Goal: Task Accomplishment & Management: Manage account settings

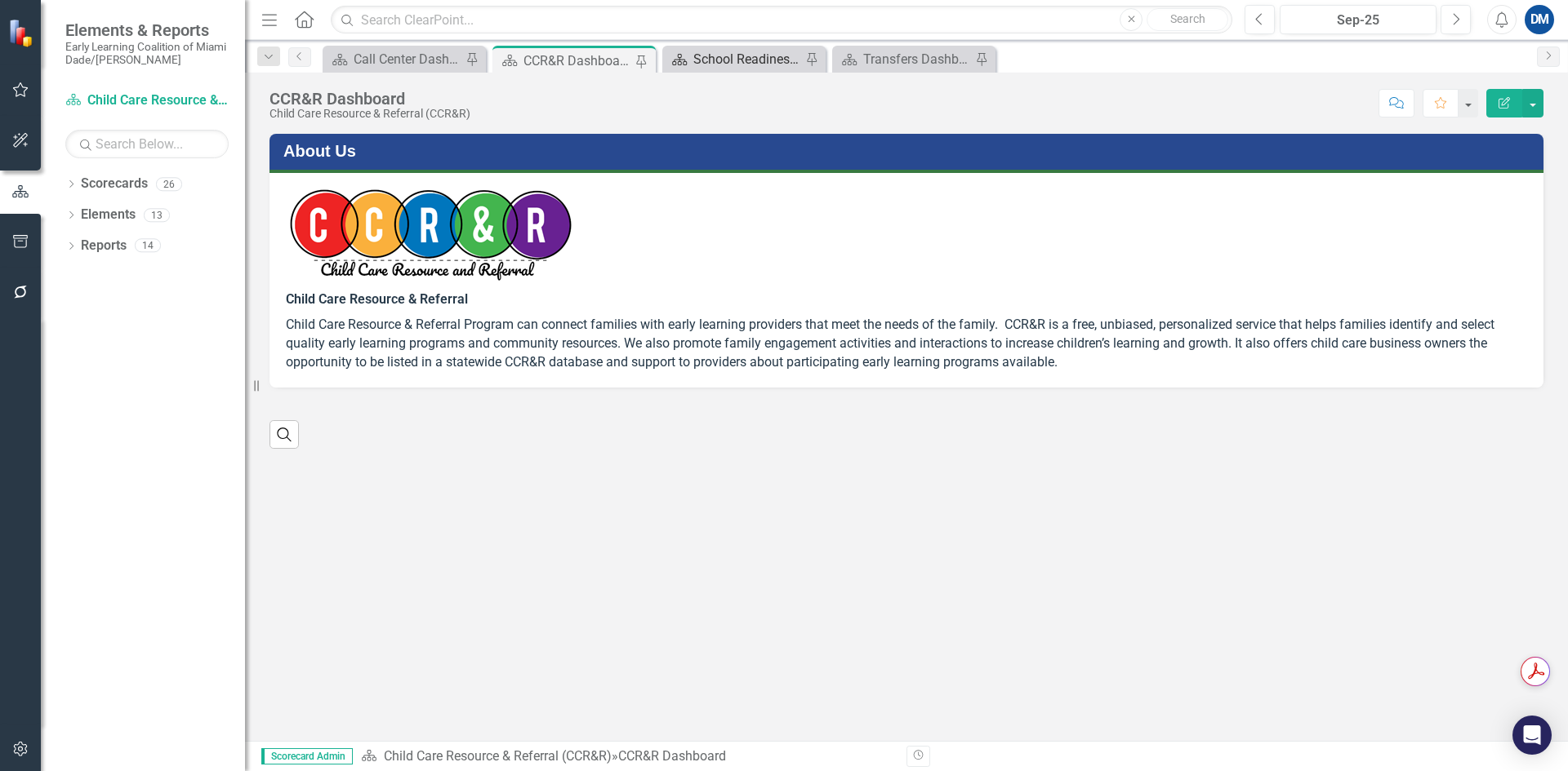
click at [764, 55] on div "School Readiness Applications in Queue Dashboard" at bounding box center [747, 59] width 108 height 20
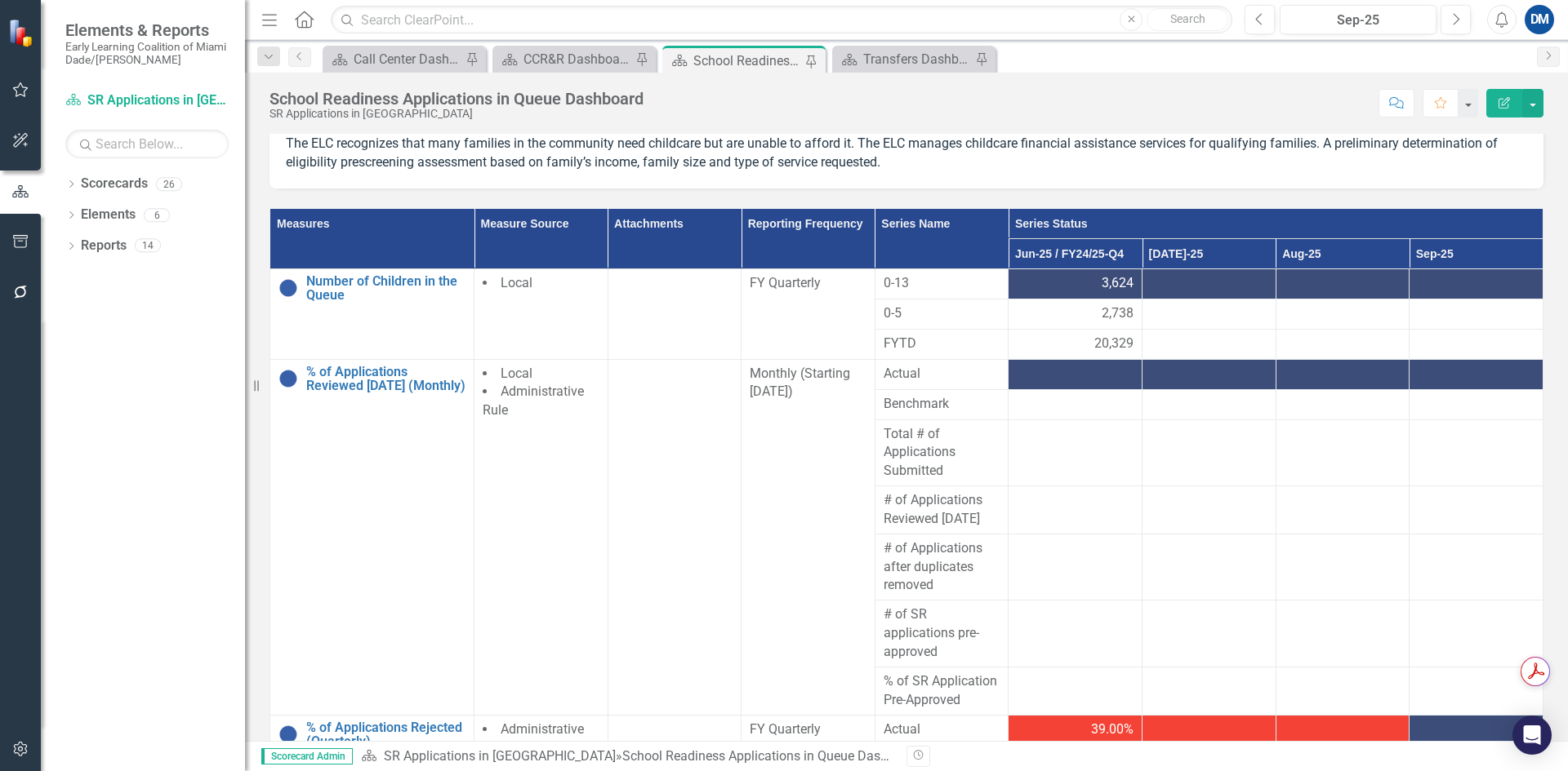
scroll to position [163, 0]
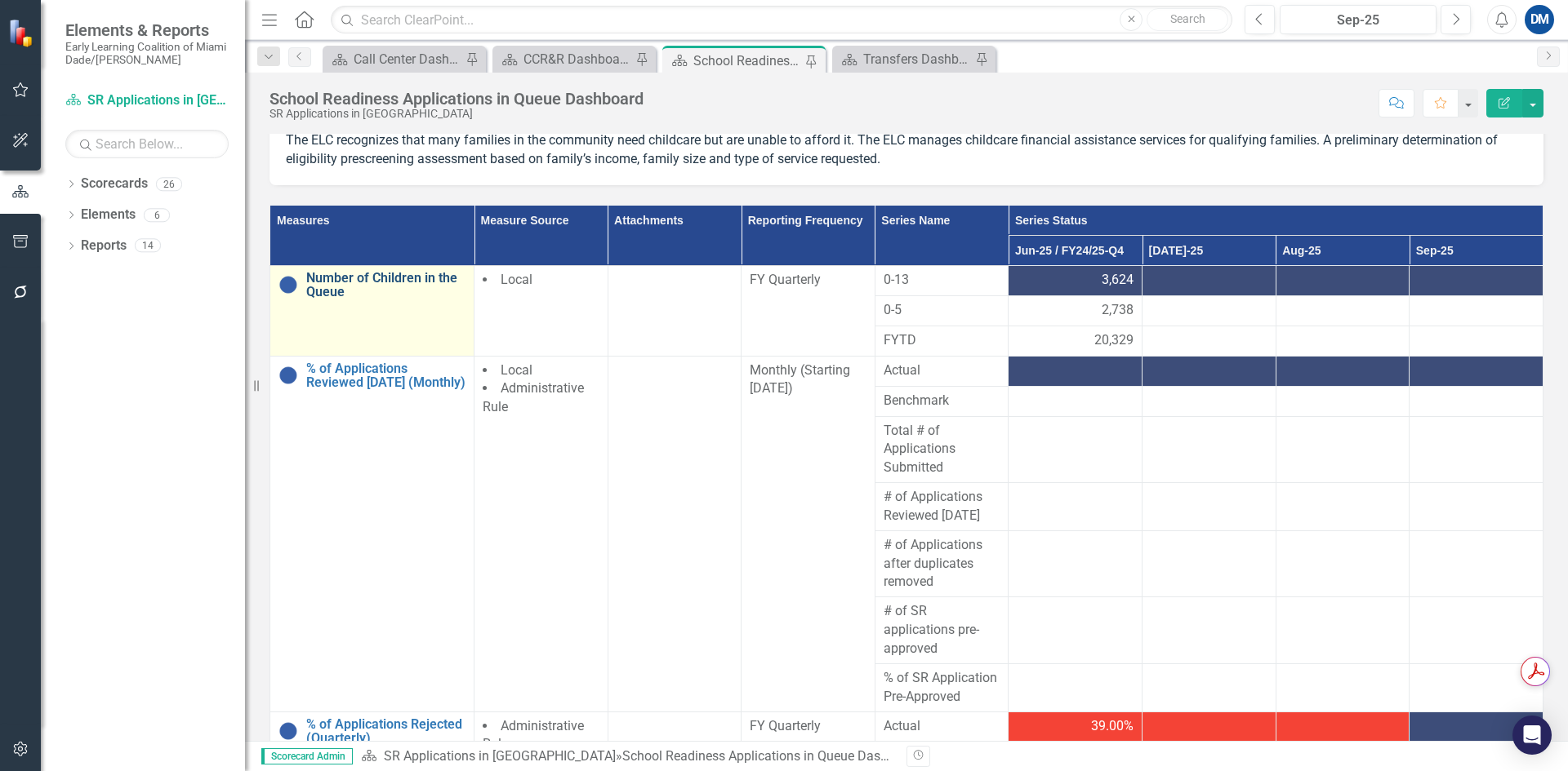
click at [394, 287] on link "Number of Children in the Queue" at bounding box center [386, 285] width 159 height 28
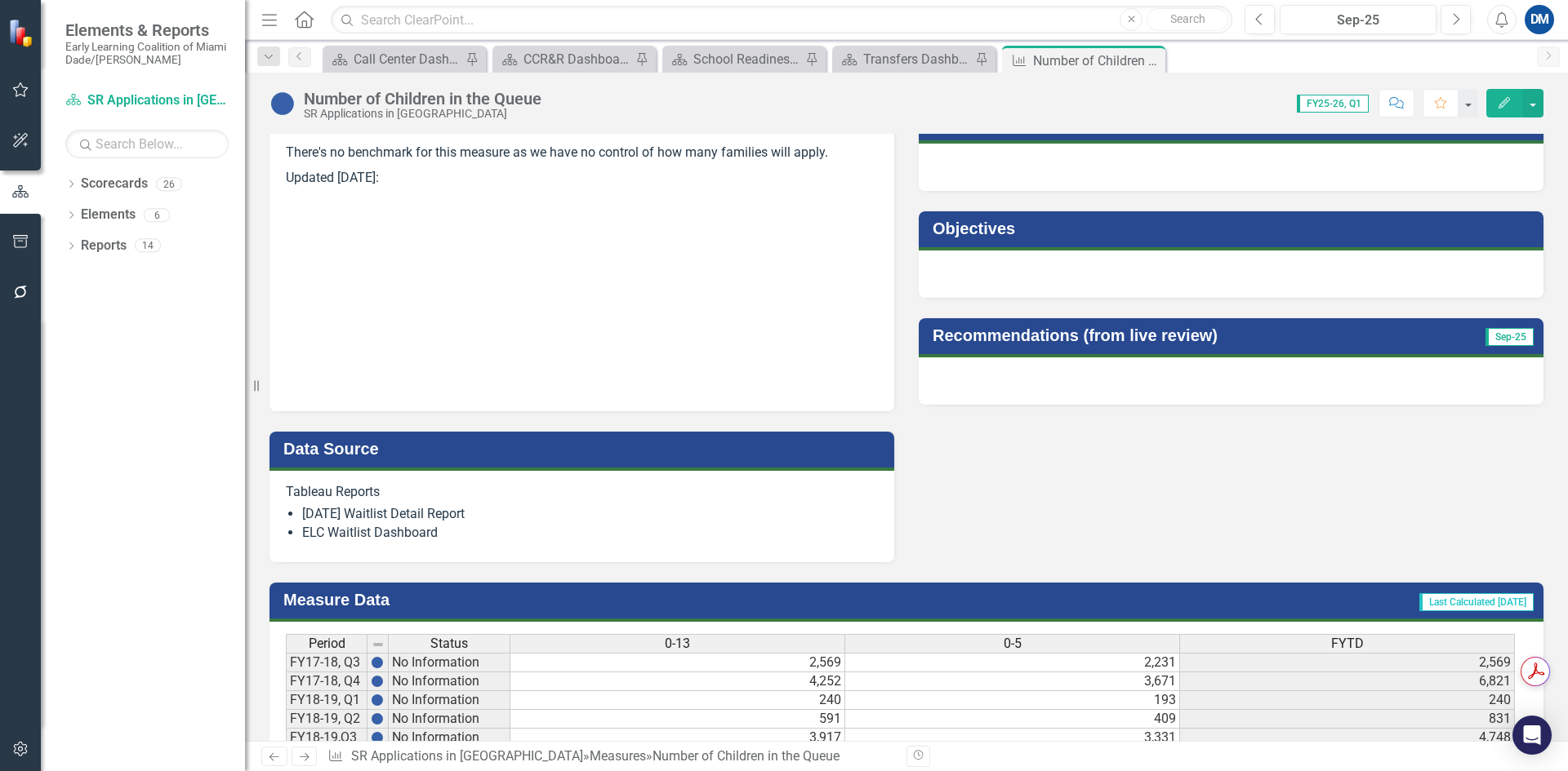
scroll to position [571, 0]
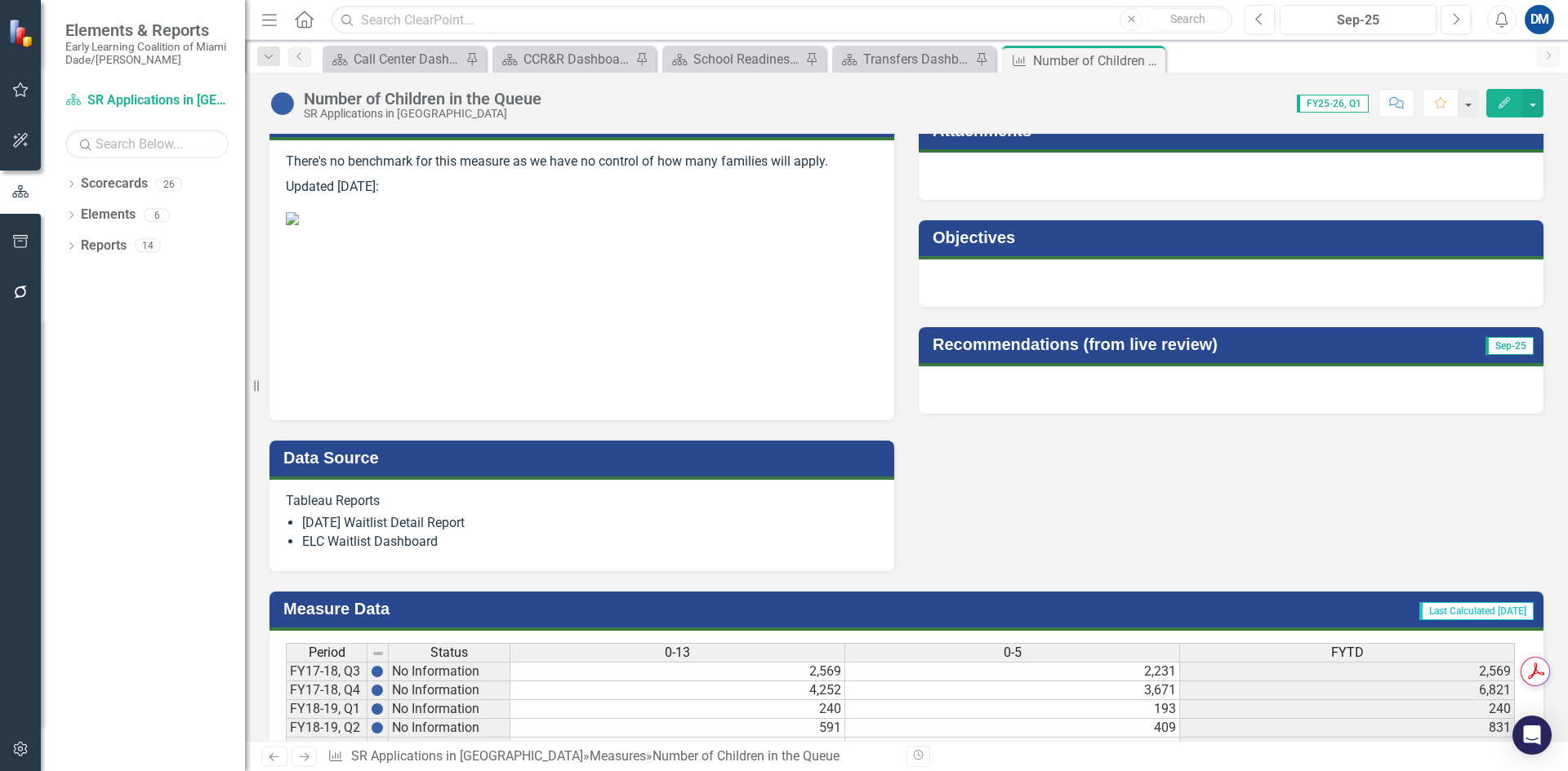
click at [299, 225] on img at bounding box center [293, 219] width 13 height 13
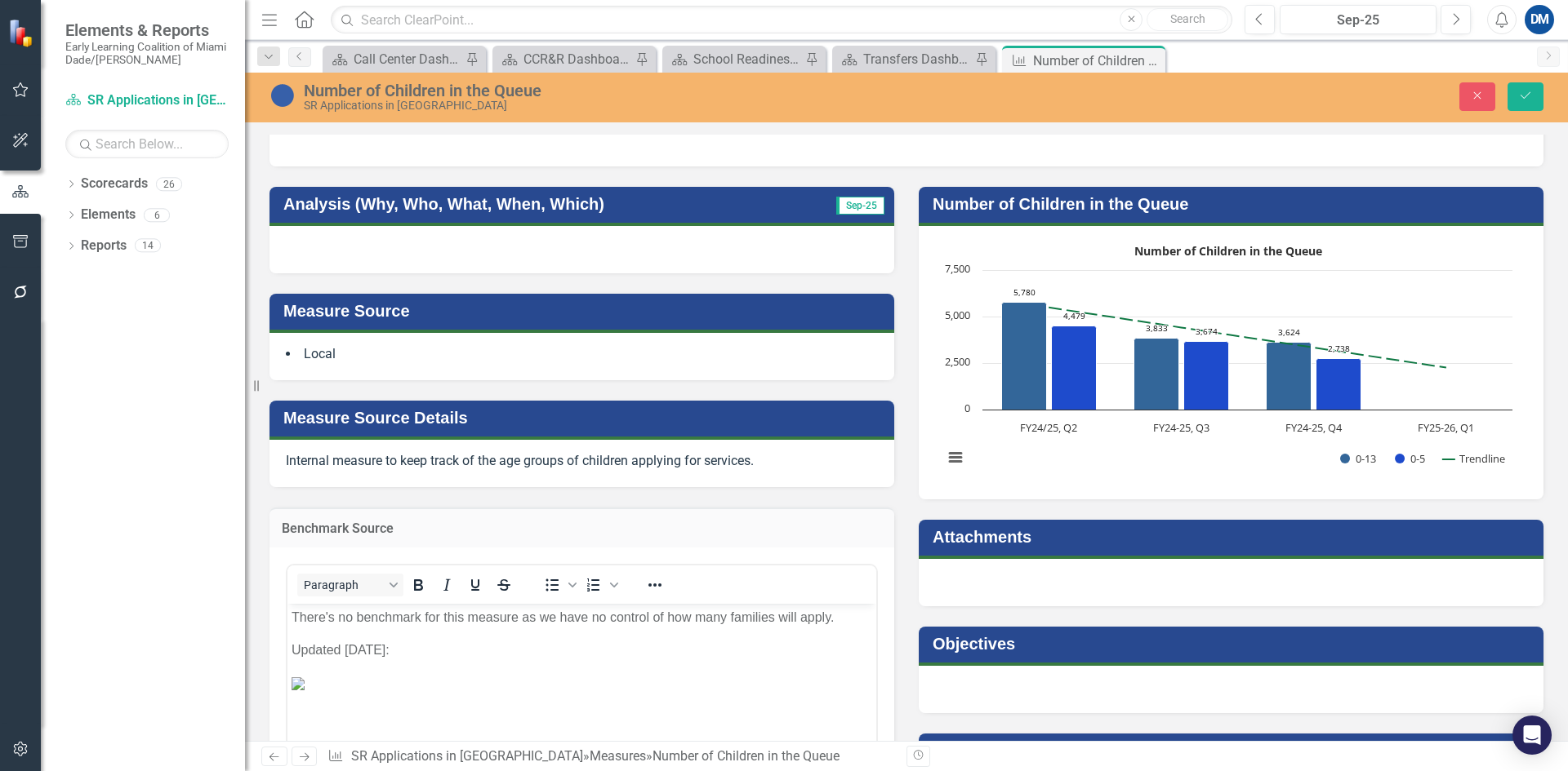
scroll to position [408, 0]
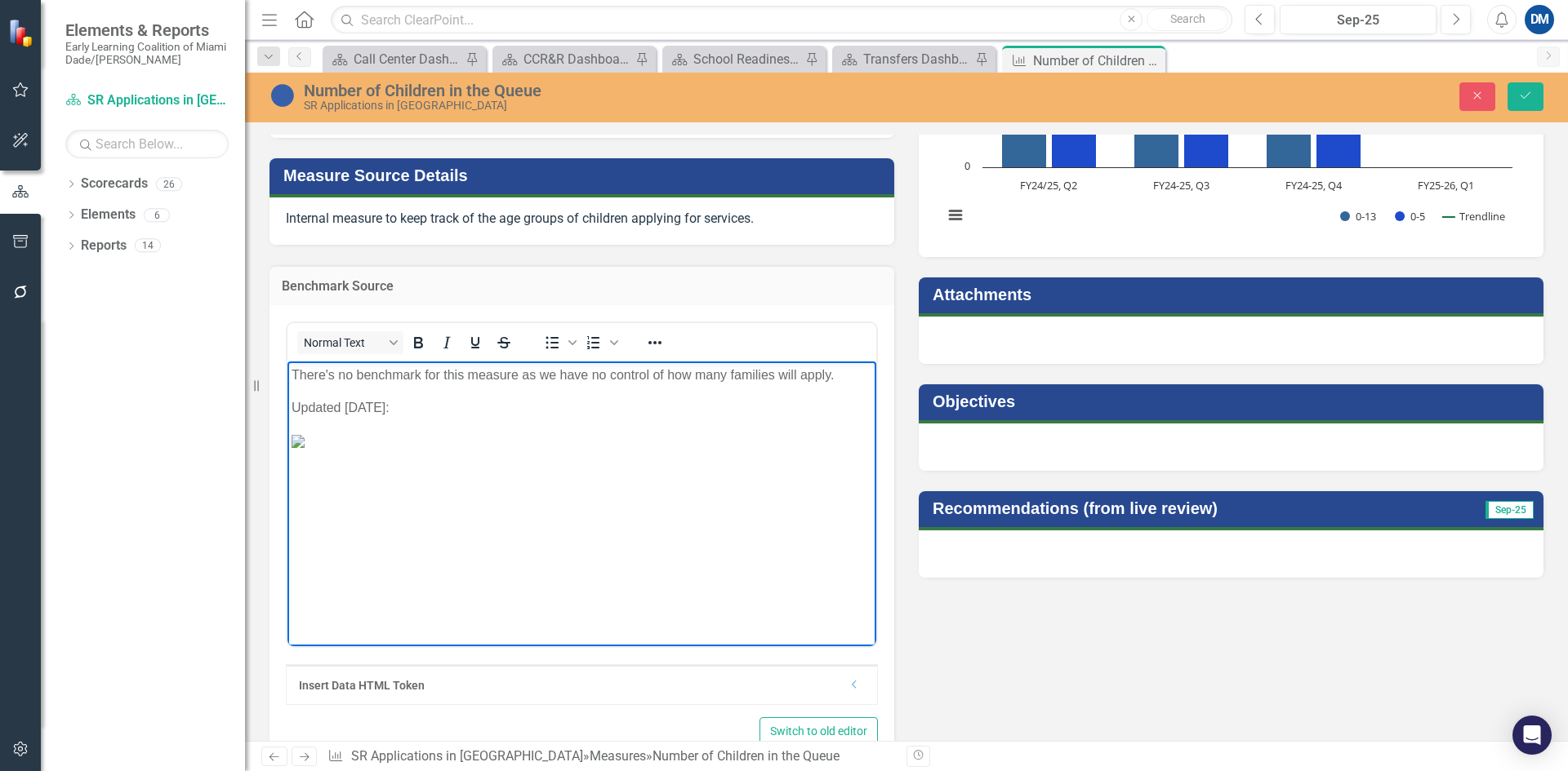
click at [305, 447] on img "Rich Text Area. Press ALT-0 for help." at bounding box center [298, 441] width 13 height 13
drag, startPoint x: 369, startPoint y: 406, endPoint x: 346, endPoint y: 404, distance: 23.1
click at [346, 404] on p "Updated [DATE]:" at bounding box center [582, 406] width 581 height 19
click at [374, 475] on p "To enrich screen reader interactions, please activate Accessibility in Grammarl…" at bounding box center [582, 472] width 581 height 19
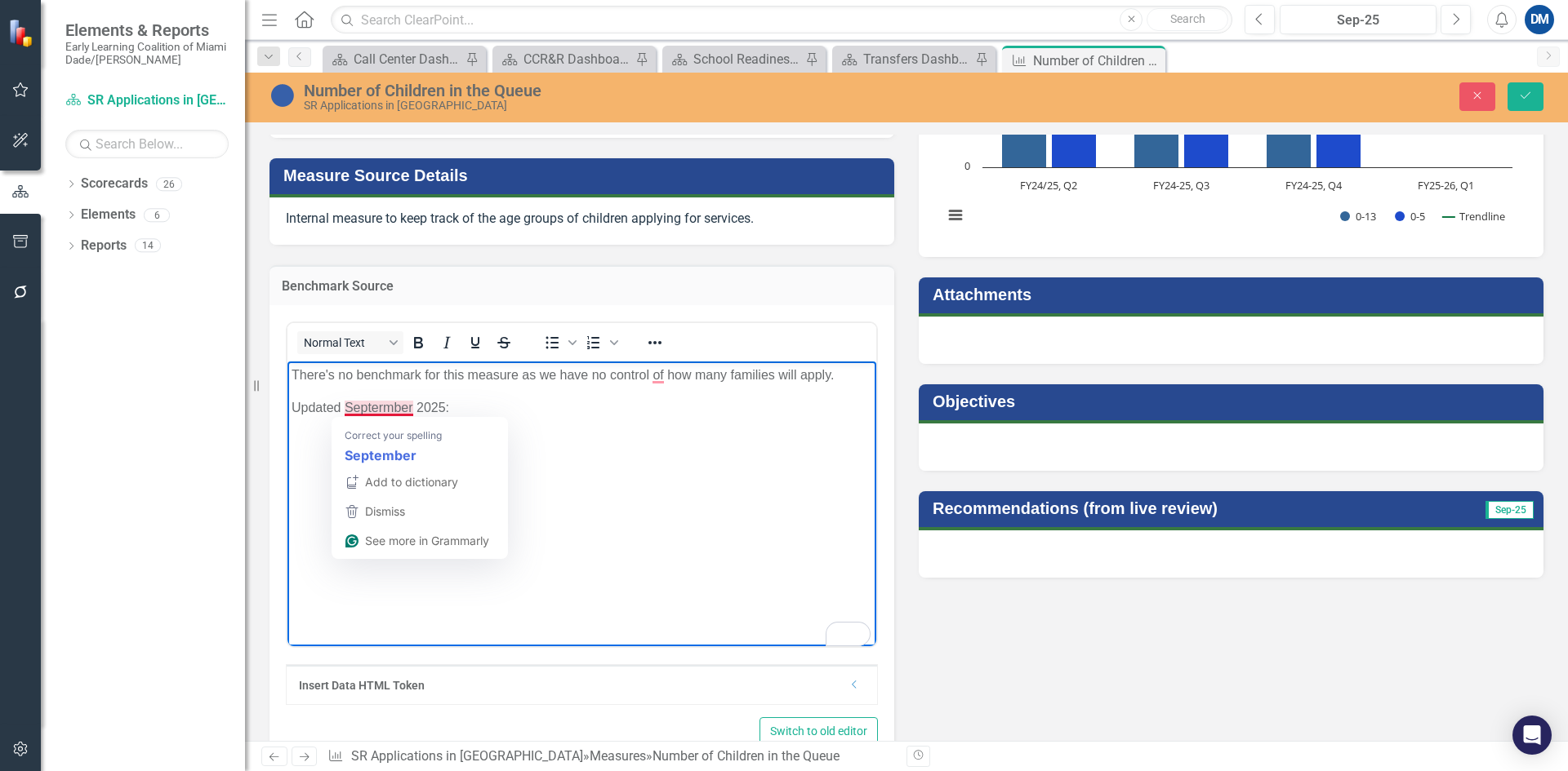
click at [372, 409] on p "Updated Septermber 2025:" at bounding box center [582, 406] width 581 height 19
click at [328, 441] on p "To enrich screen reader interactions, please activate Accessibility in Grammarl…" at bounding box center [582, 439] width 581 height 19
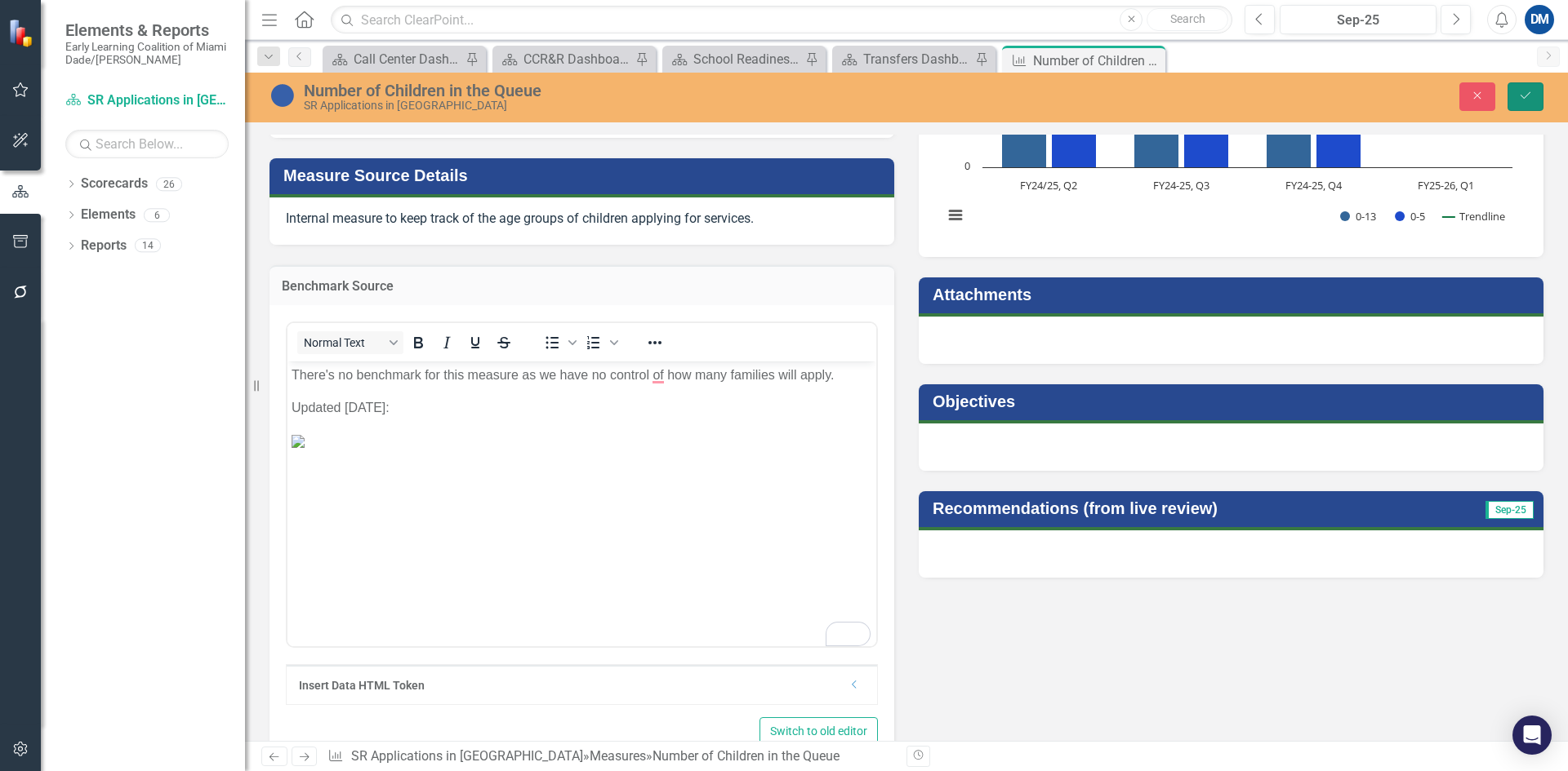
click at [1520, 94] on icon "Save" at bounding box center [1526, 95] width 15 height 12
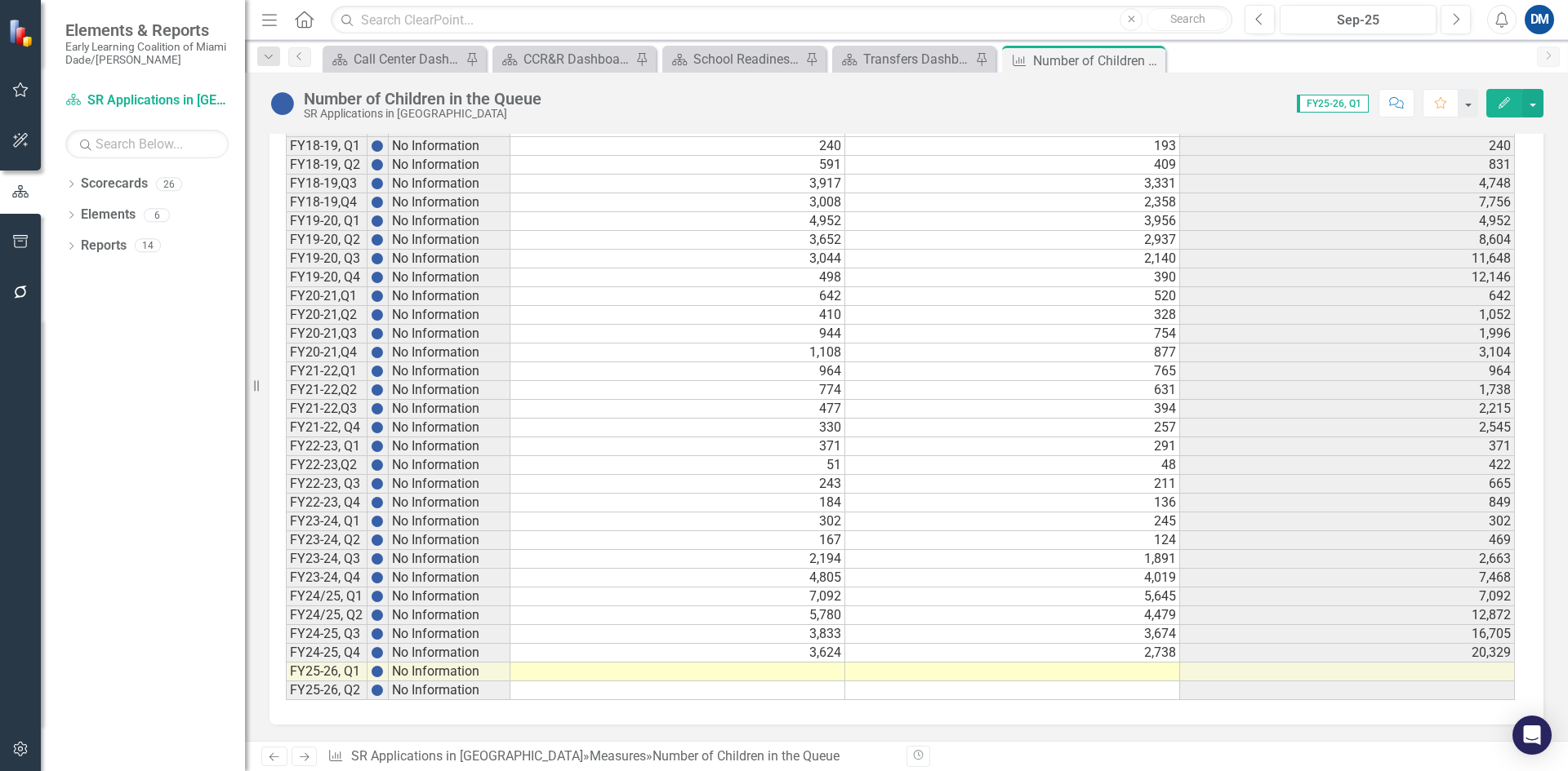
scroll to position [1647, 0]
click at [1153, 56] on icon "Close" at bounding box center [1150, 60] width 17 height 13
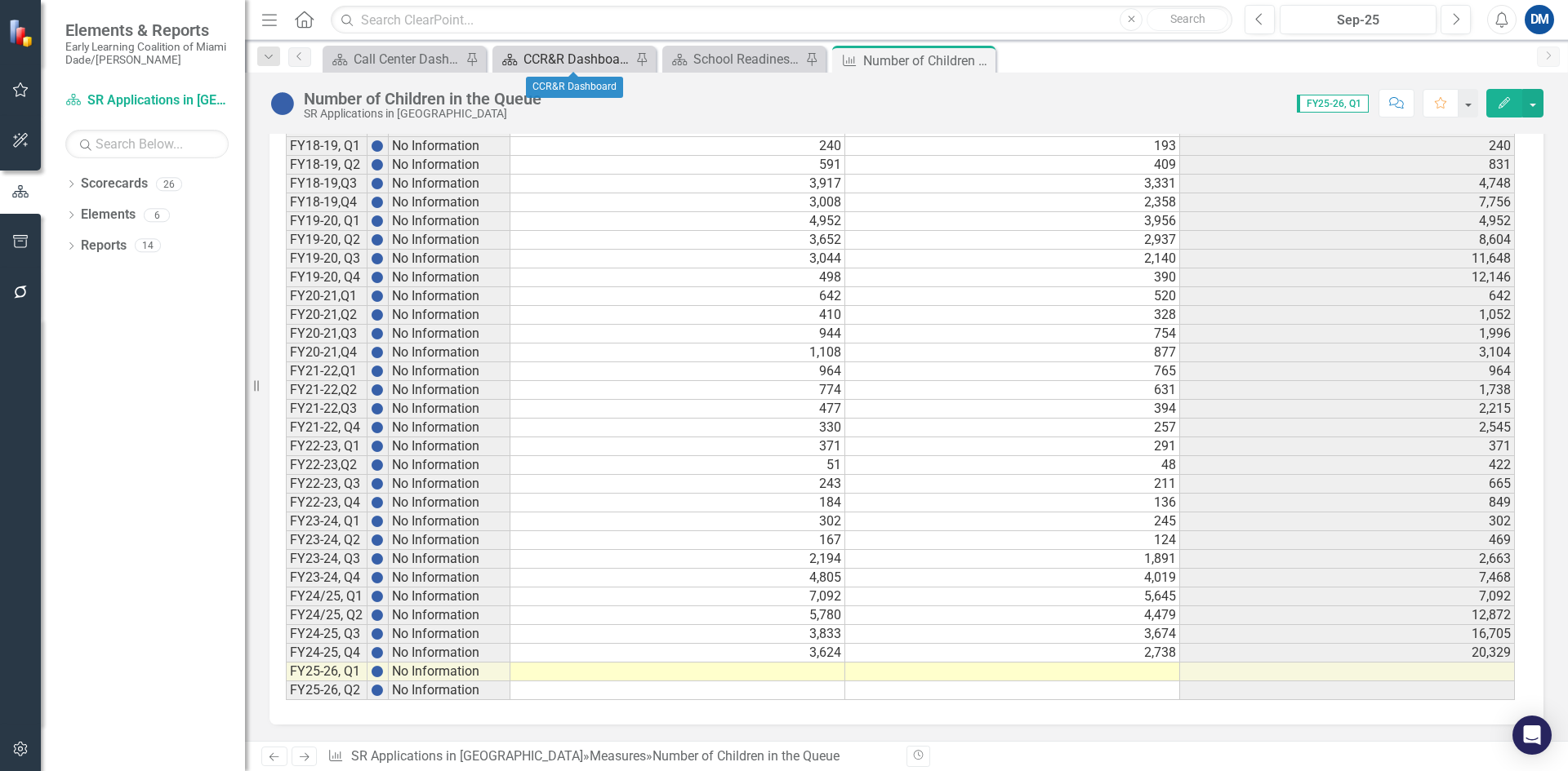
click at [546, 60] on div "CCR&R Dashboard" at bounding box center [577, 59] width 108 height 20
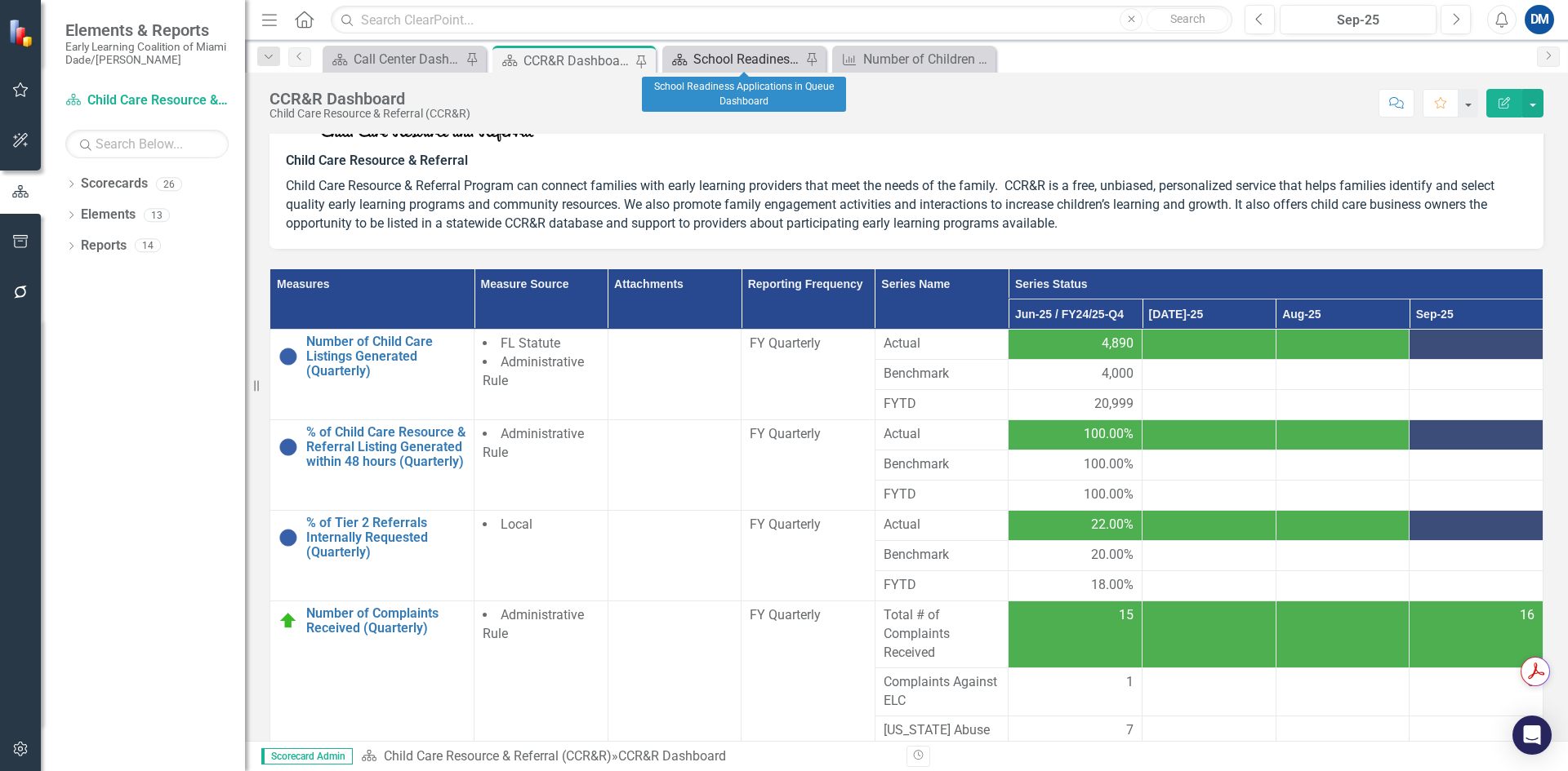
click at [721, 54] on div "School Readiness Applications in Queue Dashboard" at bounding box center [747, 59] width 108 height 20
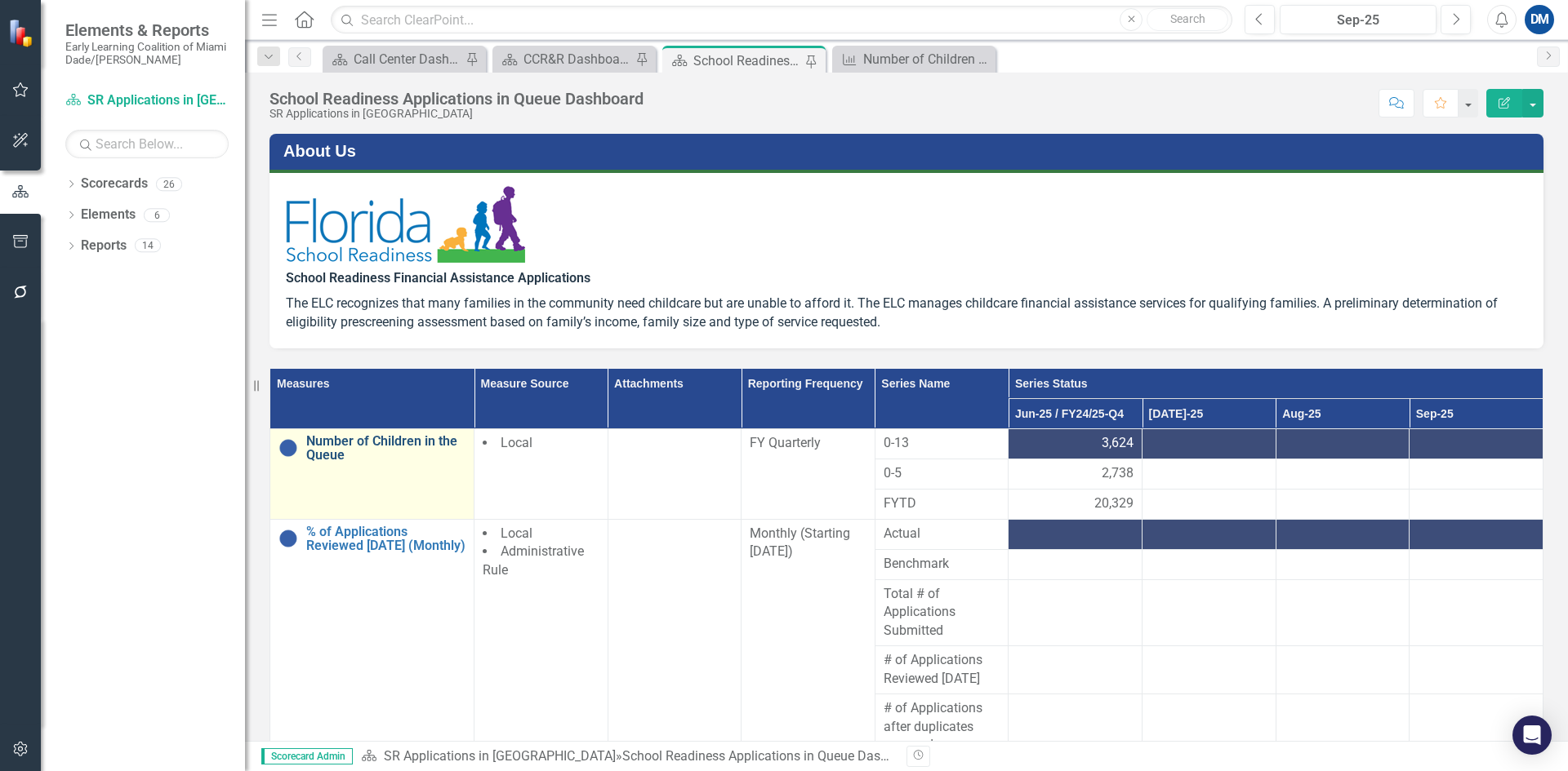
click at [395, 447] on link "Number of Children in the Queue" at bounding box center [386, 448] width 159 height 28
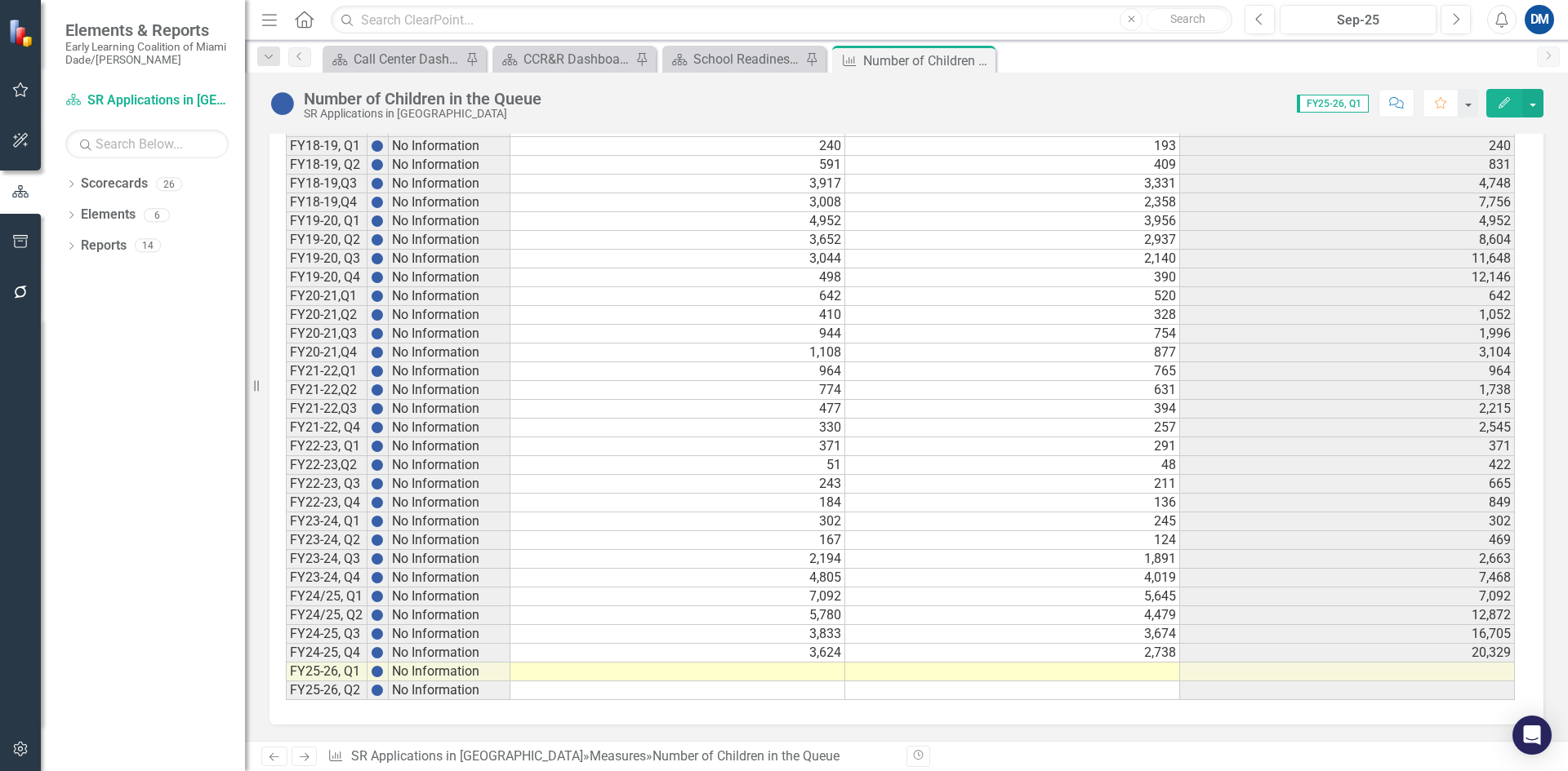
scroll to position [1647, 0]
click at [812, 675] on td at bounding box center [678, 672] width 335 height 18
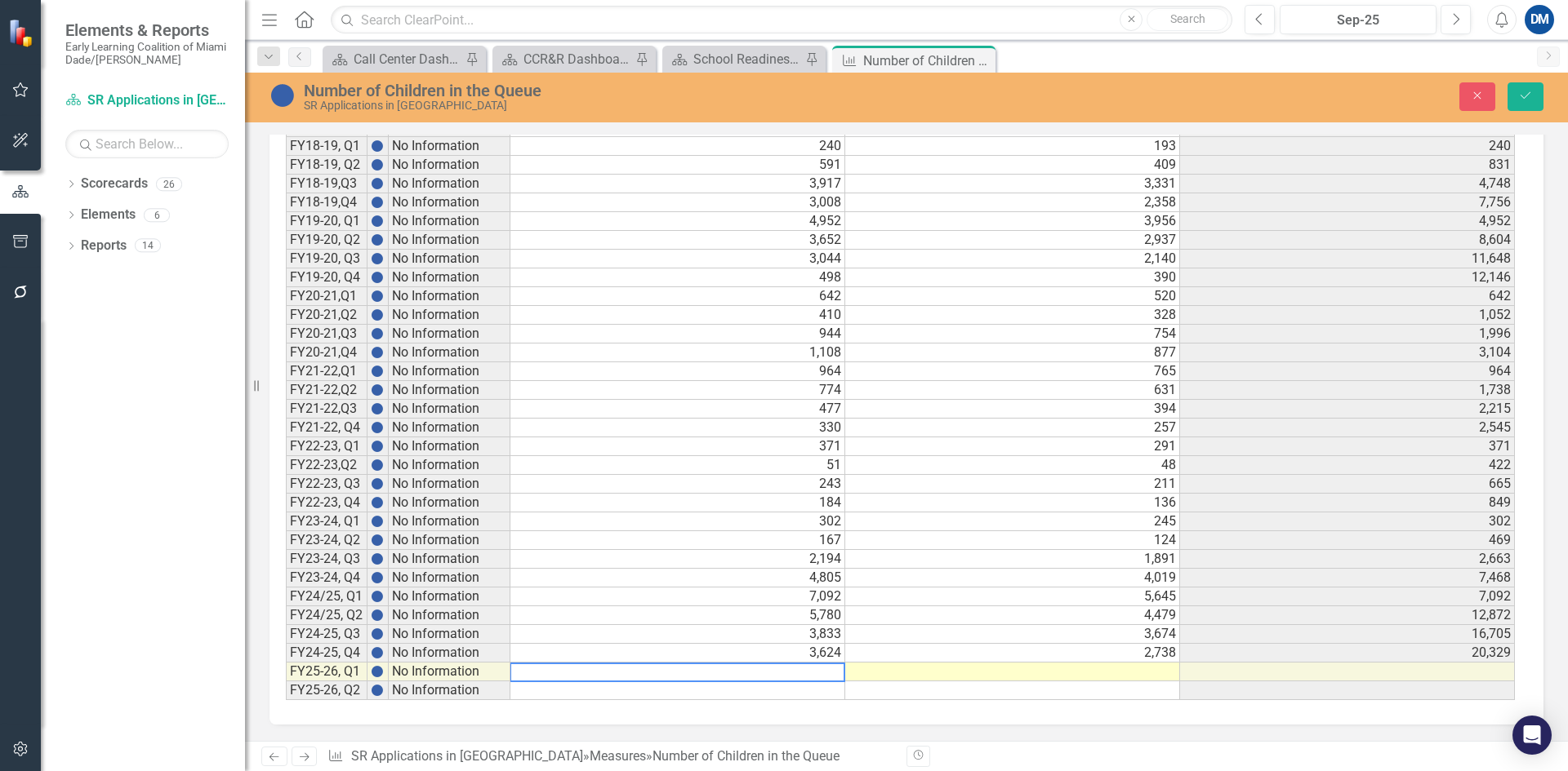
scroll to position [1647, 0]
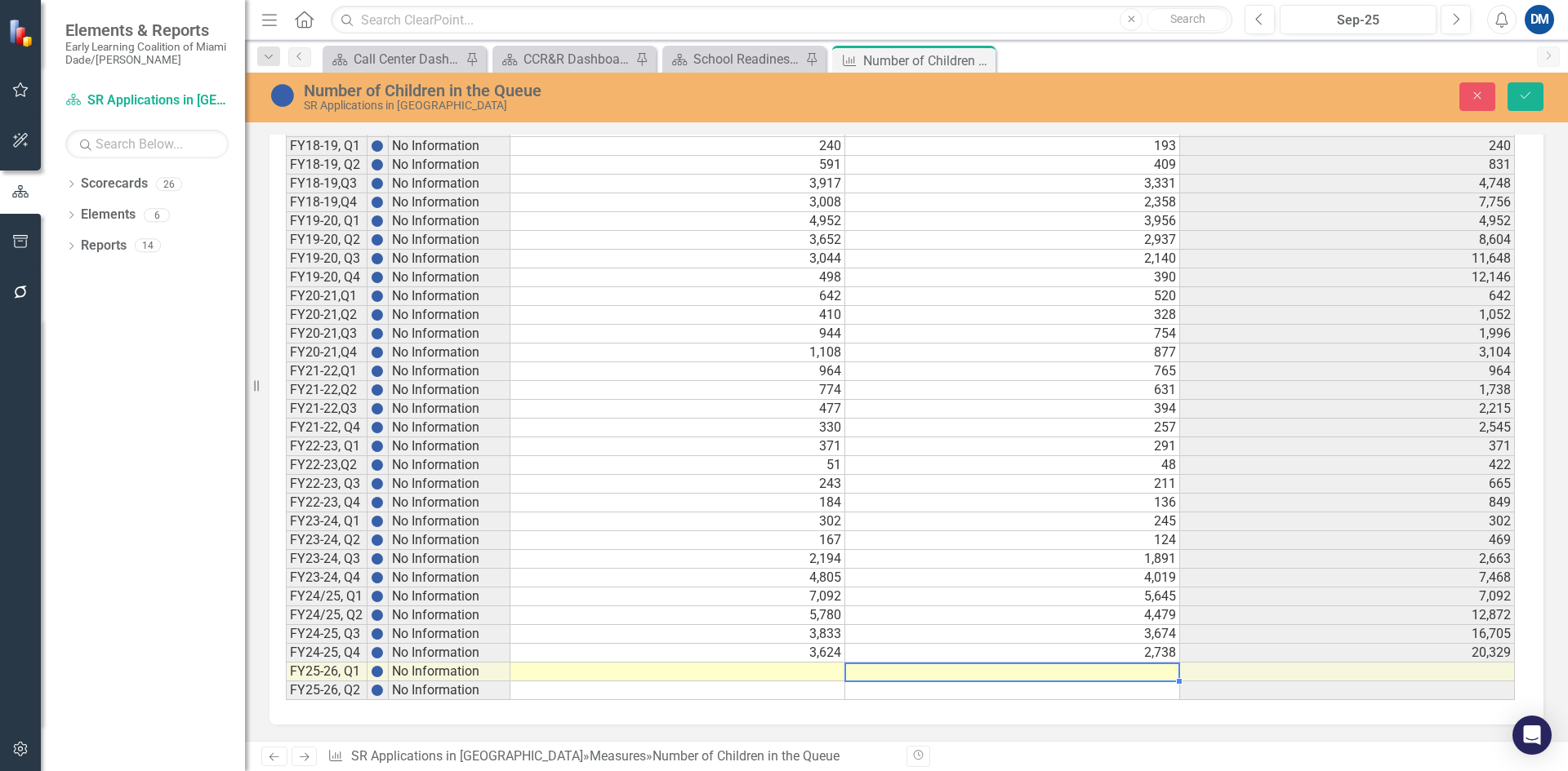
click at [1107, 674] on td at bounding box center [1012, 672] width 335 height 18
click at [784, 669] on td at bounding box center [678, 672] width 335 height 18
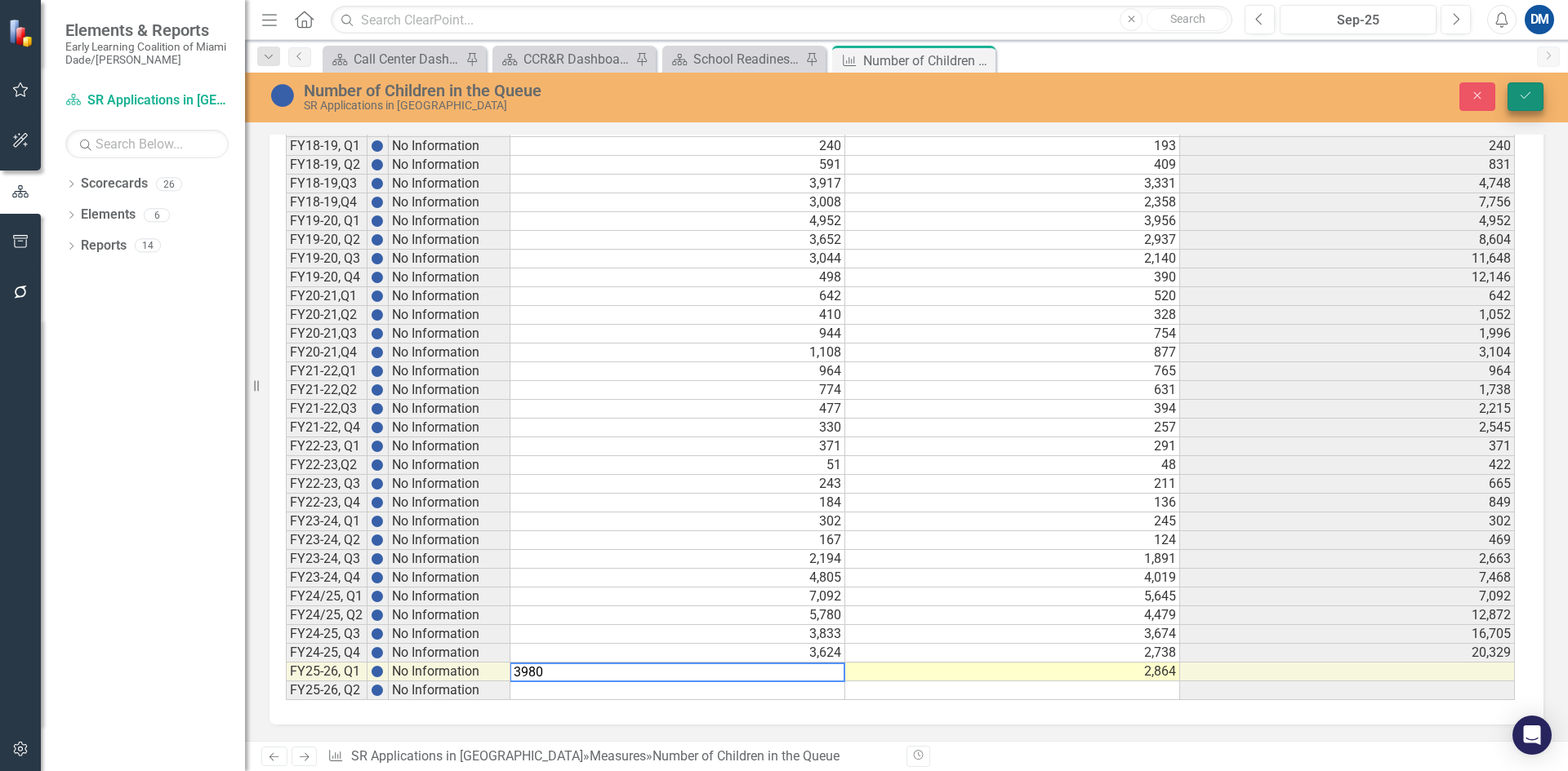
type textarea "3980"
click at [1521, 89] on icon "Save" at bounding box center [1526, 95] width 15 height 12
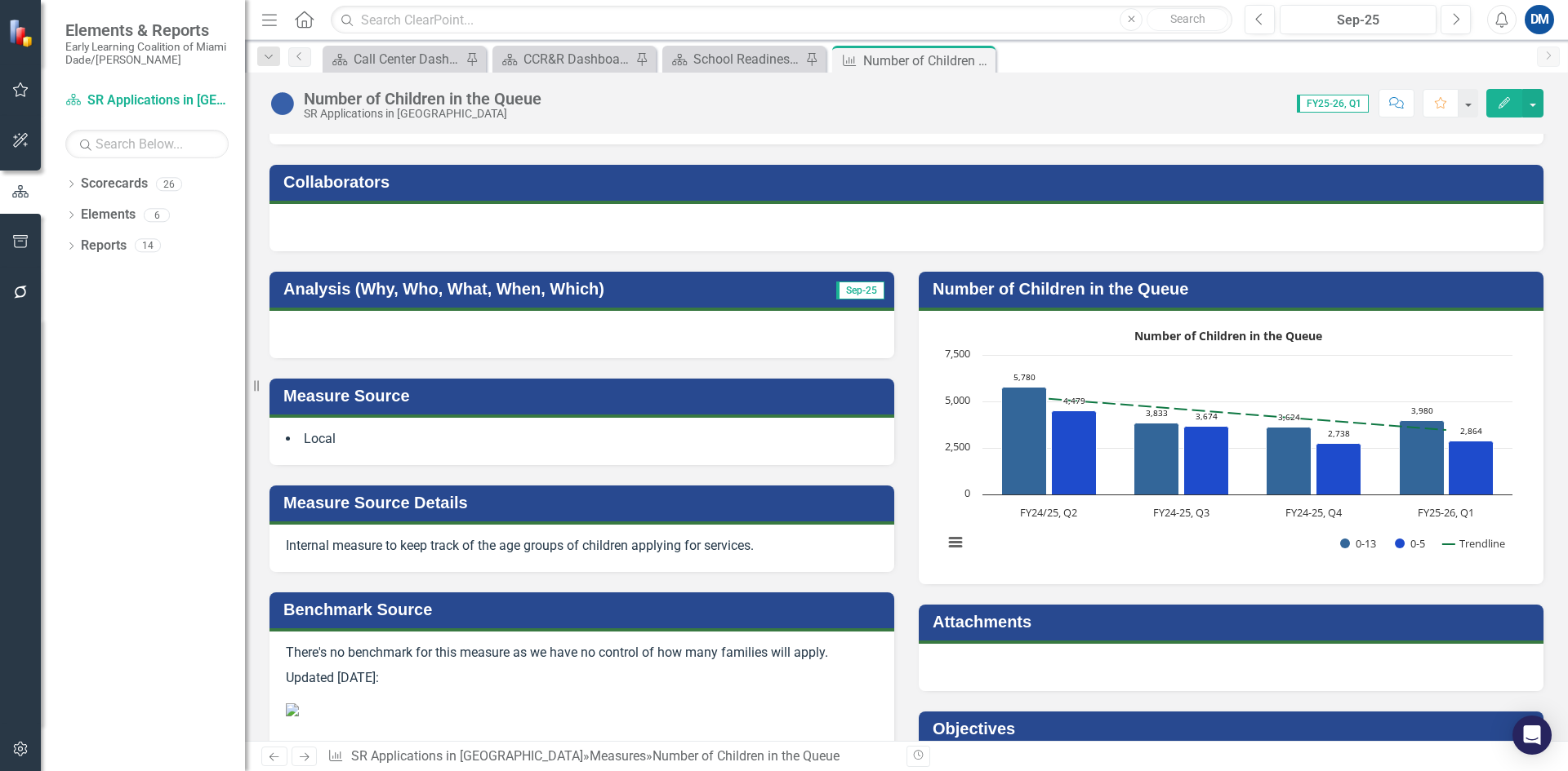
scroll to position [0, 0]
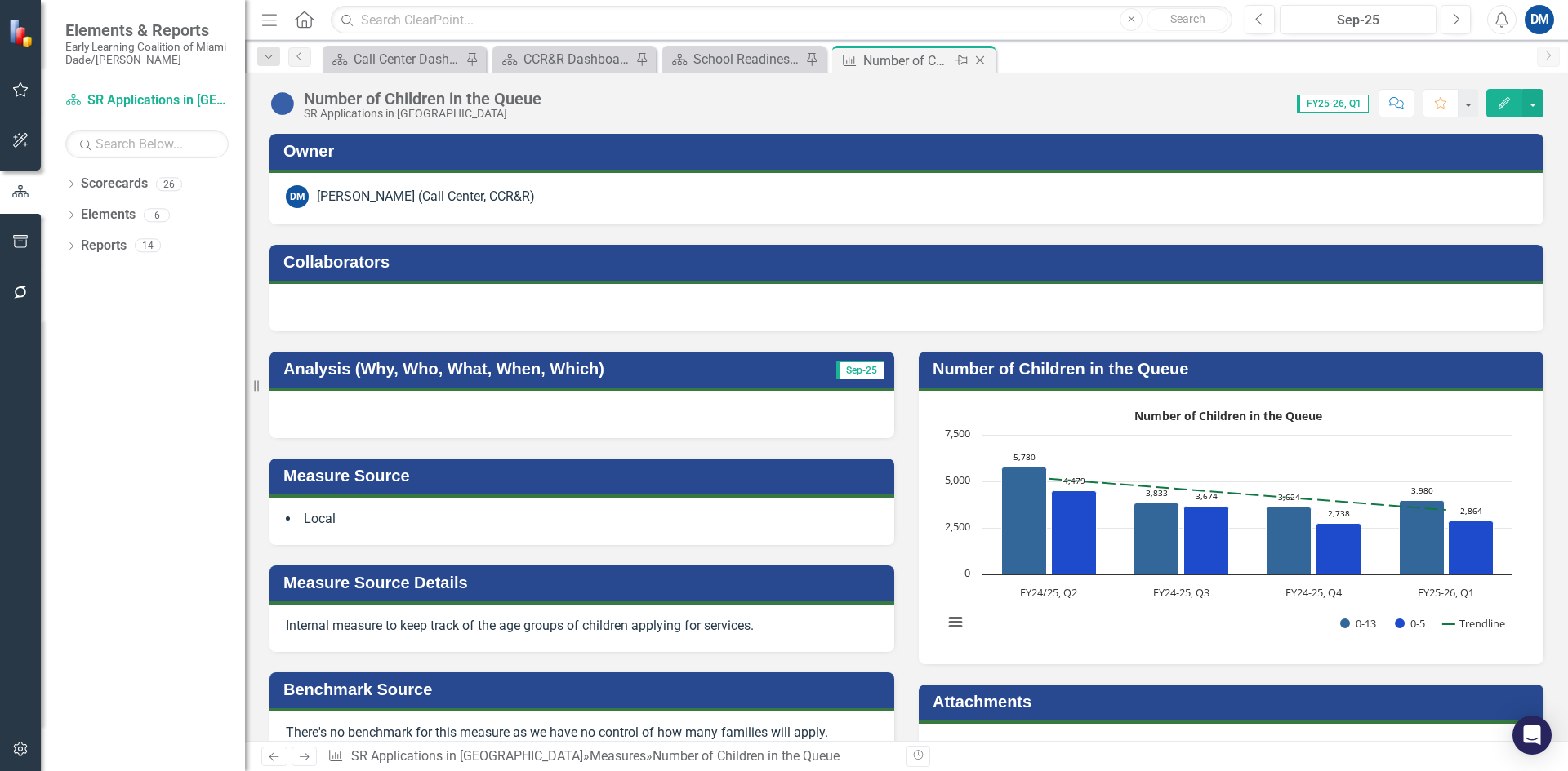
click at [984, 61] on icon "Close" at bounding box center [981, 60] width 17 height 13
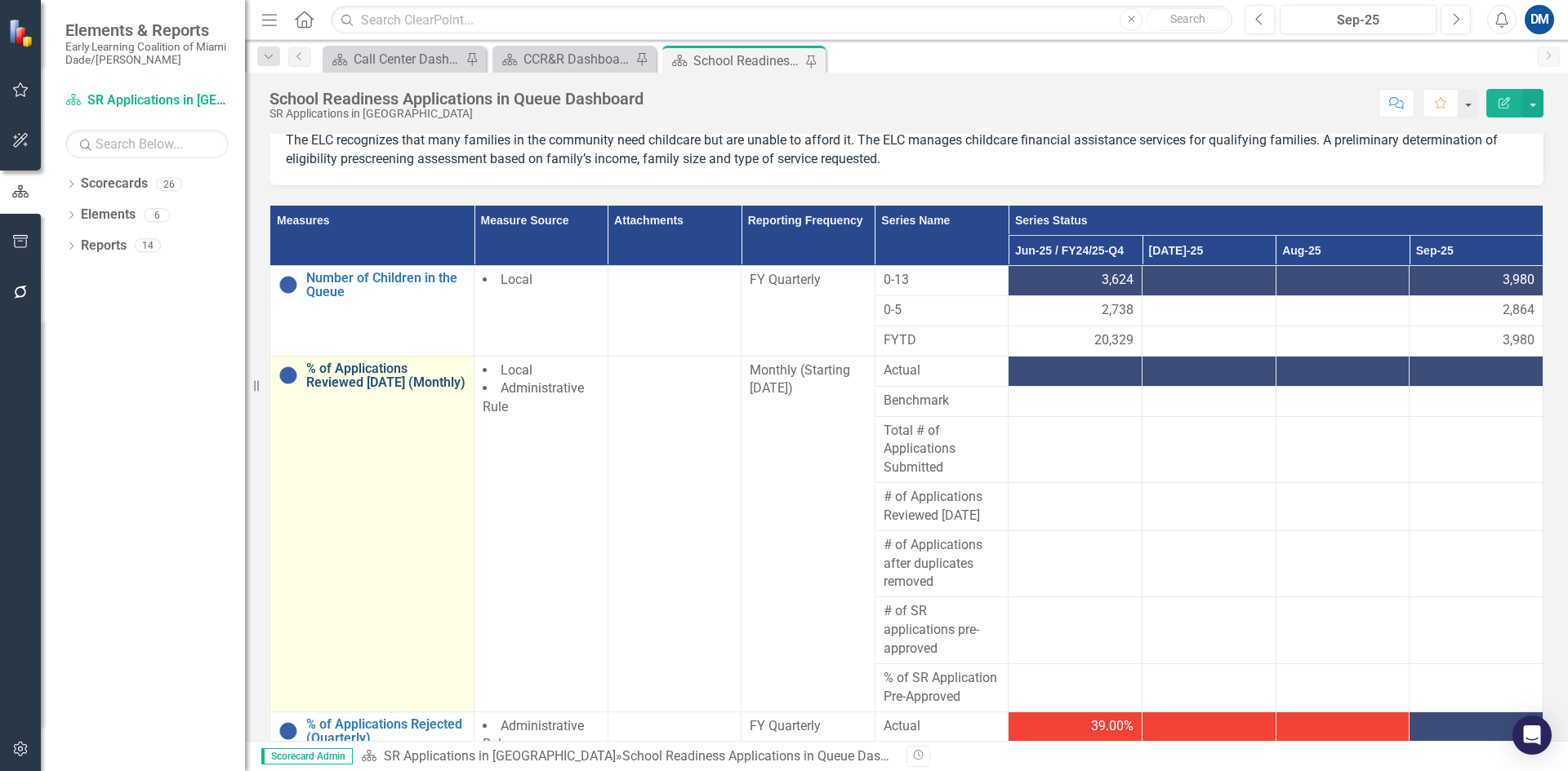
click at [365, 380] on link "% of Applications Reviewed within 10 Days (Monthly)" at bounding box center [386, 375] width 159 height 28
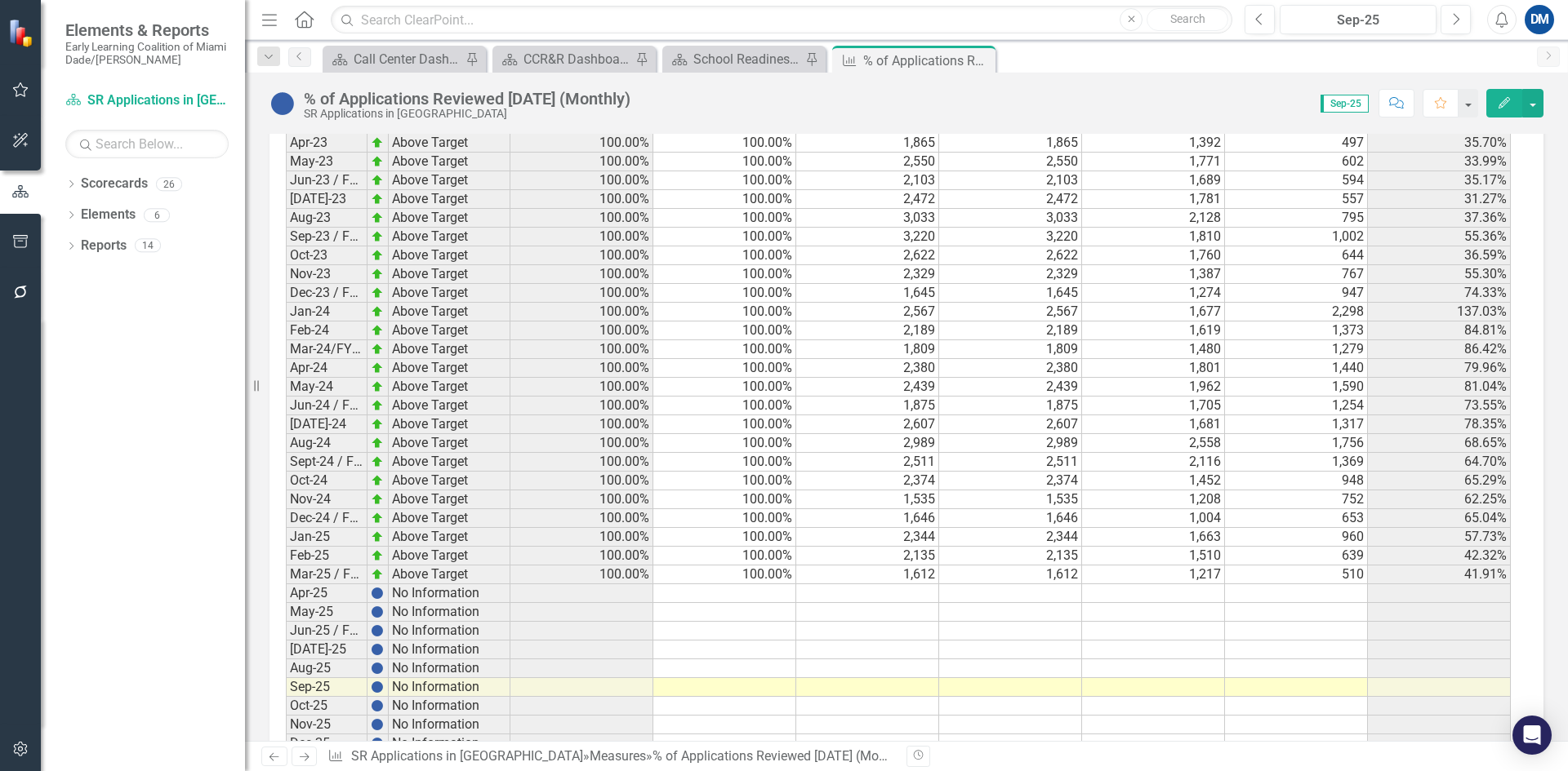
scroll to position [1608, 0]
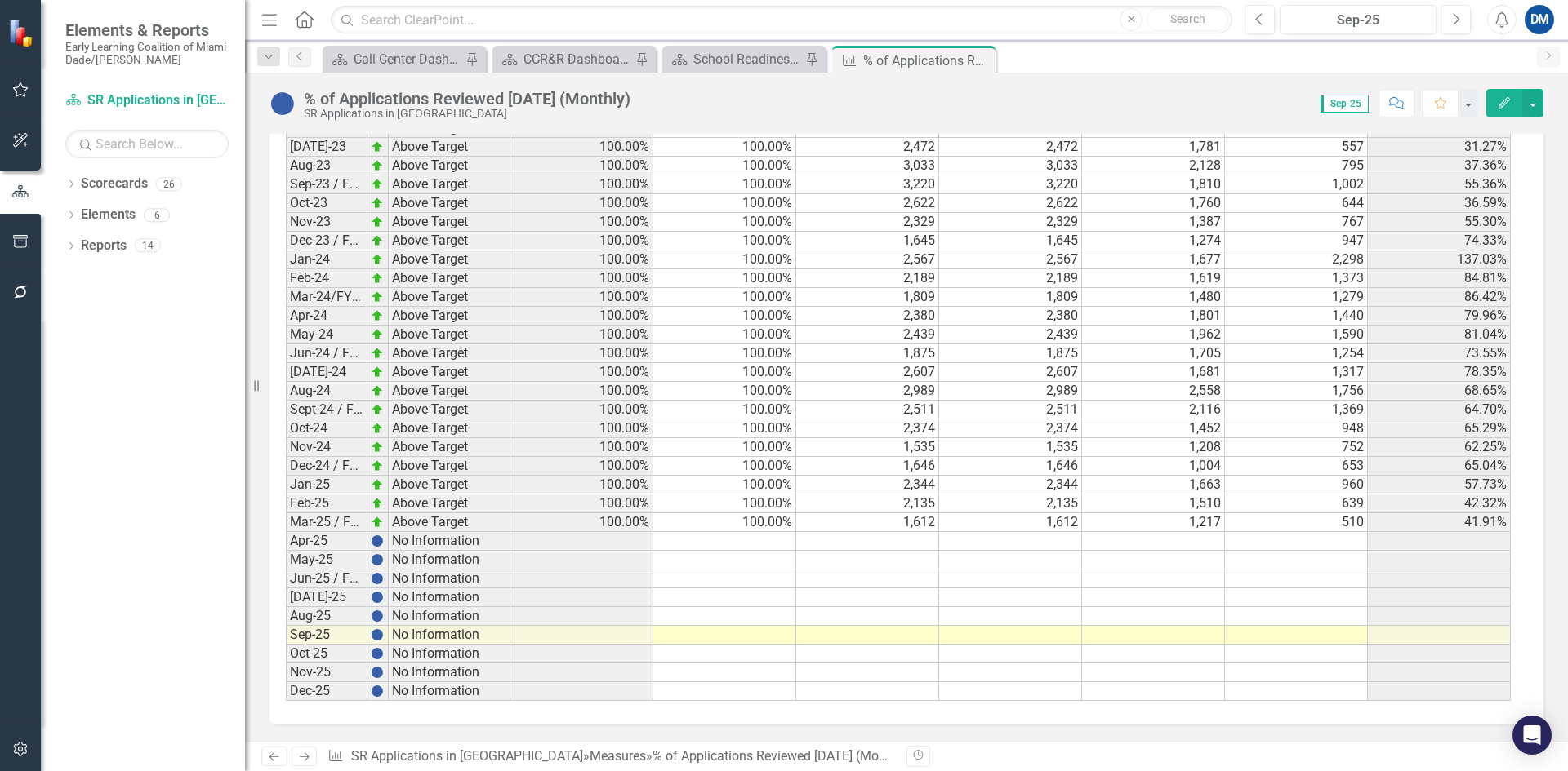
click at [899, 545] on td at bounding box center [868, 541] width 143 height 18
click at [870, 539] on td at bounding box center [868, 541] width 143 height 18
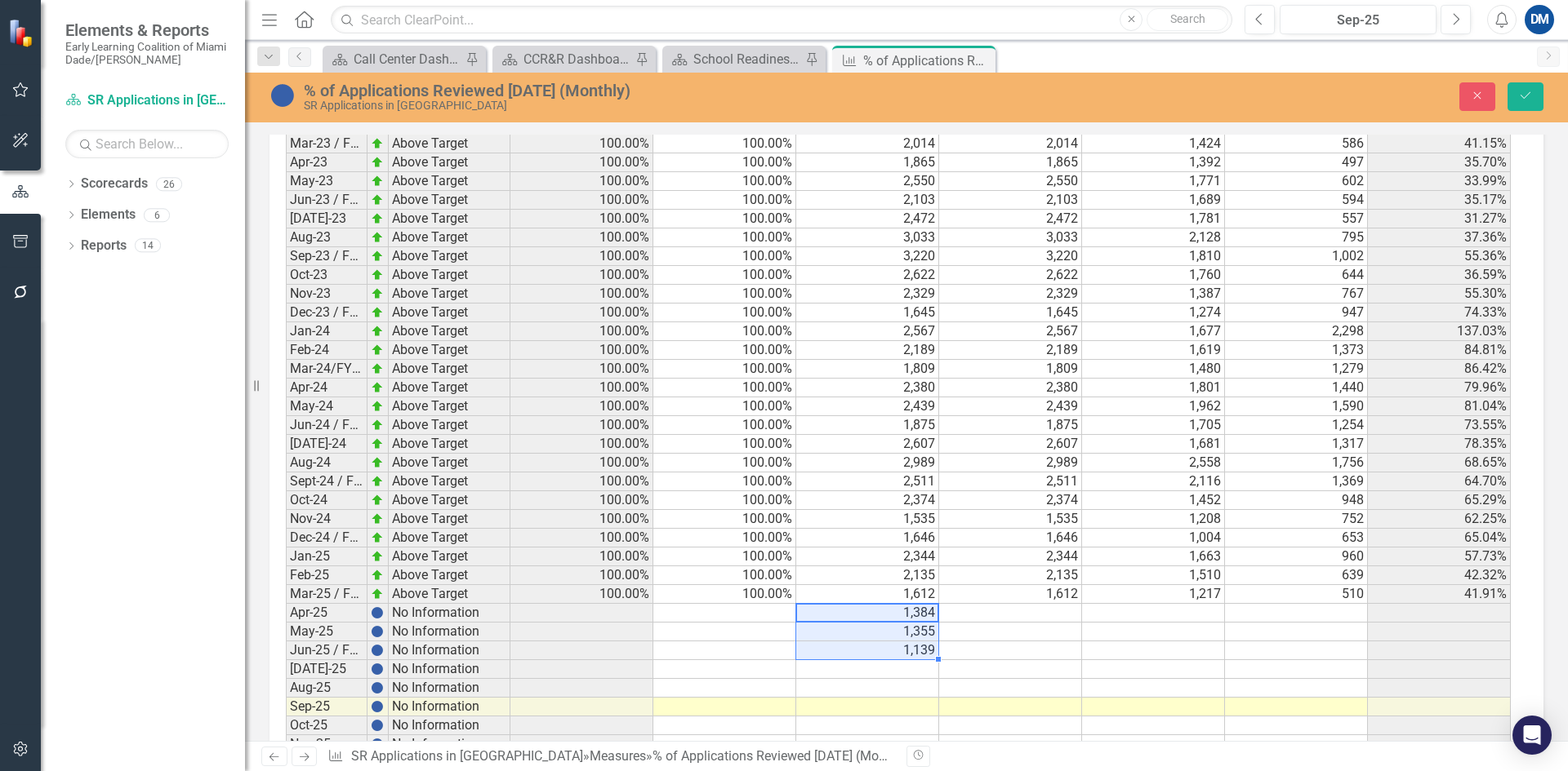
scroll to position [1610, 0]
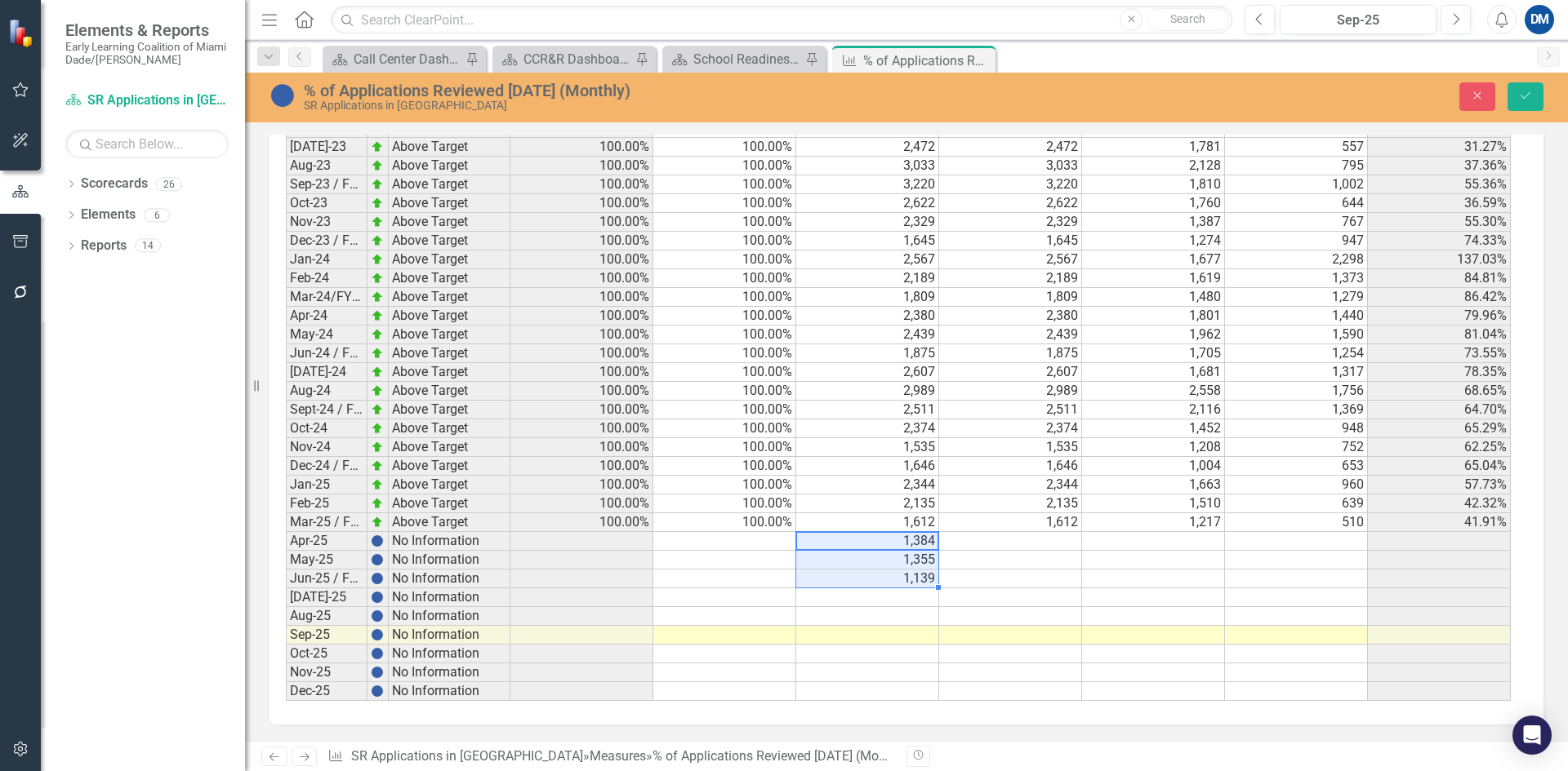
click at [878, 610] on td at bounding box center [868, 616] width 143 height 18
click at [878, 597] on td at bounding box center [868, 598] width 143 height 18
drag, startPoint x: 905, startPoint y: 539, endPoint x: 898, endPoint y: 631, distance: 92.3
click at [898, 631] on tbody "Jul-21 Above Target 100.00% 100.00% 2,680 2,680 1,437 645 44.89% Aug-21 Above T…" at bounding box center [899, 193] width 1225 height 1014
click at [746, 539] on td at bounding box center [725, 541] width 143 height 18
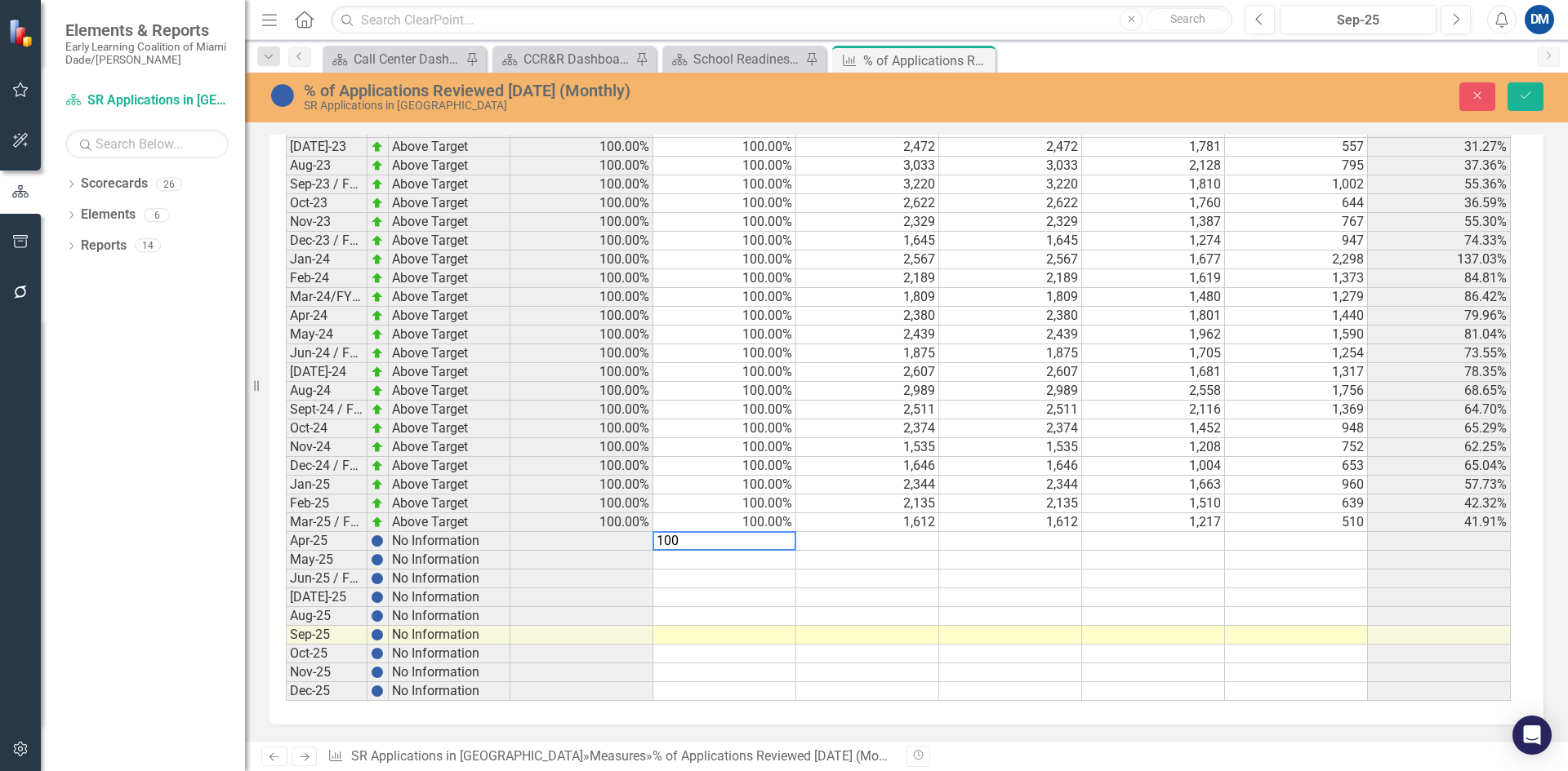
click at [286, 568] on div "Period Status Actual Benchmark Total # of Applications Submitted # of Applicati…" at bounding box center [286, 171] width 0 height 1062
click at [740, 577] on td at bounding box center [725, 579] width 143 height 18
click at [731, 599] on td at bounding box center [725, 598] width 143 height 18
click at [725, 619] on td at bounding box center [725, 616] width 143 height 18
click at [722, 636] on td at bounding box center [725, 636] width 143 height 18
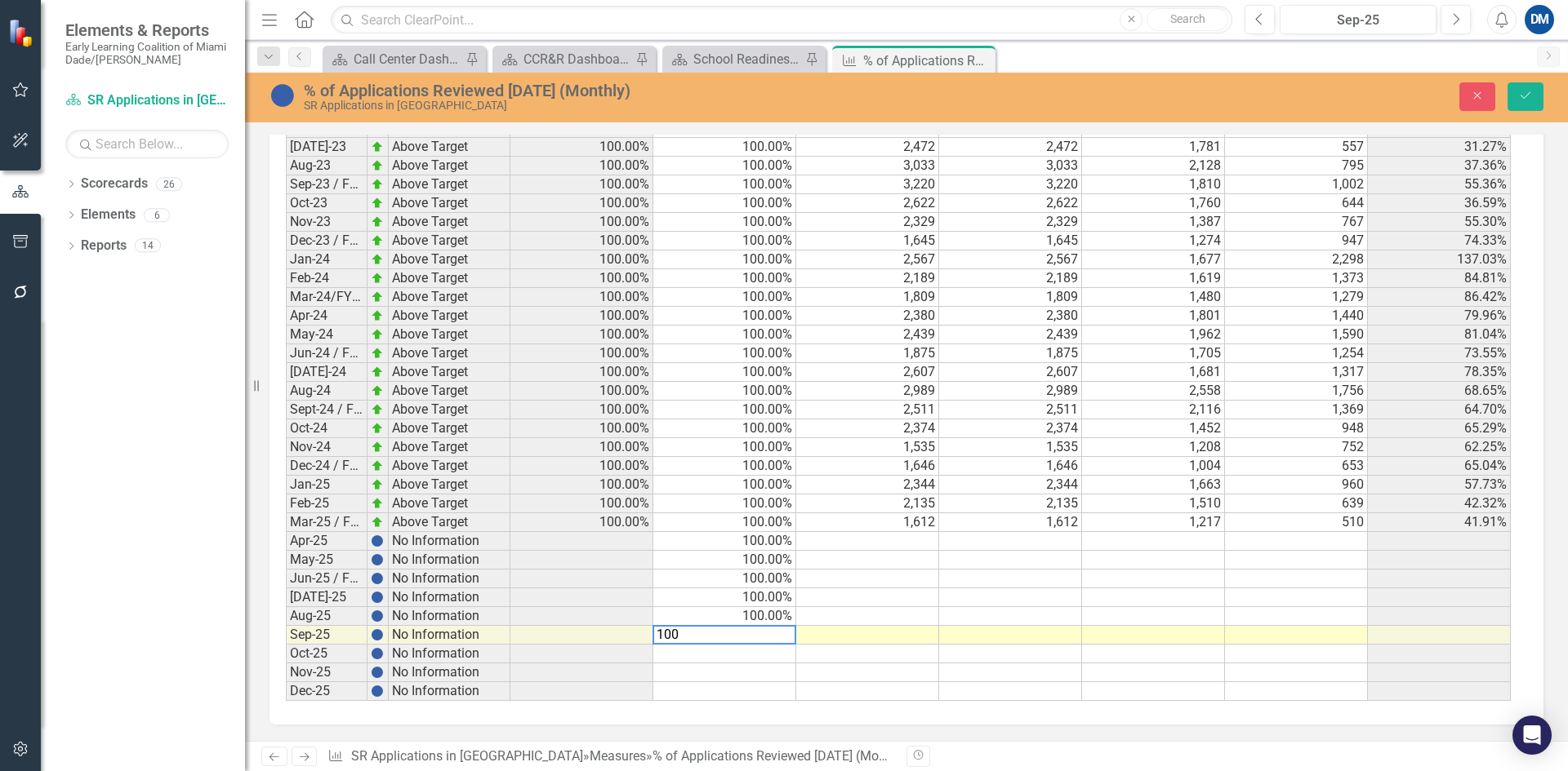
type textarea "100"
click at [917, 618] on td at bounding box center [868, 616] width 143 height 18
click at [914, 547] on td at bounding box center [868, 541] width 143 height 18
click at [904, 542] on td at bounding box center [868, 541] width 143 height 18
drag, startPoint x: 906, startPoint y: 609, endPoint x: 904, endPoint y: 600, distance: 9.2
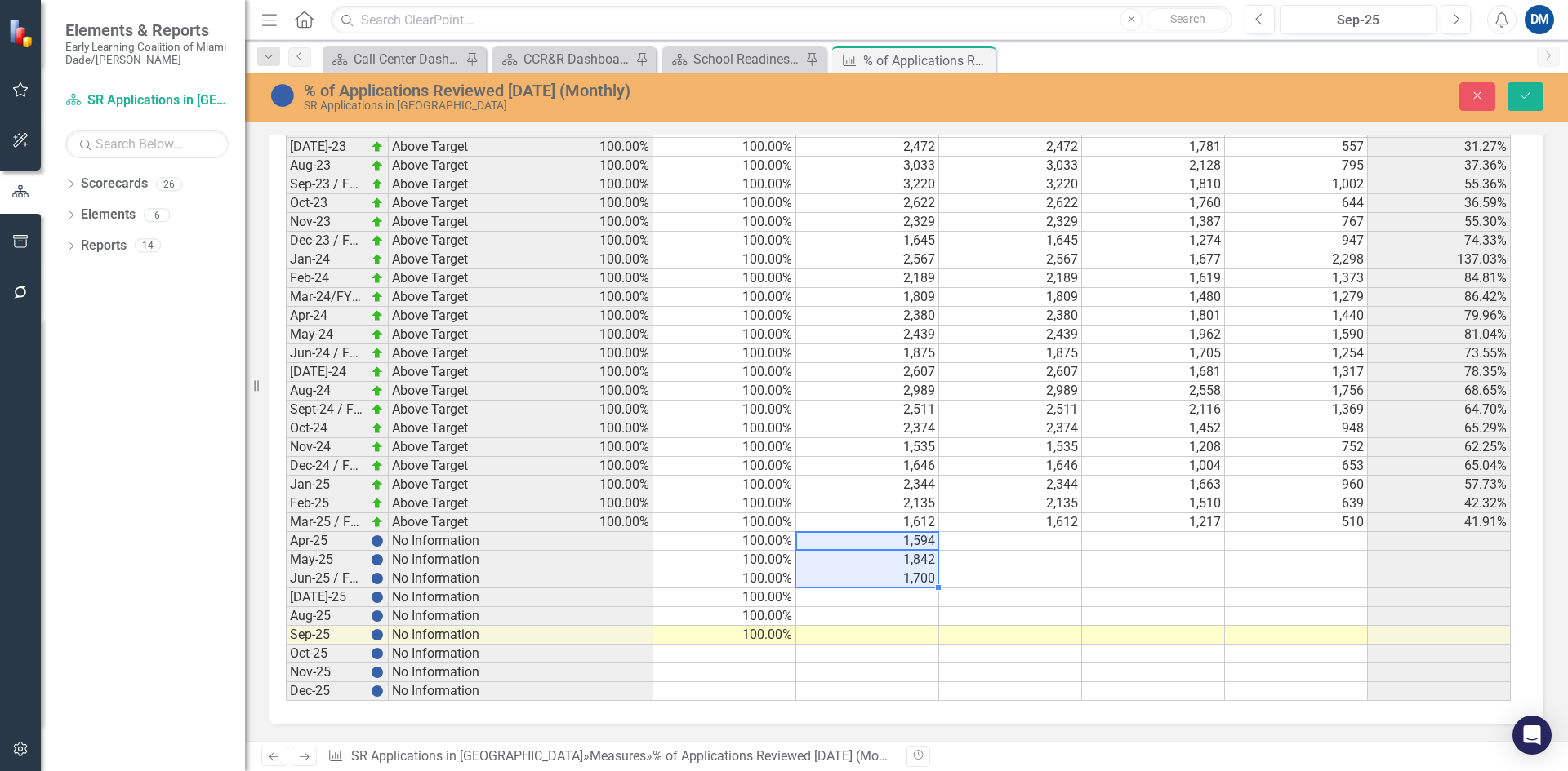
click at [904, 609] on td at bounding box center [868, 616] width 143 height 18
click at [902, 598] on td at bounding box center [868, 598] width 143 height 18
drag, startPoint x: 930, startPoint y: 571, endPoint x: 924, endPoint y: 632, distance: 61.3
click at [924, 632] on tbody "Jul-21 Above Target 100.00% 100.00% 2,680 2,680 1,437 645 44.89% Aug-21 Above T…" at bounding box center [899, 193] width 1225 height 1014
click at [1052, 541] on td at bounding box center [1011, 541] width 143 height 18
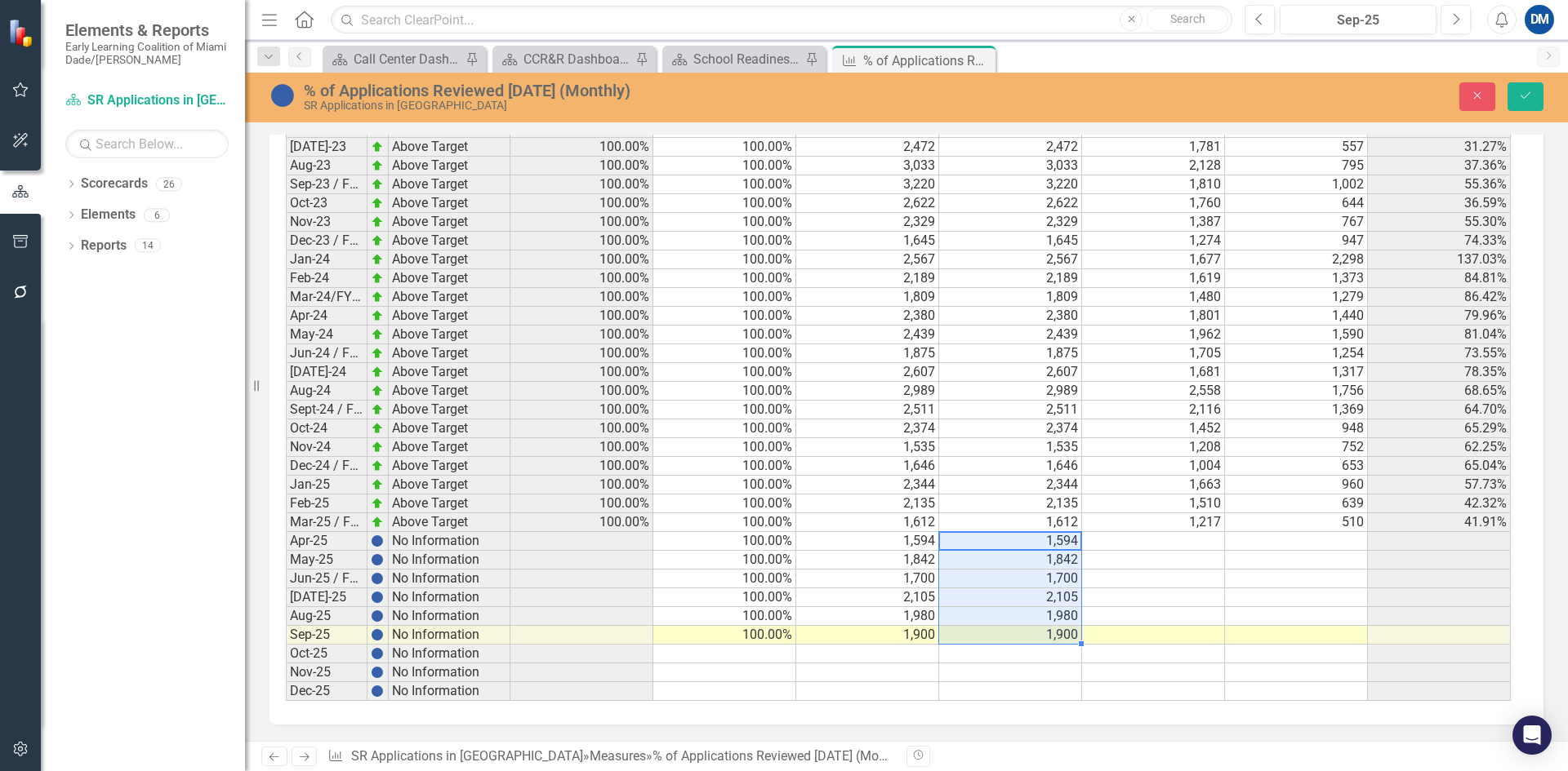
click at [1163, 539] on td at bounding box center [1153, 541] width 143 height 18
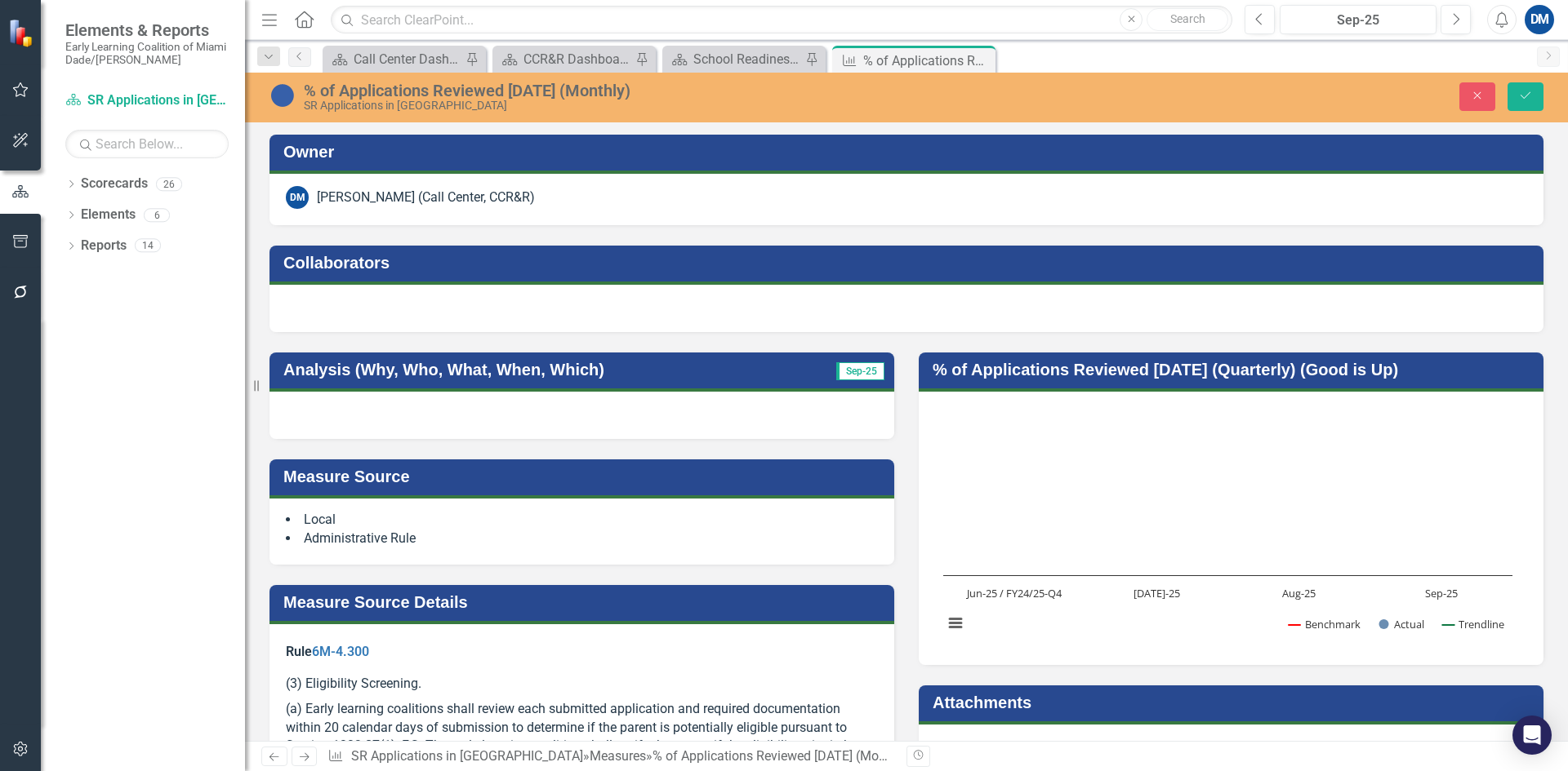
scroll to position [1610, 0]
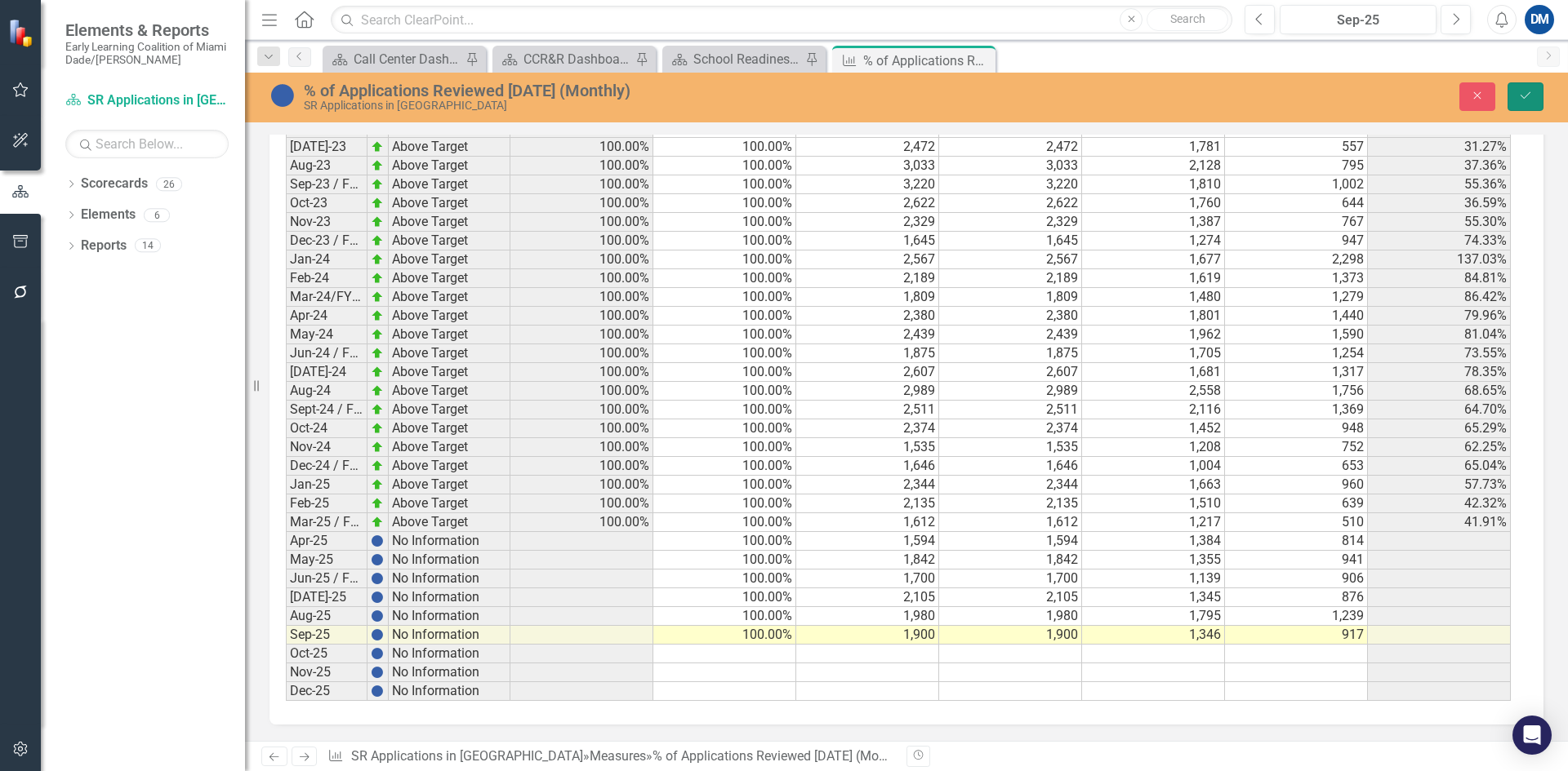
click at [1521, 105] on button "Save" at bounding box center [1525, 97] width 36 height 28
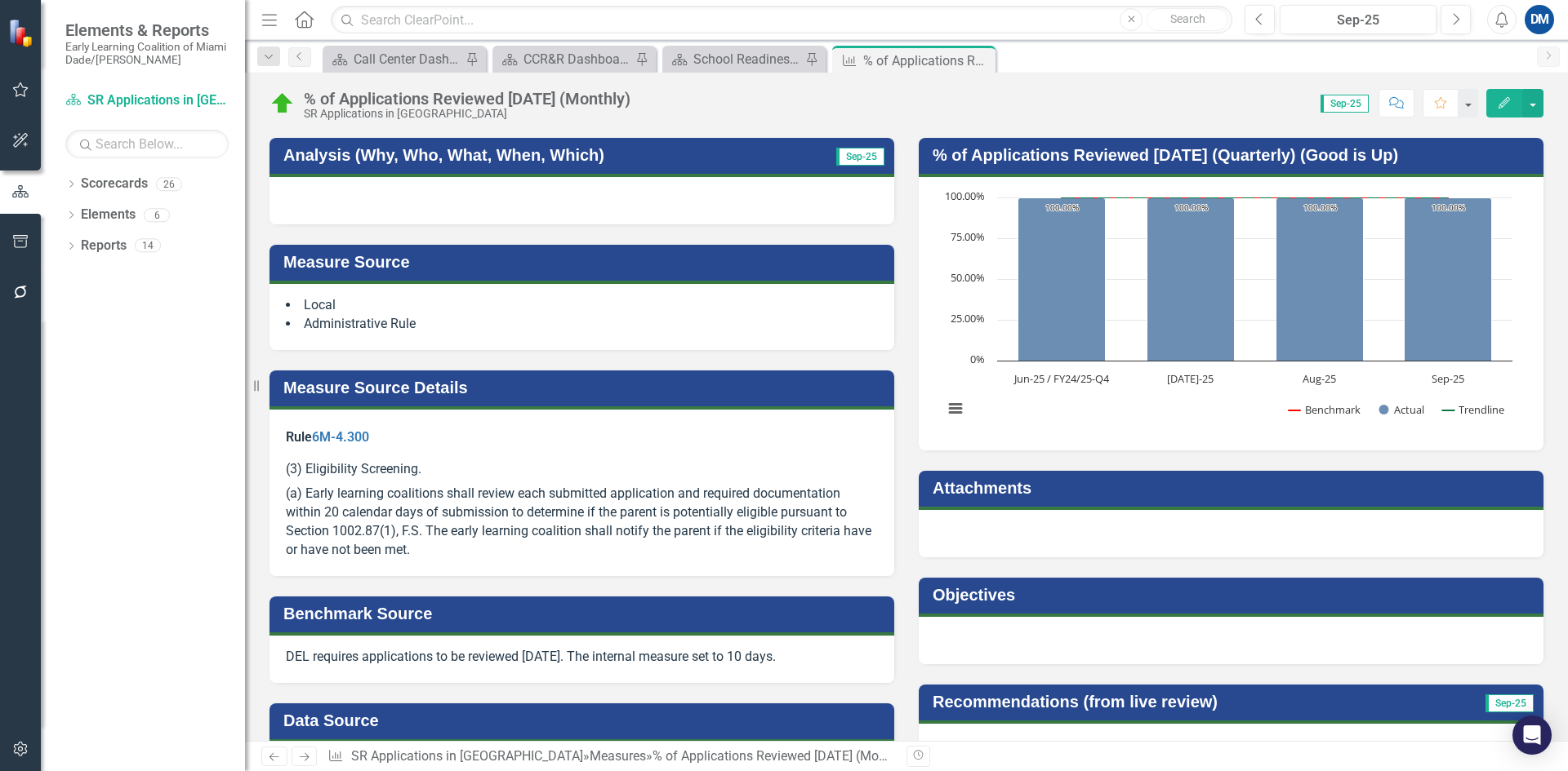
scroll to position [0, 0]
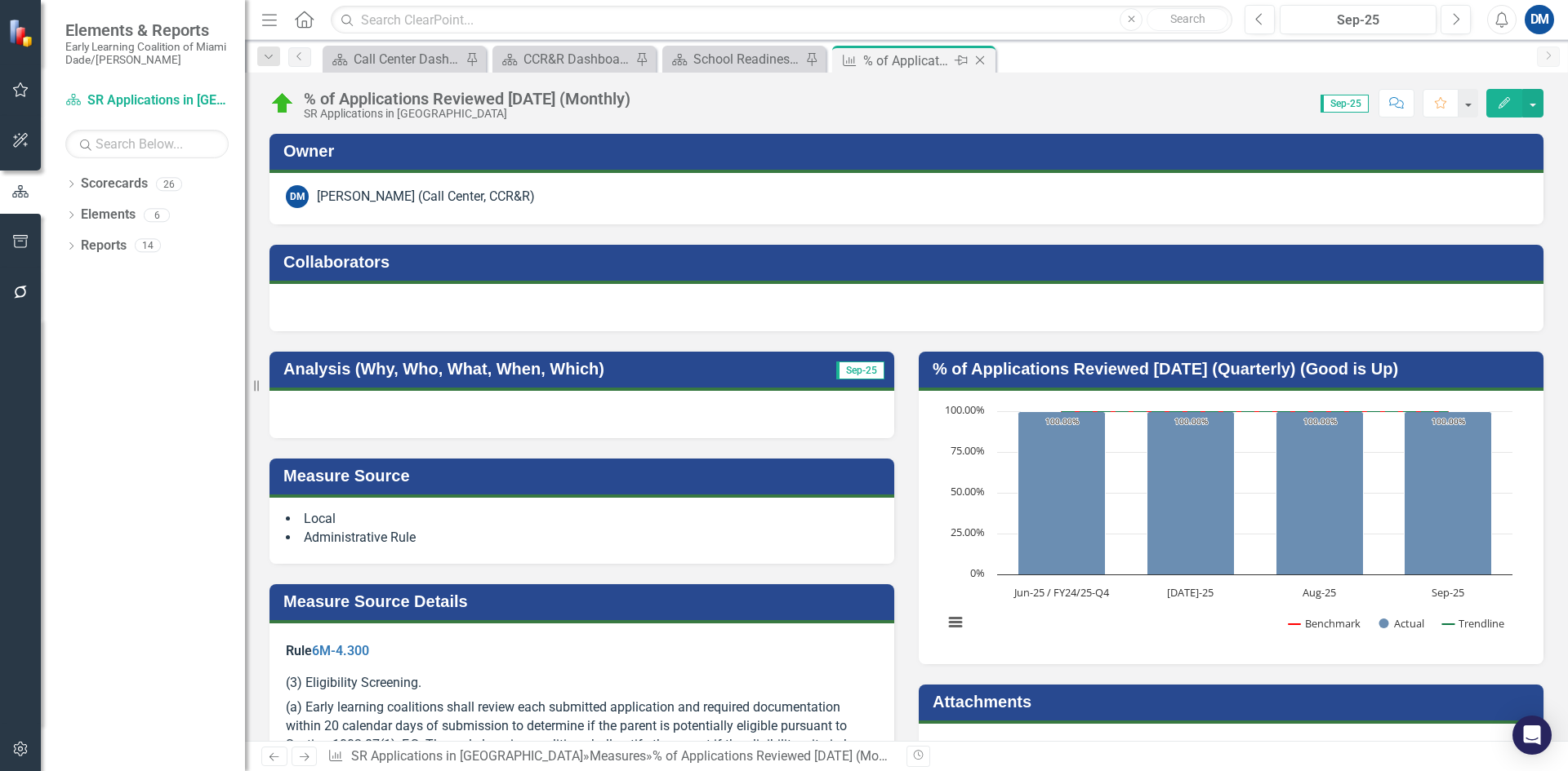
click at [984, 62] on icon "Close" at bounding box center [981, 60] width 17 height 13
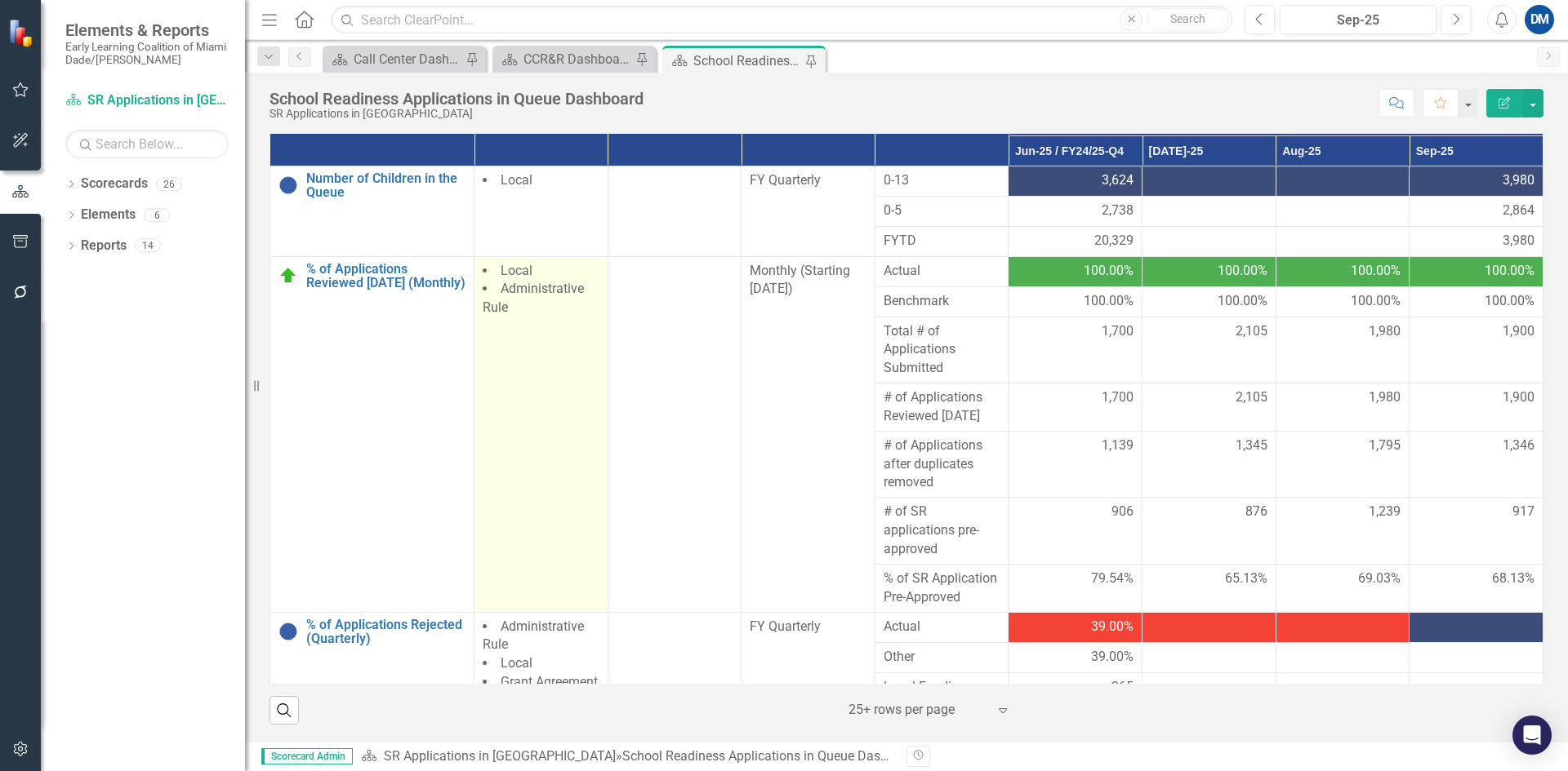
scroll to position [182, 0]
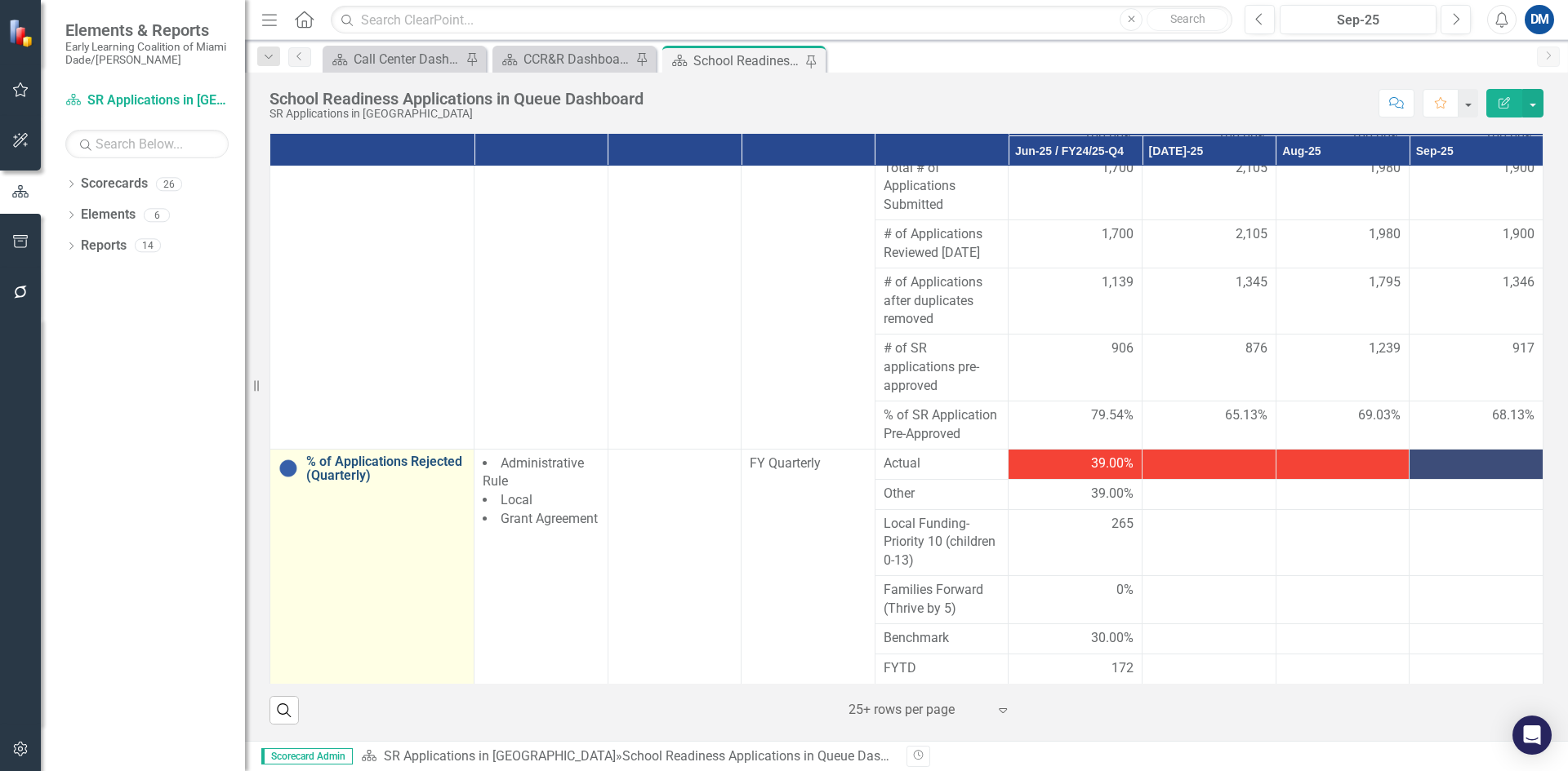
click at [367, 481] on link "% of Applications Rejected (Quarterly)" at bounding box center [386, 469] width 159 height 28
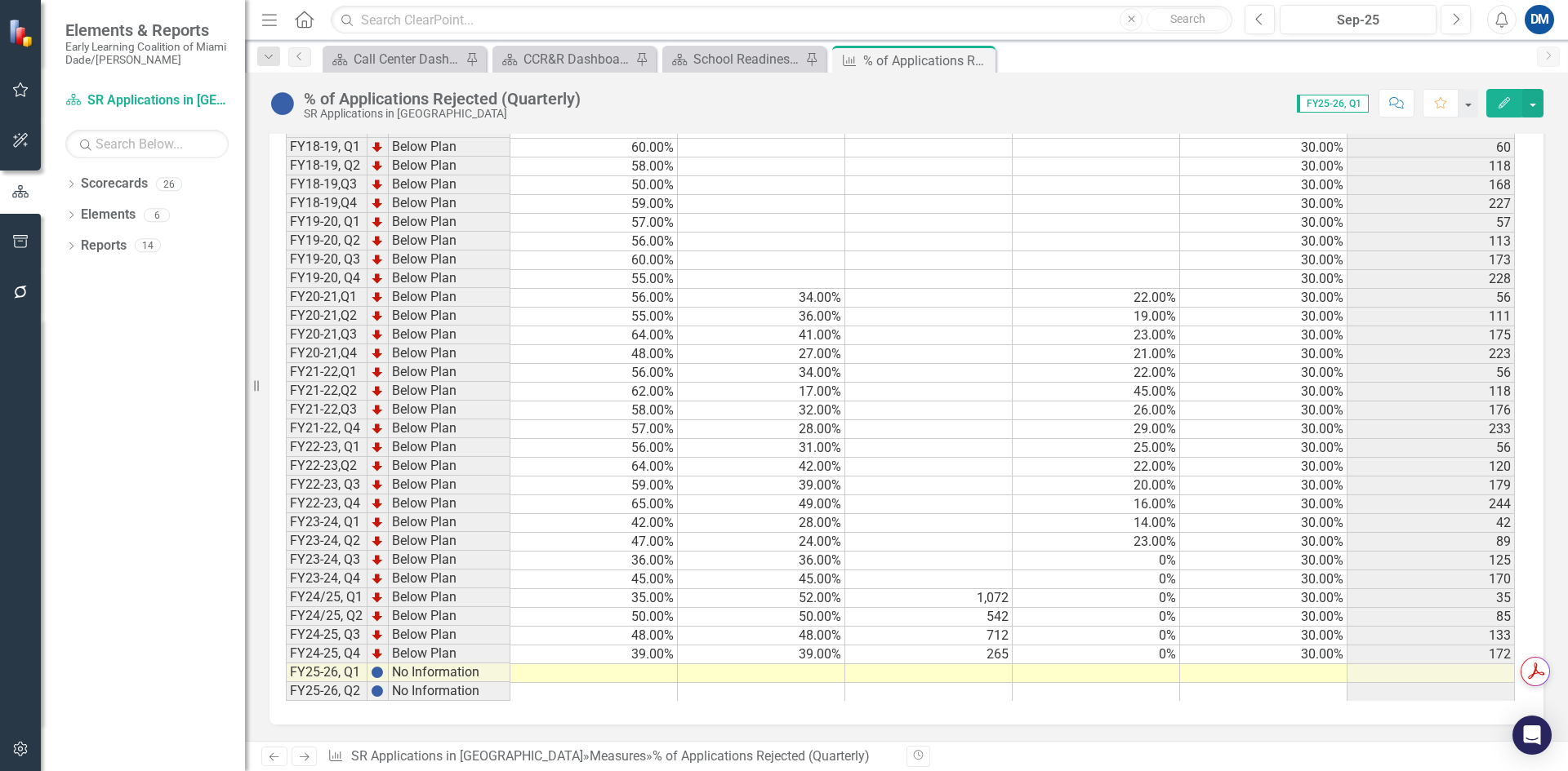
scroll to position [2355, 0]
click at [1325, 674] on td at bounding box center [1264, 674] width 167 height 18
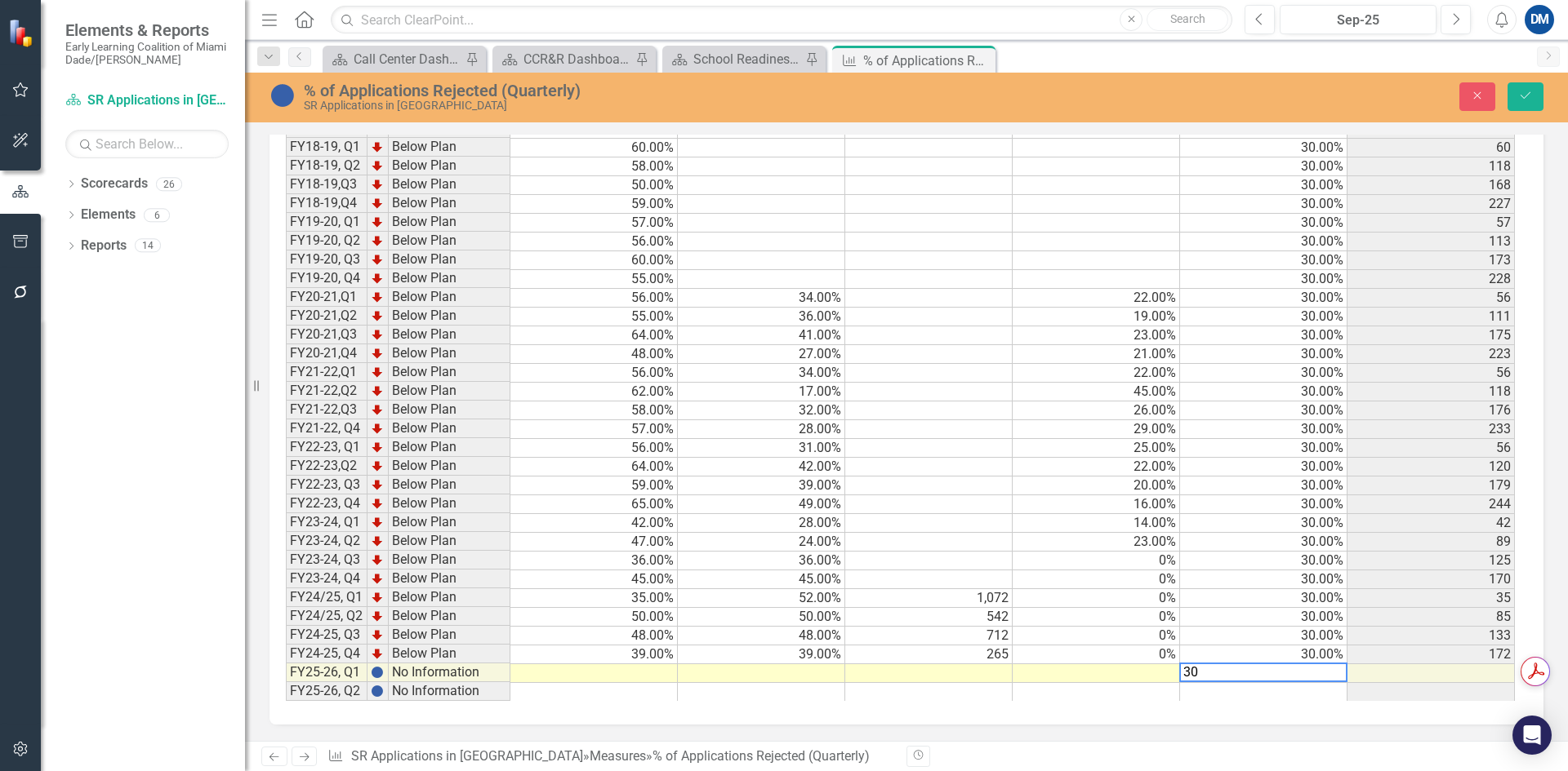
scroll to position [2356, 0]
type textarea "30"
click at [1153, 673] on td at bounding box center [1096, 674] width 167 height 18
type textarea "0"
click at [948, 671] on td at bounding box center [929, 674] width 167 height 18
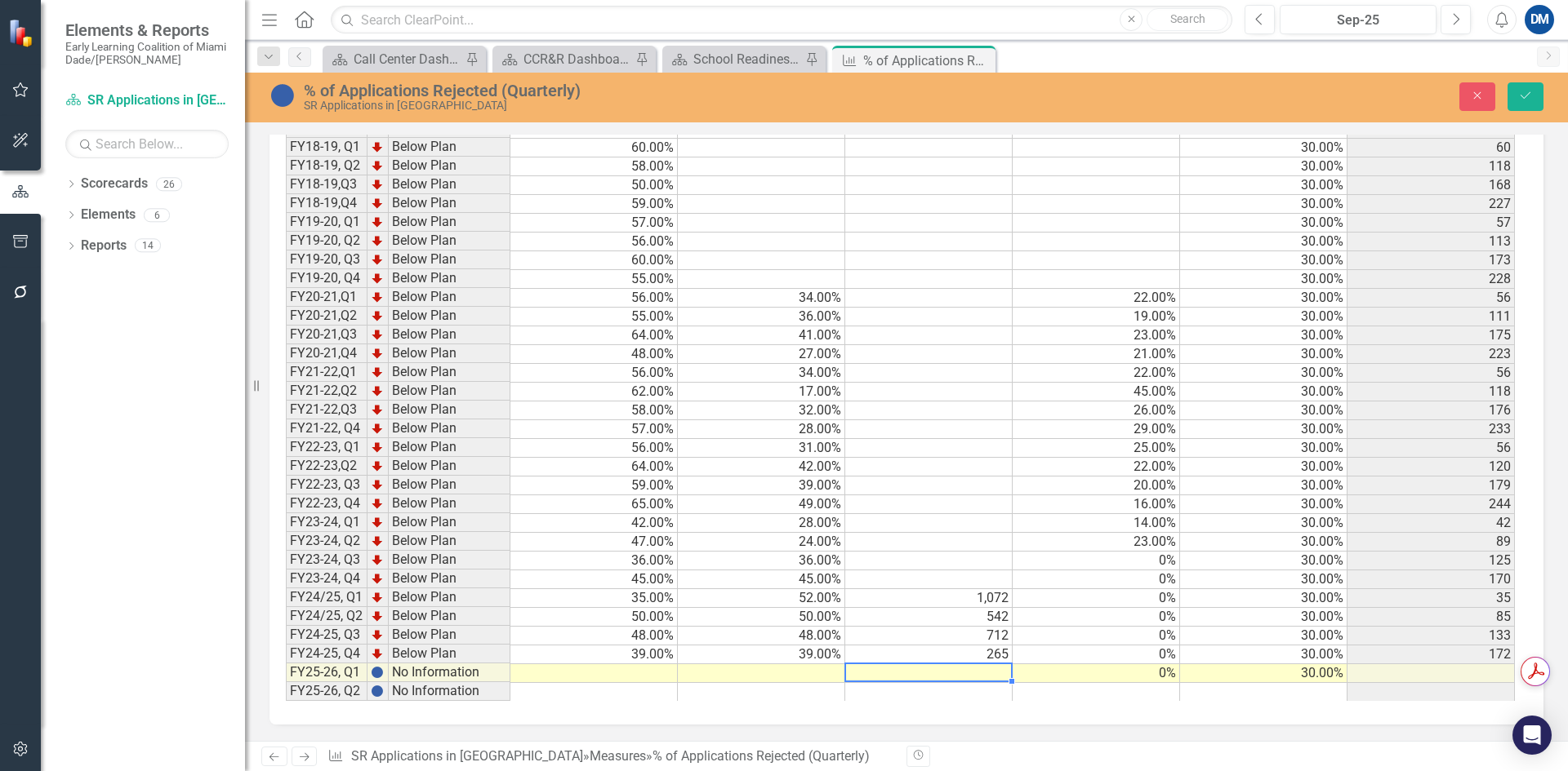
scroll to position [2356, 0]
click at [940, 668] on td at bounding box center [929, 674] width 167 height 18
type textarea "277"
click at [833, 674] on td at bounding box center [761, 674] width 167 height 18
type textarea "47.99"
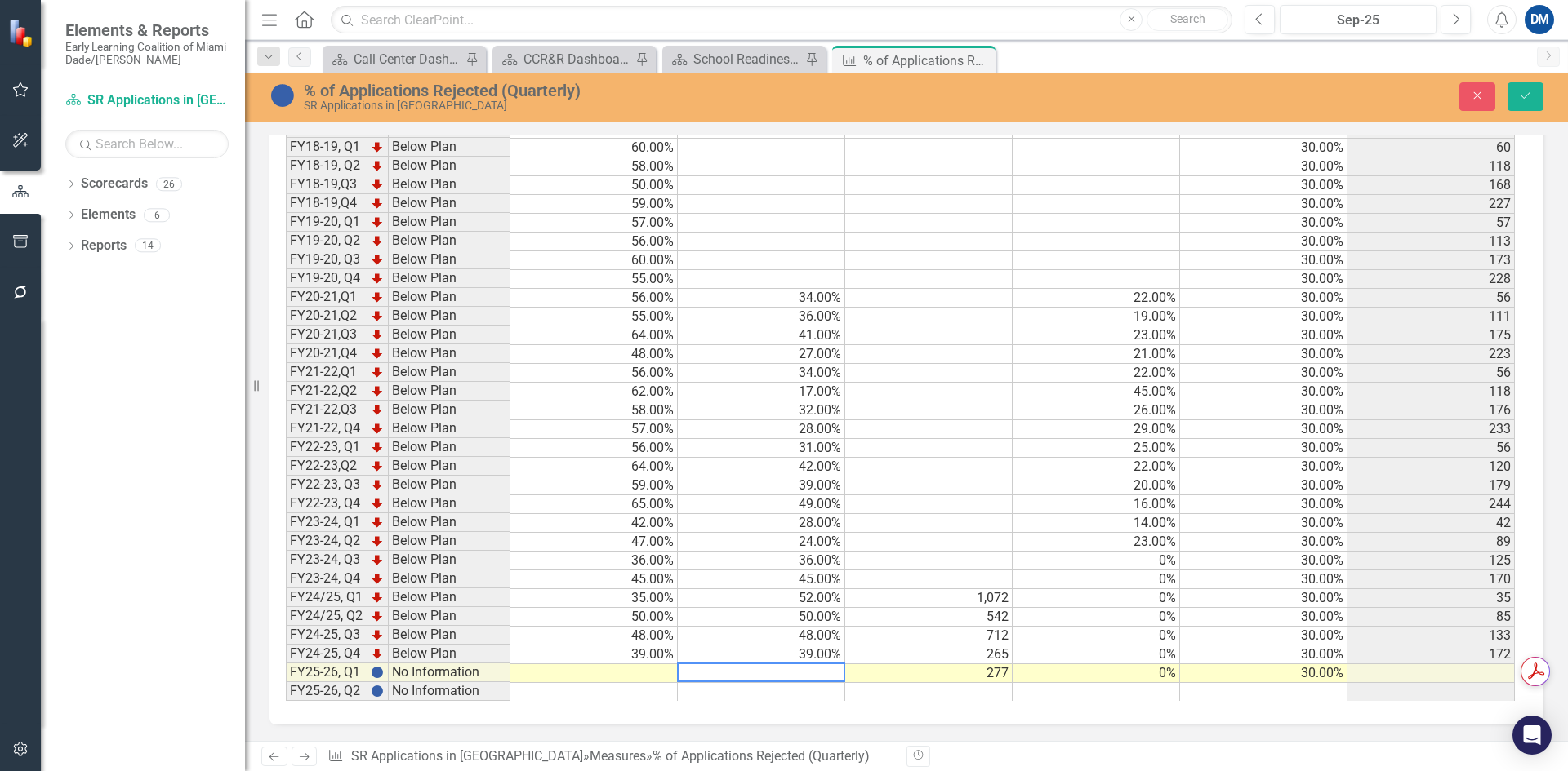
click at [651, 669] on td at bounding box center [594, 674] width 167 height 18
type textarea "47.99"
click at [1519, 99] on icon "Save" at bounding box center [1526, 95] width 15 height 12
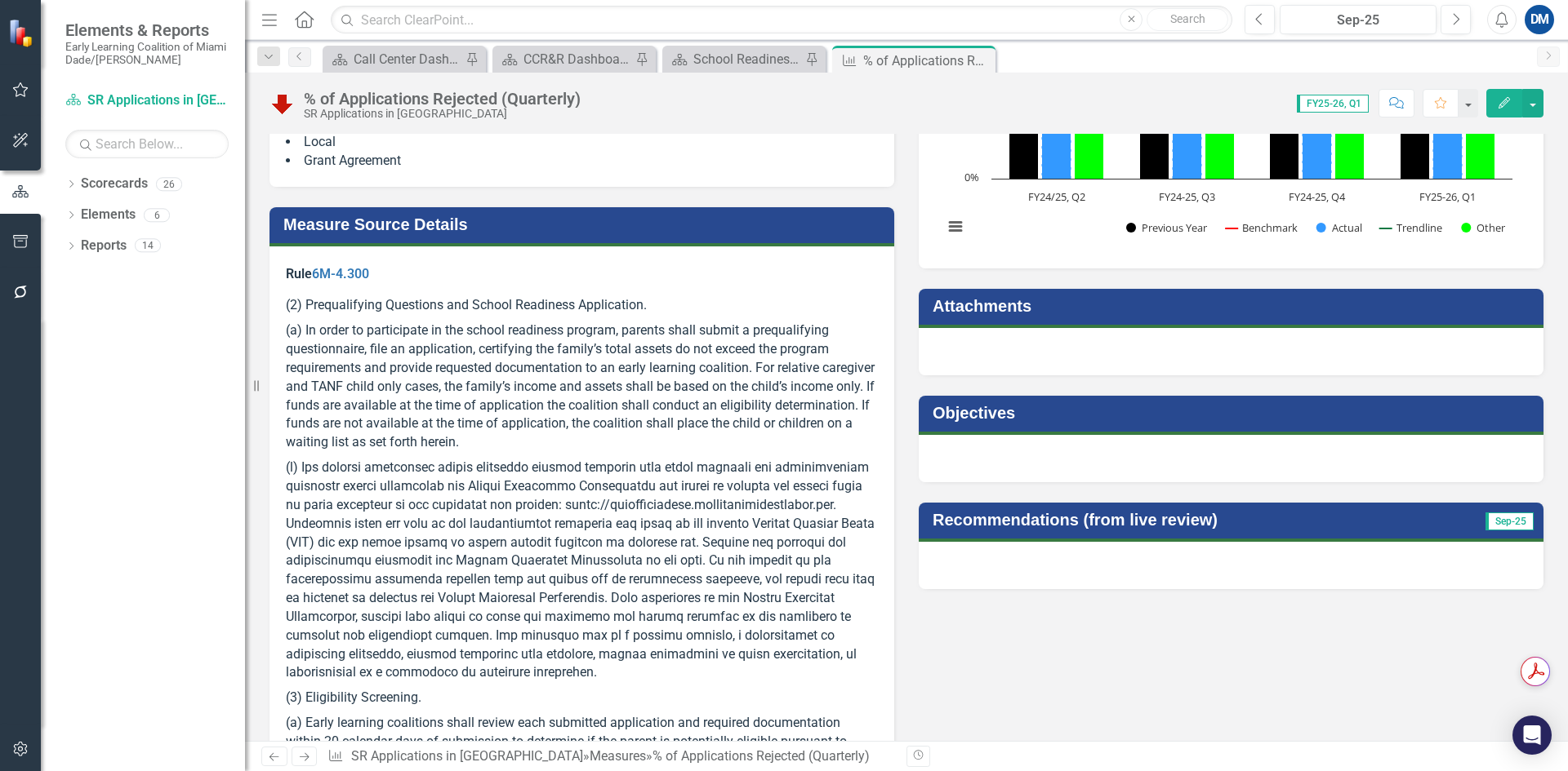
scroll to position [0, 0]
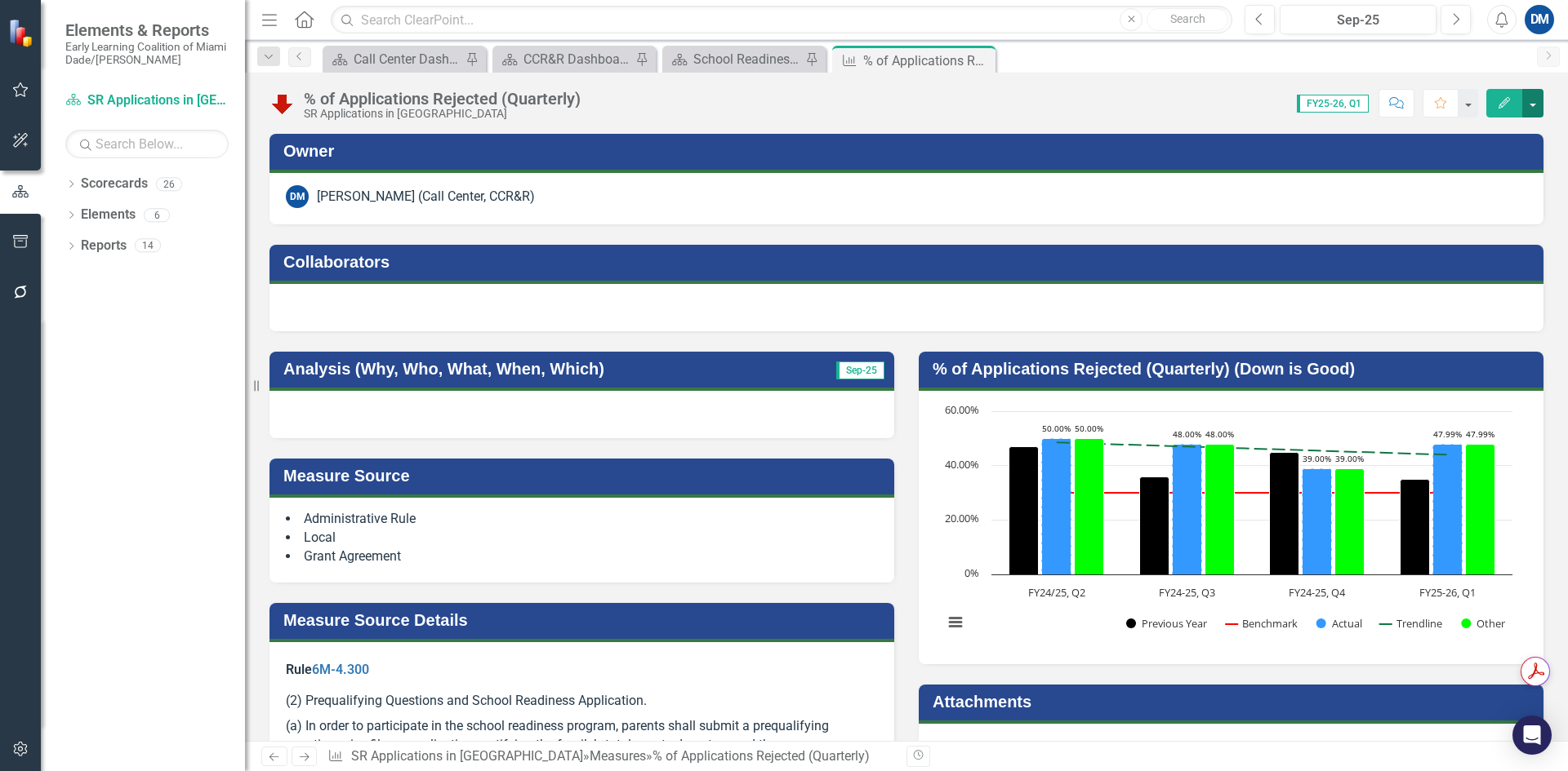
click at [1539, 110] on button "button" at bounding box center [1533, 103] width 21 height 28
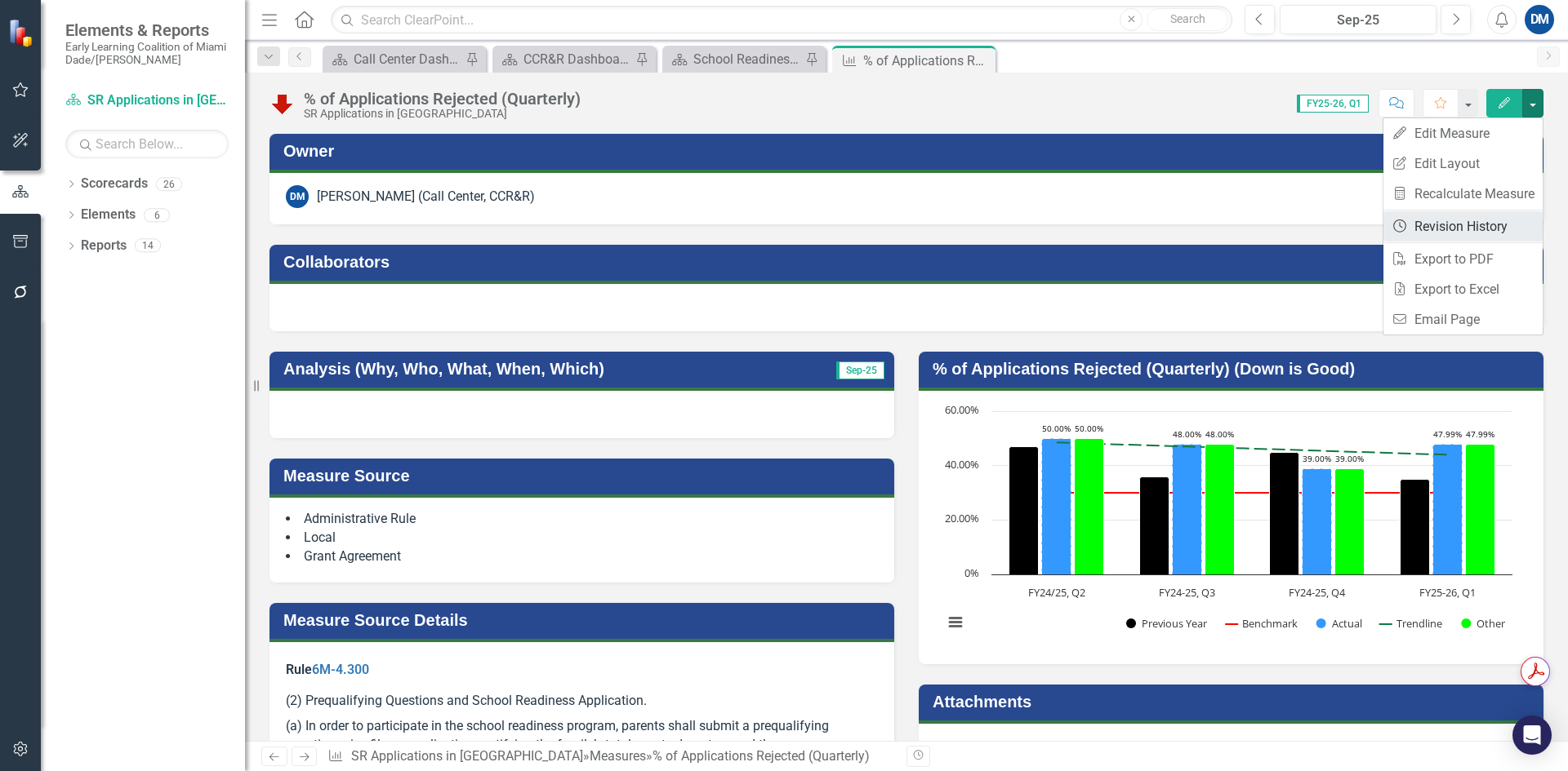
click at [1471, 222] on link "Revision History Revision History" at bounding box center [1463, 227] width 159 height 30
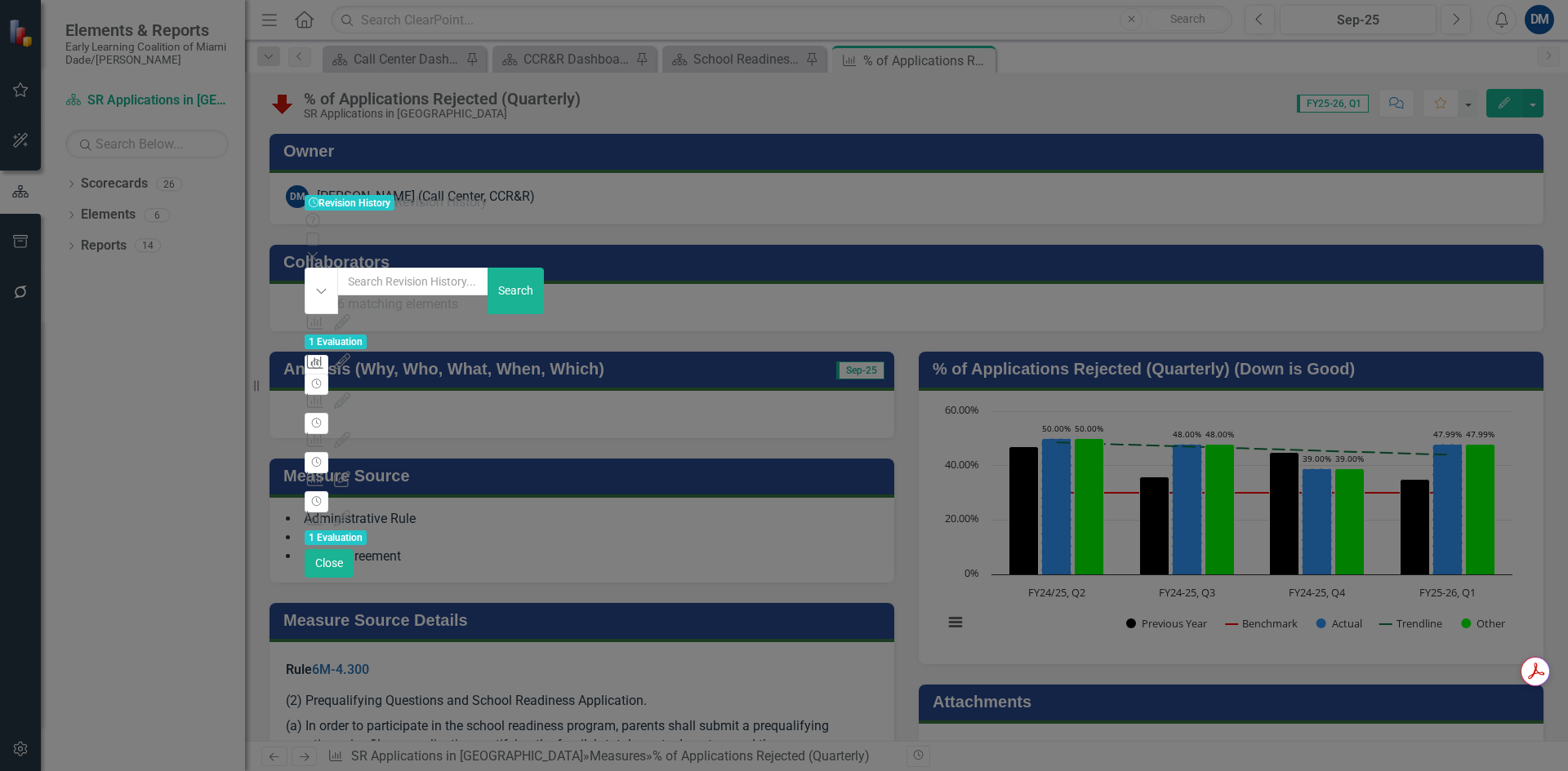
click at [318, 253] on icon at bounding box center [313, 258] width 10 height 10
click at [1536, 100] on button "button" at bounding box center [1533, 103] width 21 height 28
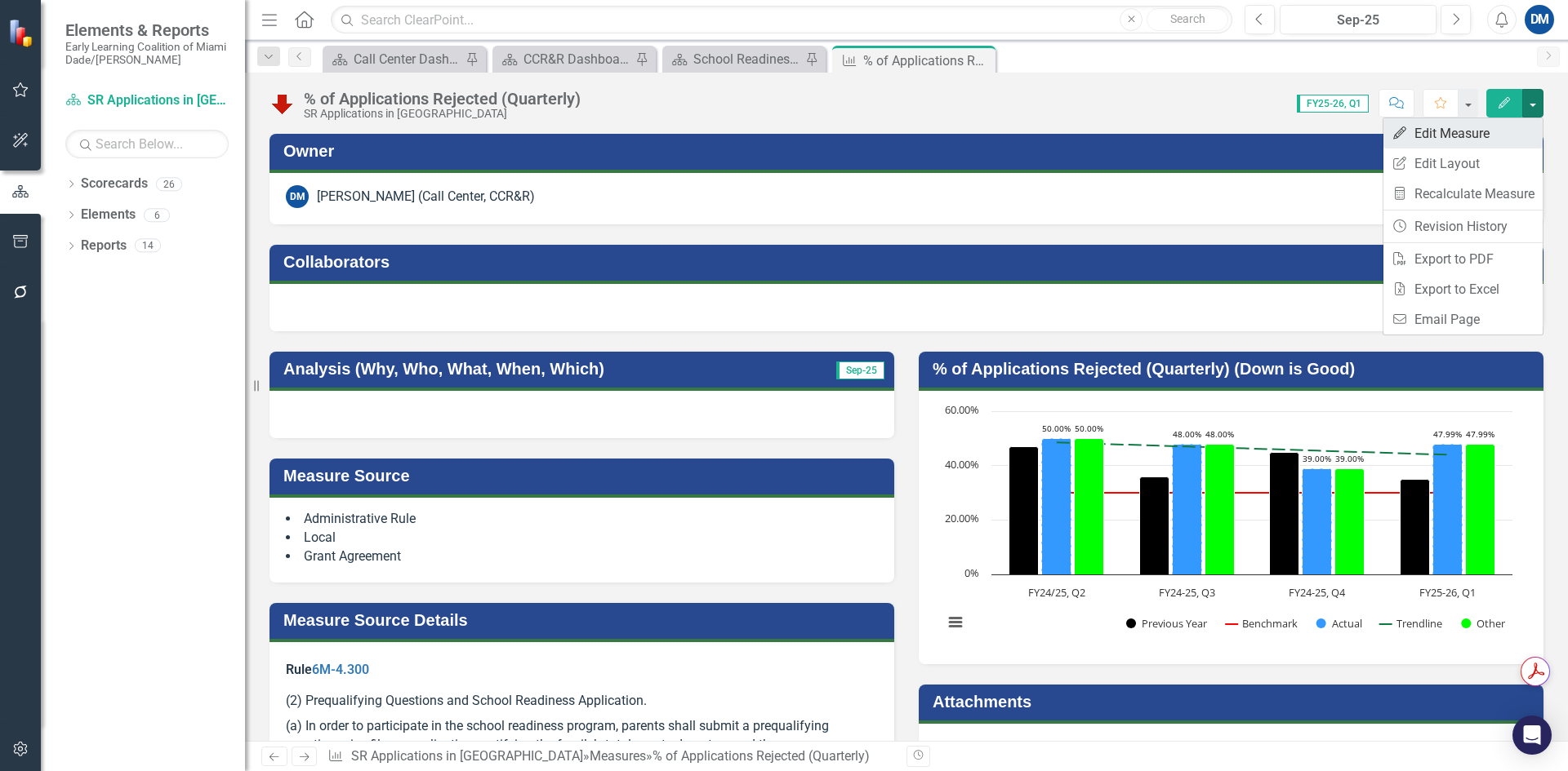
click at [1501, 135] on link "Edit Edit Measure" at bounding box center [1463, 134] width 159 height 30
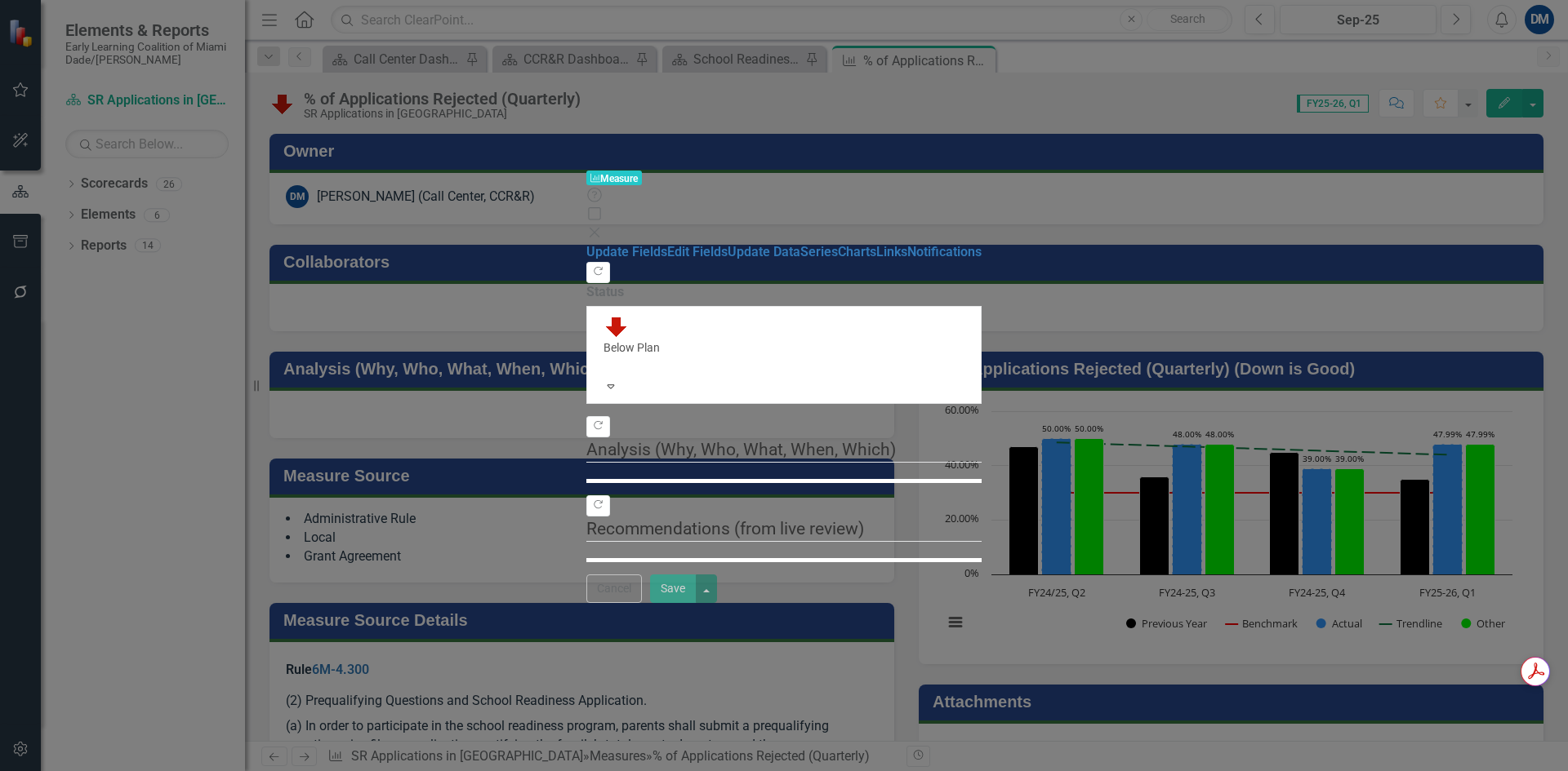
click at [600, 227] on icon at bounding box center [595, 232] width 10 height 10
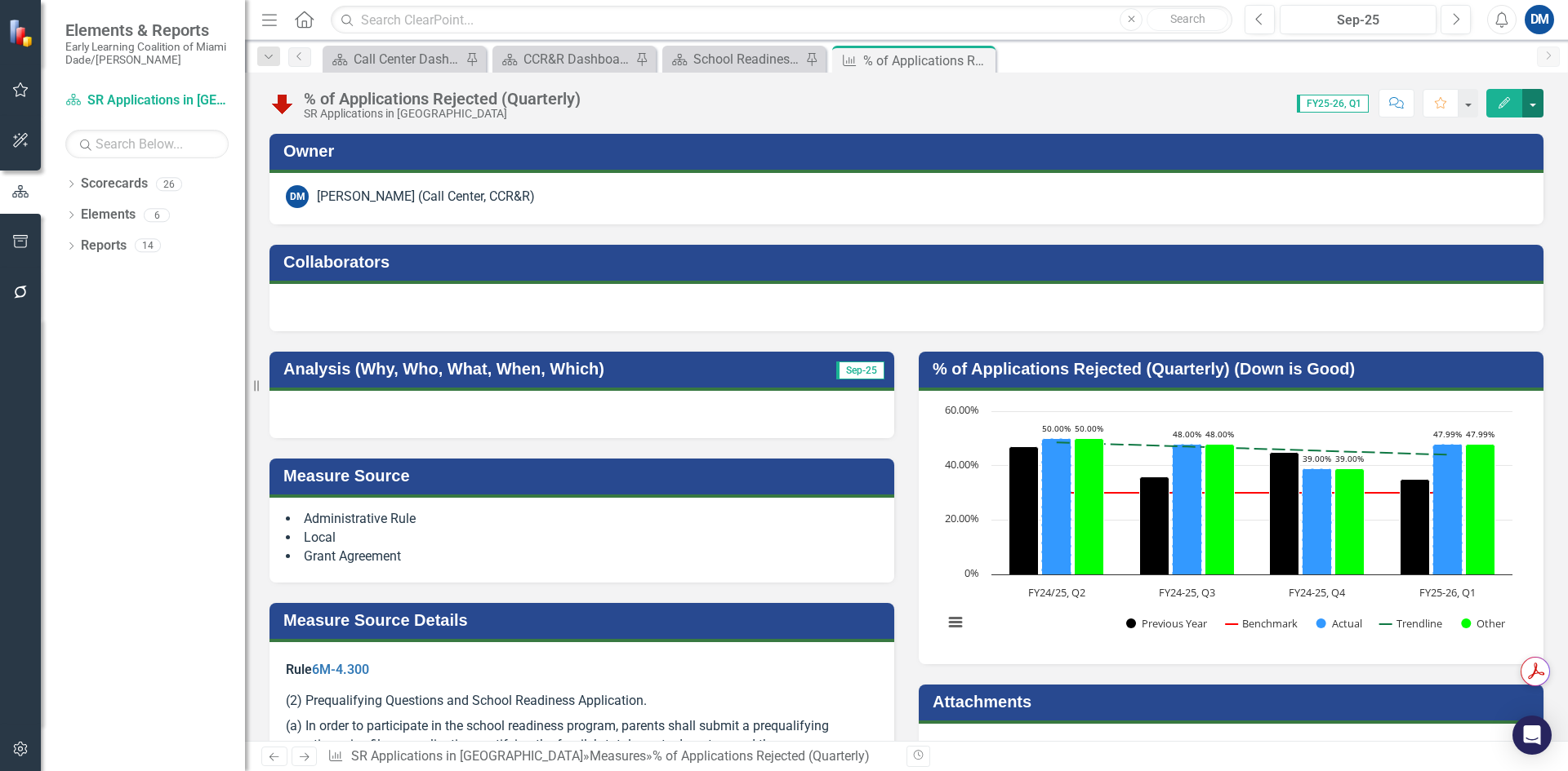
click at [1537, 109] on button "button" at bounding box center [1533, 103] width 21 height 28
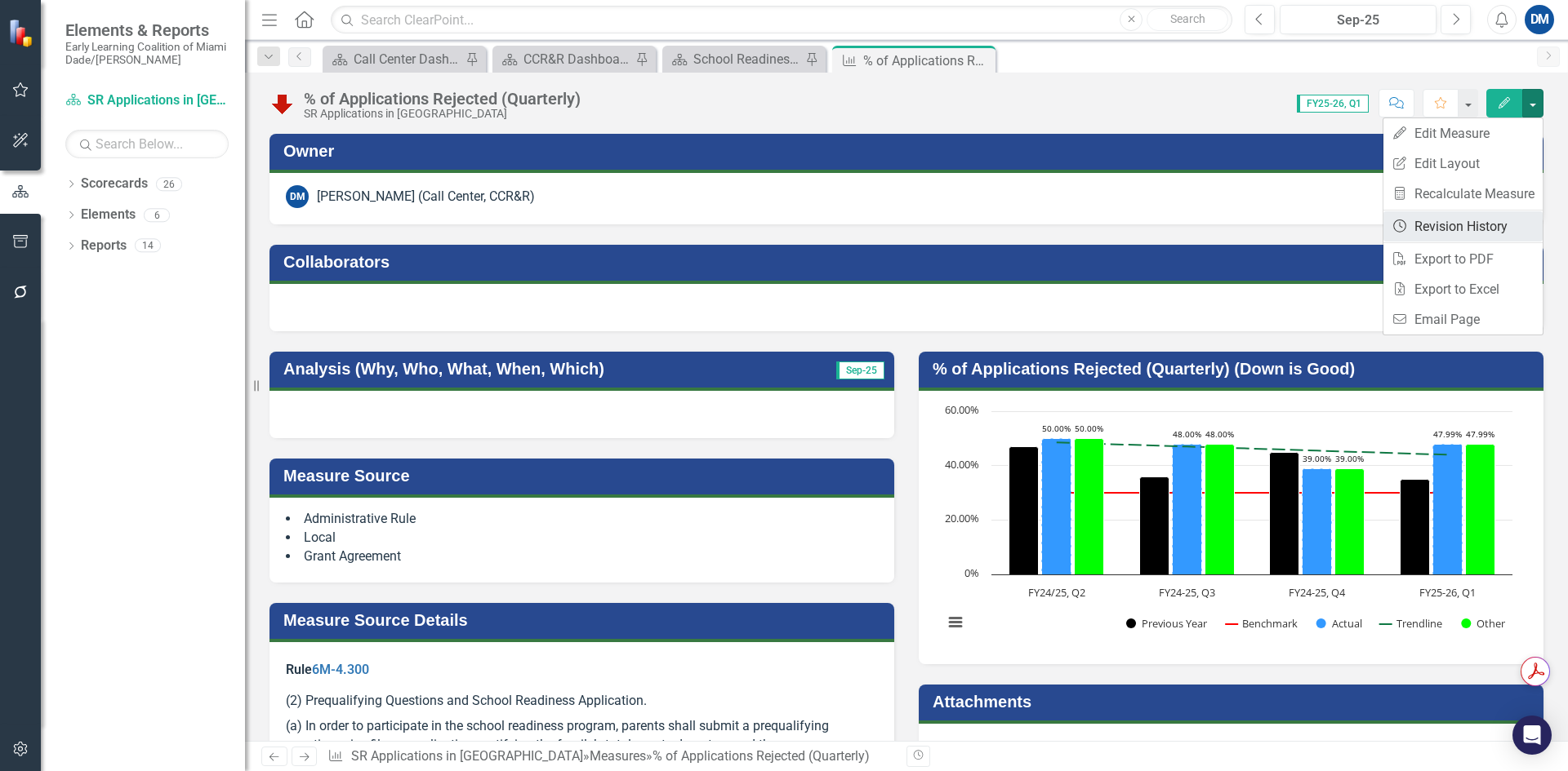
click at [1505, 229] on link "Revision History Revision History" at bounding box center [1463, 227] width 159 height 30
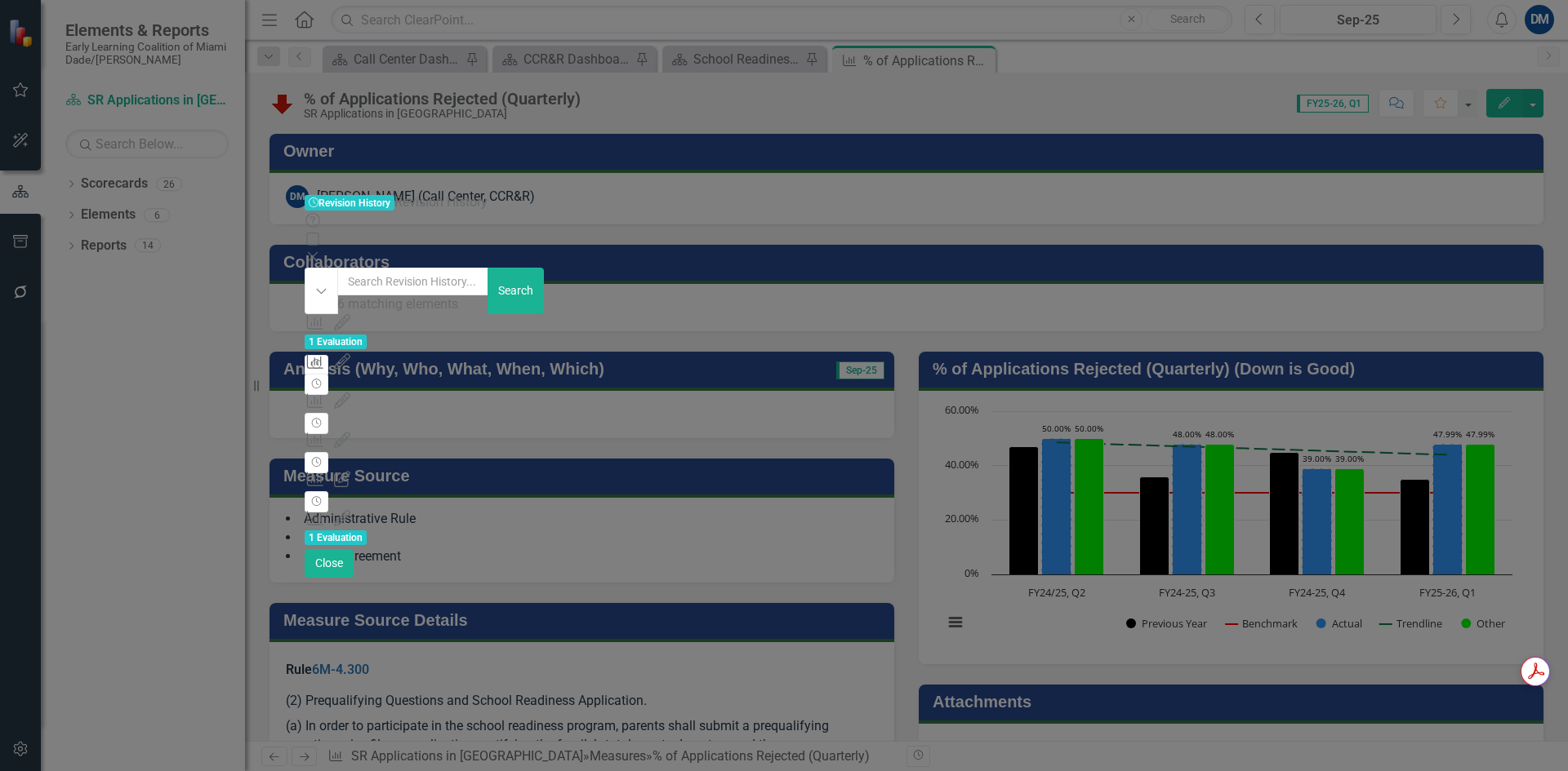
click at [848, 352] on div "SR Applications in [GEOGRAPHIC_DATA]" at bounding box center [782, 361] width 956 height 18
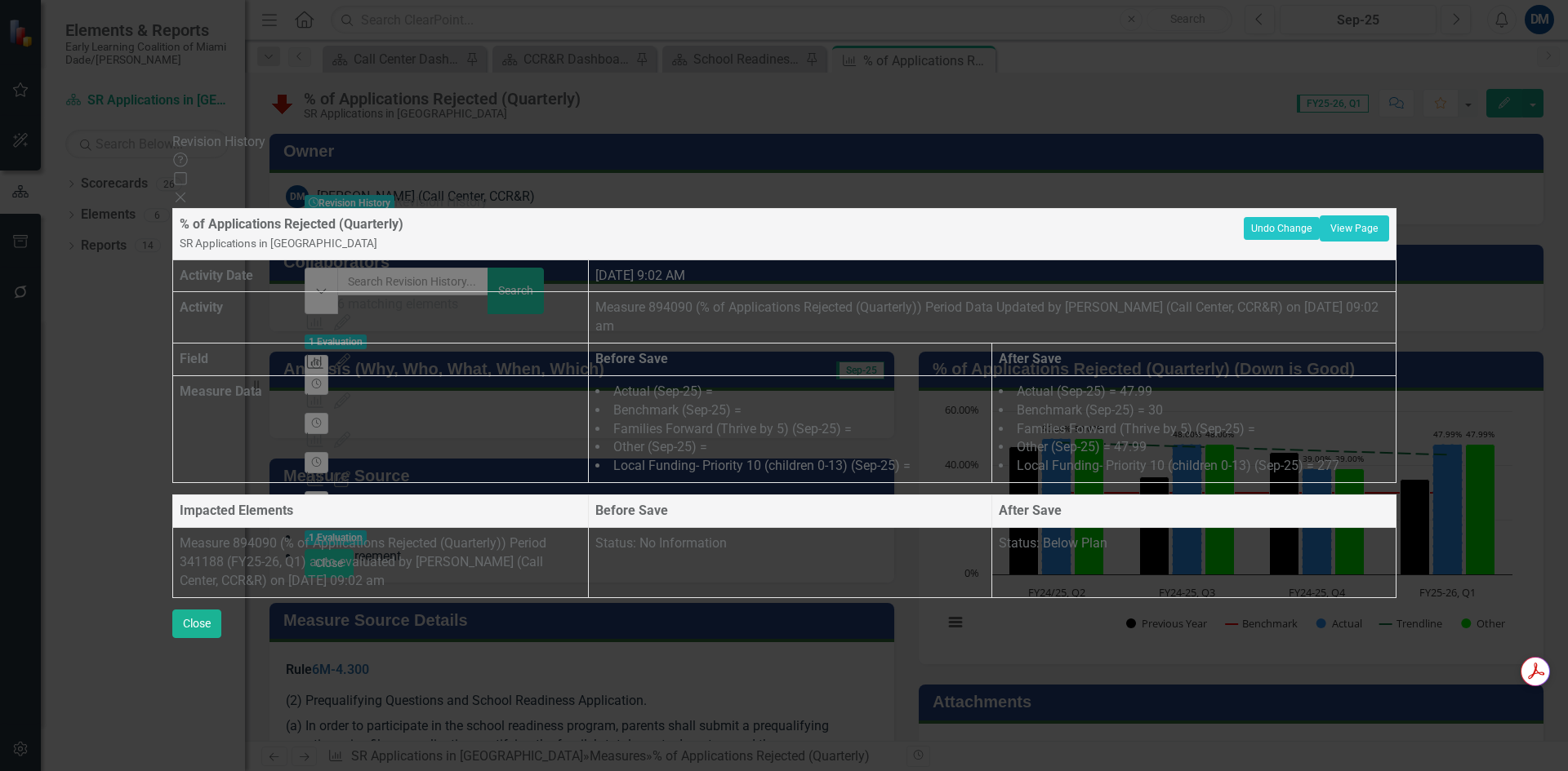
click at [214, 451] on div "Revision History Help Maximize Close % of Applications Rejected (Quarterly) SR …" at bounding box center [784, 385] width 1224 height 504
click at [188, 191] on icon "Close" at bounding box center [181, 197] width 17 height 13
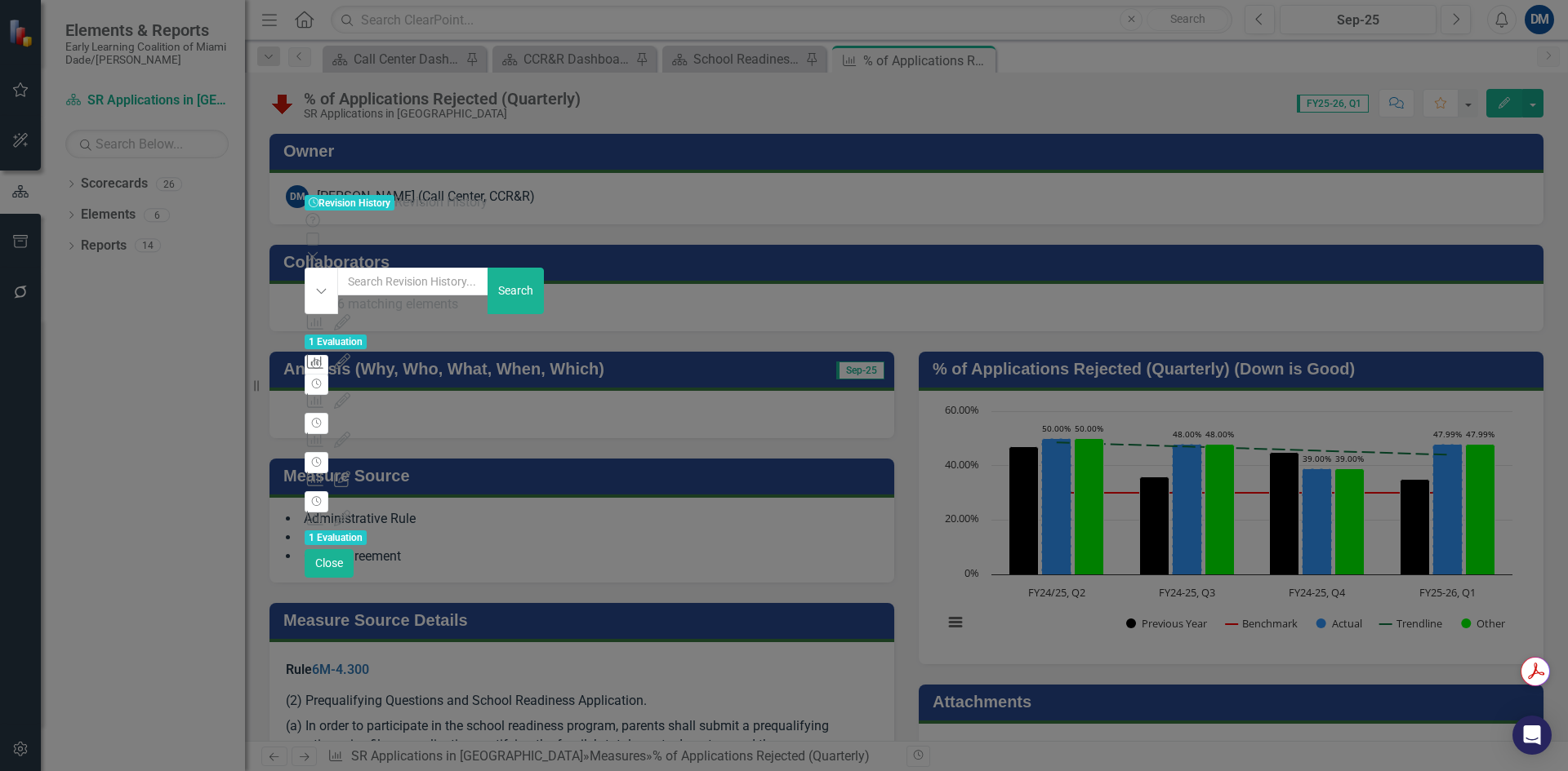
click at [634, 391] on div "SR Applications in [GEOGRAPHIC_DATA]" at bounding box center [782, 401] width 956 height 18
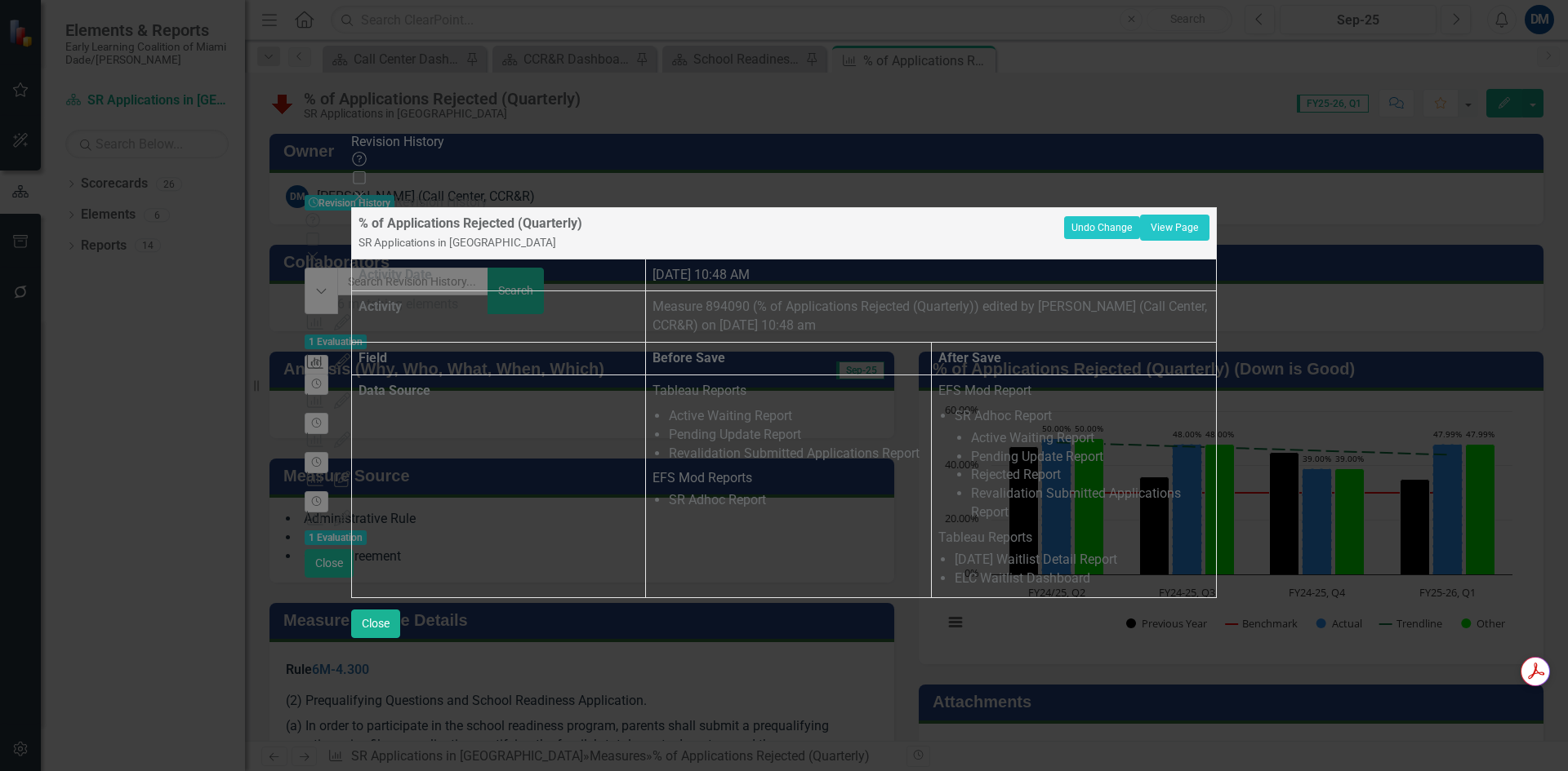
click at [367, 190] on icon "Close" at bounding box center [360, 197] width 17 height 13
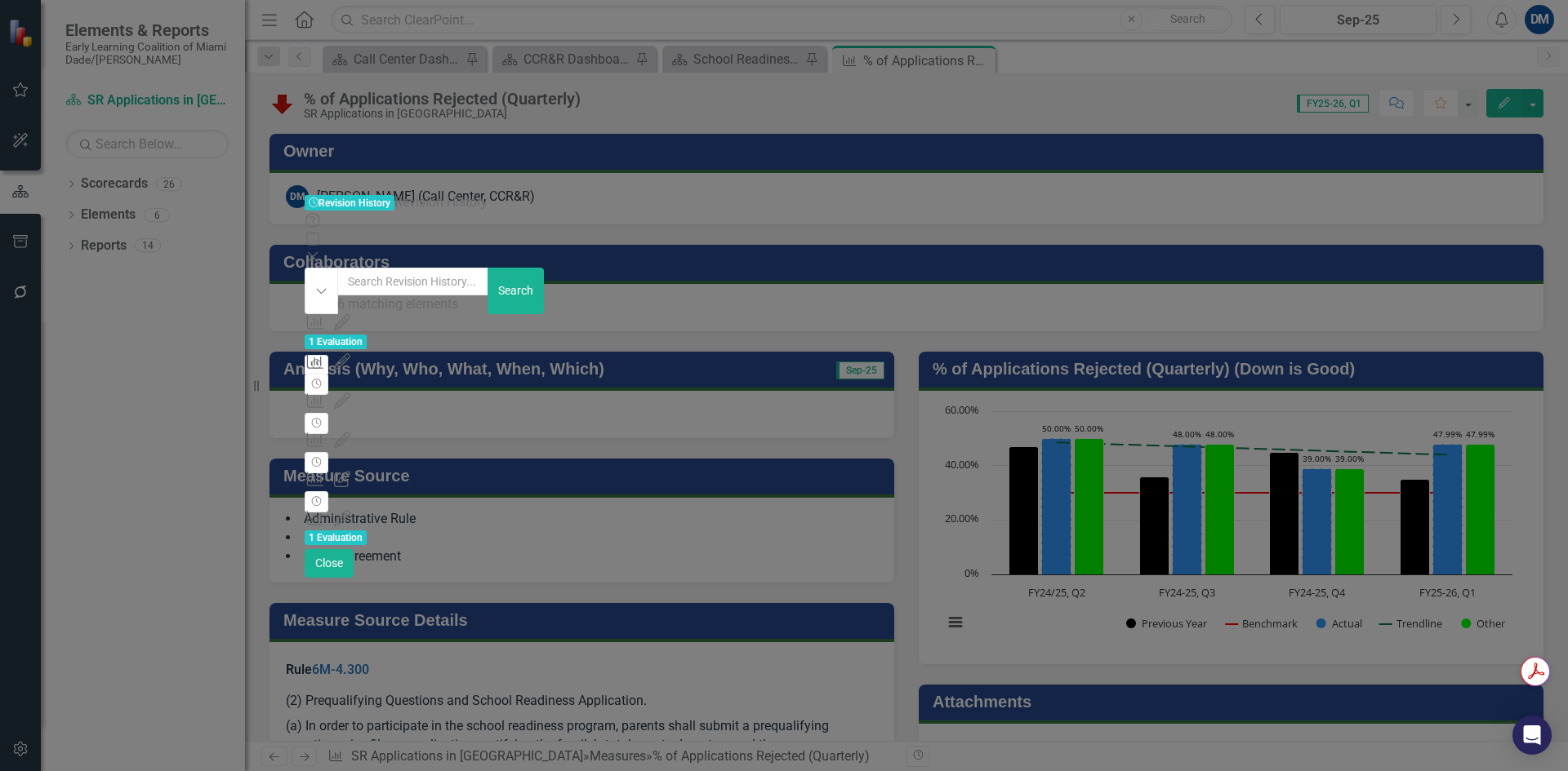
click at [1080, 393] on div "Measure Edited Measure 894090 (% of Applications Rejected (Quarterly)) edited b…" at bounding box center [782, 412] width 956 height 39
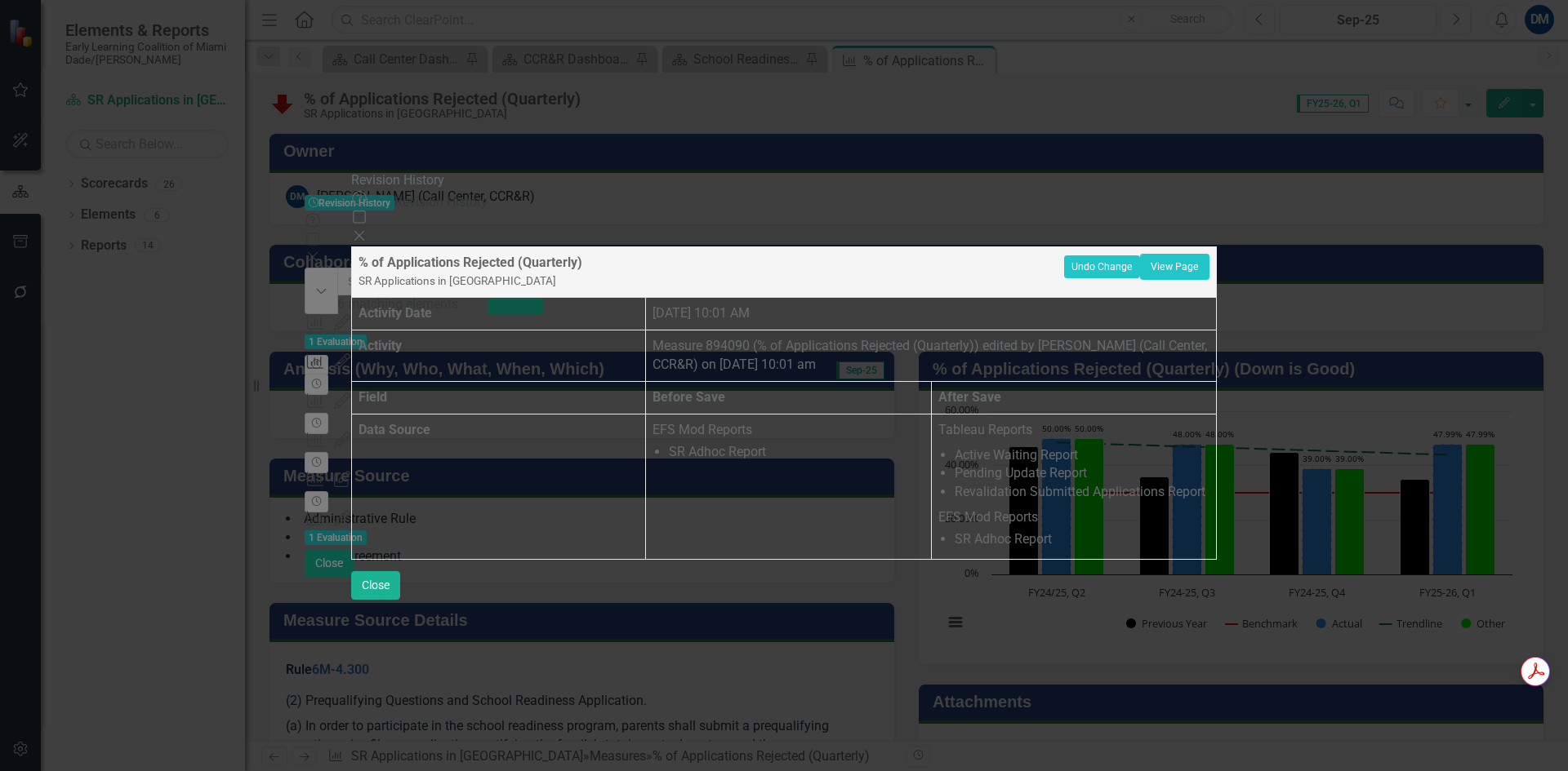
click at [367, 229] on icon "Close" at bounding box center [360, 236] width 17 height 13
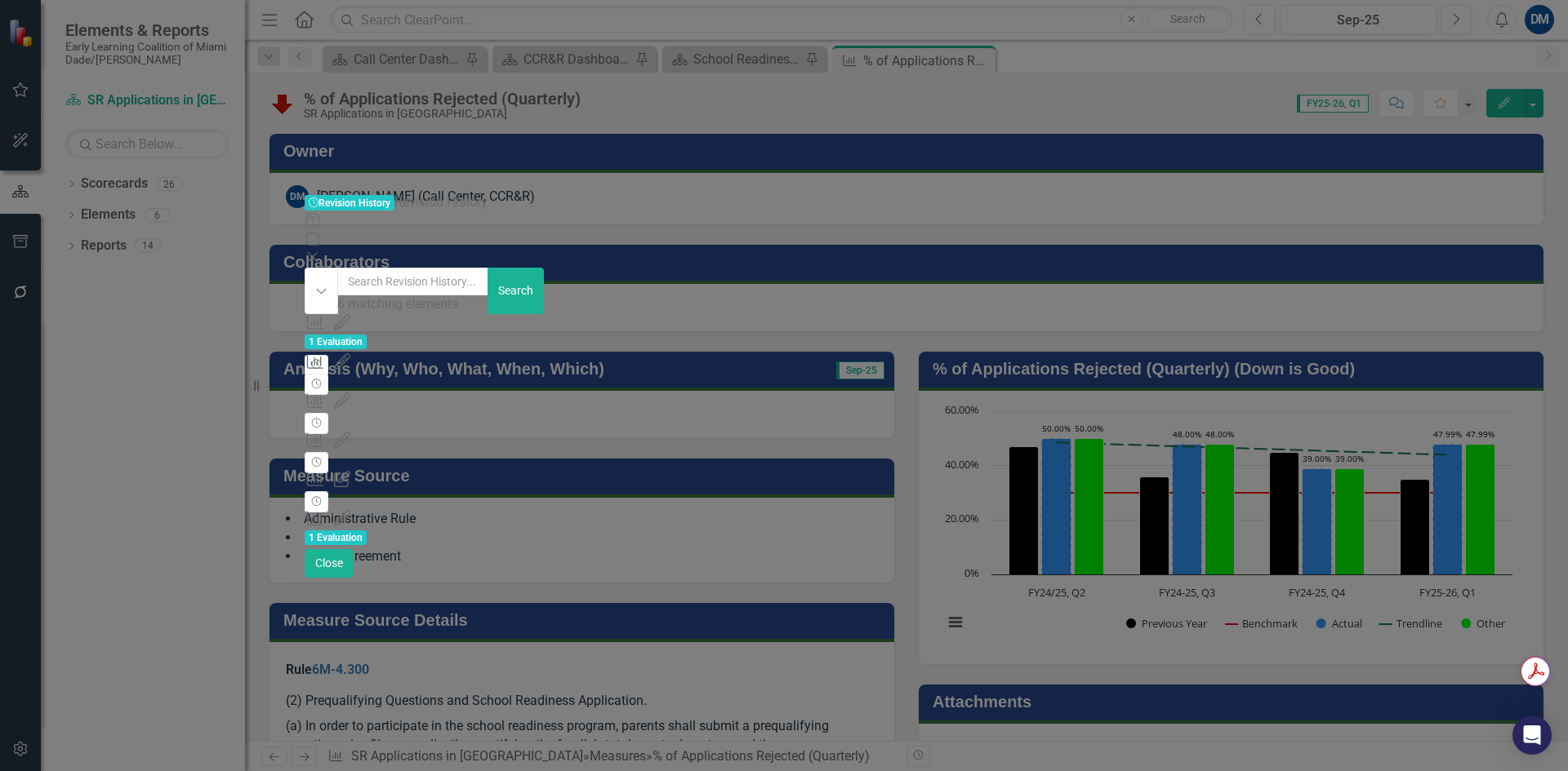
click at [1180, 431] on div "Measure Edited Measure 894090 (% of Applications Rejected (Quarterly)) edited b…" at bounding box center [782, 451] width 956 height 39
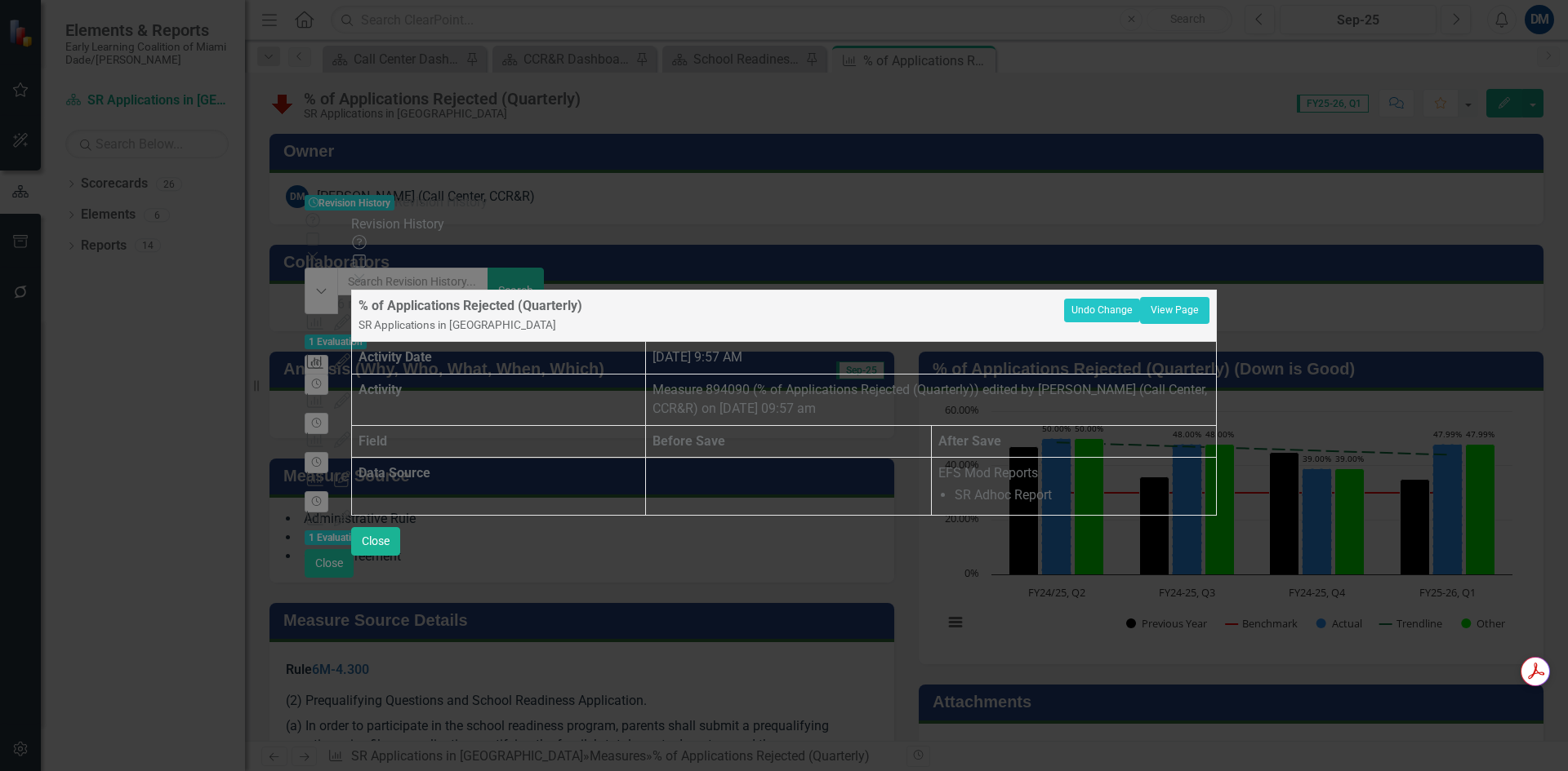
click at [364, 274] on icon at bounding box center [360, 279] width 10 height 10
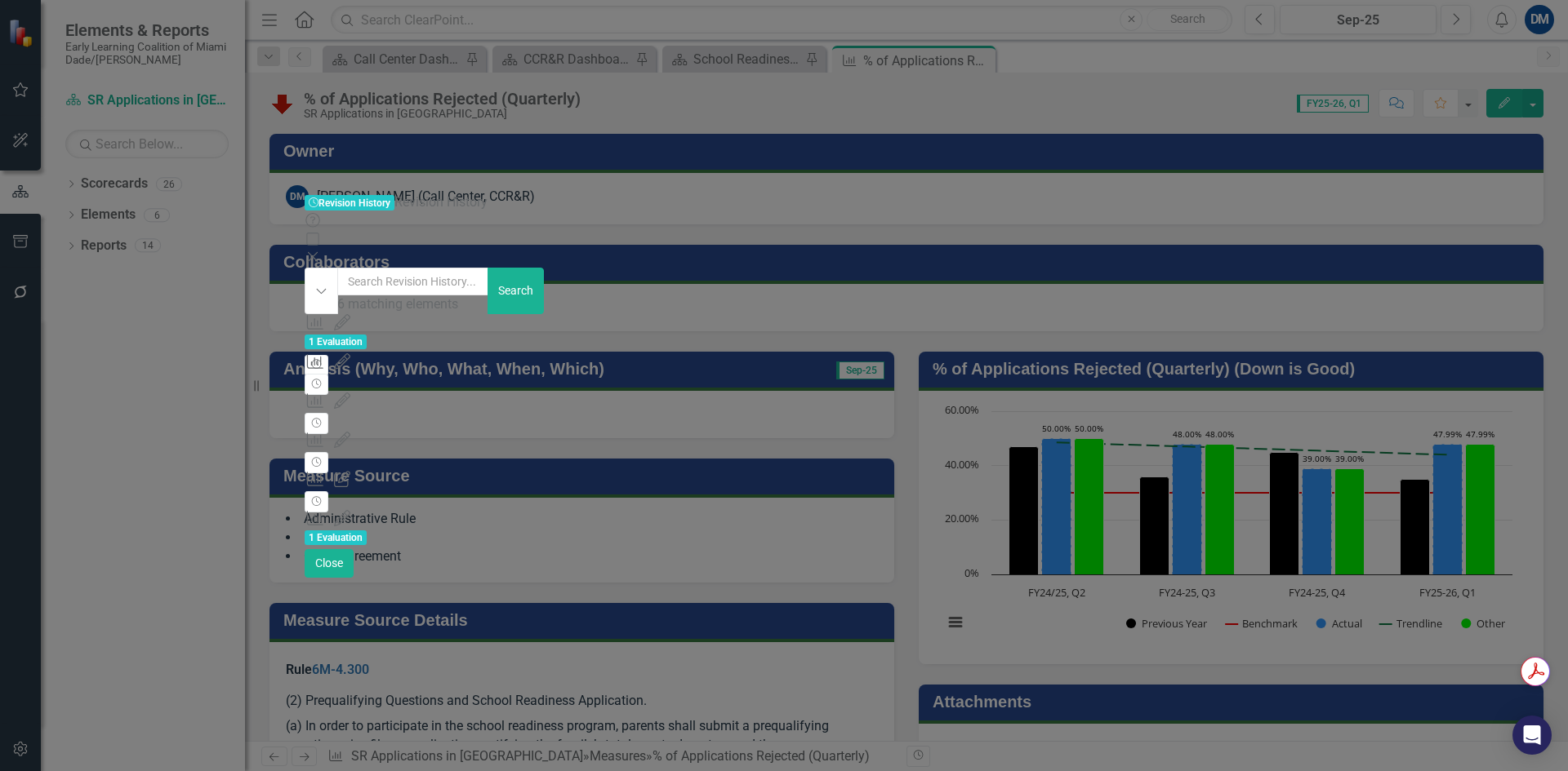
click at [1169, 490] on div "Measure 894090 (% of Applications Rejected (Quarterly)) Period 333733 (Jun-25 /…" at bounding box center [782, 499] width 956 height 18
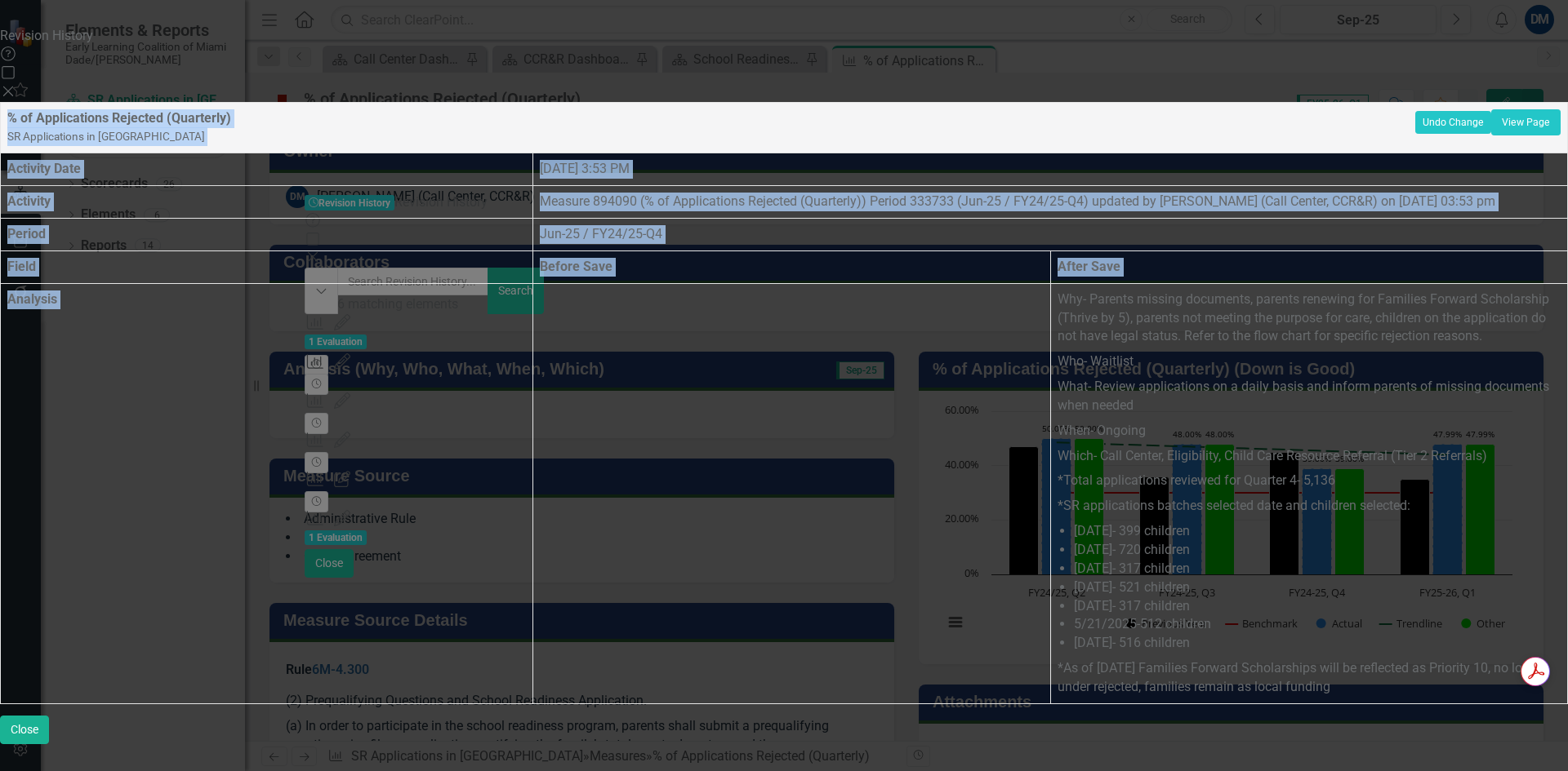
scroll to position [22, 0]
drag, startPoint x: 1148, startPoint y: 273, endPoint x: 1409, endPoint y: 694, distance: 495.3
click at [1409, 694] on span "Why- Parents missing documents, parents renewing for Families Forward Scholarsh…" at bounding box center [1309, 494] width 503 height 406
copy span "Why- Parents missing documents, parents renewing for Families Forward Scholarsh…"
click at [1524, 46] on div "Help Maximize Close" at bounding box center [784, 74] width 1568 height 56
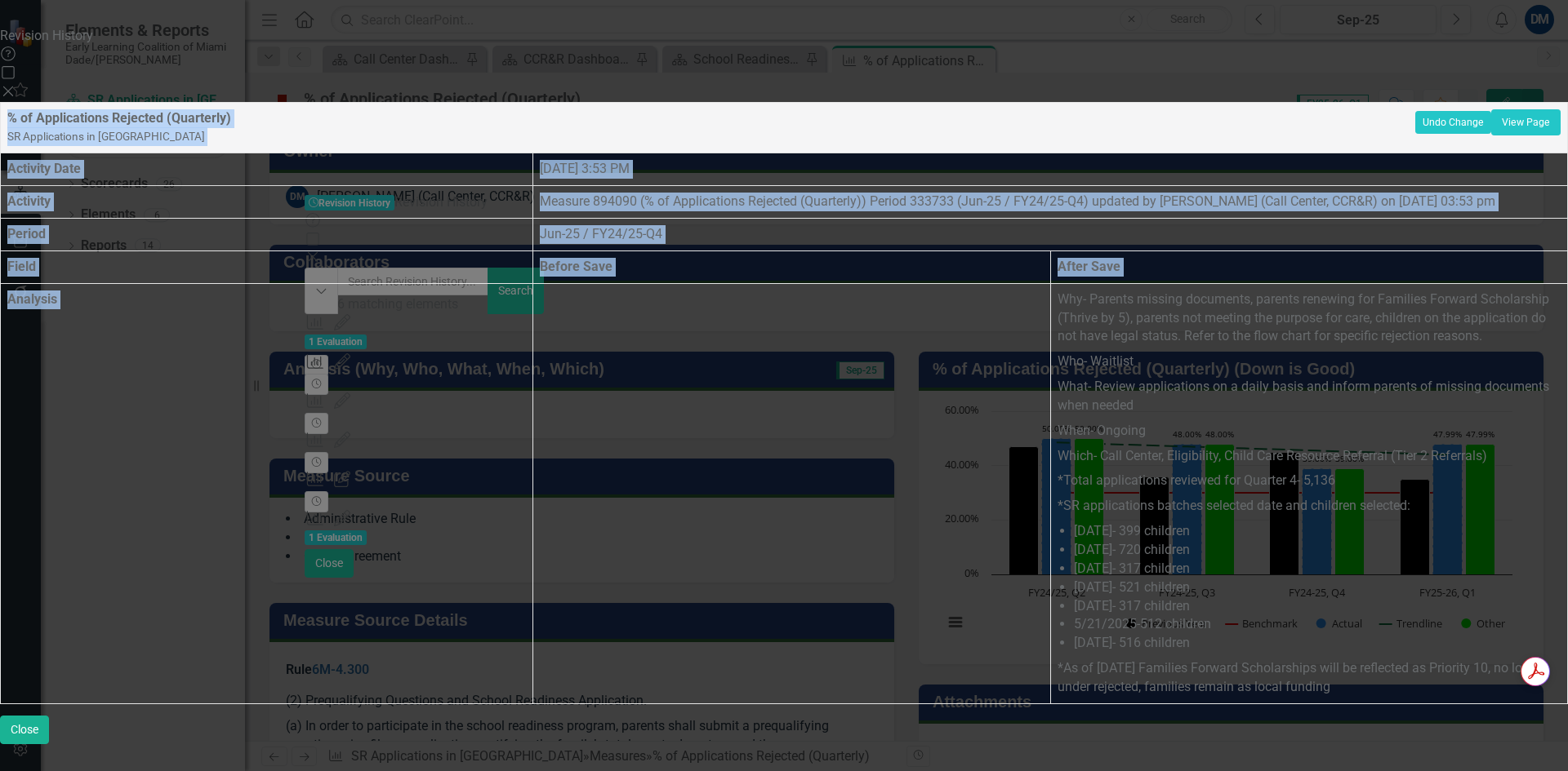
click at [17, 85] on icon "Close" at bounding box center [8, 92] width 17 height 13
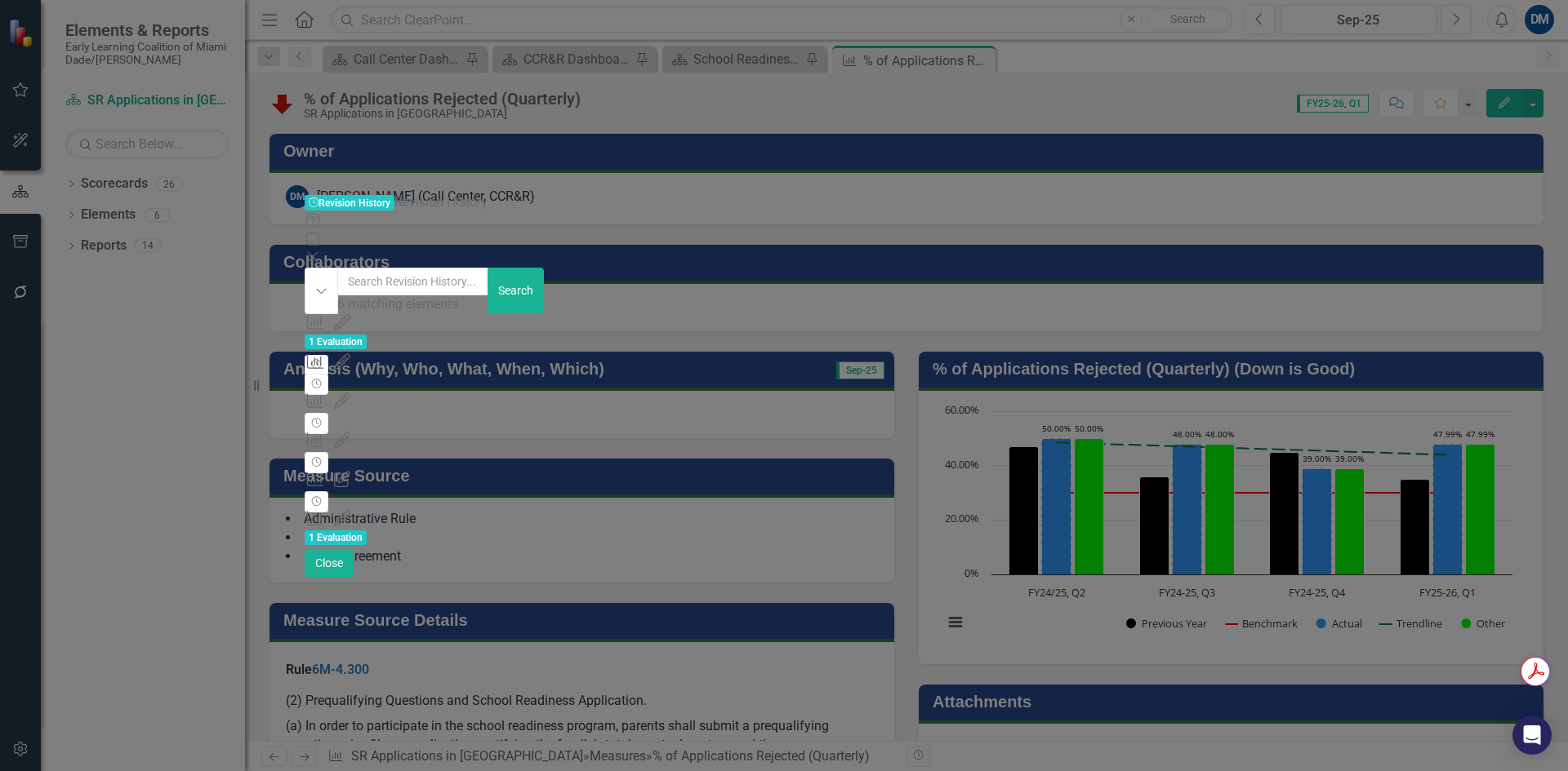
click at [318, 253] on icon at bounding box center [313, 258] width 10 height 10
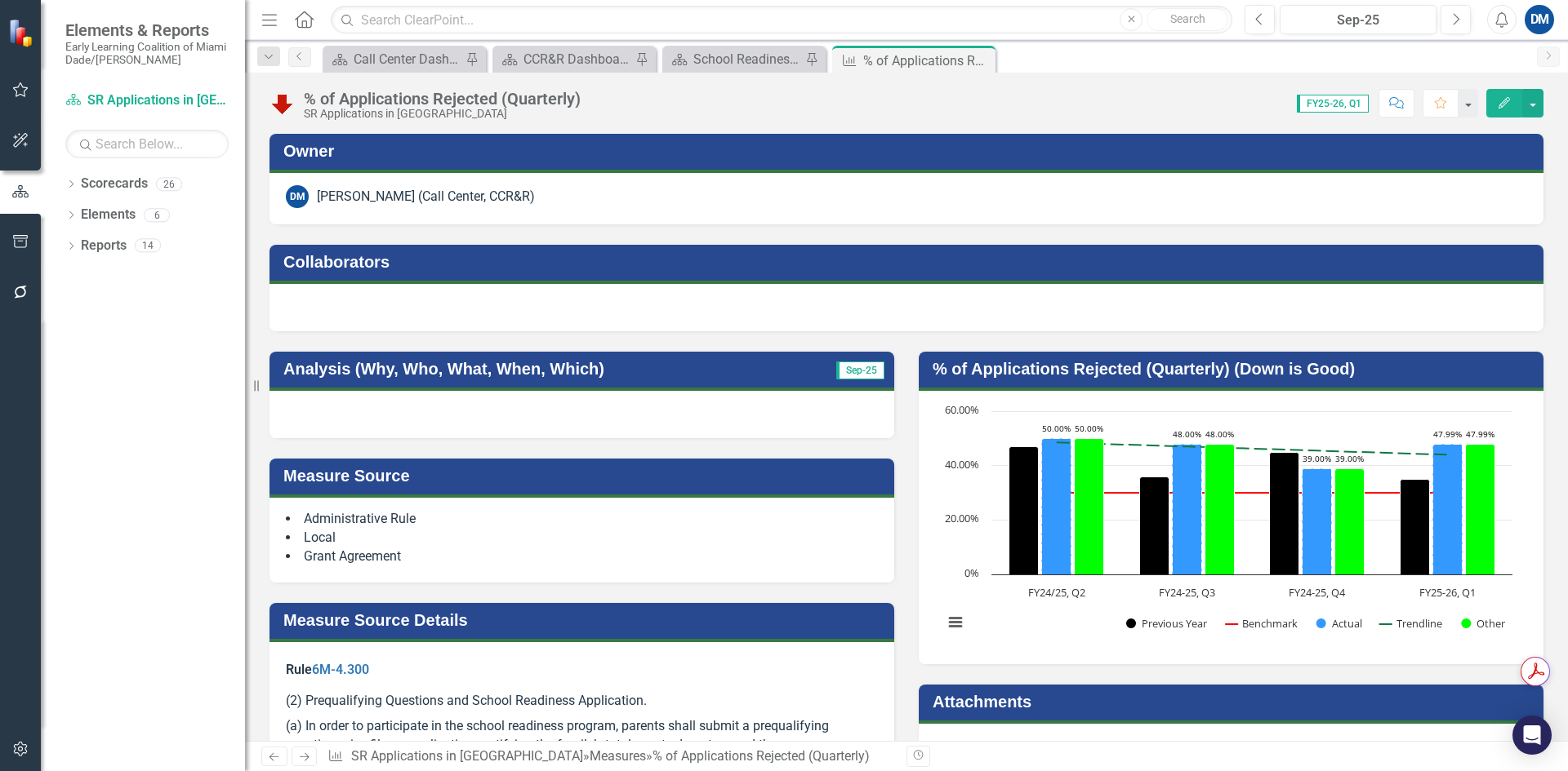
click at [300, 406] on div at bounding box center [582, 415] width 625 height 48
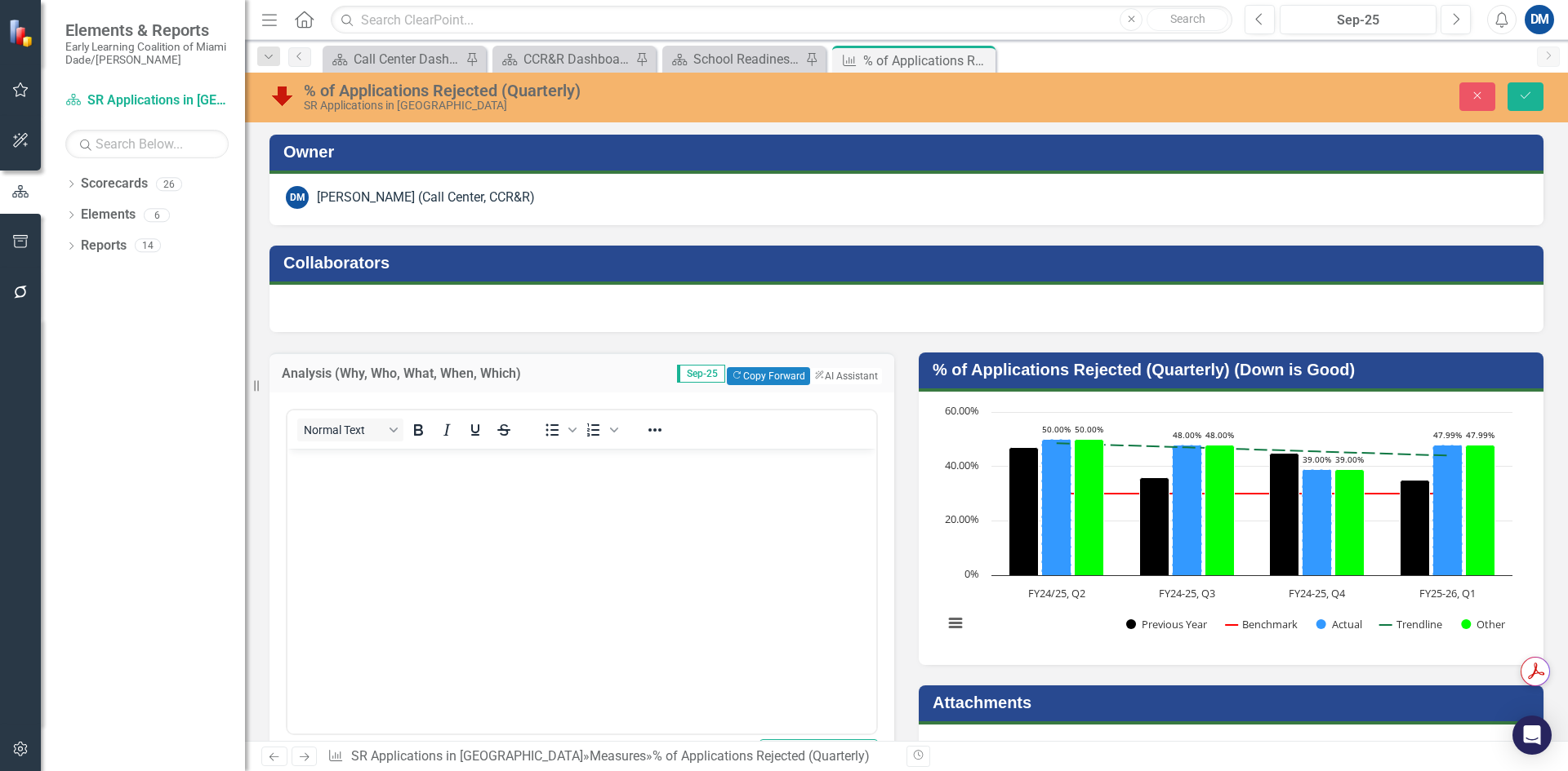
scroll to position [0, 0]
click at [362, 468] on p "Rich Text Area. Press ALT-0 for help." at bounding box center [582, 462] width 581 height 19
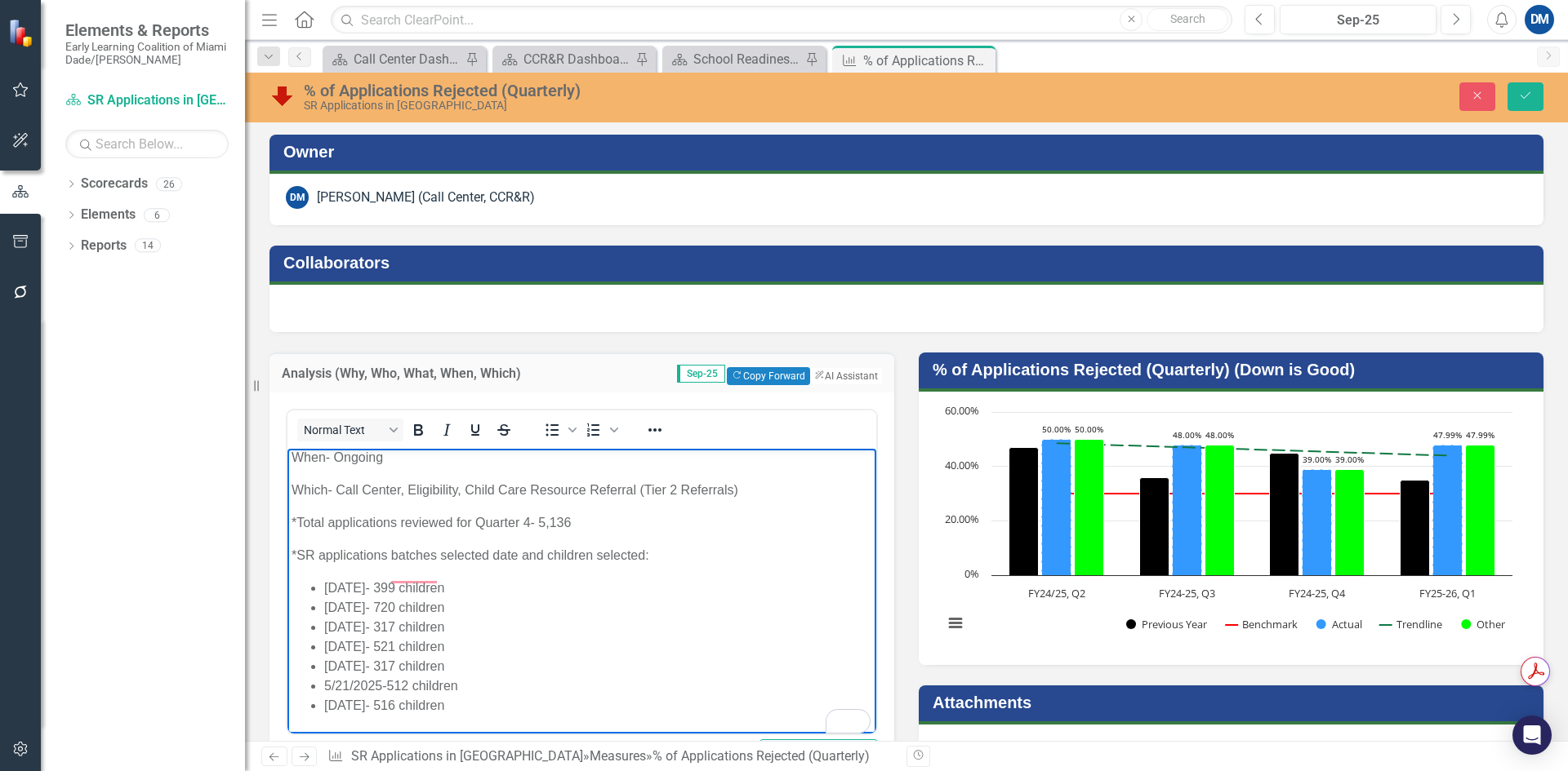
scroll to position [163, 0]
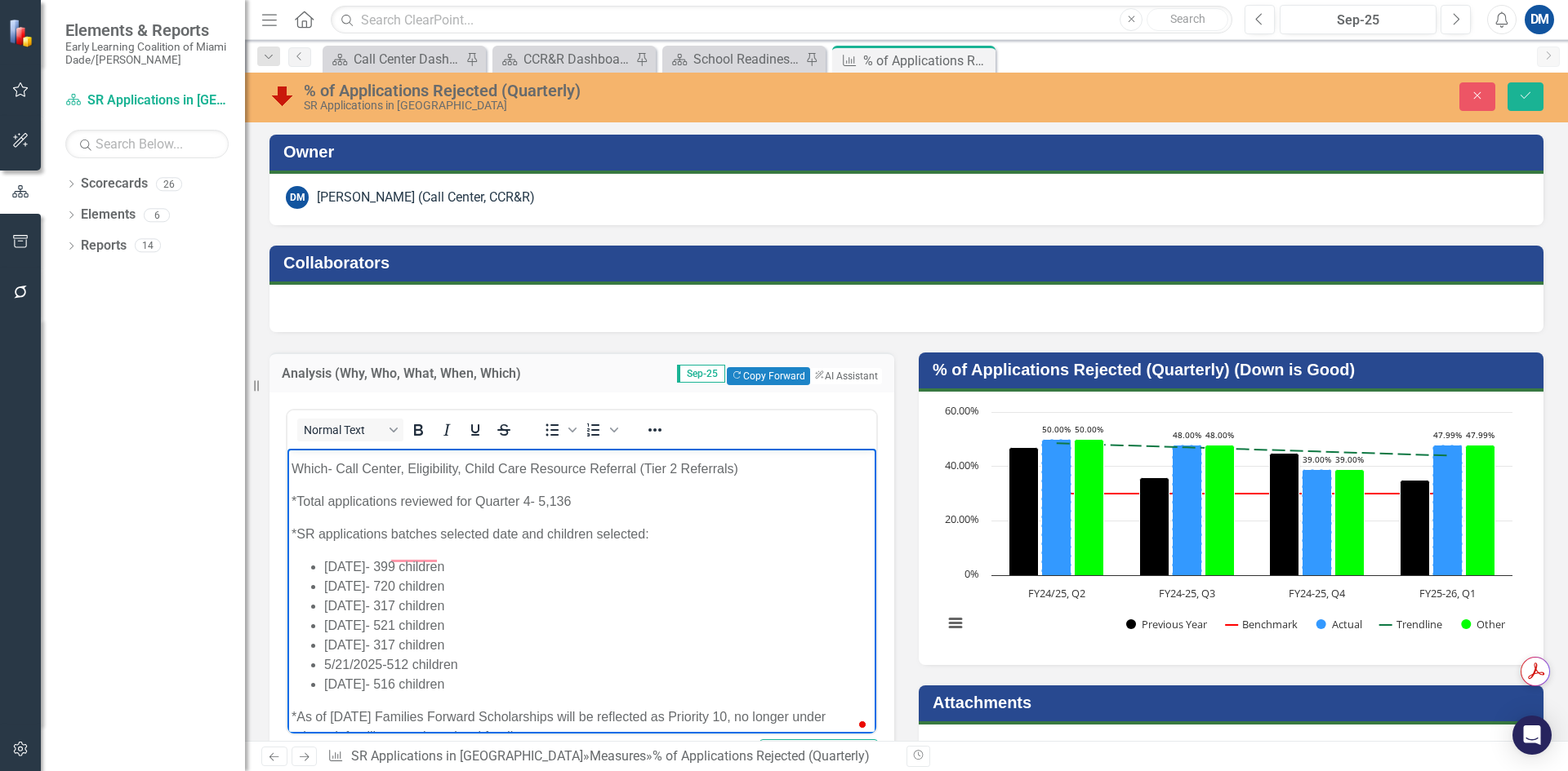
click at [531, 511] on p "*Total applications reviewed for Quarter 4- 5,136" at bounding box center [582, 501] width 581 height 19
drag, startPoint x: 556, startPoint y: 520, endPoint x: 595, endPoint y: 520, distance: 39.0
click at [595, 511] on p "*Total applications reviewed for Quarter 1- 5,136" at bounding box center [582, 501] width 581 height 19
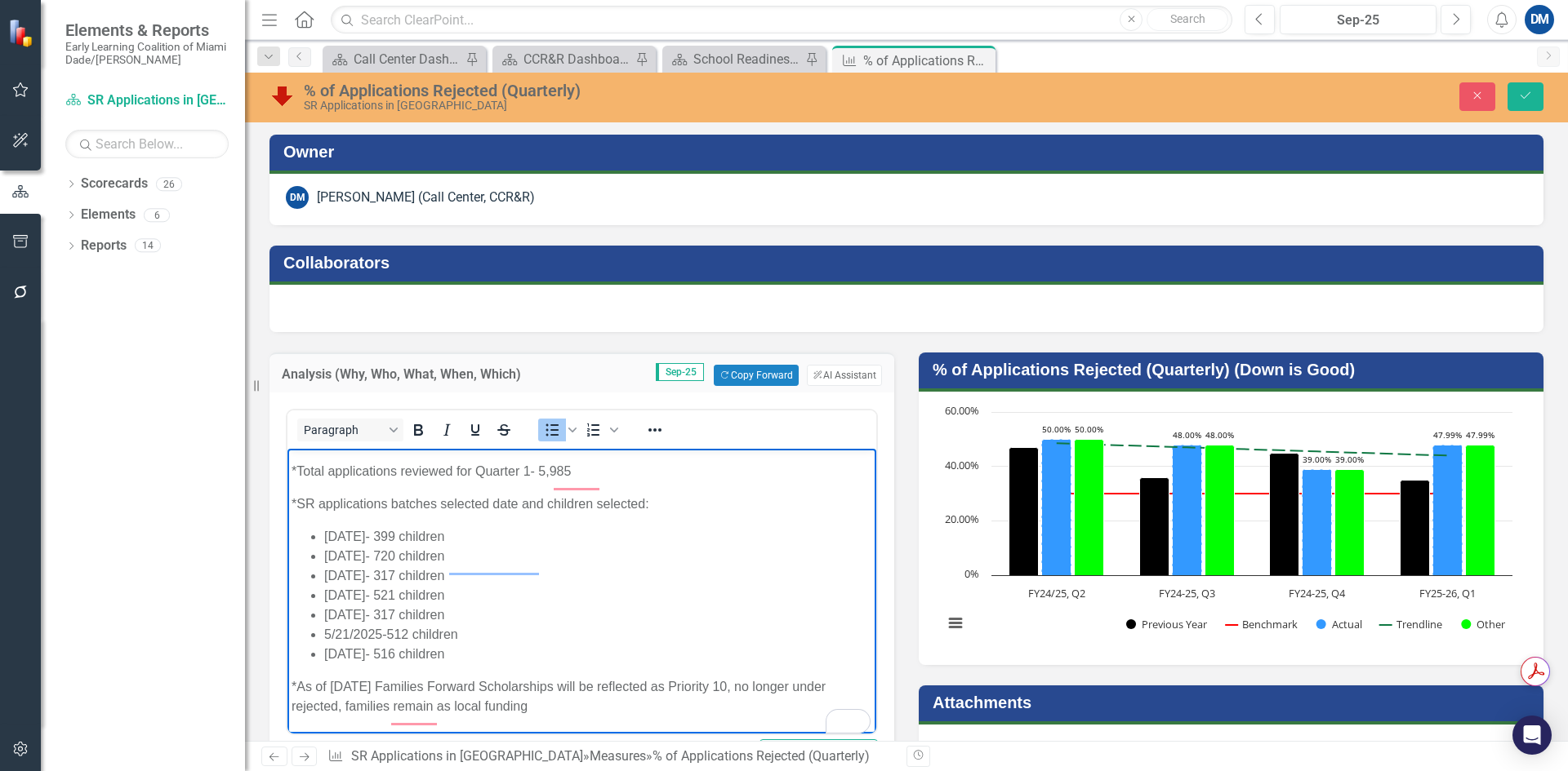
scroll to position [213, 0]
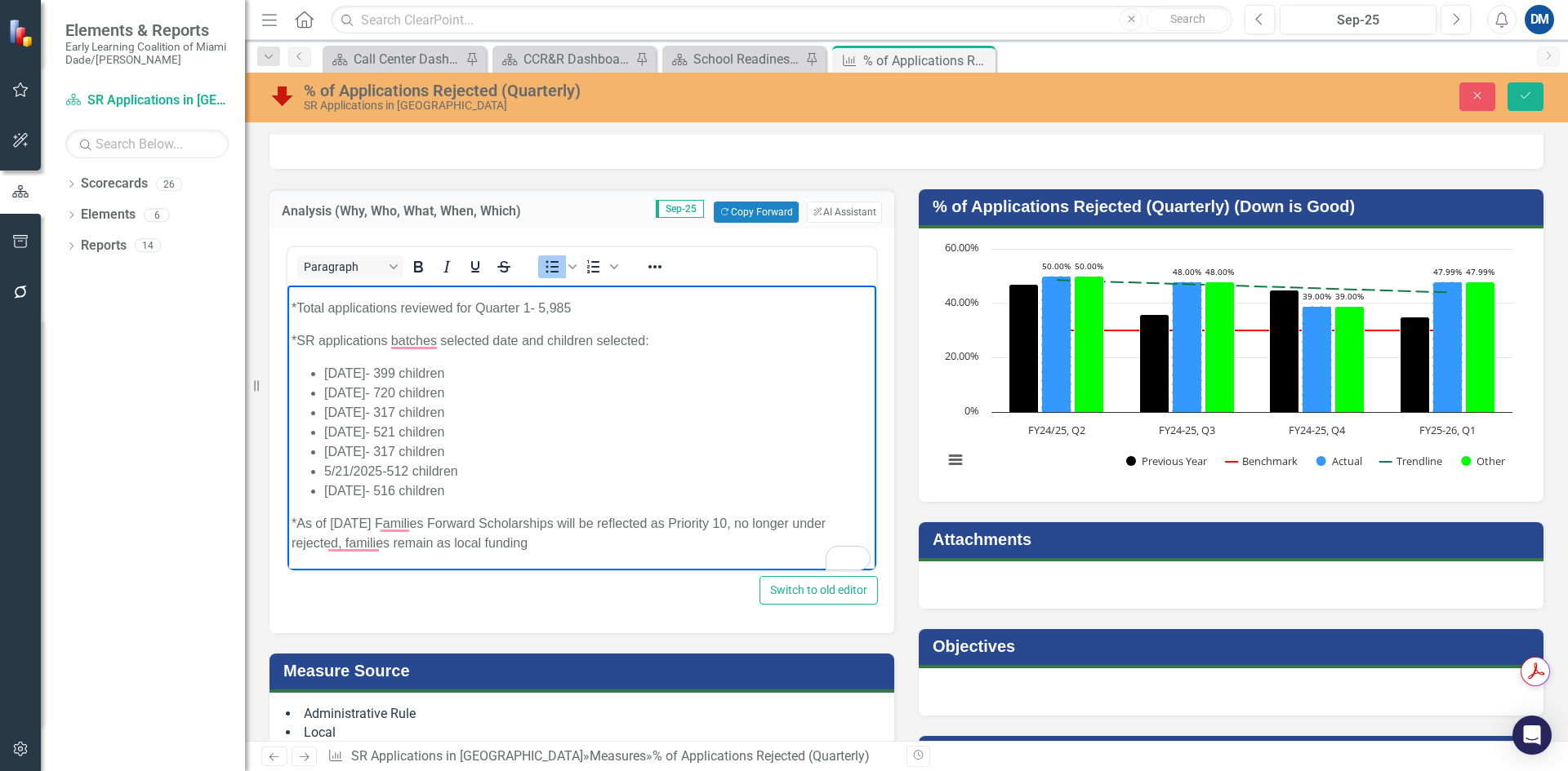
click at [475, 484] on li "5/20/2025- 516 children" at bounding box center [598, 491] width 548 height 19
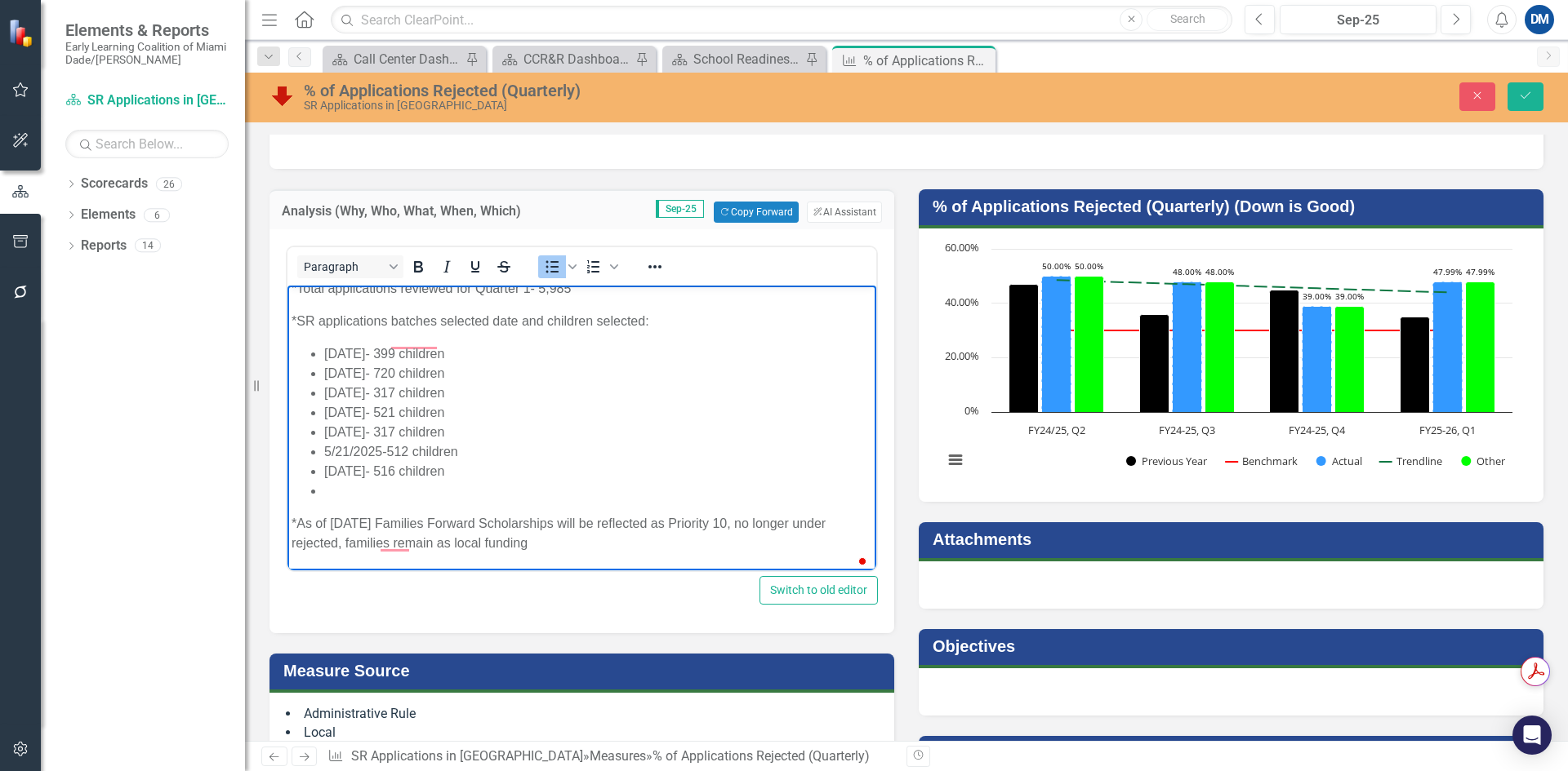
click at [355, 501] on li "To enrich screen reader interactions, please activate Accessibility in Grammarl…" at bounding box center [598, 491] width 548 height 19
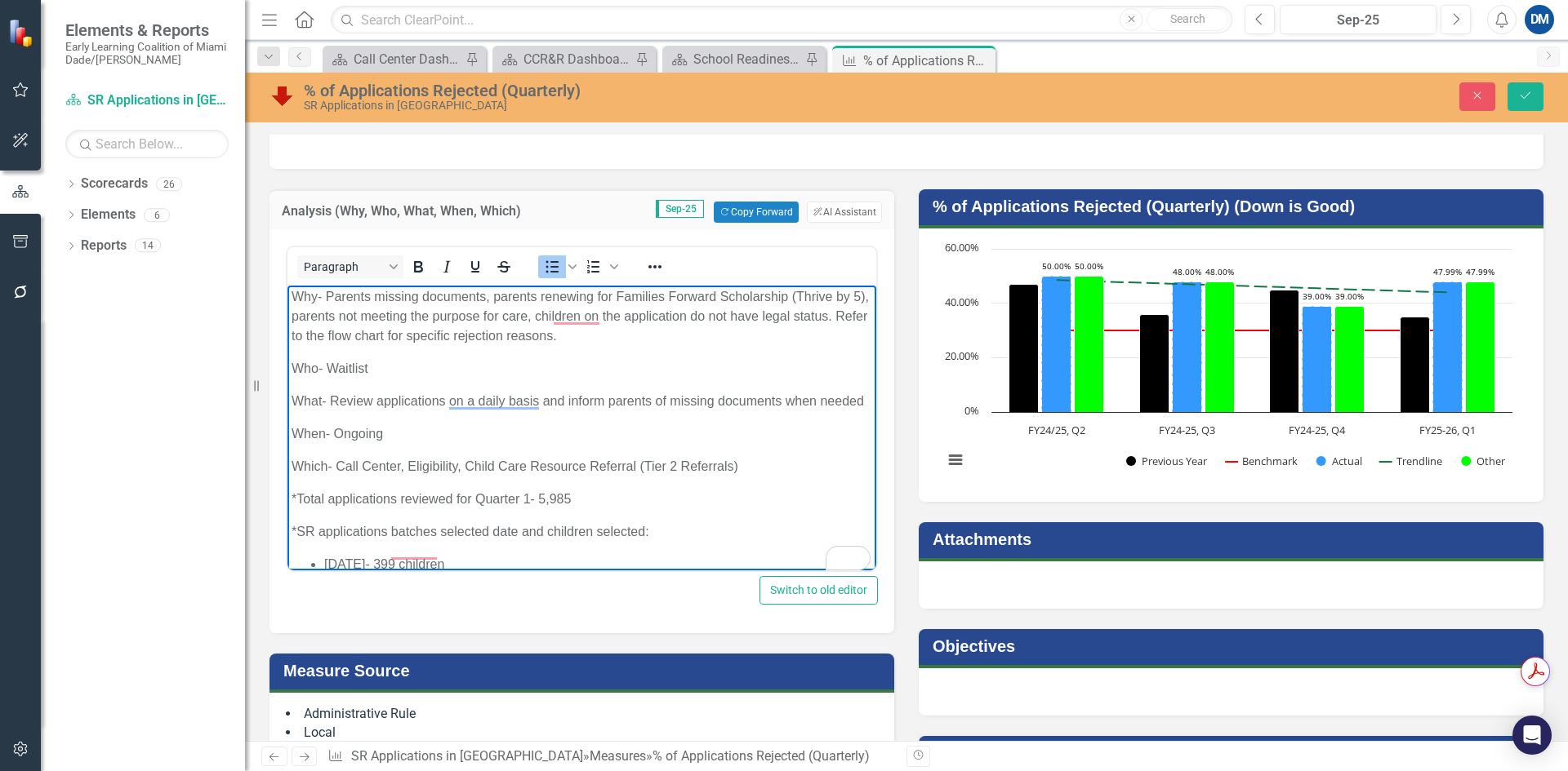
scroll to position [0, 0]
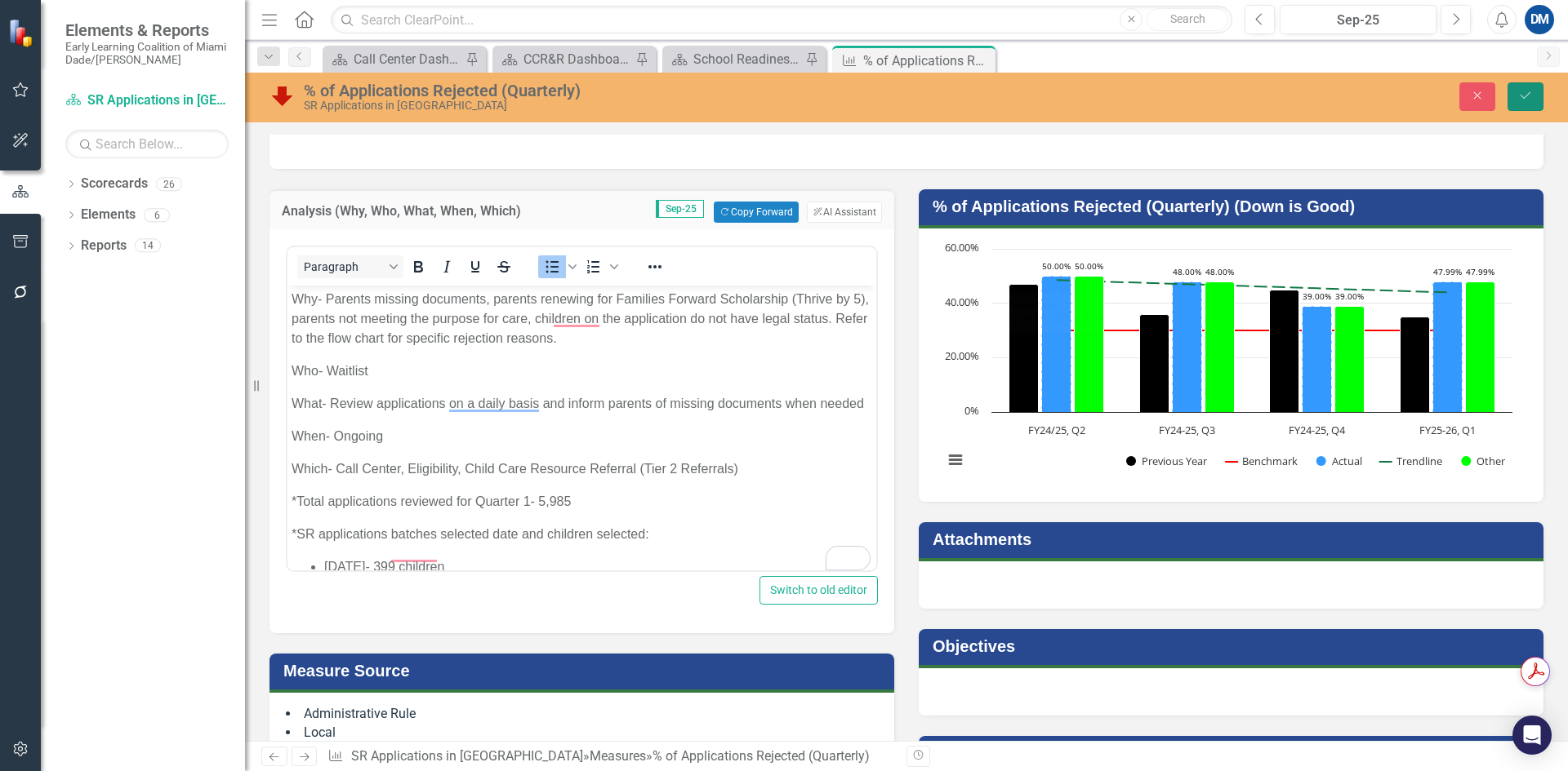
click at [1514, 93] on button "Save" at bounding box center [1525, 97] width 36 height 28
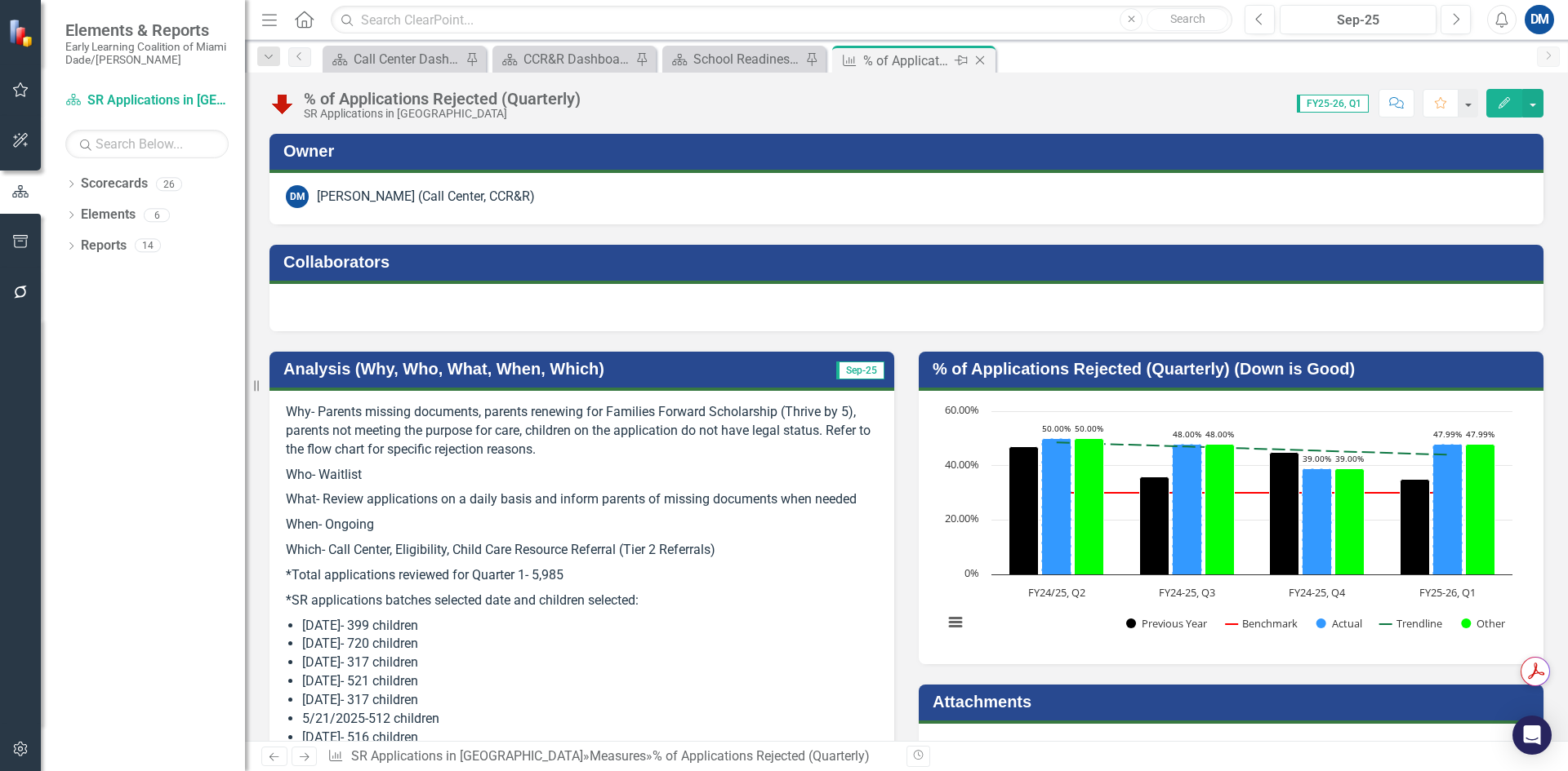
click at [982, 62] on icon "Close" at bounding box center [981, 60] width 17 height 13
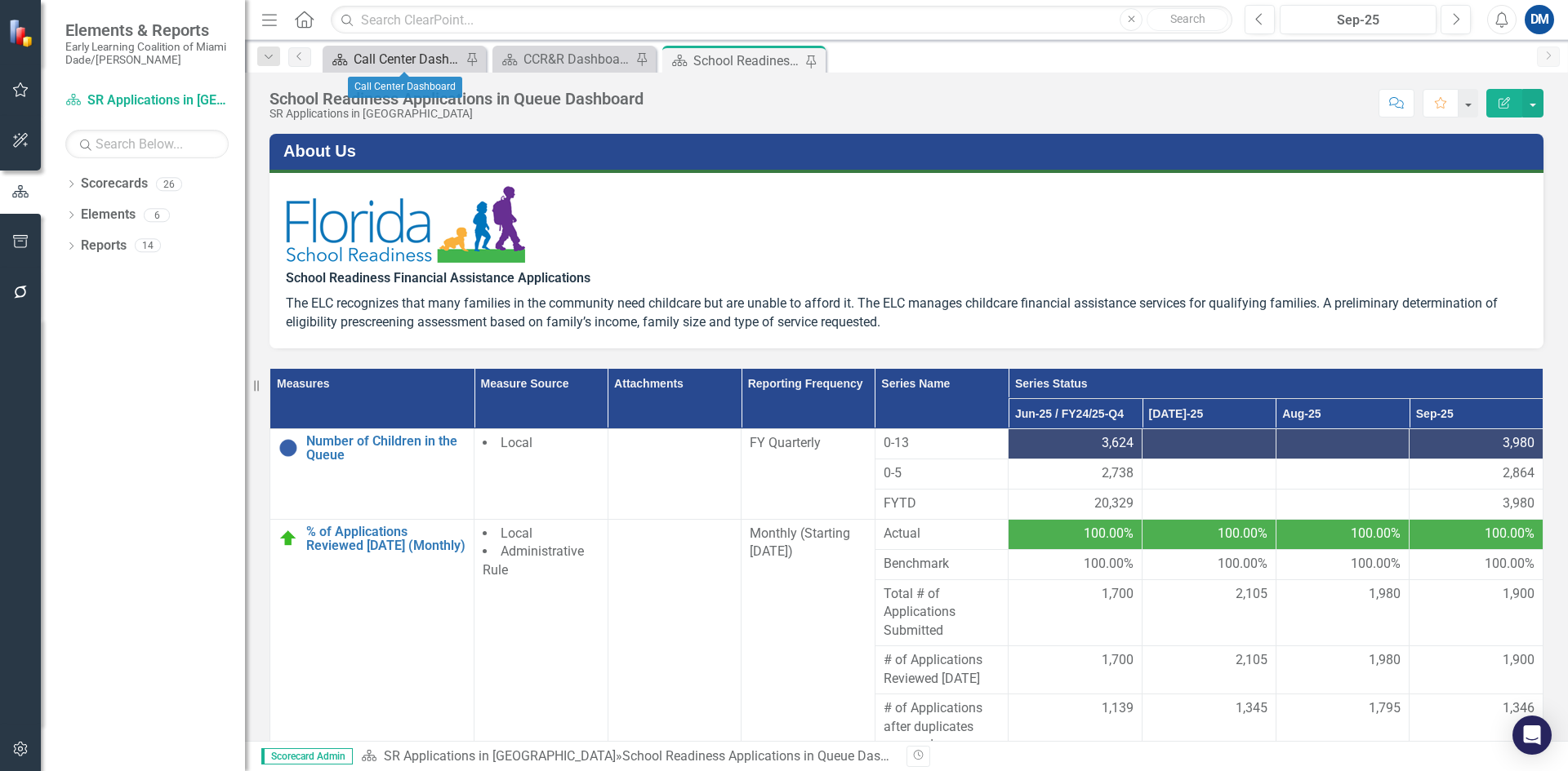
click at [403, 54] on div "Call Center Dashboard" at bounding box center [407, 59] width 108 height 20
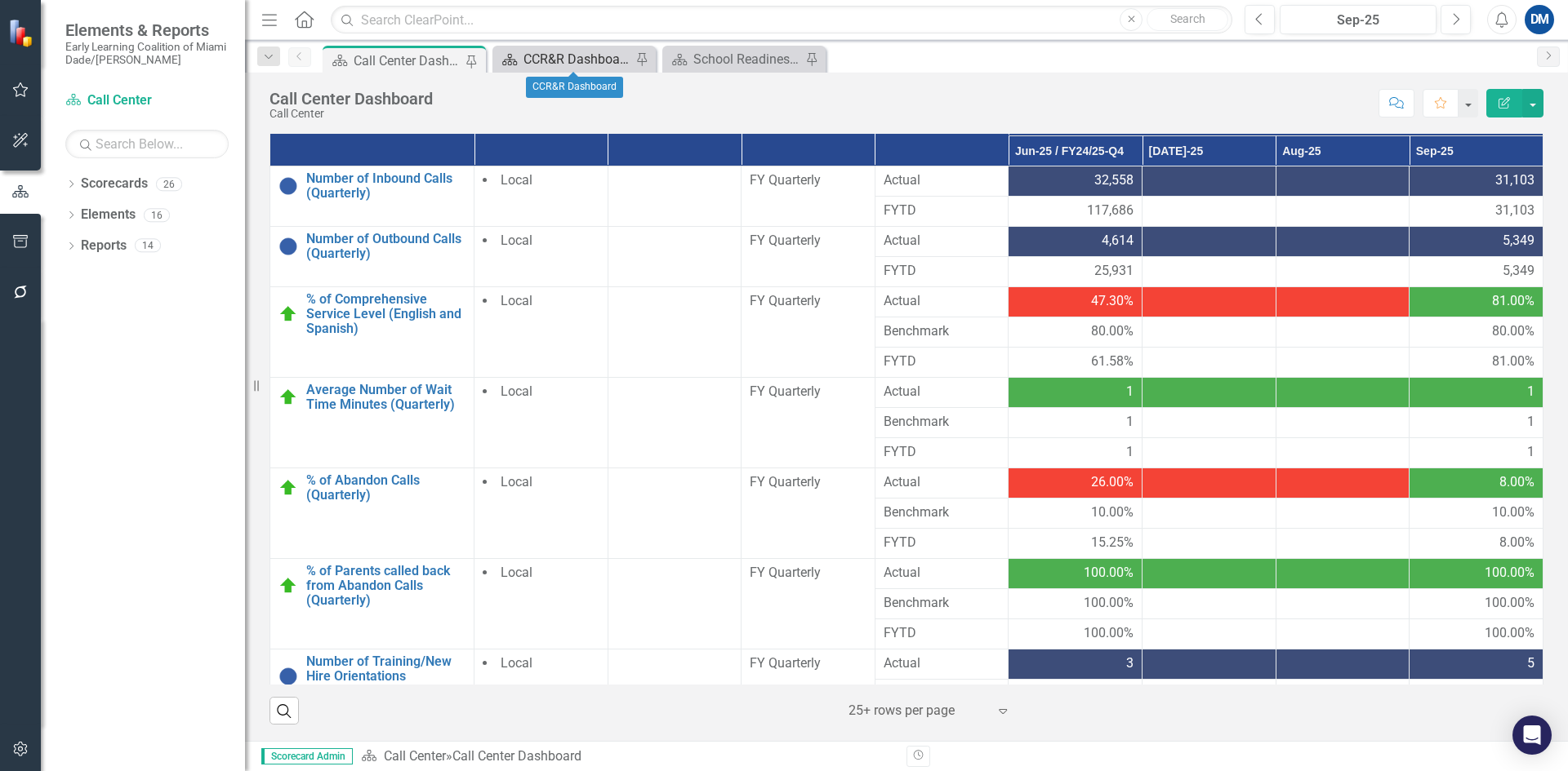
click at [587, 51] on div "CCR&R Dashboard" at bounding box center [577, 59] width 108 height 20
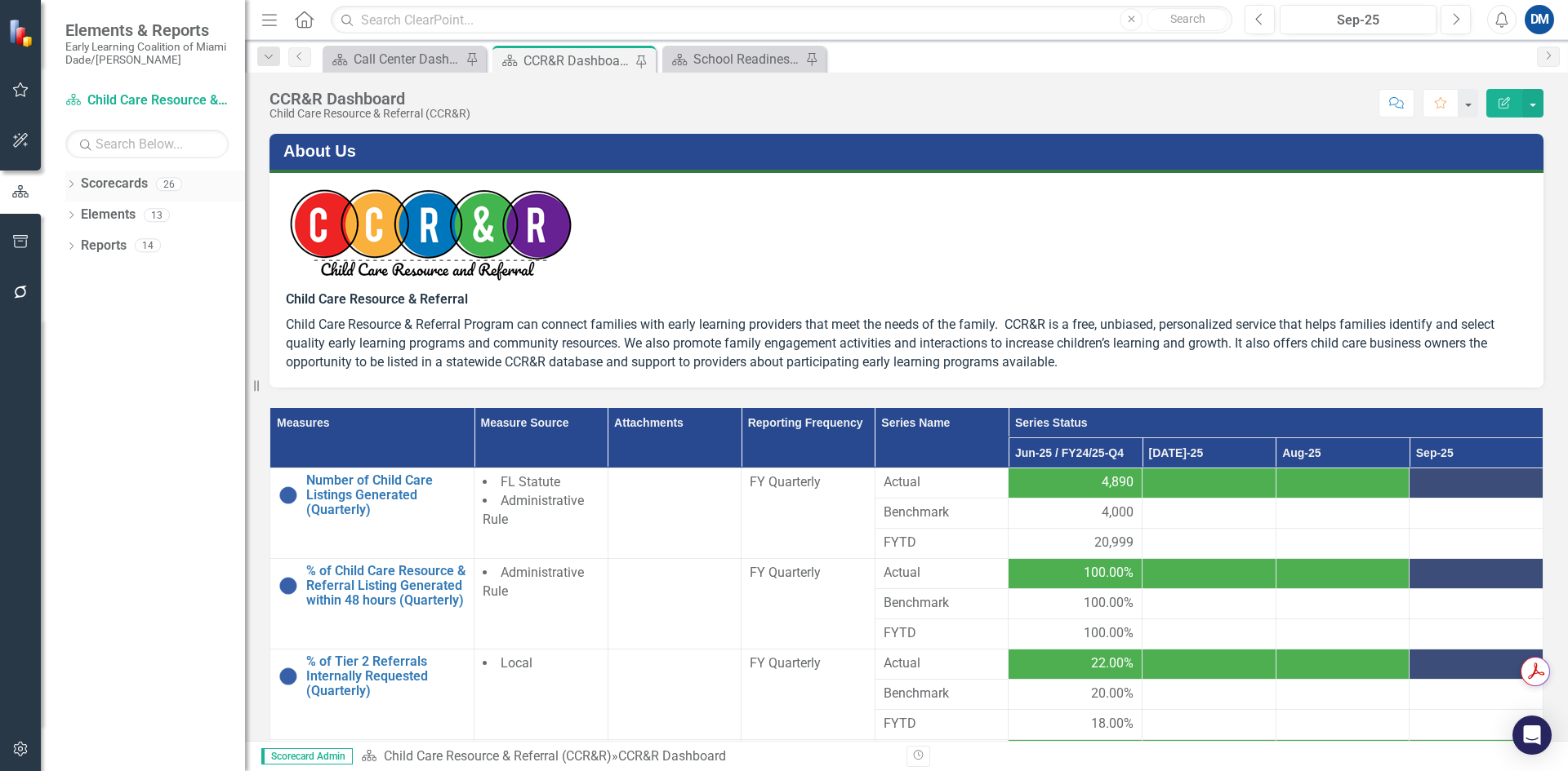
click at [70, 185] on icon "Dropdown" at bounding box center [71, 186] width 12 height 9
click at [61, 216] on icon "Dropdown" at bounding box center [55, 215] width 13 height 10
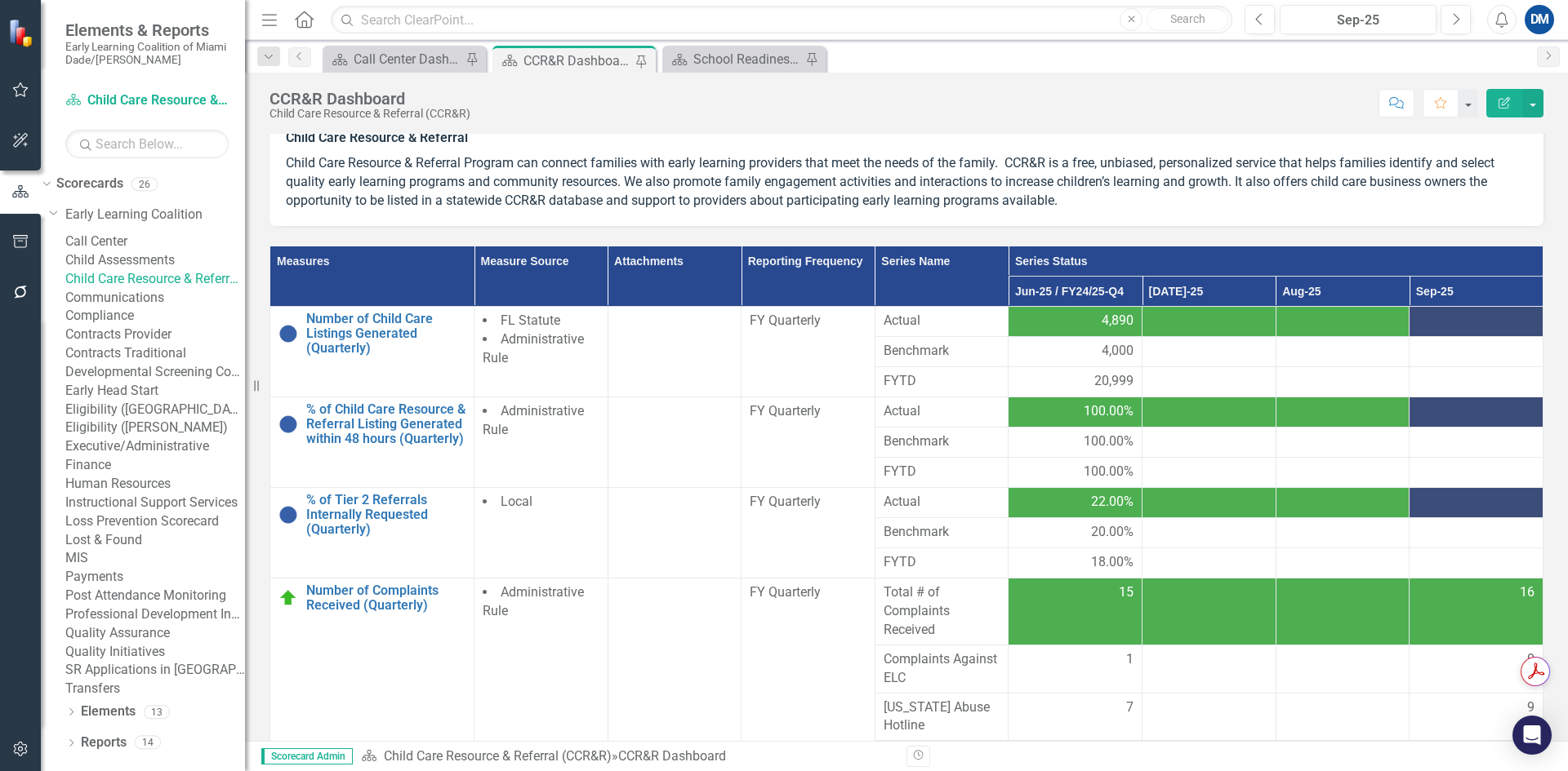
scroll to position [163, 0]
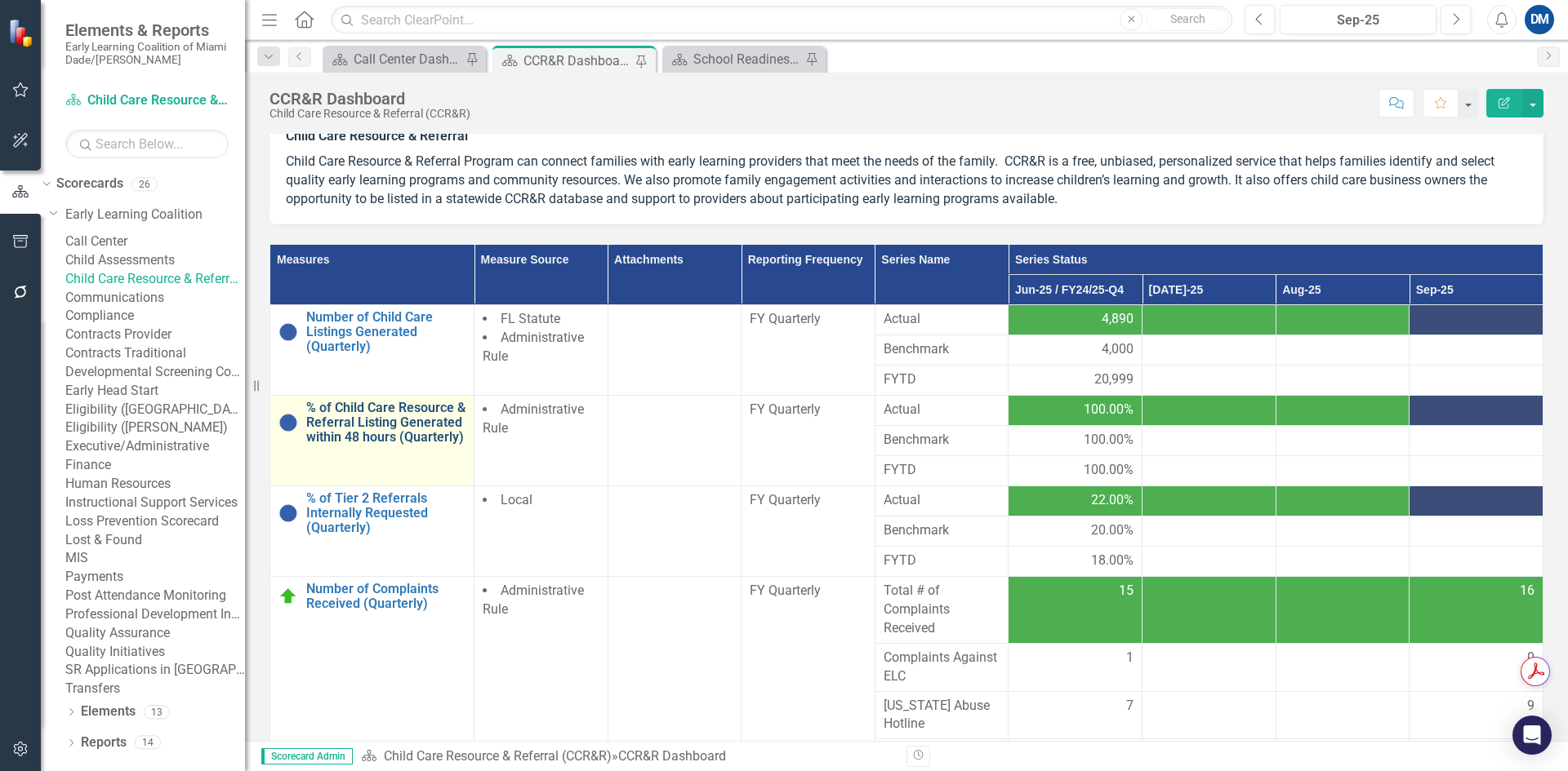
click at [375, 433] on link "% of Child Care Resource & Referral Listing Generated within 48 hours (Quarterl…" at bounding box center [386, 422] width 159 height 43
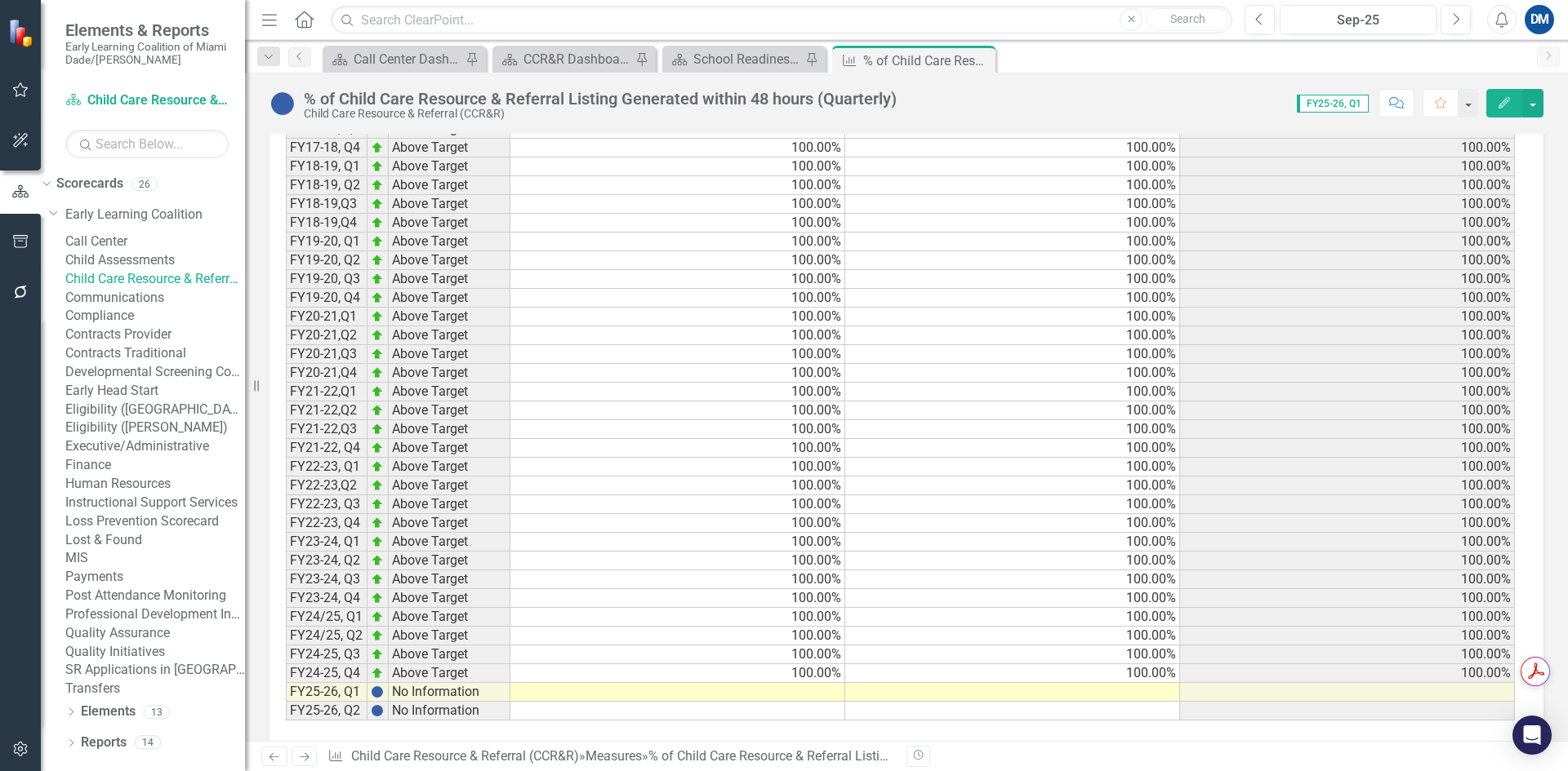
scroll to position [1204, 0]
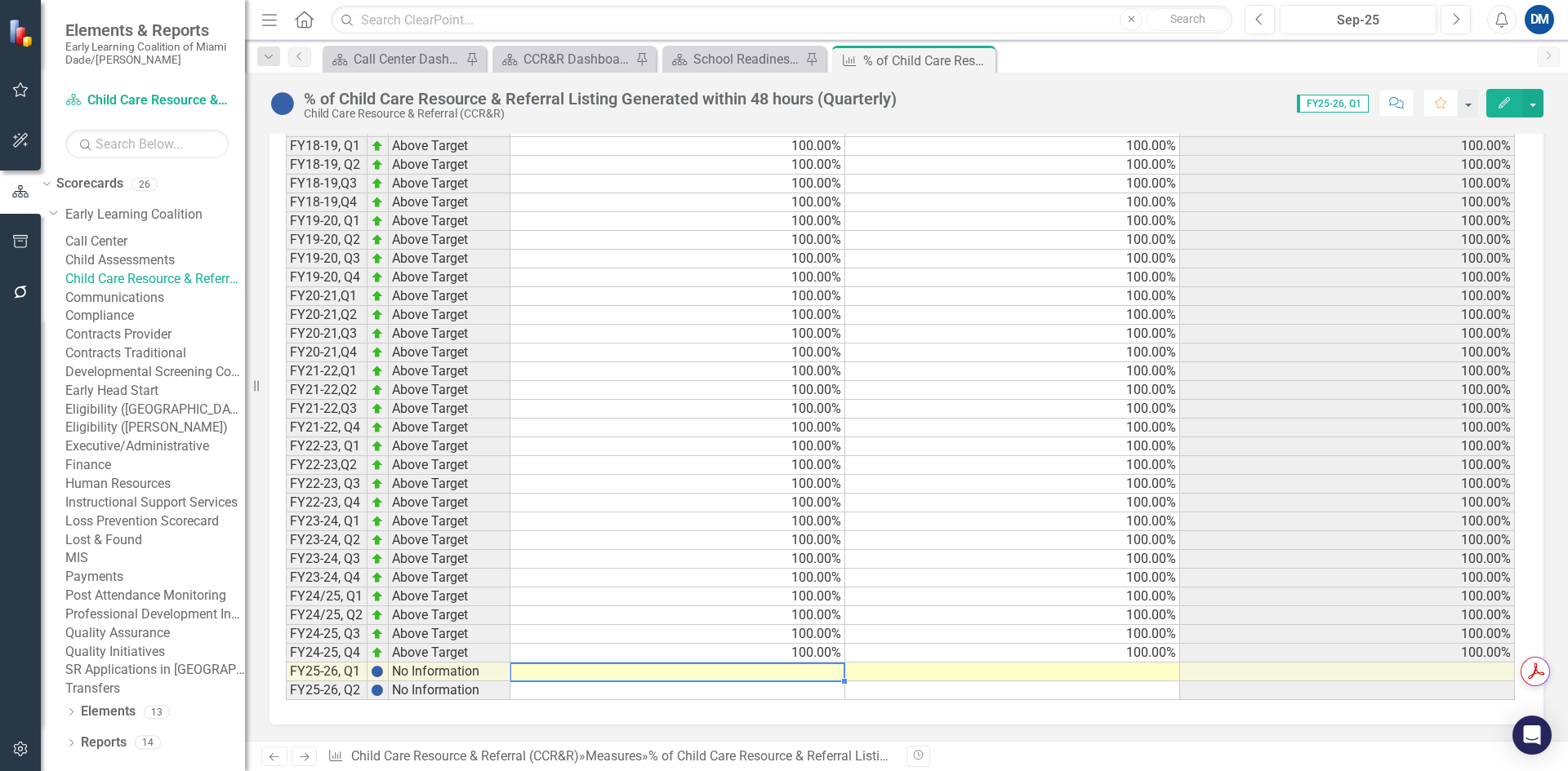
click at [802, 672] on td at bounding box center [678, 672] width 335 height 18
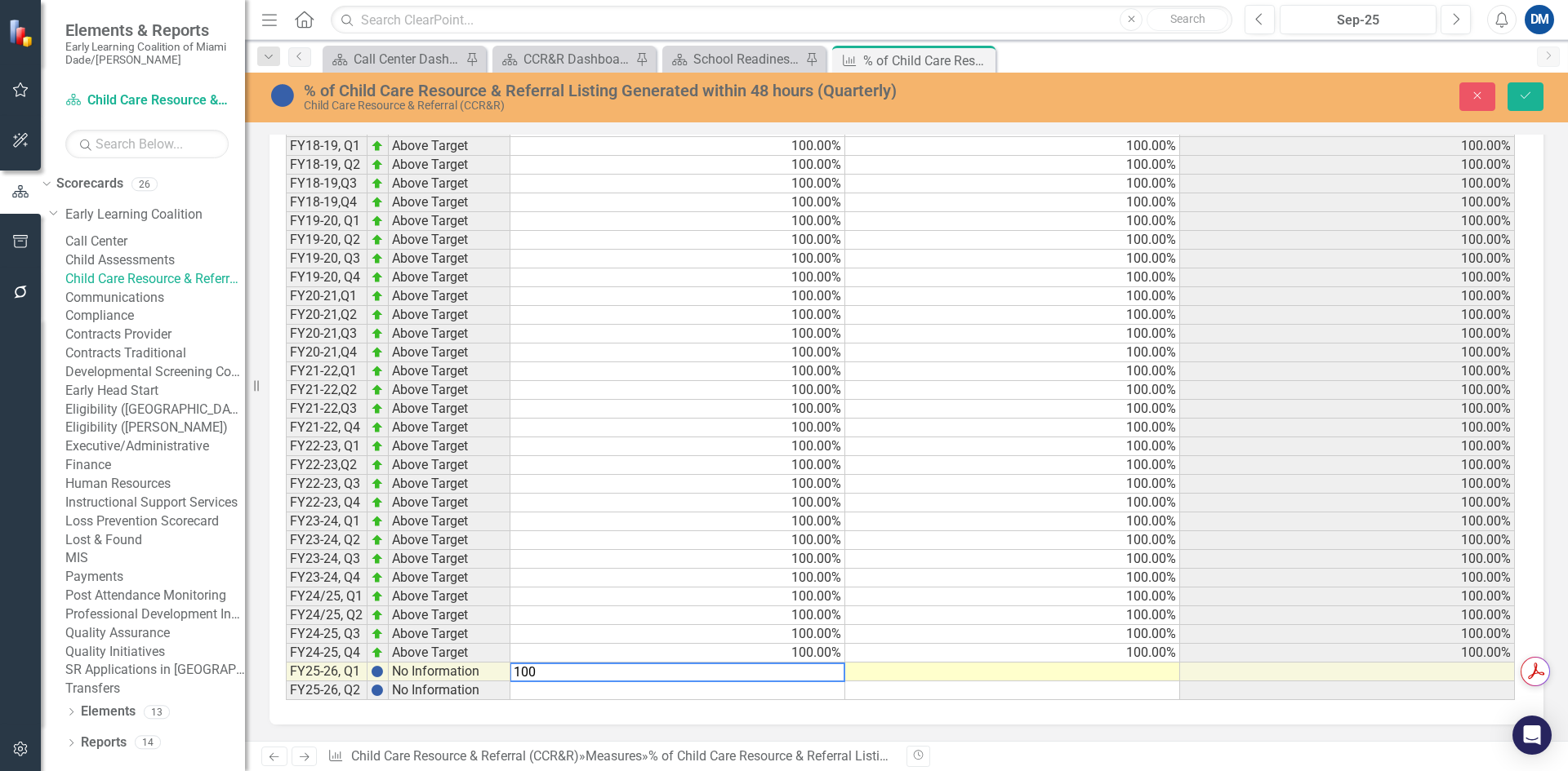
type textarea "100"
click at [286, 682] on div "Period Status Actual Benchmark FYTD FY17-18, Q3 Above Target 100.00% 100.00% 10…" at bounding box center [286, 391] width 0 height 620
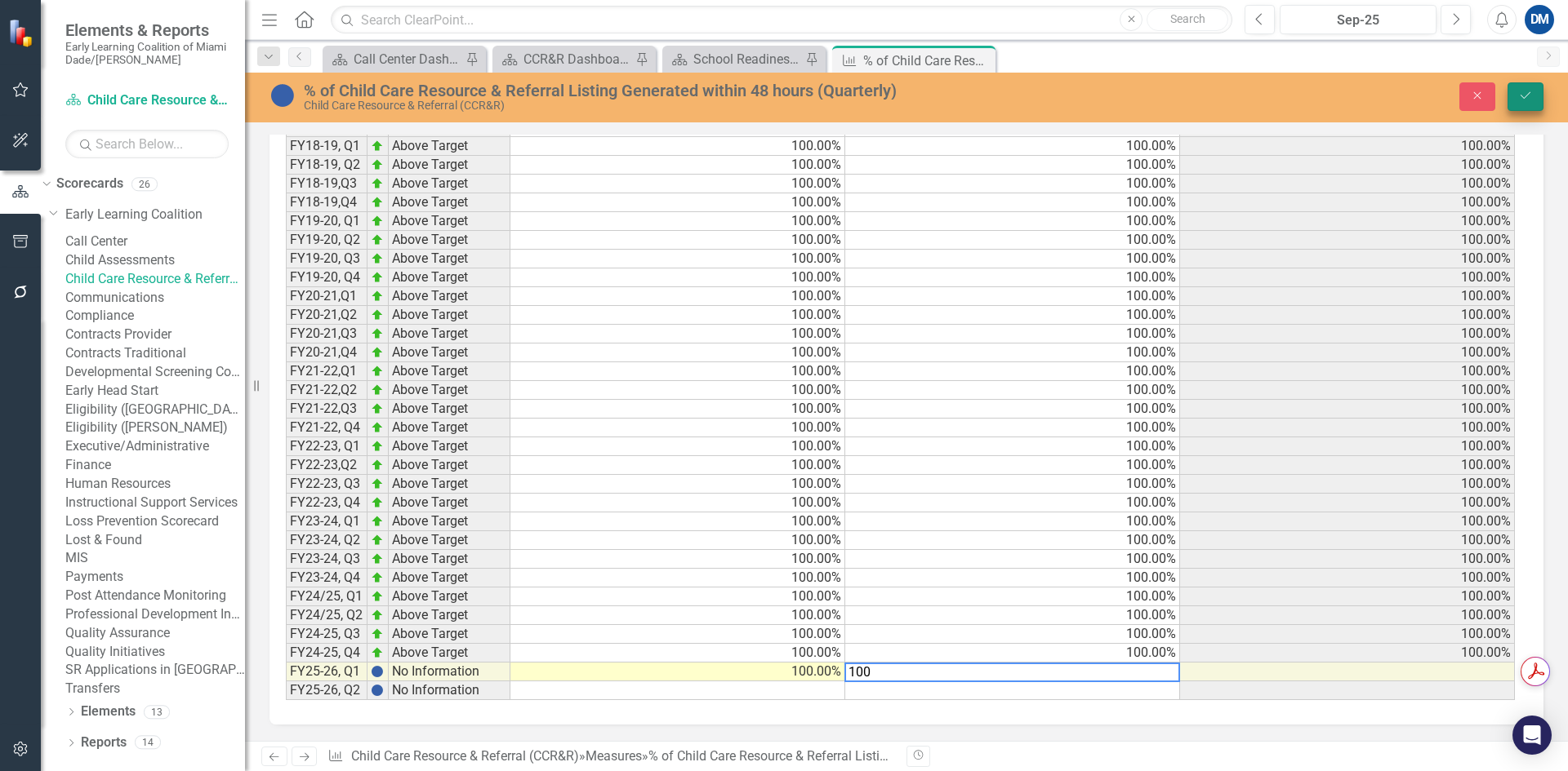
type textarea "100"
click at [1521, 110] on button "Save" at bounding box center [1525, 97] width 36 height 28
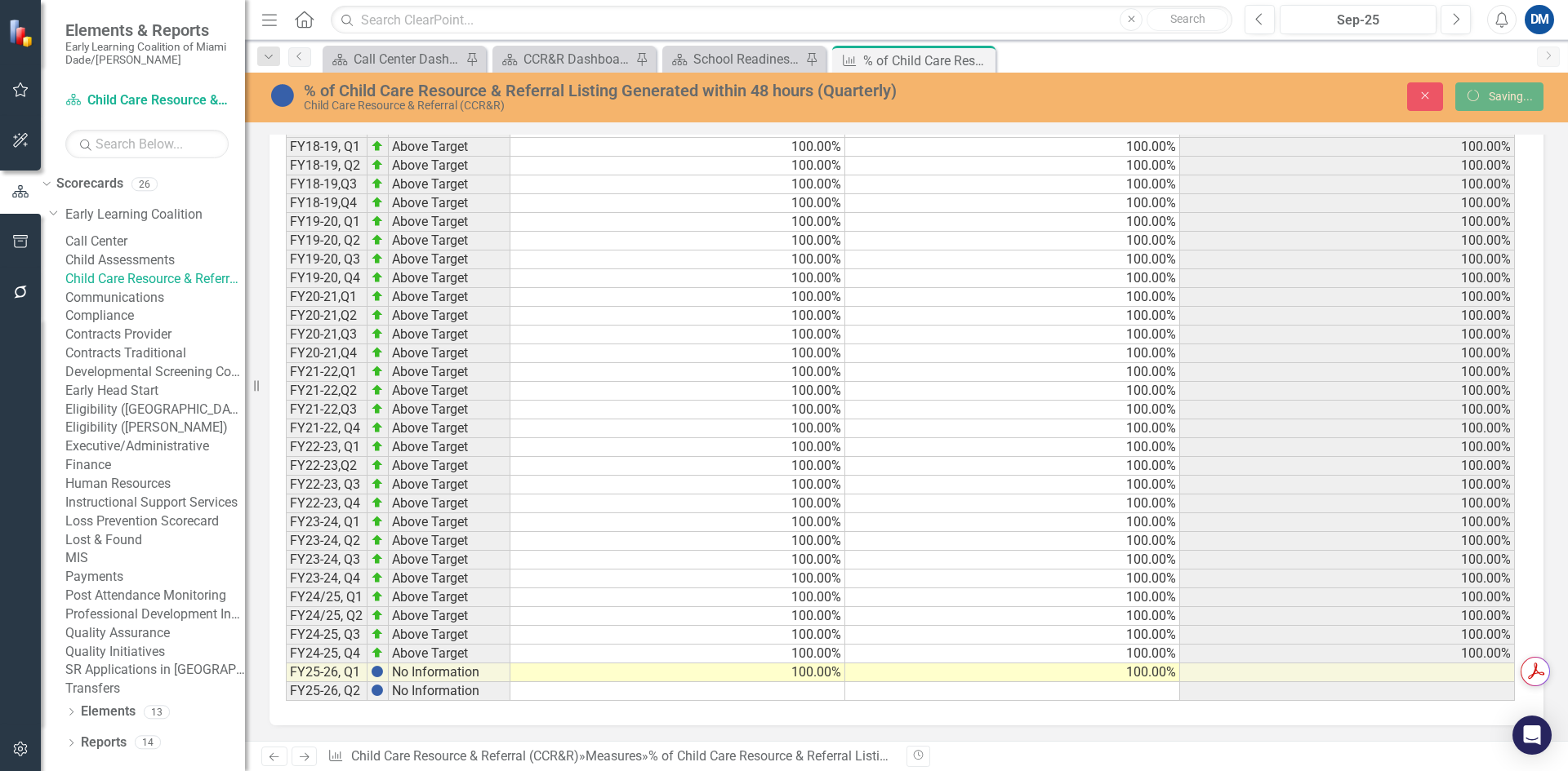
scroll to position [1204, 0]
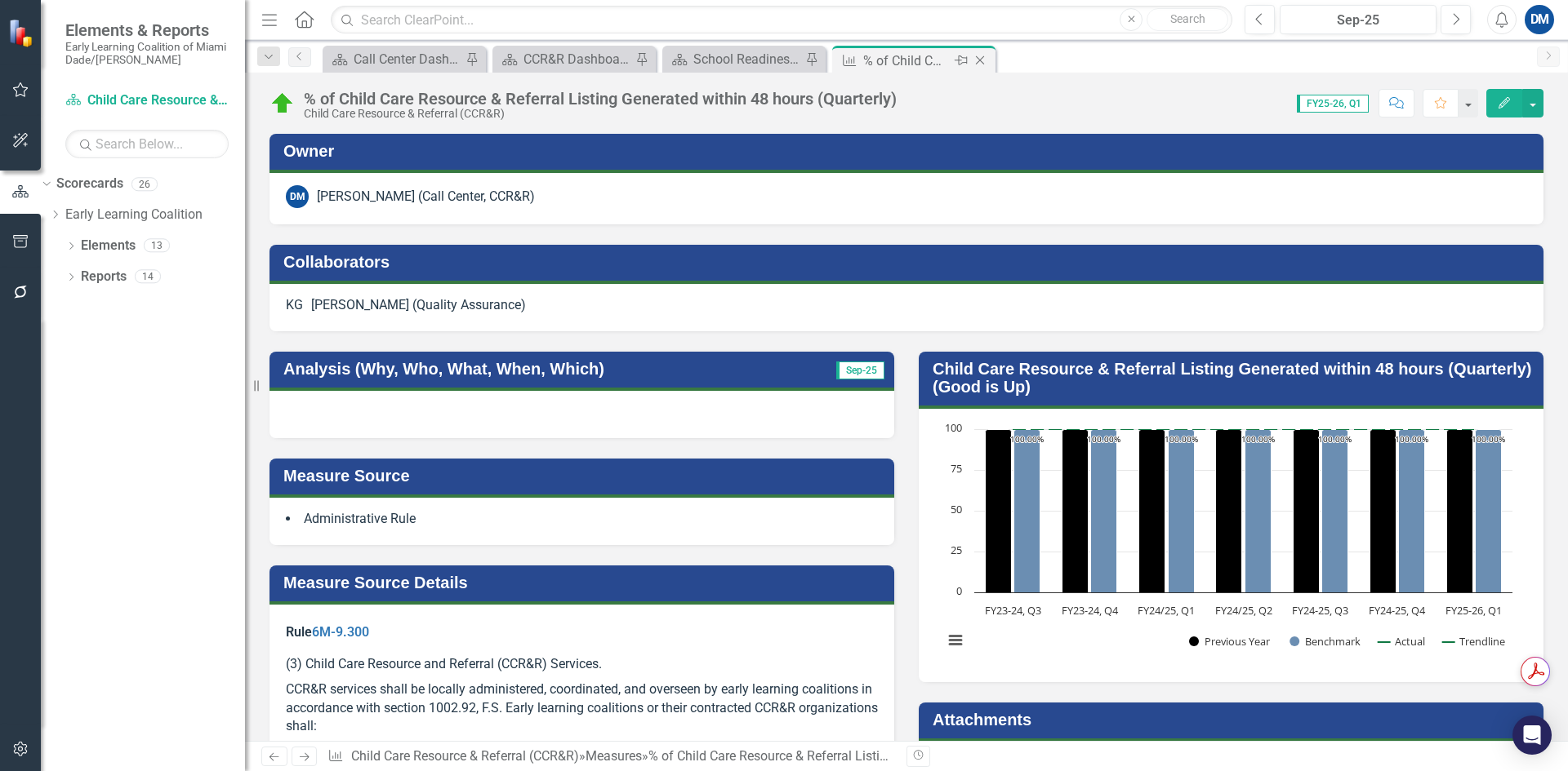
click at [986, 59] on icon "Close" at bounding box center [981, 60] width 17 height 13
click at [817, 59] on icon "Close" at bounding box center [811, 60] width 17 height 13
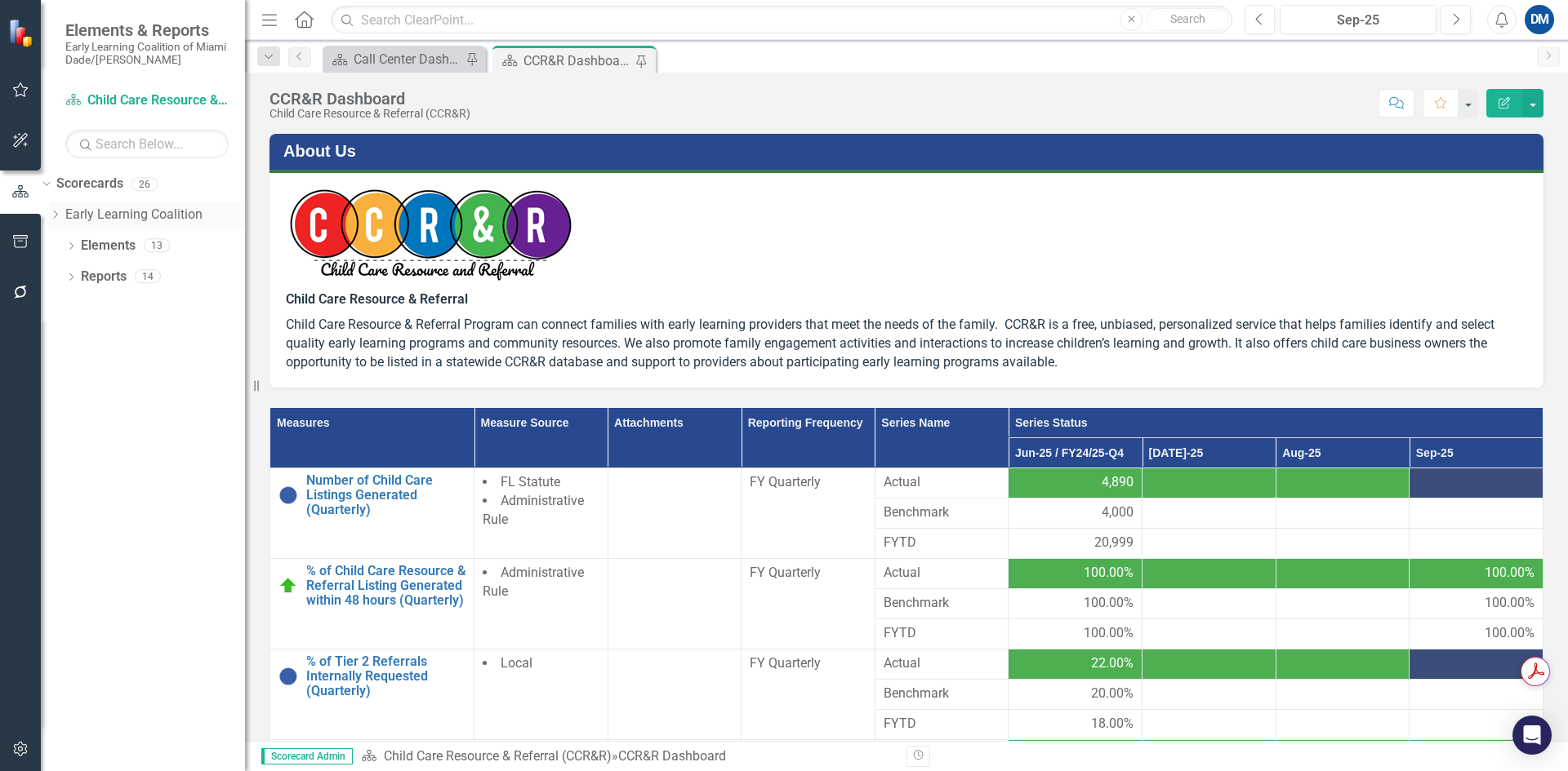
click at [58, 215] on icon at bounding box center [55, 215] width 4 height 8
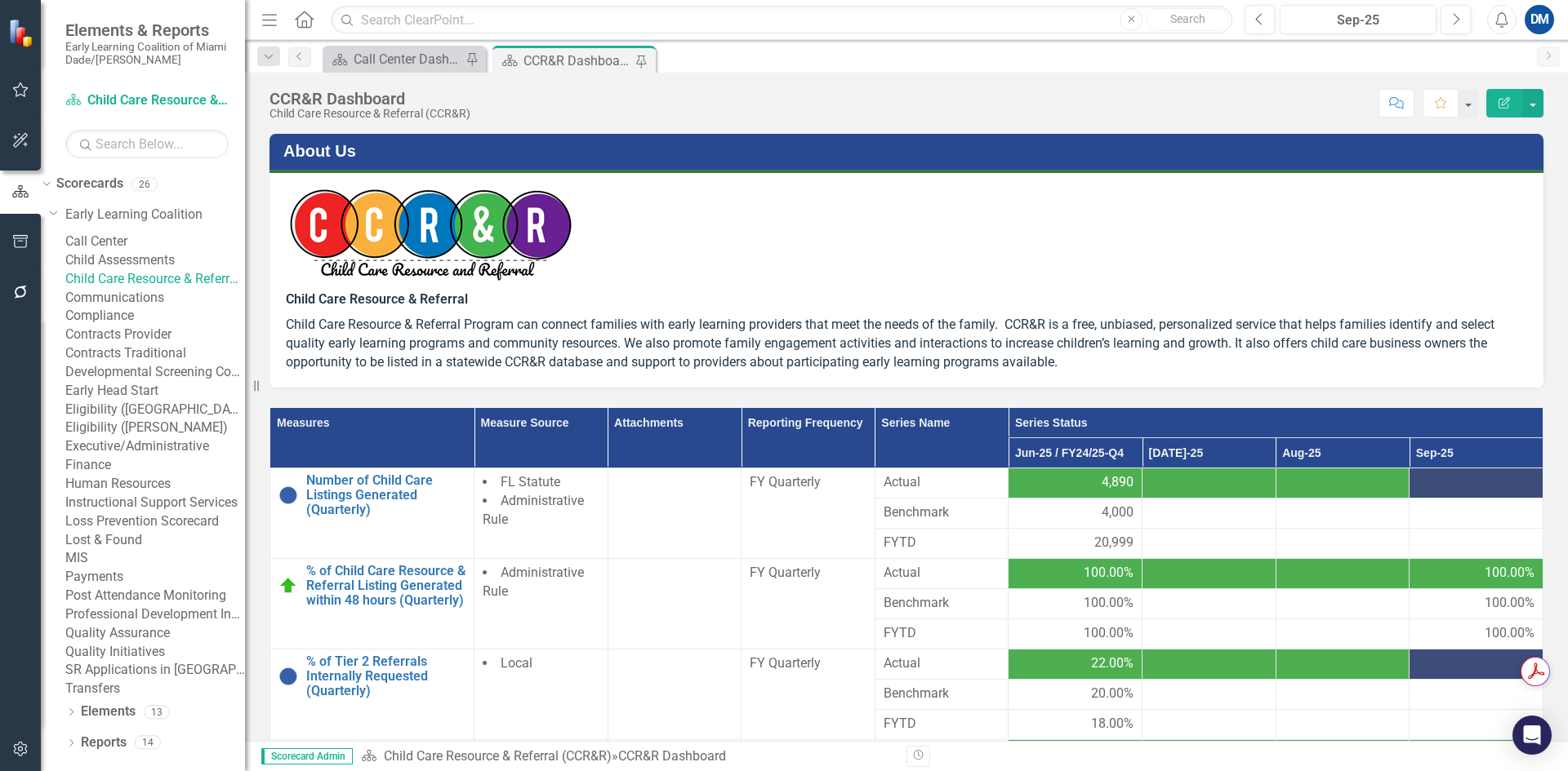
scroll to position [294, 0]
click at [152, 663] on link "SR Applications in [GEOGRAPHIC_DATA]" at bounding box center [155, 671] width 180 height 18
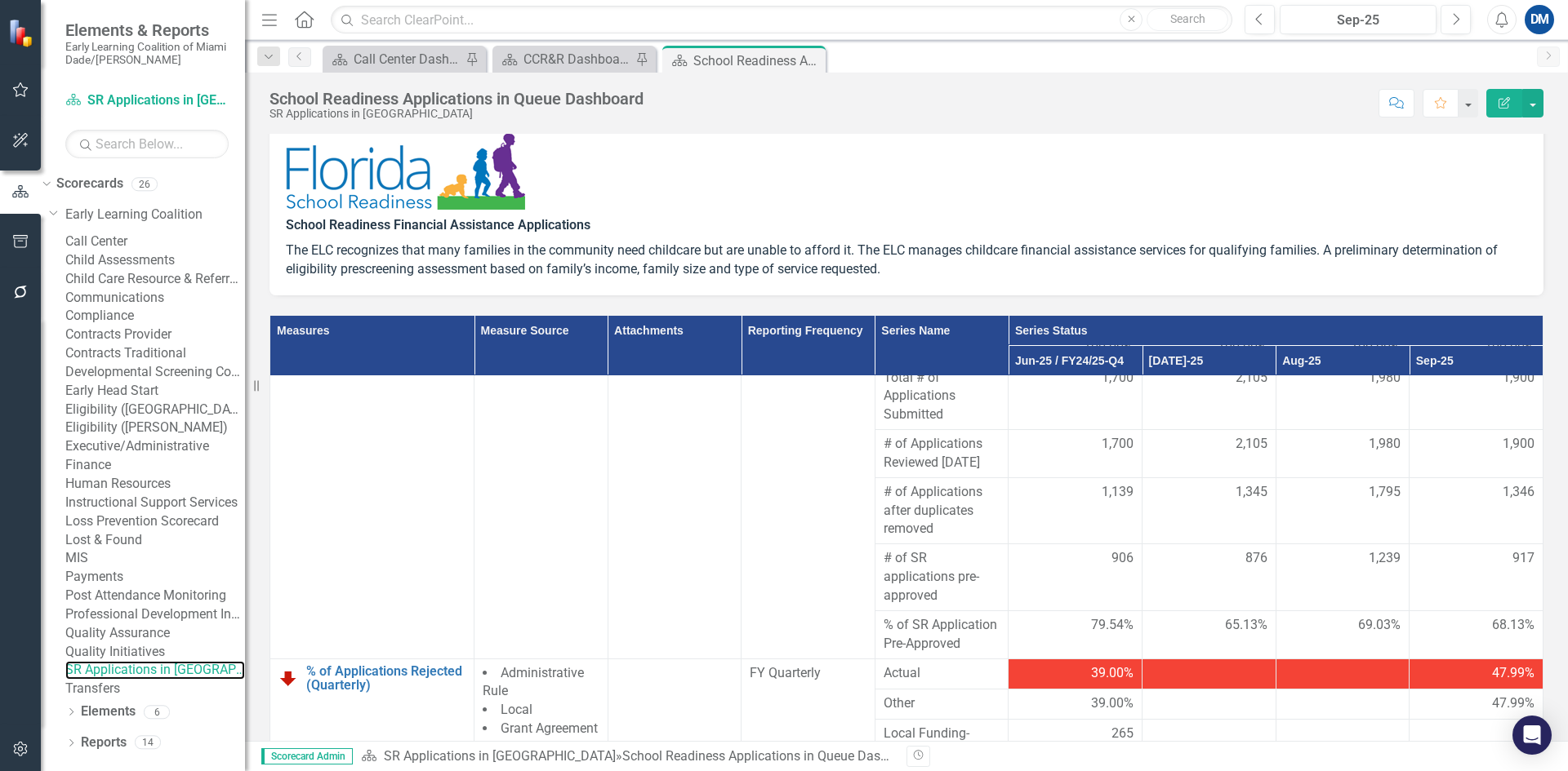
scroll to position [82, 0]
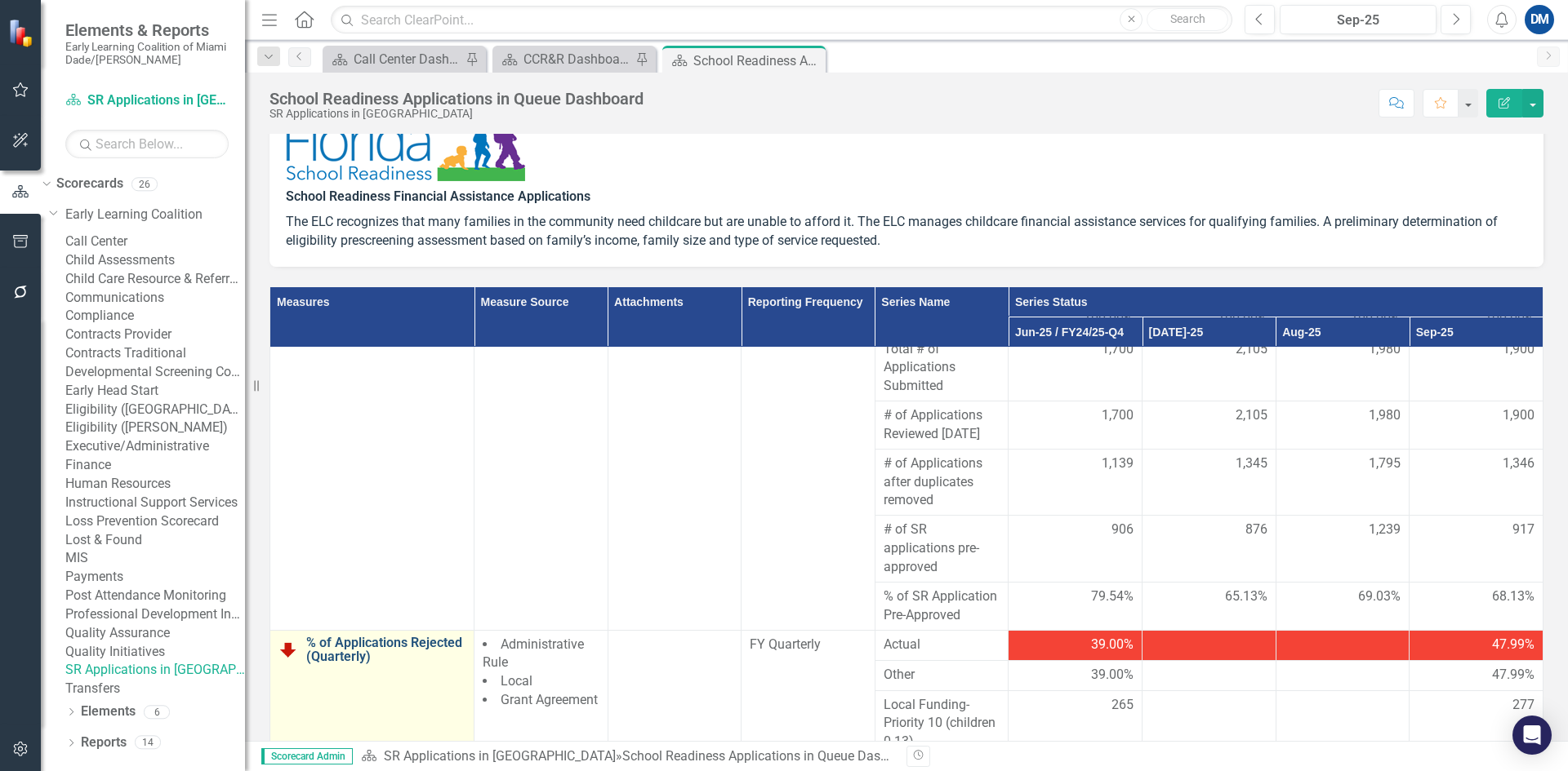
click at [334, 656] on link "% of Applications Rejected (Quarterly)" at bounding box center [386, 650] width 159 height 28
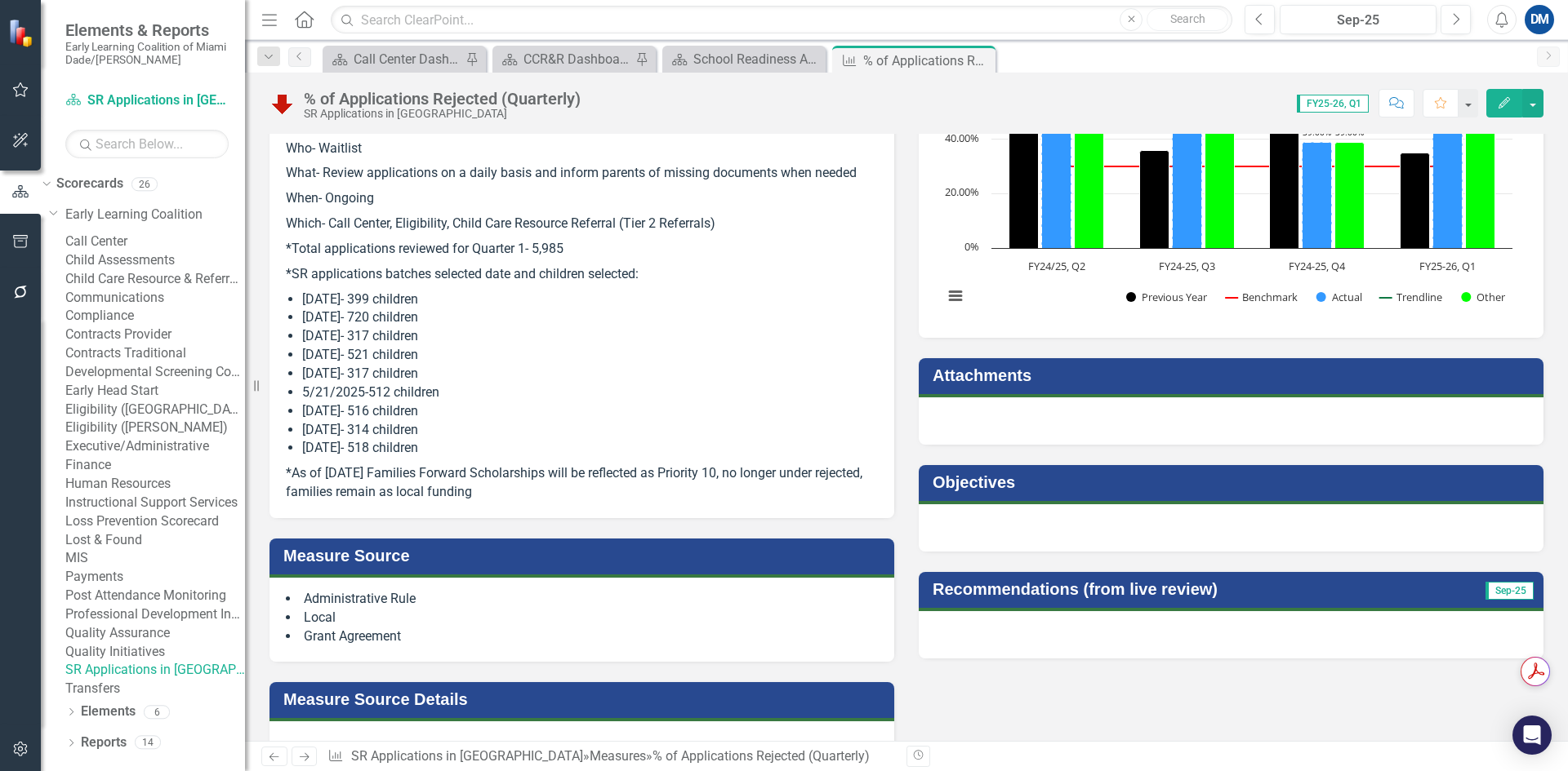
scroll to position [163, 0]
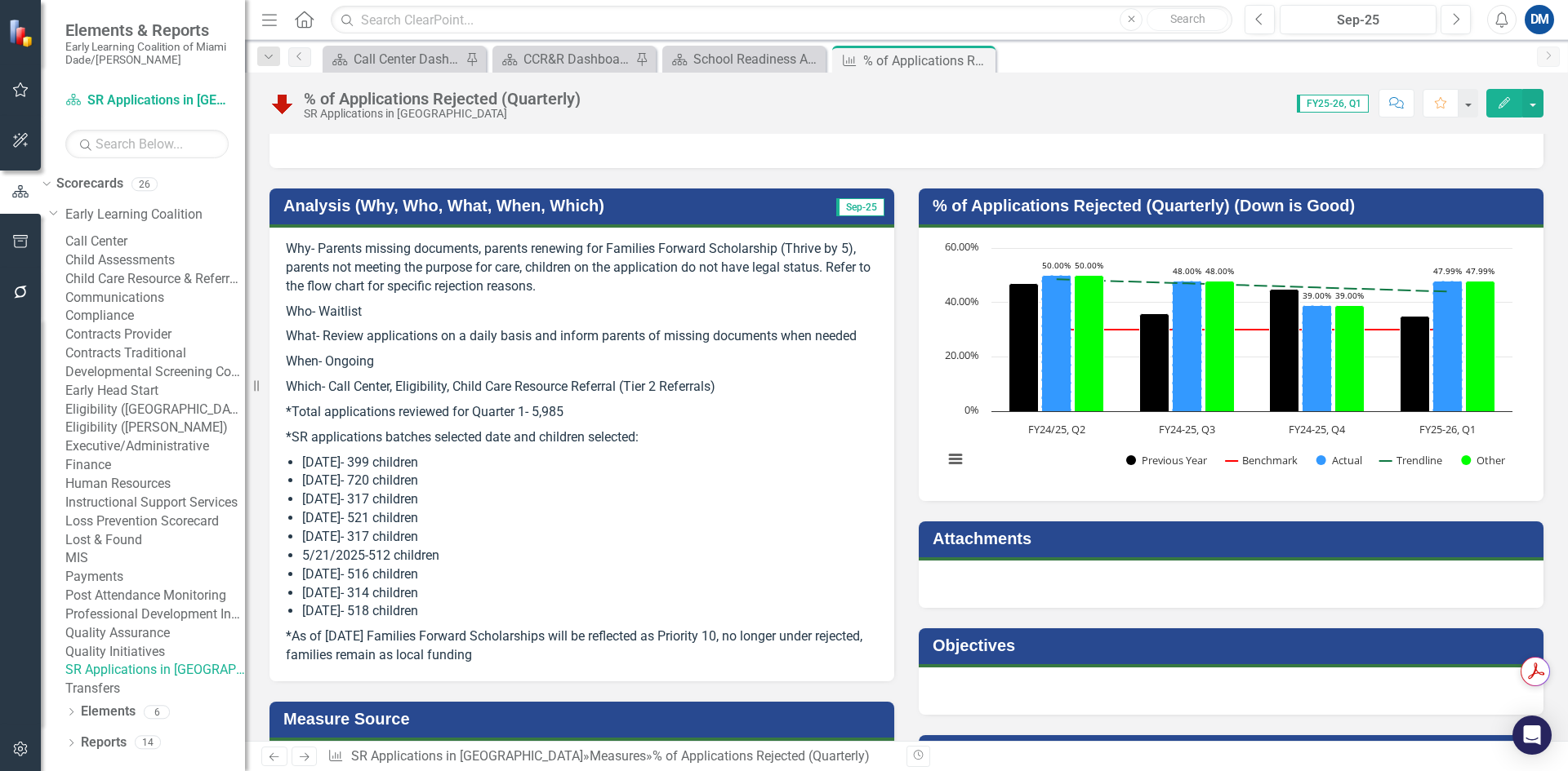
click at [612, 421] on p "*Total applications reviewed for Quarter 1- 5,985" at bounding box center [582, 412] width 592 height 25
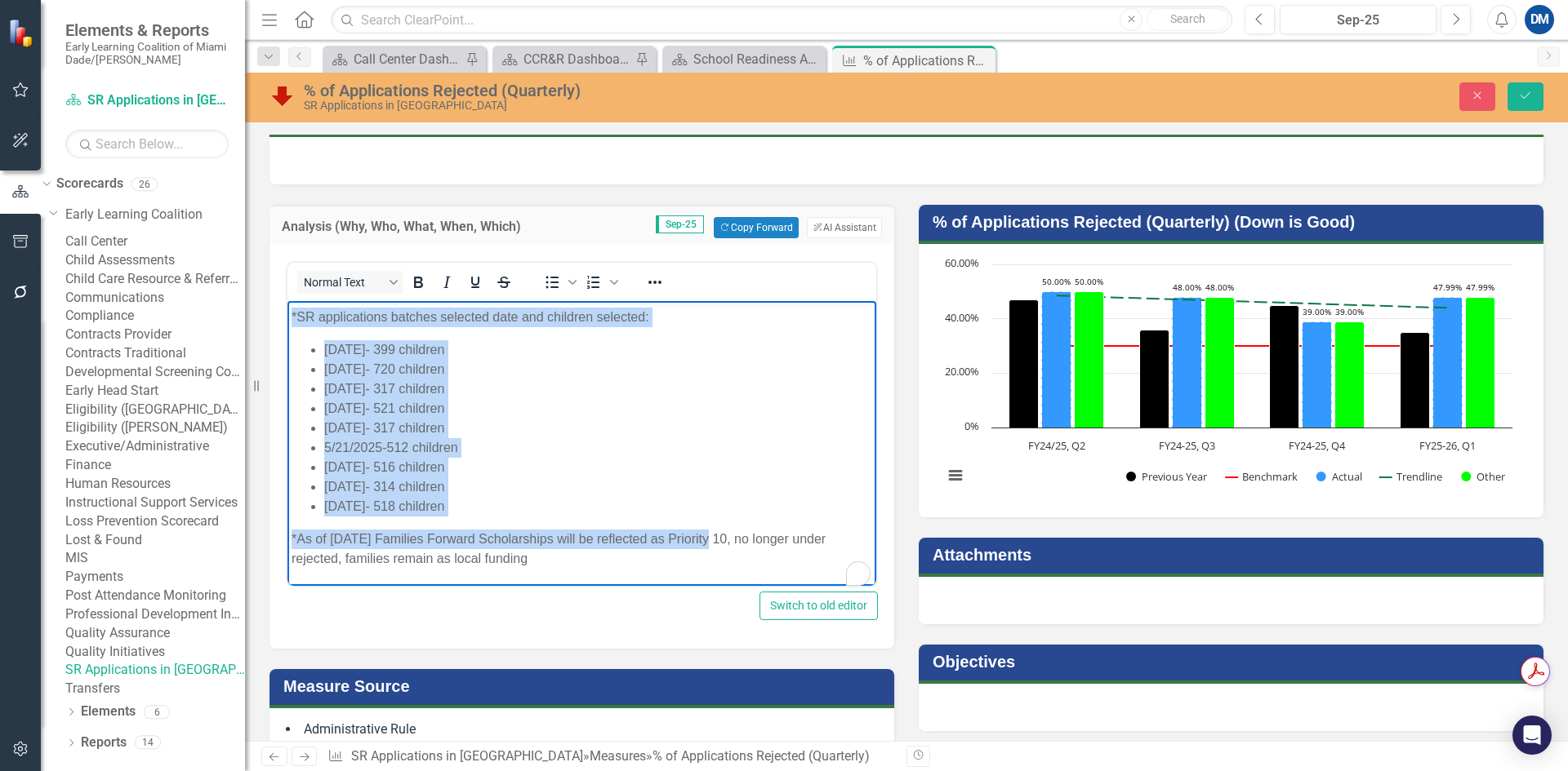
scroll to position [289, 0]
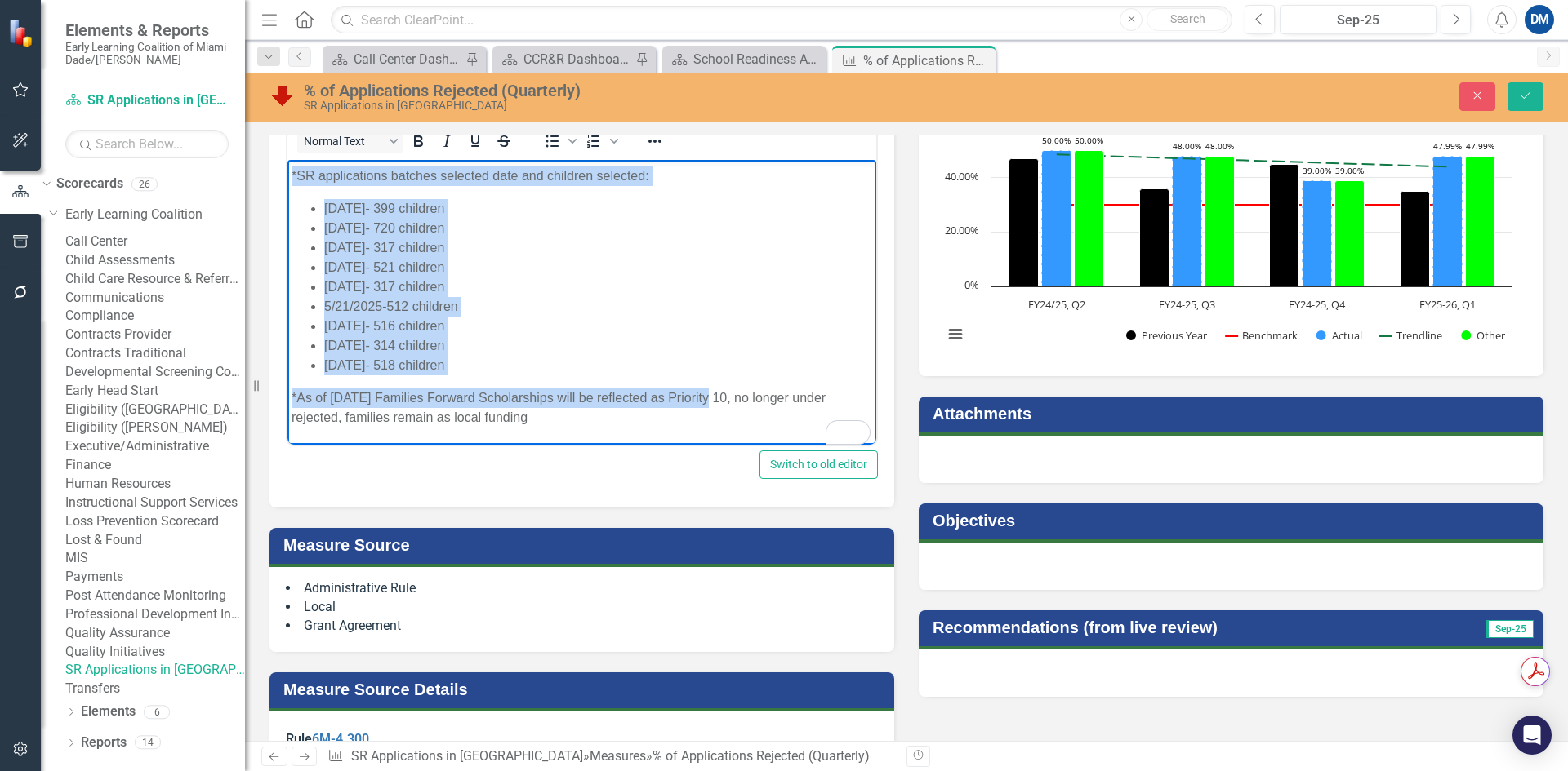
drag, startPoint x: 294, startPoint y: 174, endPoint x: 616, endPoint y: 424, distance: 407.7
click at [616, 424] on body "Why- Parents missing documents, parents renewing for Families Forward Scholarsh…" at bounding box center [582, 186] width 589 height 518
copy body "Why- Parents missing documents, parents renewing for Families Forward Scholarsh…"
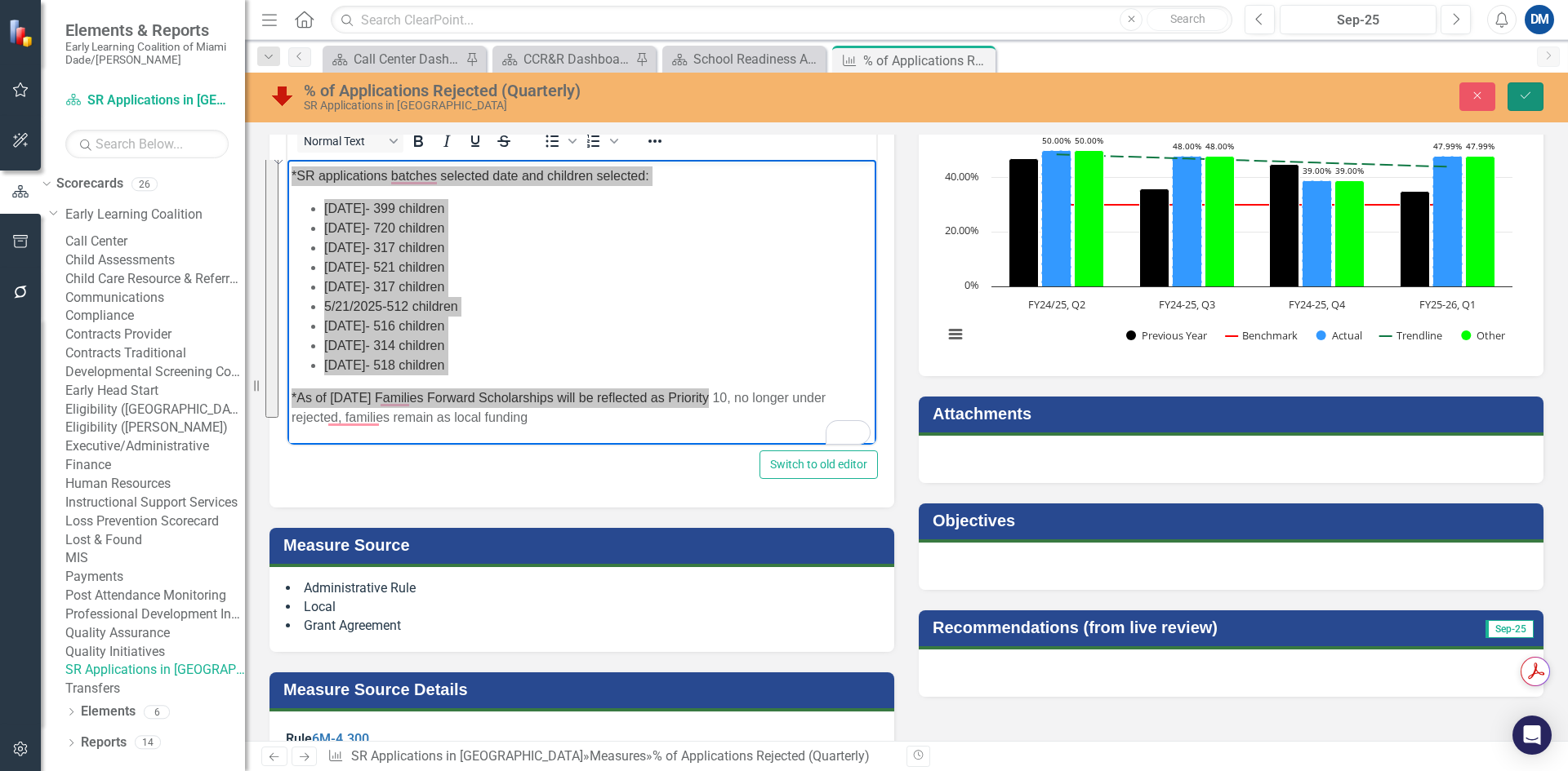
drag, startPoint x: 1523, startPoint y: 97, endPoint x: 727, endPoint y: 528, distance: 905.2
click at [1523, 97] on icon "submit" at bounding box center [1526, 95] width 10 height 7
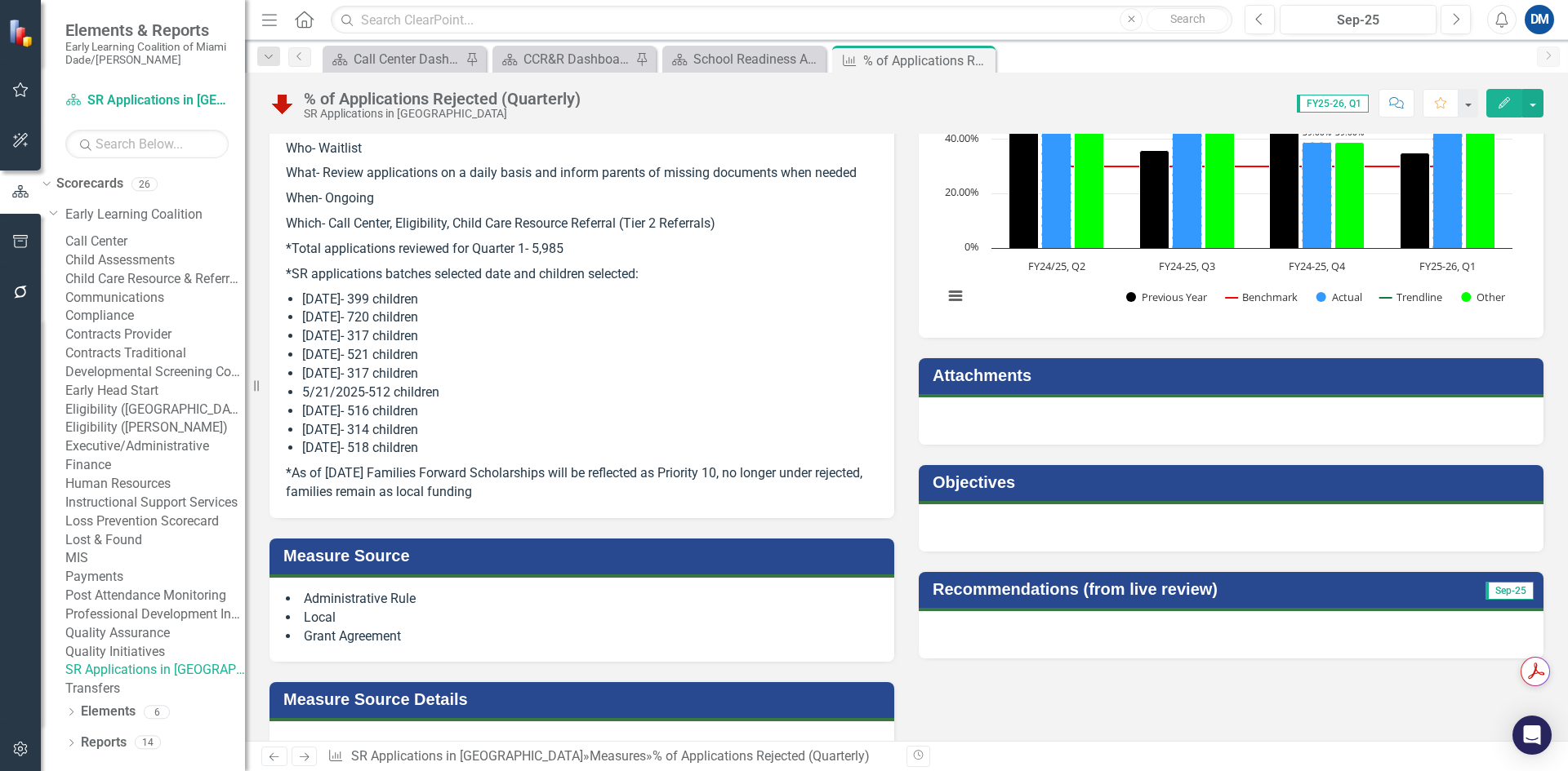
scroll to position [163, 0]
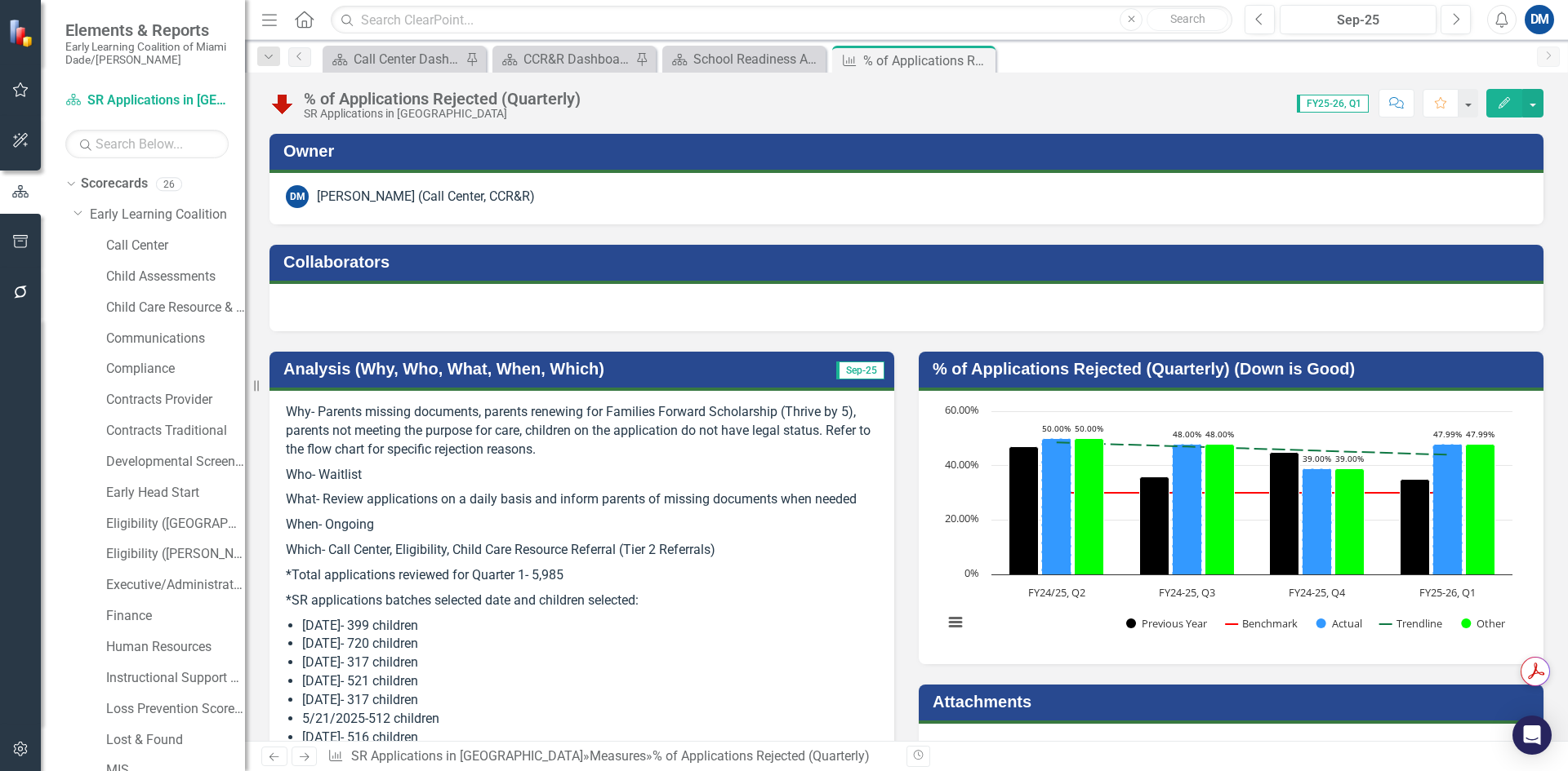
scroll to position [163, 0]
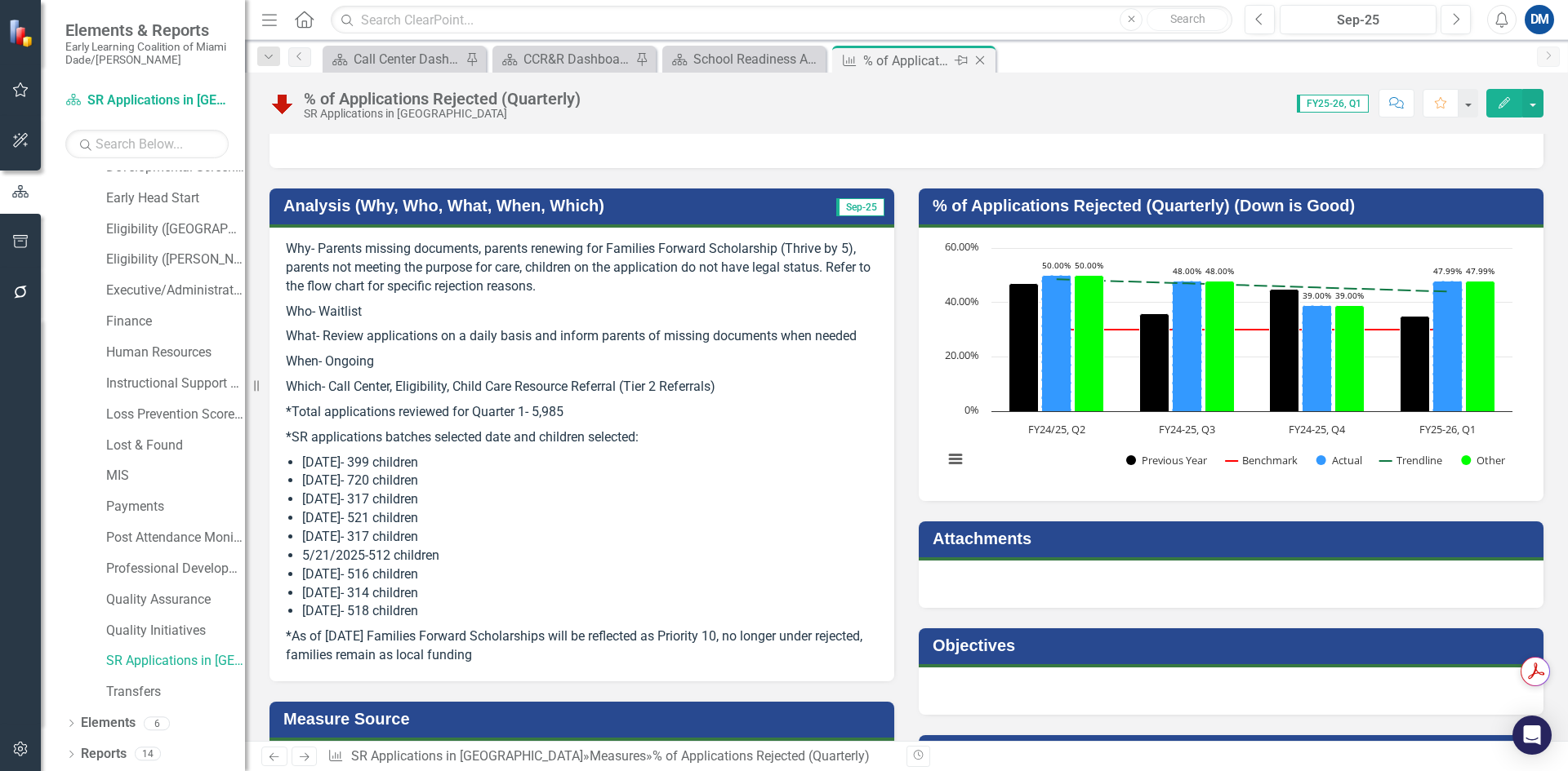
click at [989, 57] on div "Close" at bounding box center [981, 61] width 20 height 20
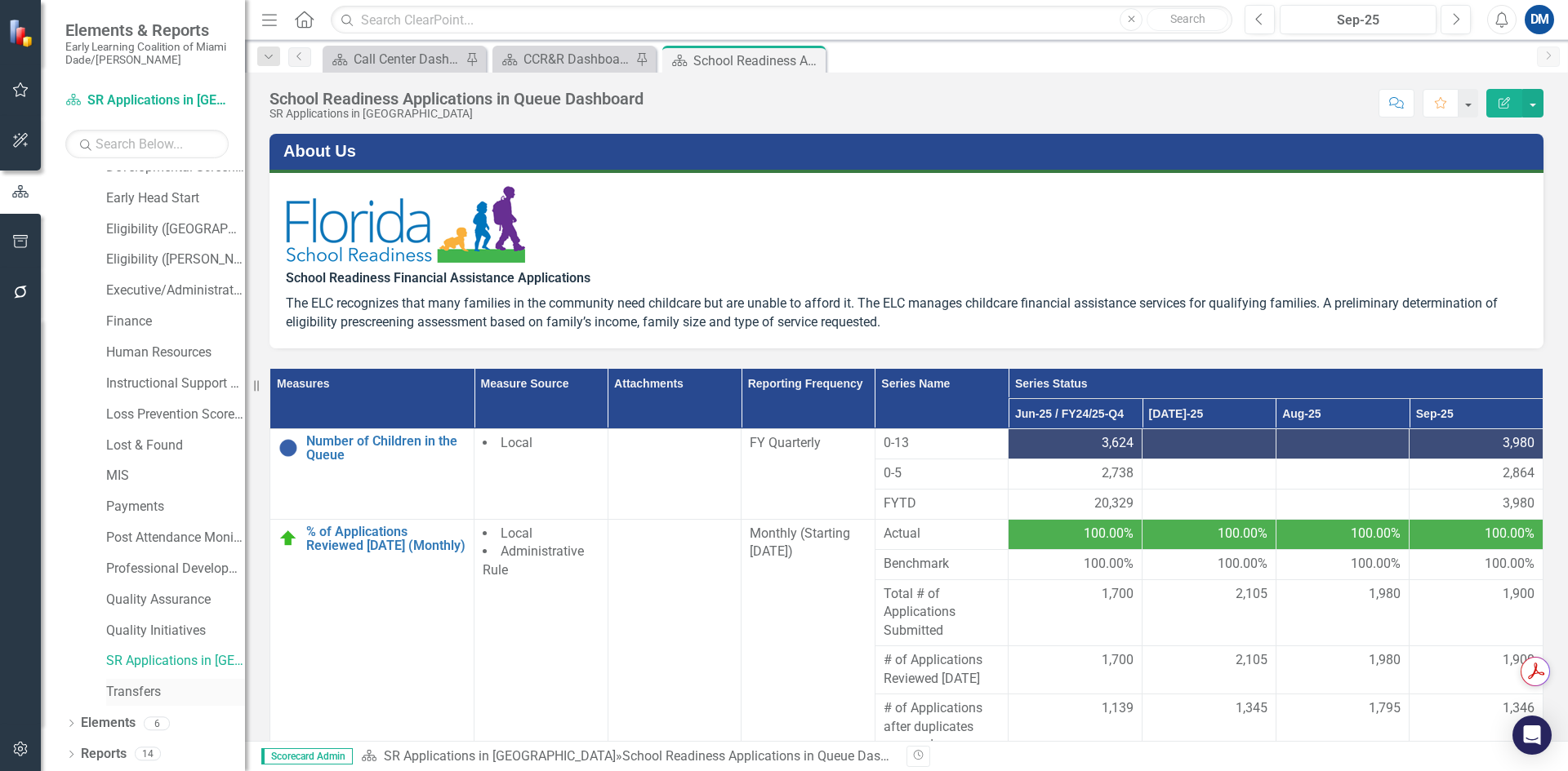
click at [132, 691] on link "Transfers" at bounding box center [176, 692] width 139 height 18
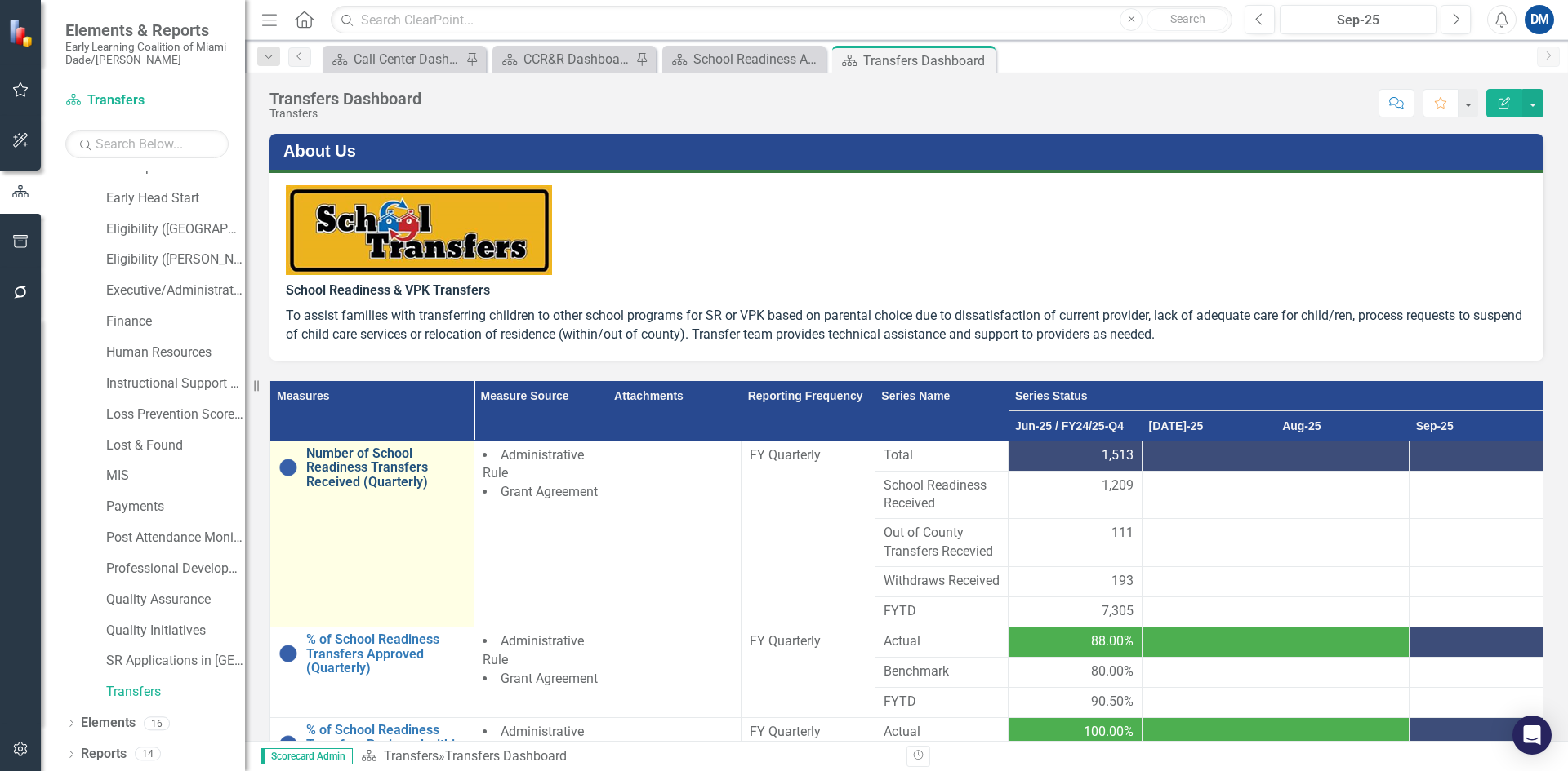
click at [385, 479] on link "Number of School Readiness Transfers Received (Quarterly)" at bounding box center [386, 468] width 159 height 43
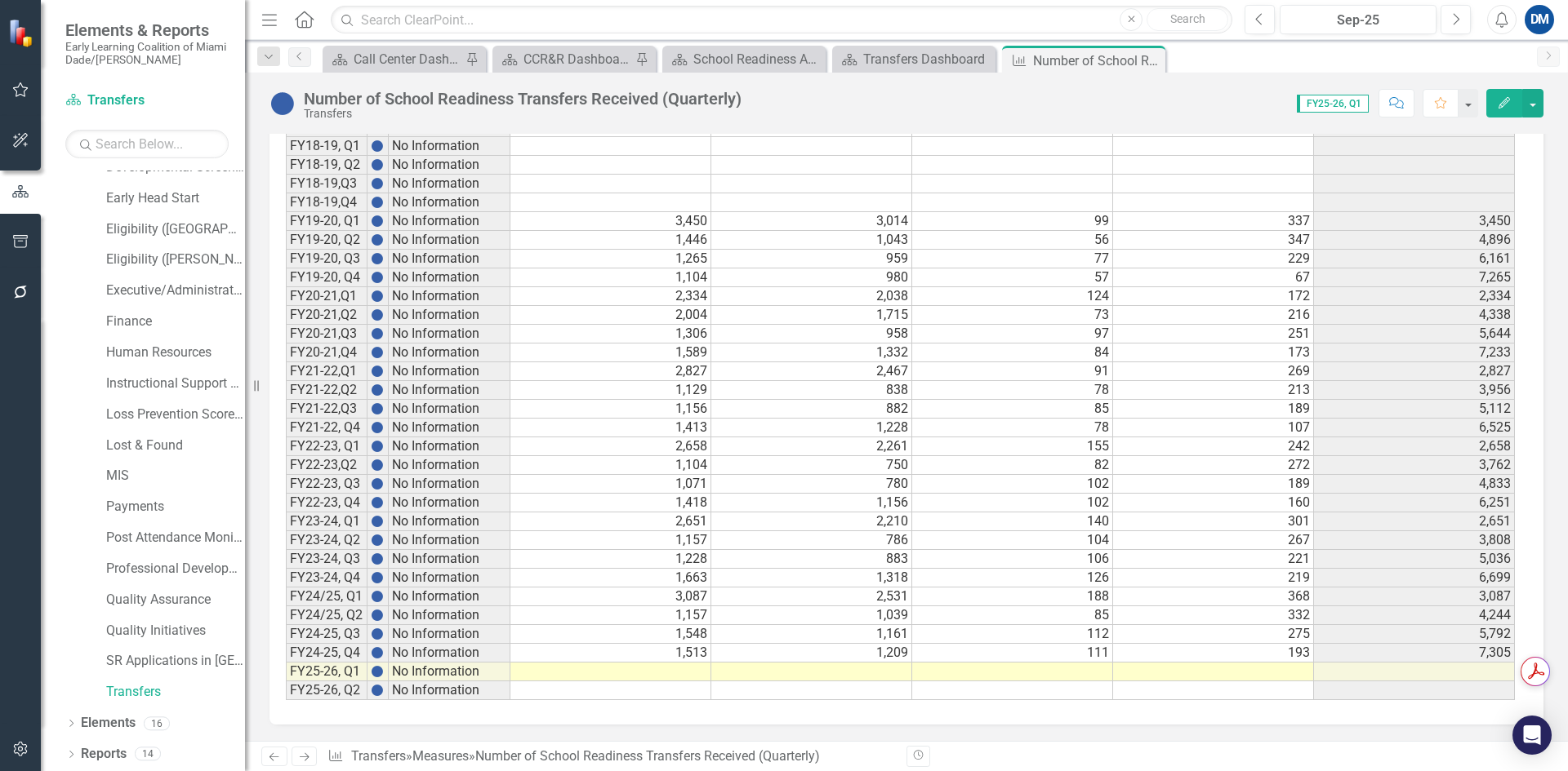
scroll to position [1202, 0]
click at [1038, 675] on td at bounding box center [1012, 672] width 201 height 18
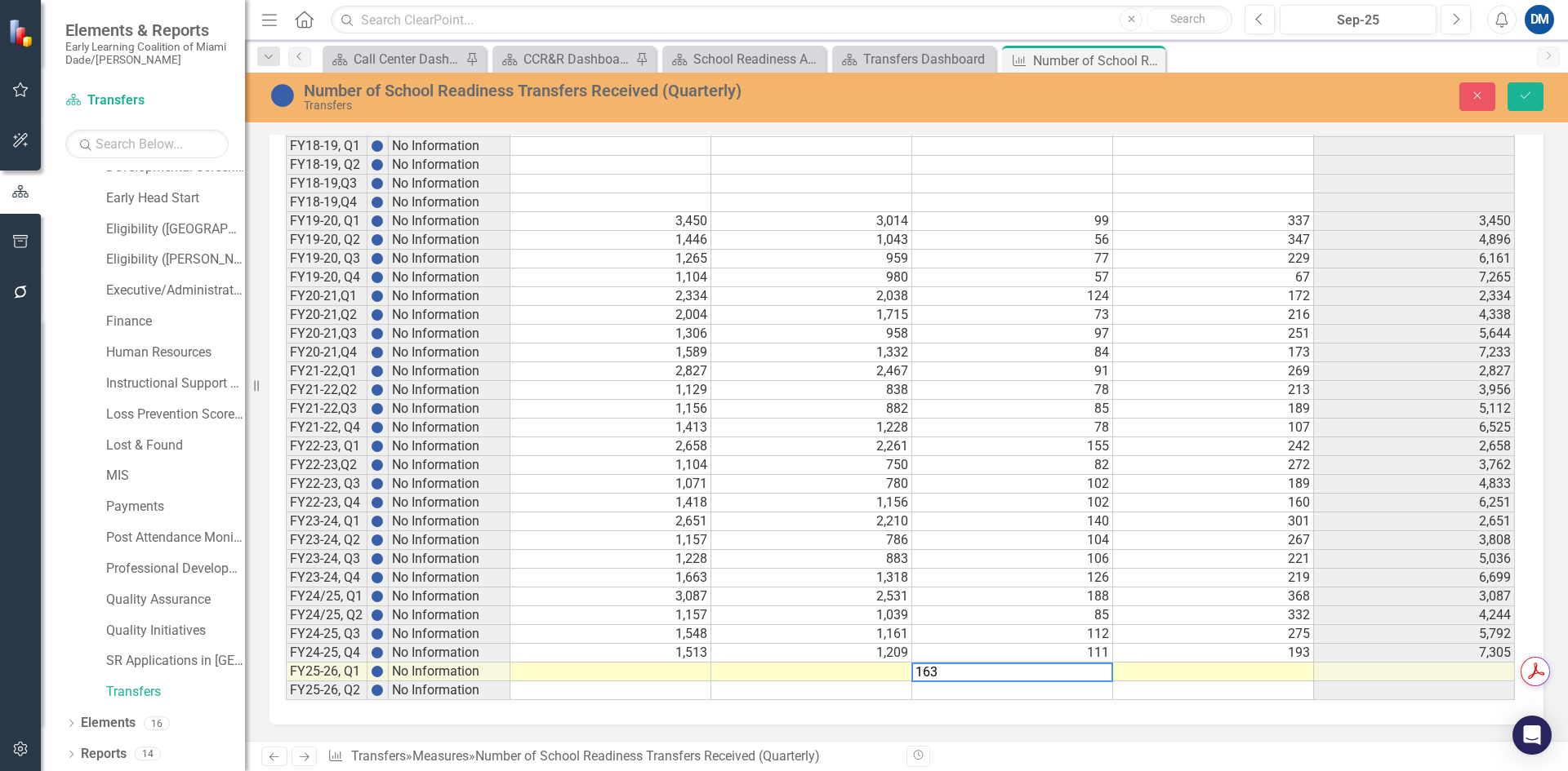
type textarea "163"
click at [1271, 674] on td at bounding box center [1214, 672] width 201 height 18
type textarea "405"
click at [884, 677] on td at bounding box center [812, 672] width 201 height 18
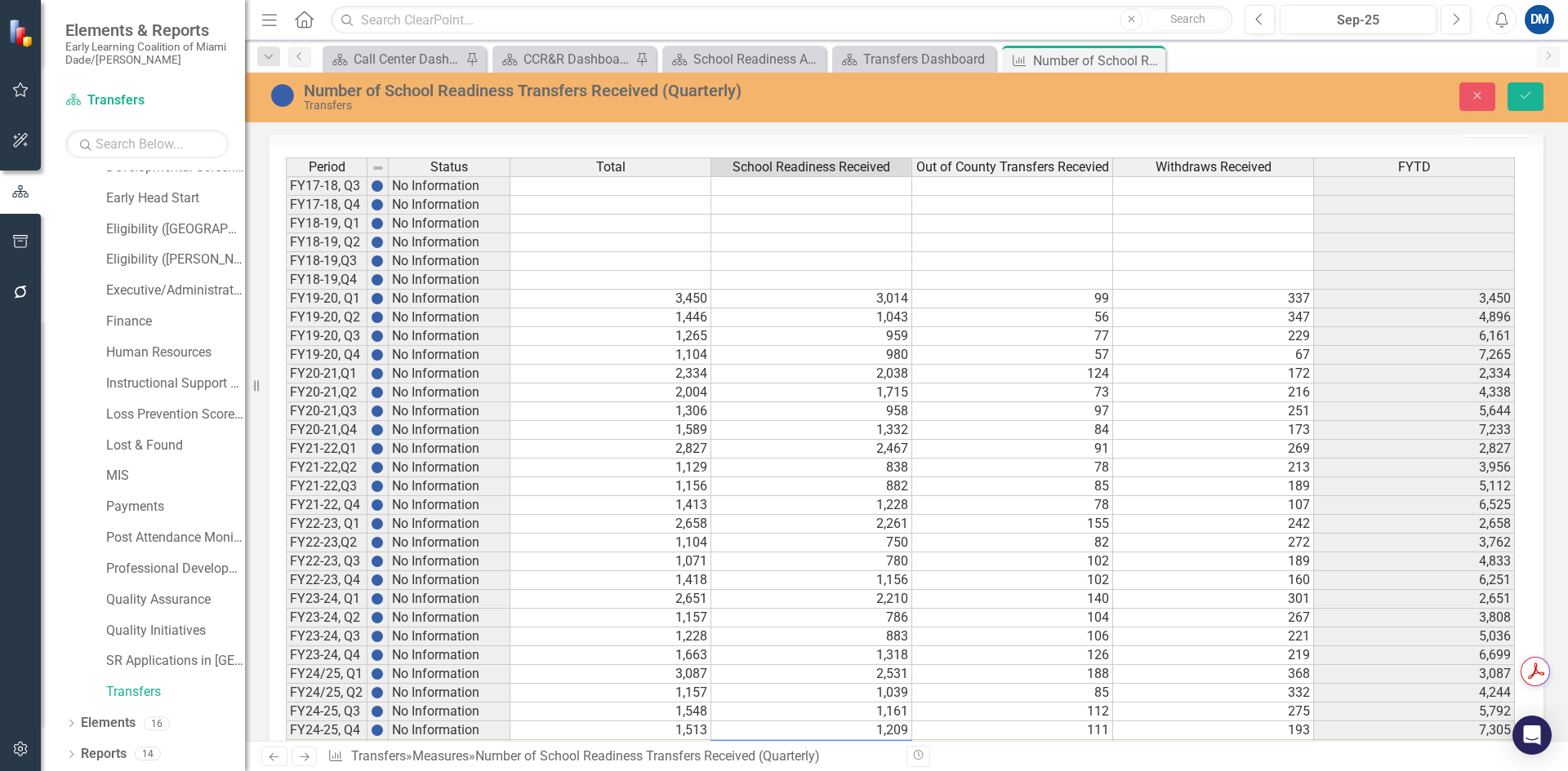
scroll to position [1204, 0]
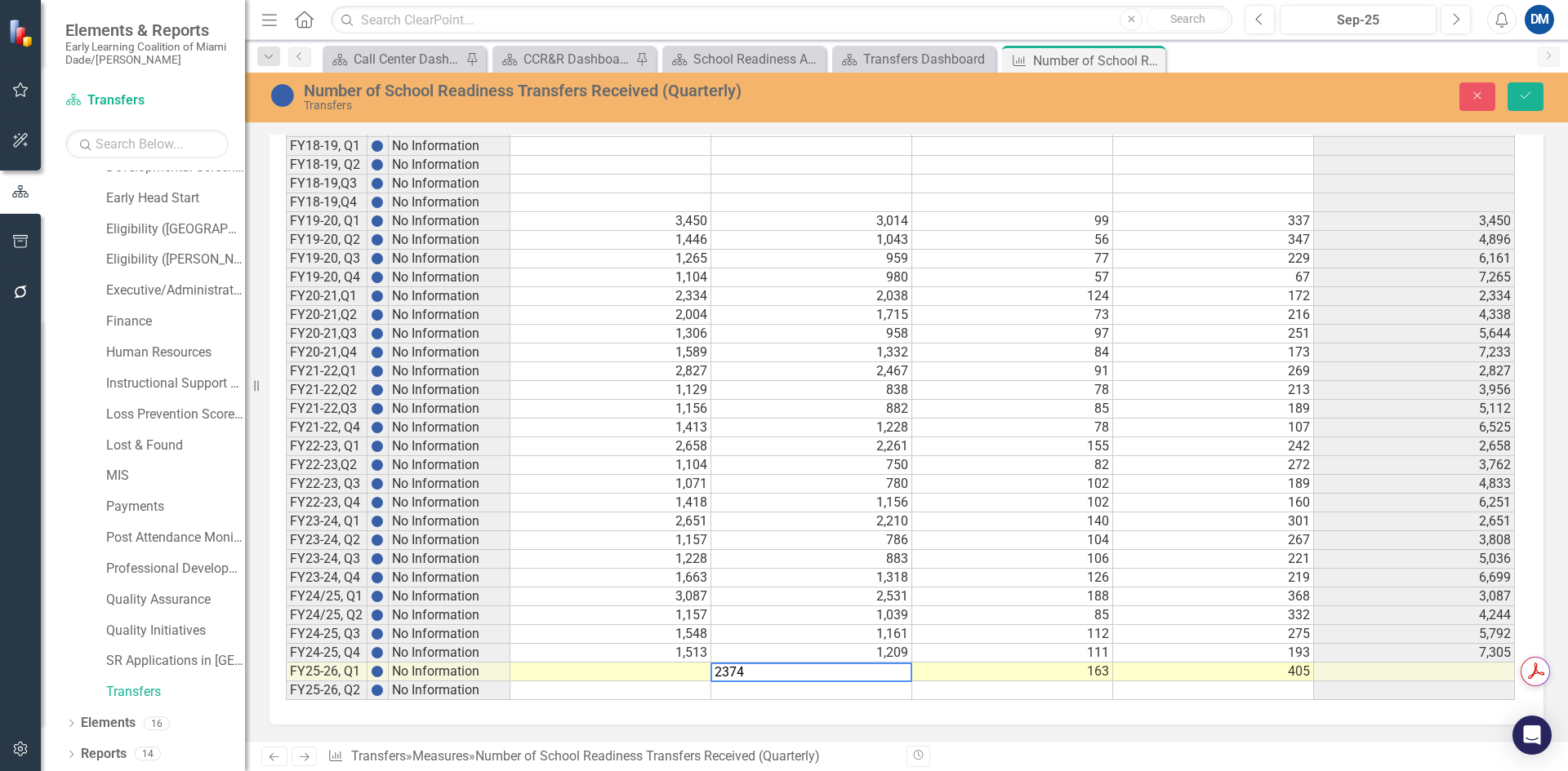
type textarea "2374"
click at [666, 671] on td at bounding box center [611, 672] width 201 height 18
type textarea "2942"
click at [1524, 100] on icon "Save" at bounding box center [1526, 95] width 15 height 12
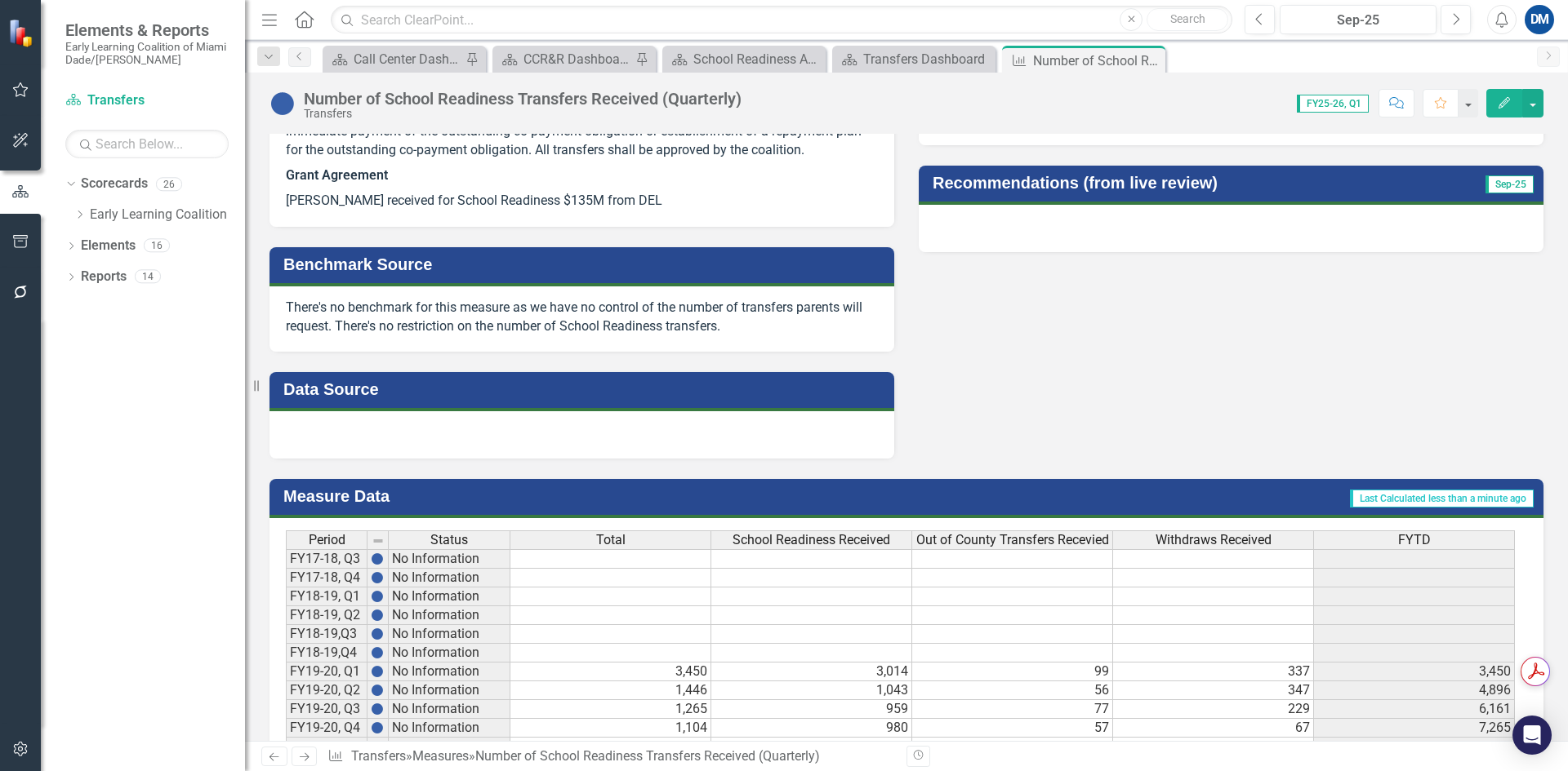
scroll to position [1202, 0]
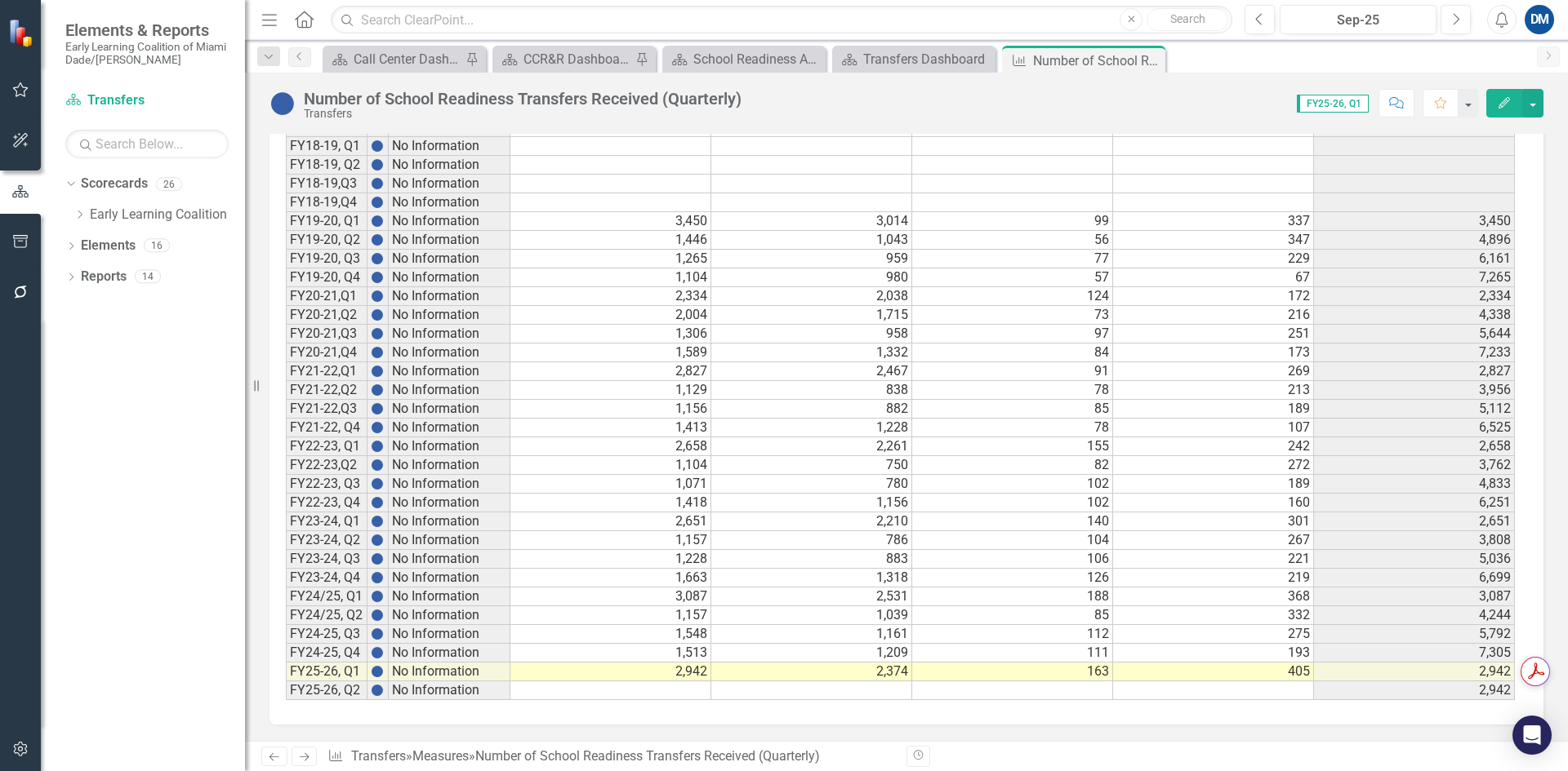
click at [960, 720] on div "Period Status Total School Readiness Received Out of County Transfers Recevied …" at bounding box center [906, 396] width 1274 height 657
click at [879, 671] on td "2,374" at bounding box center [812, 672] width 201 height 18
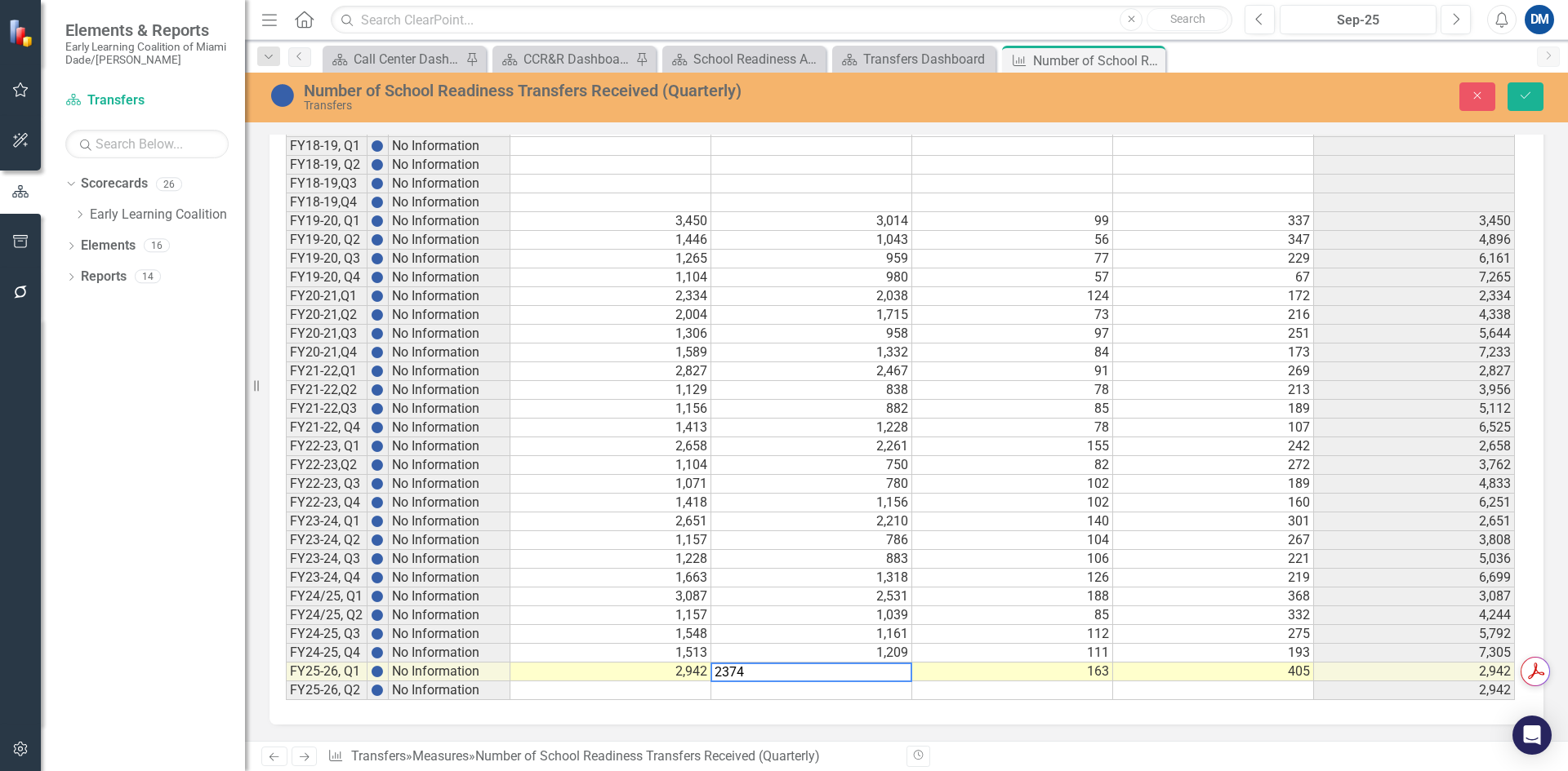
click at [879, 671] on textarea "2374" at bounding box center [811, 672] width 202 height 19
click at [657, 668] on td "2,942" at bounding box center [611, 672] width 201 height 18
type textarea "2840"
click at [1519, 97] on icon "Save" at bounding box center [1526, 95] width 15 height 12
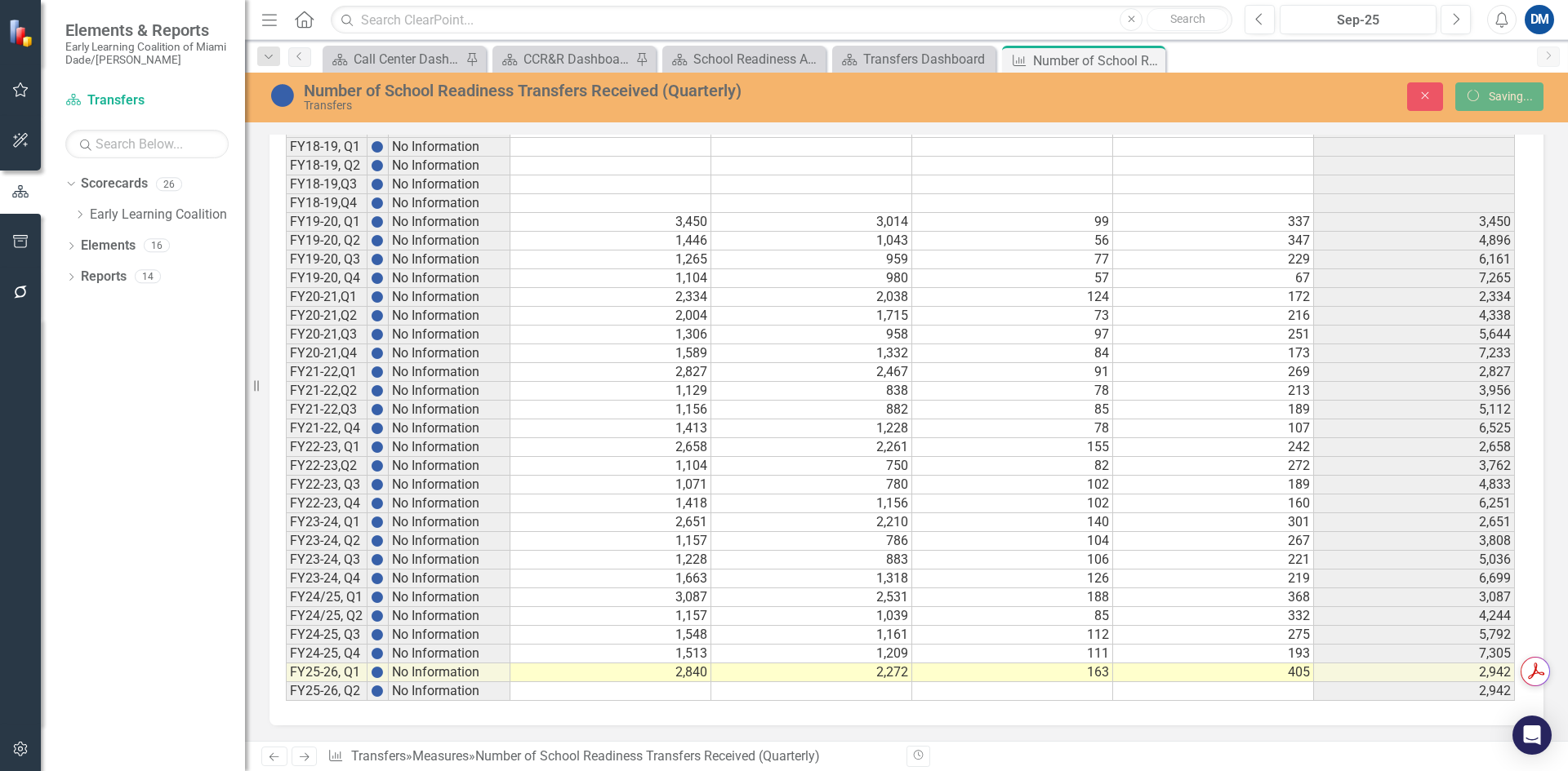
scroll to position [1202, 0]
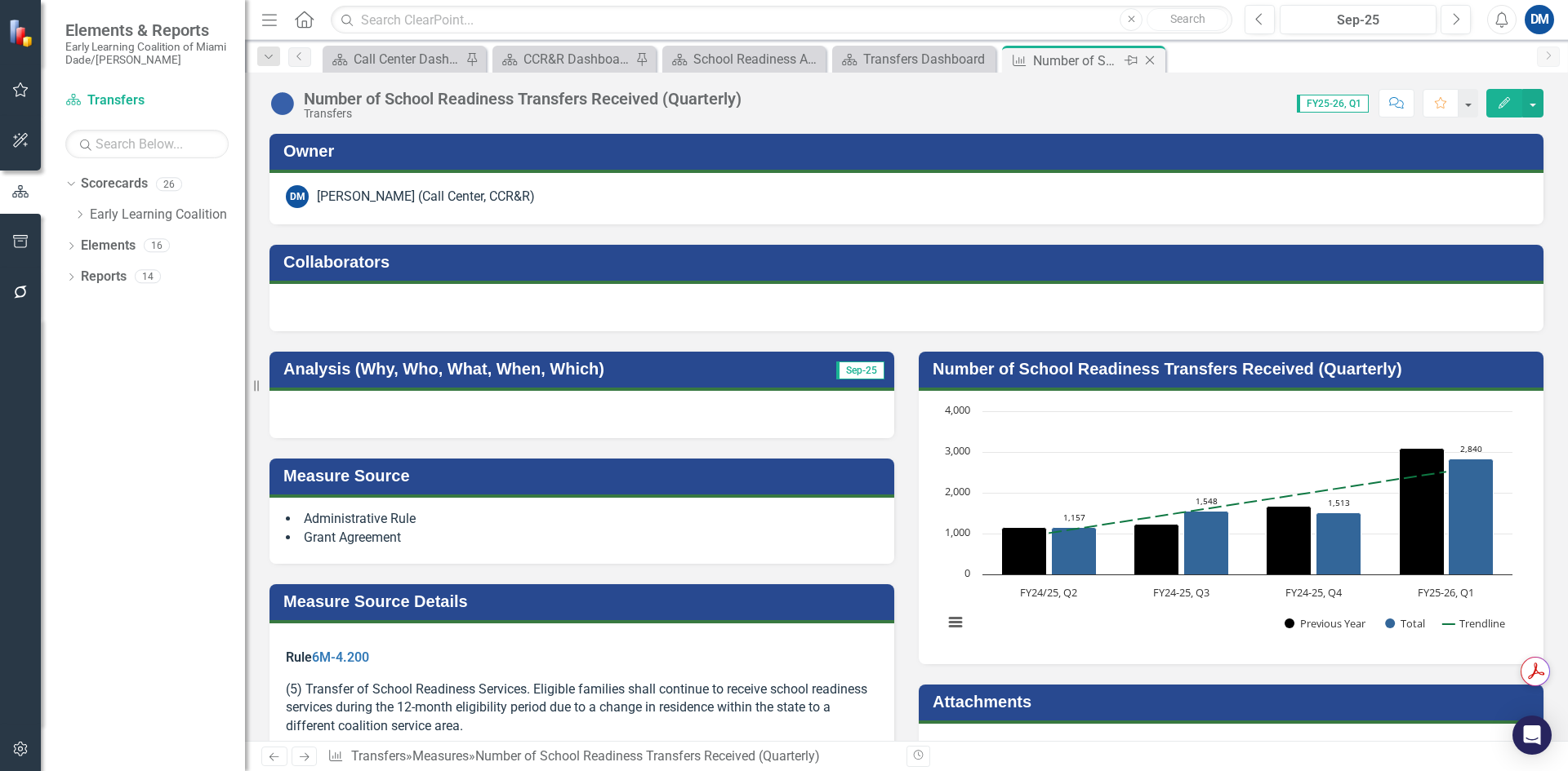
click at [1154, 60] on icon "Close" at bounding box center [1150, 60] width 17 height 13
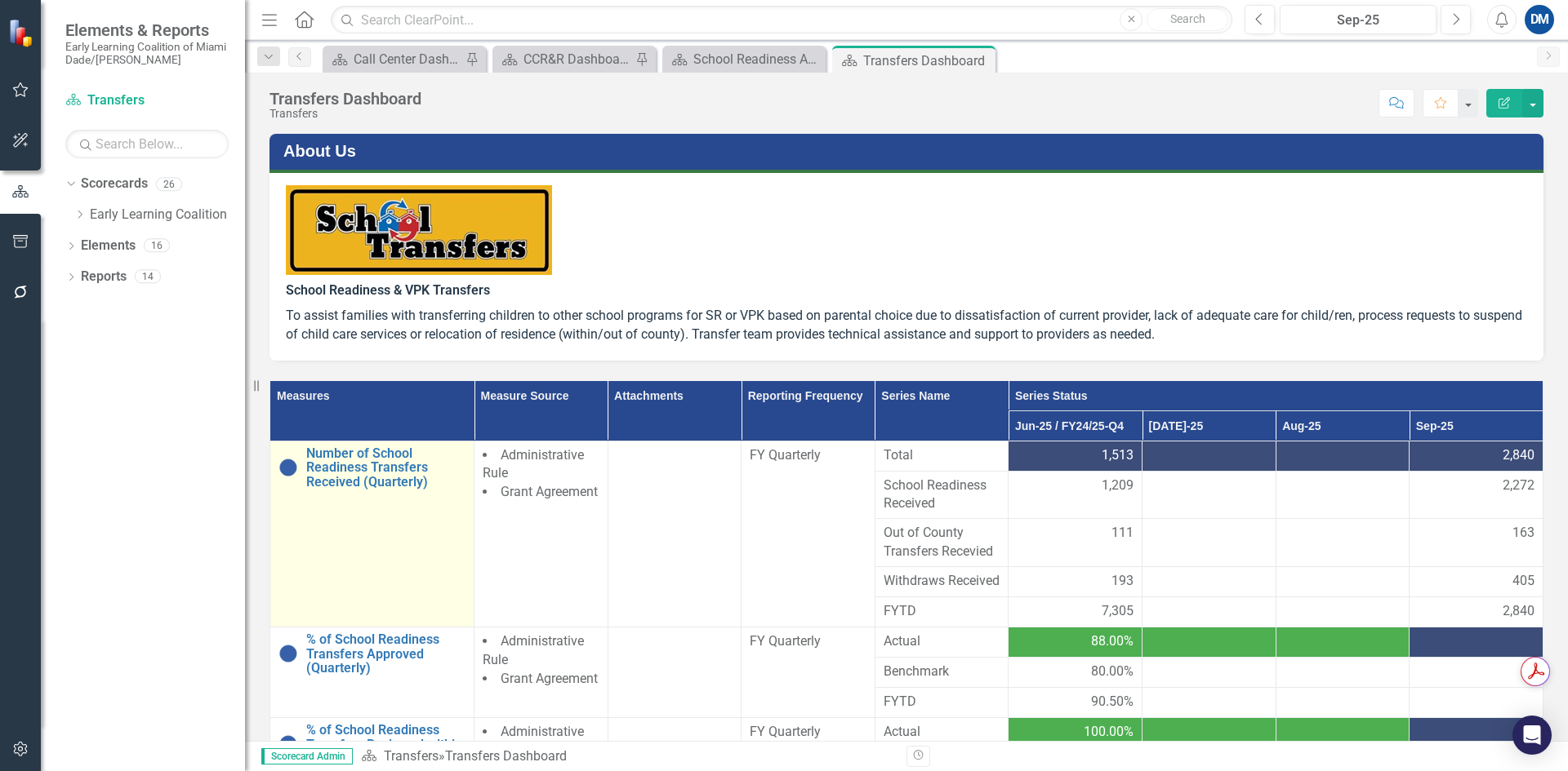
scroll to position [163, 0]
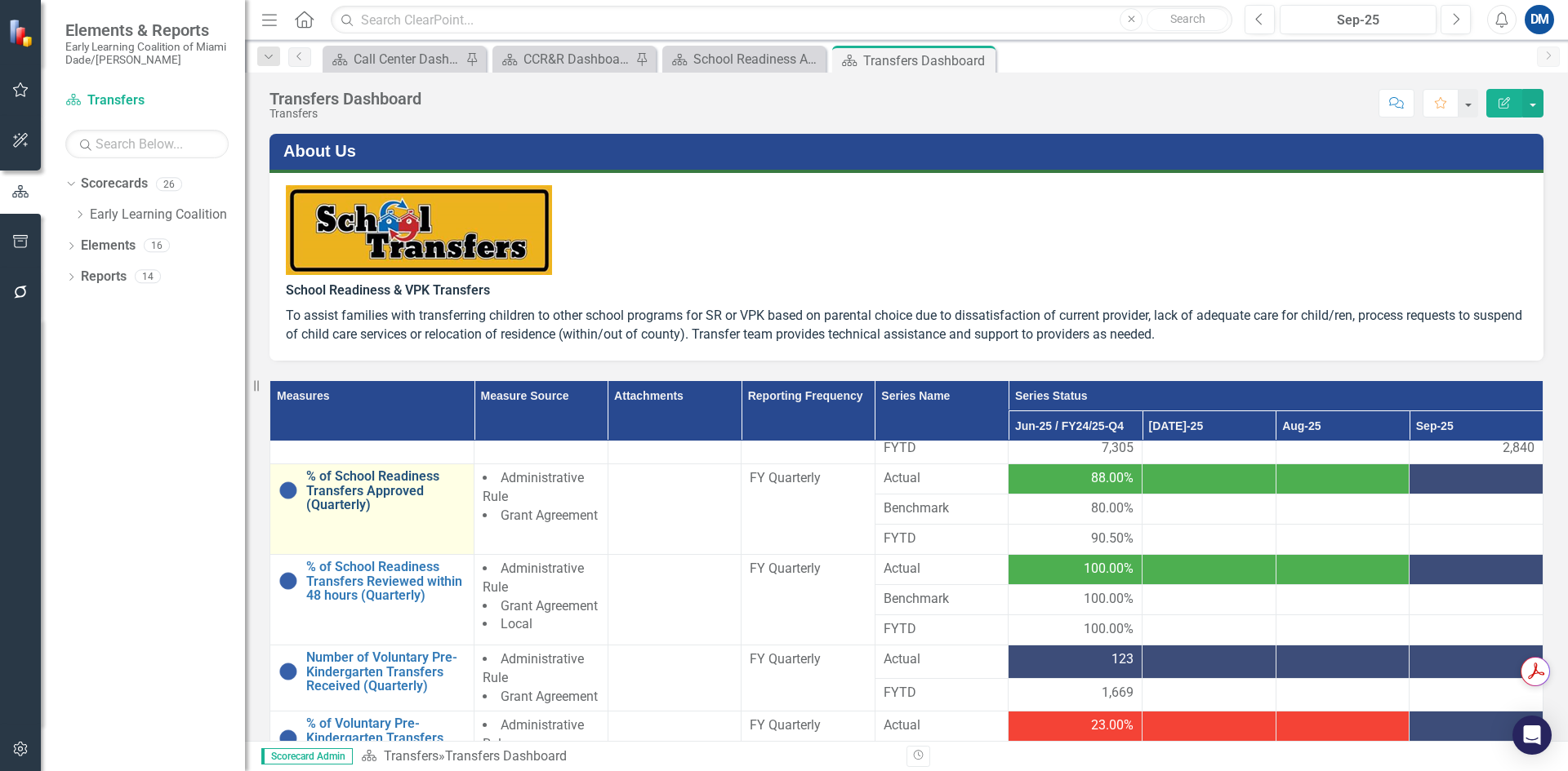
click at [357, 513] on link "% of School Readiness Transfers Approved (Quarterly)" at bounding box center [386, 491] width 159 height 43
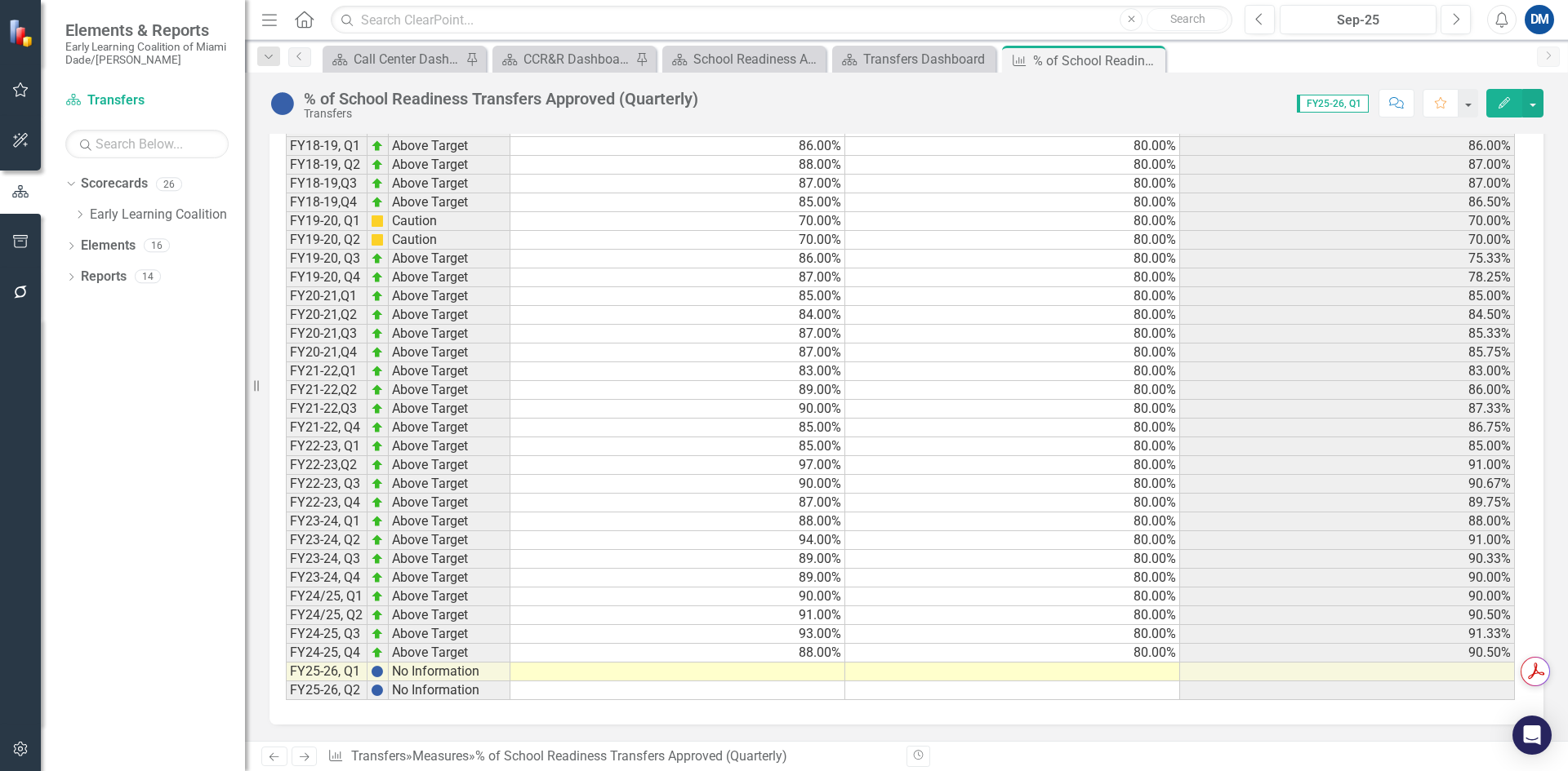
scroll to position [1551, 0]
click at [887, 61] on div "Transfers Dashboard" at bounding box center [917, 59] width 108 height 20
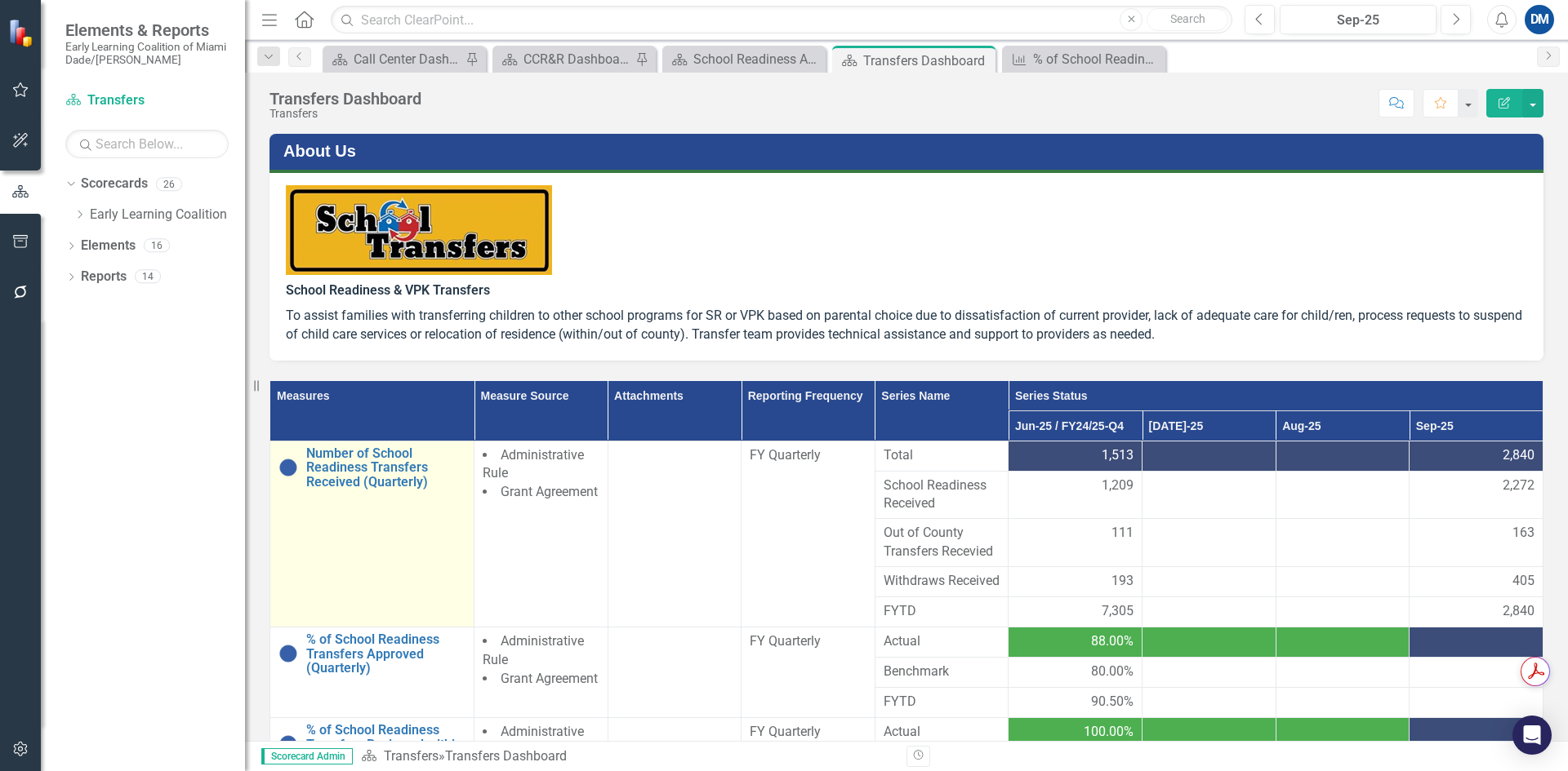
click at [0, 0] on link "Link Open Element" at bounding box center [0, 0] width 0 height 0
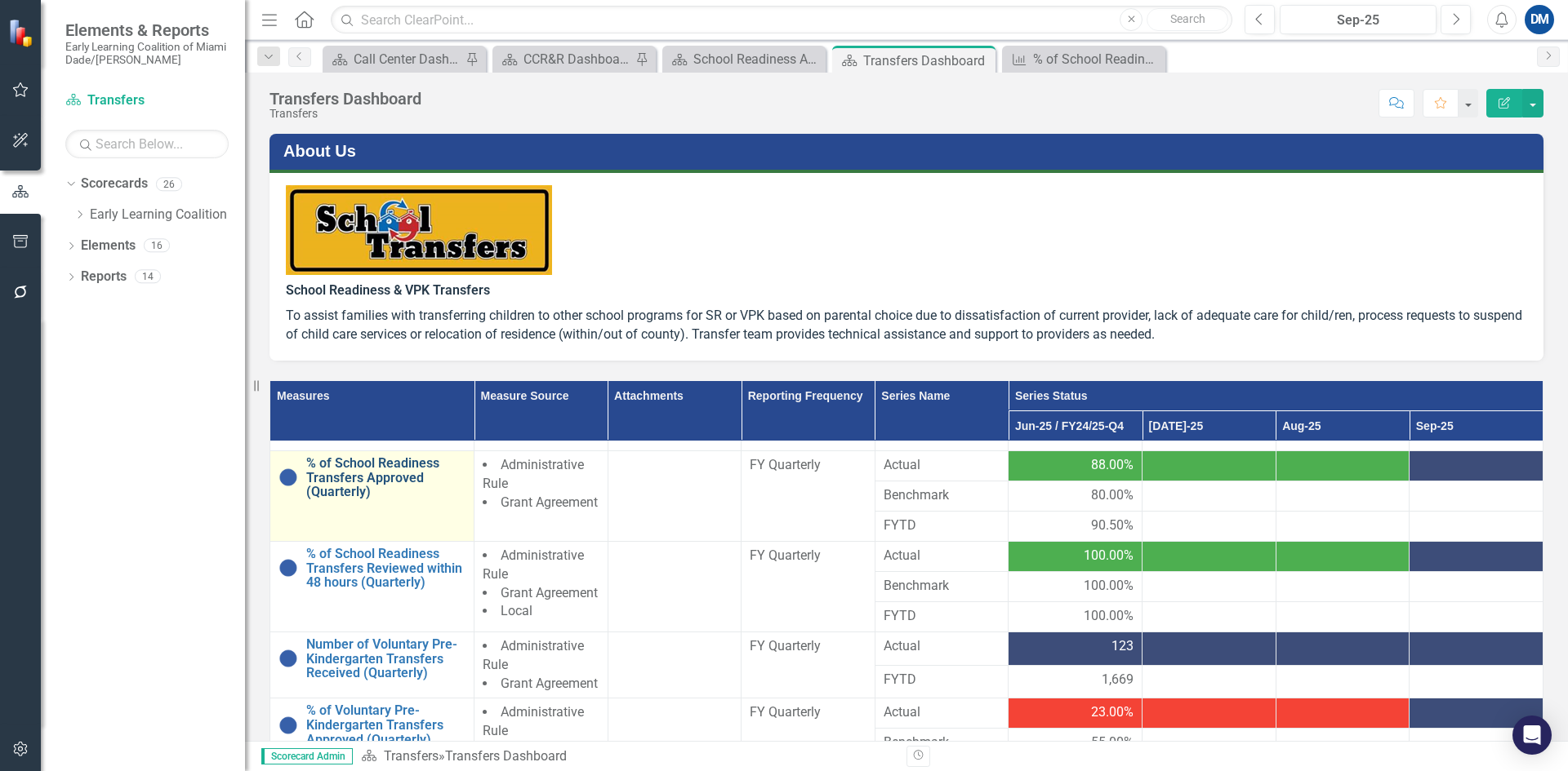
scroll to position [82, 0]
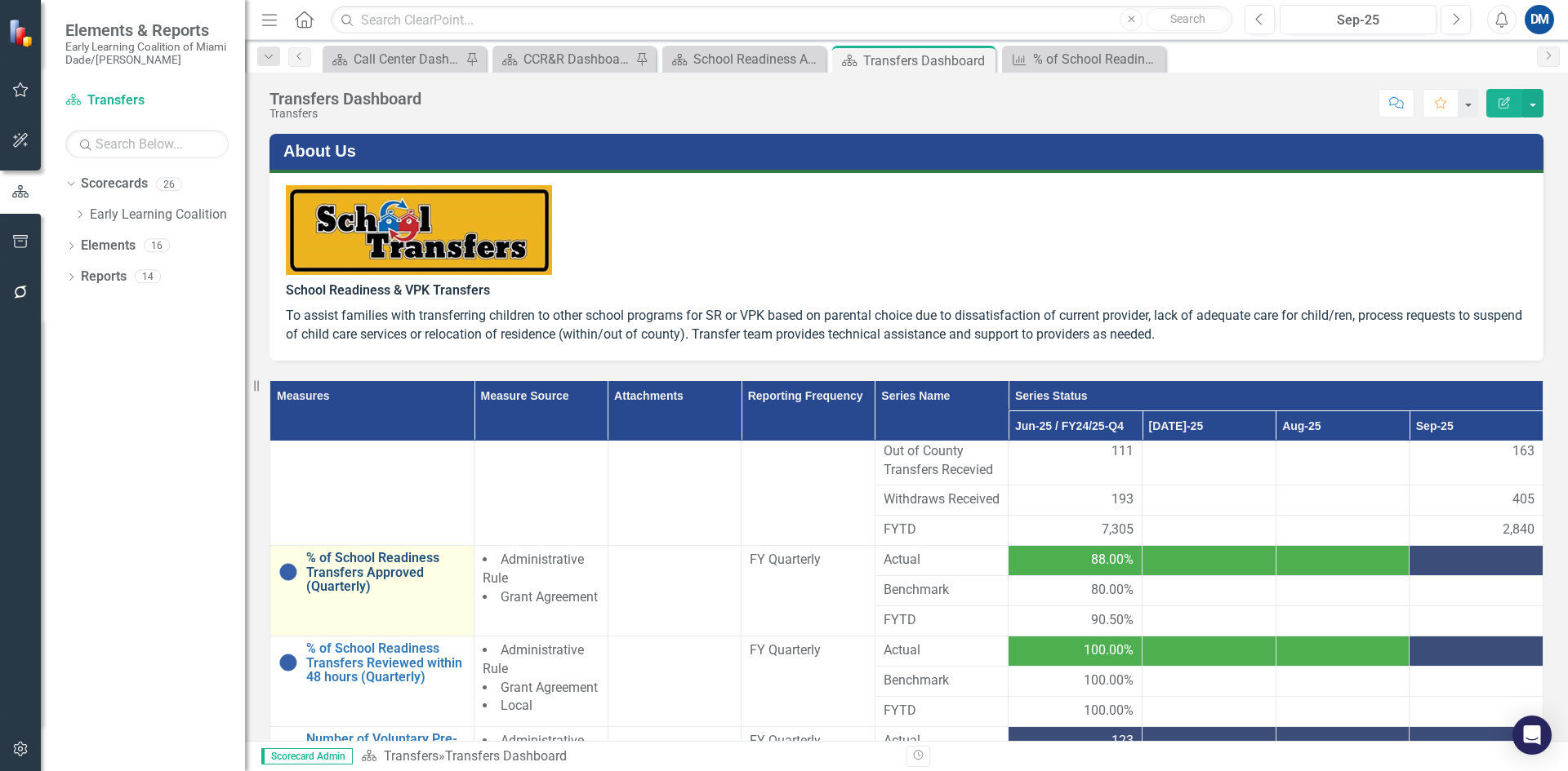
click at [358, 585] on link "% of School Readiness Transfers Approved (Quarterly)" at bounding box center [386, 573] width 159 height 43
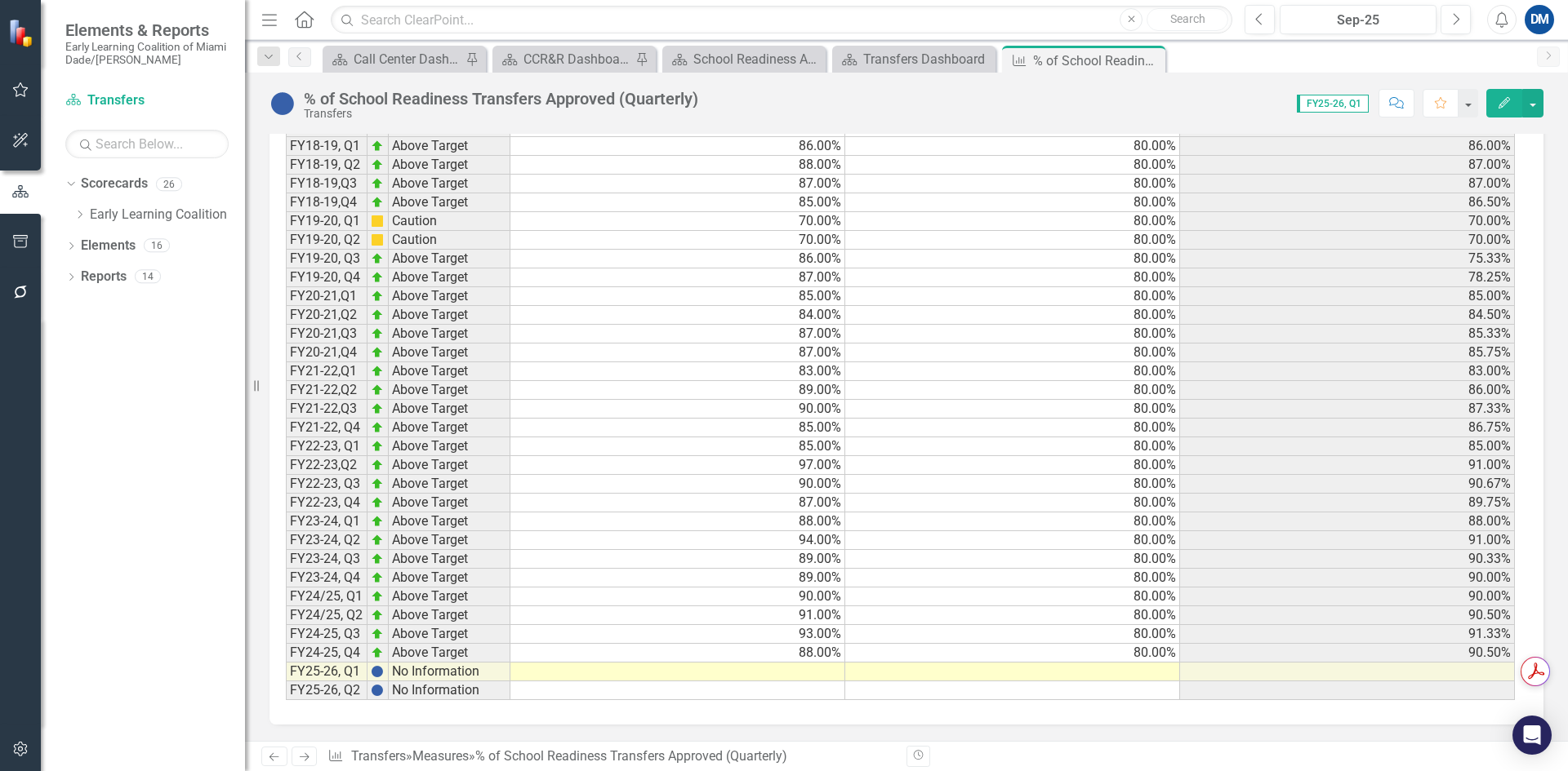
scroll to position [1551, 0]
click at [817, 671] on td at bounding box center [678, 672] width 335 height 18
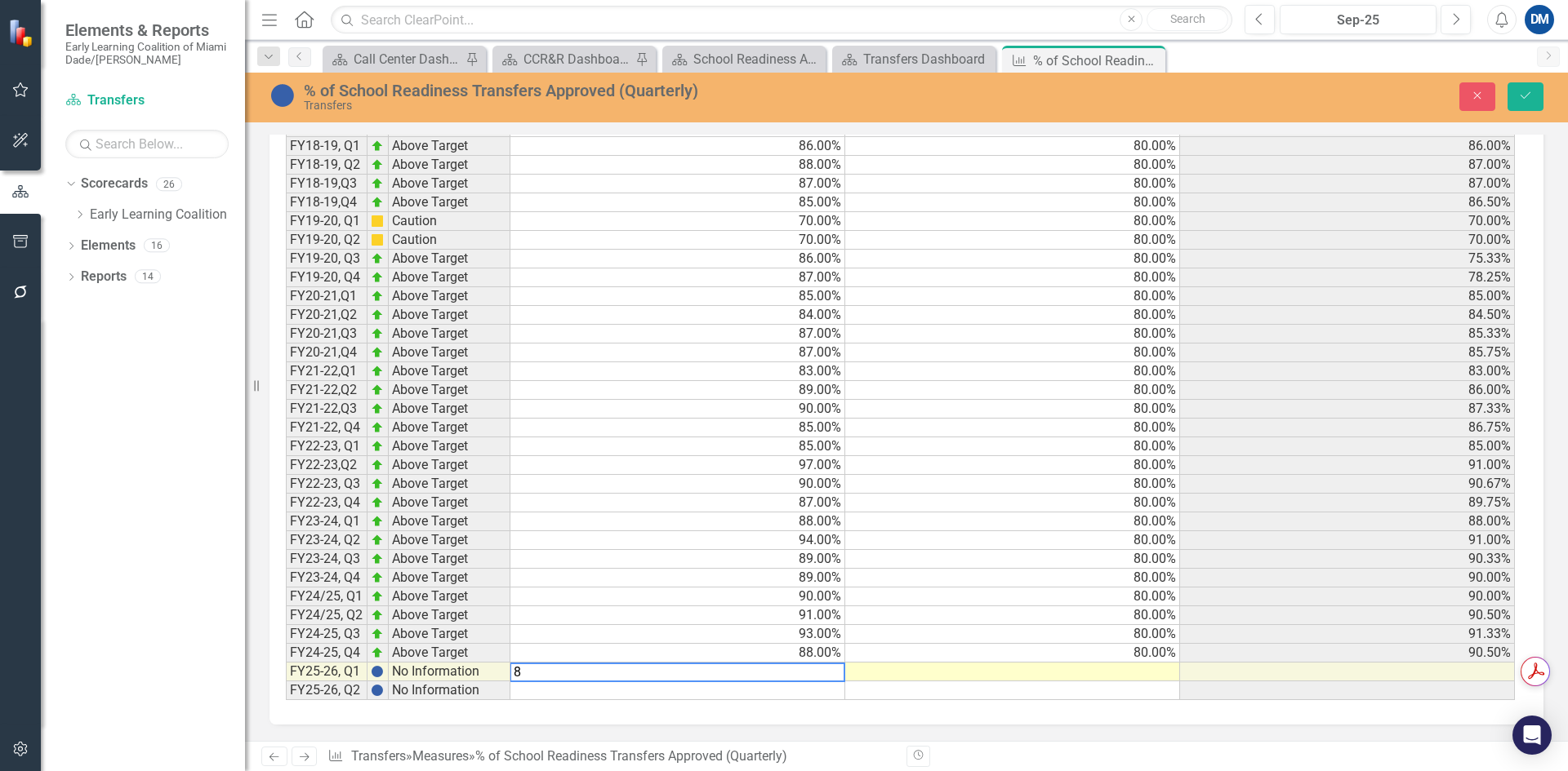
scroll to position [1552, 0]
type textarea "88"
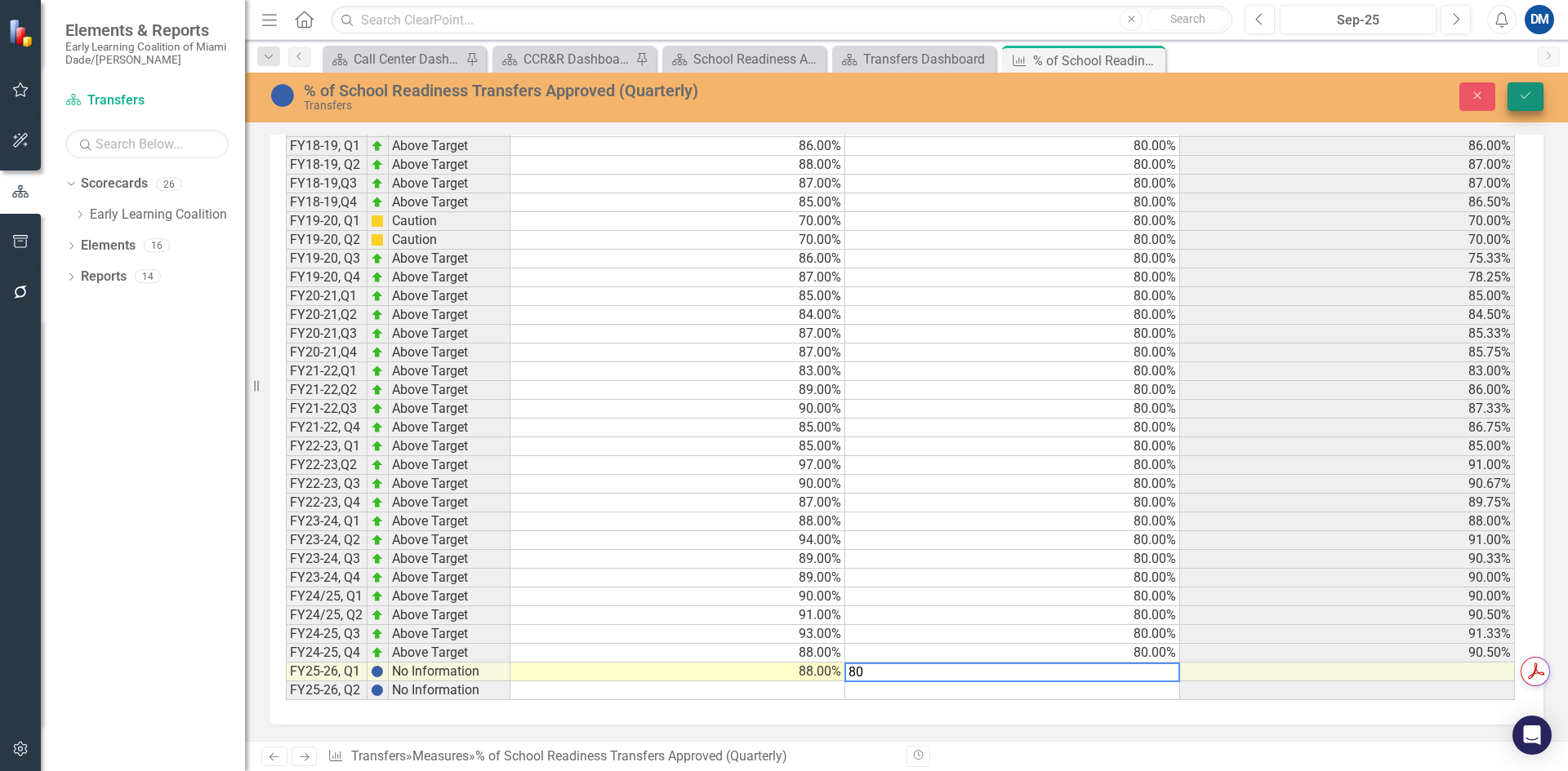
type textarea "80"
click at [1528, 98] on icon "Save" at bounding box center [1526, 95] width 15 height 12
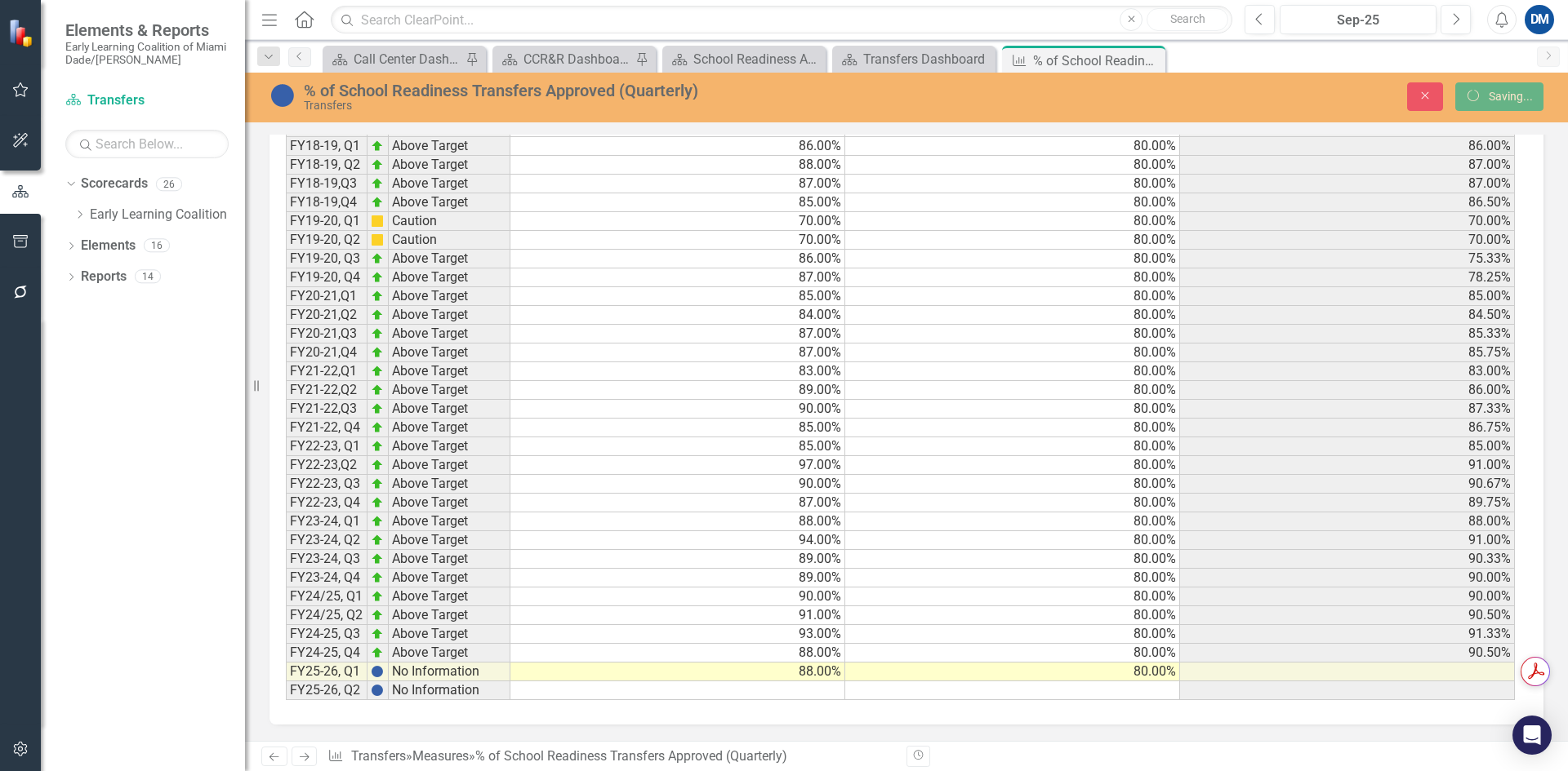
scroll to position [1551, 0]
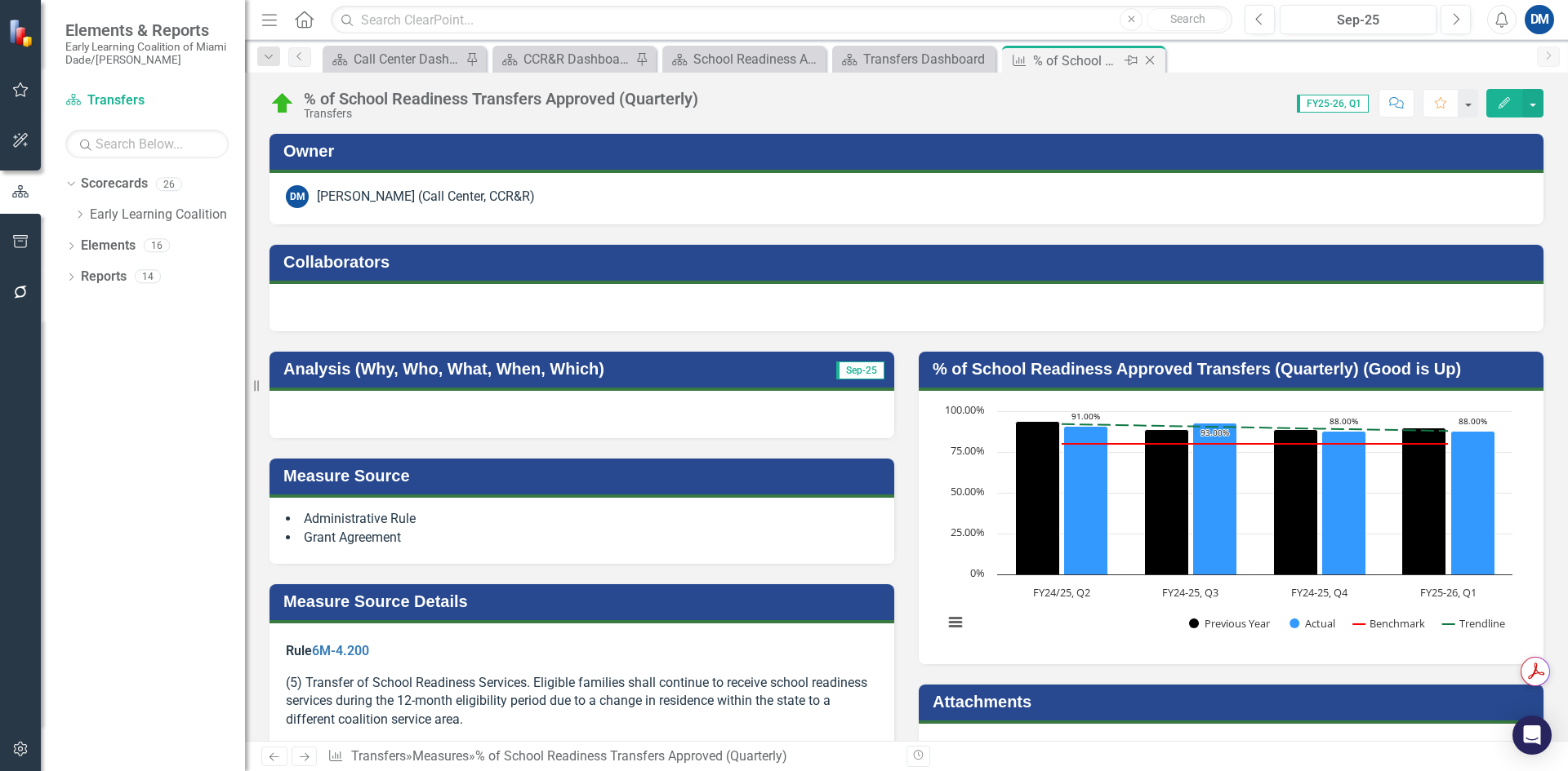
click at [1156, 65] on icon "Close" at bounding box center [1150, 60] width 17 height 13
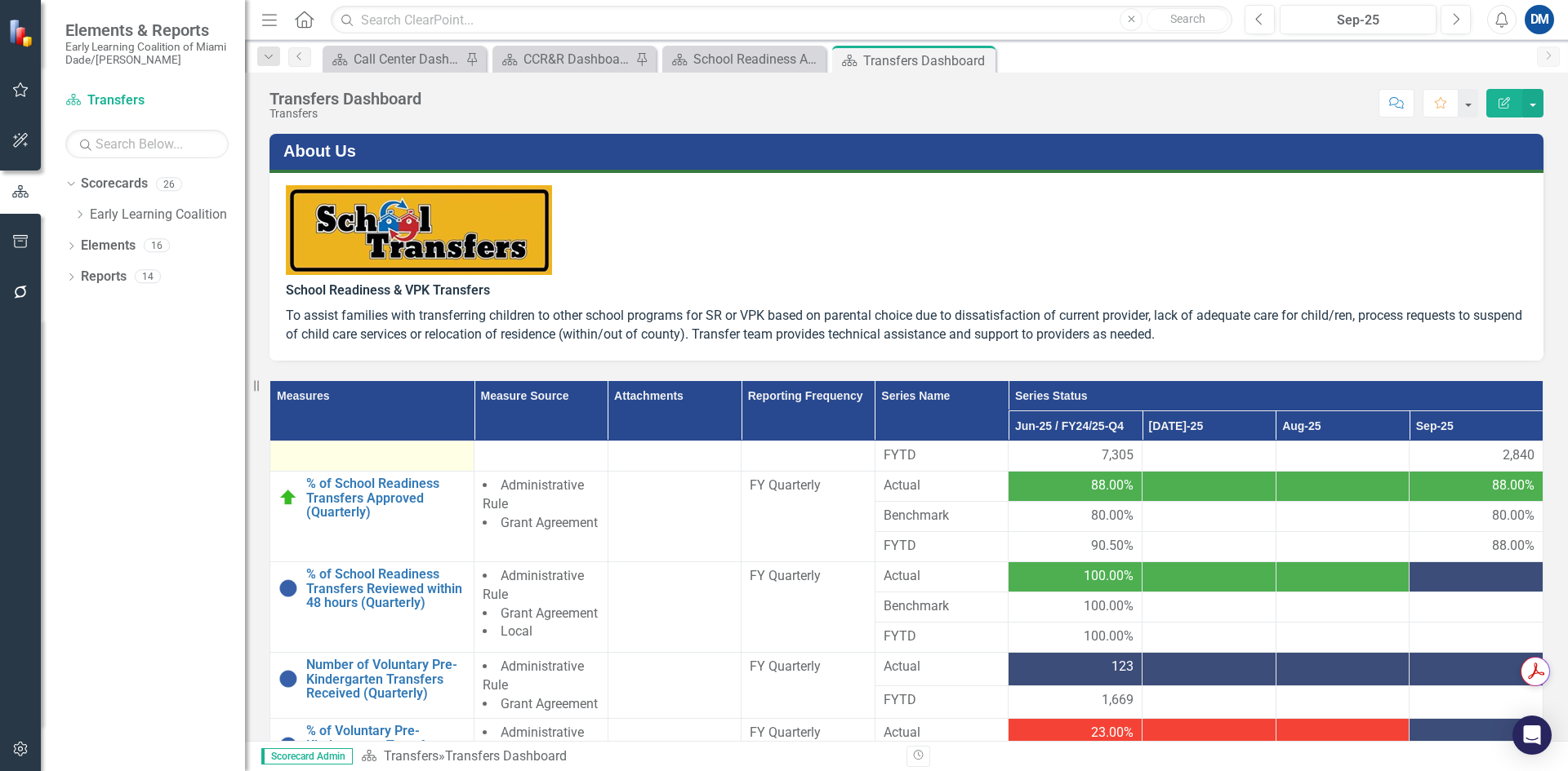
scroll to position [163, 0]
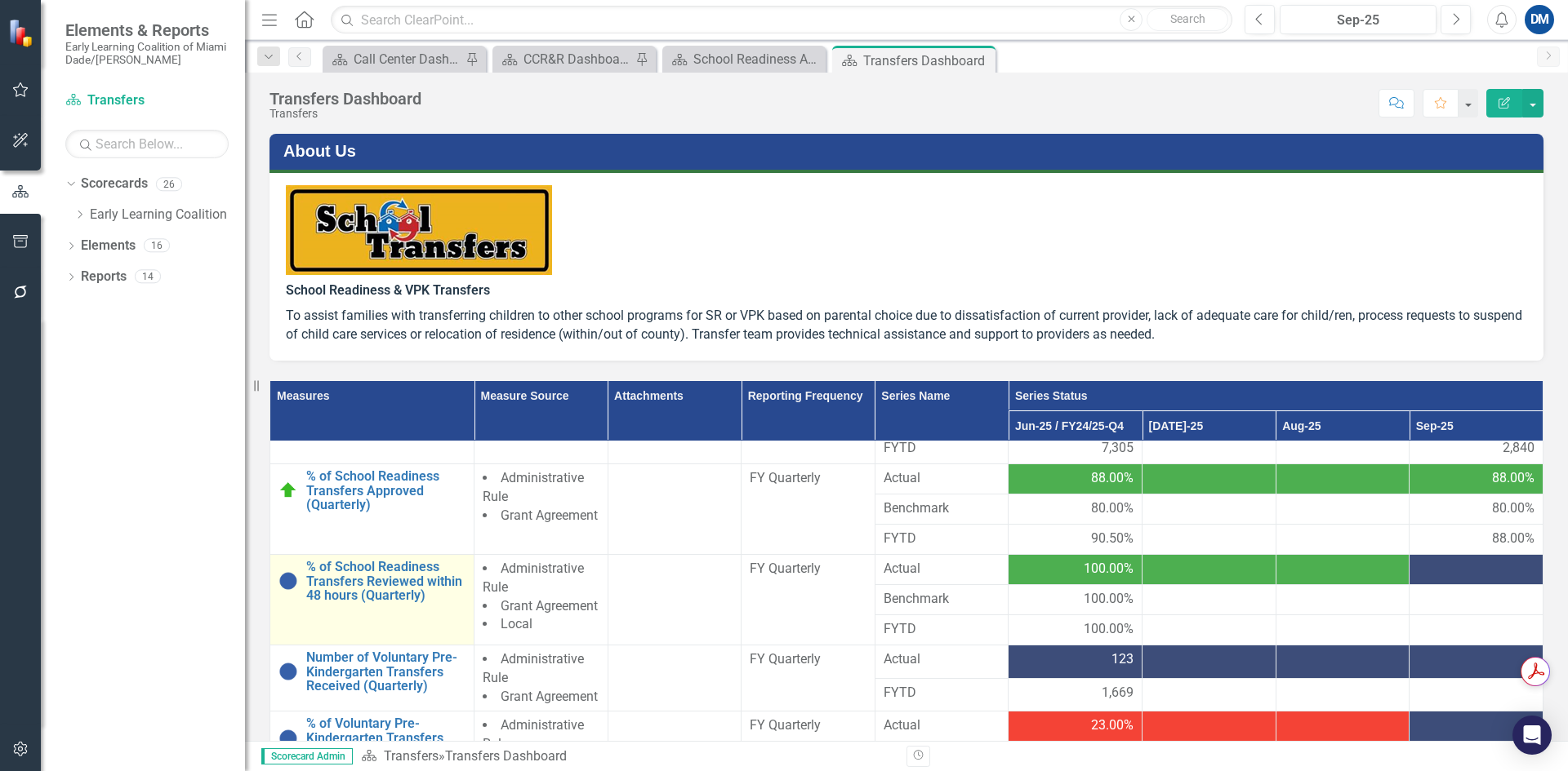
click at [0, 0] on link "Link Open Element" at bounding box center [0, 0] width 0 height 0
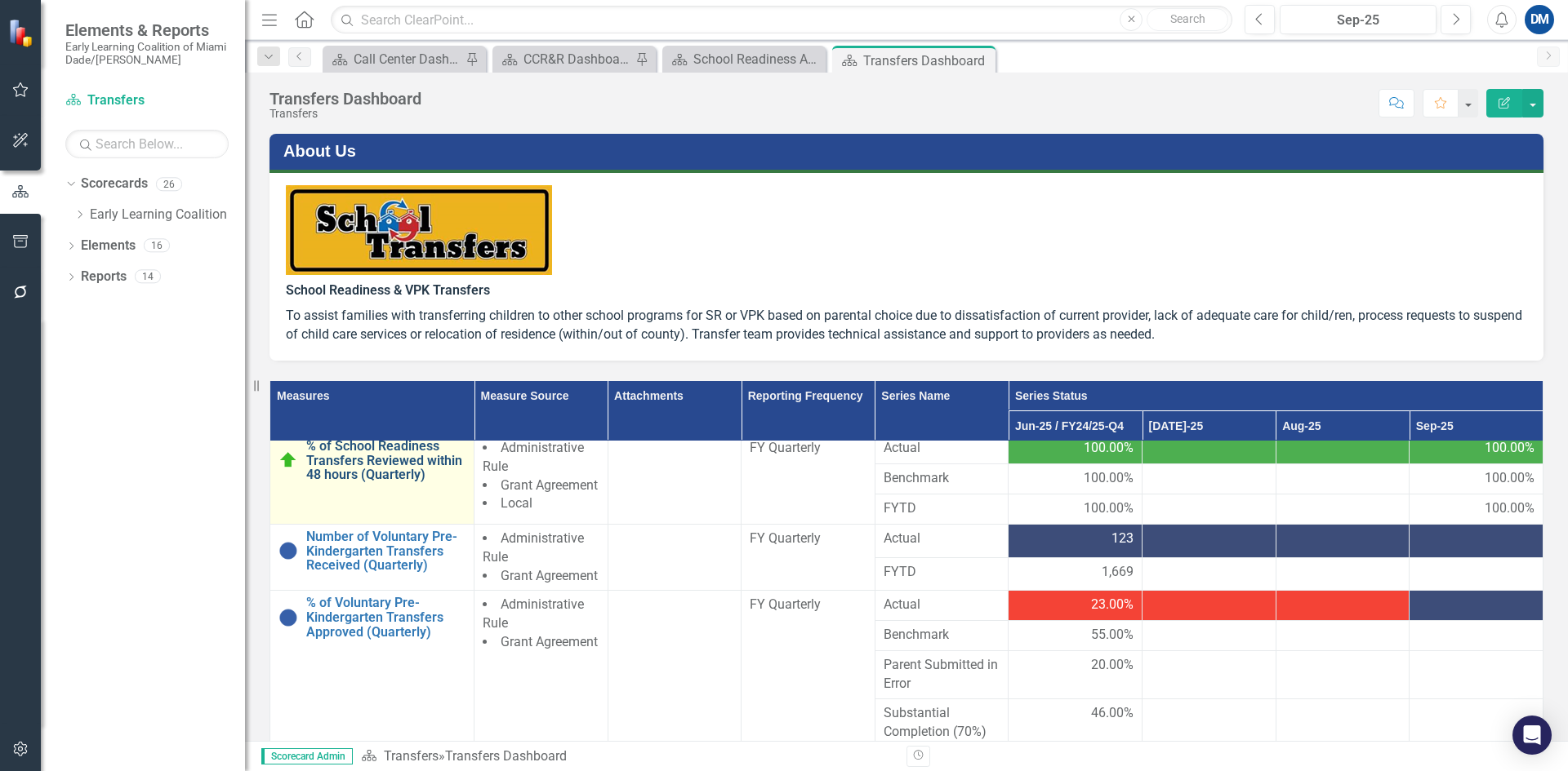
scroll to position [326, 0]
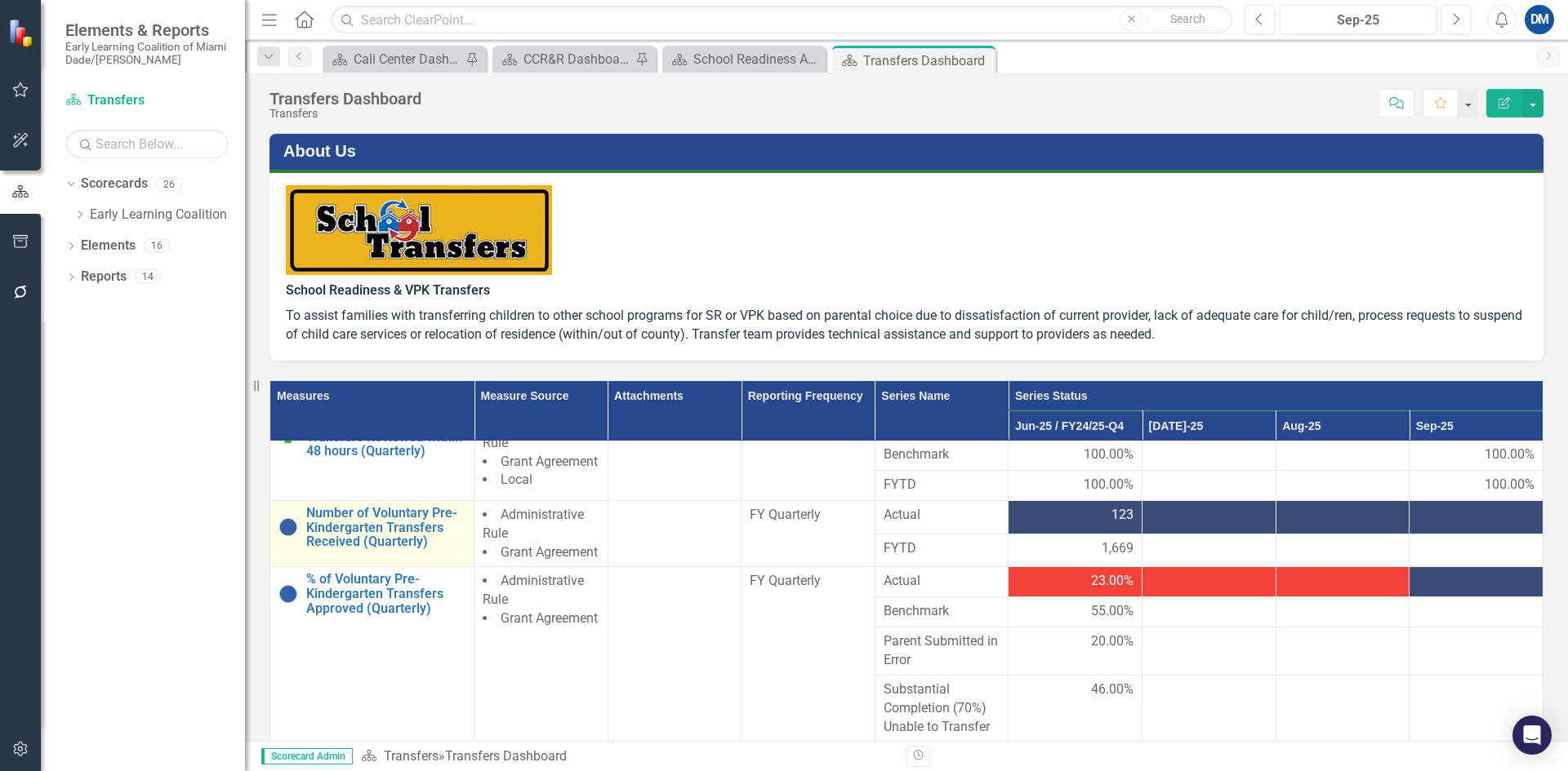
click at [0, 0] on link "Link Open Element" at bounding box center [0, 0] width 0 height 0
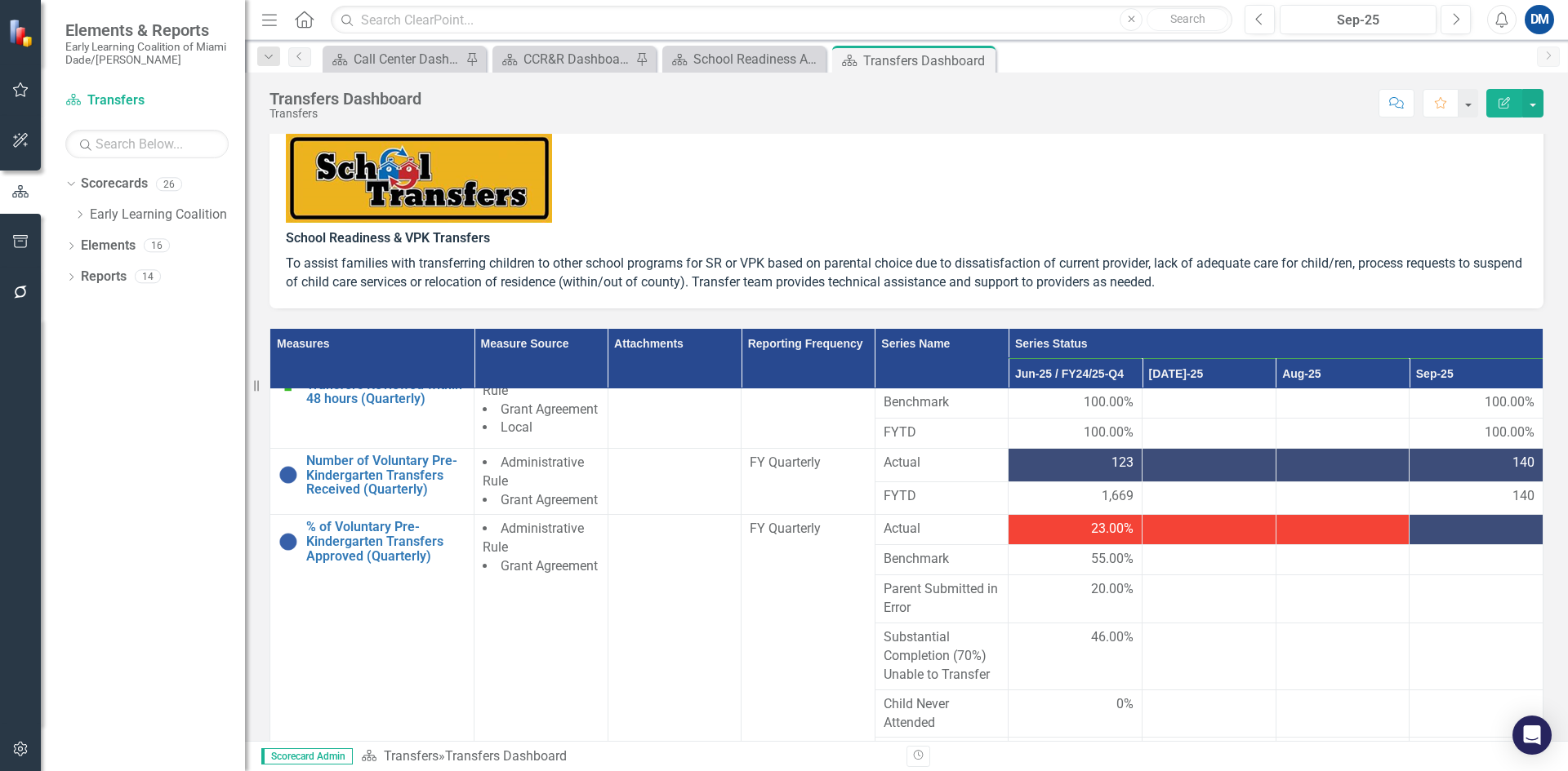
scroll to position [82, 0]
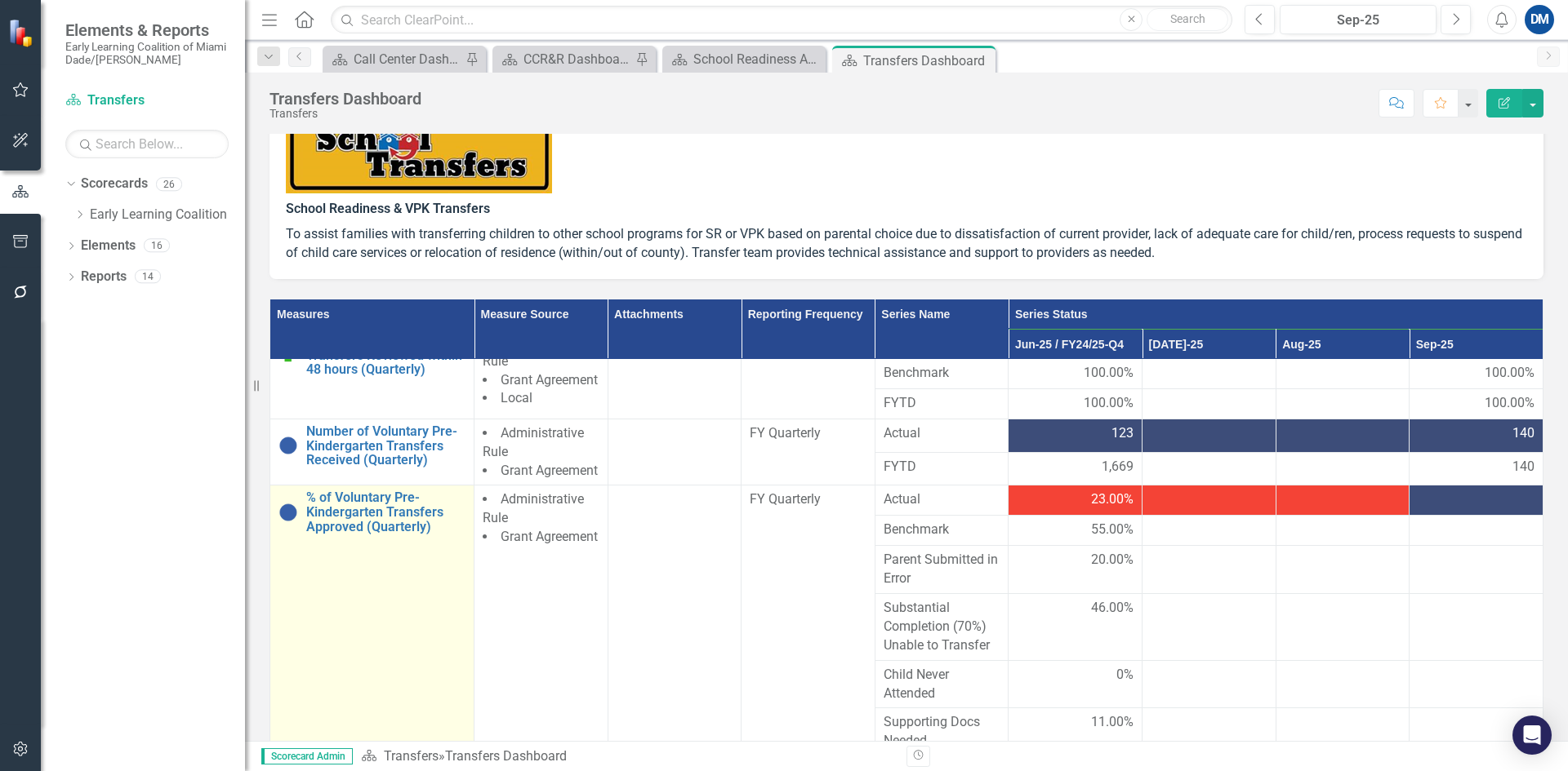
click at [0, 0] on link "Link Open Element" at bounding box center [0, 0] width 0 height 0
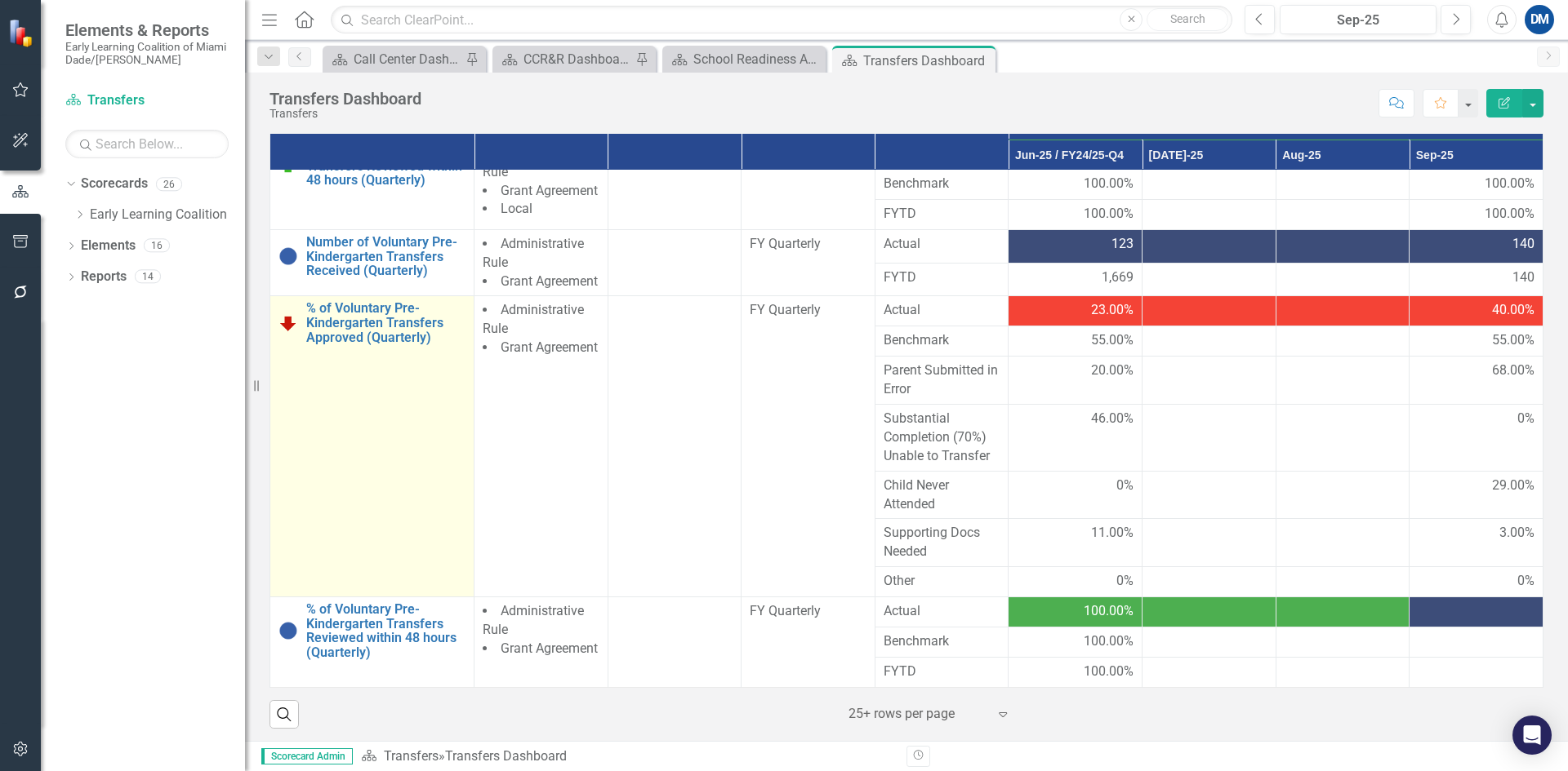
scroll to position [275, 0]
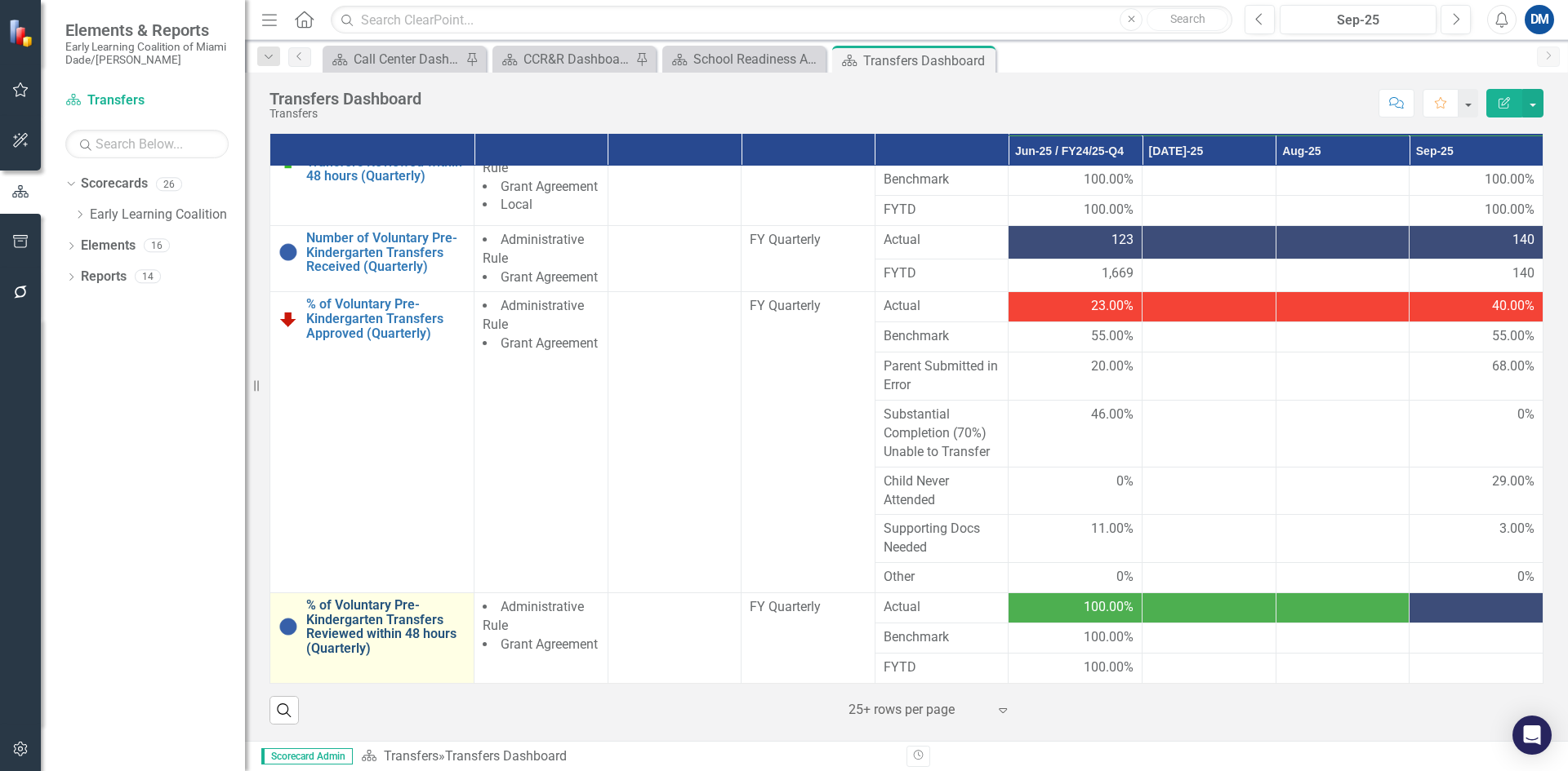
click at [323, 631] on link "% of Voluntary Pre-Kindergarten Transfers Reviewed within 48 hours (Quarterly)" at bounding box center [386, 627] width 159 height 57
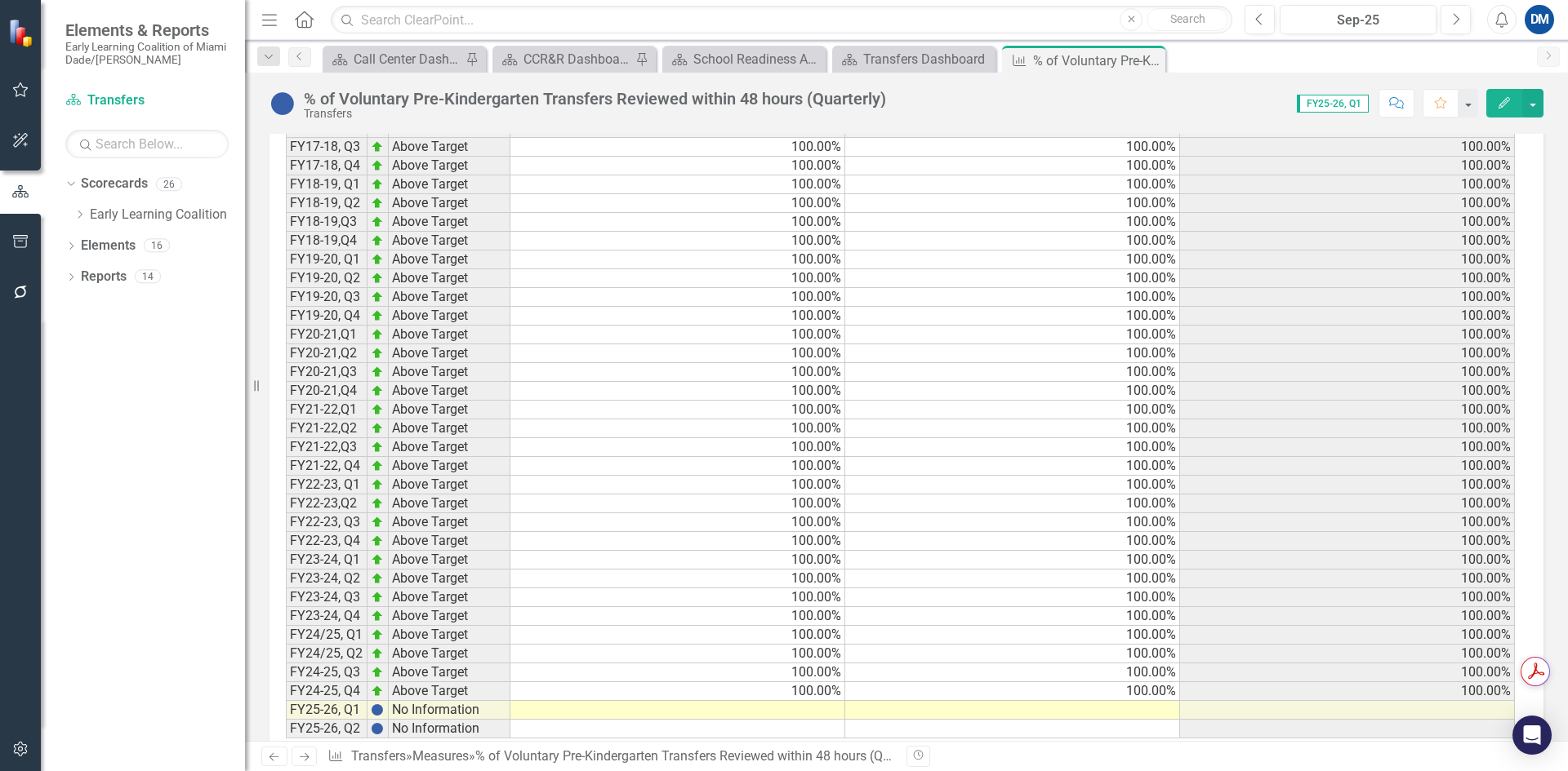
scroll to position [1445, 0]
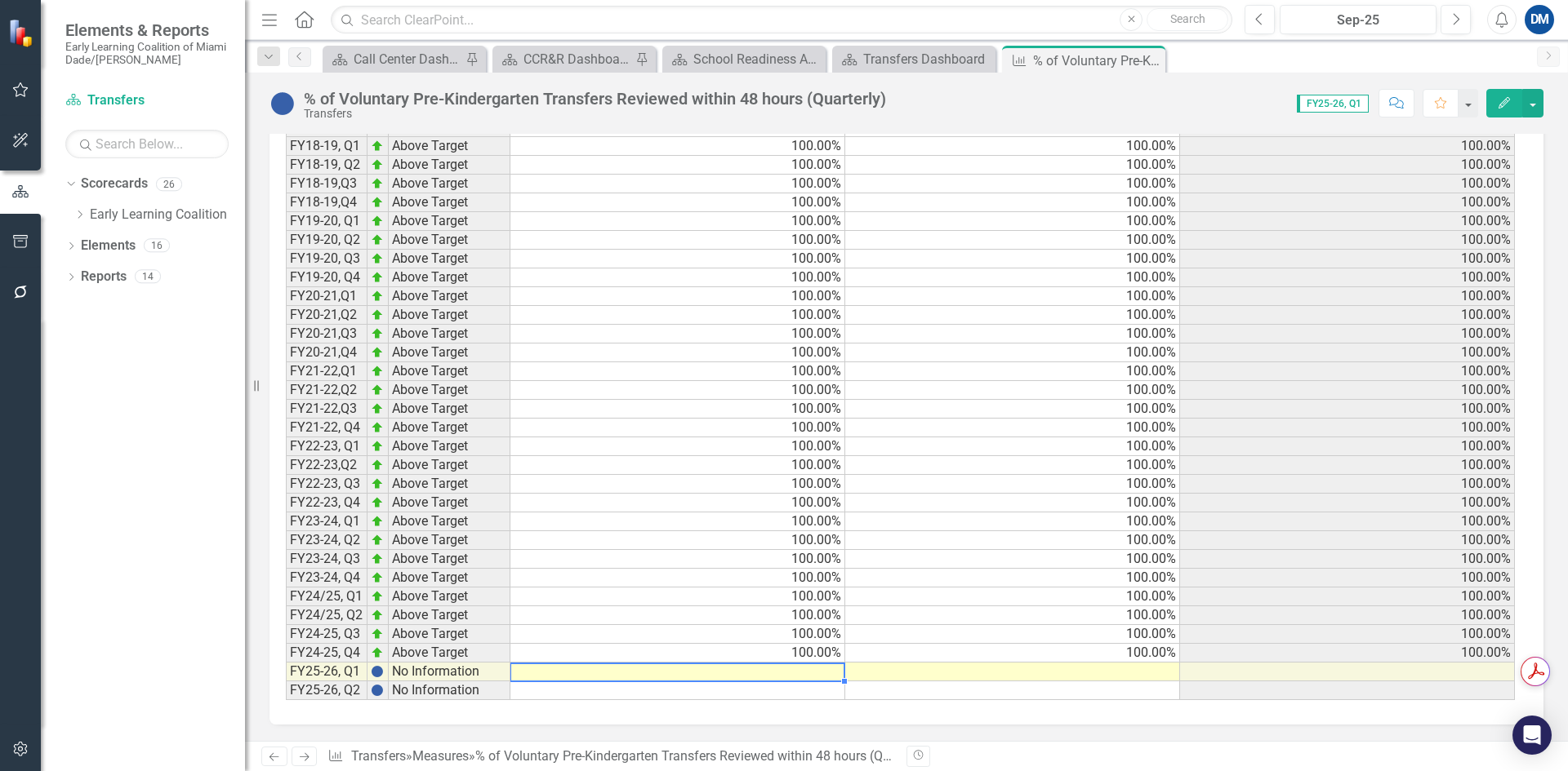
click at [758, 673] on td at bounding box center [678, 672] width 335 height 18
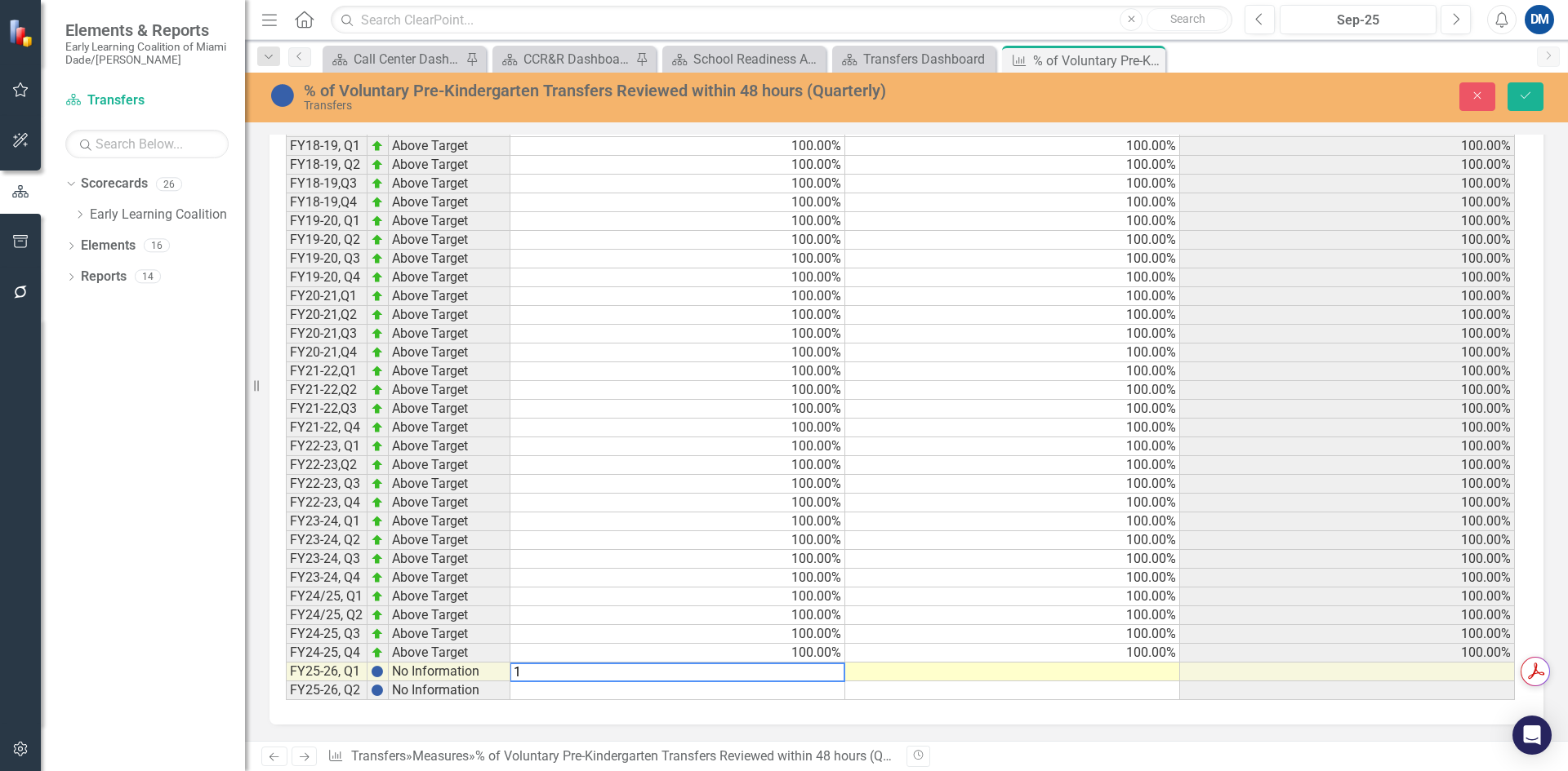
scroll to position [1446, 0]
type textarea "100"
click at [980, 685] on td at bounding box center [1012, 691] width 335 height 18
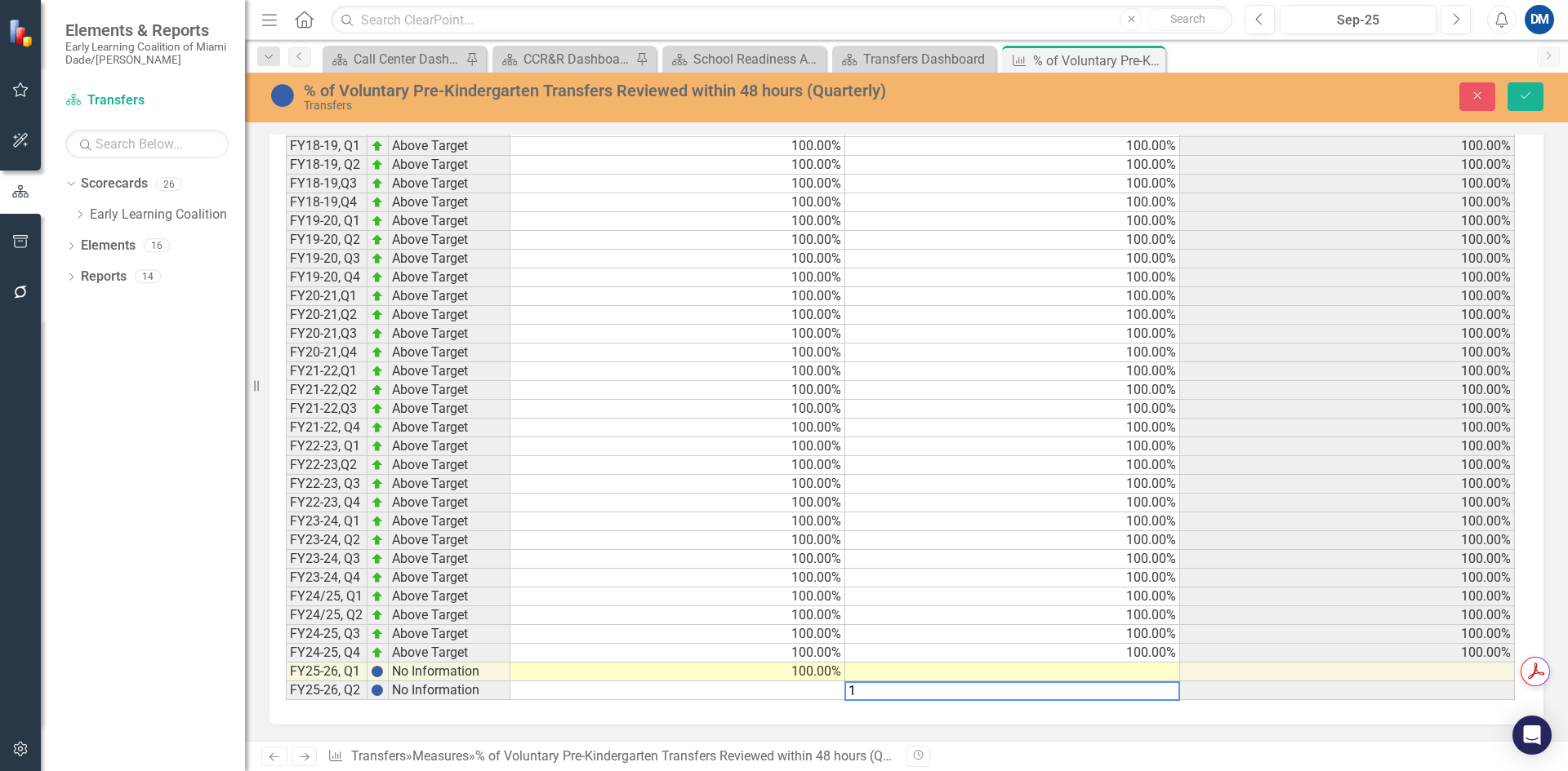
type textarea "1"
click at [978, 677] on td at bounding box center [1012, 672] width 335 height 18
type textarea "1"
click at [1026, 697] on td "1.00%" at bounding box center [1012, 691] width 335 height 18
click at [1530, 102] on button "Save" at bounding box center [1525, 97] width 36 height 28
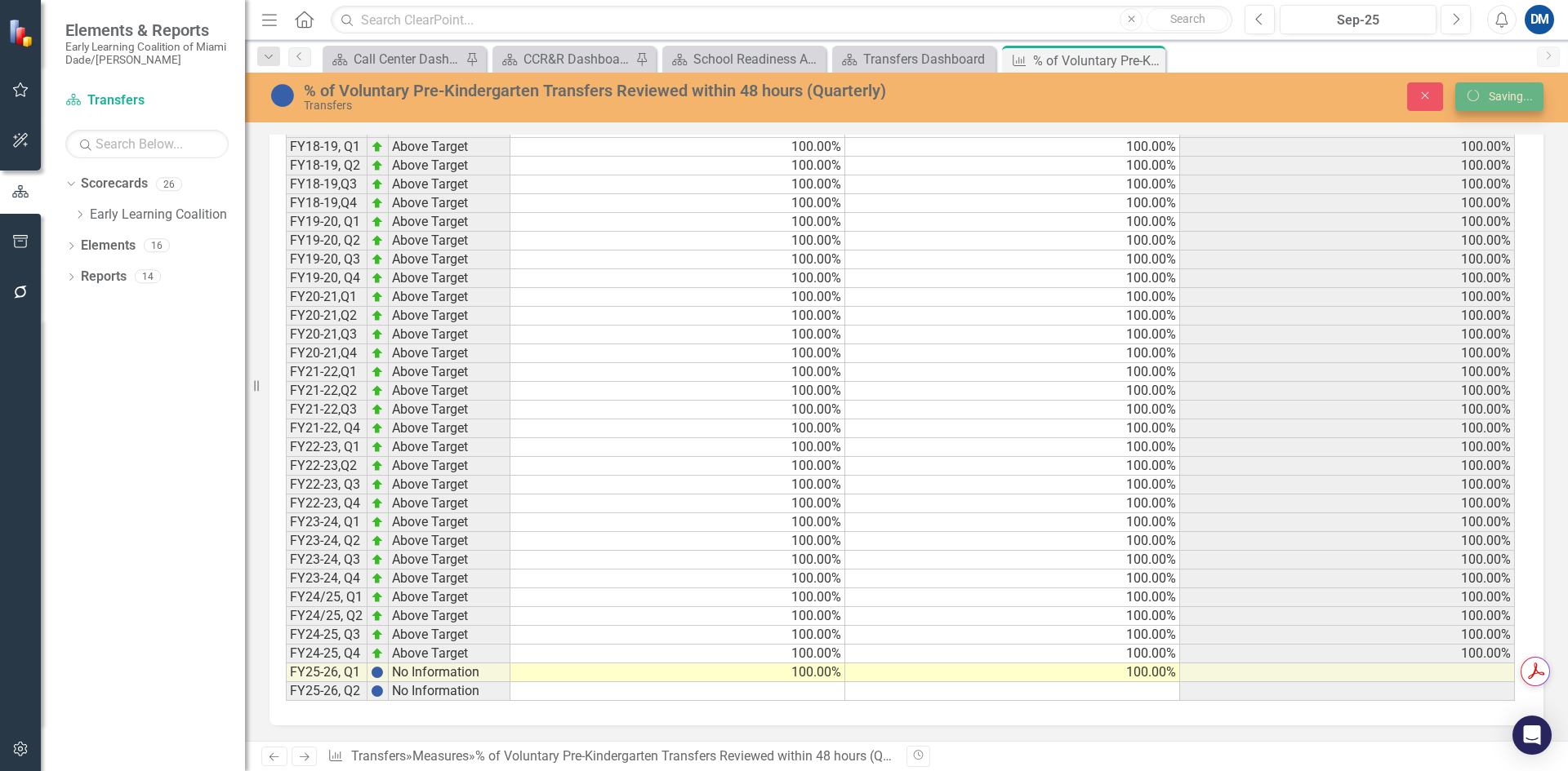
scroll to position [1445, 0]
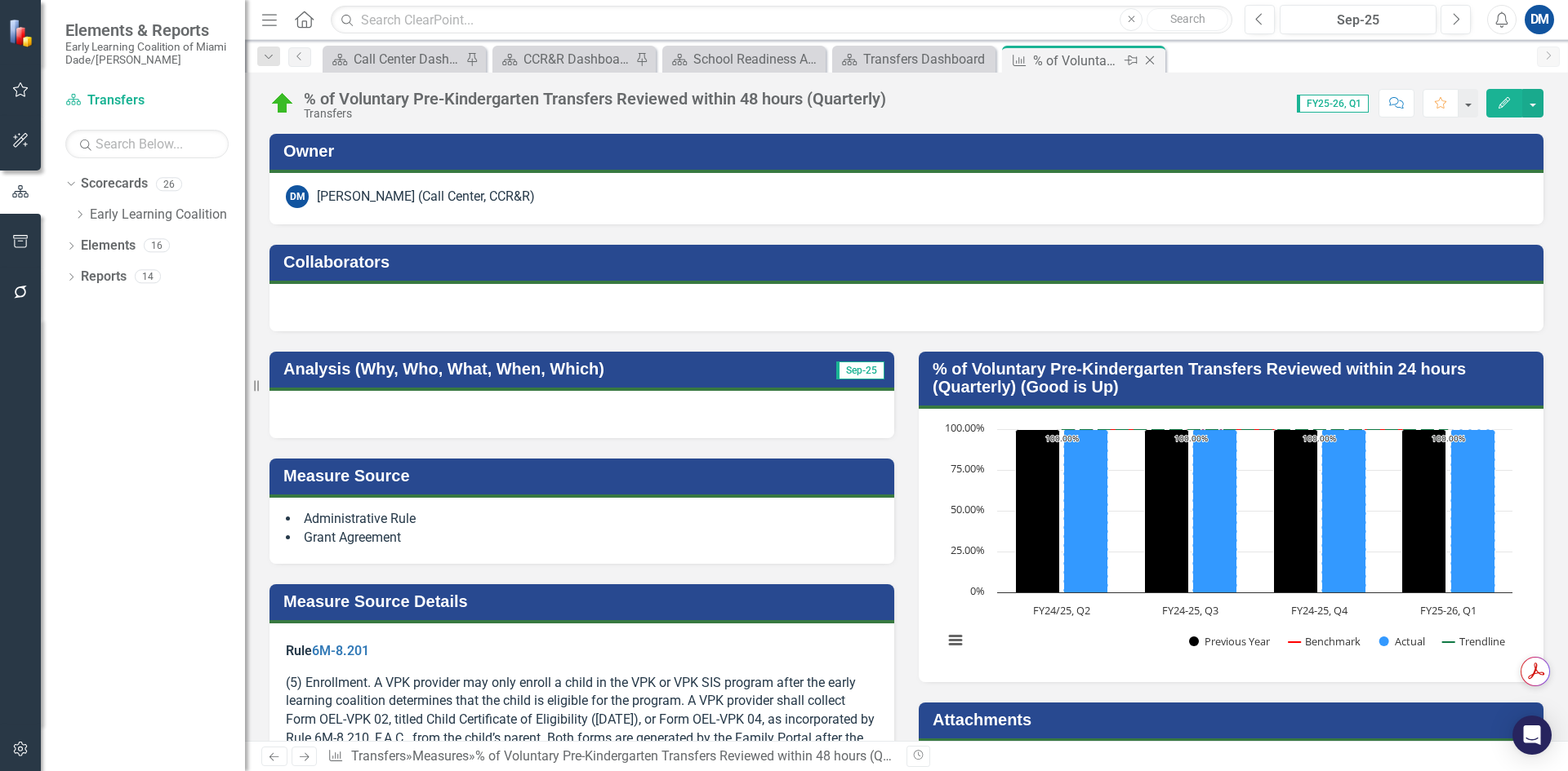
click at [1158, 58] on icon "Close" at bounding box center [1150, 60] width 17 height 13
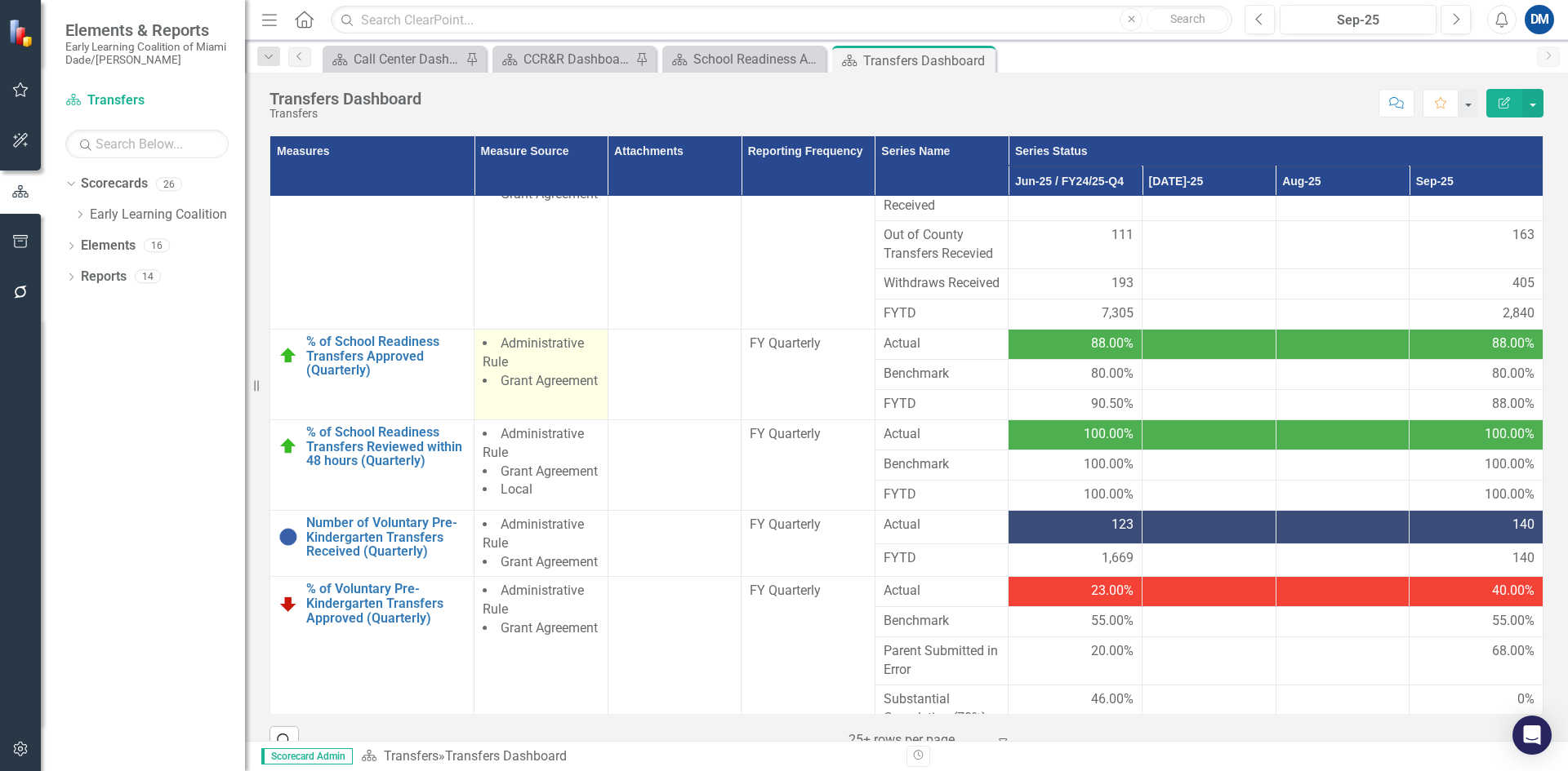
scroll to position [82, 0]
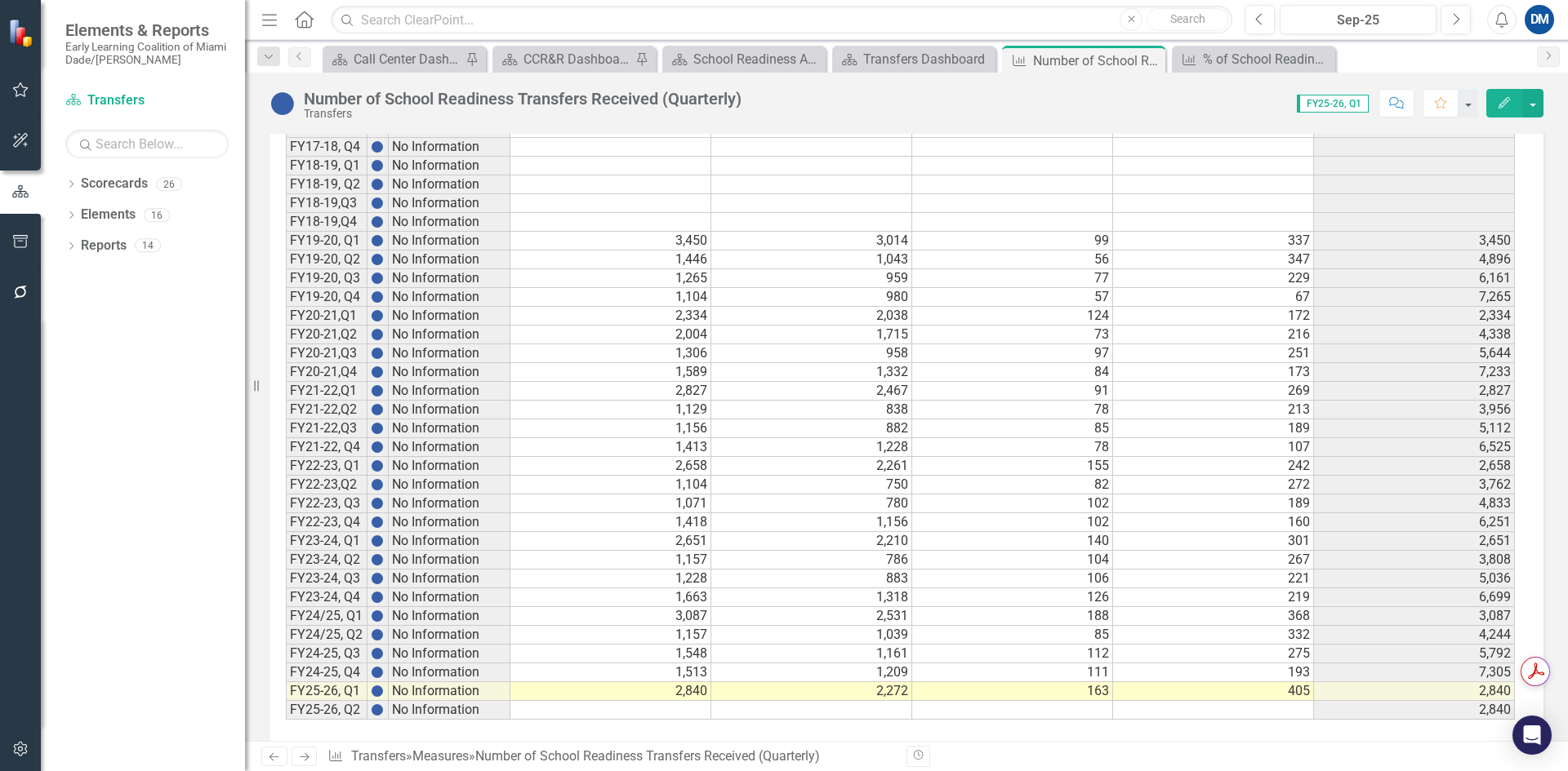
scroll to position [1202, 0]
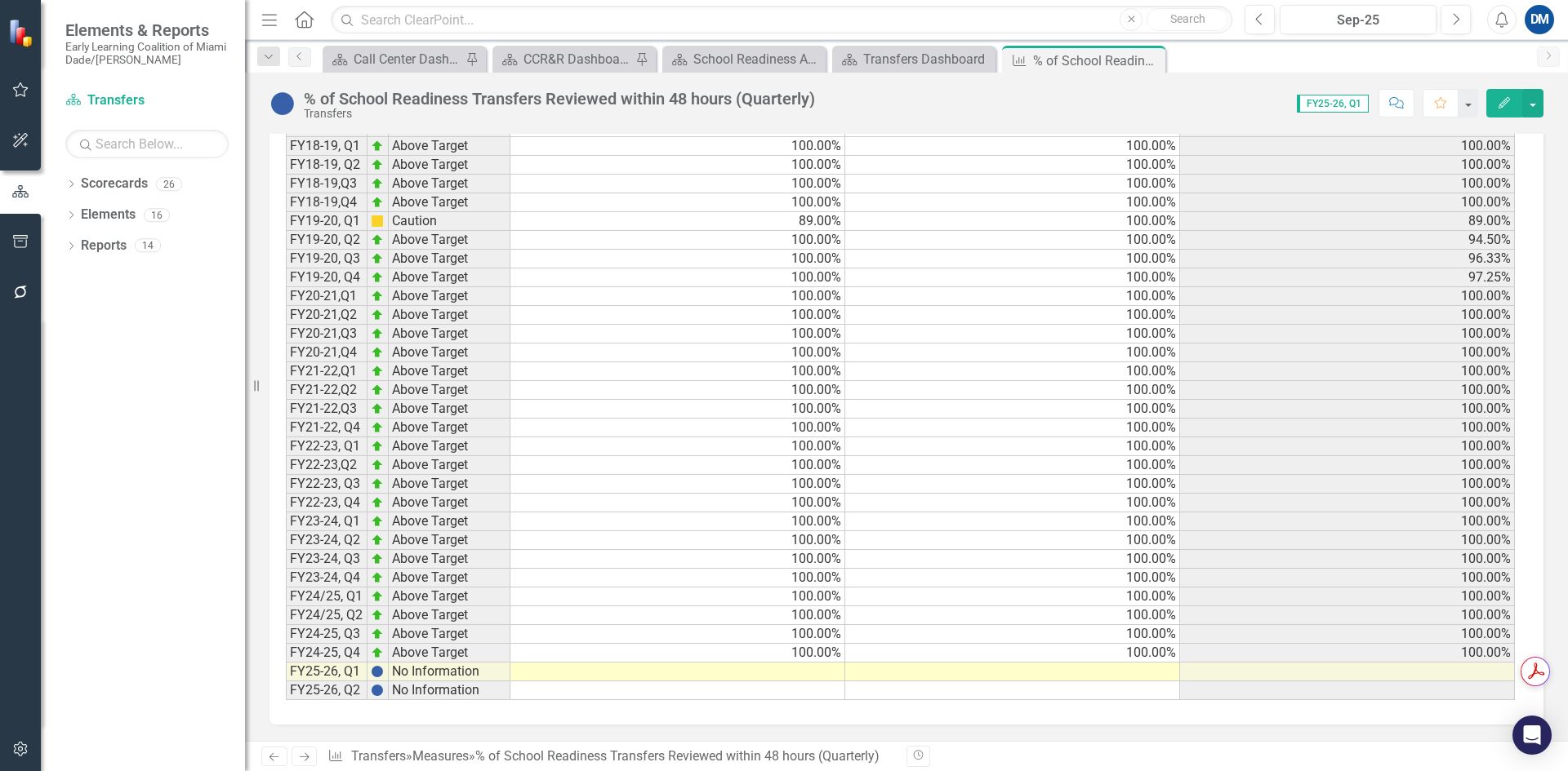
click at [832, 674] on td at bounding box center [678, 672] width 335 height 18
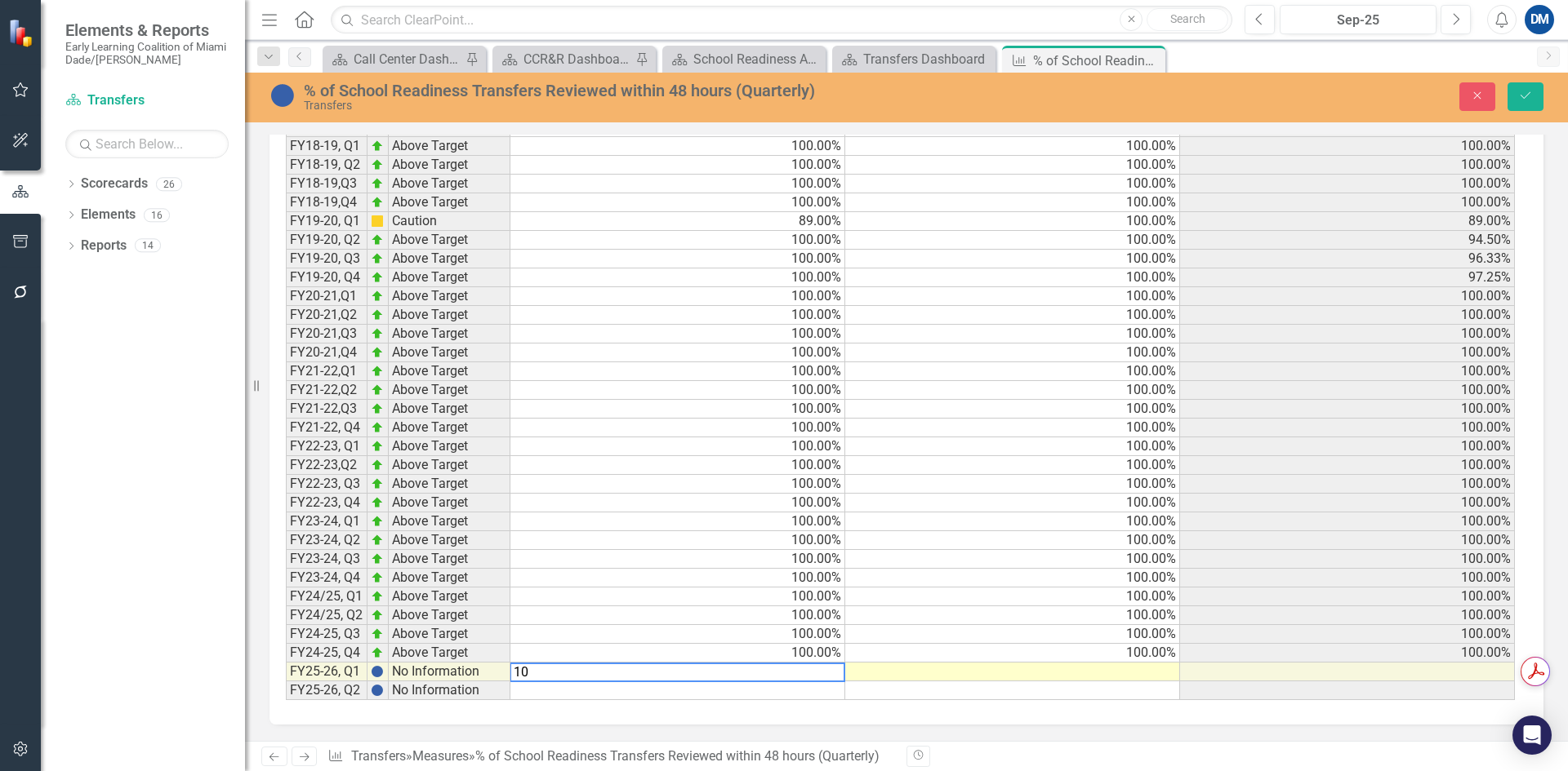
scroll to position [1628, 0]
type textarea "100"
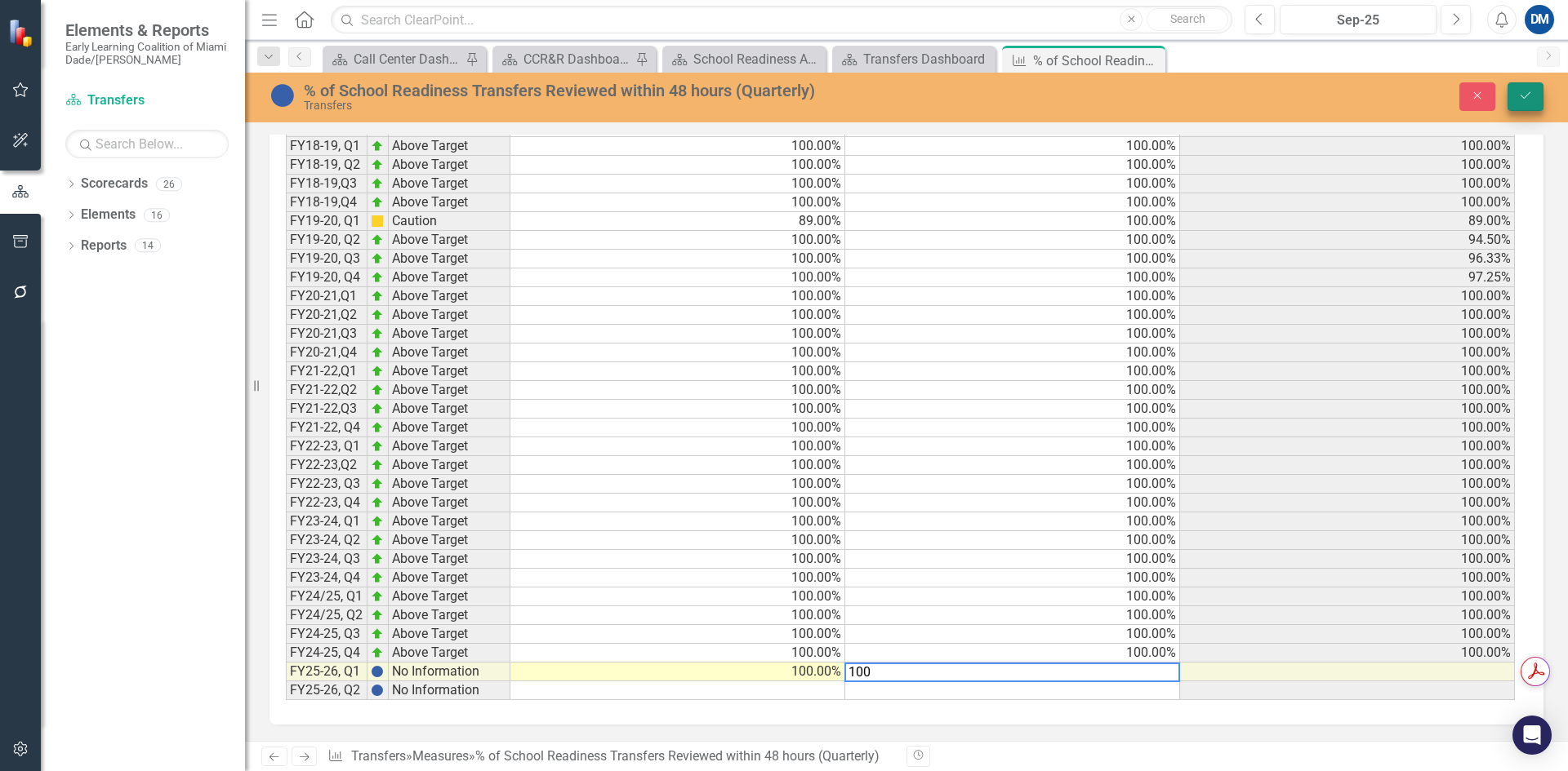
type textarea "100"
click at [1525, 100] on icon "Save" at bounding box center [1526, 95] width 15 height 12
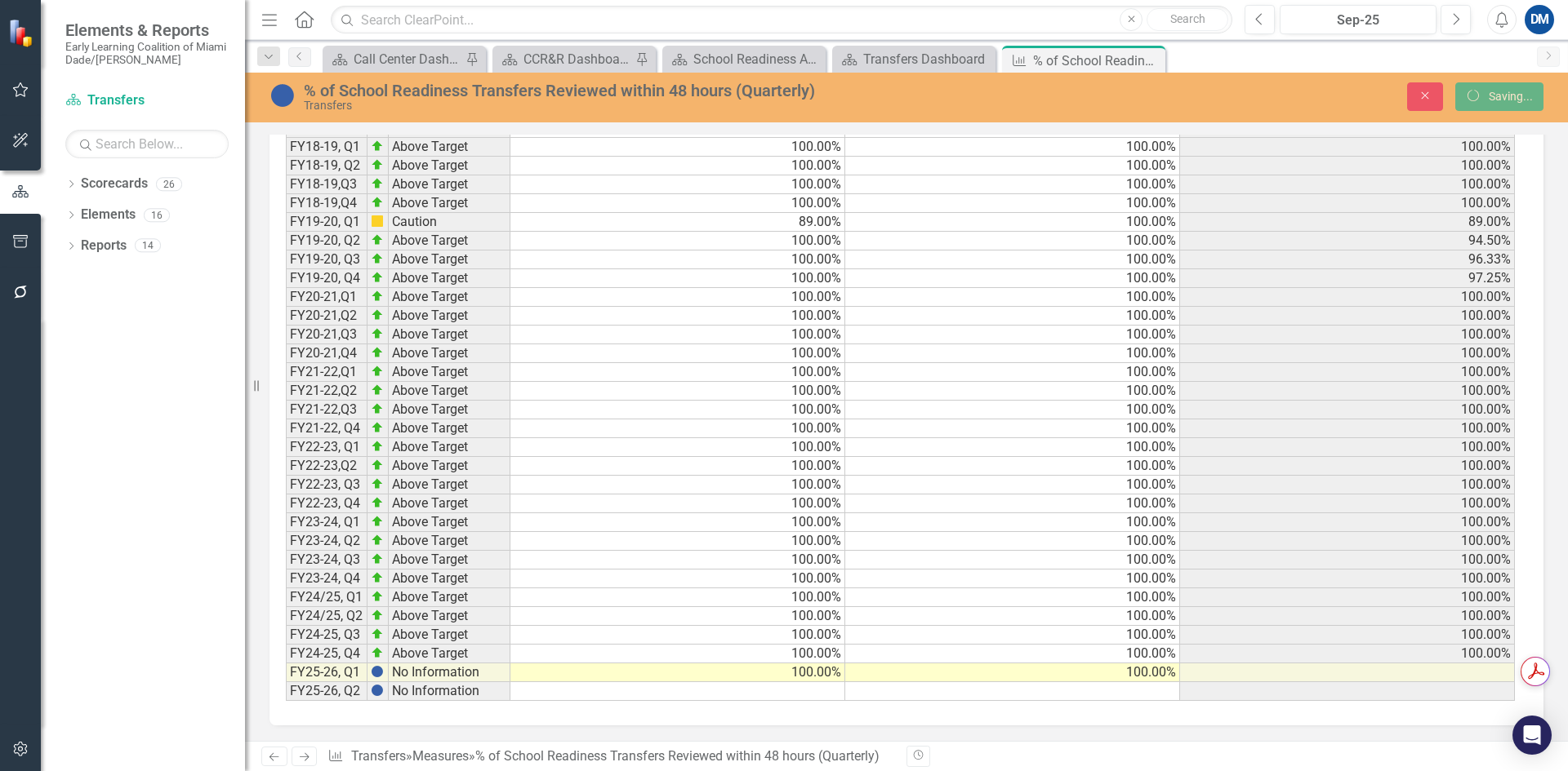
scroll to position [0, 0]
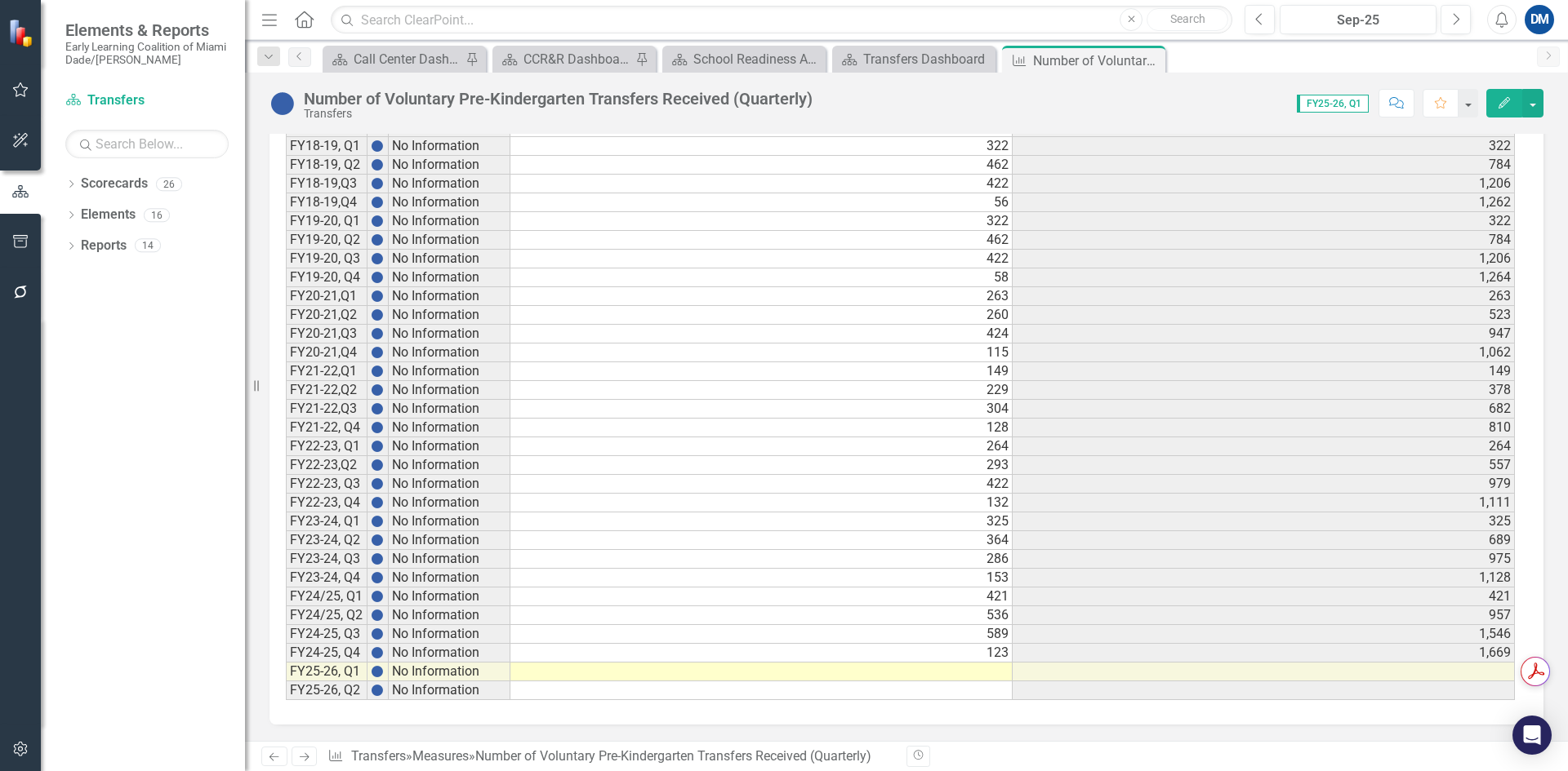
scroll to position [1227, 0]
drag, startPoint x: 1000, startPoint y: 668, endPoint x: 1300, endPoint y: 707, distance: 302.5
click at [1000, 668] on td at bounding box center [761, 672] width 502 height 18
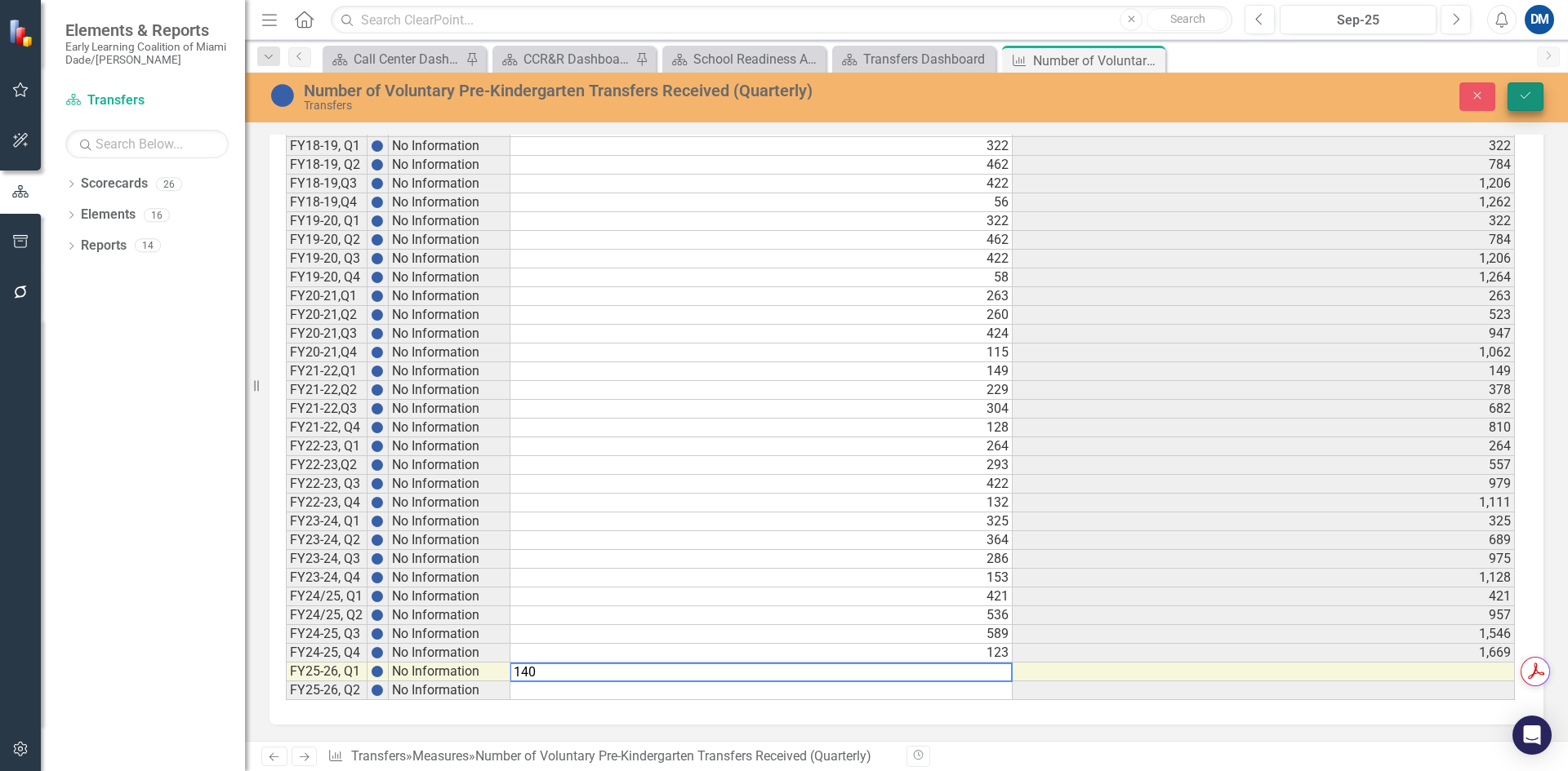
type textarea "140"
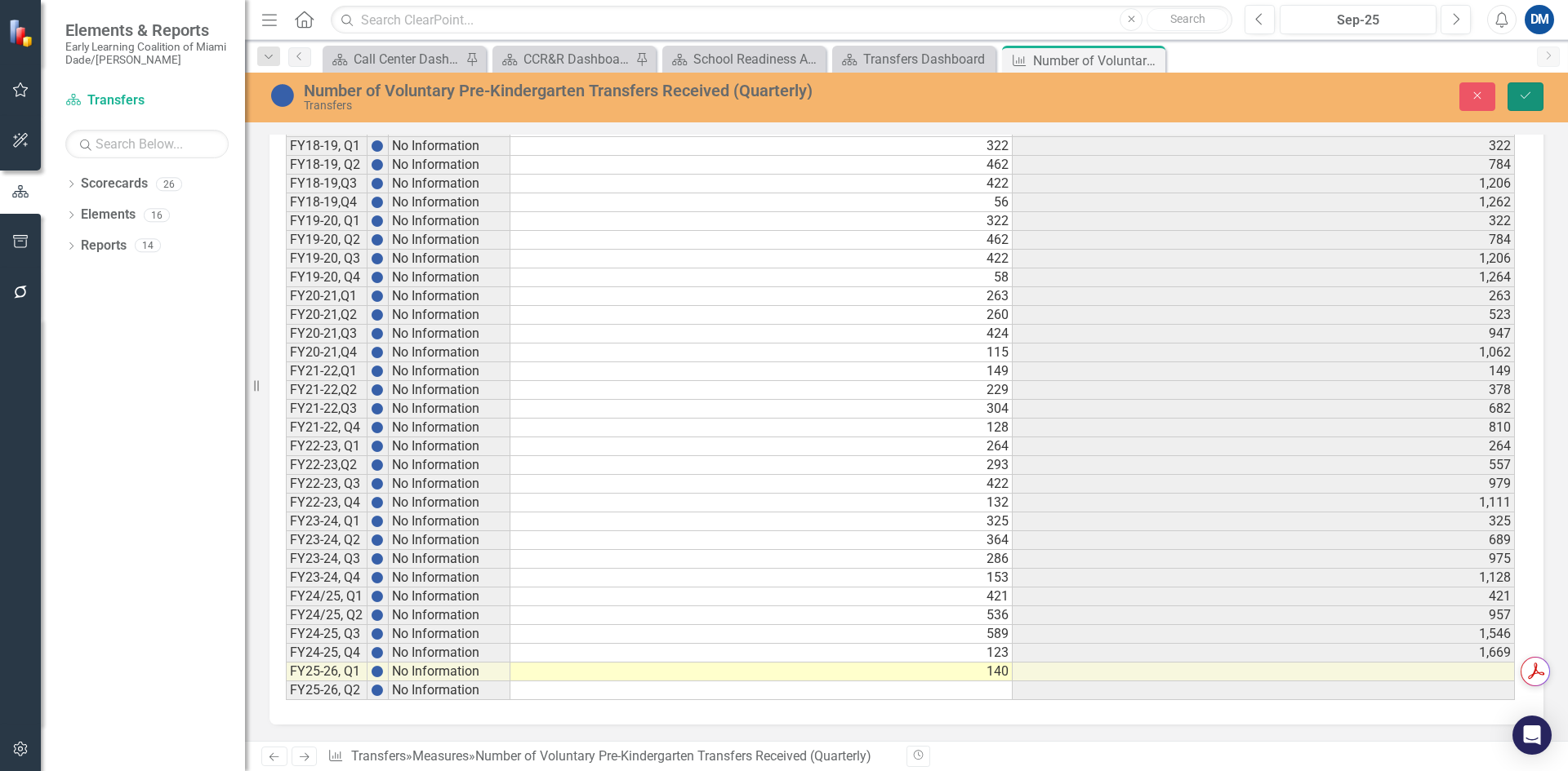
click at [1522, 89] on button "Save" at bounding box center [1525, 97] width 36 height 28
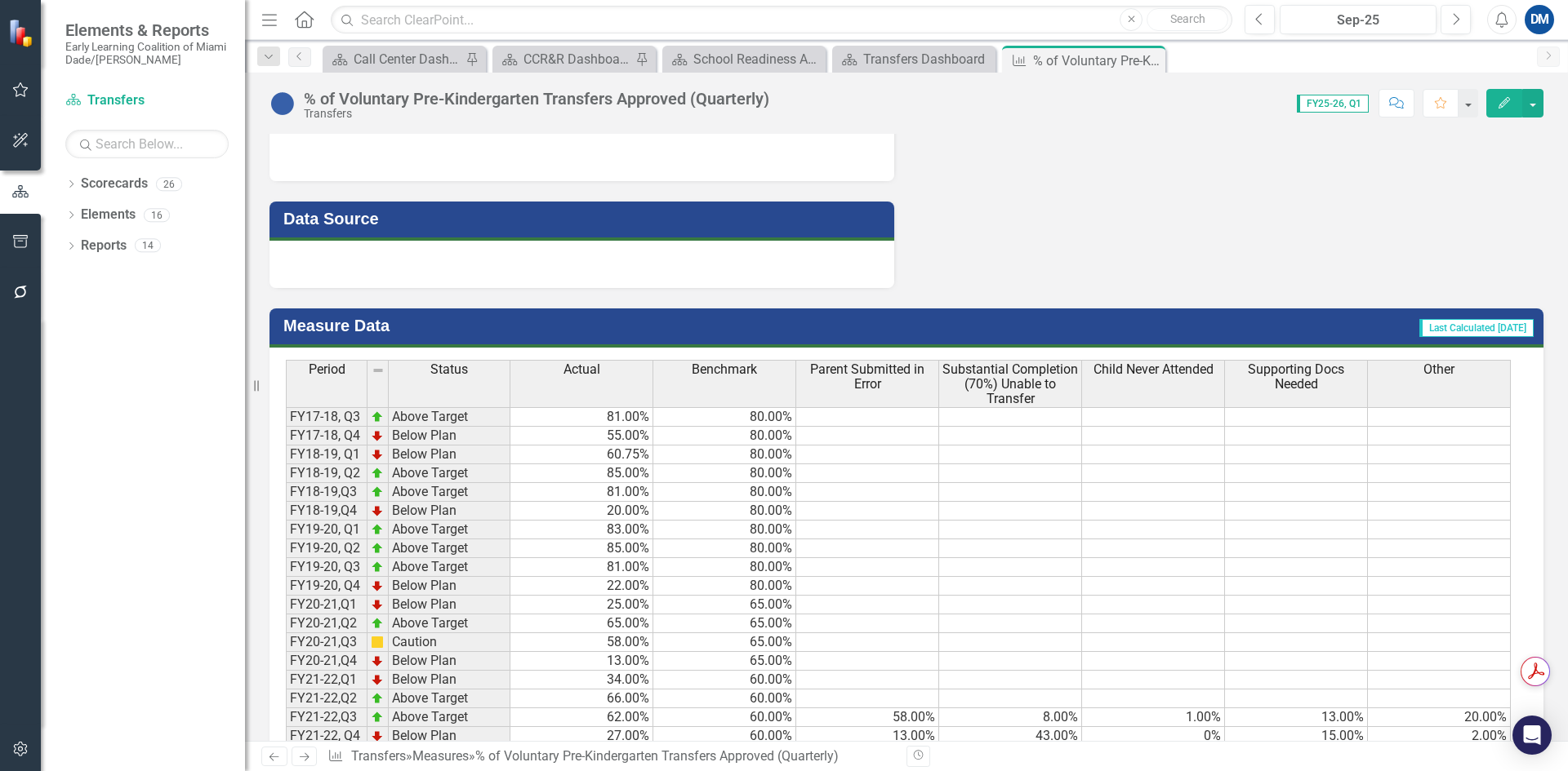
scroll to position [1975, 0]
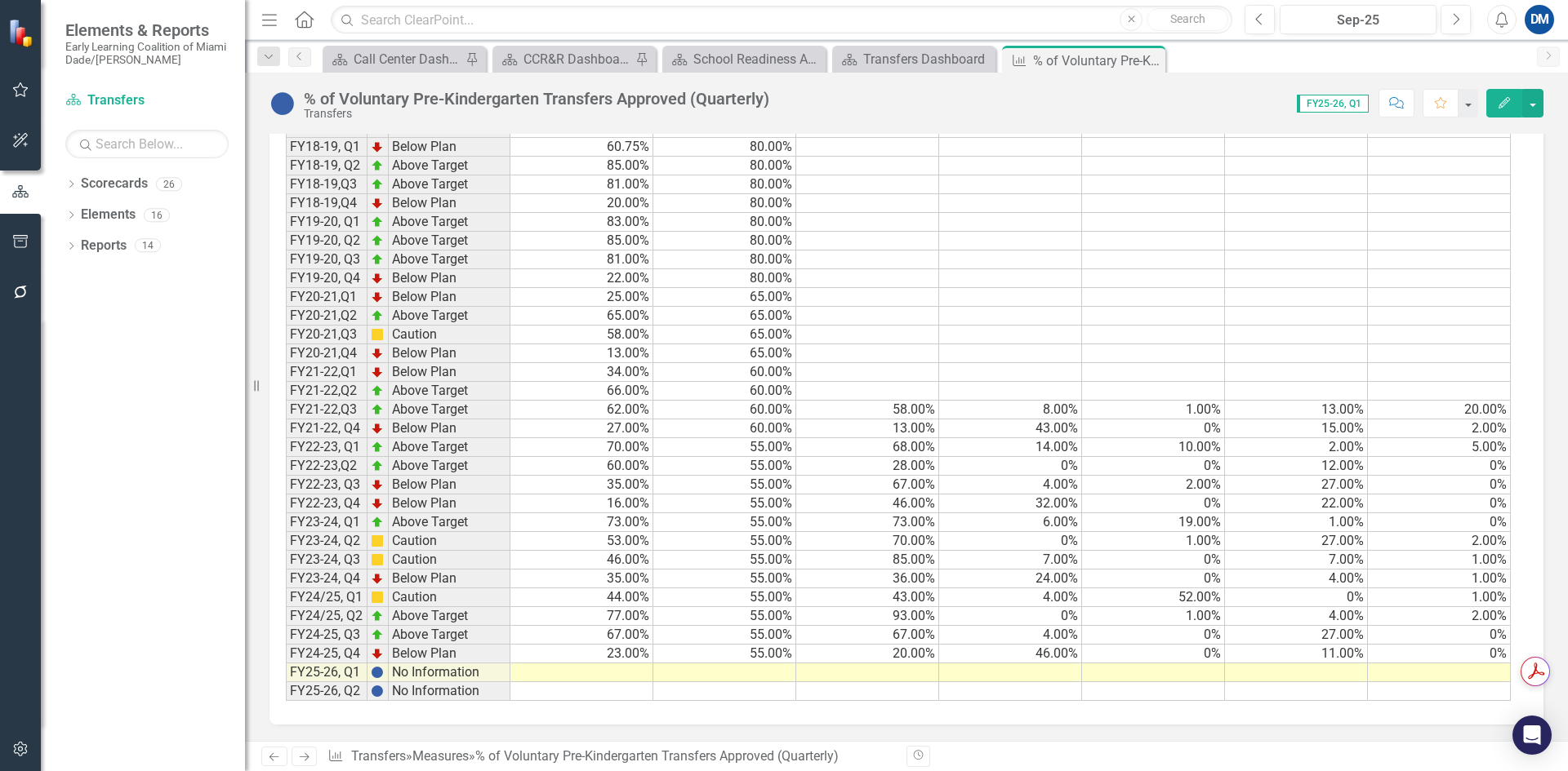
click at [617, 671] on td at bounding box center [582, 673] width 143 height 18
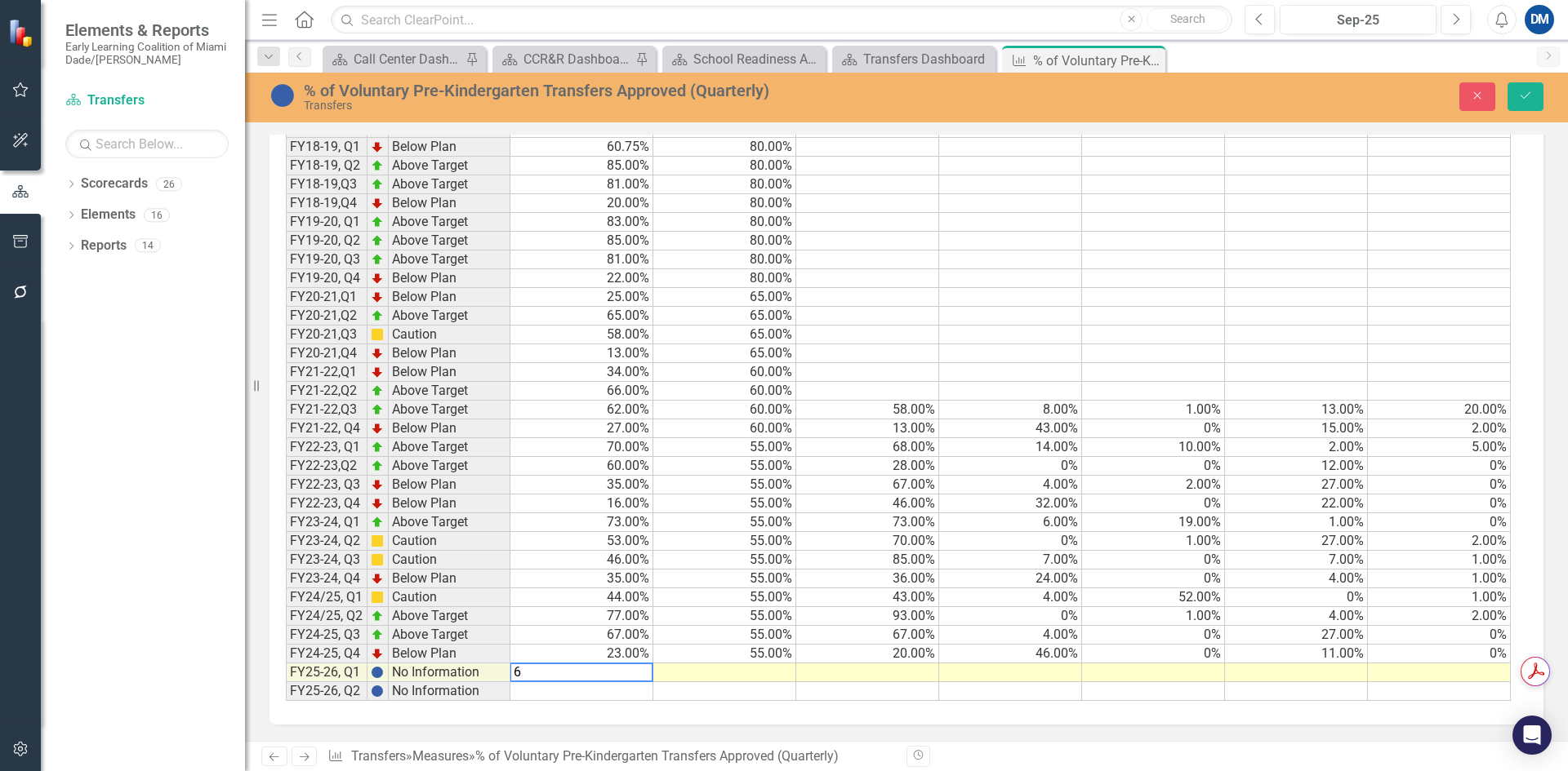
scroll to position [1976, 0]
type textarea "60"
click at [753, 677] on td at bounding box center [725, 673] width 143 height 18
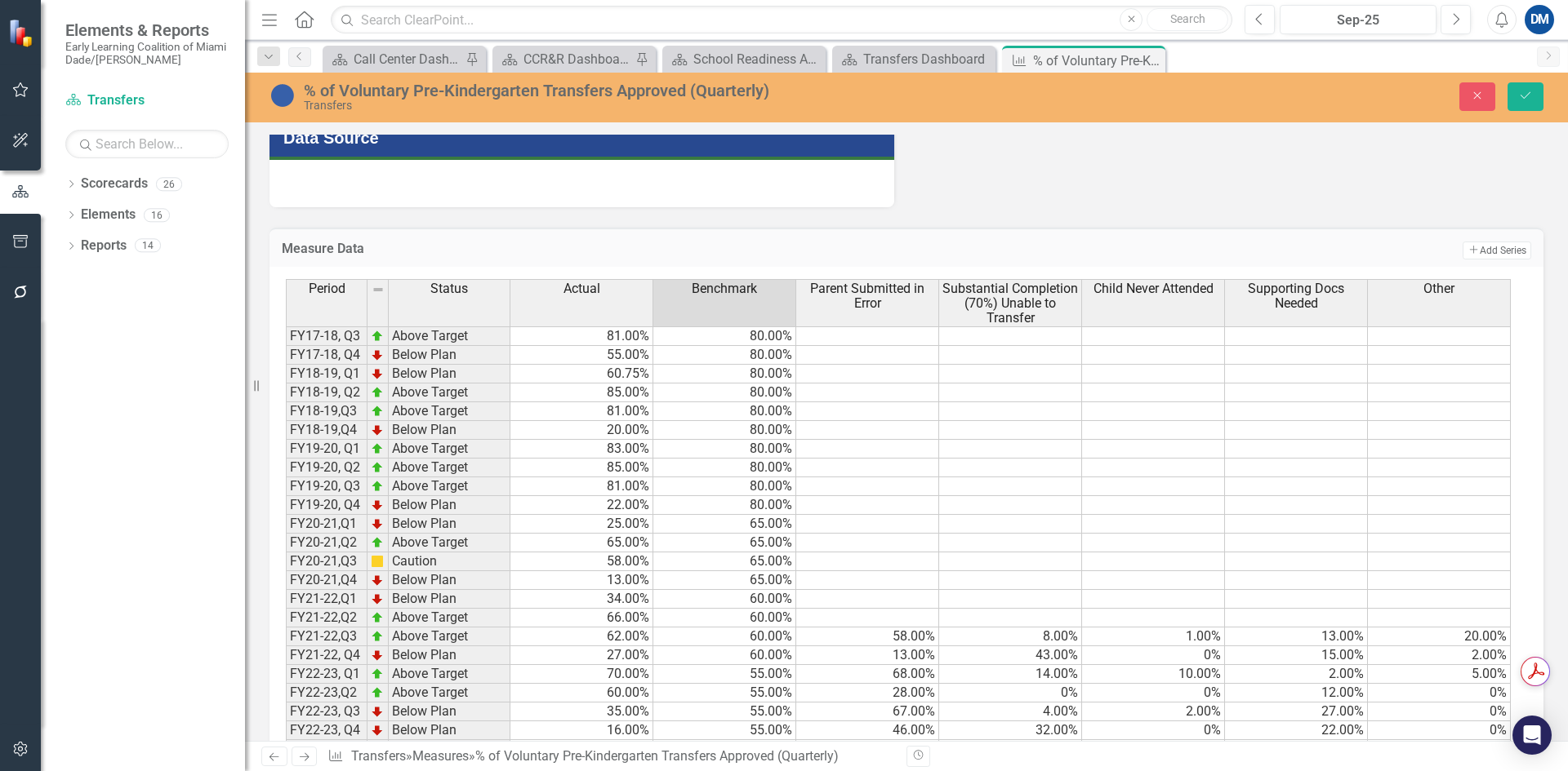
scroll to position [1917, 0]
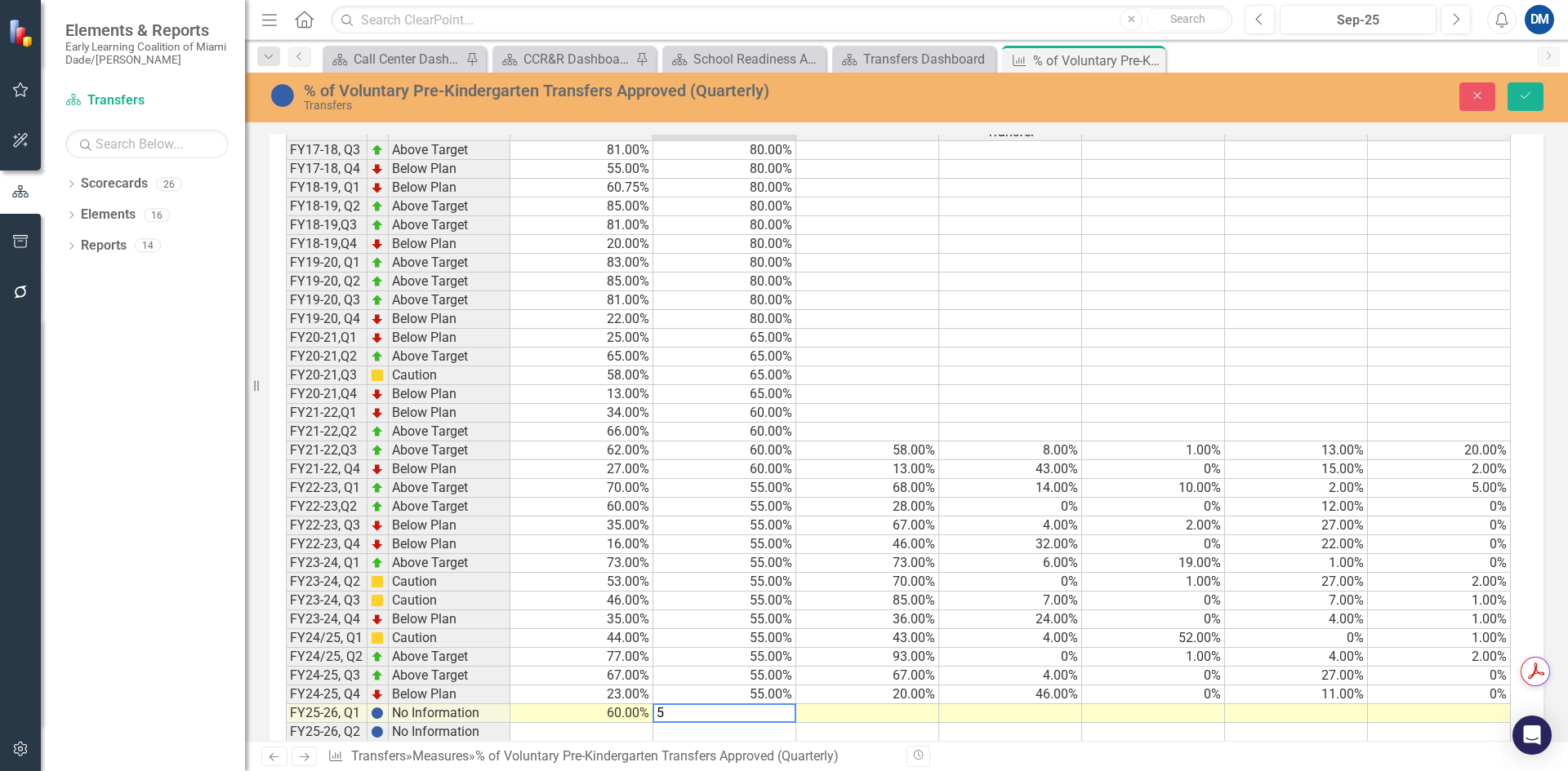
type textarea "55"
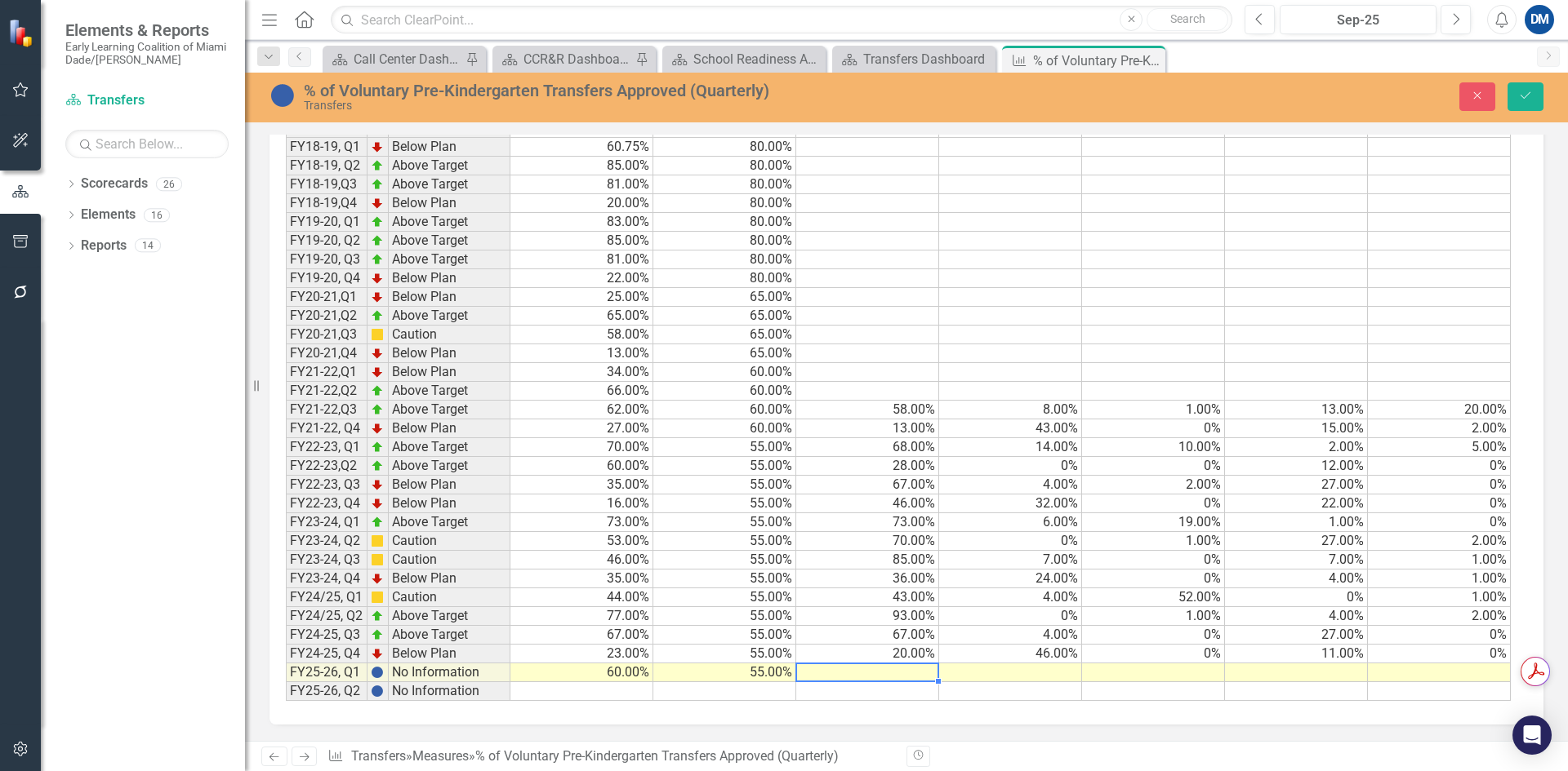
scroll to position [1977, 0]
type textarea "58"
type textarea "0"
type textarea "25"
type textarea "3"
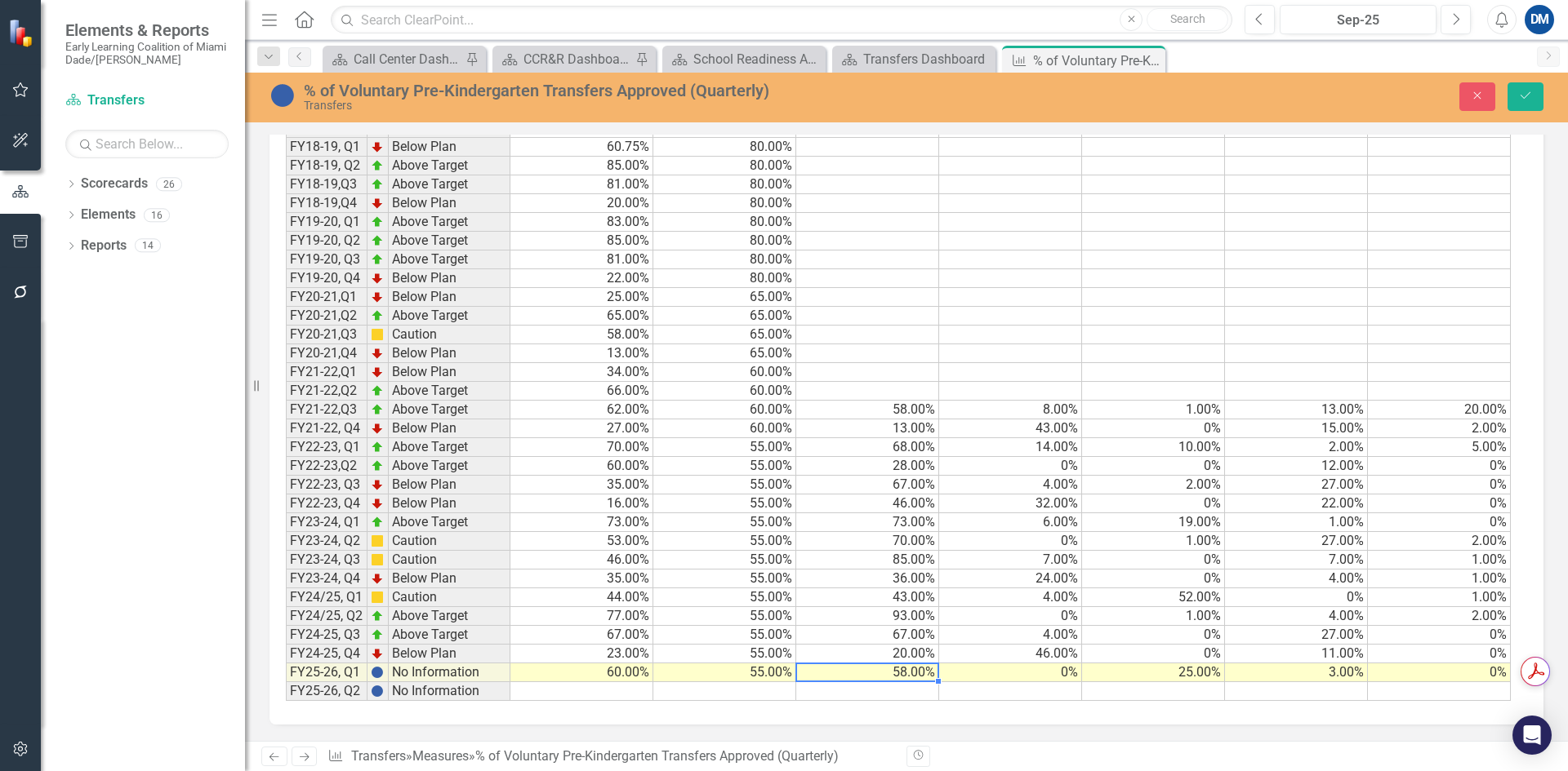
click at [895, 673] on td "58.00%" at bounding box center [868, 673] width 143 height 18
click at [1127, 673] on td "25.00%" at bounding box center [1153, 673] width 143 height 18
click at [620, 670] on td "60.00%" at bounding box center [582, 673] width 143 height 18
click at [619, 670] on textarea "60" at bounding box center [582, 672] width 144 height 19
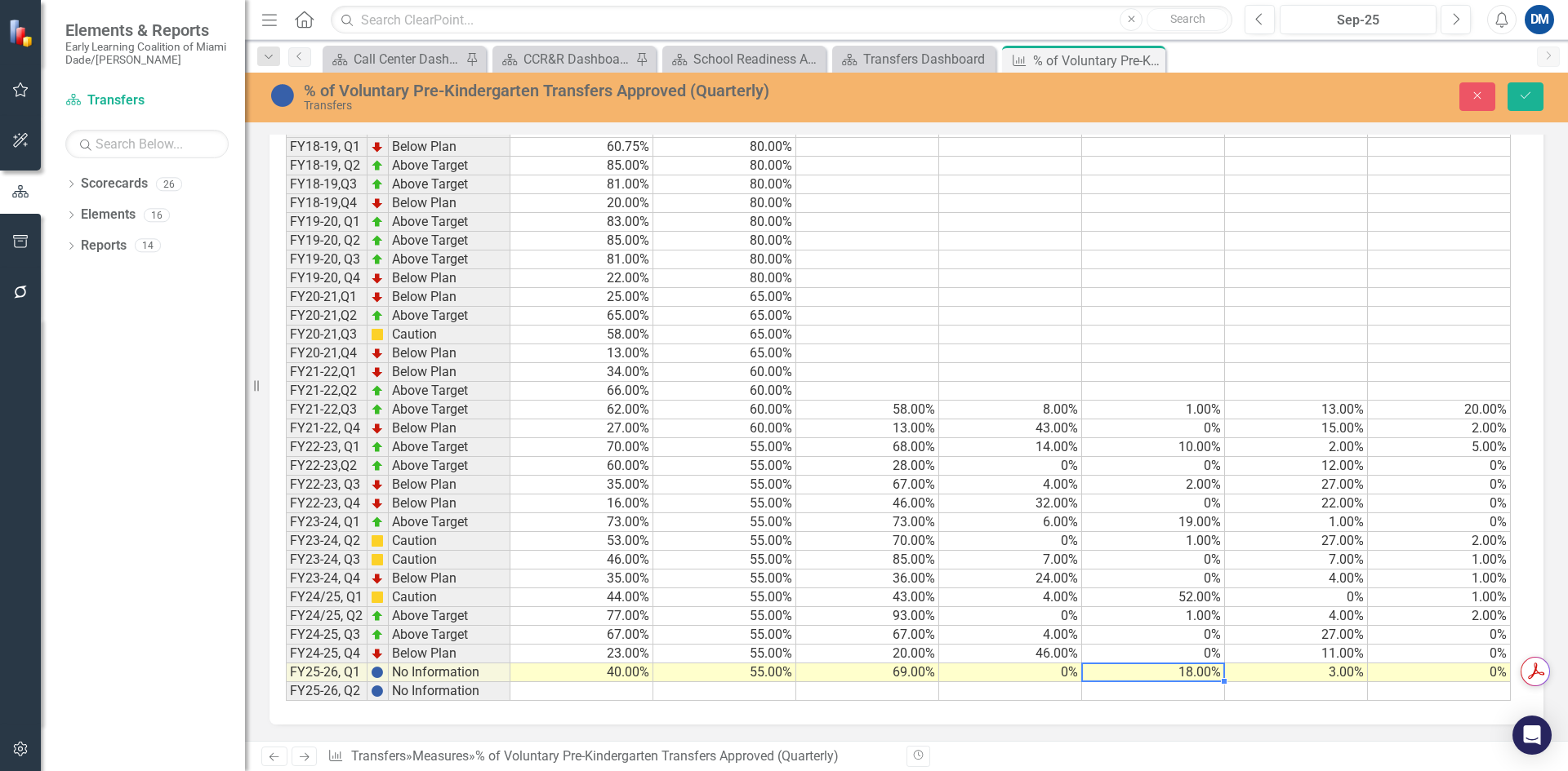
click at [1159, 677] on td "18.00%" at bounding box center [1153, 673] width 143 height 18
click at [1306, 677] on td "3.00%" at bounding box center [1296, 673] width 143 height 18
click at [1292, 668] on textarea "4" at bounding box center [1296, 672] width 144 height 19
click at [286, 665] on div "Period Status Actual Benchmark Parent Submitted in Error Substantial Completion…" at bounding box center [286, 376] width 0 height 649
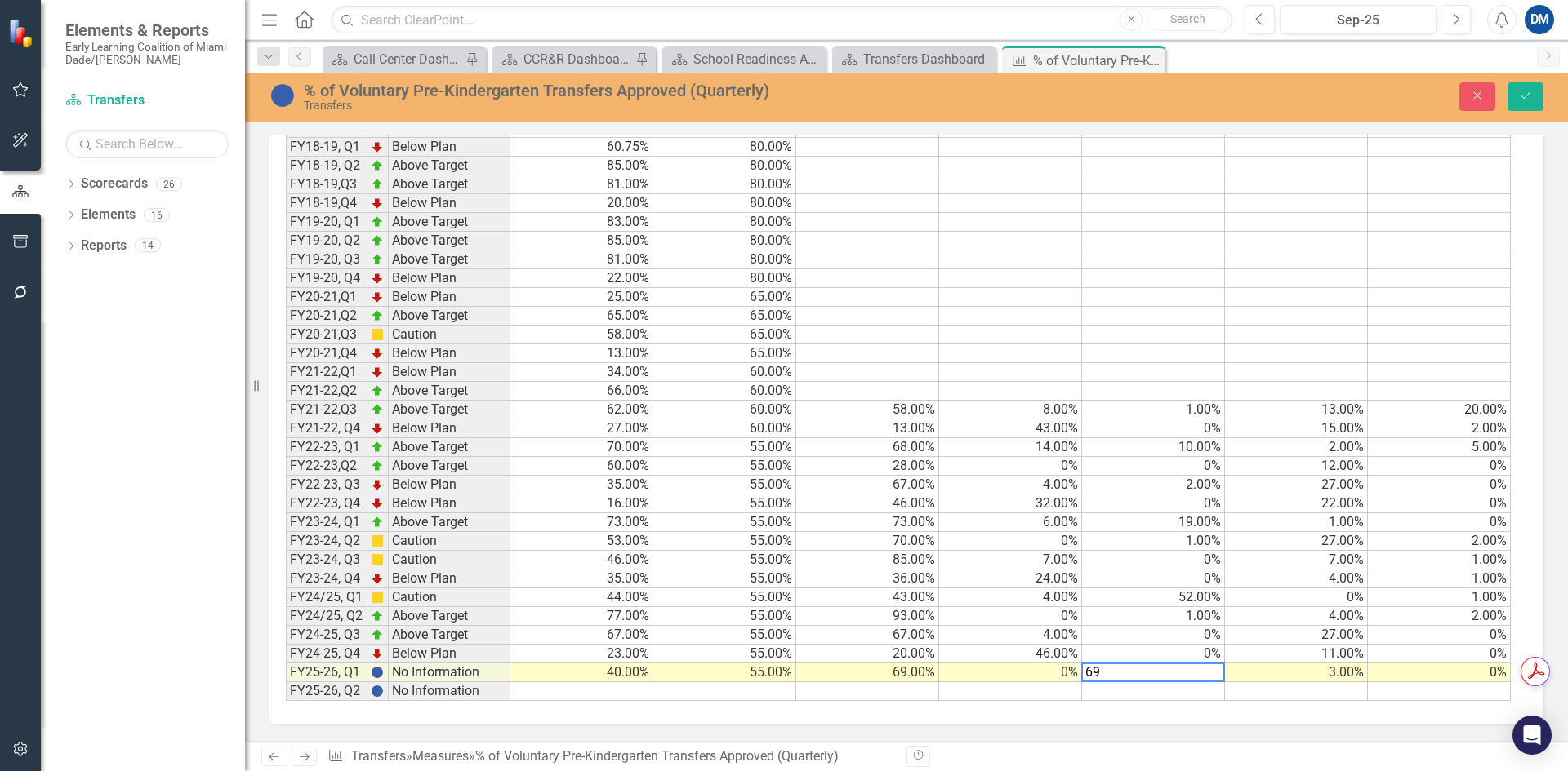
click at [876, 672] on td "69.00%" at bounding box center [868, 673] width 143 height 18
click at [900, 668] on textarea "67" at bounding box center [868, 672] width 144 height 19
type textarea "68"
click at [1526, 95] on icon "Save" at bounding box center [1526, 95] width 15 height 12
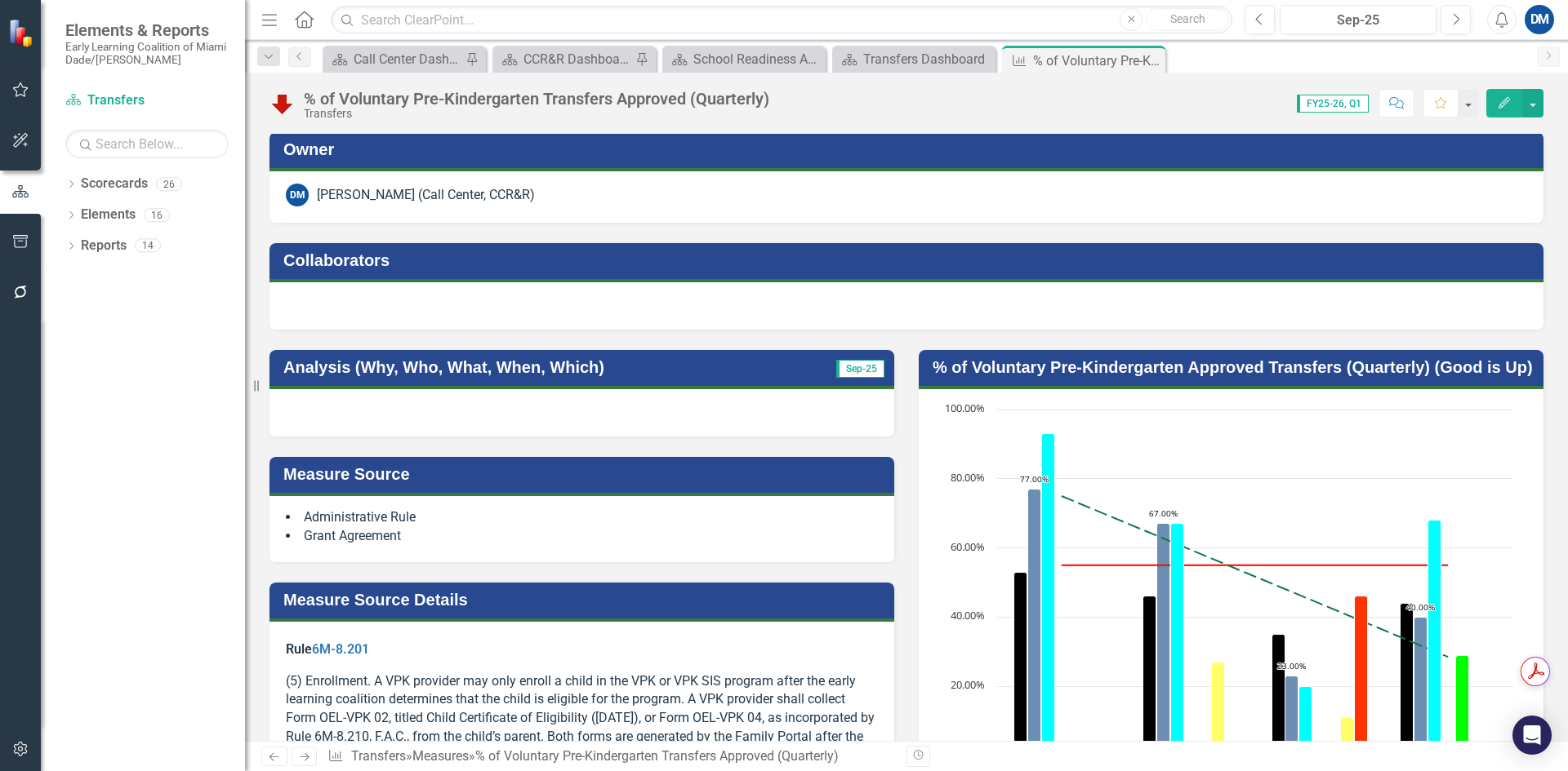
scroll to position [0, 0]
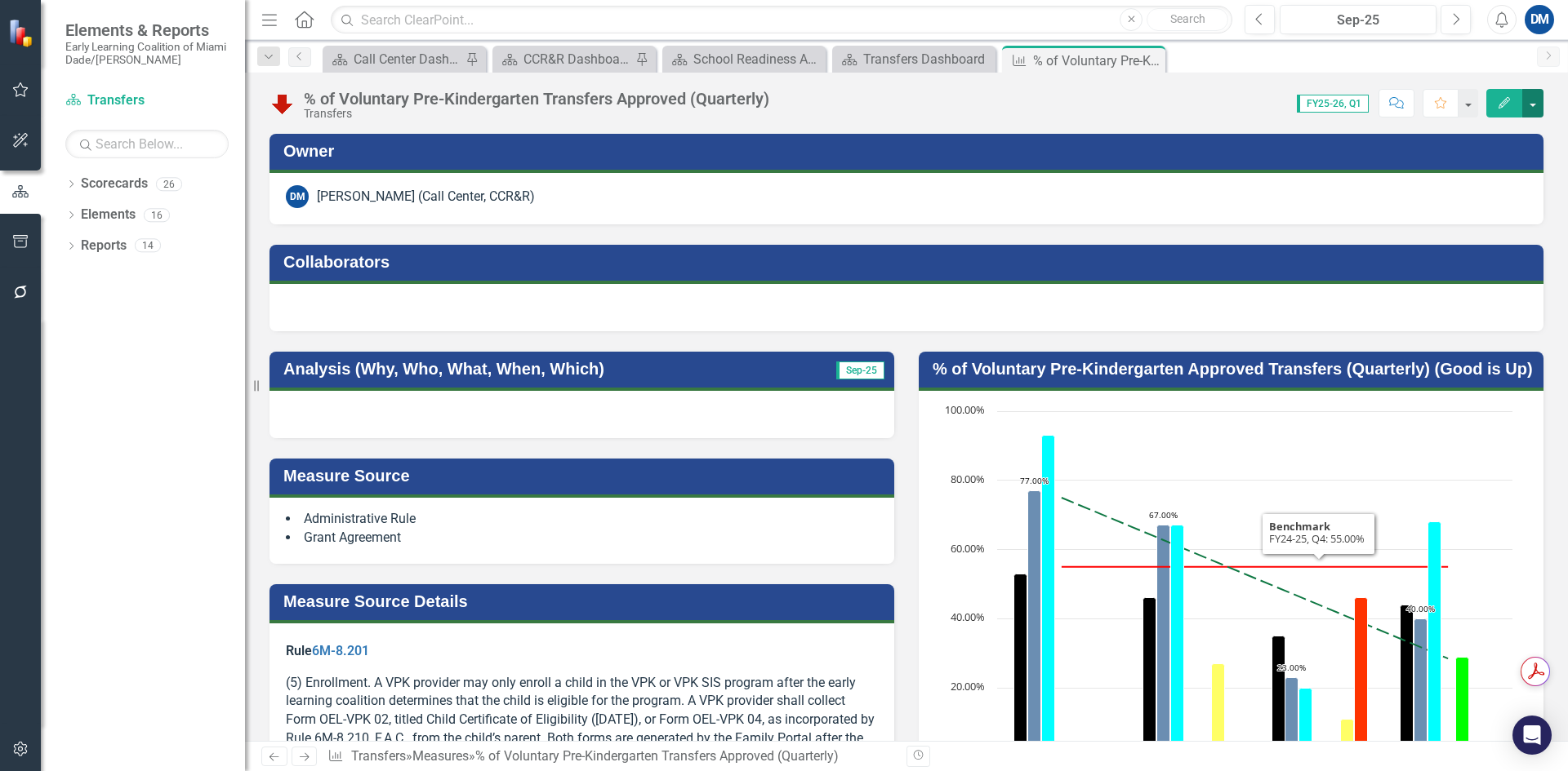
click at [1543, 100] on button "button" at bounding box center [1533, 103] width 21 height 28
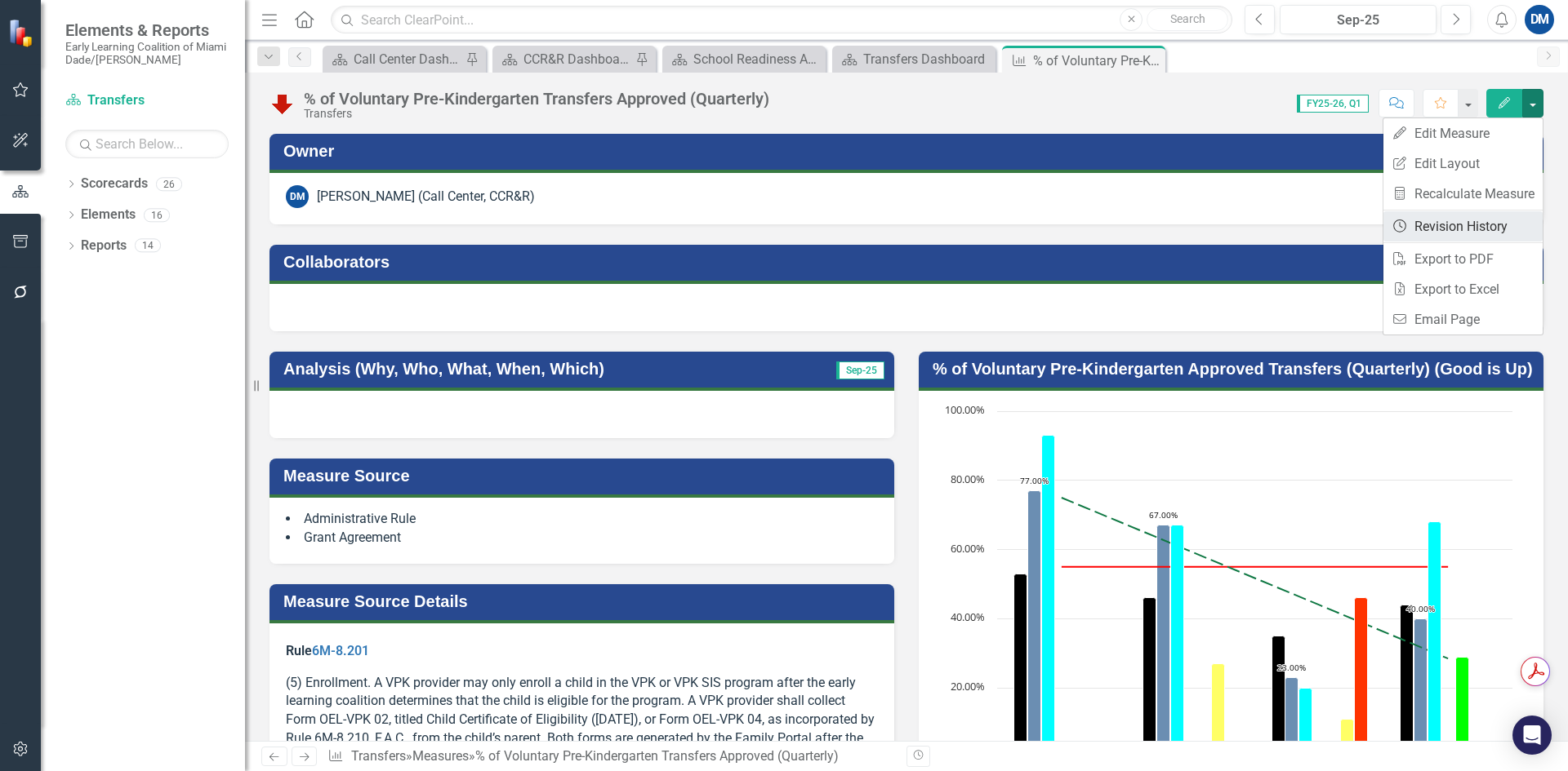
click at [1483, 227] on link "Revision History Revision History" at bounding box center [1463, 227] width 159 height 30
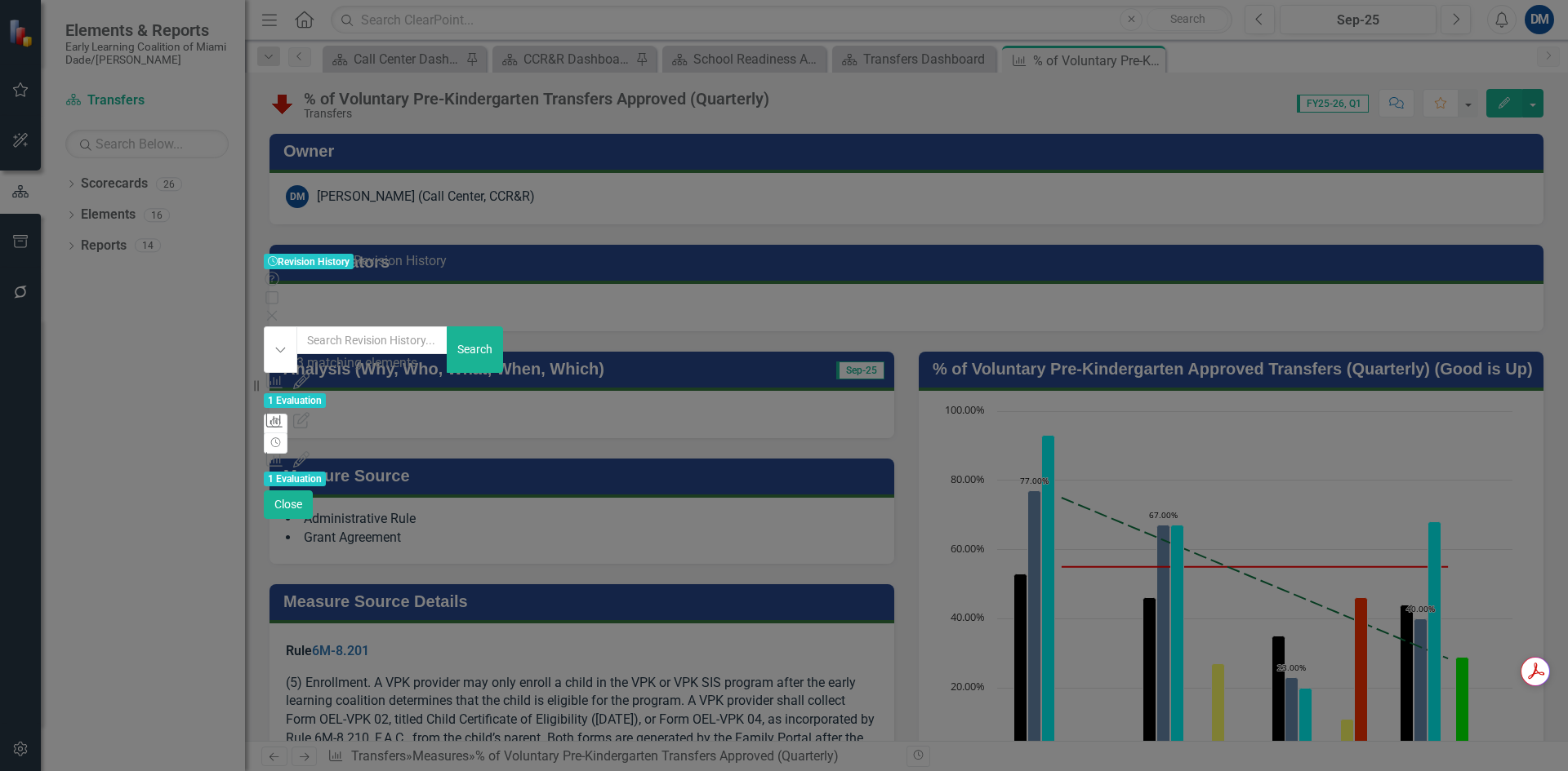
click at [1301, 452] on div "Measure Edited Measure 894113 (% of Voluntary Pre-Kindergarten Transfers Approv…" at bounding box center [782, 471] width 1038 height 39
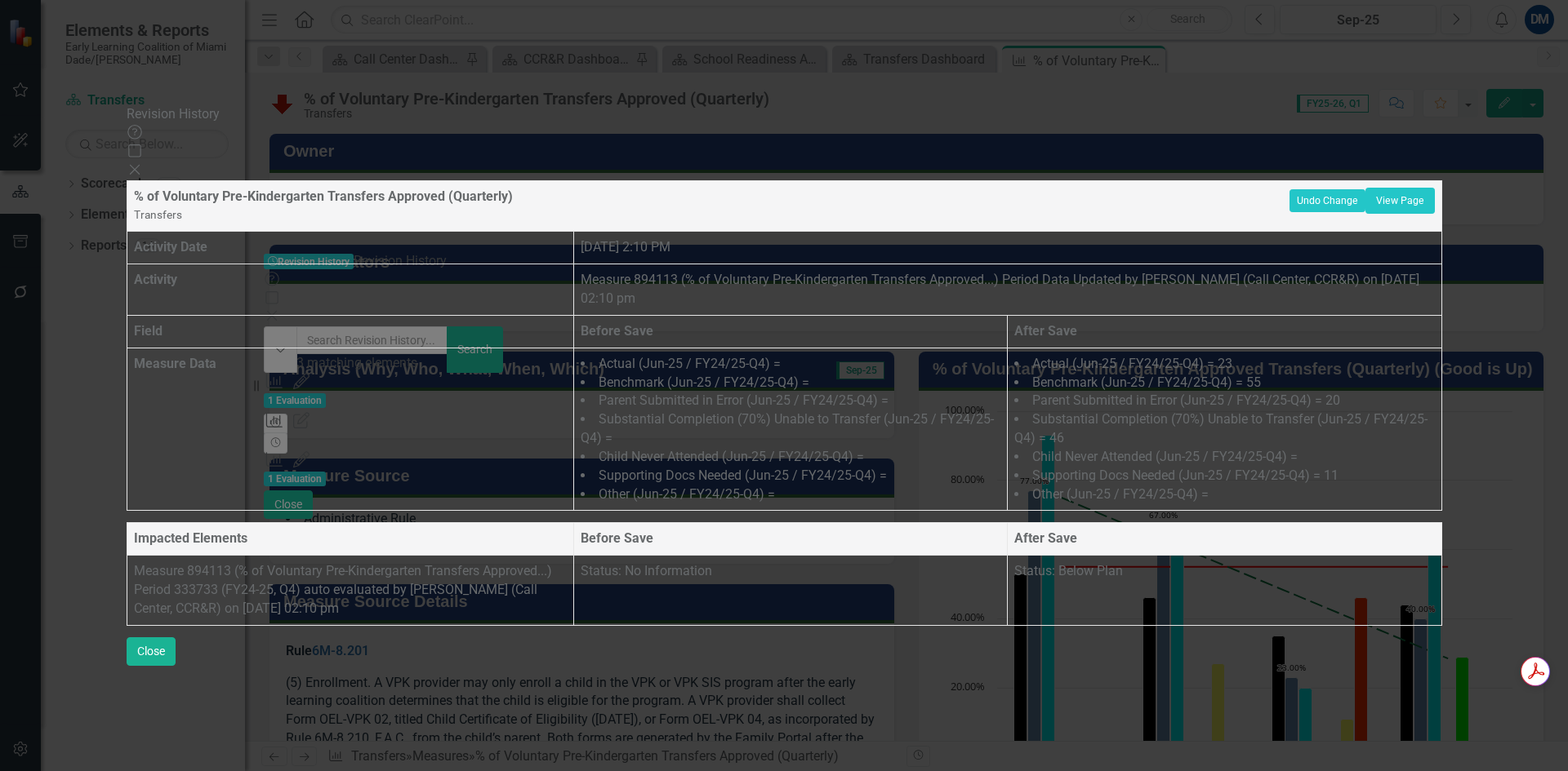
click at [143, 163] on icon "Close" at bounding box center [135, 170] width 17 height 13
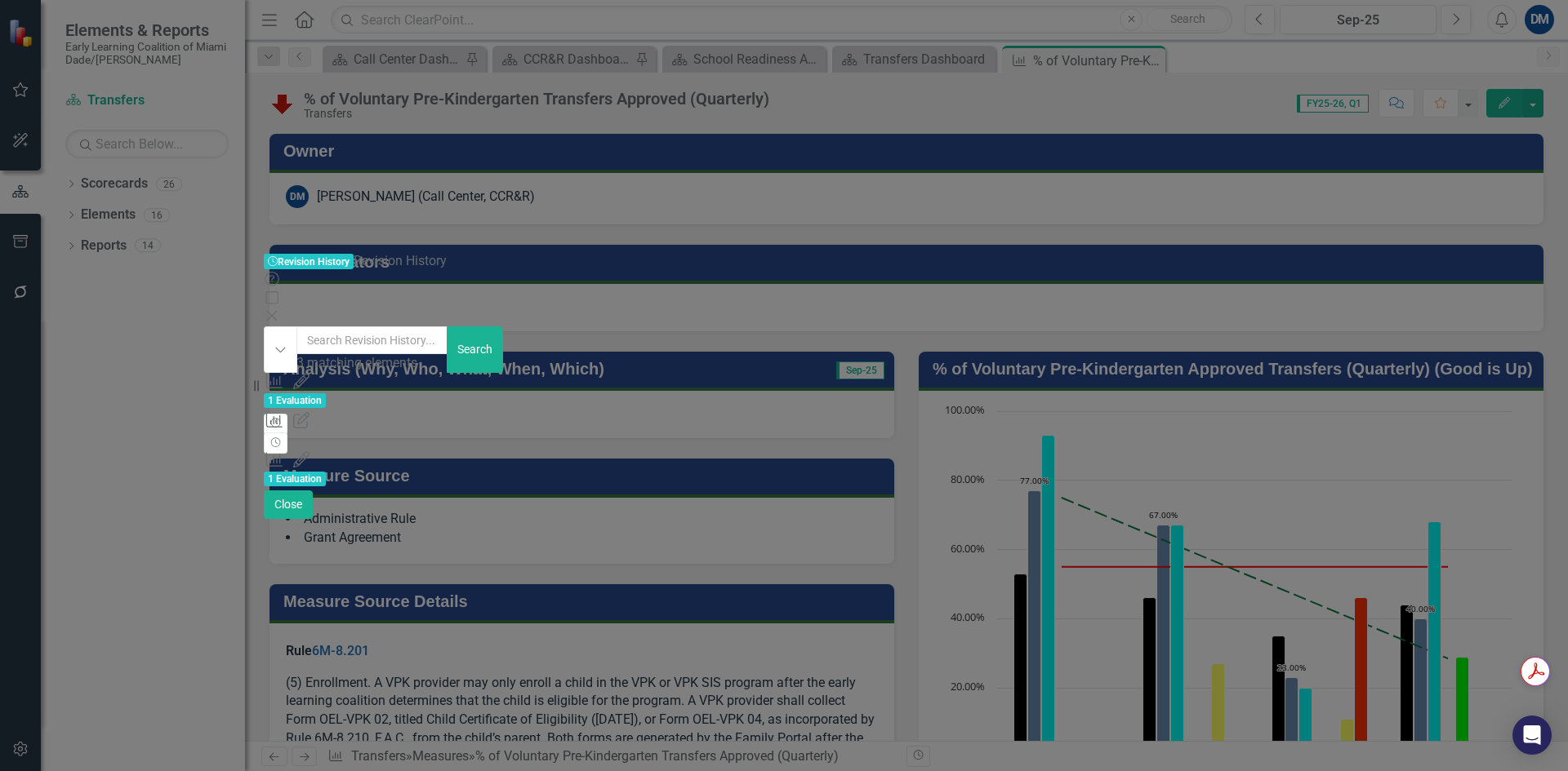
click at [280, 309] on icon "Close" at bounding box center [272, 316] width 17 height 13
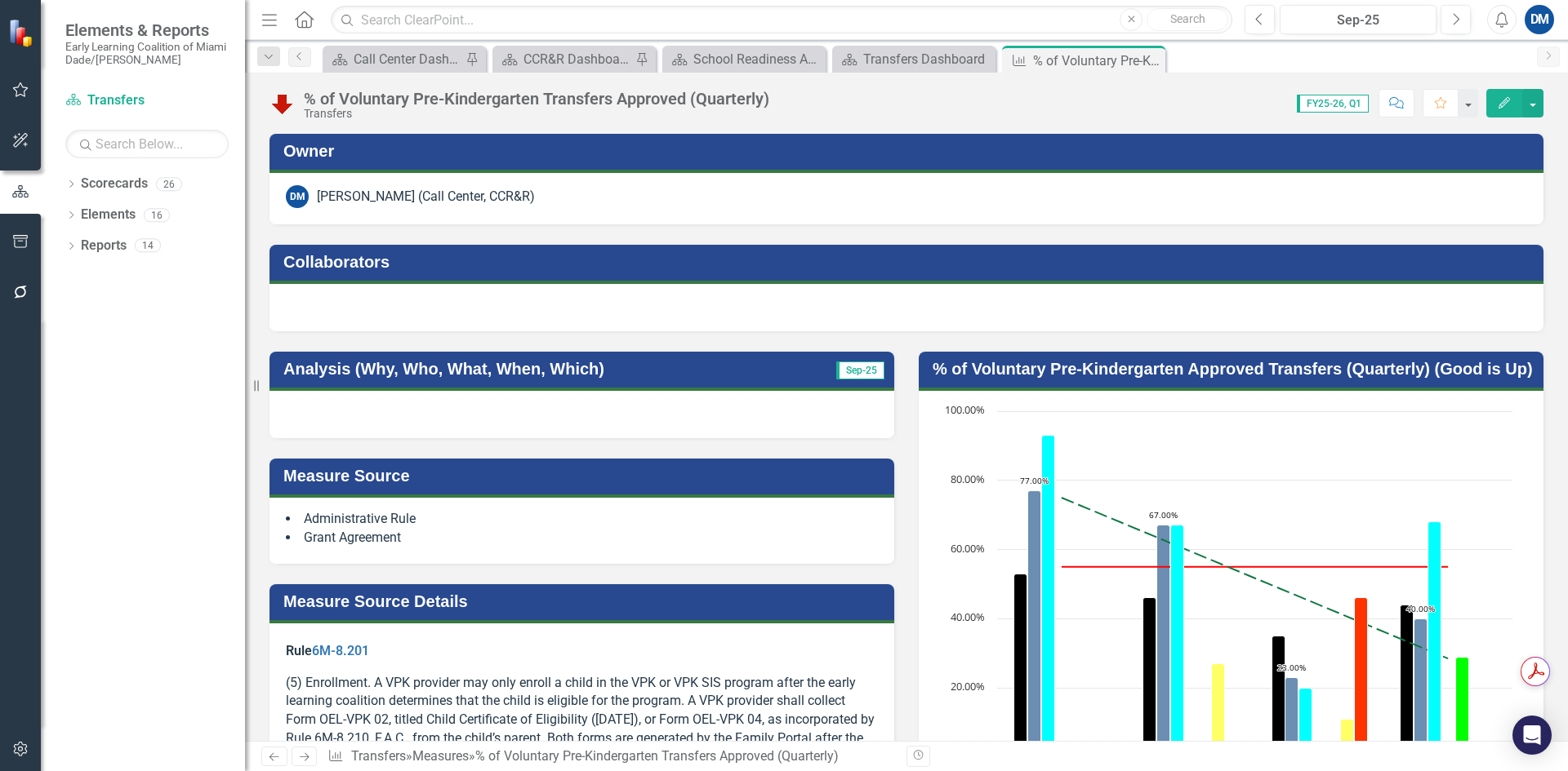
click at [442, 426] on div at bounding box center [582, 415] width 625 height 48
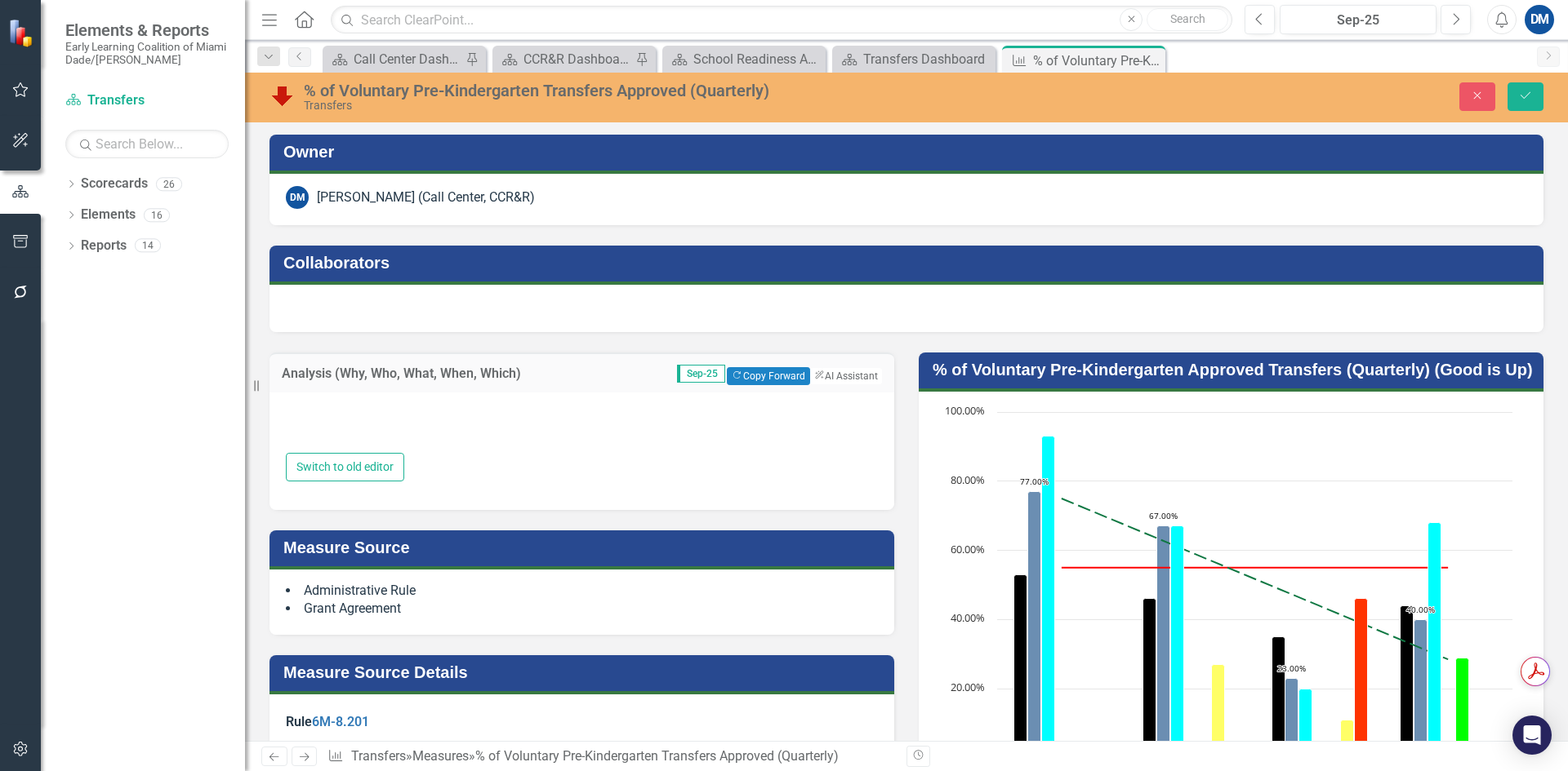
click at [400, 443] on div at bounding box center [582, 429] width 592 height 49
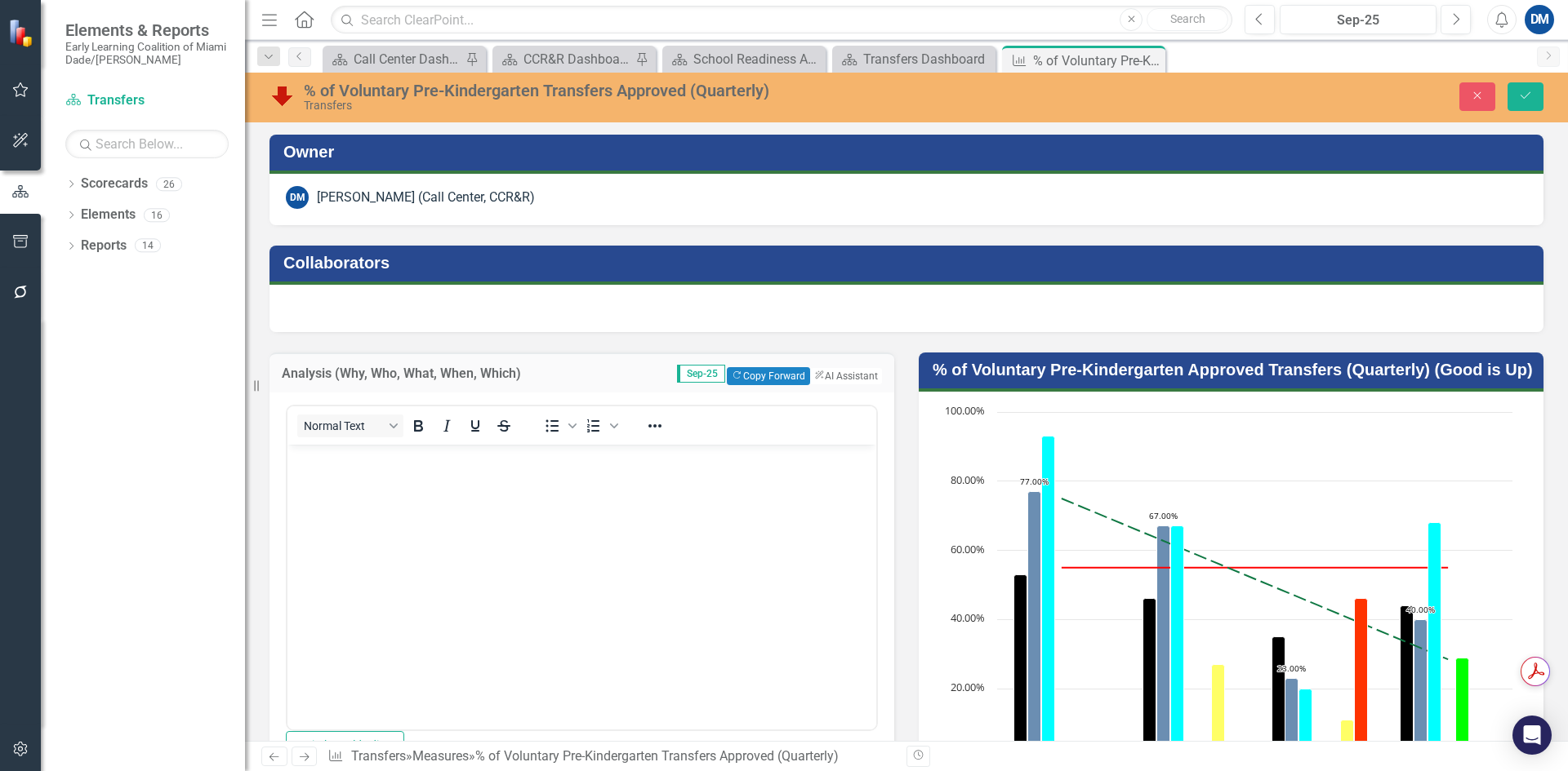
click at [366, 467] on body "Rich Text Area. Press ALT-0 for help." at bounding box center [582, 566] width 589 height 245
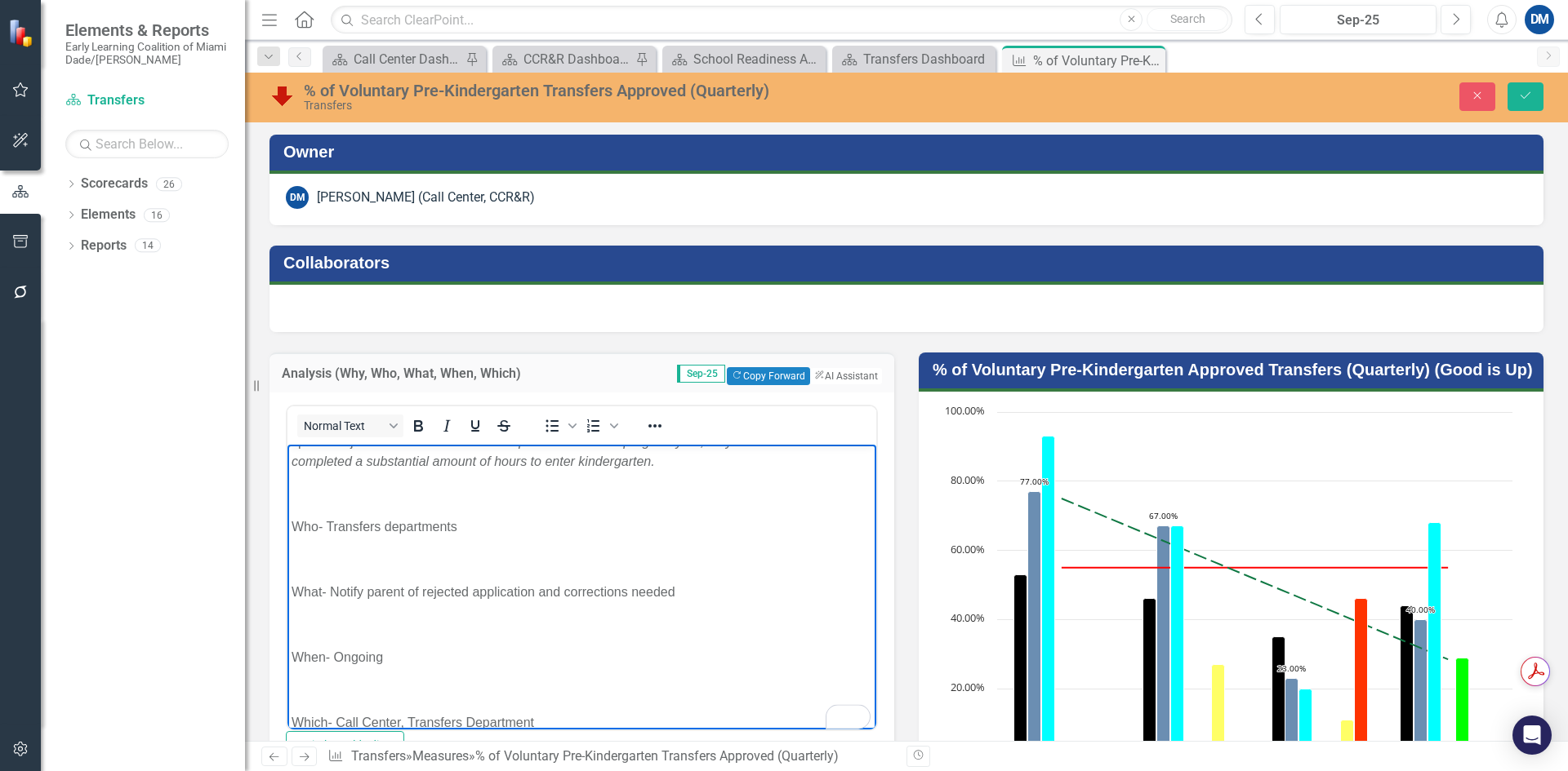
scroll to position [115, 0]
click at [308, 693] on p "To enrich screen reader interactions, please activate Accessibility in Grammarl…" at bounding box center [582, 689] width 581 height 19
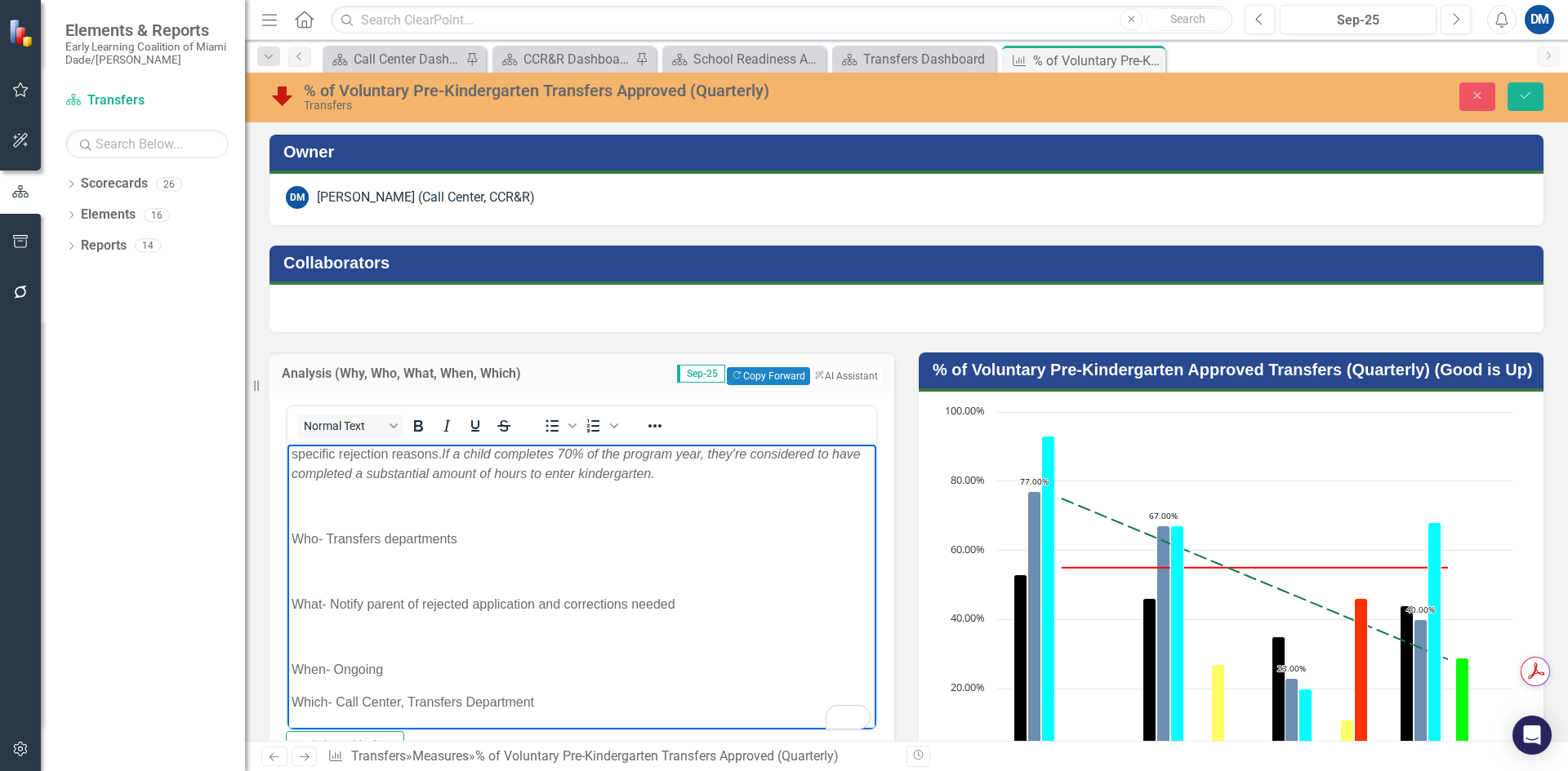
scroll to position [102, 0]
click at [336, 630] on p "To enrich screen reader interactions, please activate Accessibility in Grammarl…" at bounding box center [582, 636] width 581 height 19
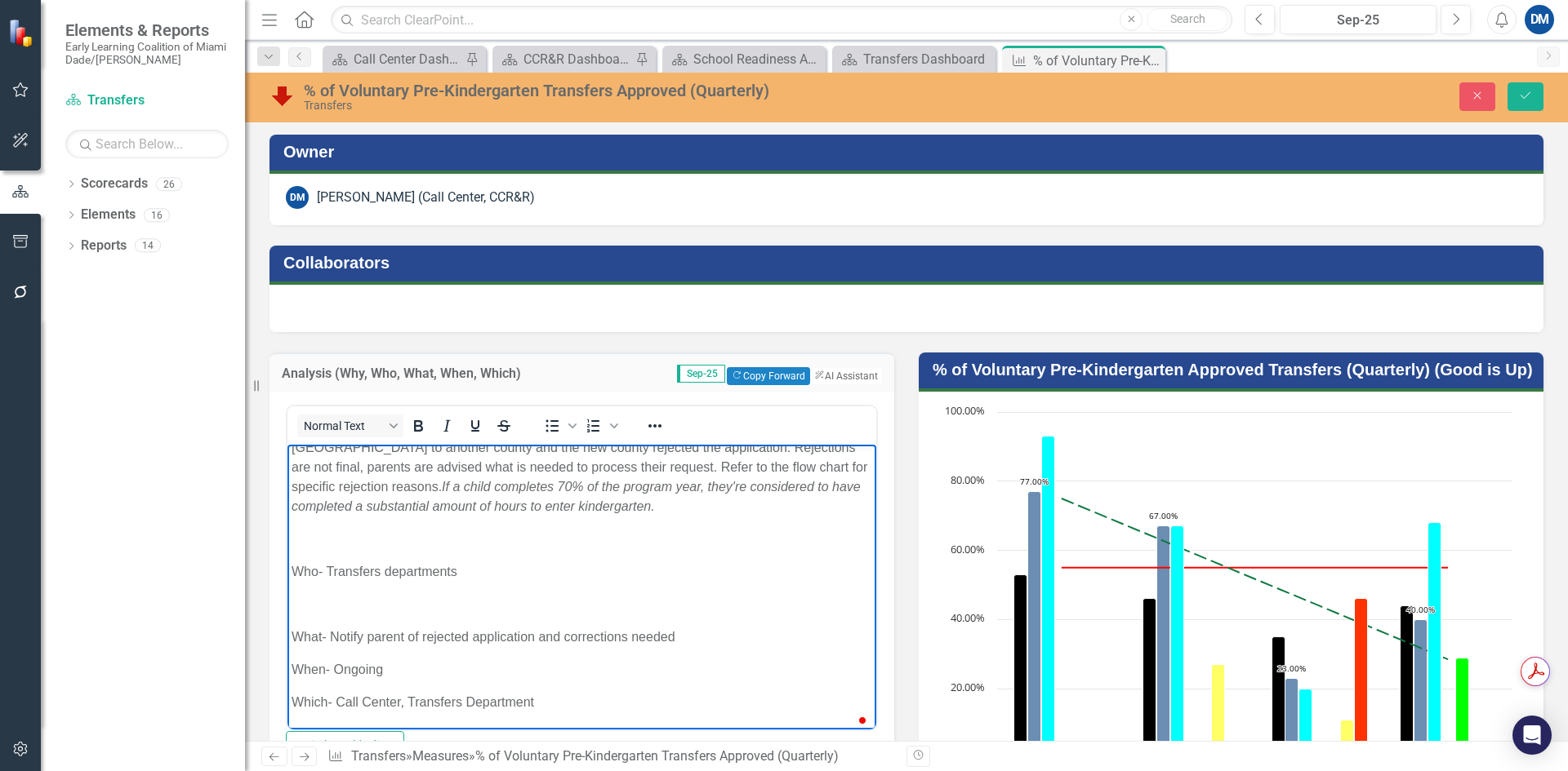
scroll to position [69, 0]
click at [346, 598] on p "To enrich screen reader interactions, please activate Accessibility in Grammarl…" at bounding box center [582, 604] width 581 height 19
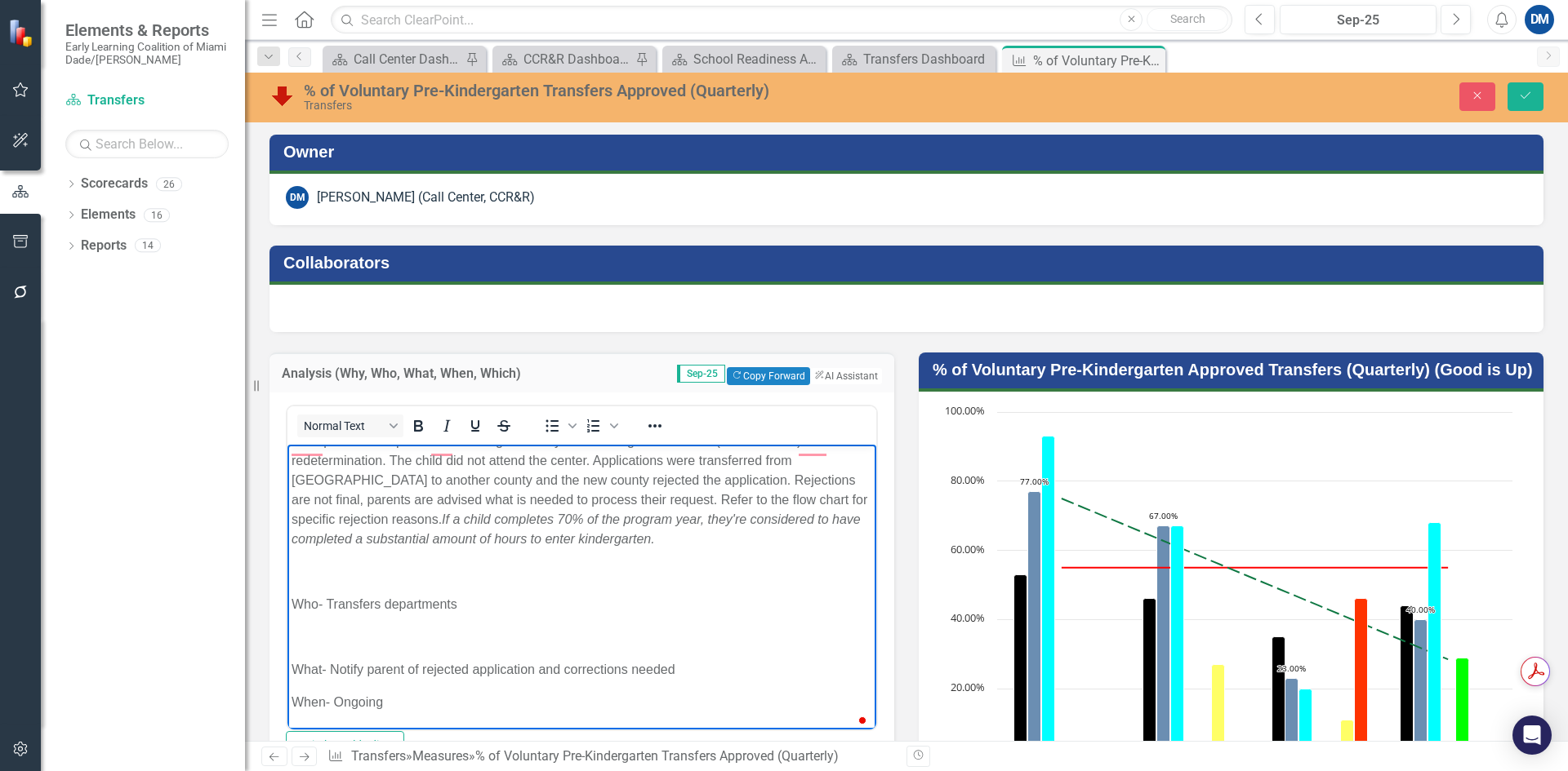
scroll to position [37, 0]
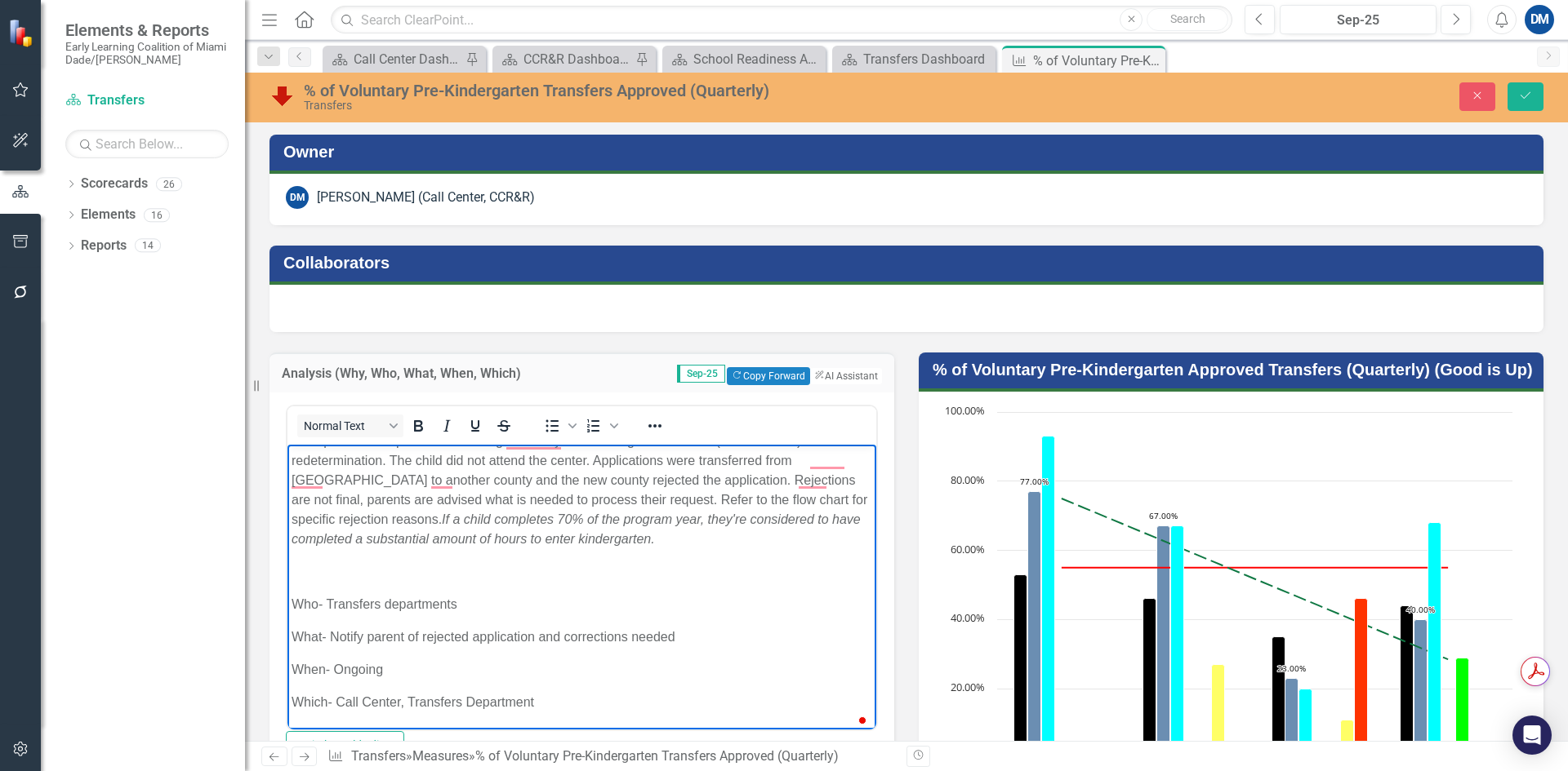
click at [348, 572] on p "To enrich screen reader interactions, please activate Accessibility in Grammarl…" at bounding box center [582, 571] width 581 height 19
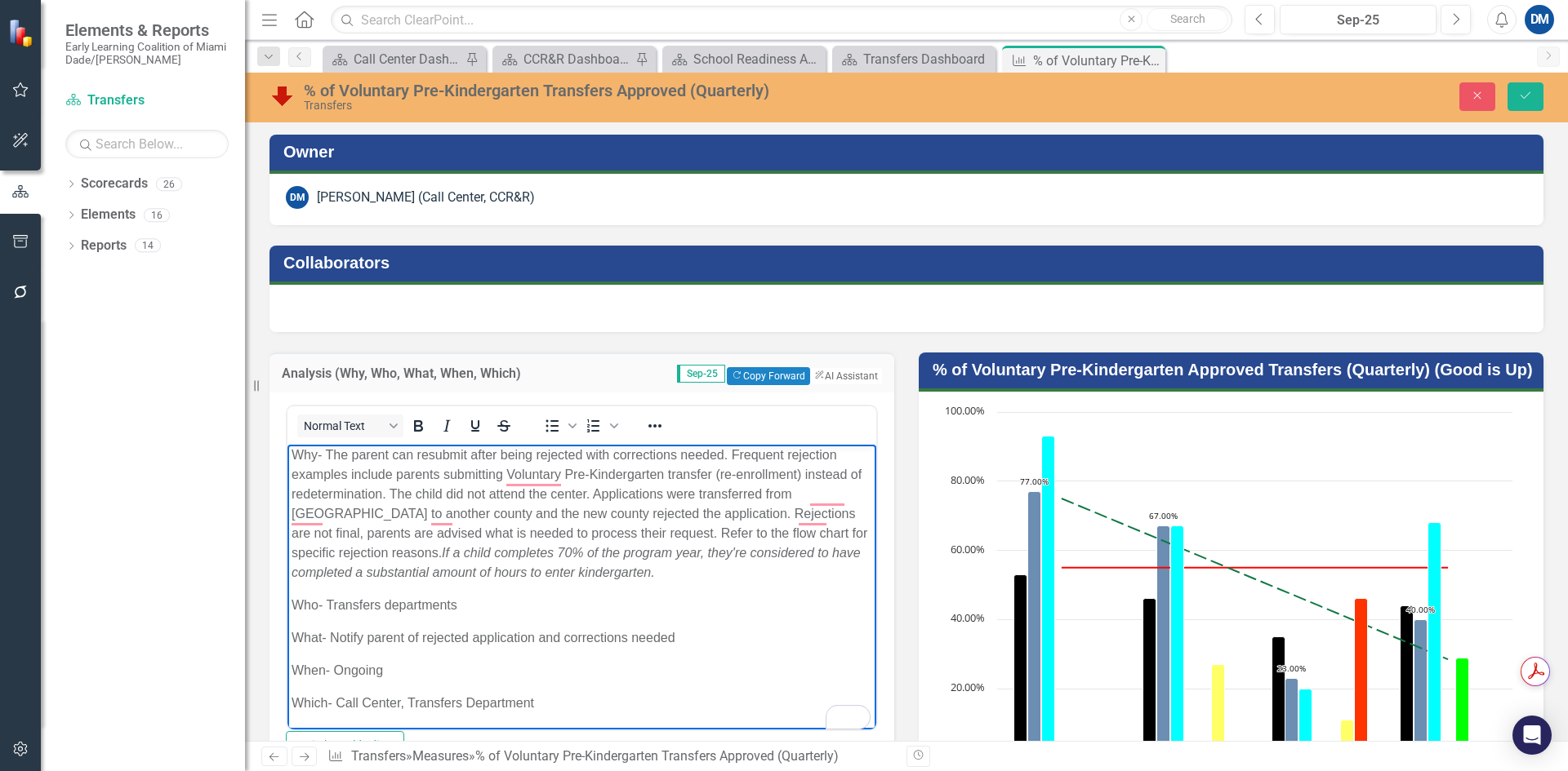
scroll to position [4, 0]
drag, startPoint x: 1532, startPoint y: 94, endPoint x: 1445, endPoint y: 319, distance: 241.2
click at [1531, 94] on icon "Save" at bounding box center [1526, 95] width 15 height 12
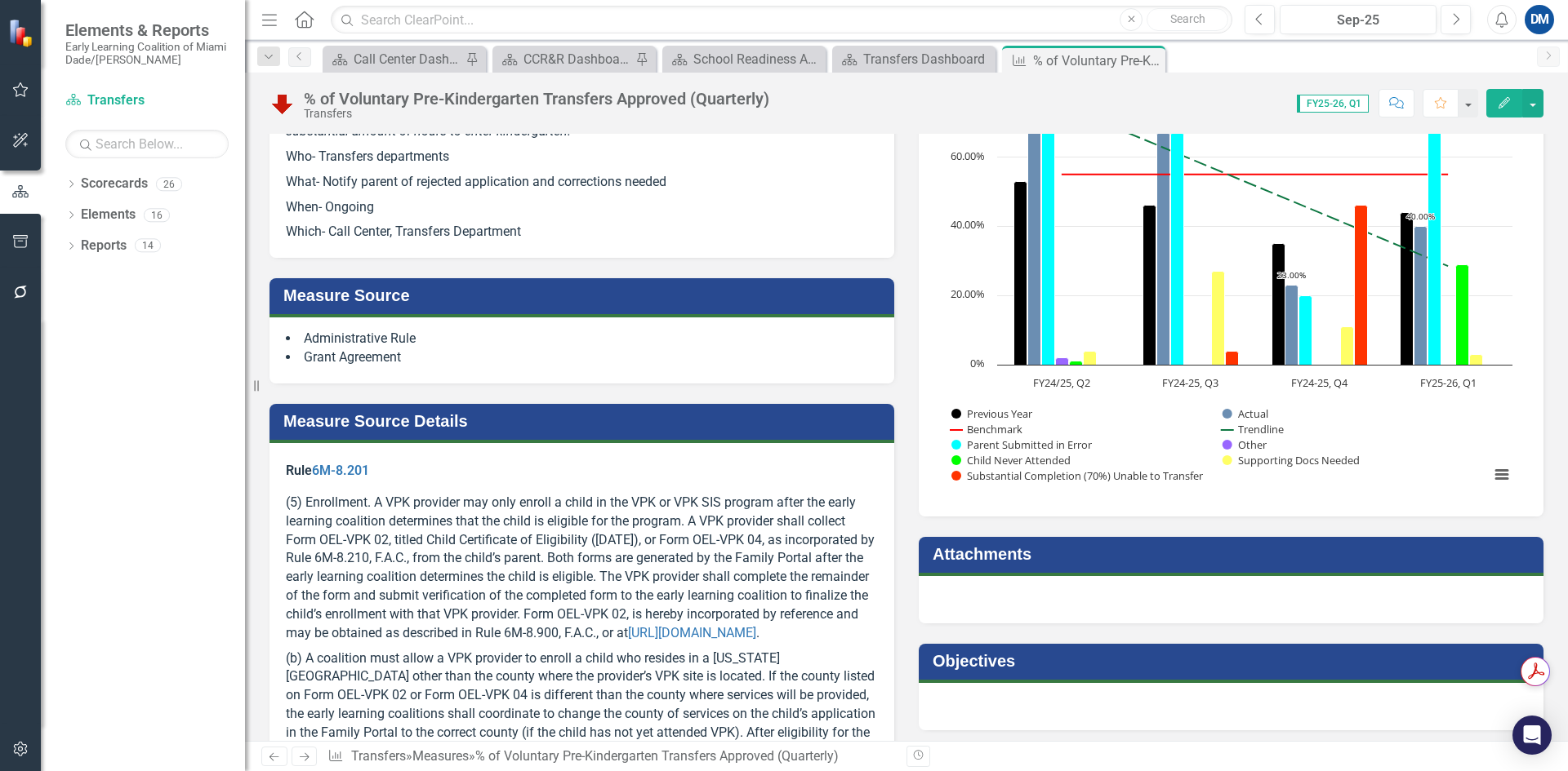
scroll to position [0, 0]
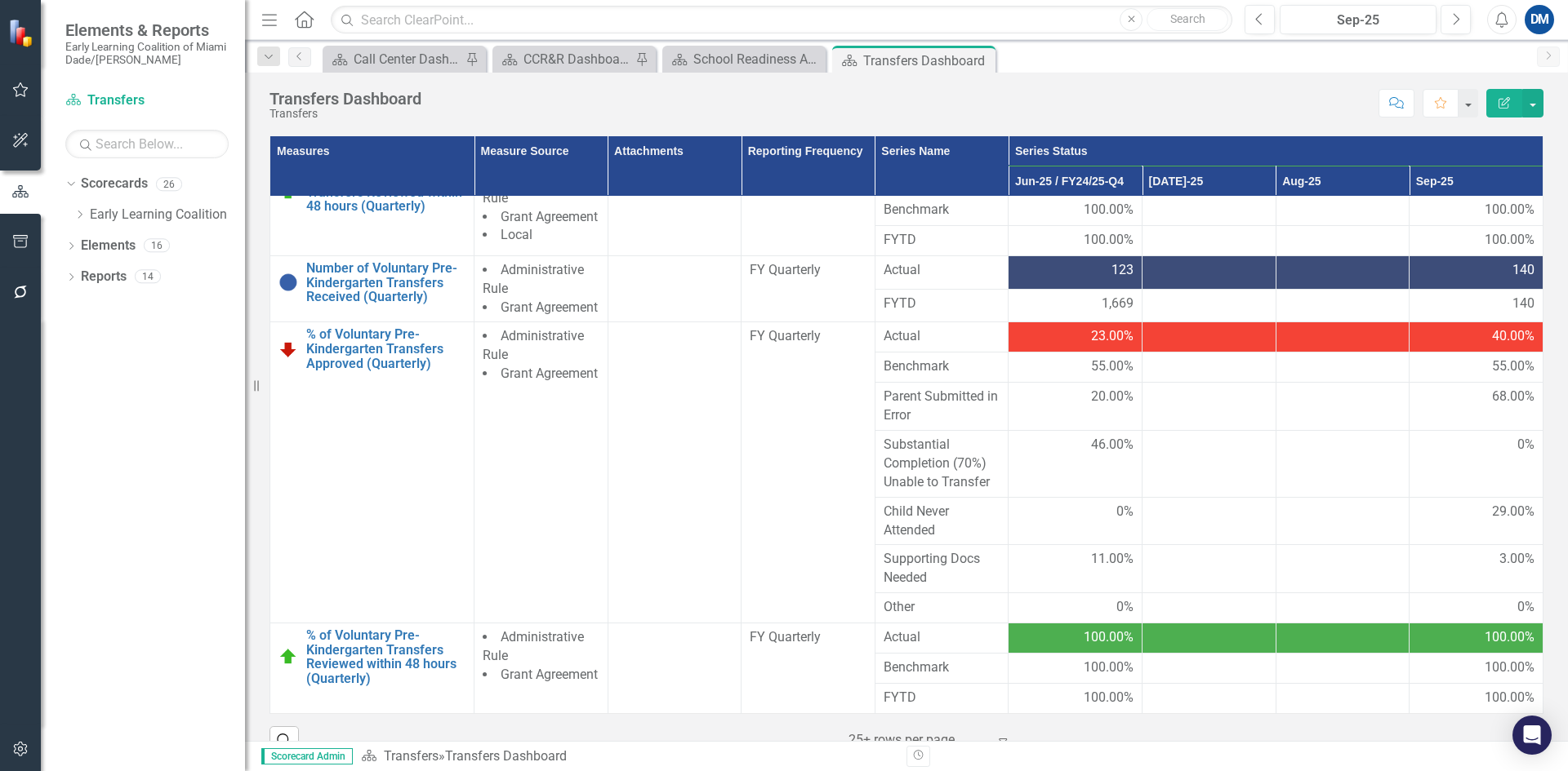
scroll to position [326, 0]
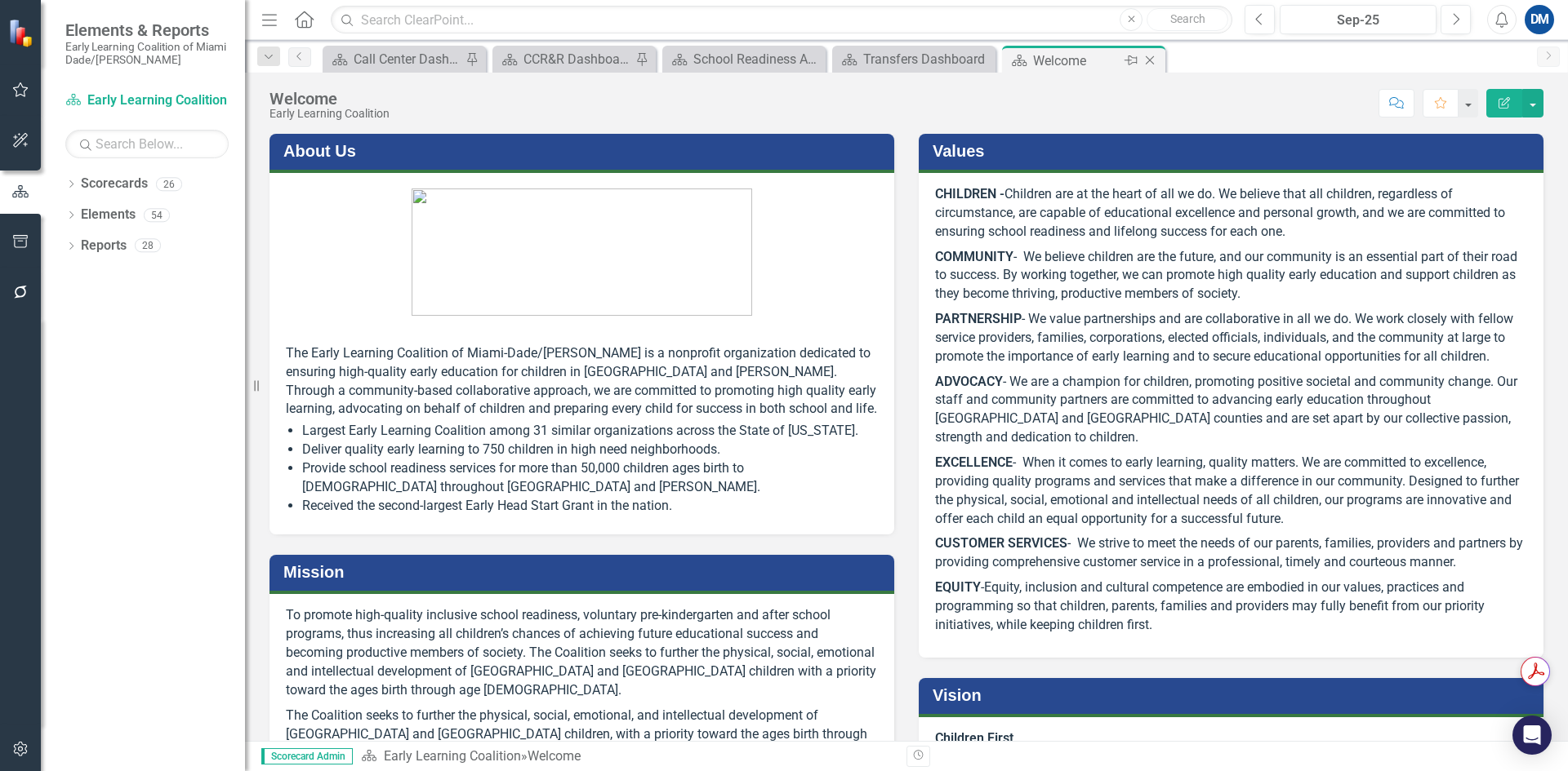
click at [1157, 56] on icon "Close" at bounding box center [1150, 60] width 17 height 13
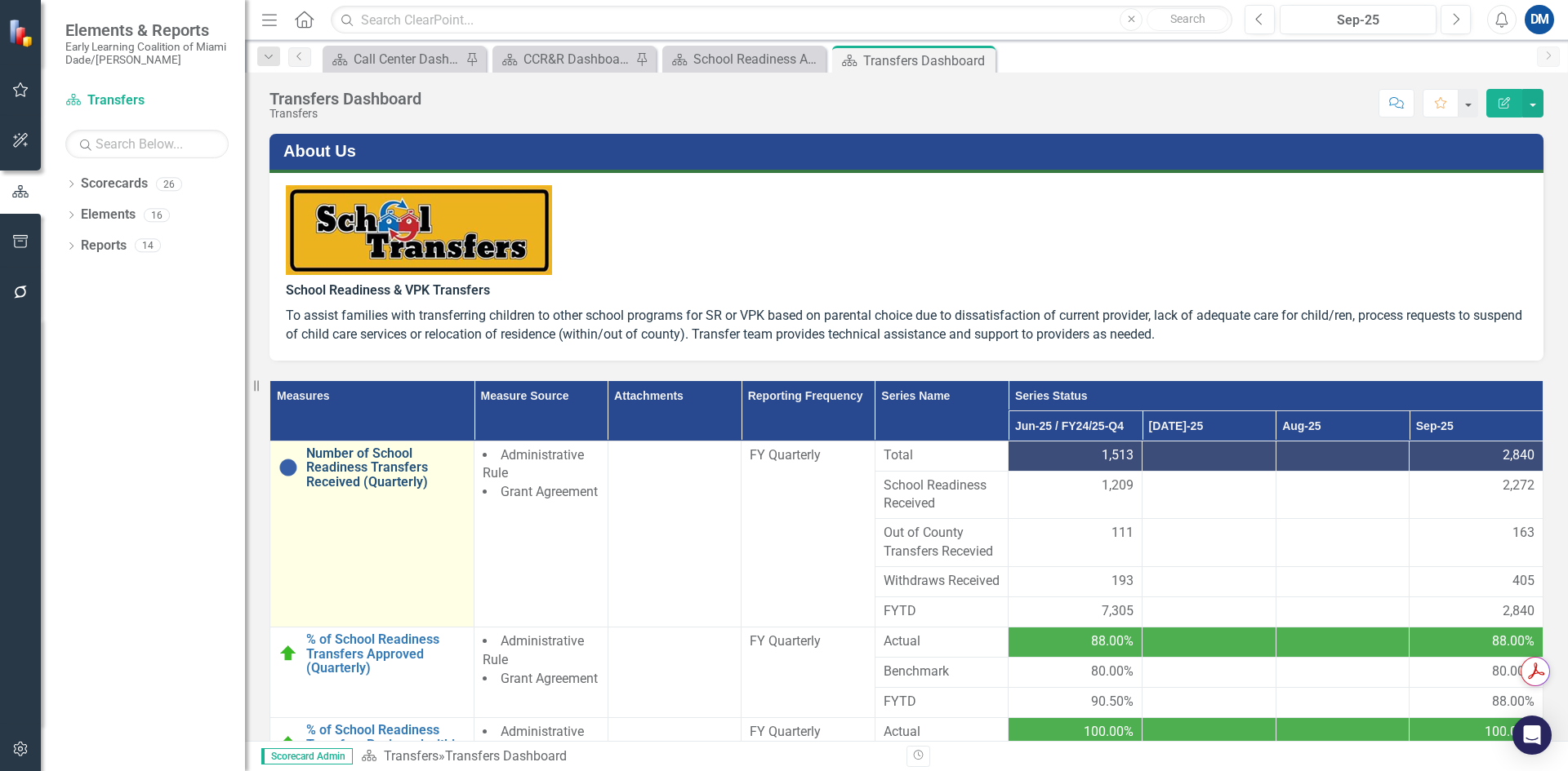
click at [357, 472] on link "Number of School Readiness Transfers Received (Quarterly)" at bounding box center [386, 468] width 159 height 43
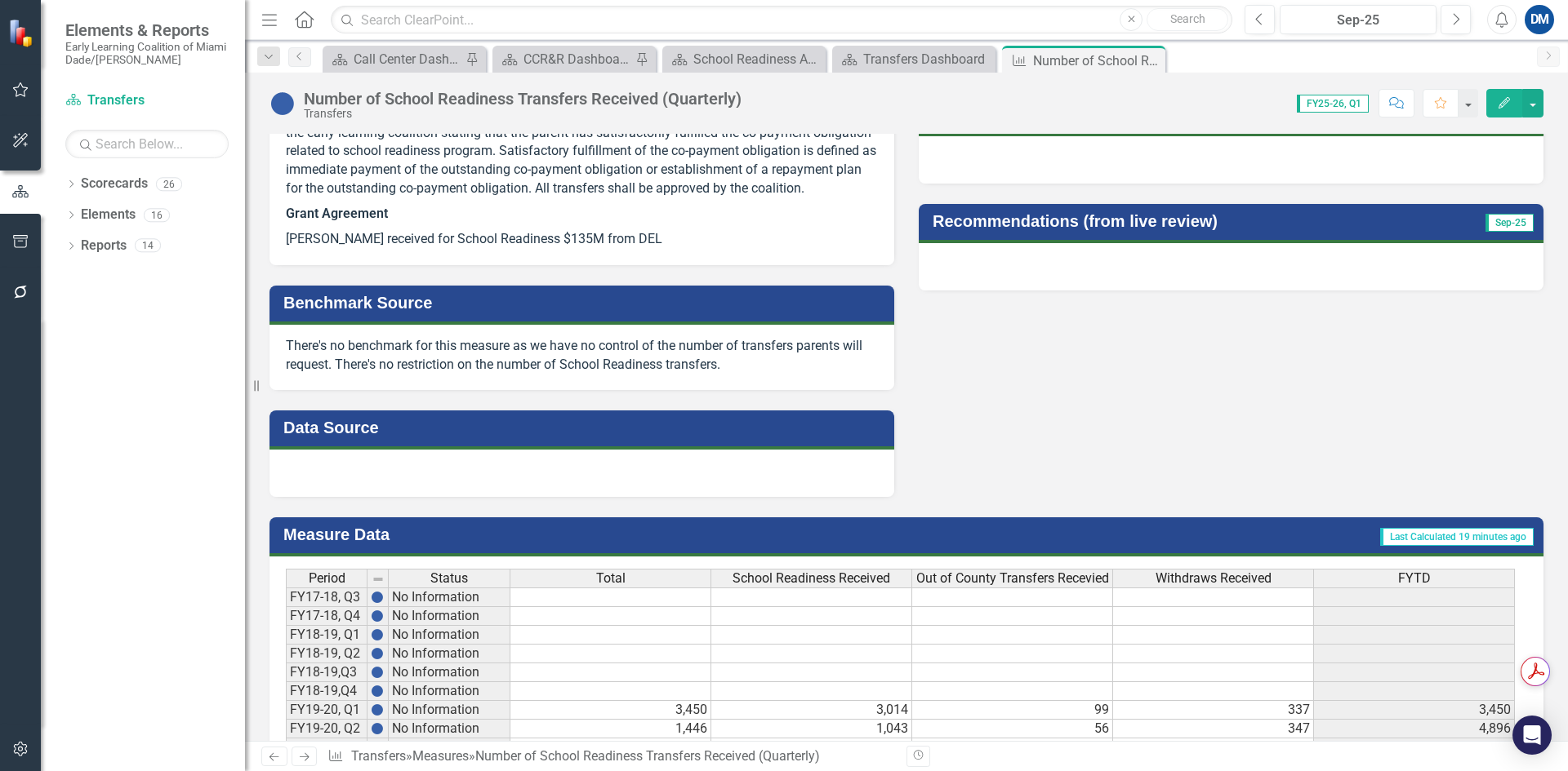
scroll to position [816, 0]
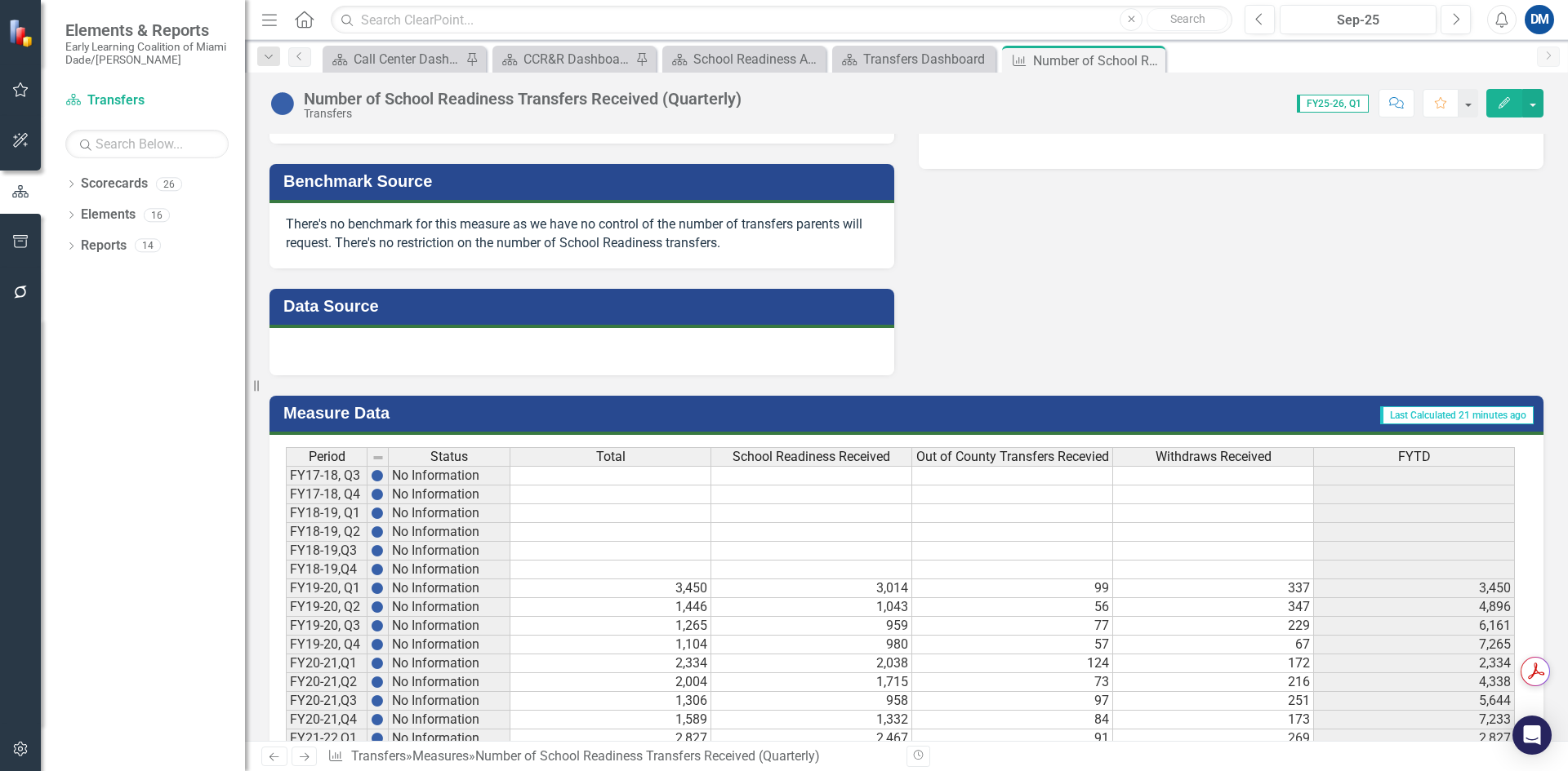
click at [392, 375] on div at bounding box center [582, 351] width 625 height 48
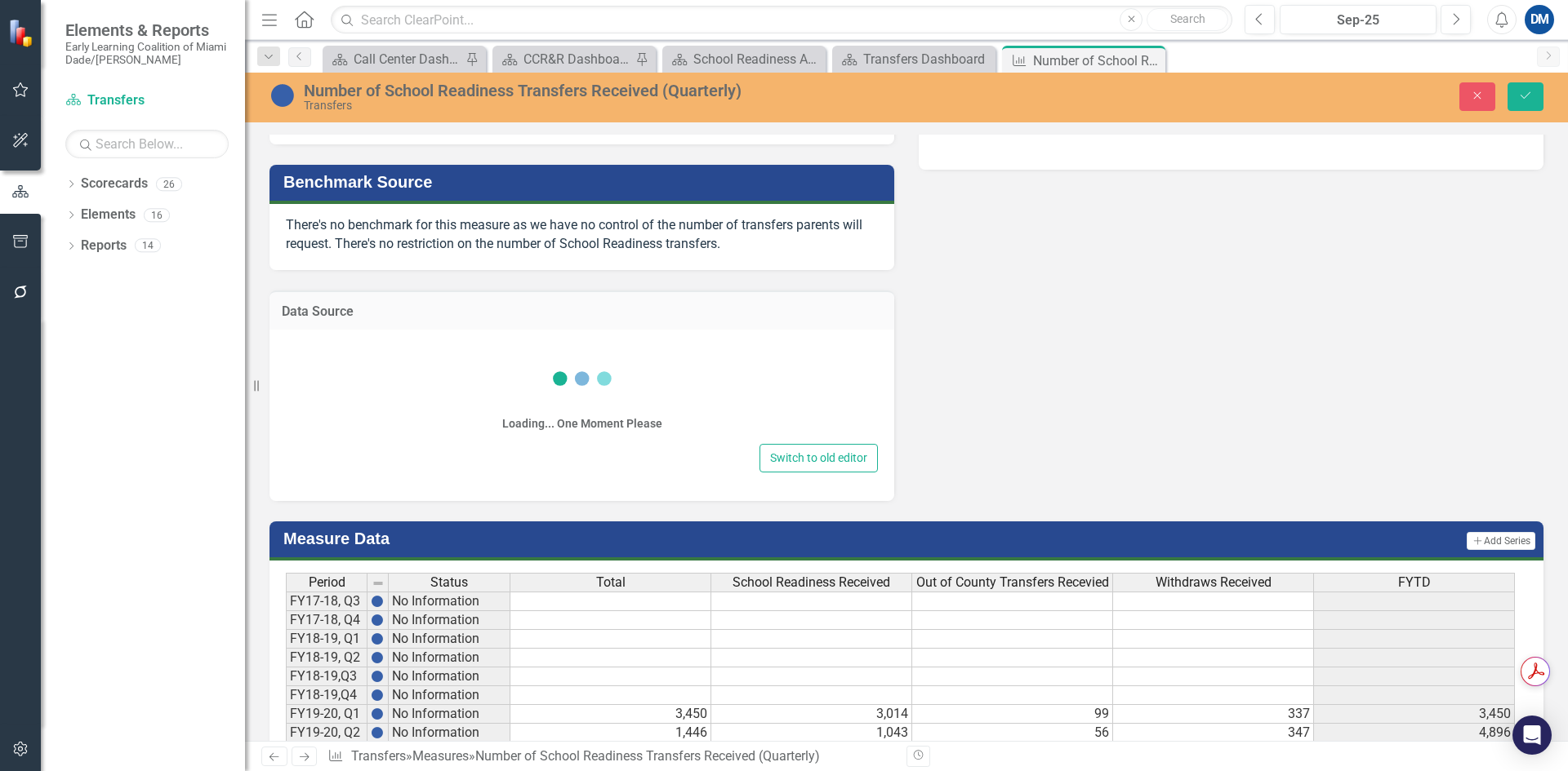
click at [385, 383] on div "Loading... One Moment Please" at bounding box center [582, 391] width 592 height 98
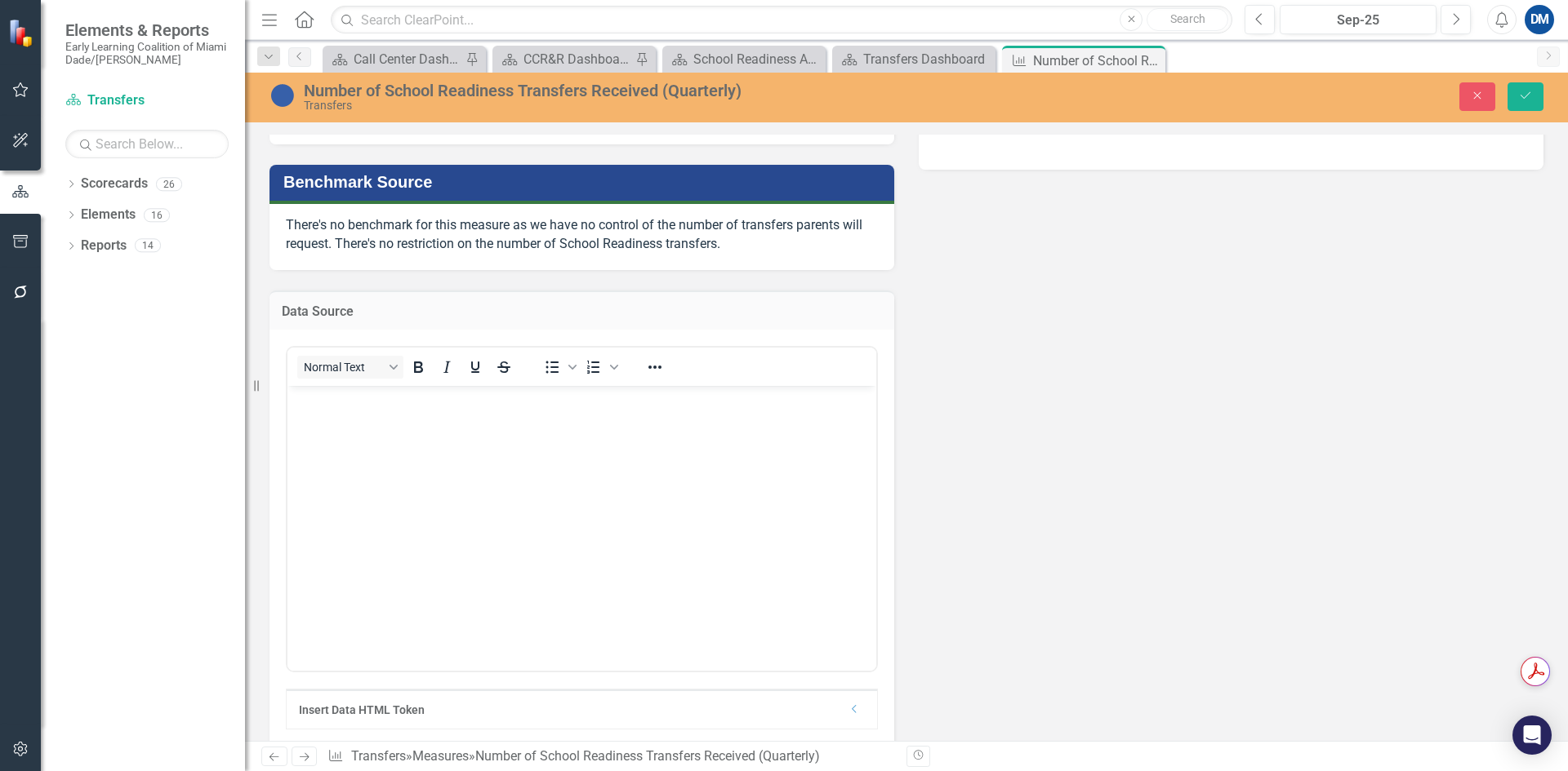
scroll to position [0, 0]
click at [372, 407] on p "Rich Text Area. Press ALT-0 for help." at bounding box center [582, 400] width 581 height 19
click at [555, 374] on icon "Bullet list" at bounding box center [553, 367] width 13 height 13
click at [287, 418] on div "Paragraph To open the popup, press Shift+Enter To open the popup, press Shift+E…" at bounding box center [582, 509] width 592 height 326
click at [294, 398] on p "Outllook" at bounding box center [582, 400] width 581 height 19
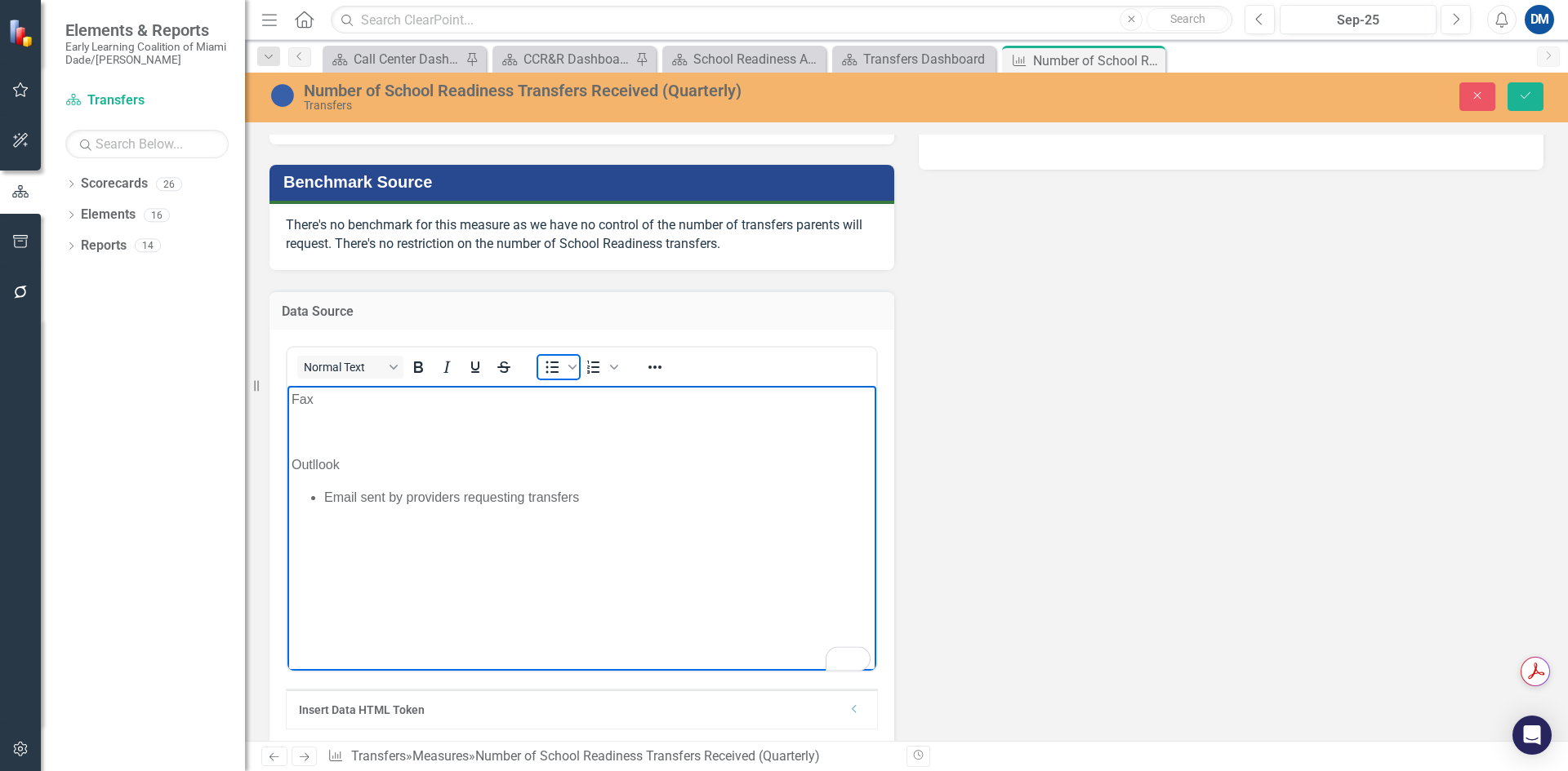
click at [551, 377] on icon "Bullet list" at bounding box center [551, 367] width 19 height 19
drag, startPoint x: 529, startPoint y: 493, endPoint x: 561, endPoint y: 498, distance: 32.4
click at [530, 493] on li "Email sent by providers requesting transfers" at bounding box center [598, 498] width 548 height 19
click at [604, 497] on li "Email sent by providers requesting a transfers" at bounding box center [598, 498] width 548 height 19
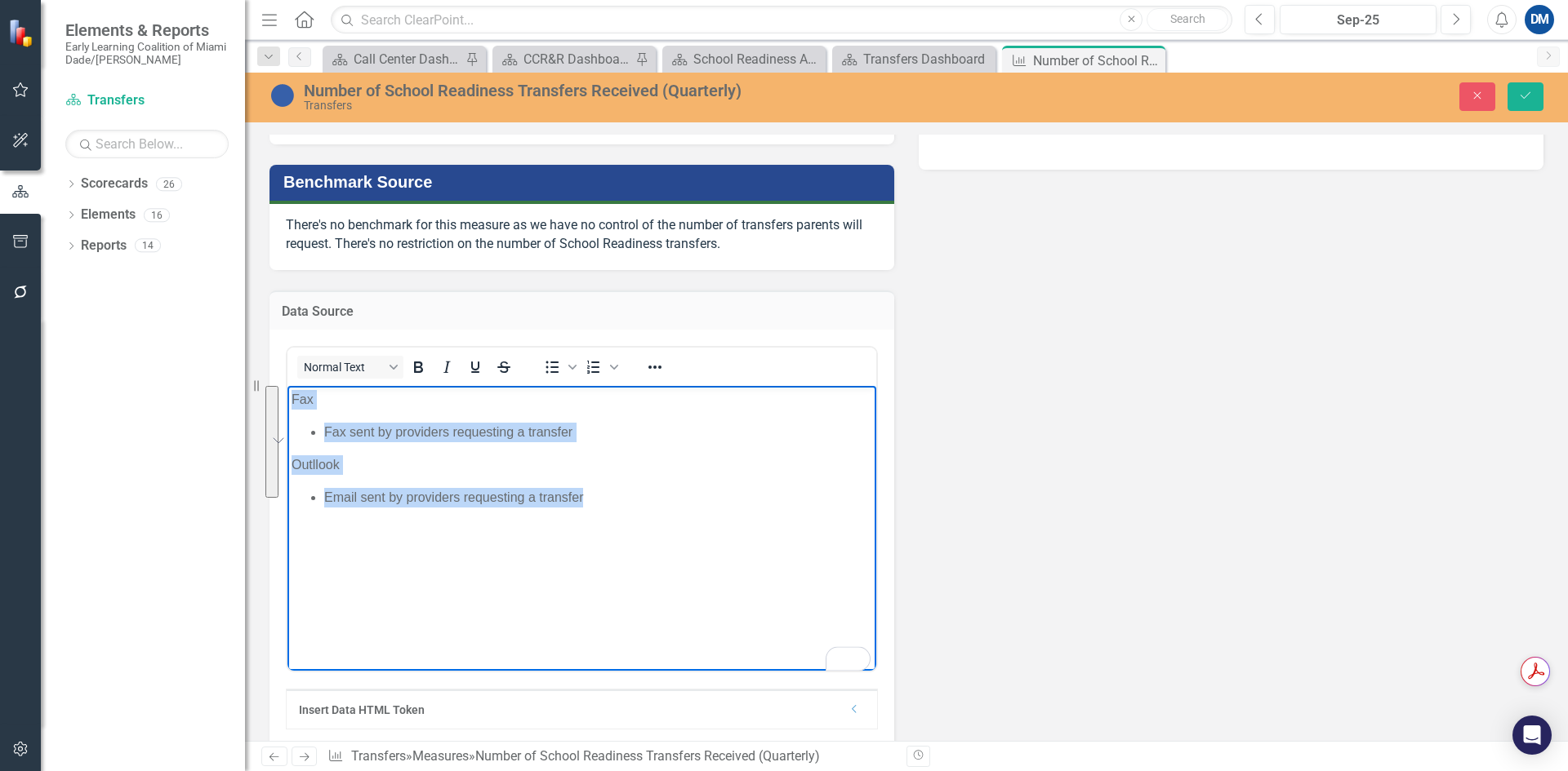
drag, startPoint x: 618, startPoint y: 495, endPoint x: 249, endPoint y: 357, distance: 394.0
click at [288, 386] on html "Fax Fax sent by providers requesting a transfer Outllook Email sent by provider…" at bounding box center [582, 508] width 589 height 245
copy body "Fax Fax sent by providers requesting a transfer Outllook Email sent by provider…"
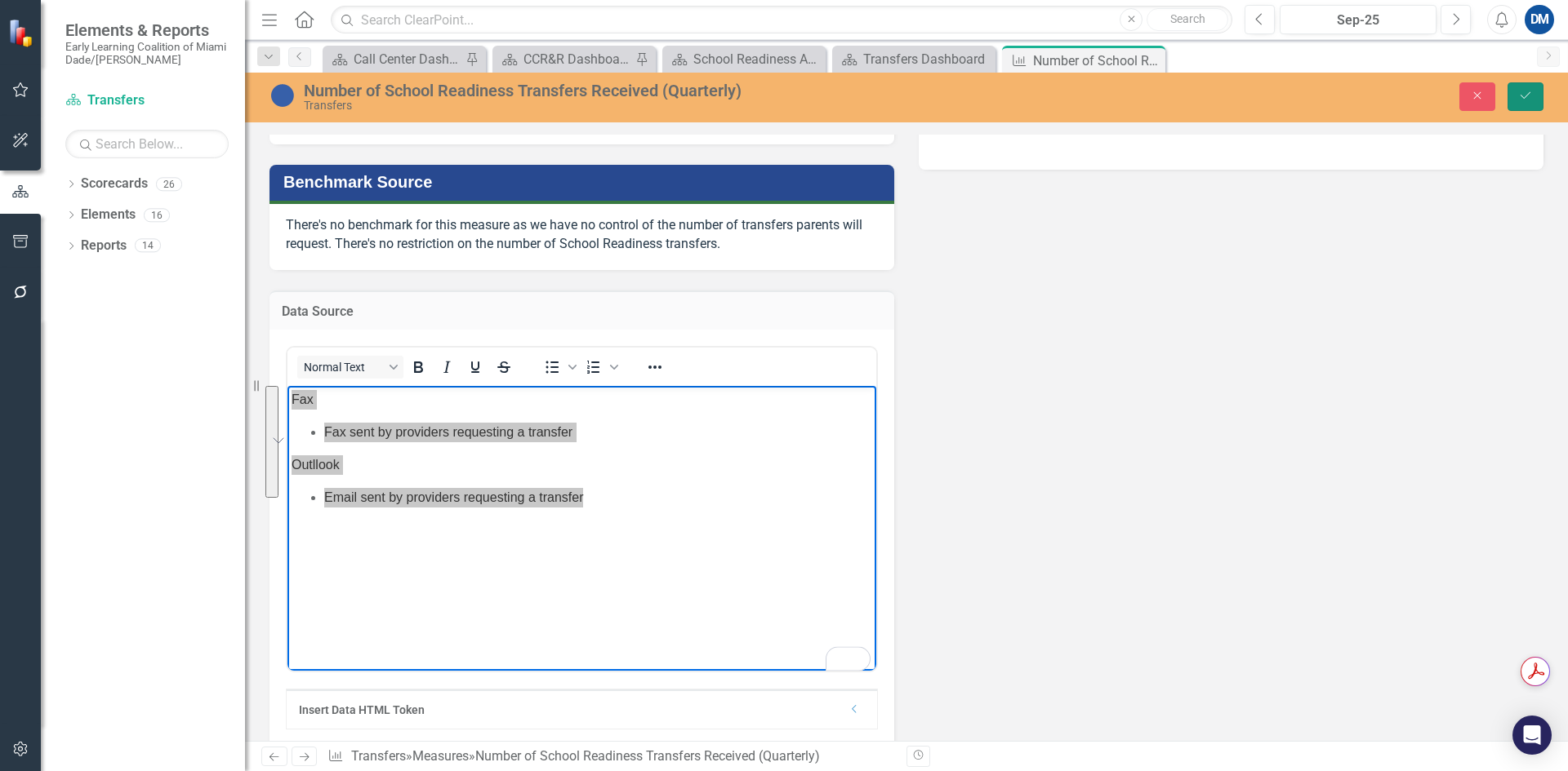
click at [1526, 104] on button "Save" at bounding box center [1525, 97] width 36 height 28
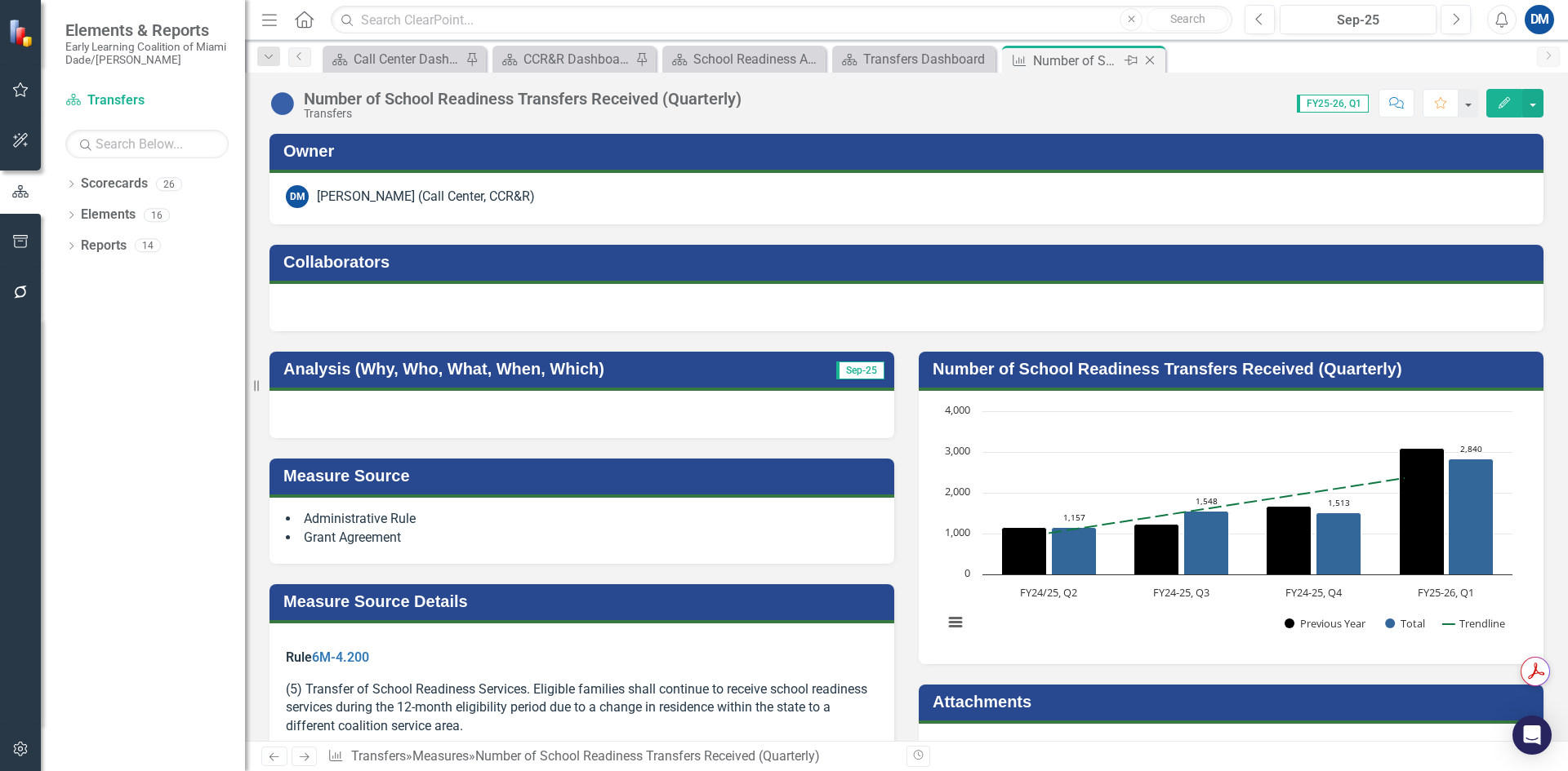
click at [1160, 59] on div "Close" at bounding box center [1151, 61] width 20 height 20
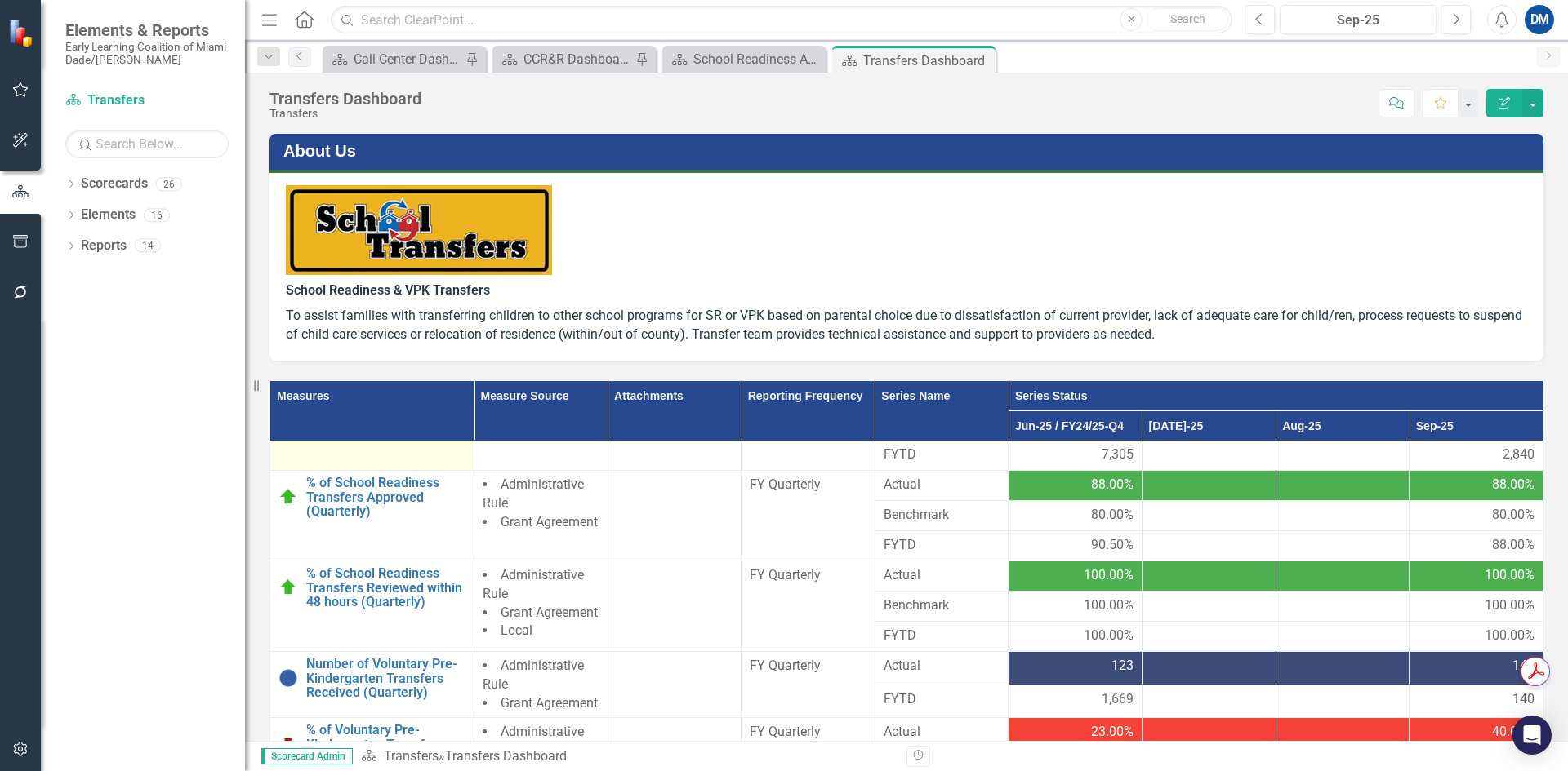
scroll to position [163, 0]
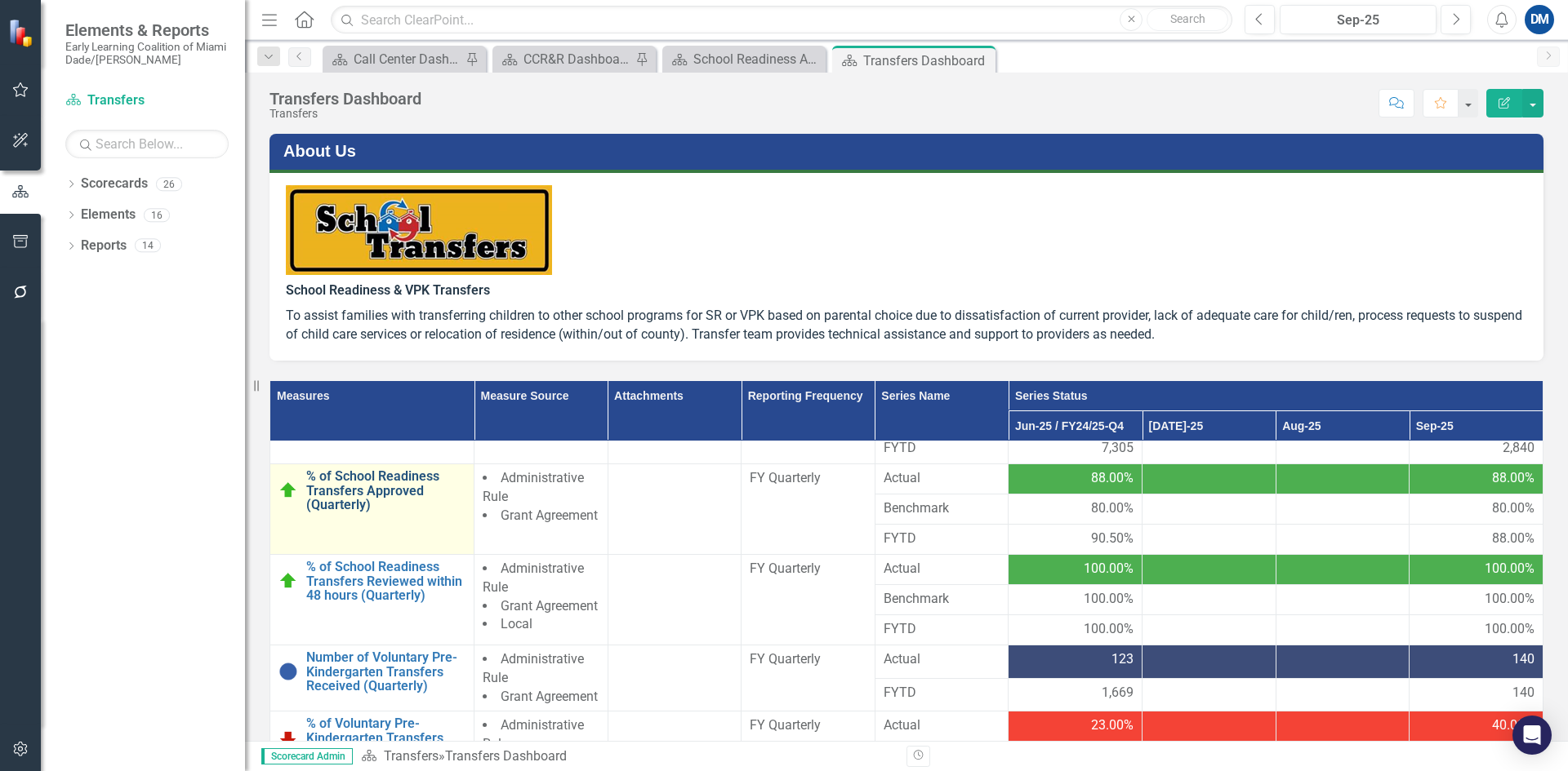
click at [348, 513] on link "% of School Readiness Transfers Approved (Quarterly)" at bounding box center [386, 491] width 159 height 43
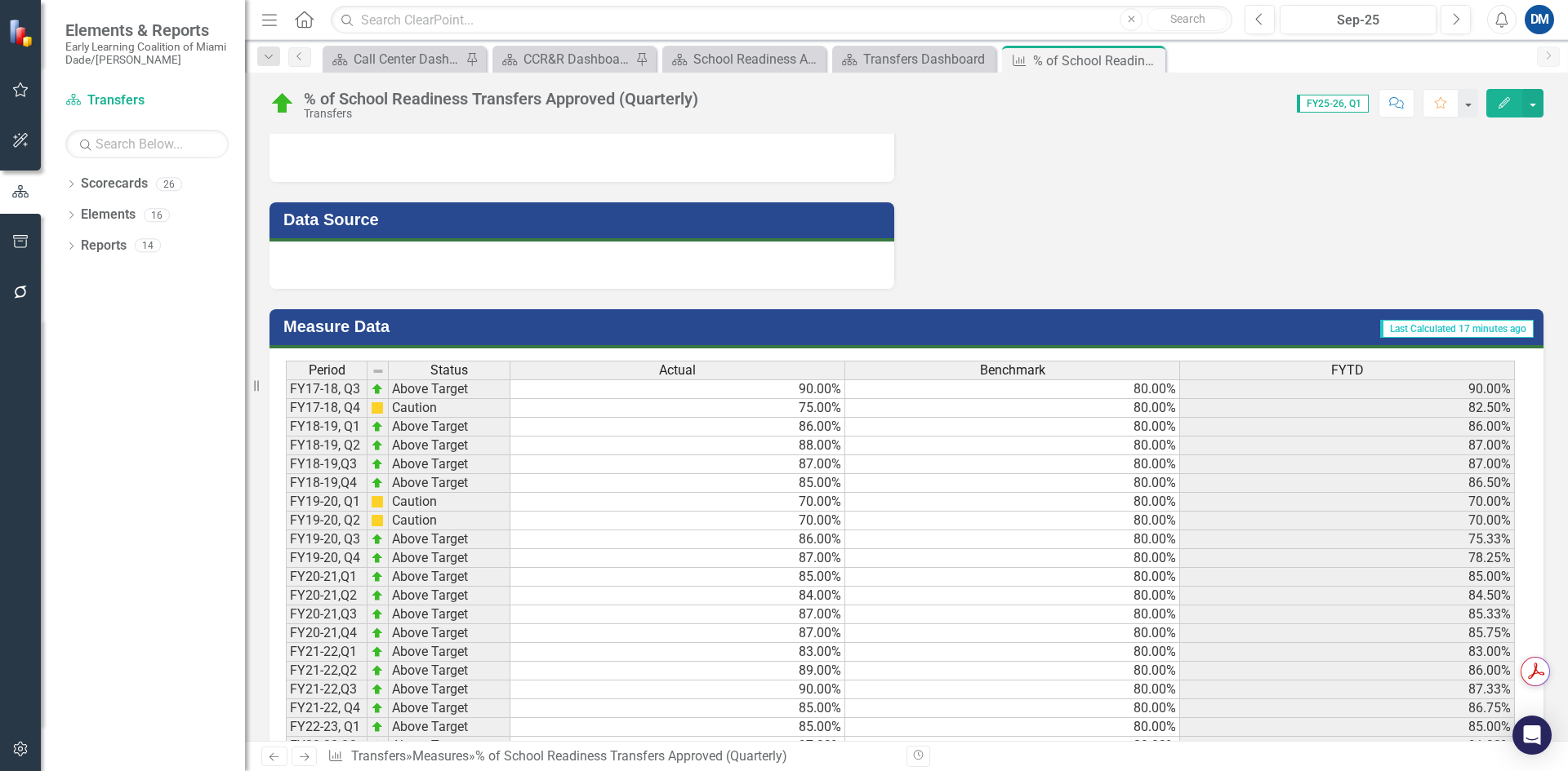
scroll to position [1143, 0]
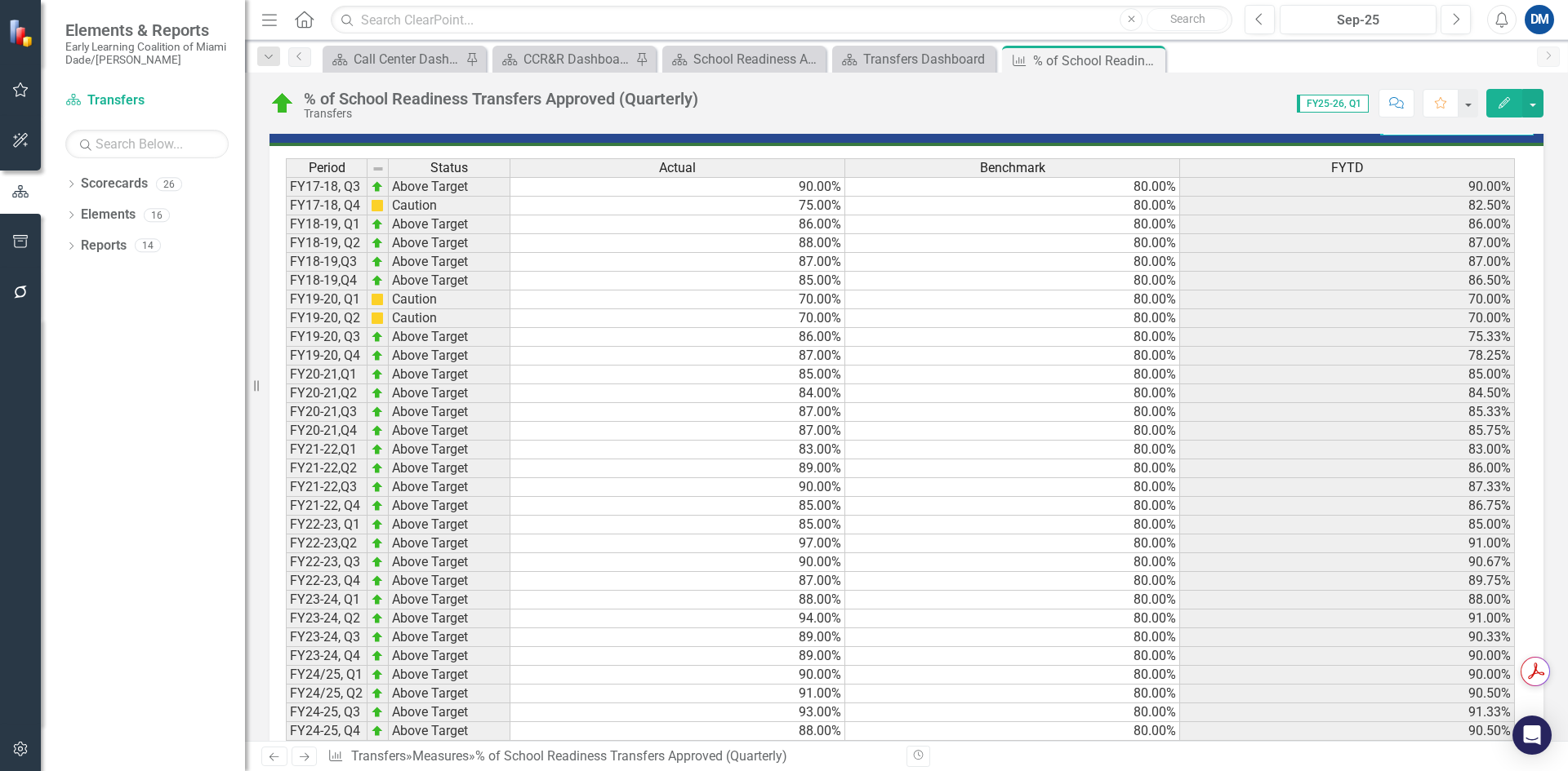
click at [358, 86] on div at bounding box center [582, 63] width 625 height 48
click at [343, 86] on div at bounding box center [582, 63] width 625 height 48
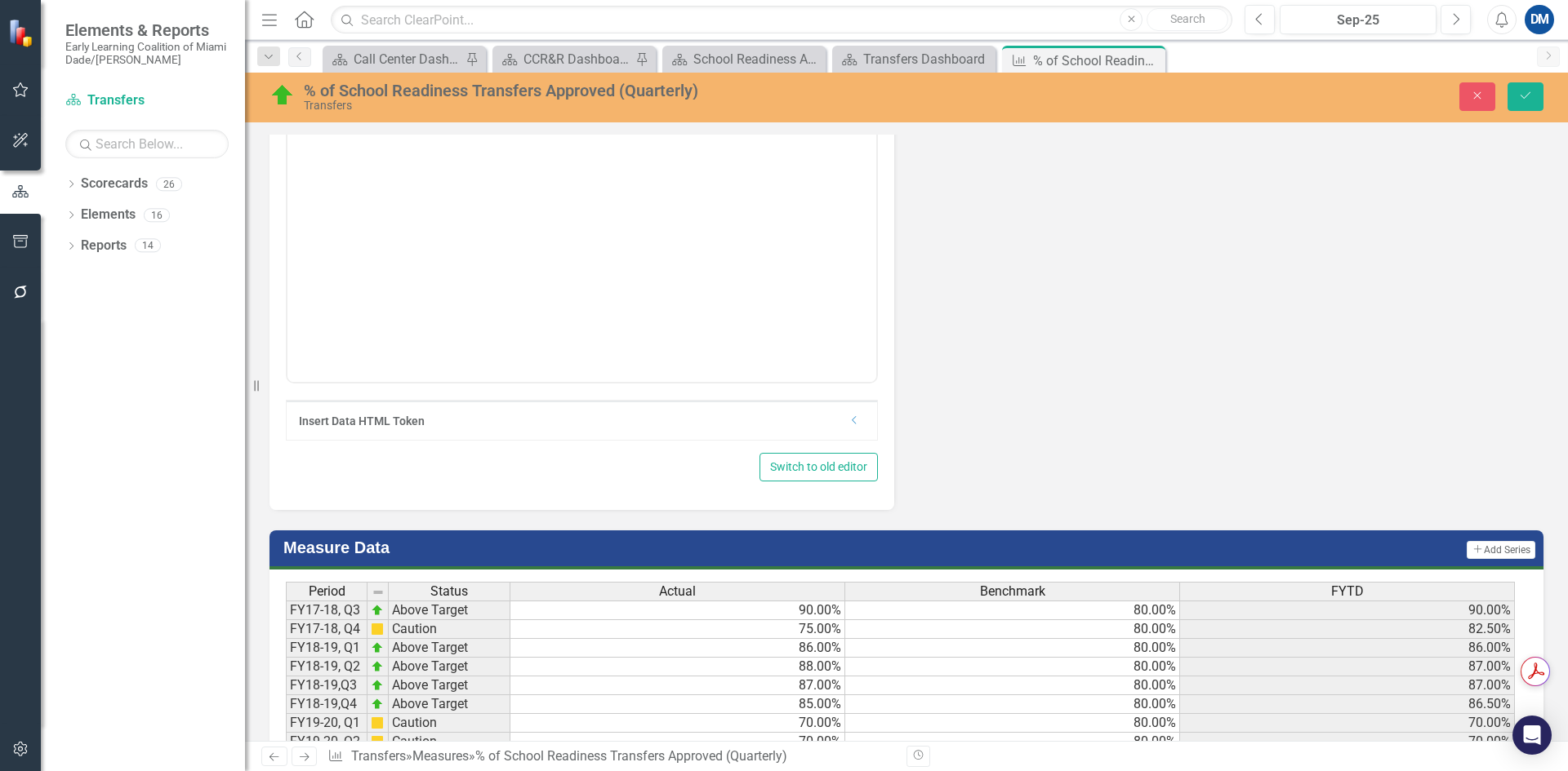
scroll to position [0, 0]
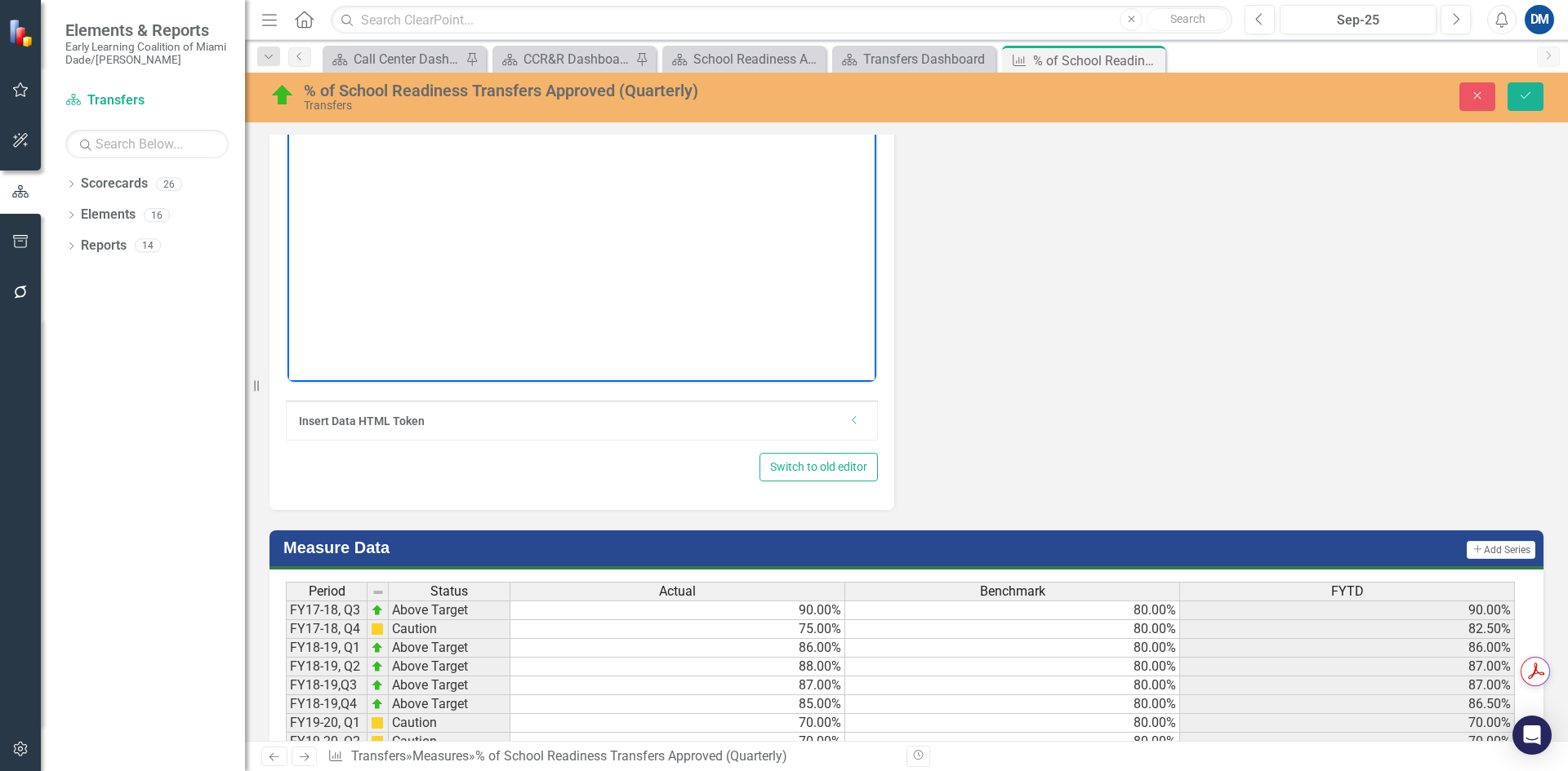
click at [342, 167] on body "Rich Text Area. Press ALT-0 for help." at bounding box center [582, 219] width 589 height 245
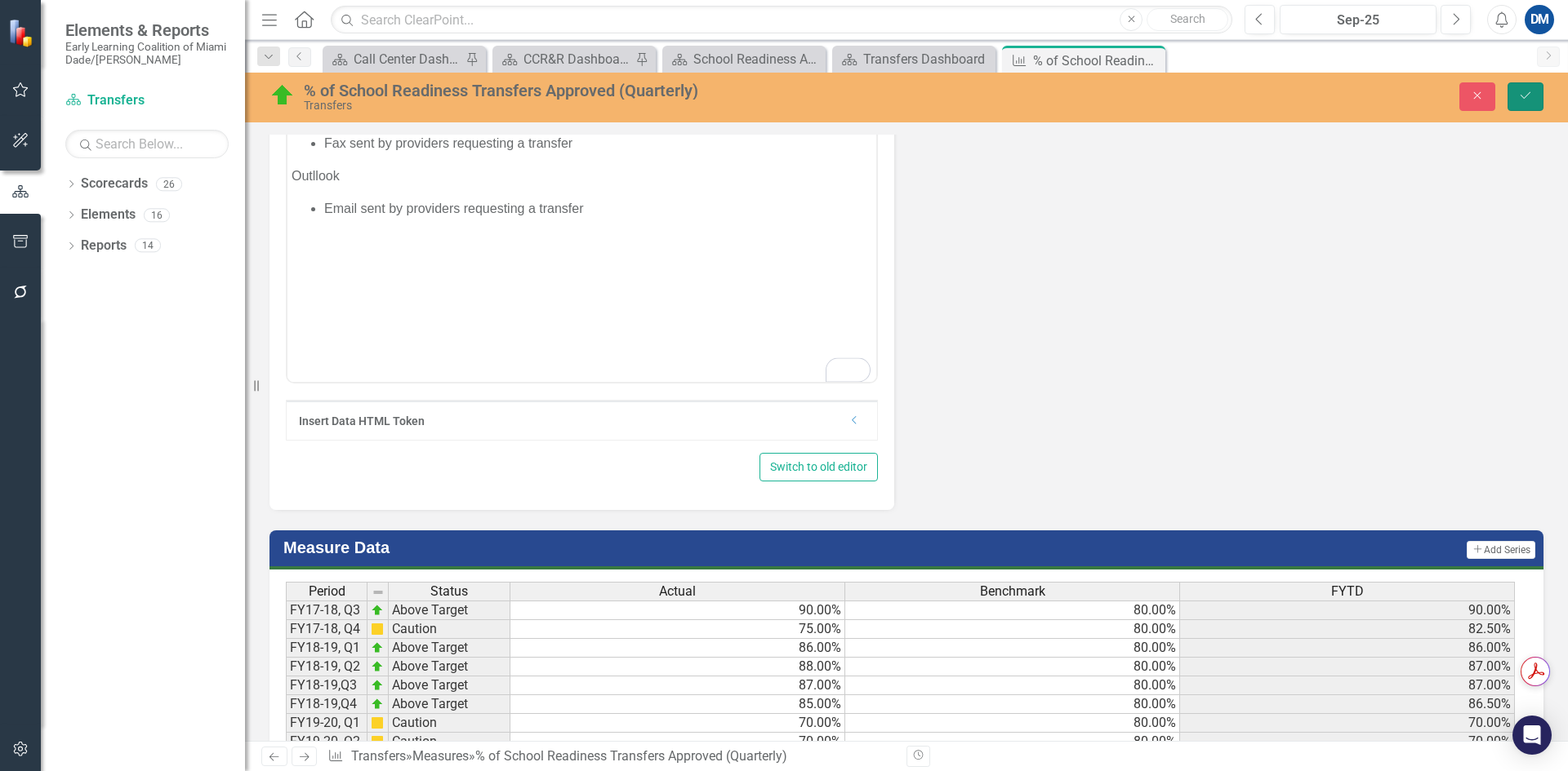
click at [1532, 99] on icon "Save" at bounding box center [1526, 95] width 15 height 12
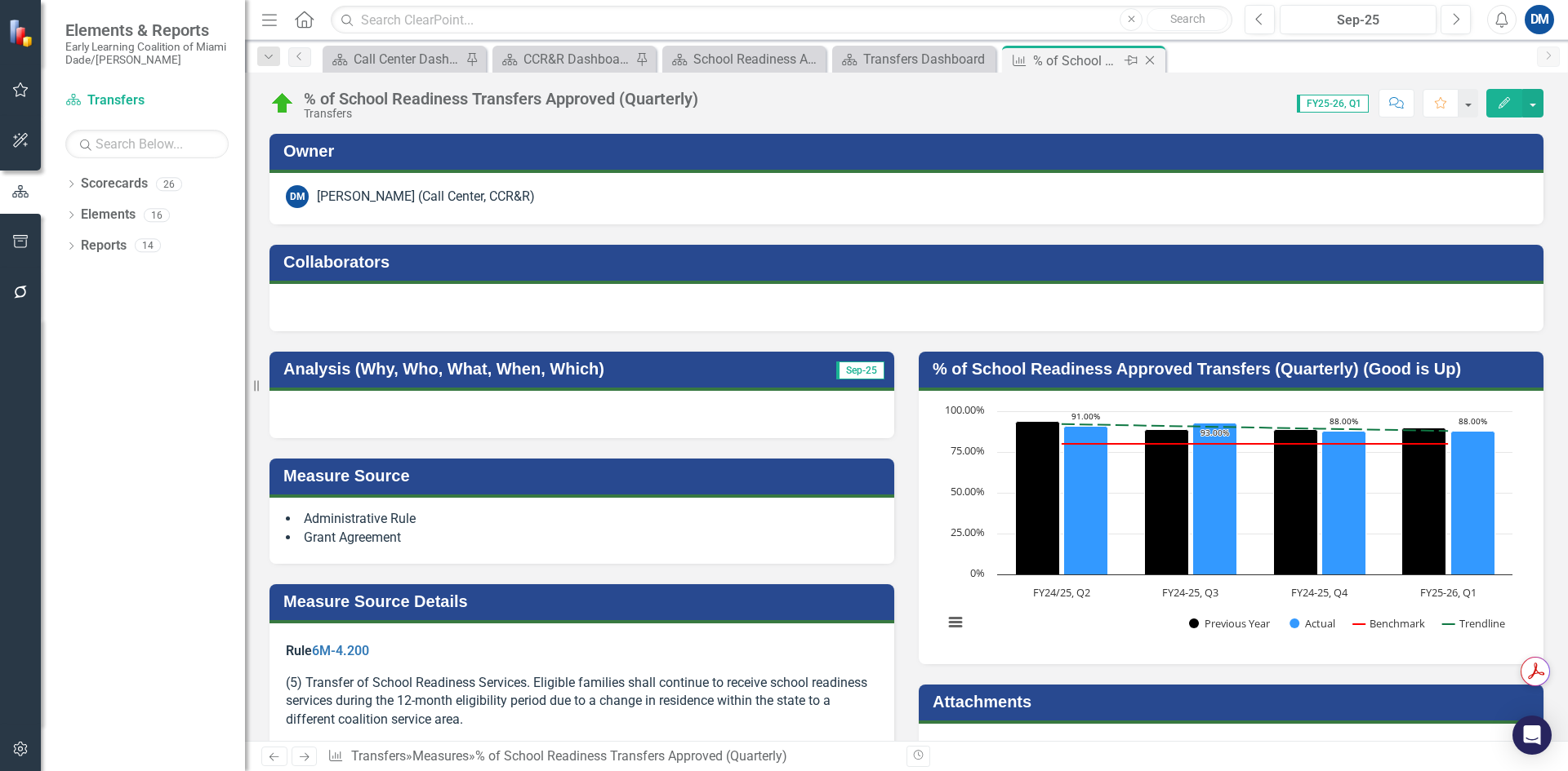
click at [1156, 57] on icon "Close" at bounding box center [1150, 60] width 17 height 13
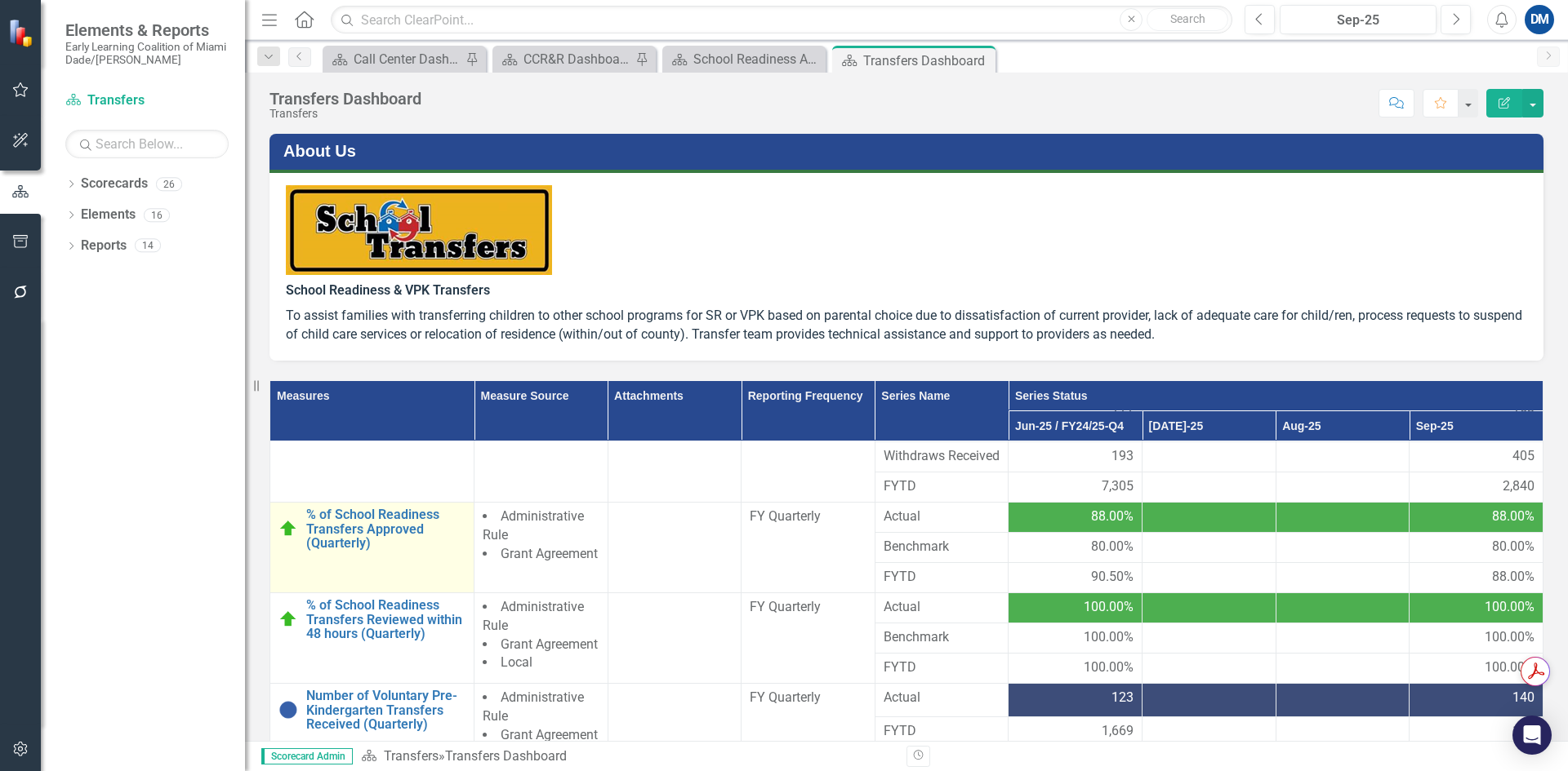
scroll to position [163, 0]
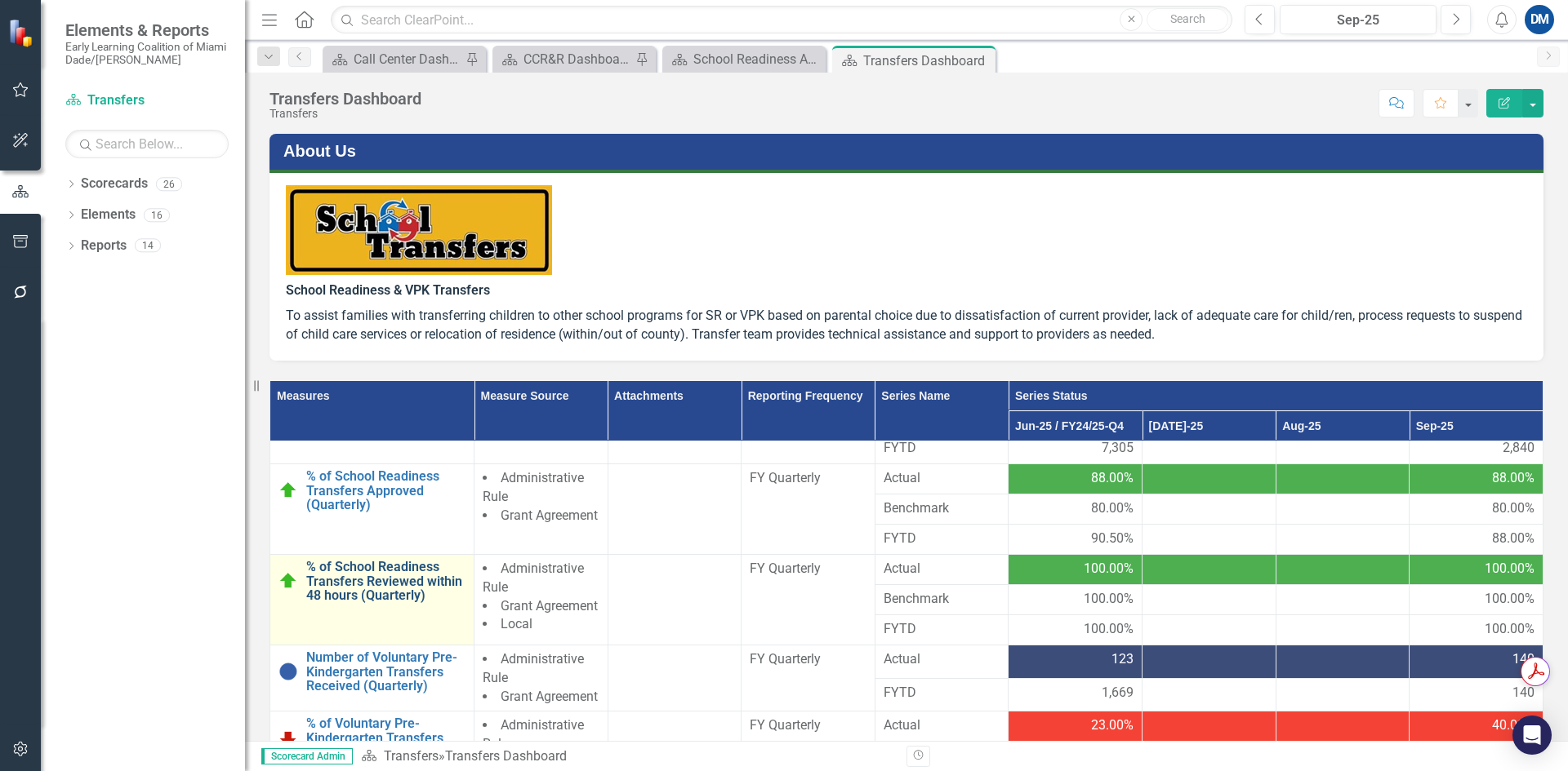
click at [351, 603] on link "% of School Readiness Transfers Reviewed within 48 hours (Quarterly)" at bounding box center [386, 582] width 159 height 43
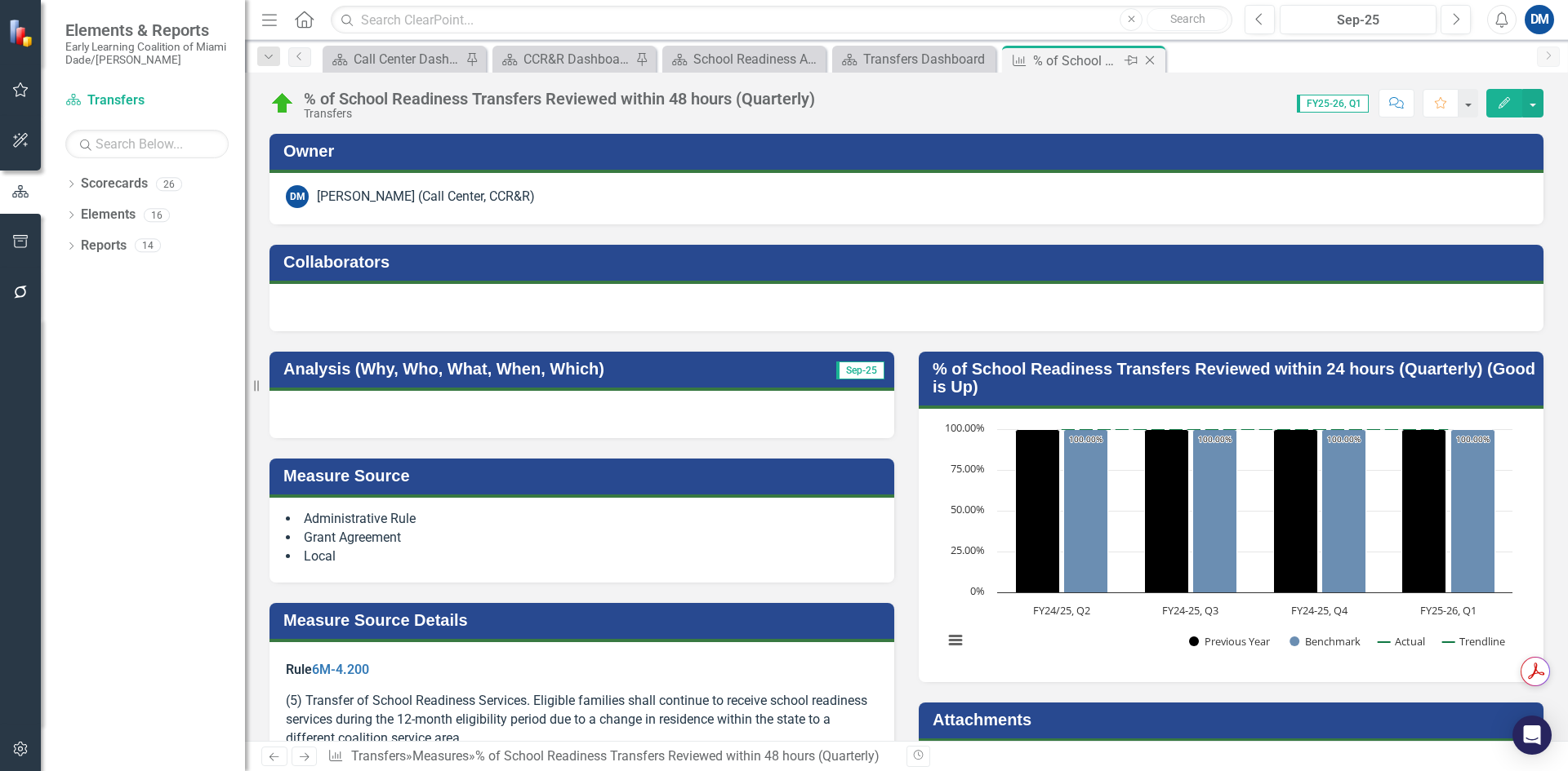
click at [1156, 61] on icon "Close" at bounding box center [1150, 60] width 17 height 13
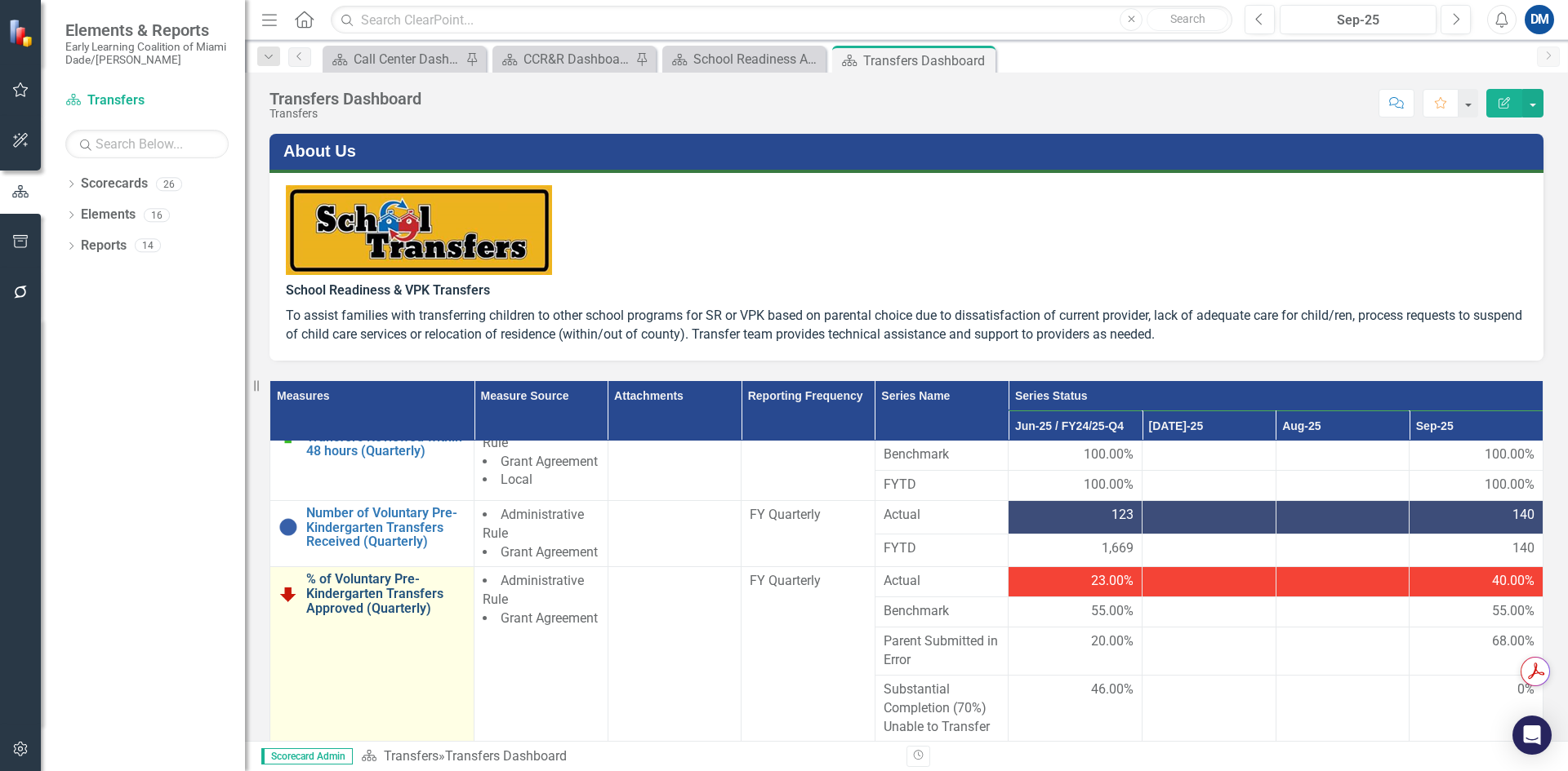
scroll to position [276, 0]
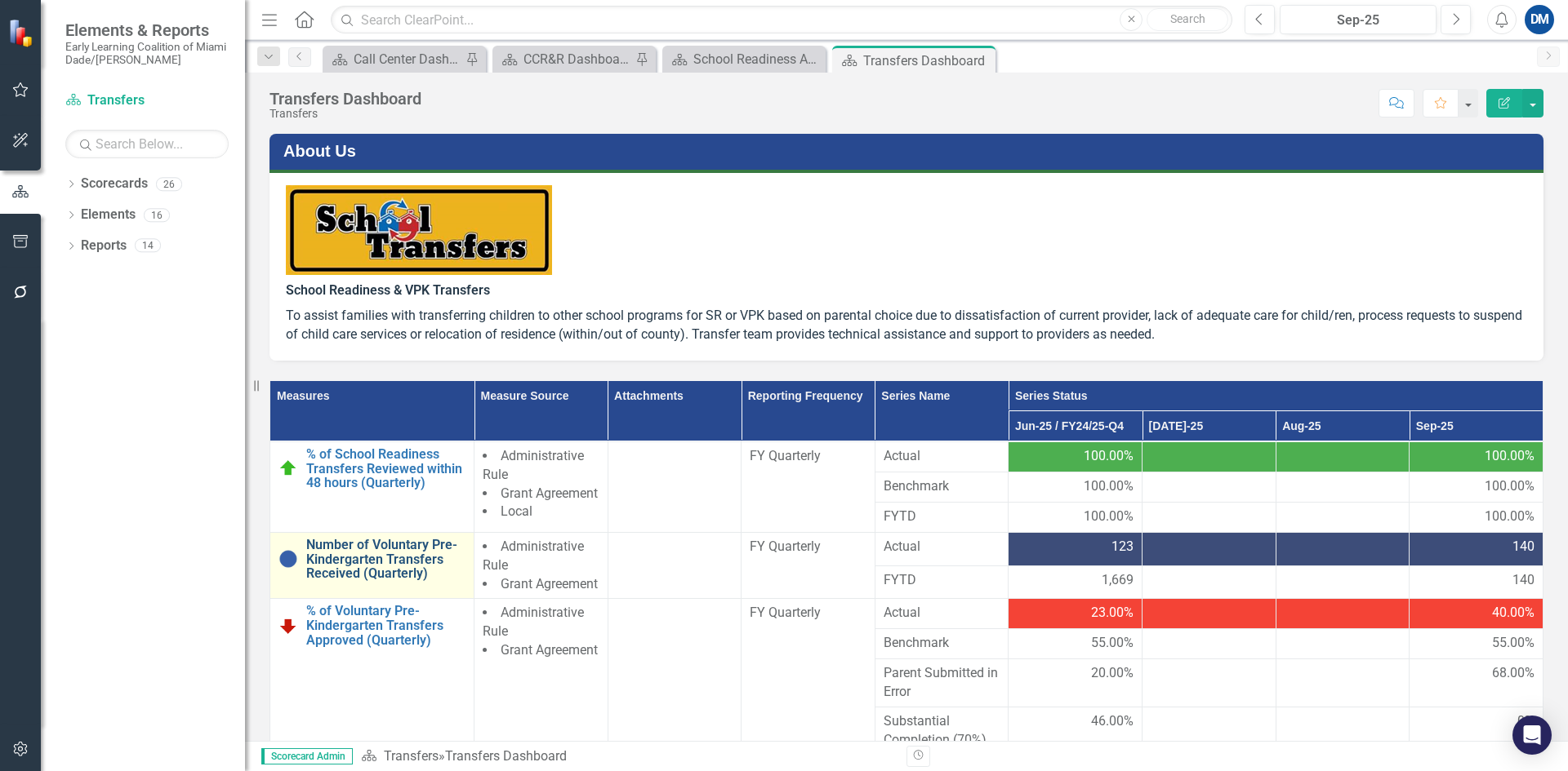
click at [371, 581] on link "Number of Voluntary Pre-Kindergarten Transfers Received (Quarterly)" at bounding box center [386, 559] width 159 height 43
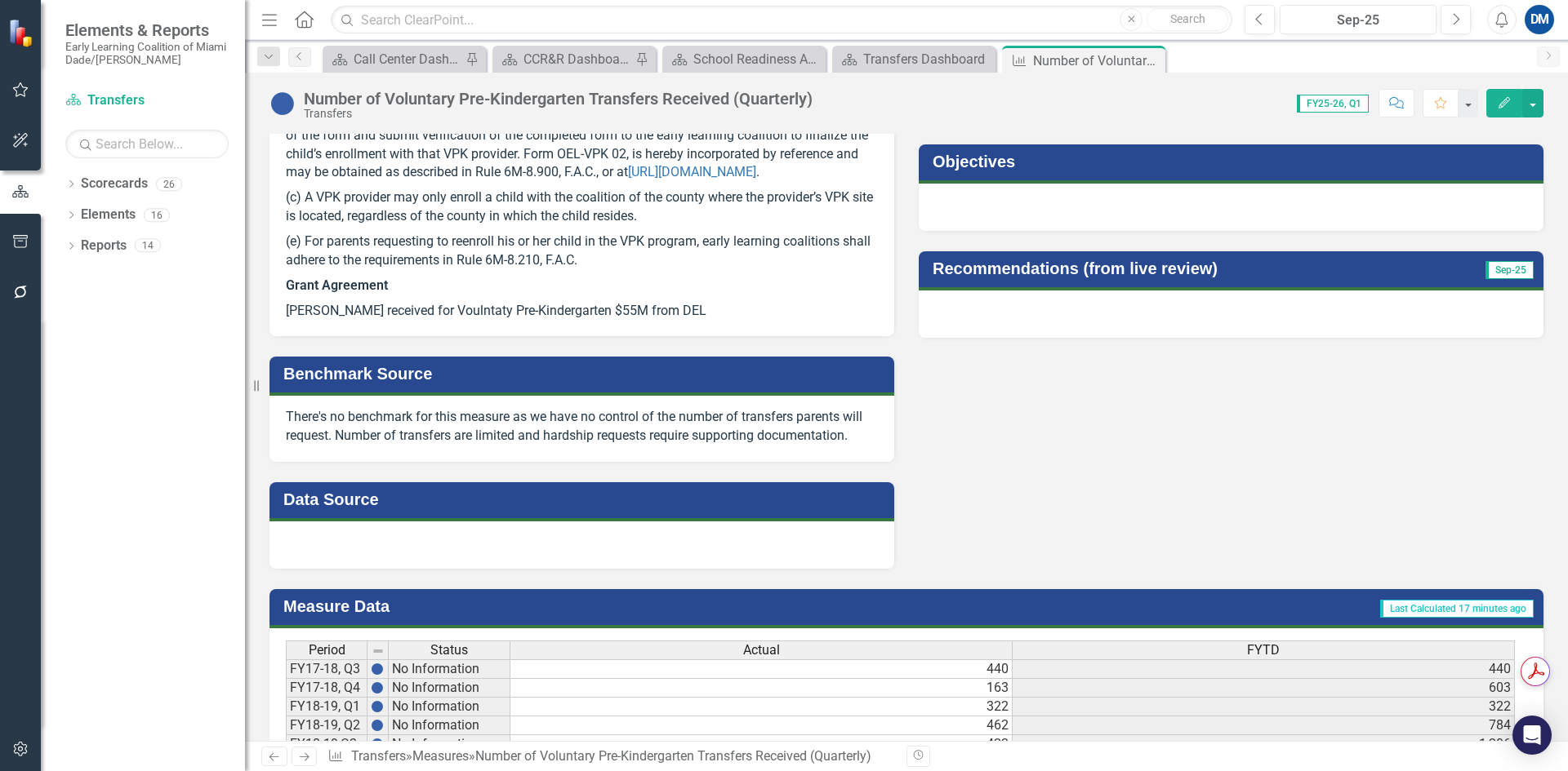
scroll to position [653, 0]
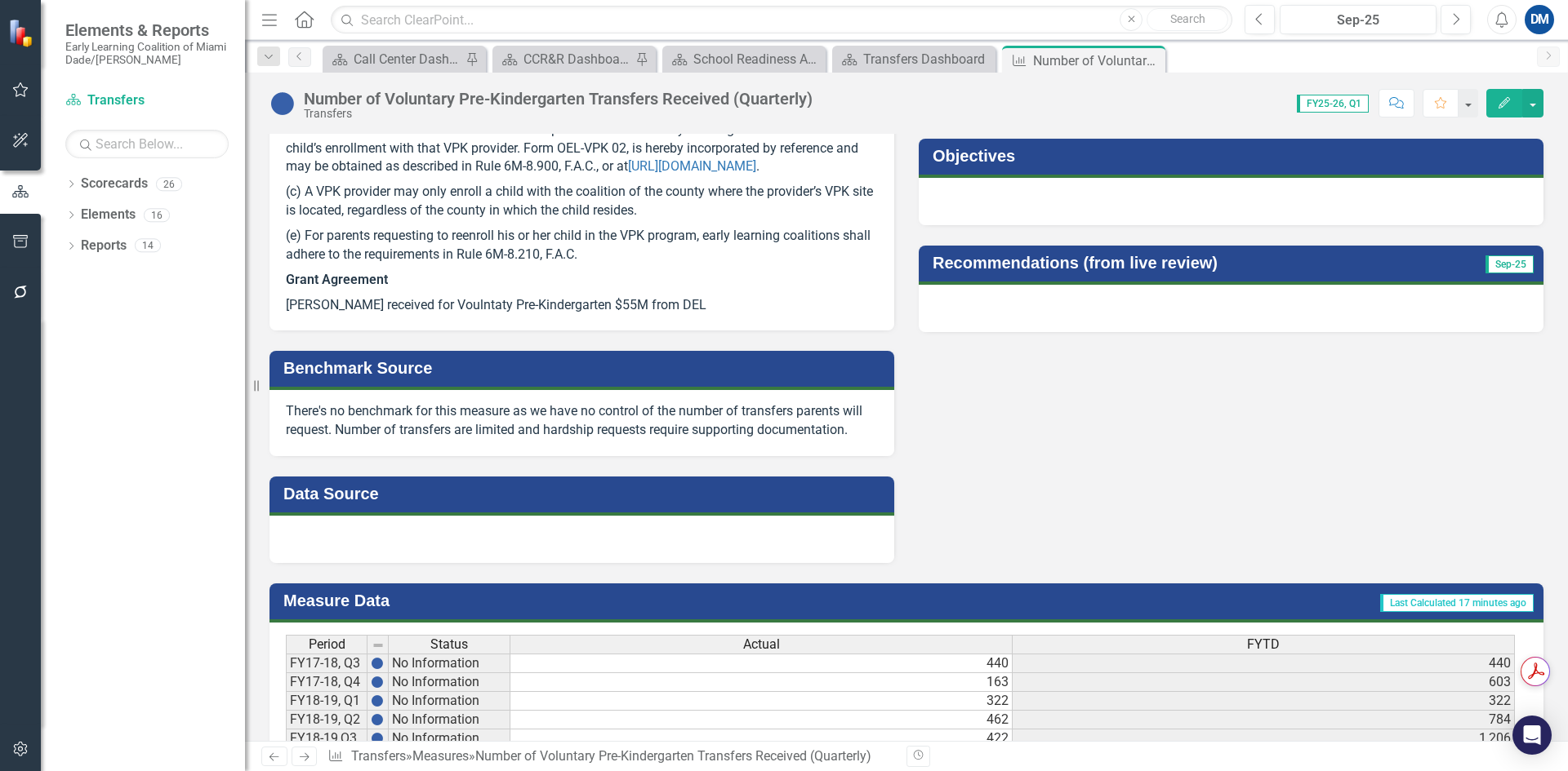
click at [421, 559] on div at bounding box center [582, 539] width 625 height 48
click at [418, 561] on div at bounding box center [582, 539] width 625 height 48
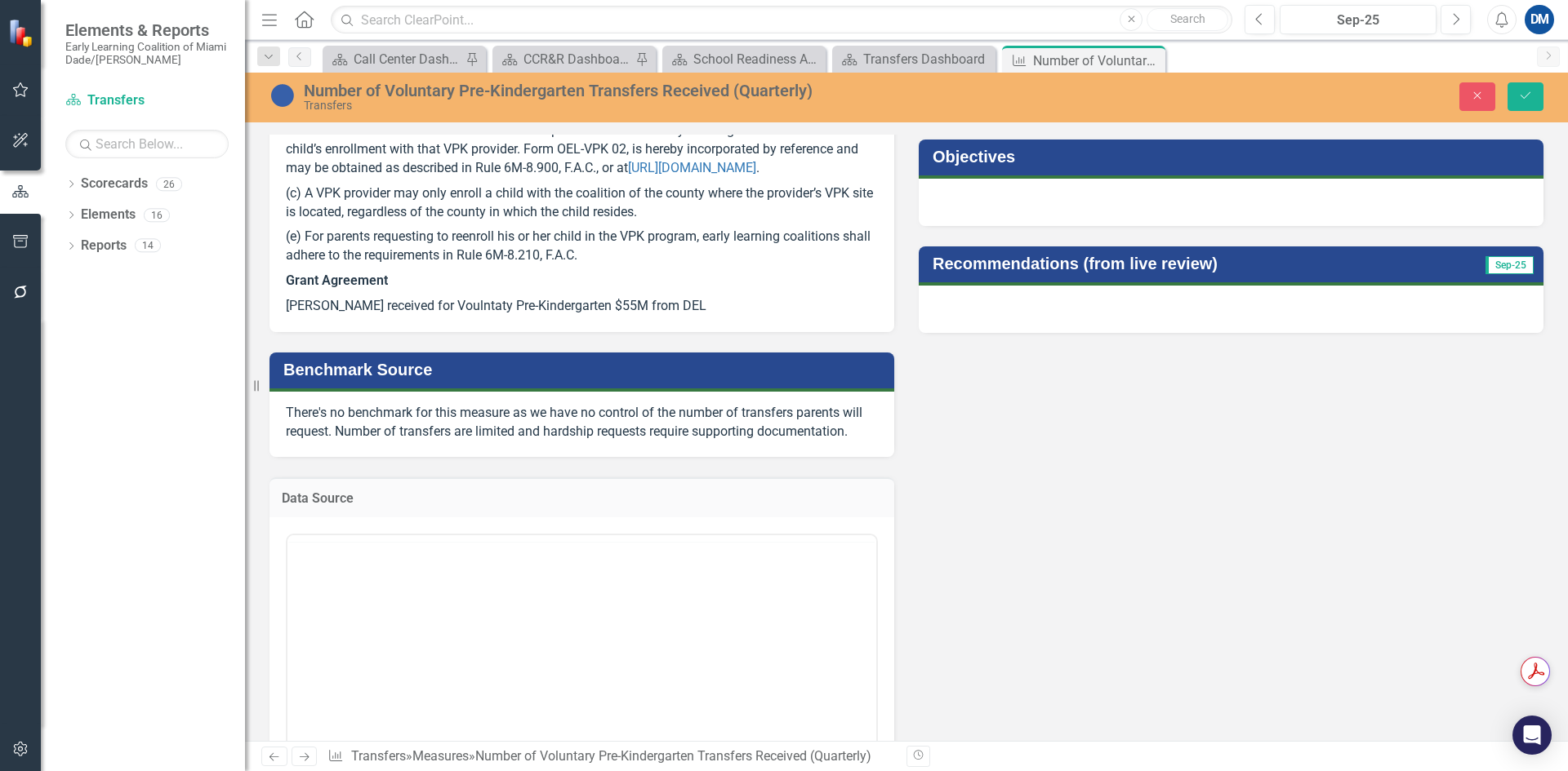
scroll to position [0, 0]
click at [413, 608] on body "Rich Text Area. Press ALT-0 for help." at bounding box center [582, 696] width 589 height 245
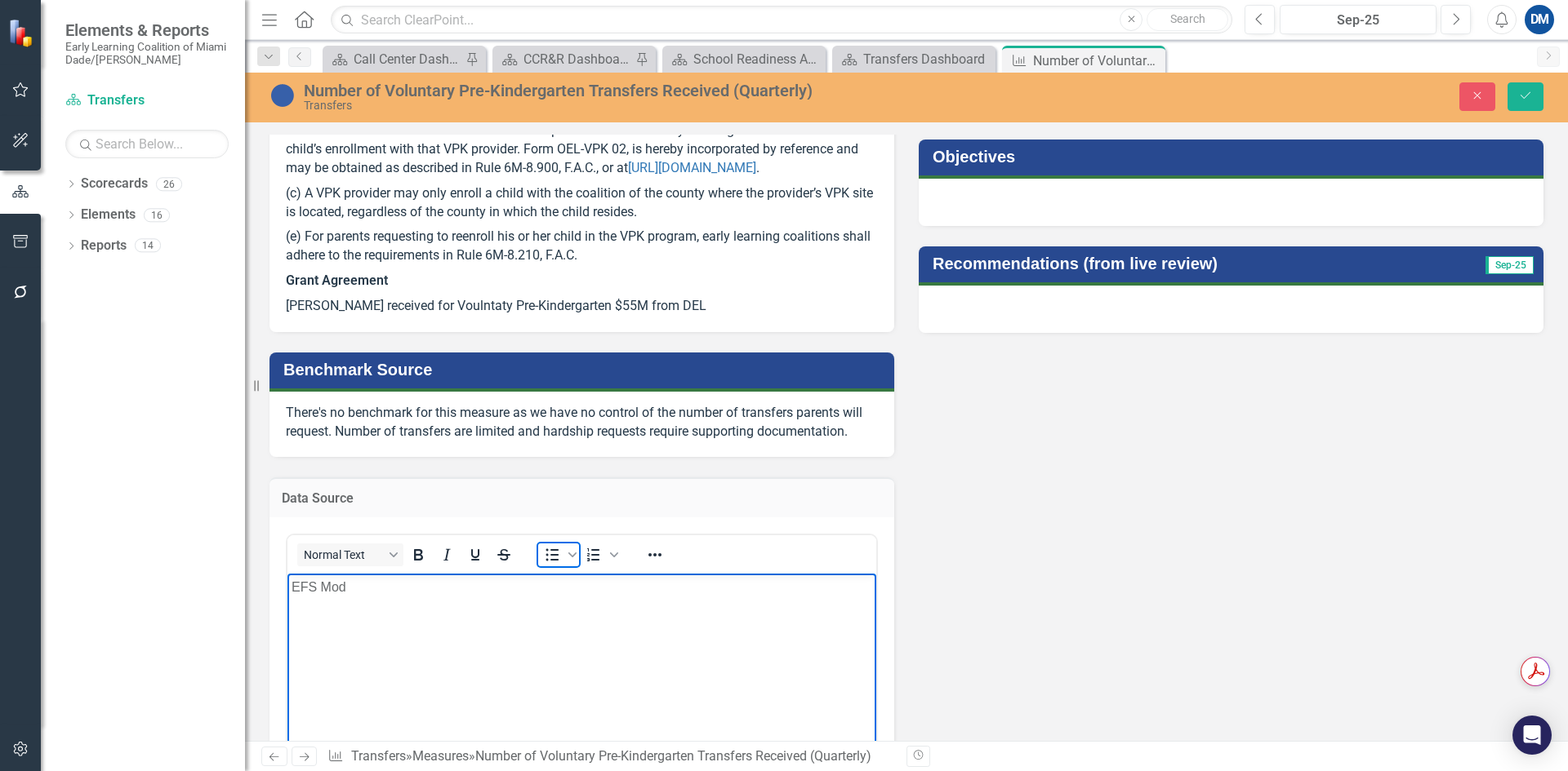
click at [550, 565] on icon "Bullet list" at bounding box center [551, 554] width 19 height 19
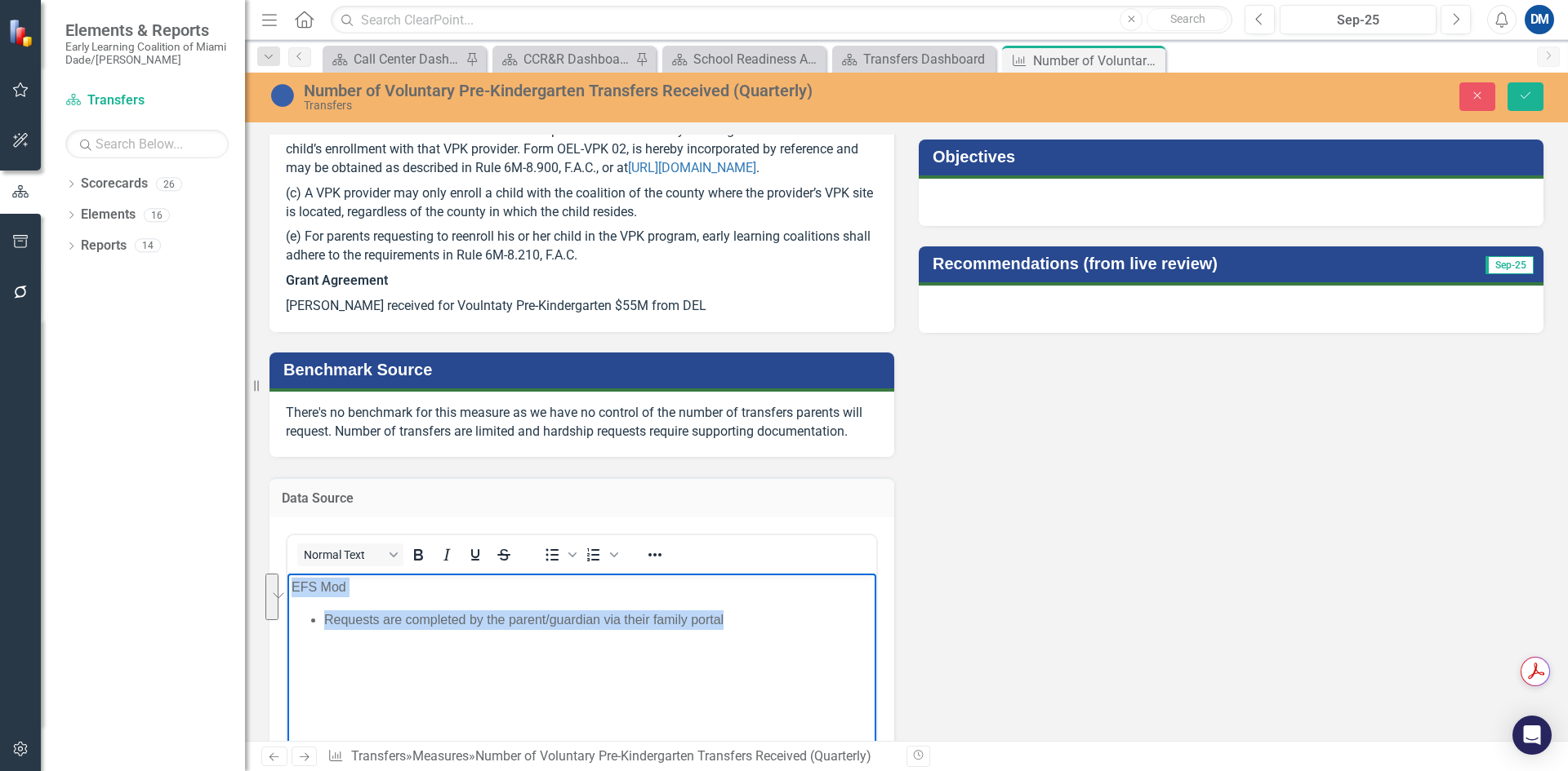
drag, startPoint x: 759, startPoint y: 624, endPoint x: 273, endPoint y: 571, distance: 488.9
click at [288, 574] on html "EFS Mod Requests are completed by the parent/guardian via their family portal" at bounding box center [582, 696] width 589 height 245
copy body "EFS Mod Requests are completed by the parent/guardian via their family portal"
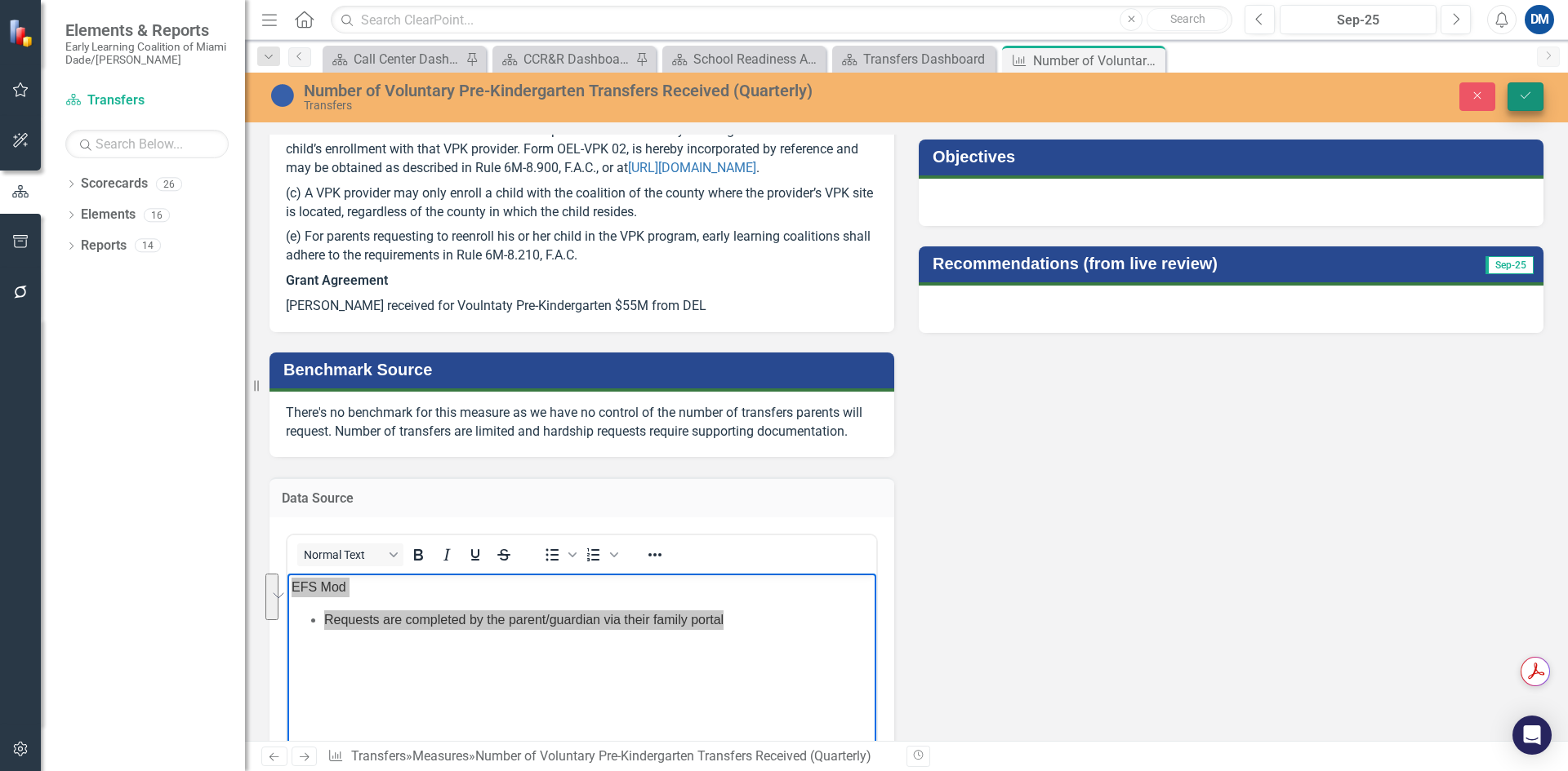
click at [1516, 98] on button "Save" at bounding box center [1525, 97] width 36 height 28
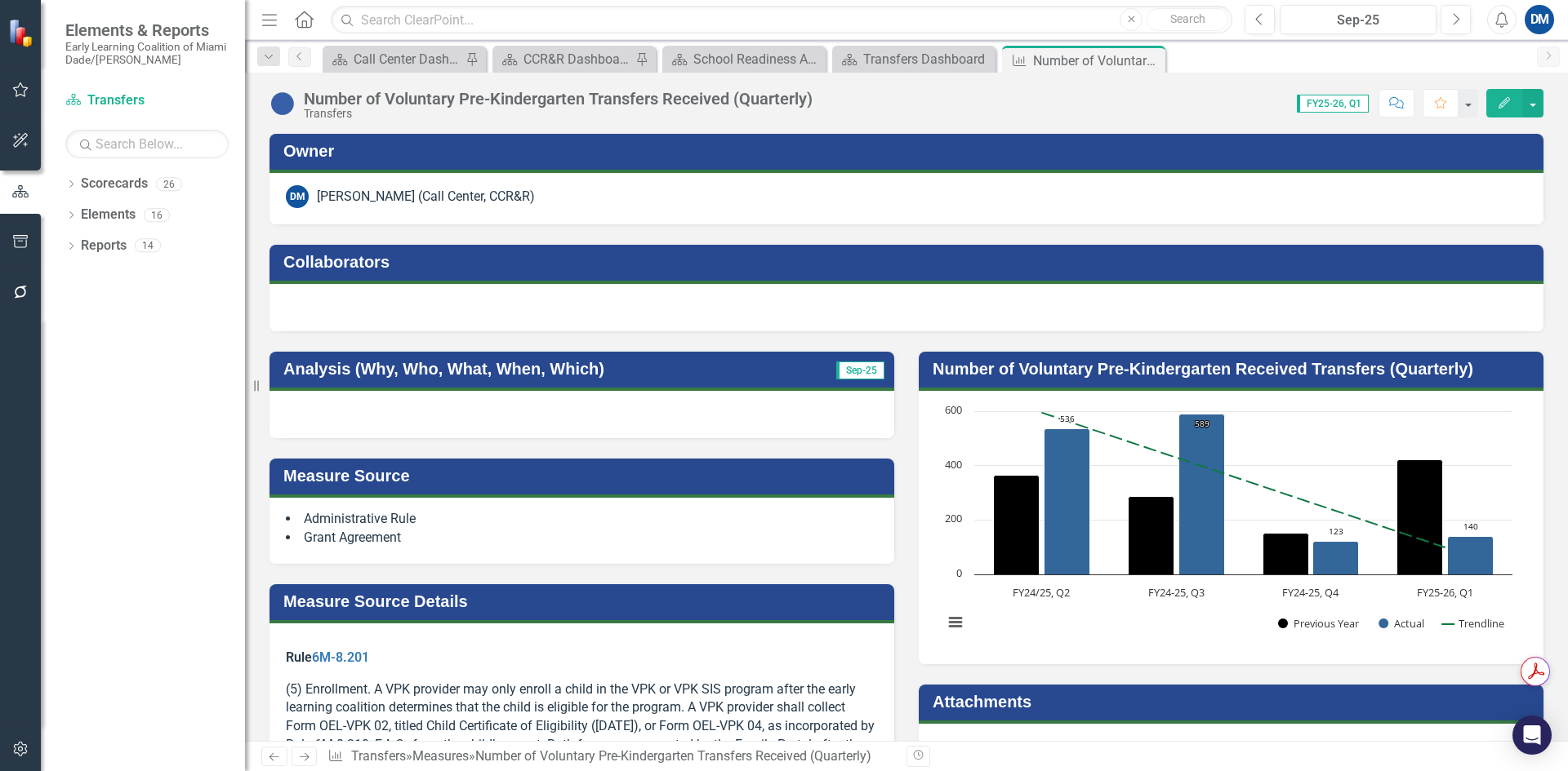
click at [0, 0] on icon "Close" at bounding box center [0, 0] width 0 height 0
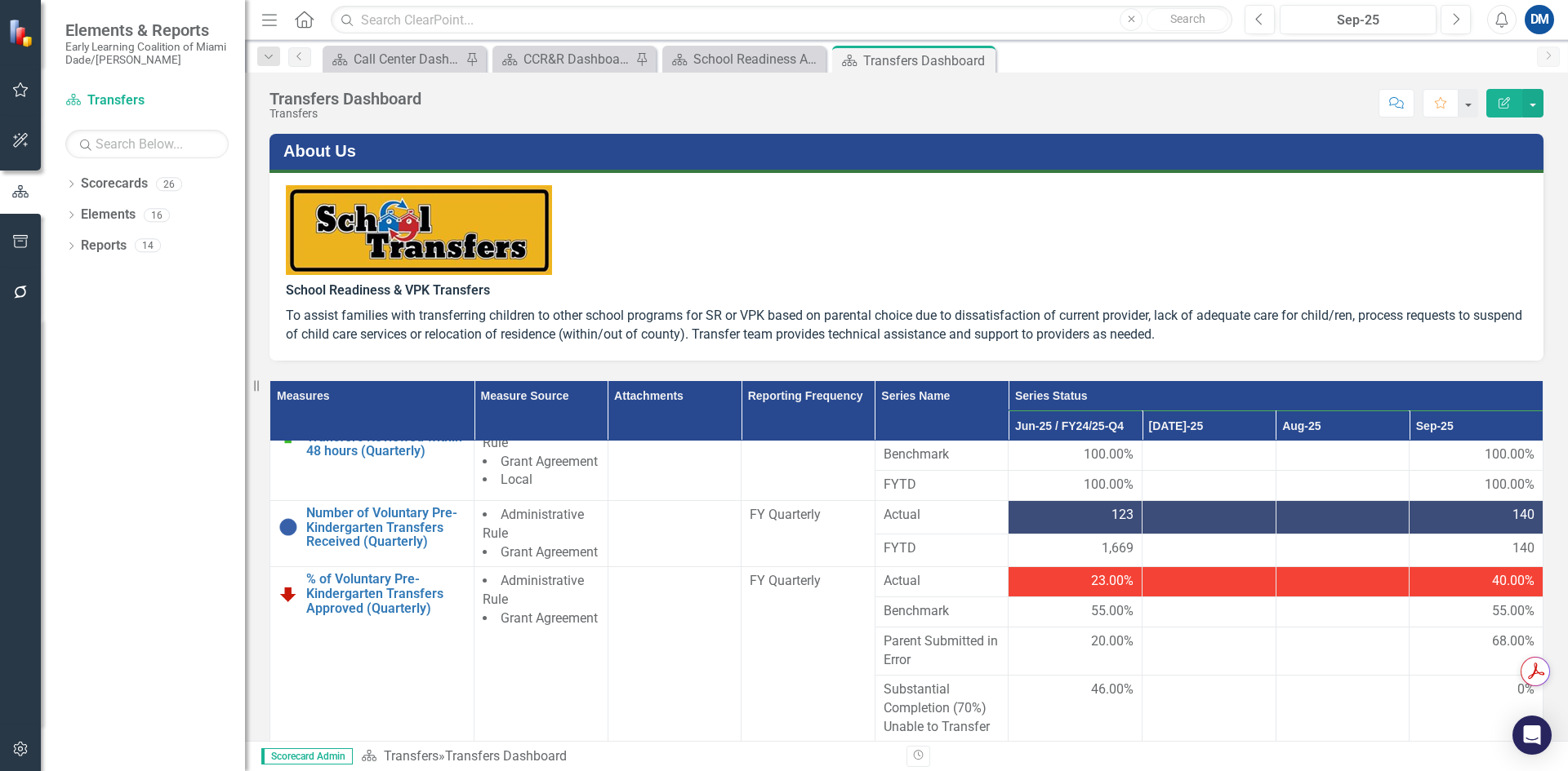
scroll to position [357, 0]
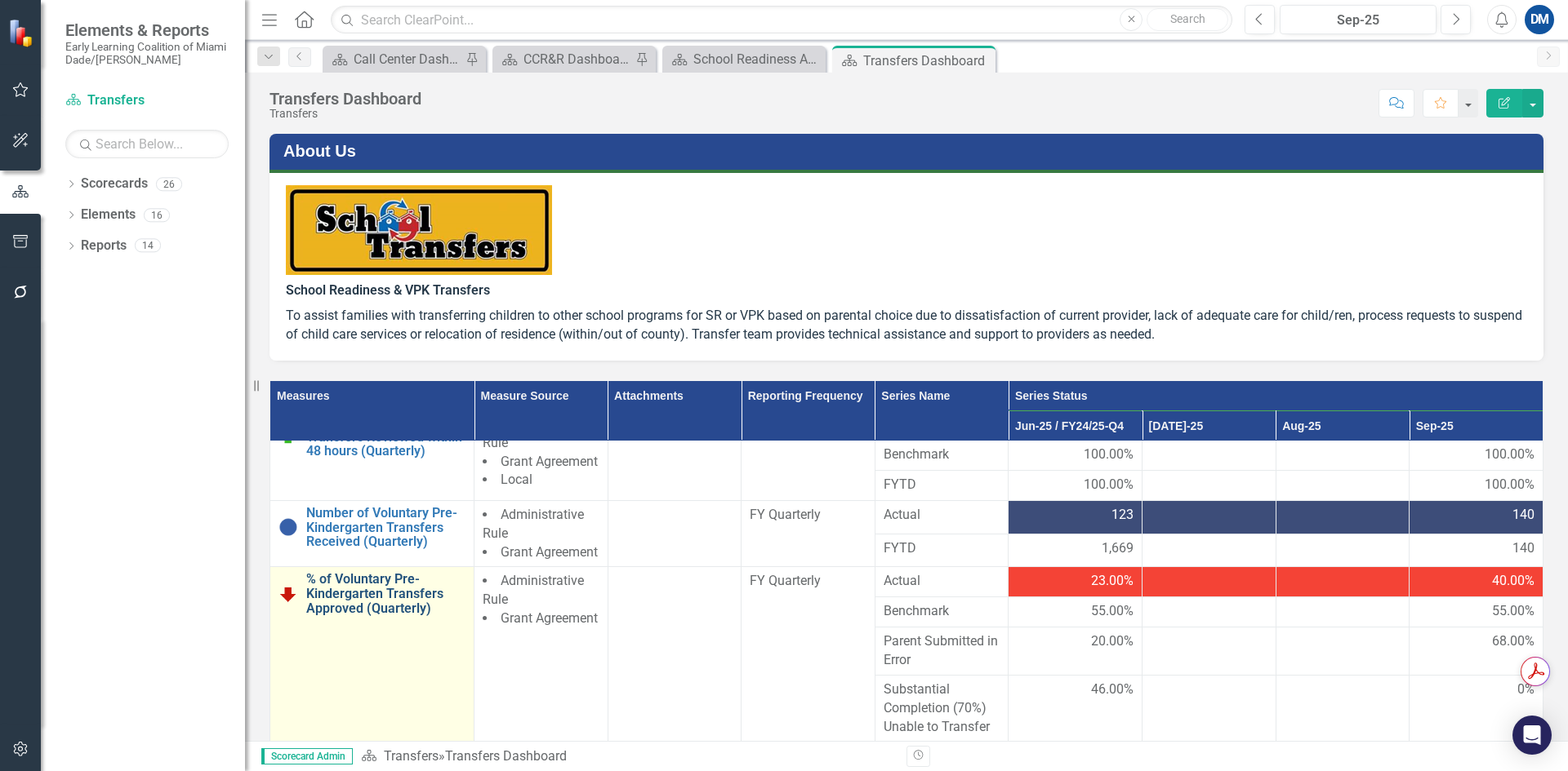
click at [356, 604] on link "% of Voluntary Pre-Kindergarten Transfers Approved (Quarterly)" at bounding box center [386, 594] width 159 height 43
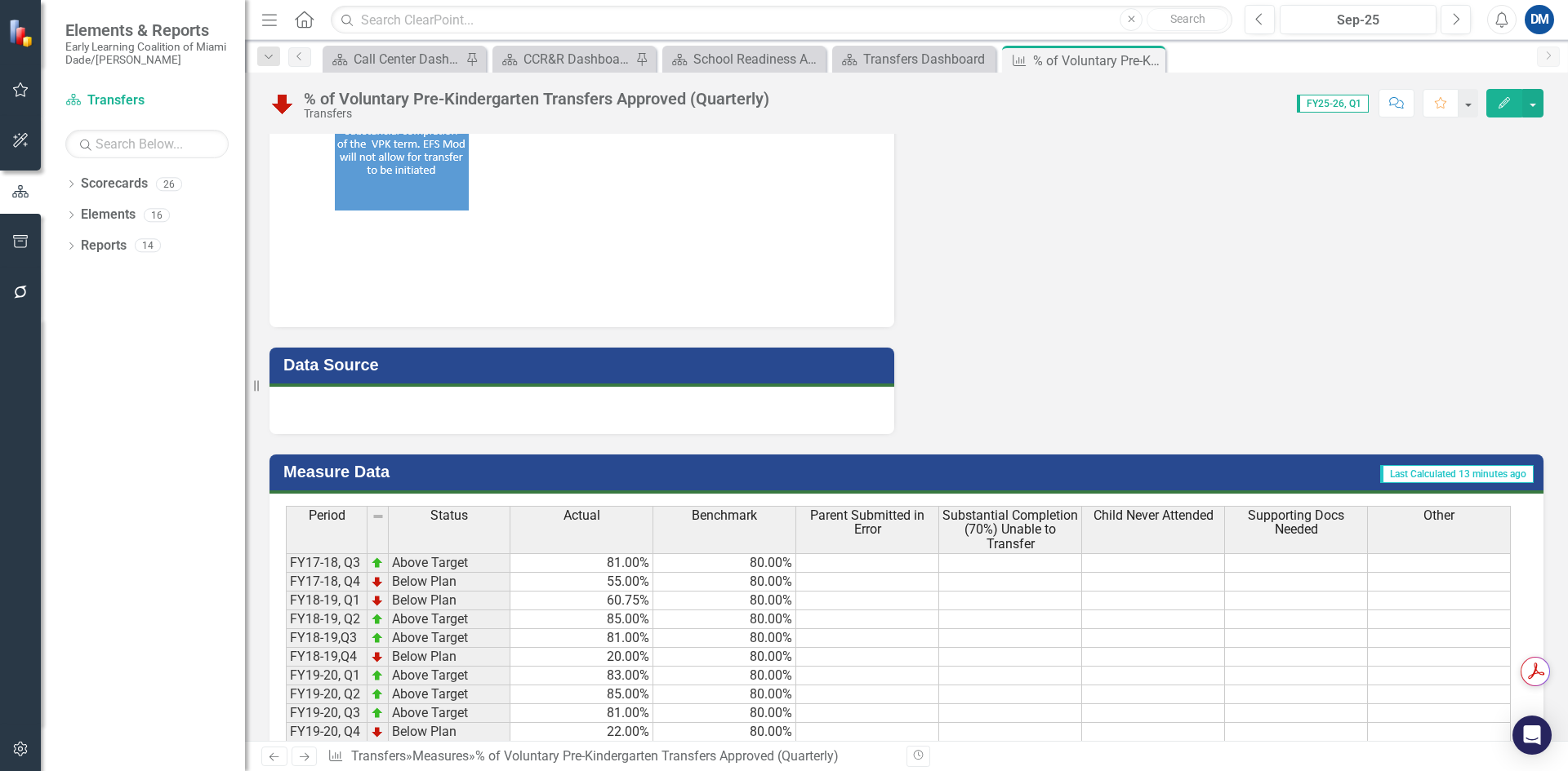
scroll to position [1714, 0]
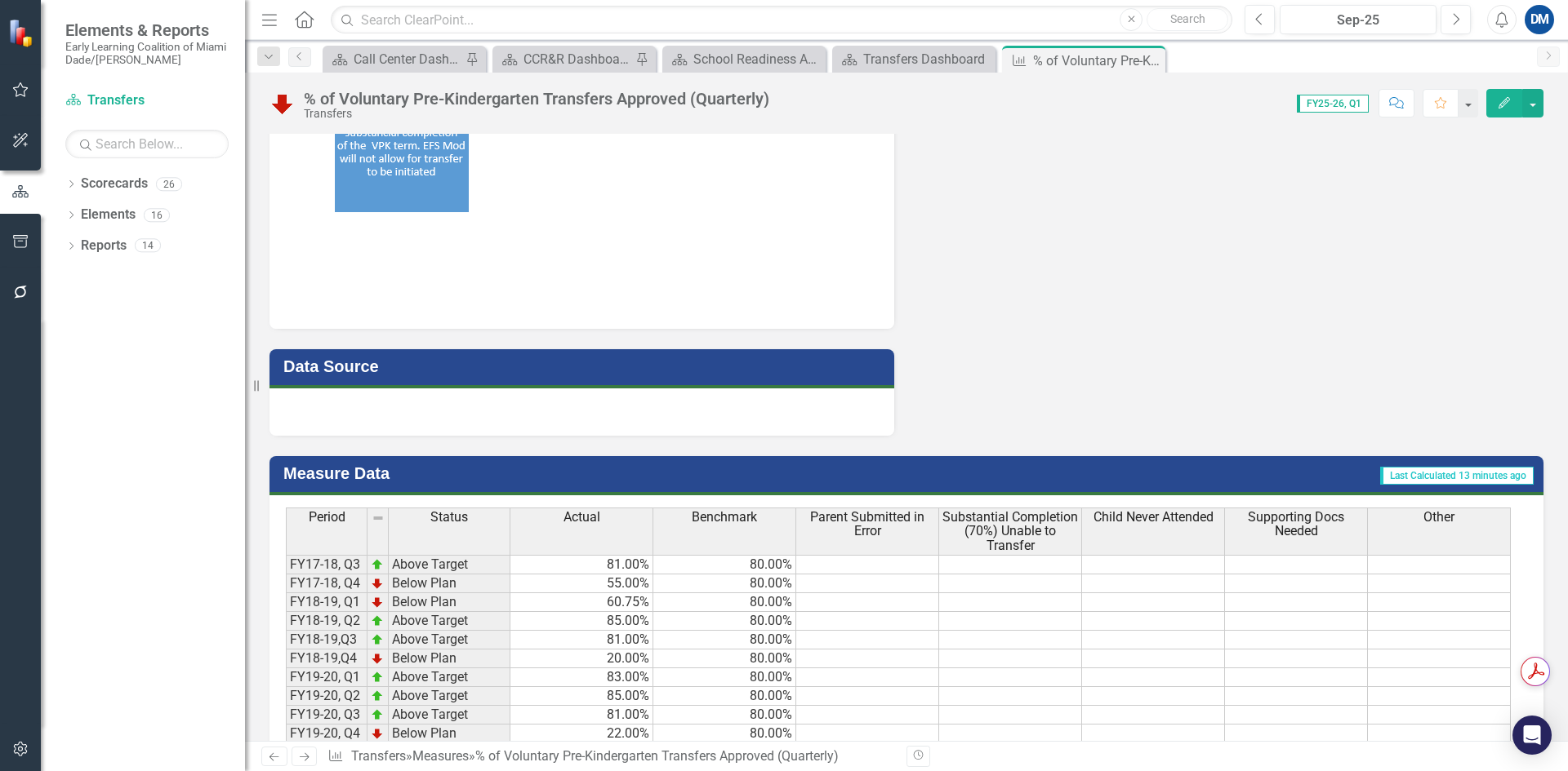
click at [435, 434] on div at bounding box center [582, 412] width 625 height 48
click at [435, 433] on div at bounding box center [582, 412] width 625 height 48
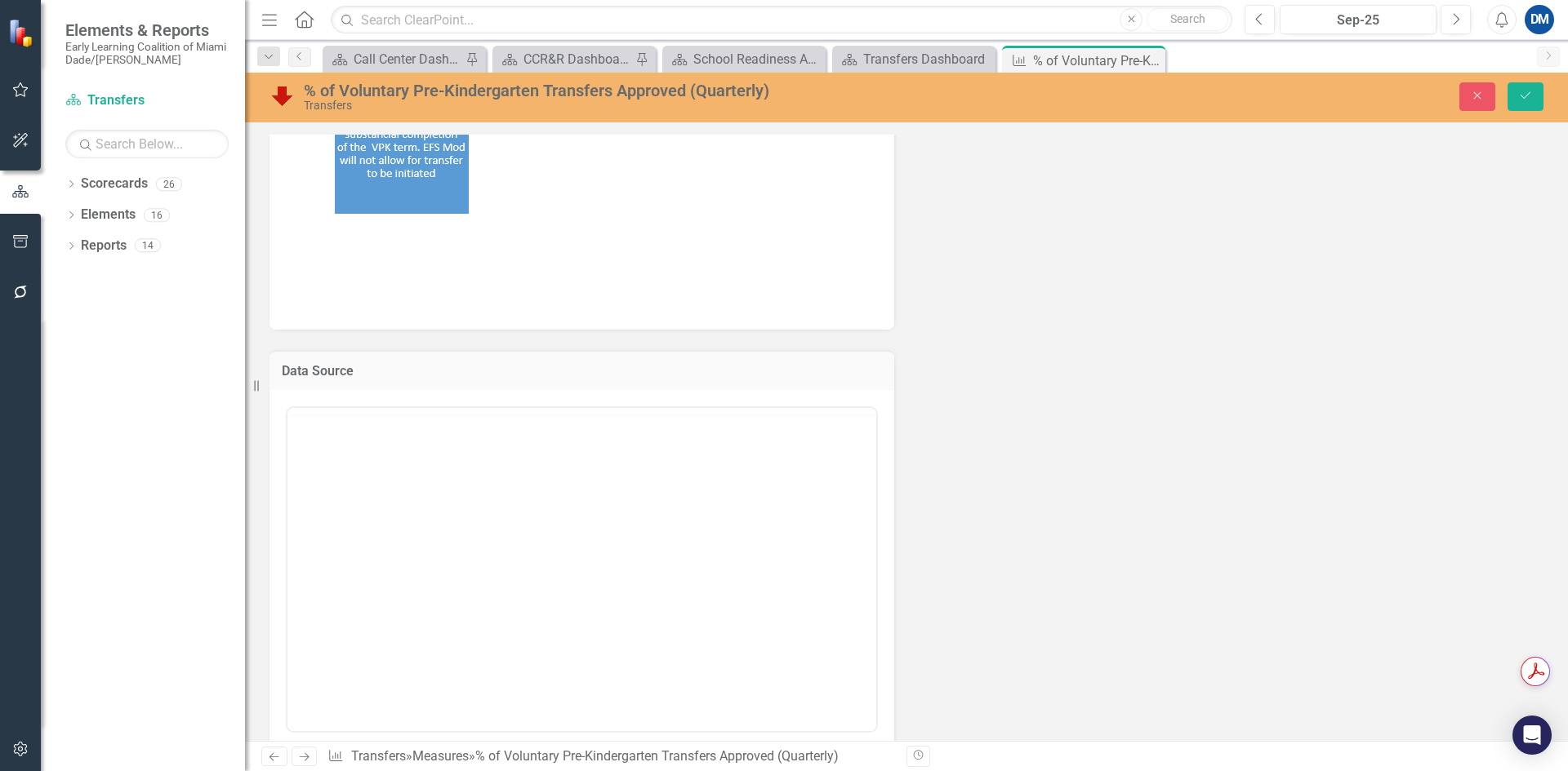
scroll to position [0, 0]
click at [390, 500] on body "Rich Text Area. Press ALT-0 for help." at bounding box center [582, 568] width 589 height 245
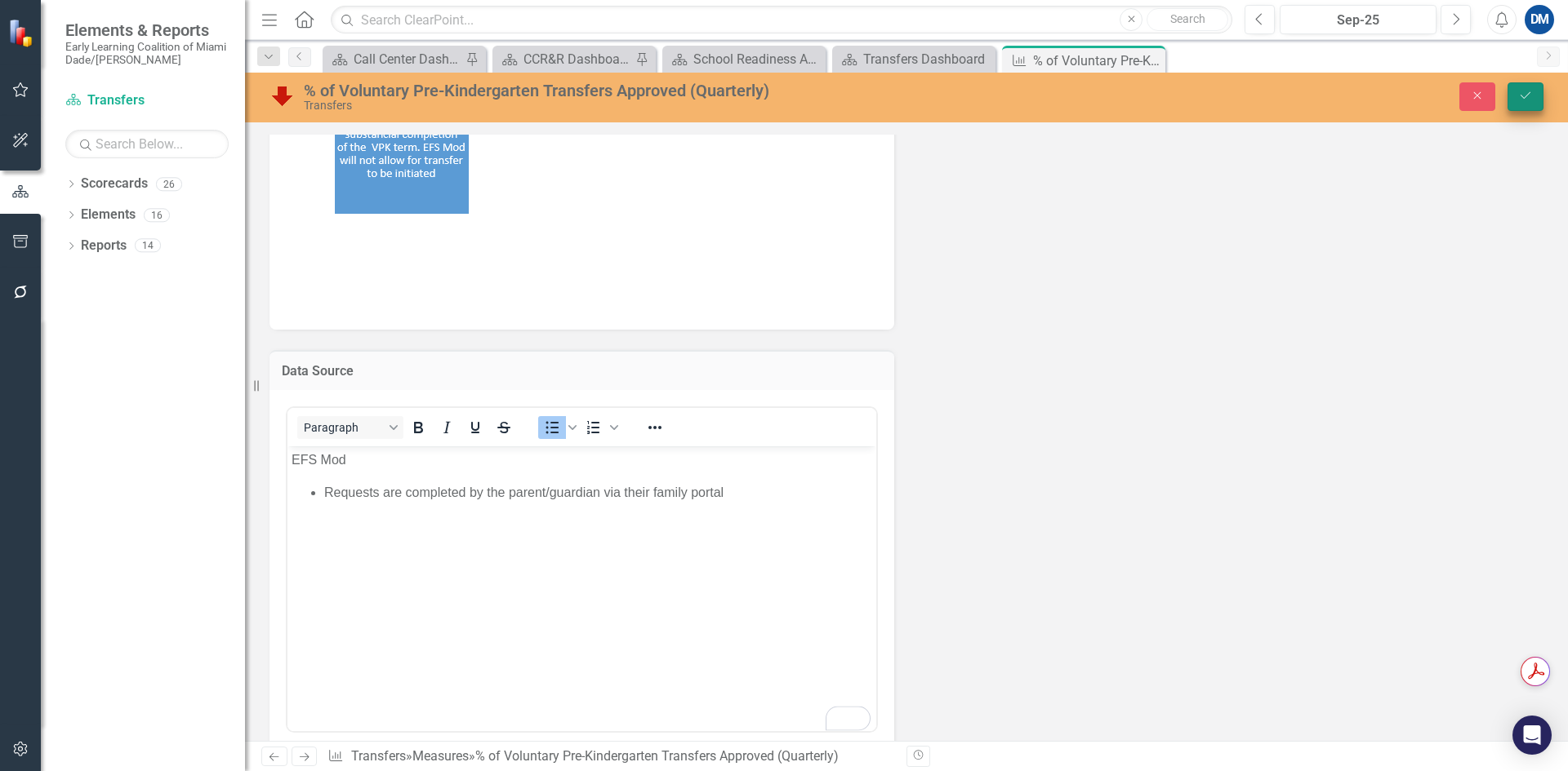
click at [1519, 97] on icon "Save" at bounding box center [1526, 95] width 15 height 12
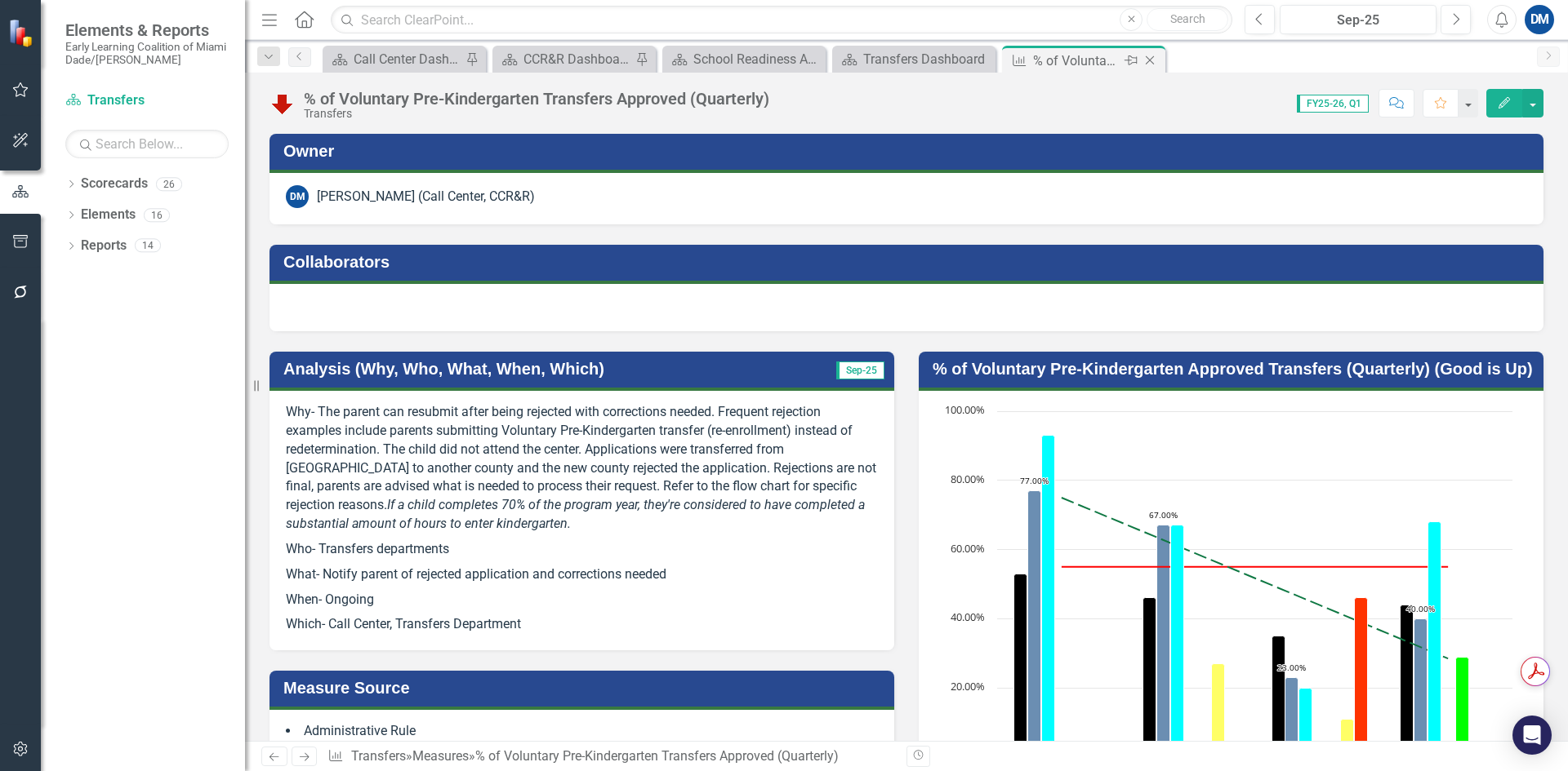
click at [1157, 59] on icon "Close" at bounding box center [1150, 60] width 17 height 13
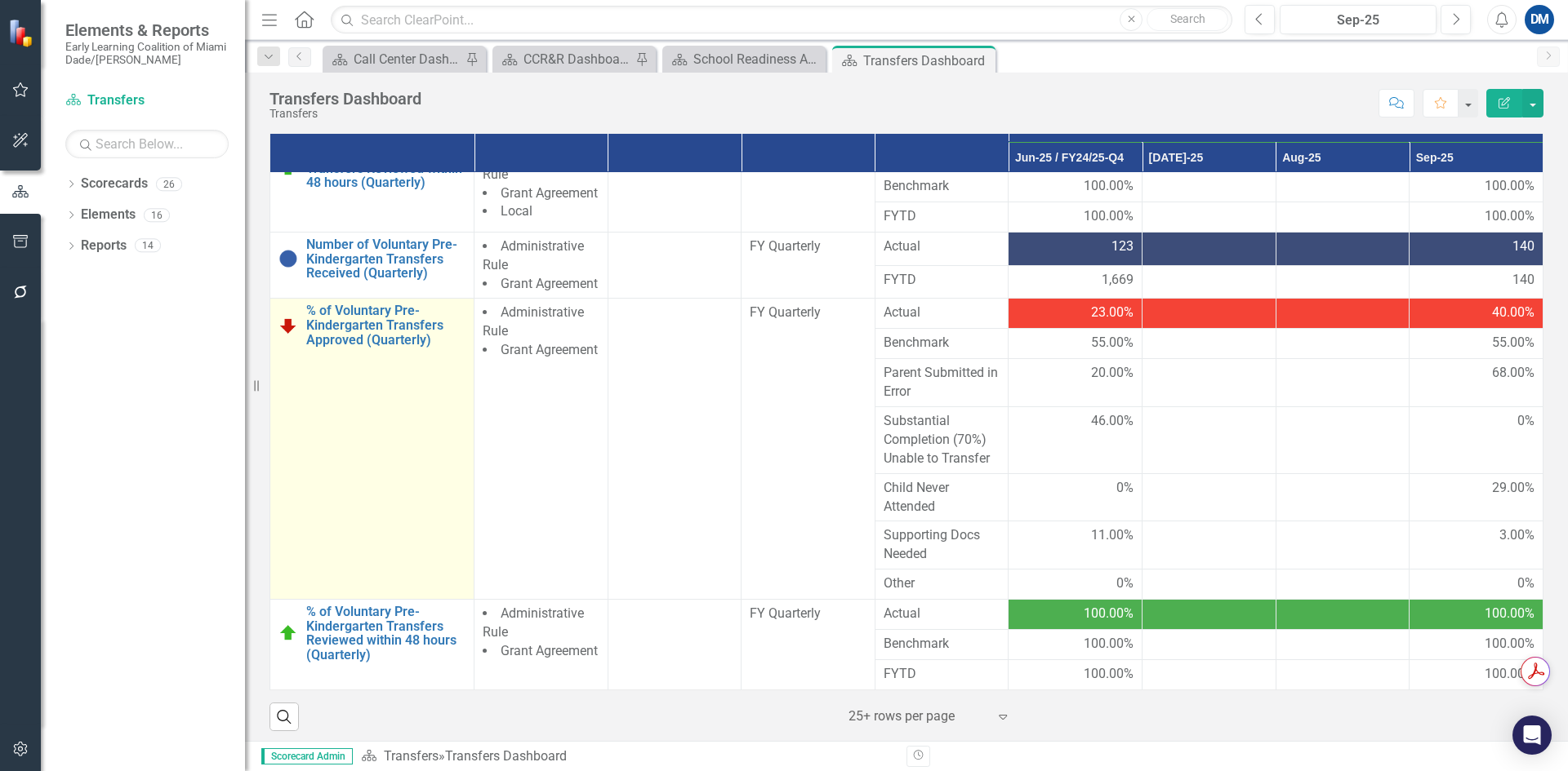
scroll to position [275, 0]
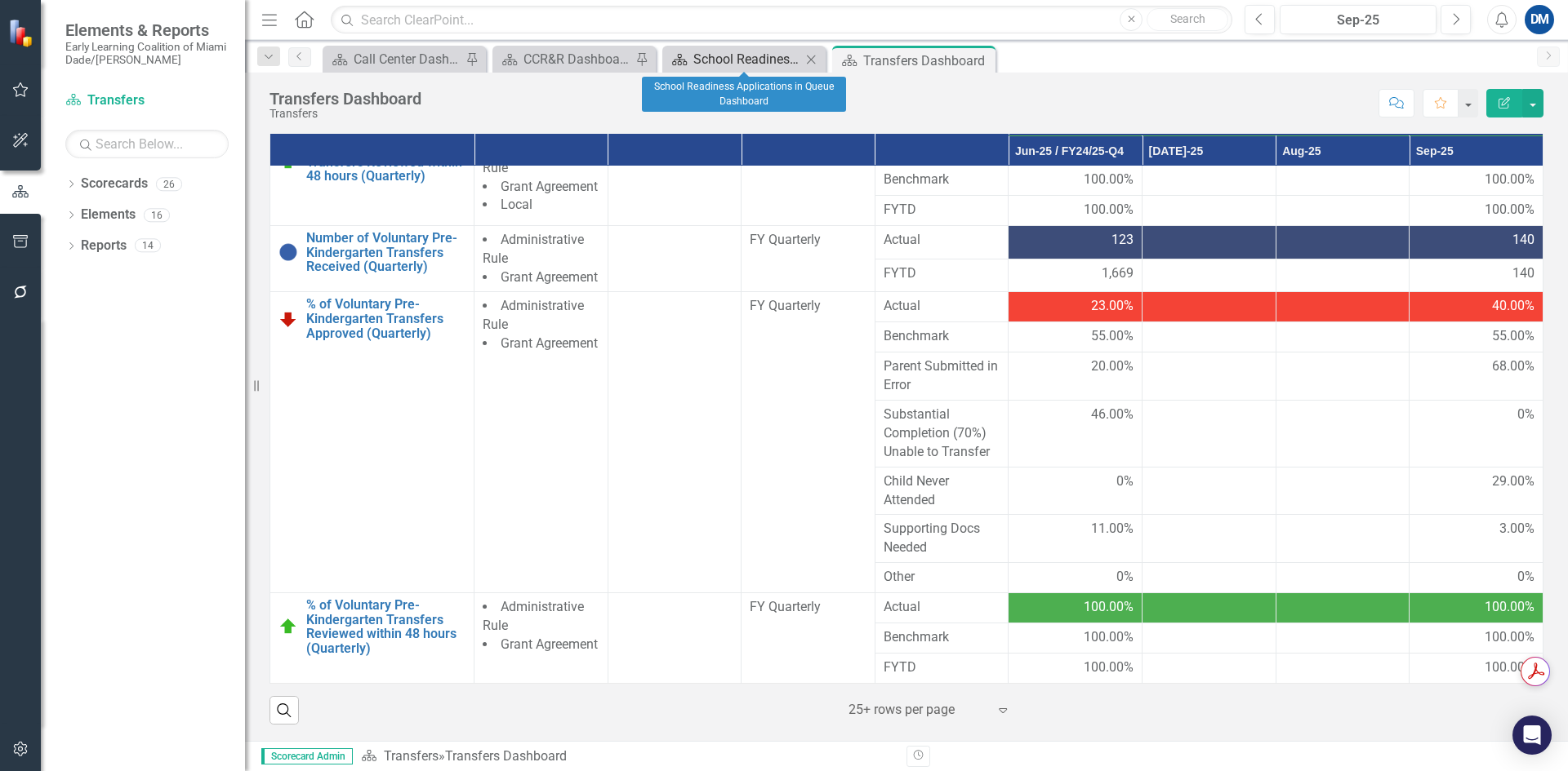
click at [728, 59] on div "School Readiness Applications in Queue Dashboard" at bounding box center [747, 59] width 108 height 20
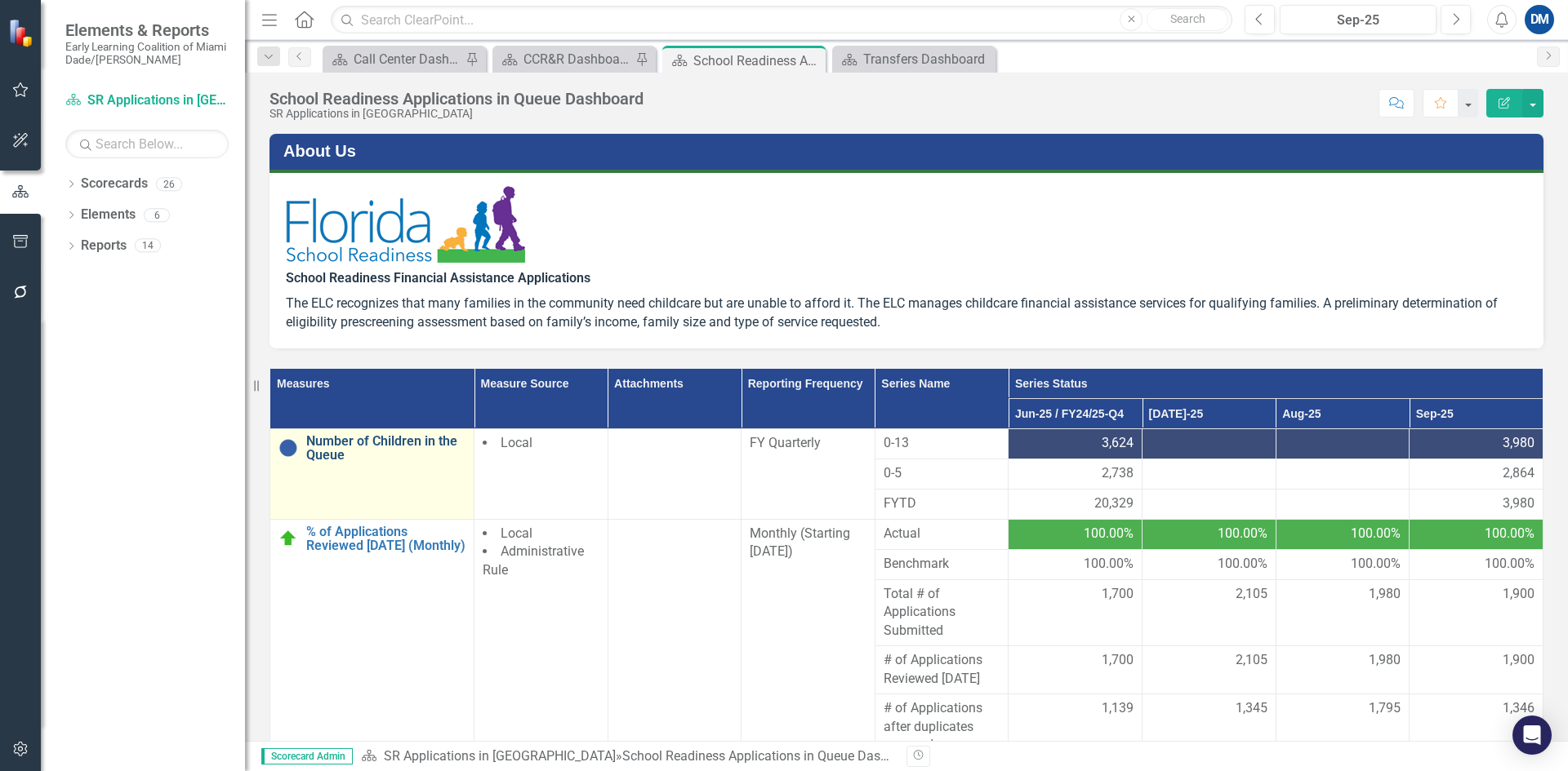
click at [371, 445] on link "Number of Children in the Queue" at bounding box center [386, 448] width 159 height 28
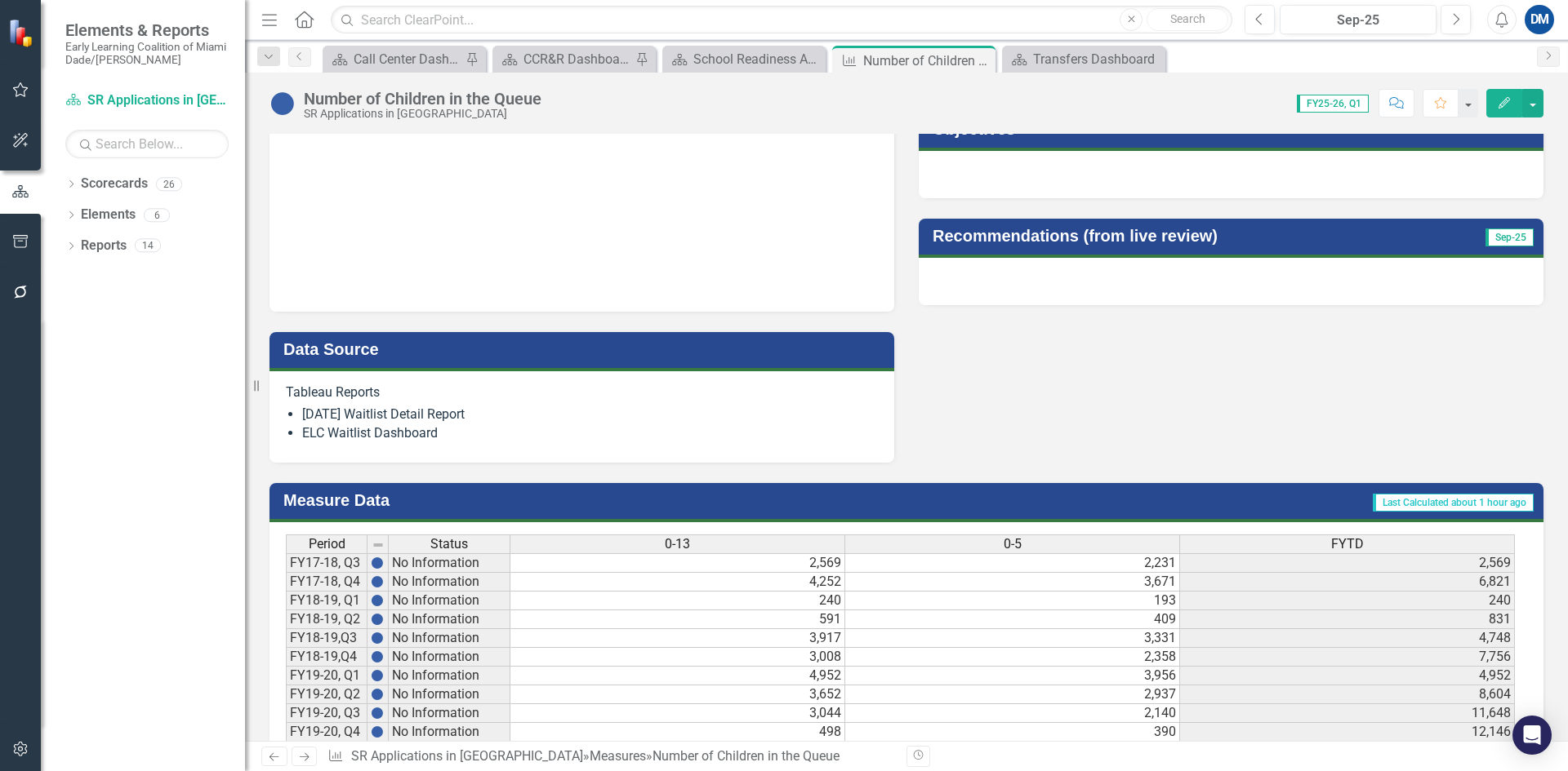
scroll to position [816, 0]
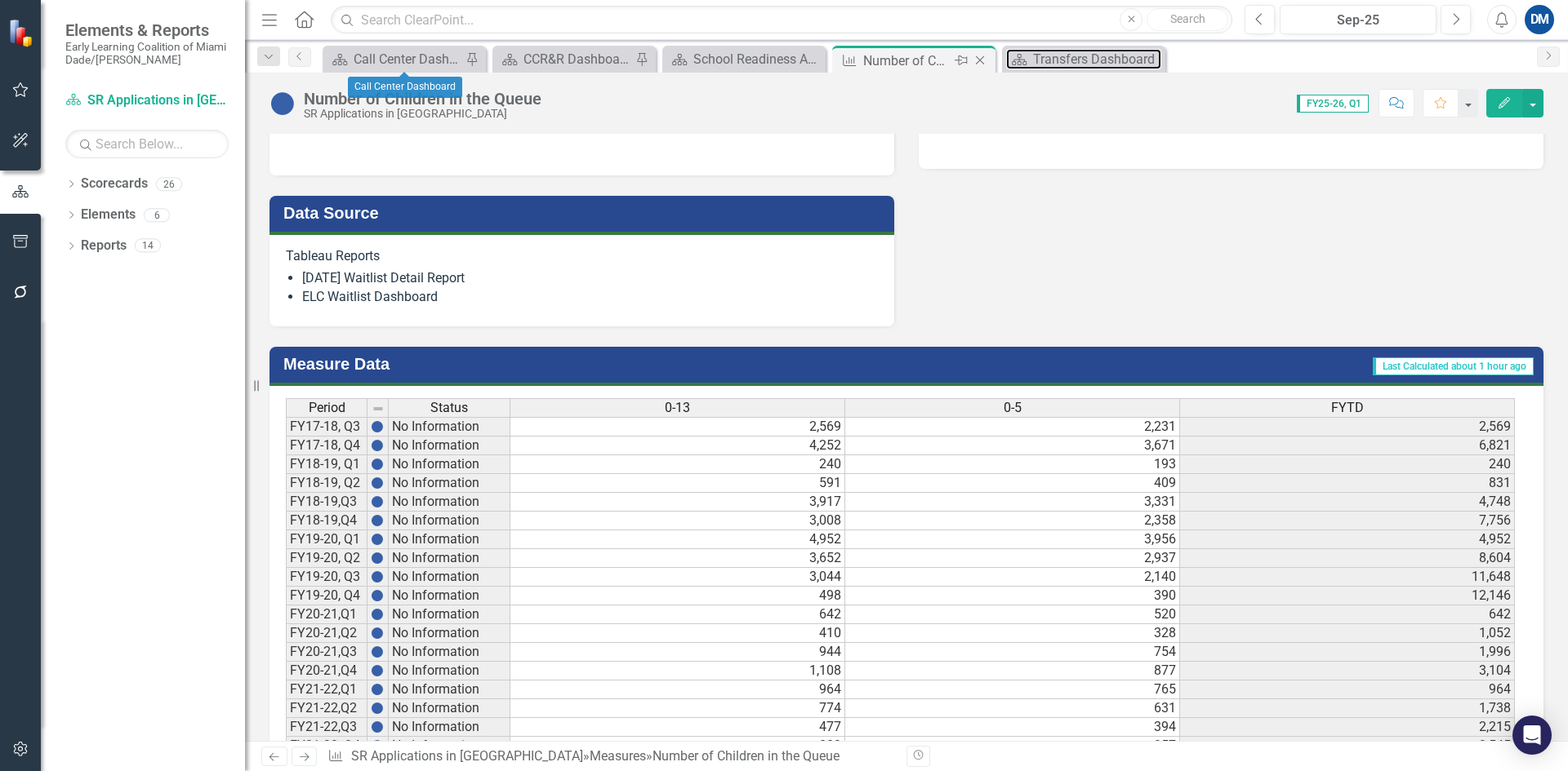
drag, startPoint x: 1046, startPoint y: 56, endPoint x: 920, endPoint y: 64, distance: 126.3
click at [369, 64] on div "Scorecard Call Center Dashboard Pin Scorecard CCR&R Dashboard Pin Scorecard Sch…" at bounding box center [925, 59] width 1210 height 26
drag, startPoint x: 1061, startPoint y: 64, endPoint x: 961, endPoint y: 53, distance: 100.6
click at [886, 84] on div "Menu Home Search Close Search Previous Sep-25 Next Alerts DM User Edit Profile …" at bounding box center [906, 386] width 1323 height 771
click at [981, 62] on icon "Close" at bounding box center [981, 60] width 17 height 13
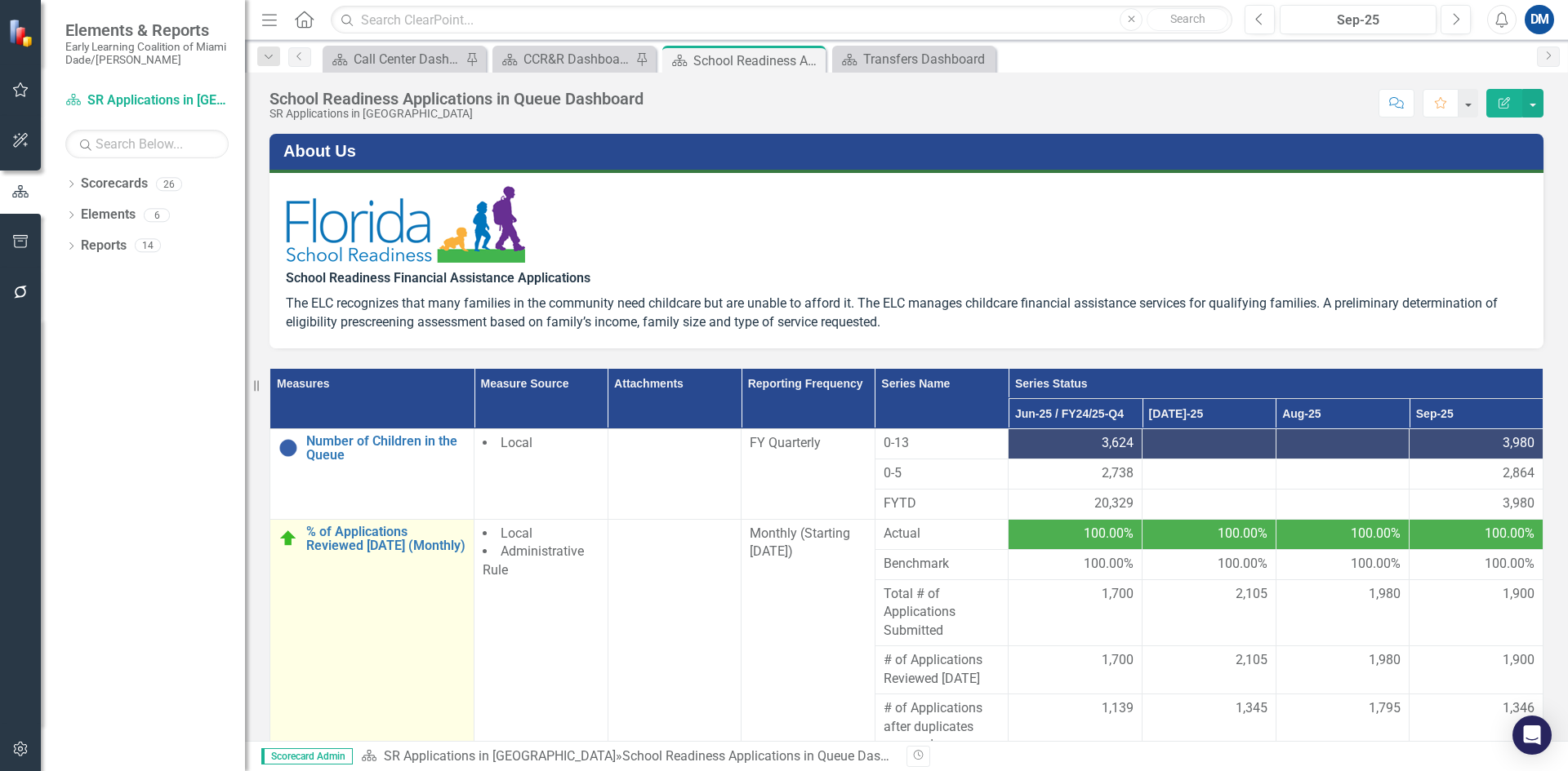
click at [0, 0] on link "Link Open Element" at bounding box center [0, 0] width 0 height 0
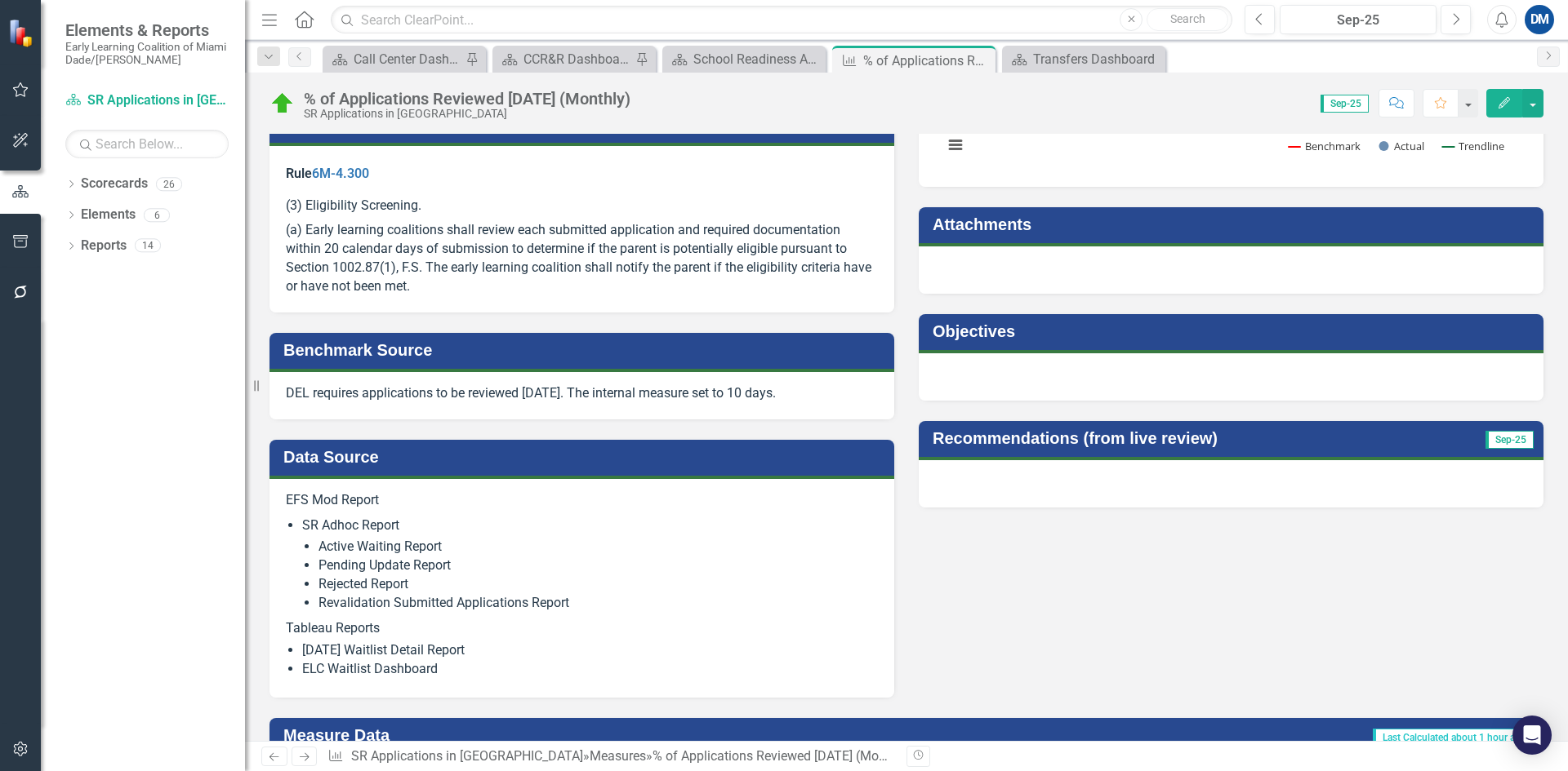
scroll to position [490, 0]
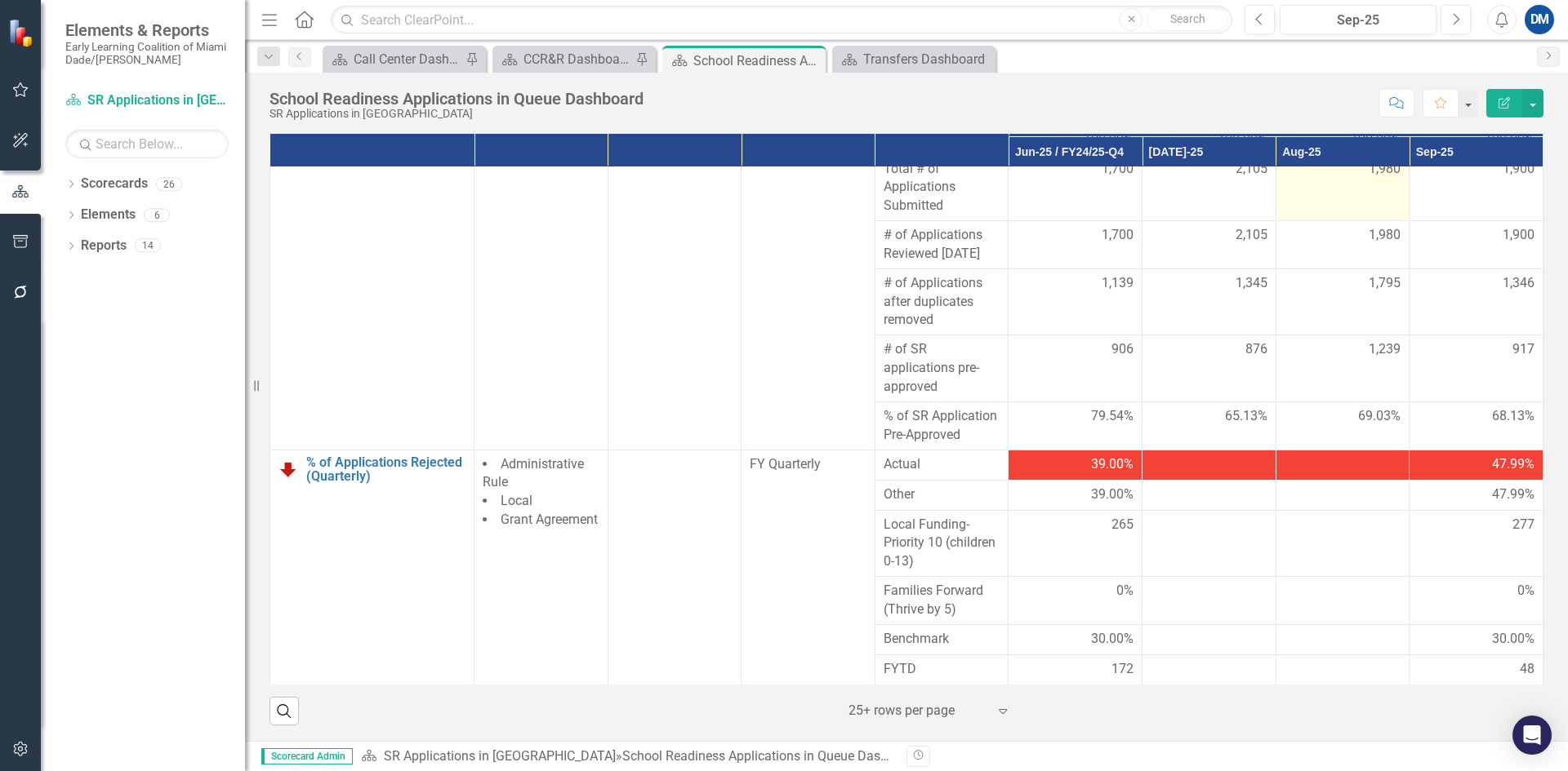
scroll to position [263, 0]
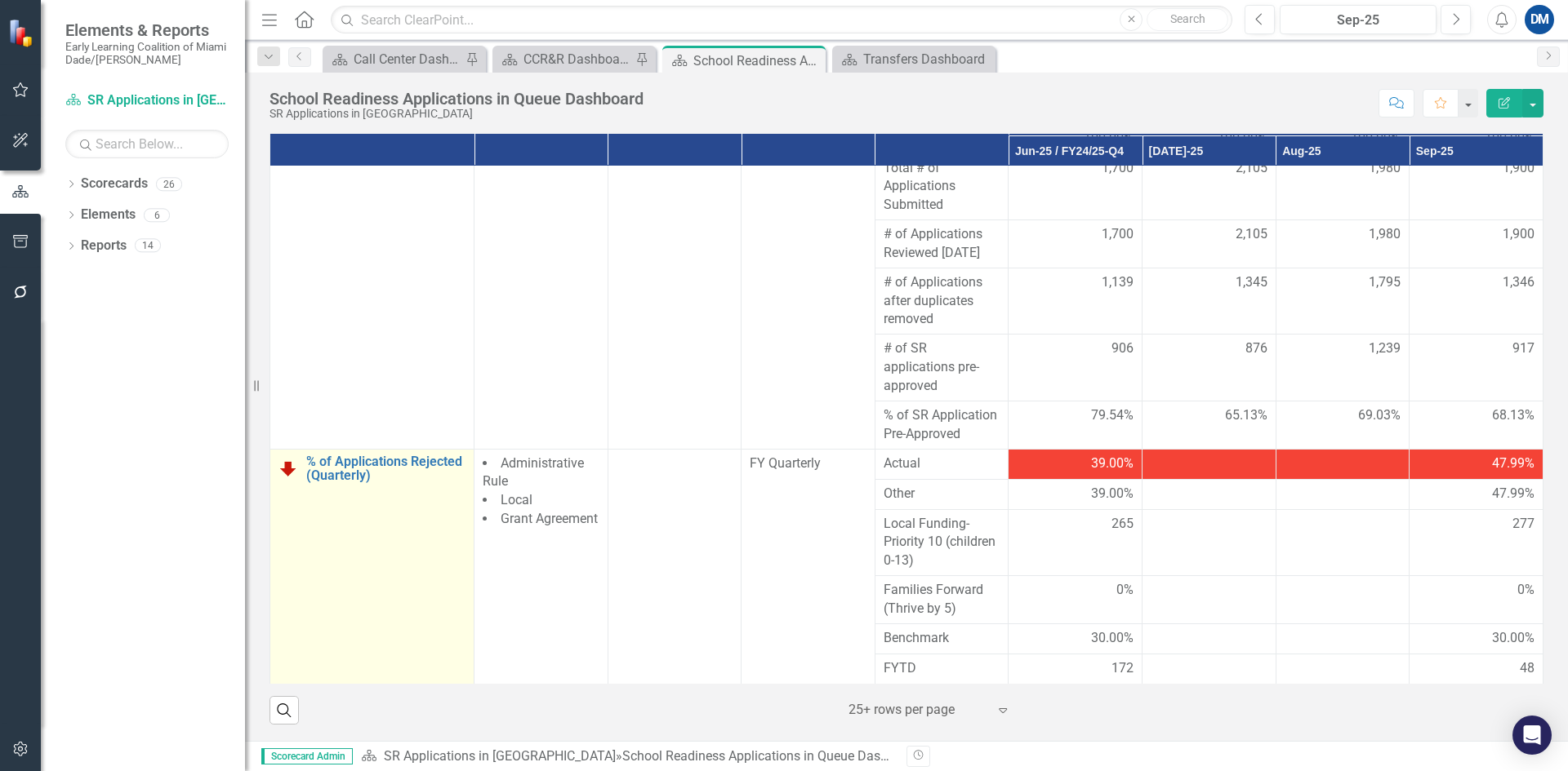
click at [0, 0] on link "Link Open Element" at bounding box center [0, 0] width 0 height 0
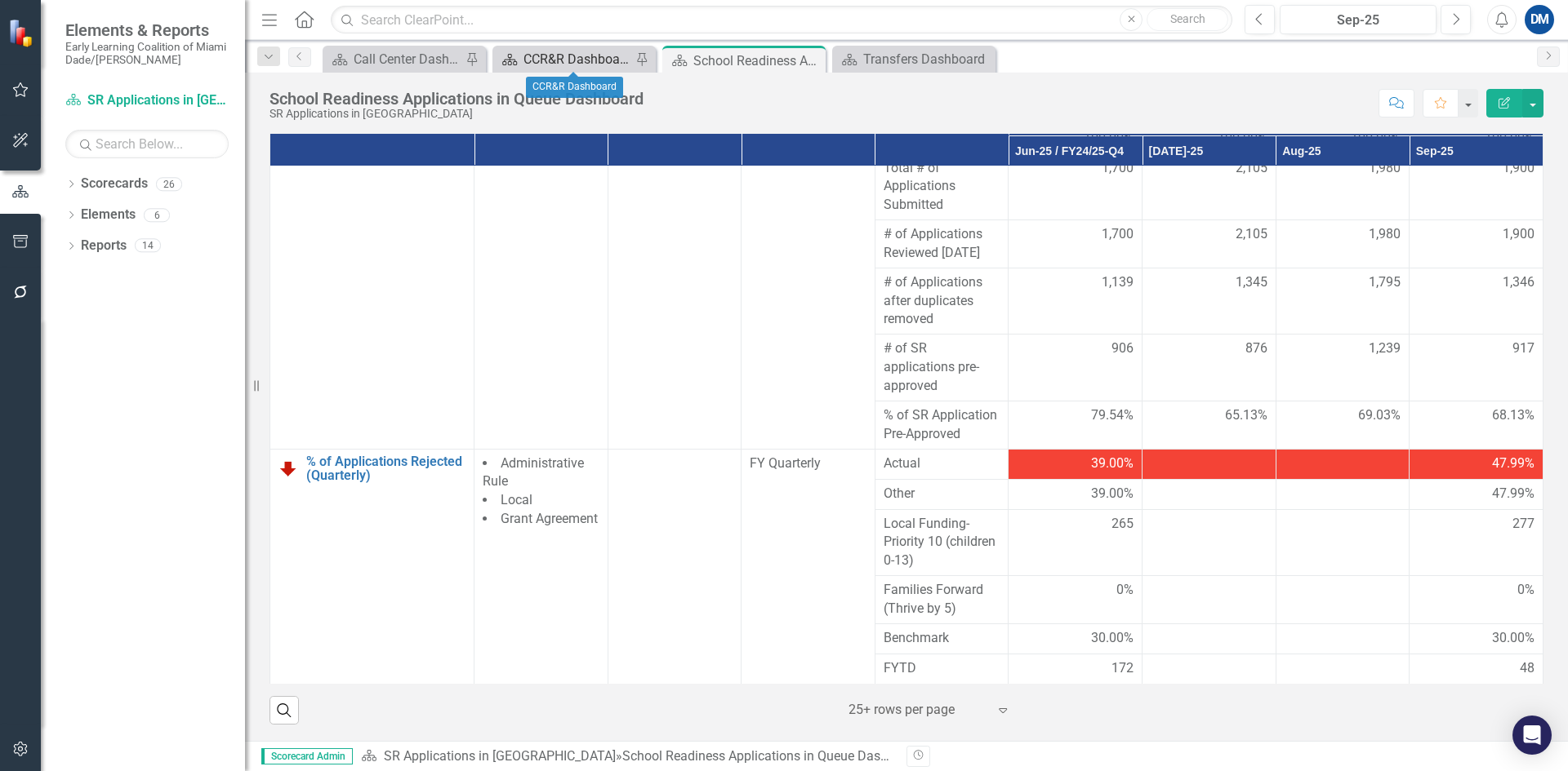
click at [565, 60] on div "CCR&R Dashboard" at bounding box center [577, 59] width 108 height 20
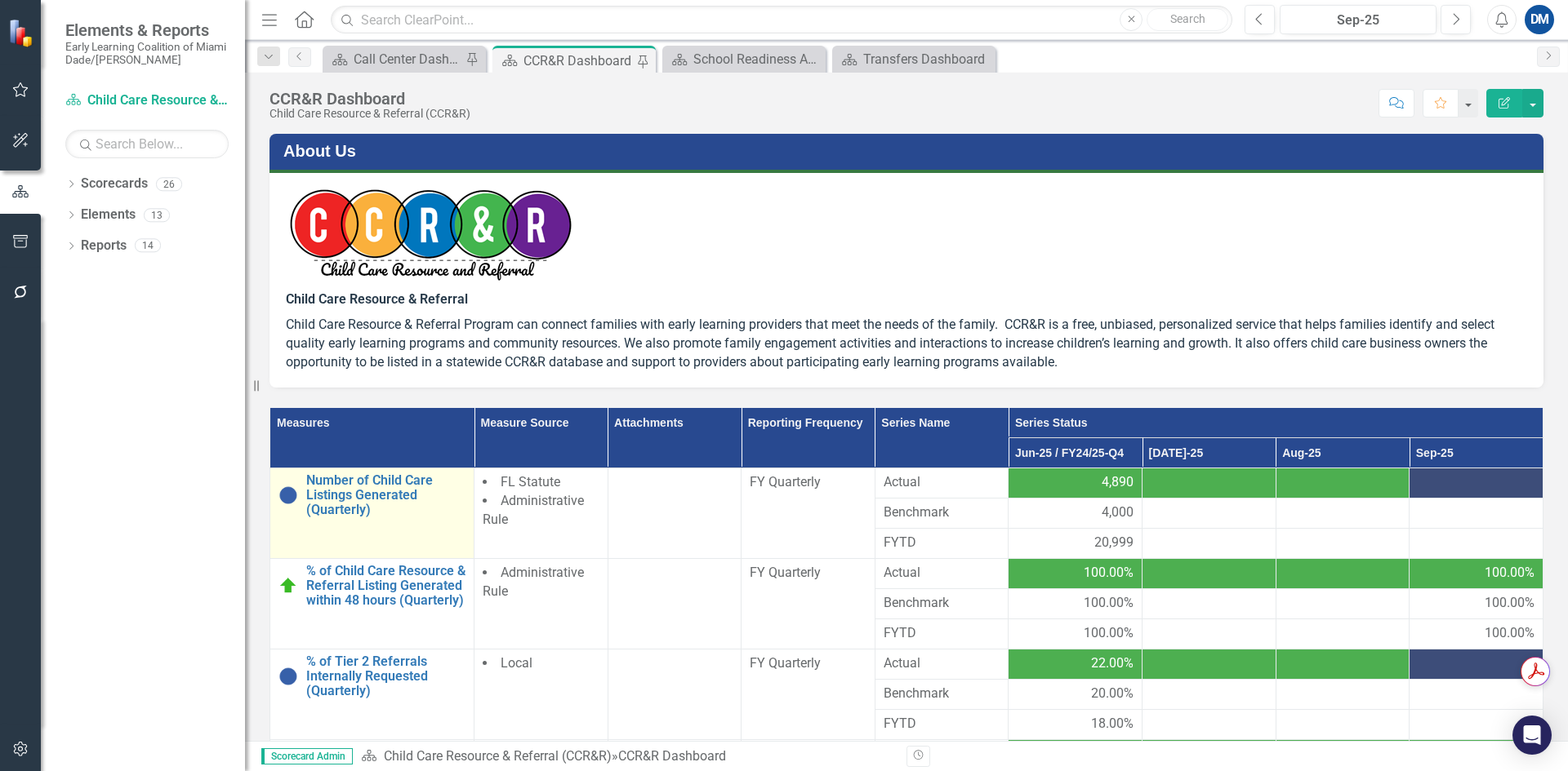
click at [0, 0] on link "Link Open Element" at bounding box center [0, 0] width 0 height 0
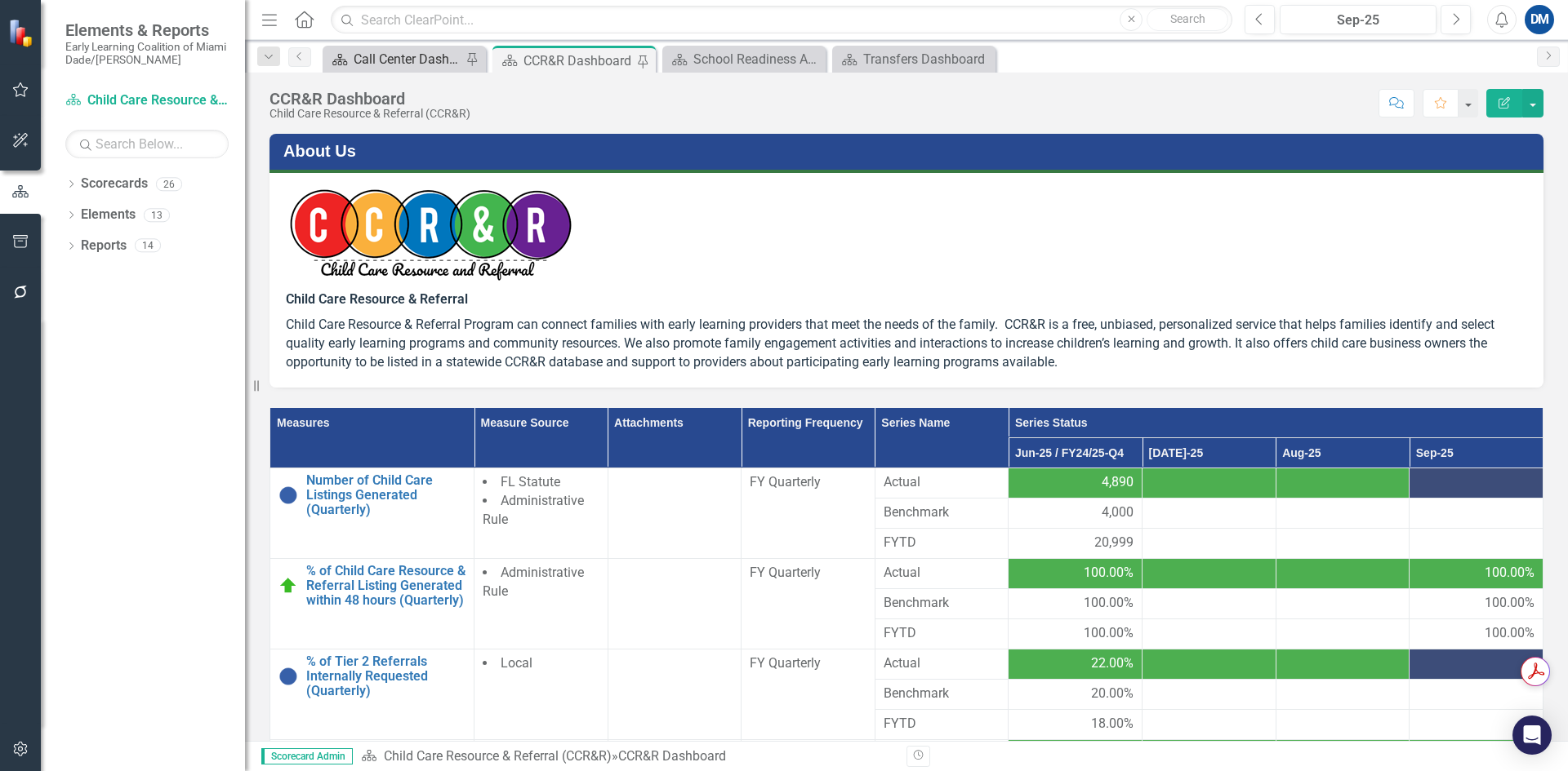
click at [404, 51] on div "Call Center Dashboard" at bounding box center [407, 59] width 108 height 20
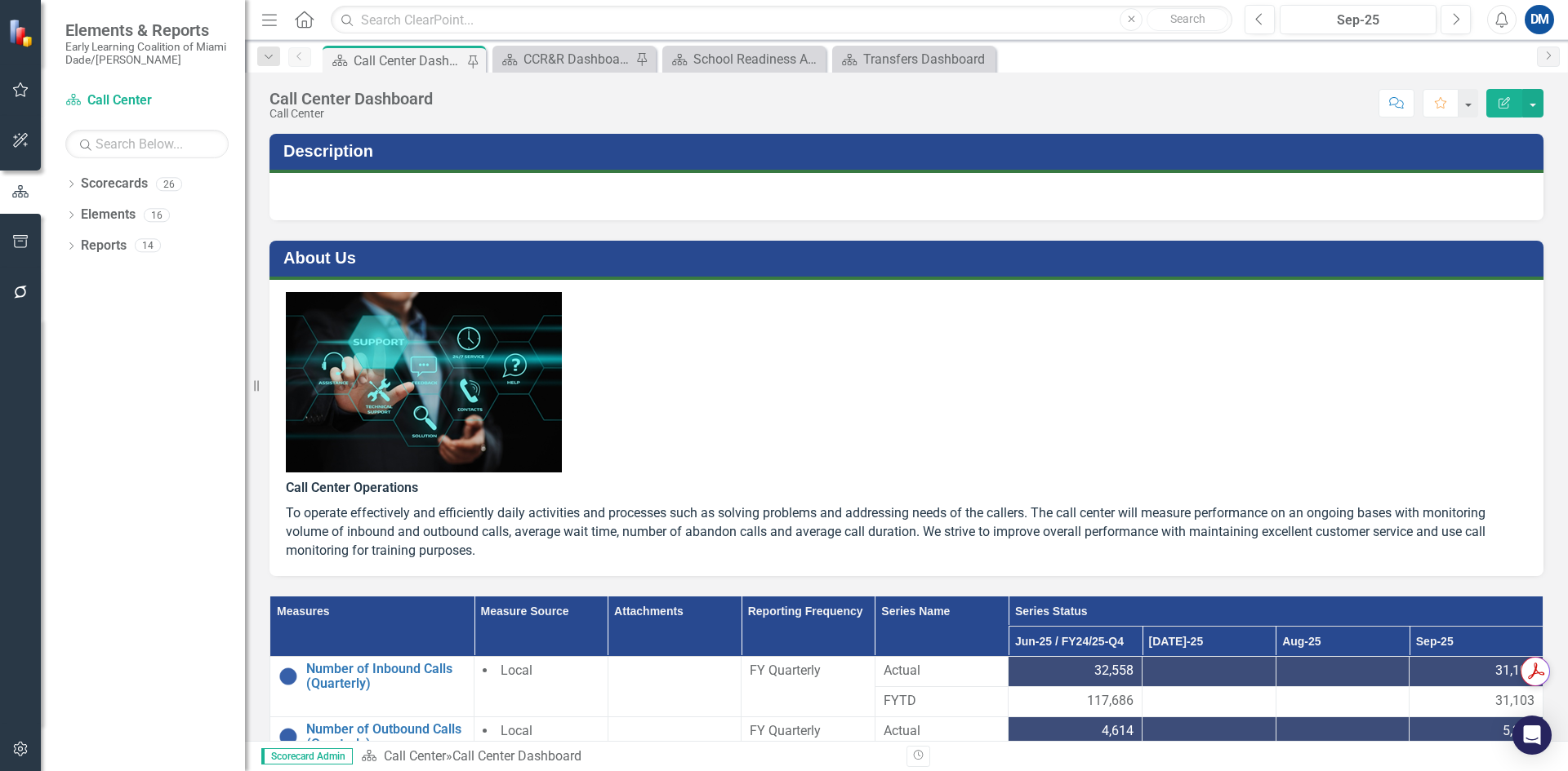
scroll to position [326, 0]
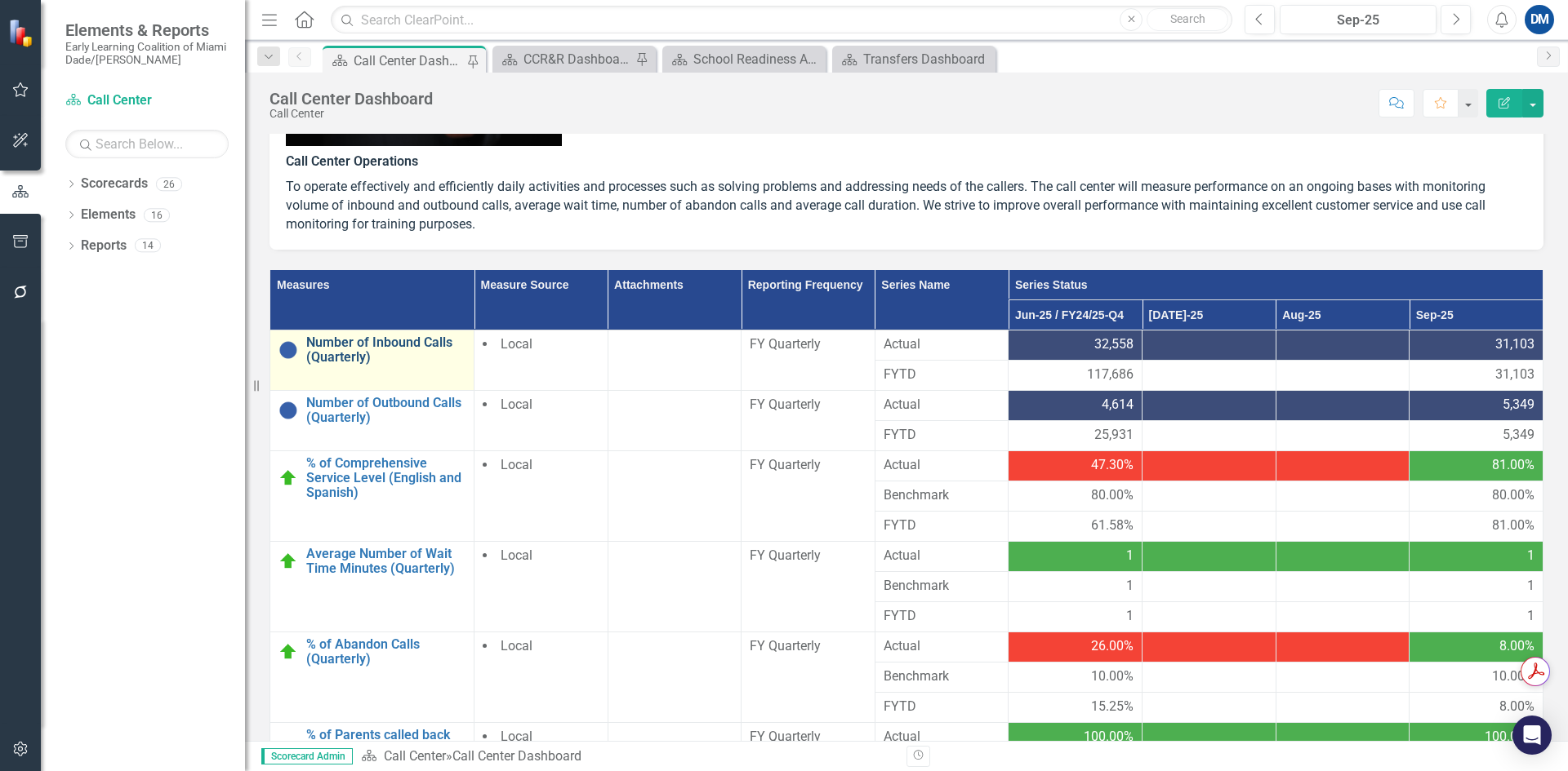
click at [386, 350] on link "Number of Inbound Calls (Quarterly)" at bounding box center [386, 350] width 159 height 28
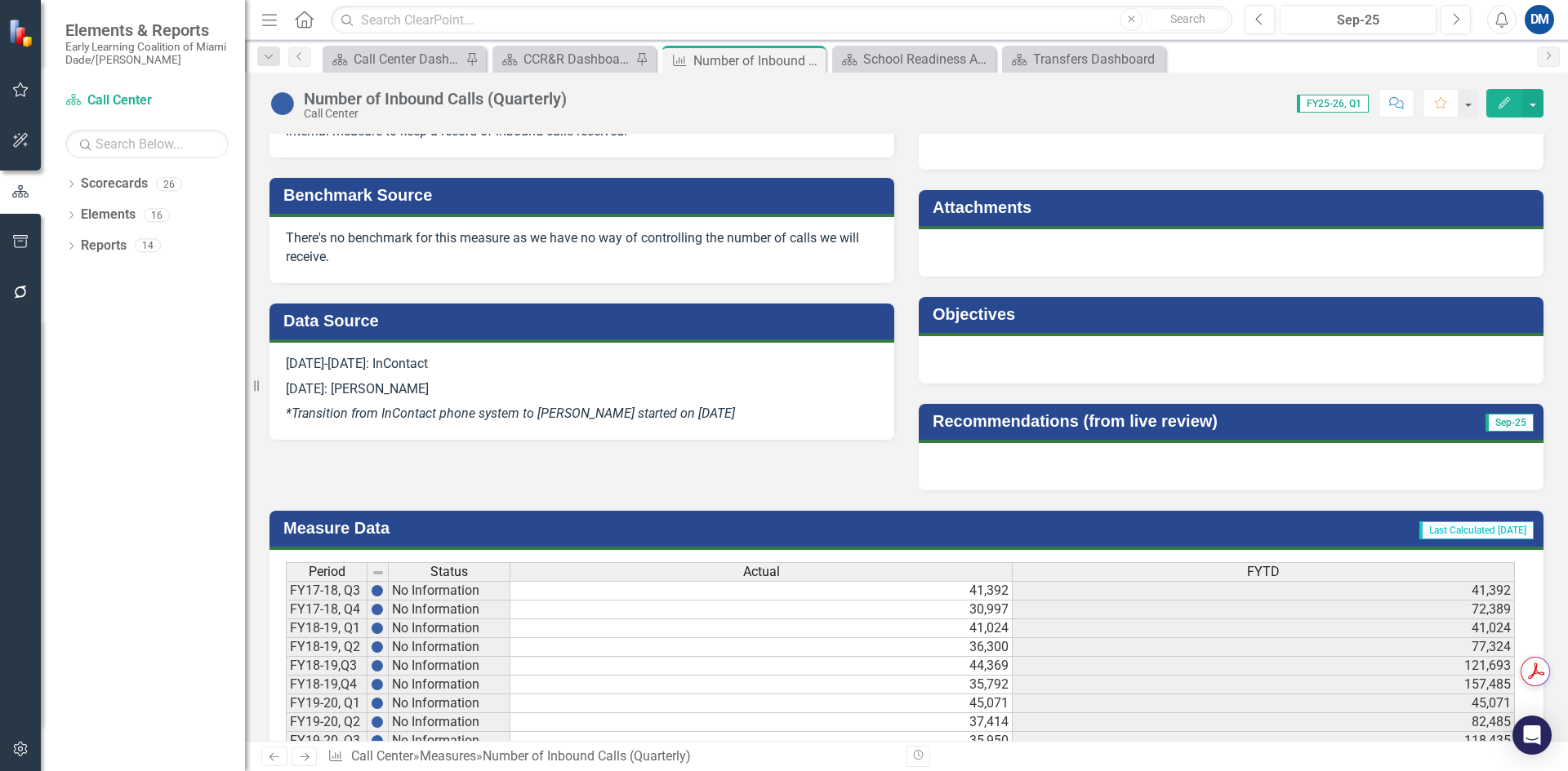
scroll to position [490, 0]
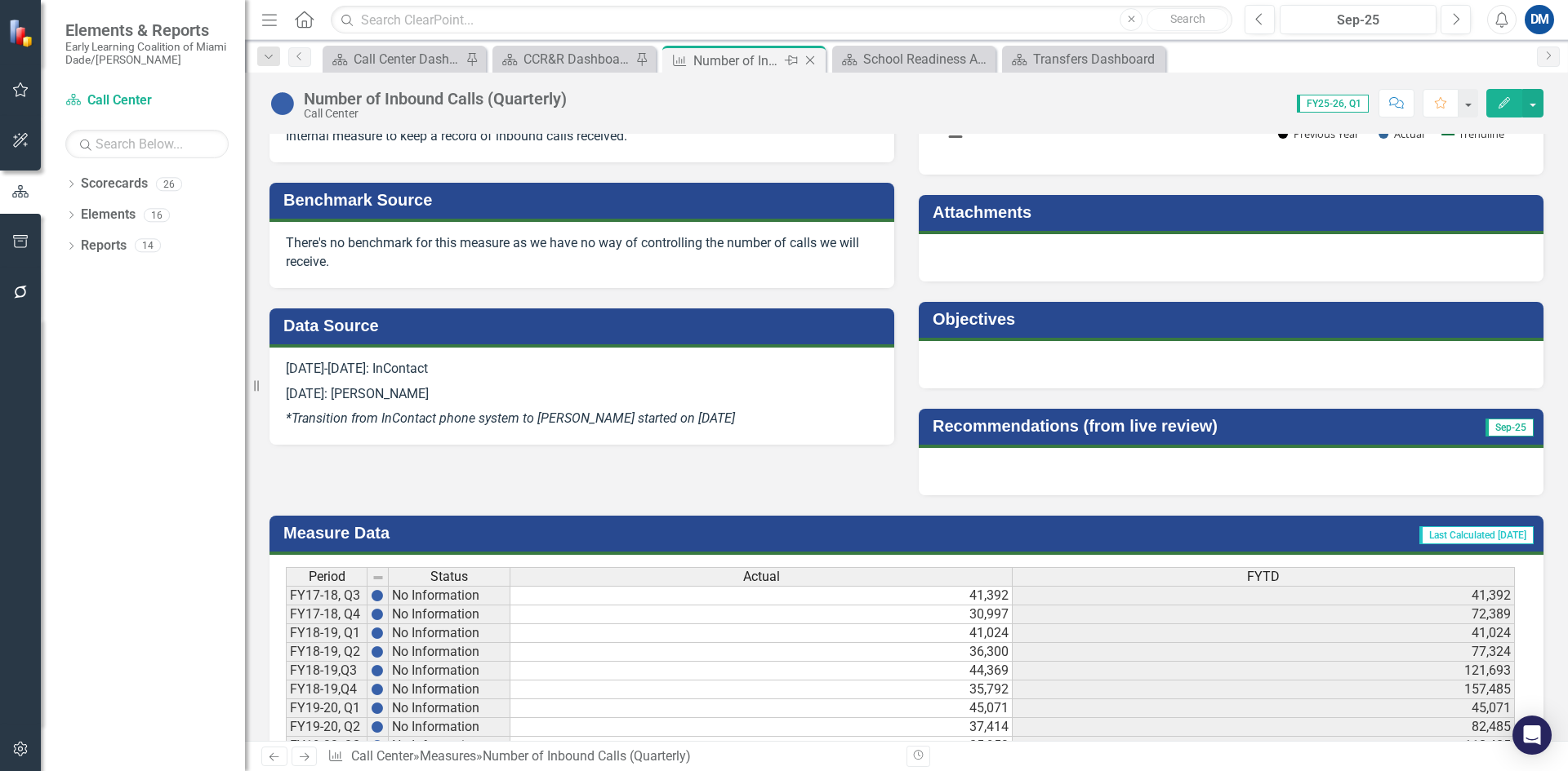
click at [812, 59] on icon "Close" at bounding box center [811, 60] width 17 height 13
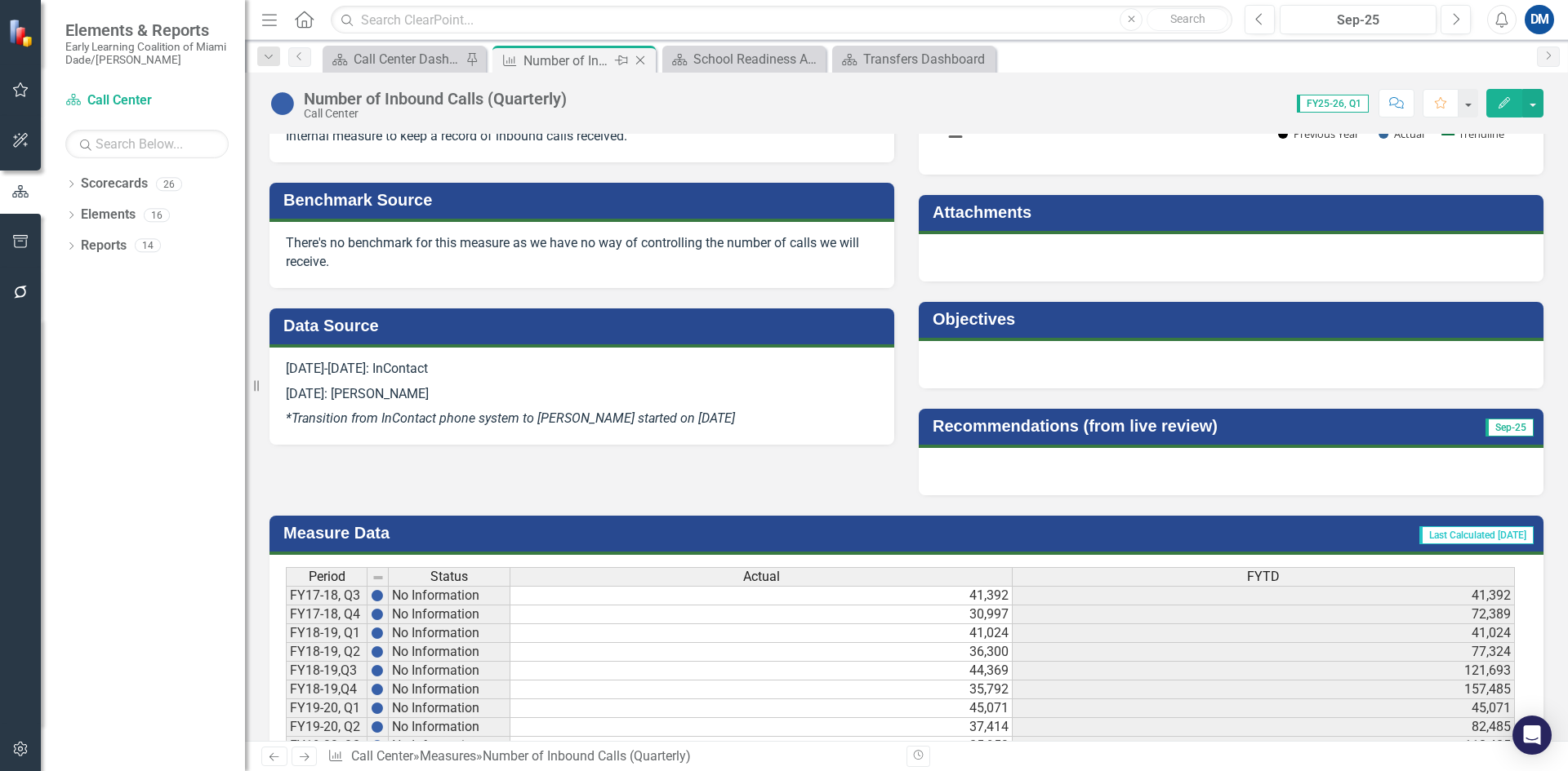
click at [643, 59] on icon "Close" at bounding box center [641, 60] width 17 height 13
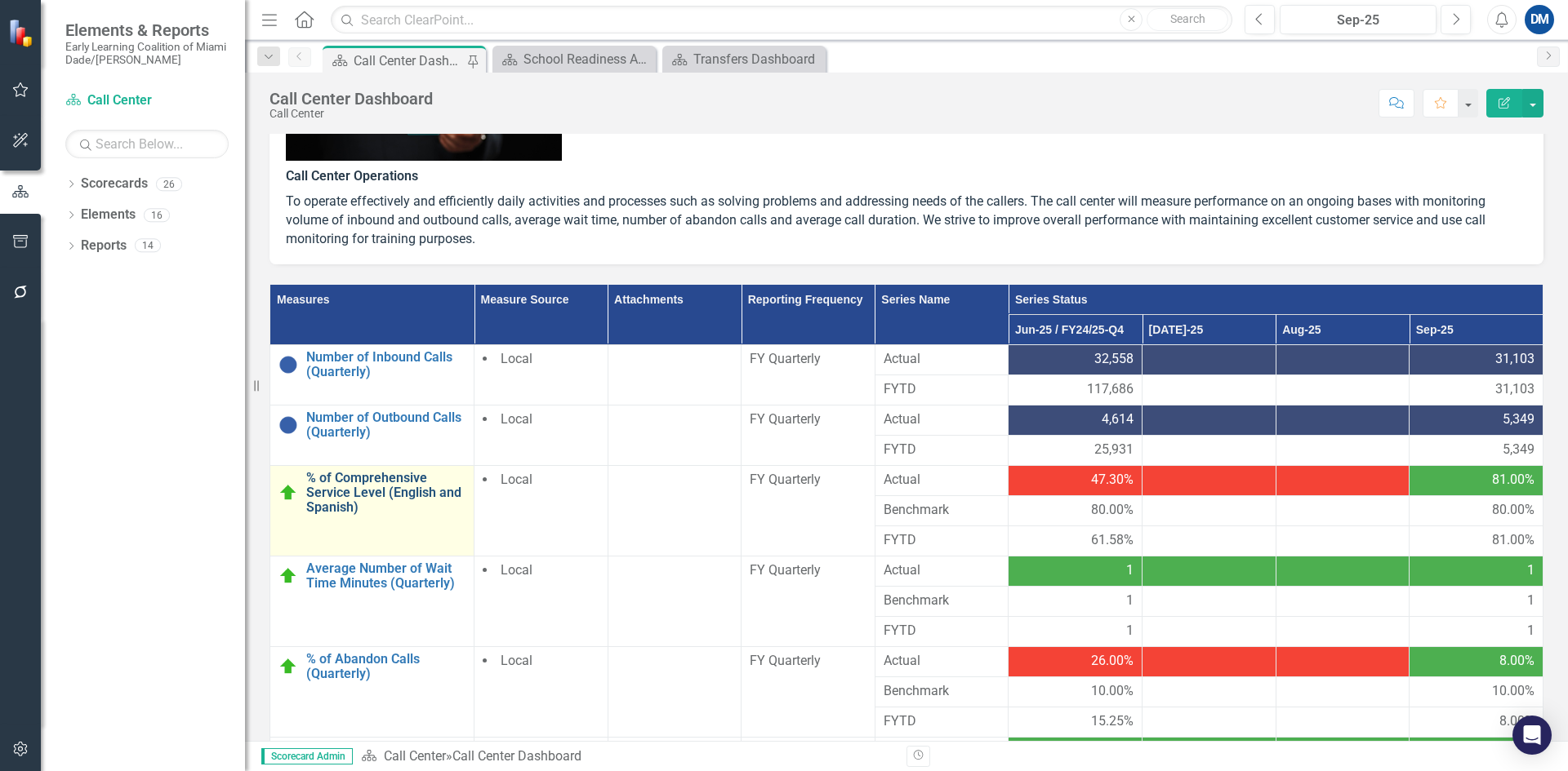
scroll to position [326, 0]
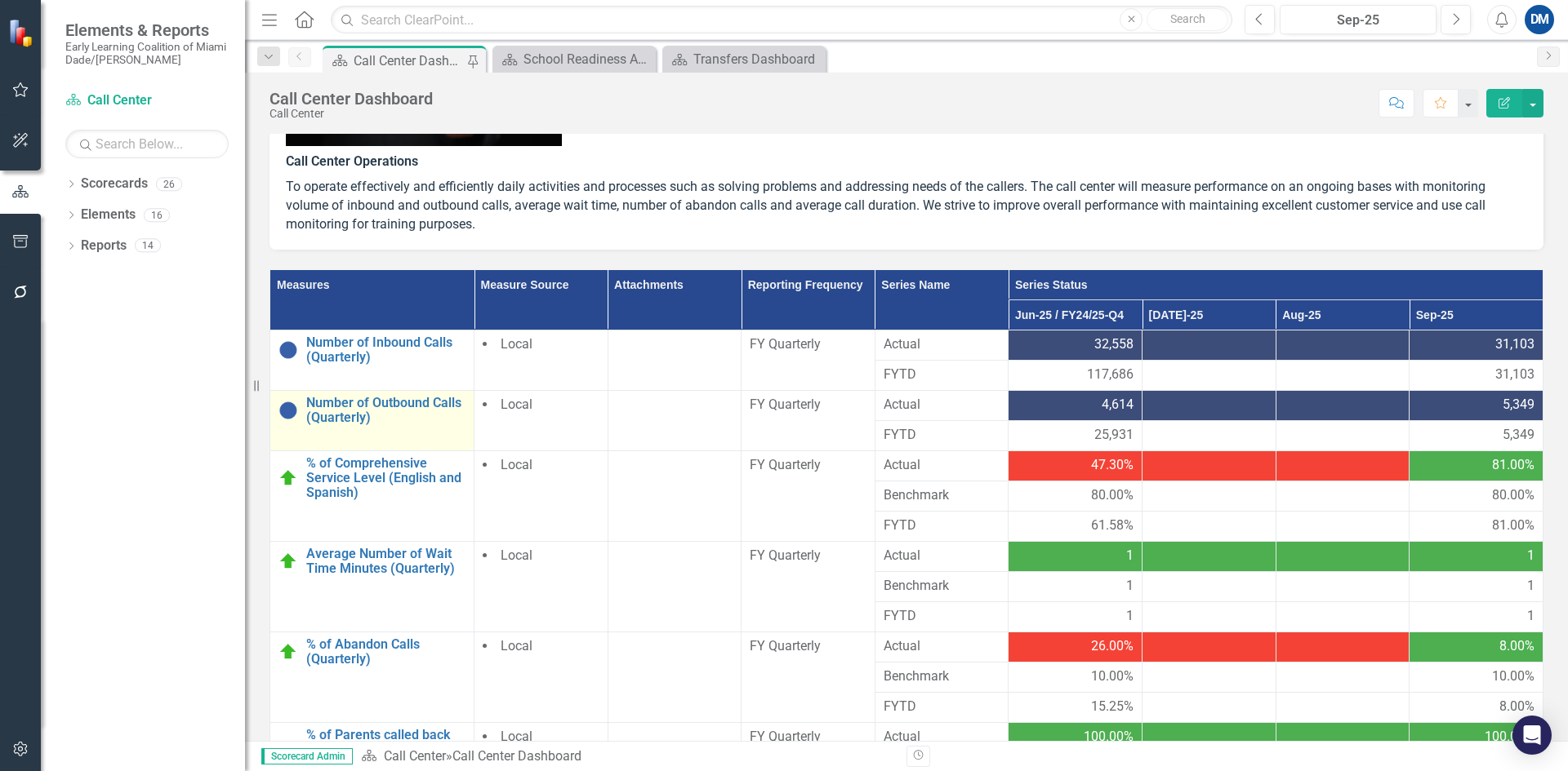
click at [0, 0] on link "Link Open Element" at bounding box center [0, 0] width 0 height 0
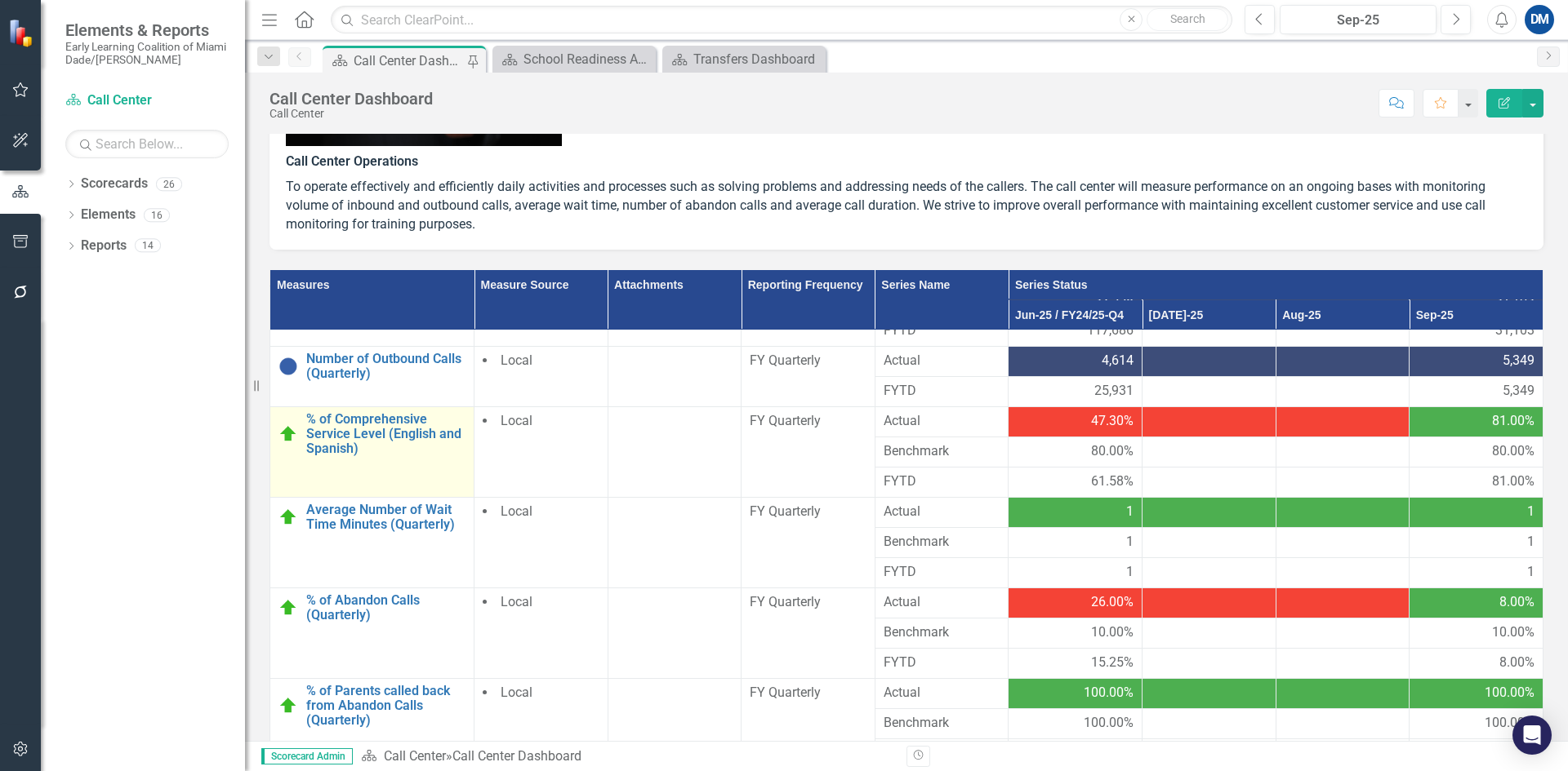
scroll to position [85, 0]
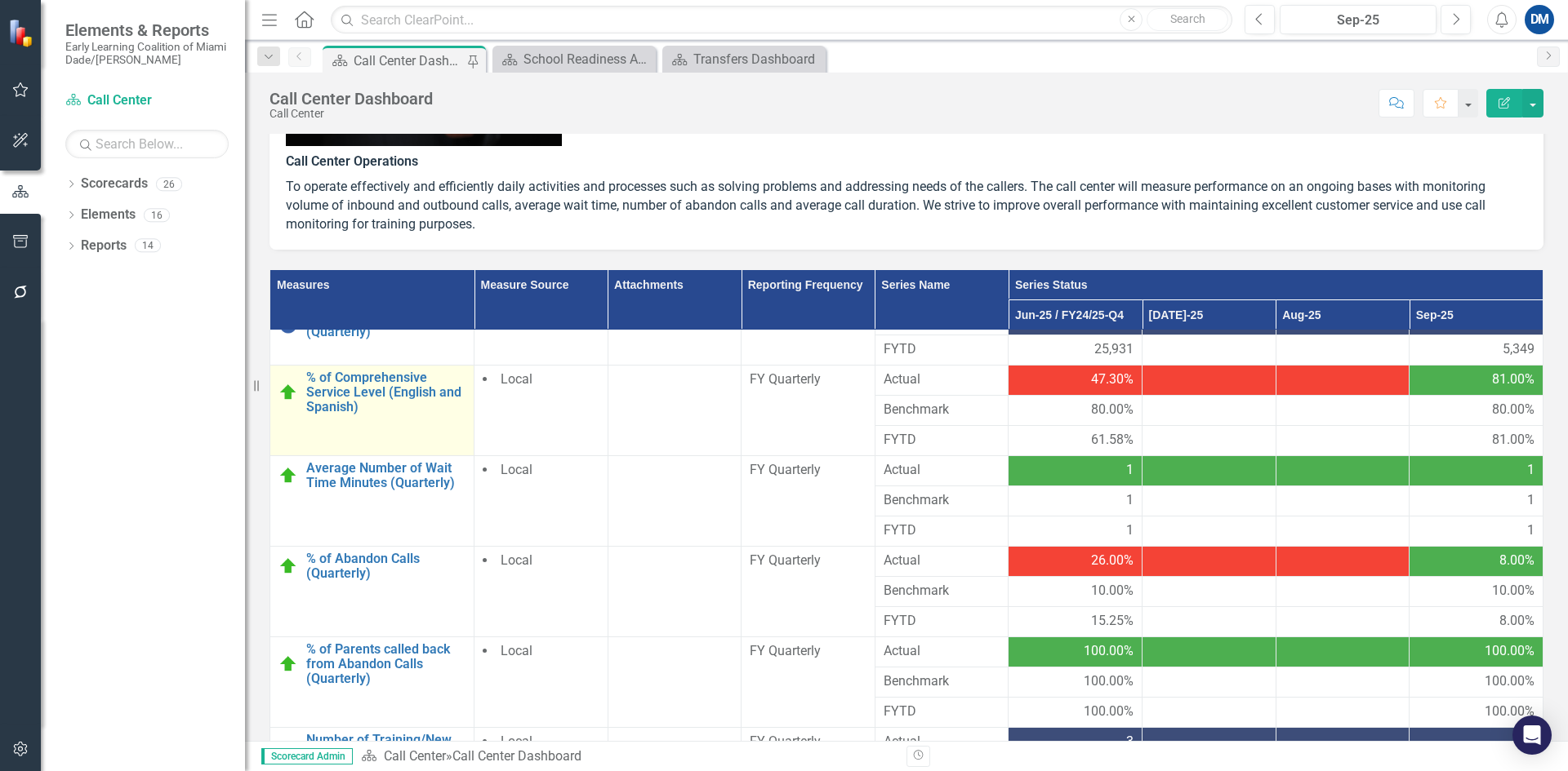
click at [0, 0] on link "Link Open Element" at bounding box center [0, 0] width 0 height 0
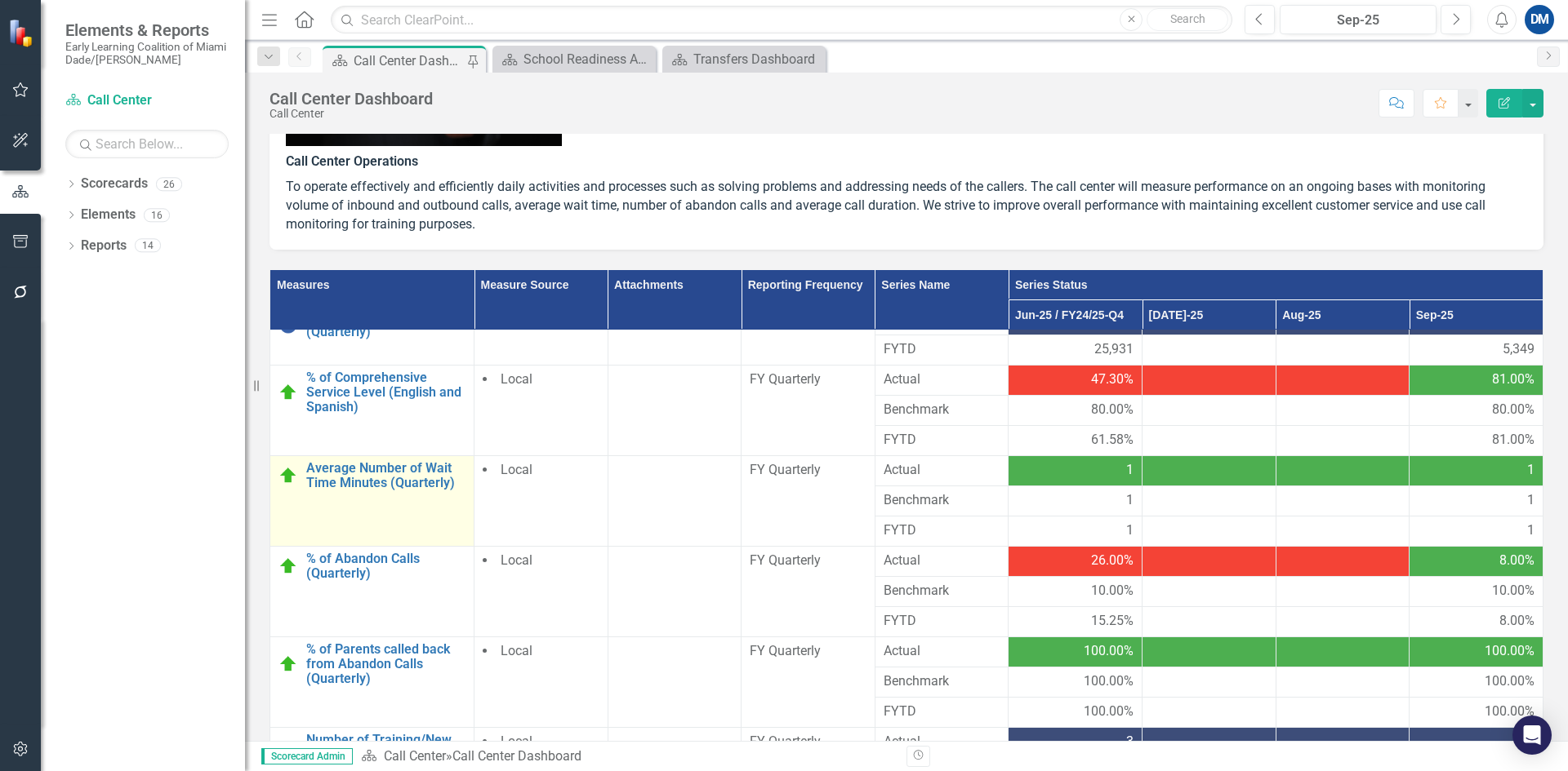
click at [0, 0] on link "Link Open Element" at bounding box center [0, 0] width 0 height 0
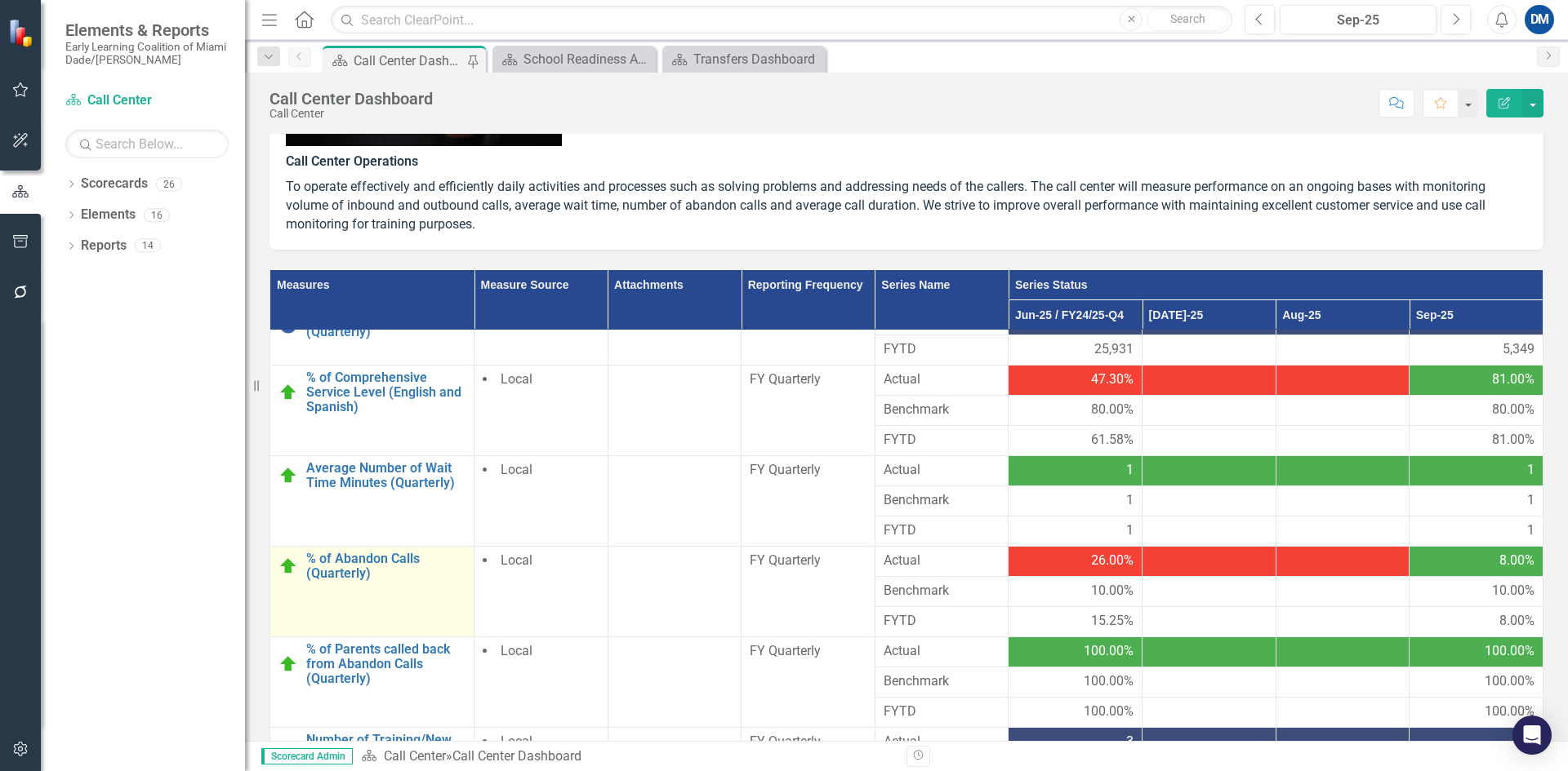
click at [0, 0] on link "Link Open Element" at bounding box center [0, 0] width 0 height 0
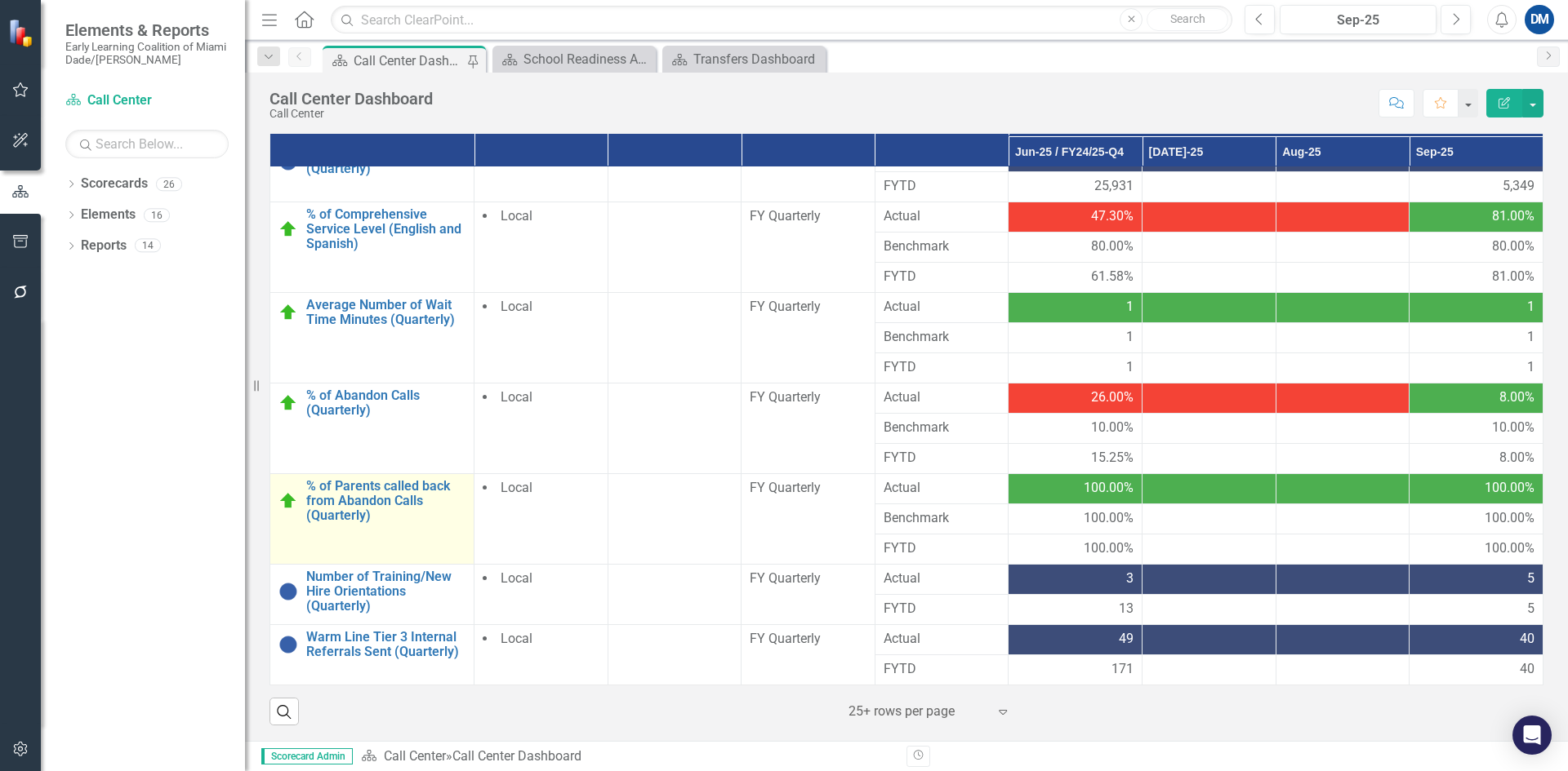
click at [0, 0] on link "Link Open Element" at bounding box center [0, 0] width 0 height 0
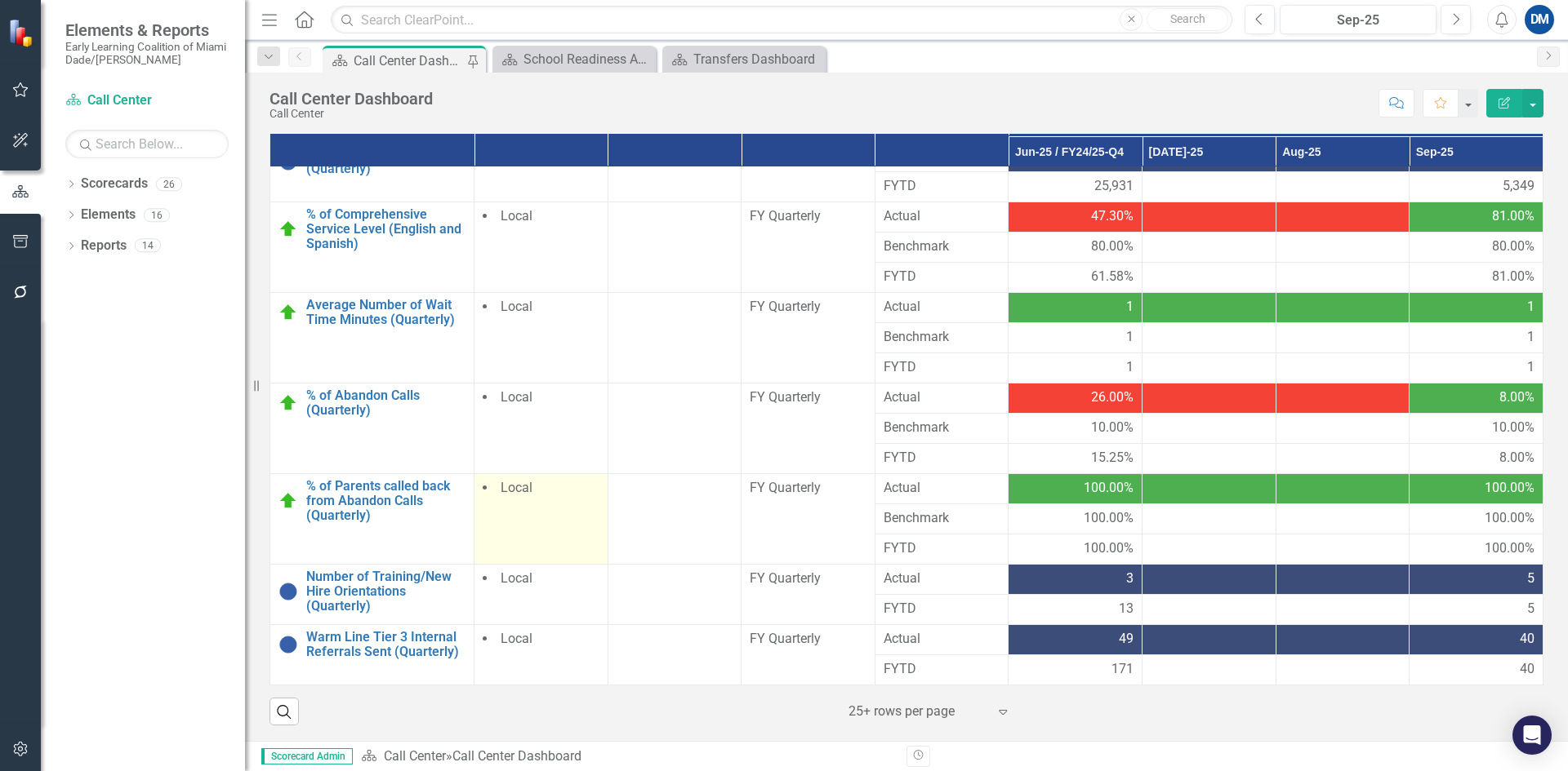
scroll to position [491, 0]
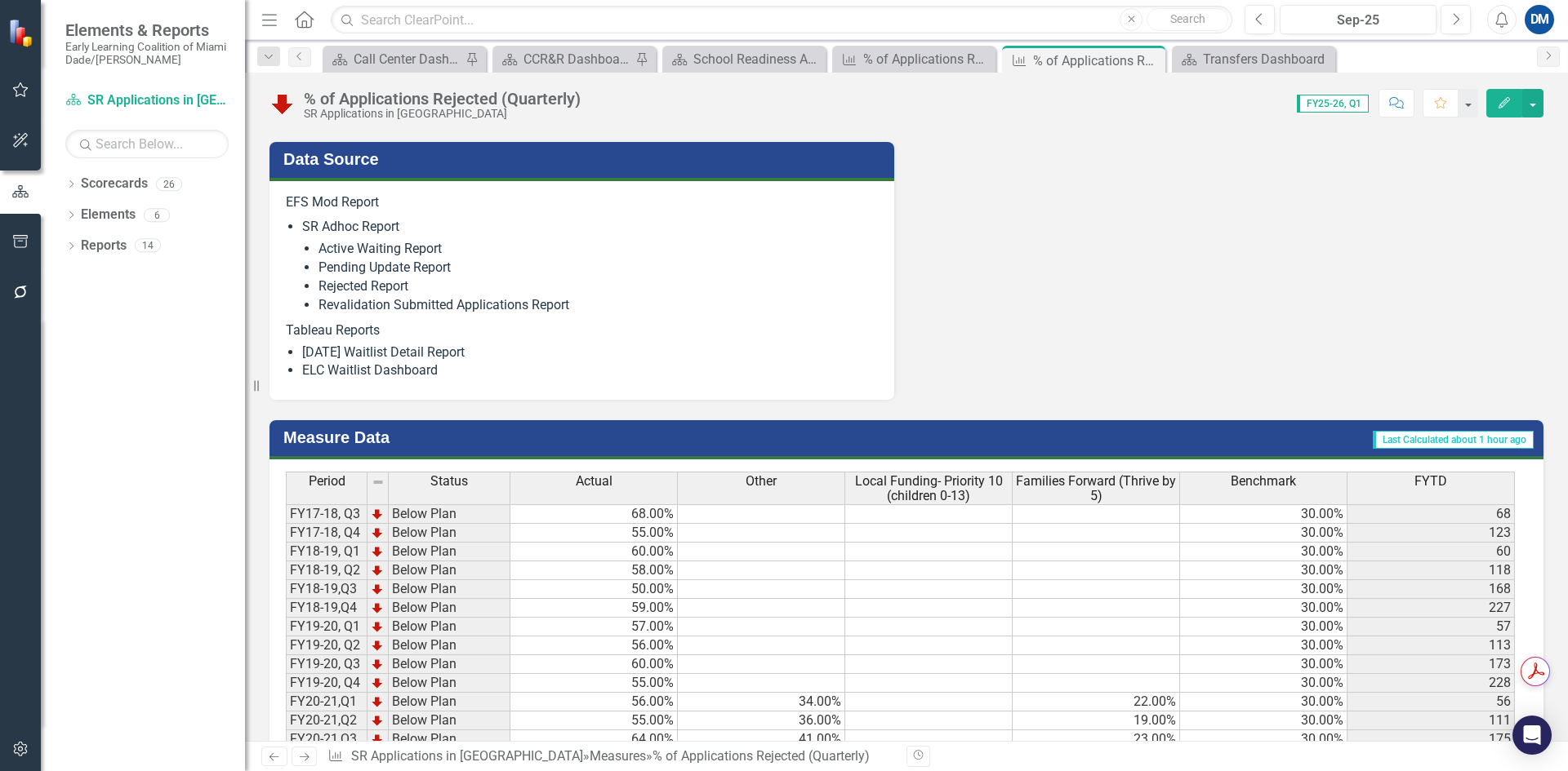
scroll to position [2042, 0]
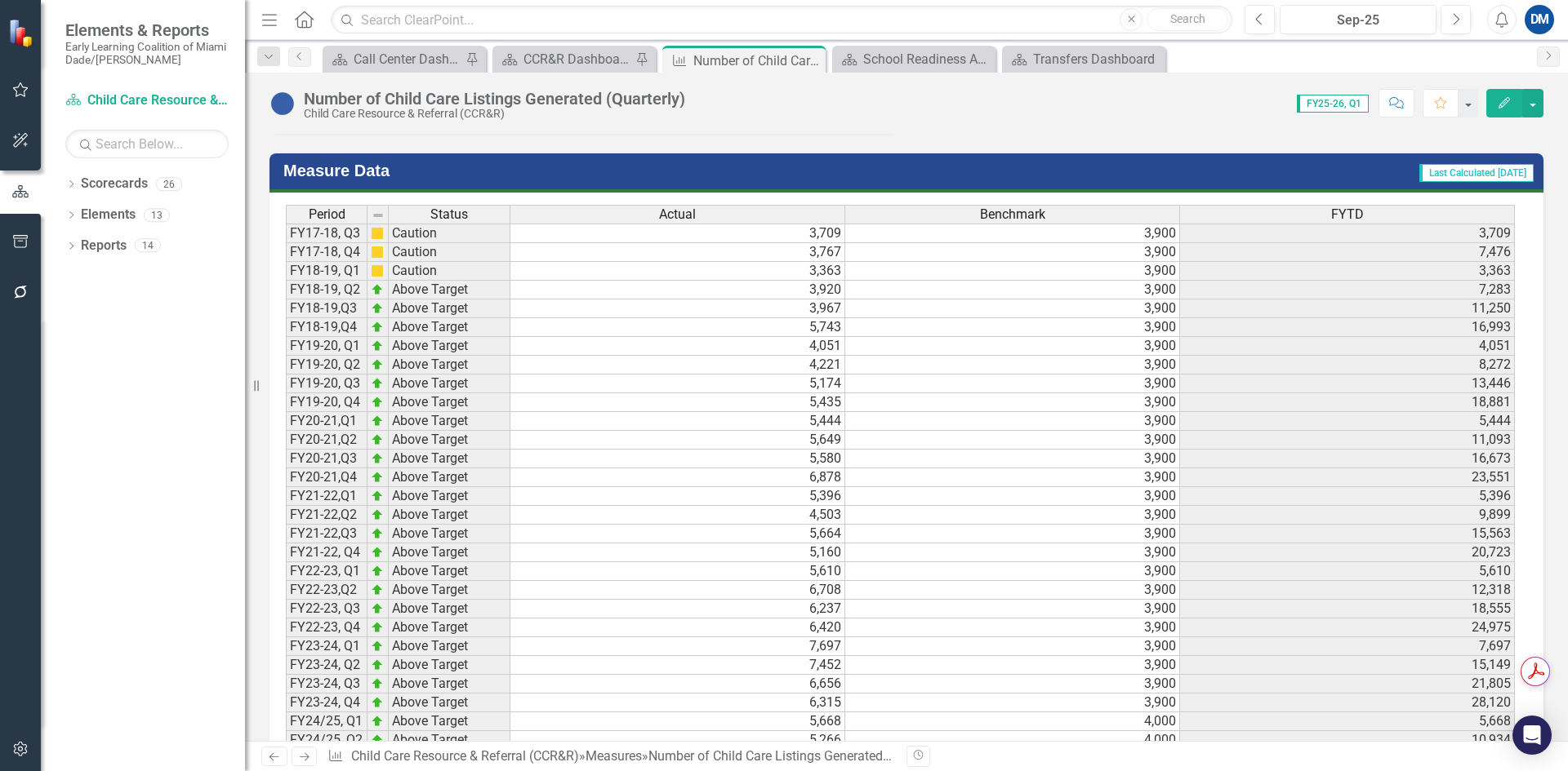
scroll to position [1945, 0]
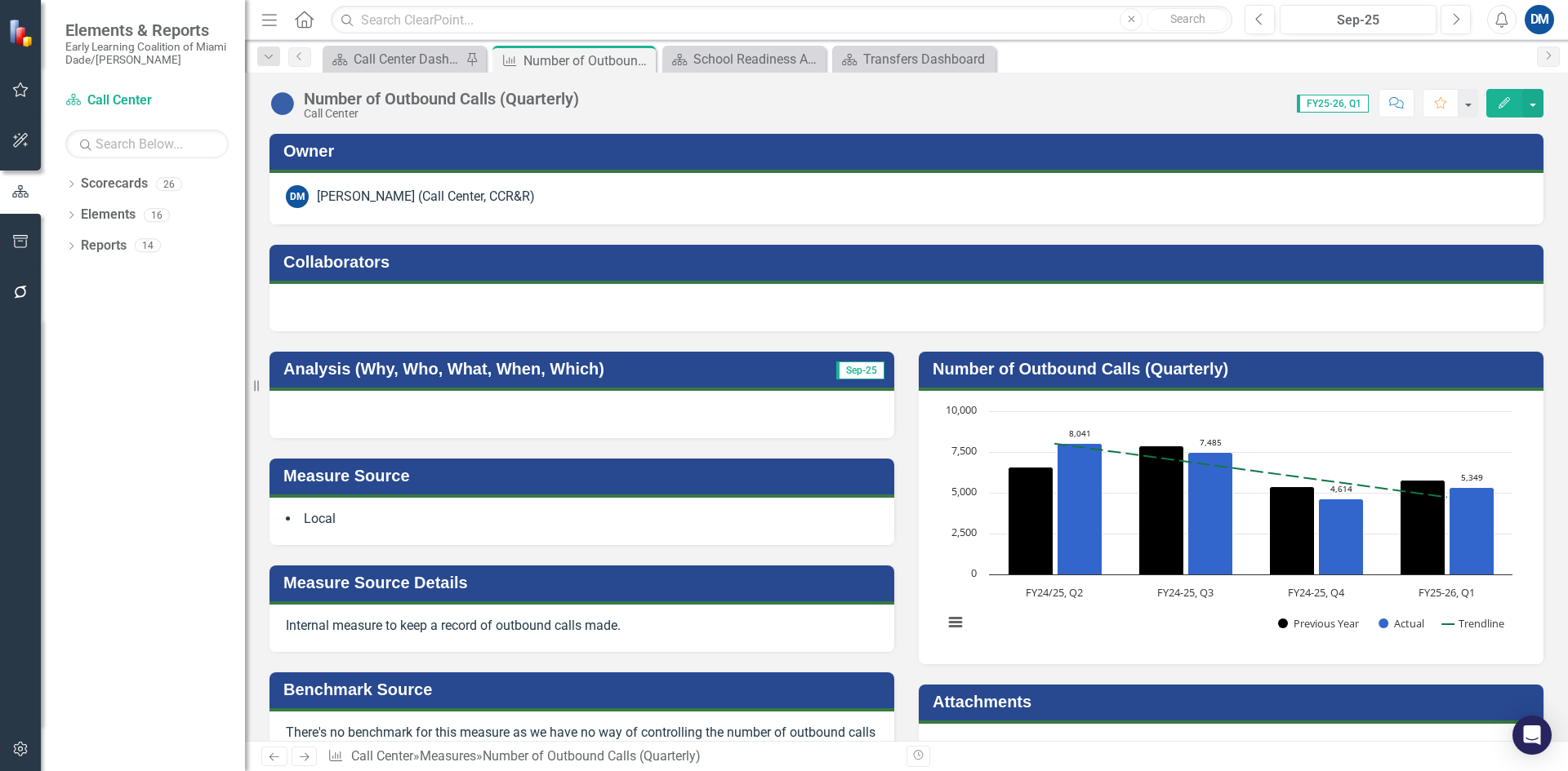
scroll to position [490, 0]
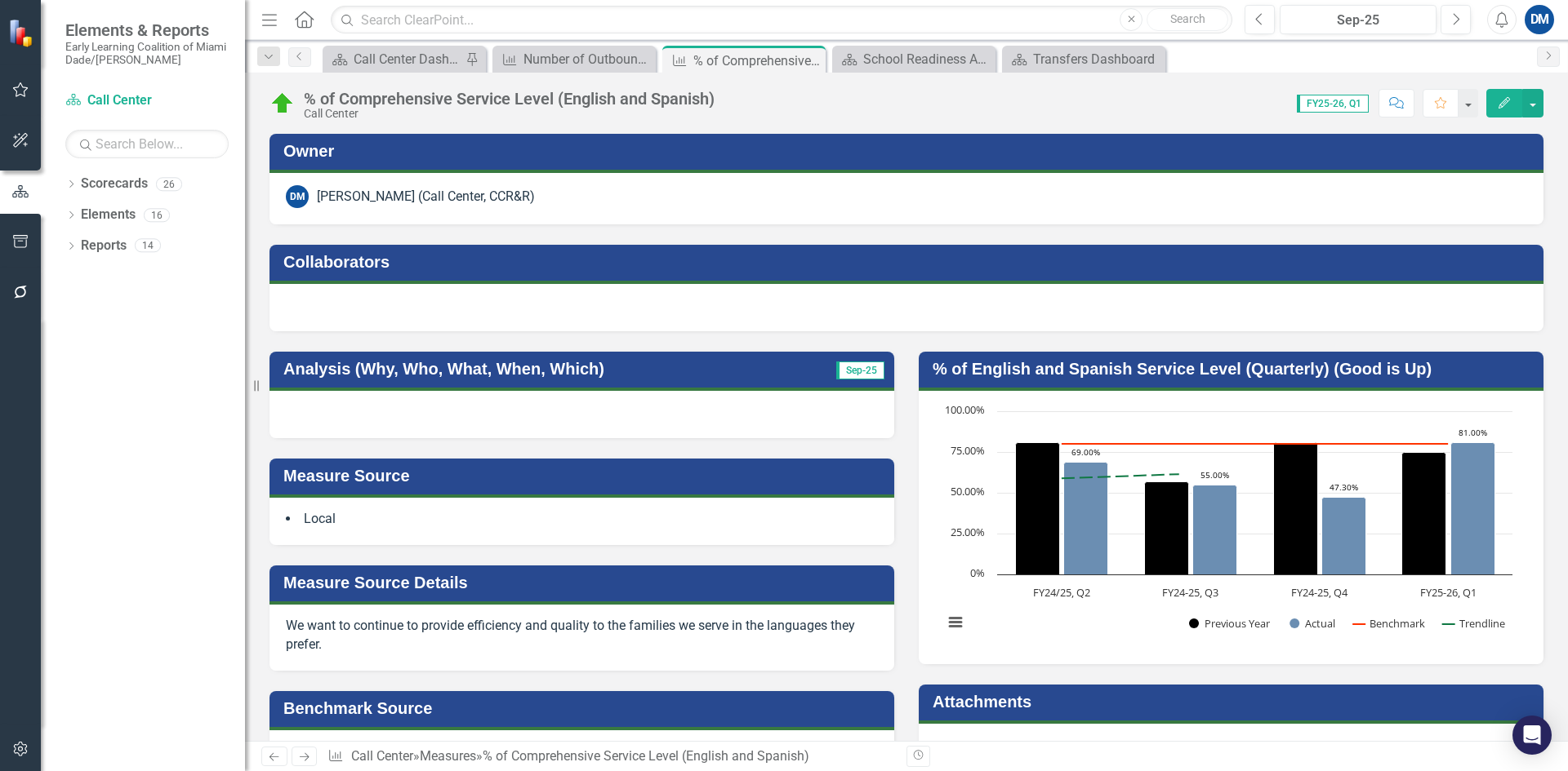
scroll to position [408, 0]
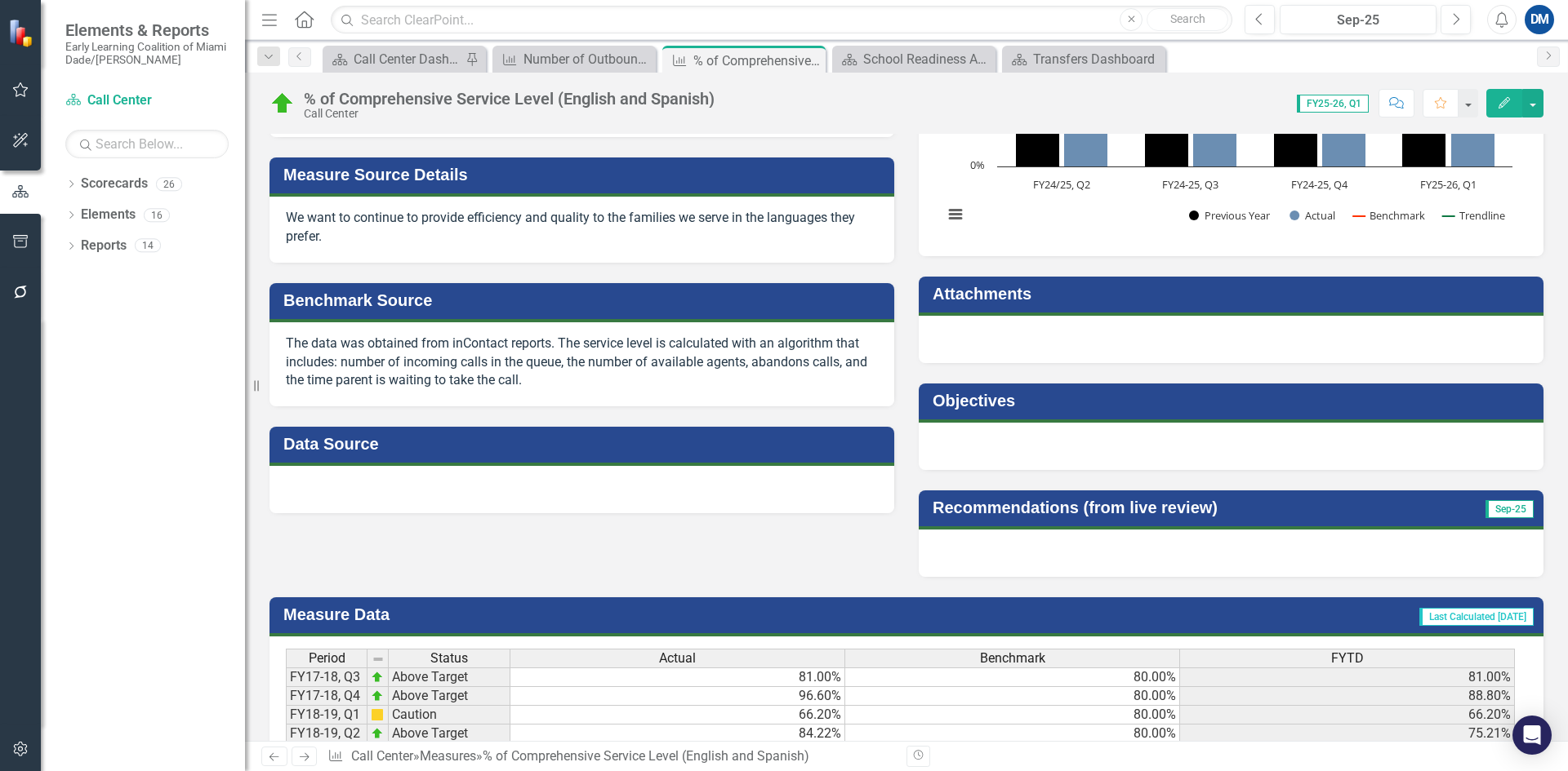
click at [566, 500] on div at bounding box center [582, 489] width 625 height 48
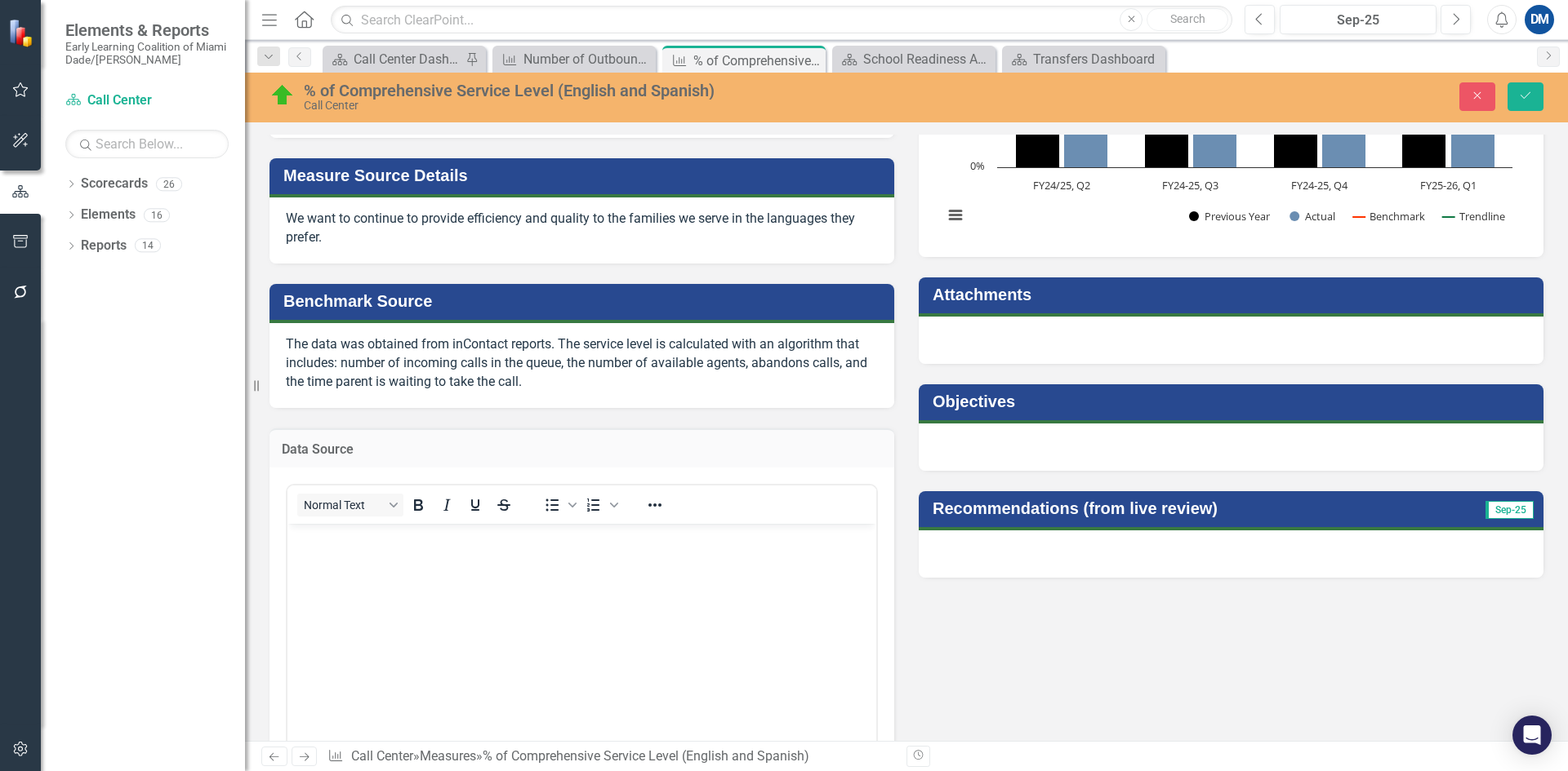
scroll to position [0, 0]
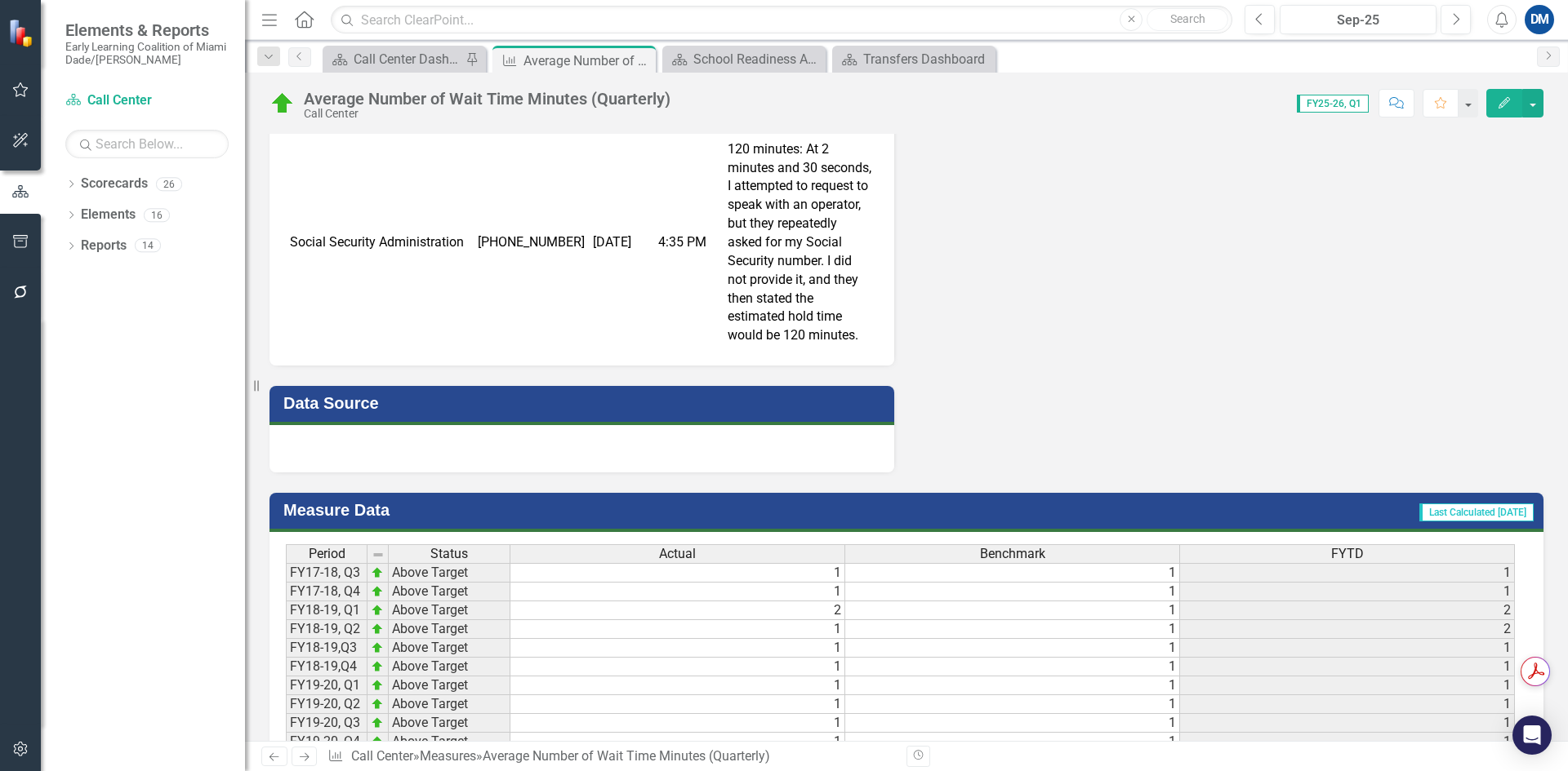
scroll to position [1632, 0]
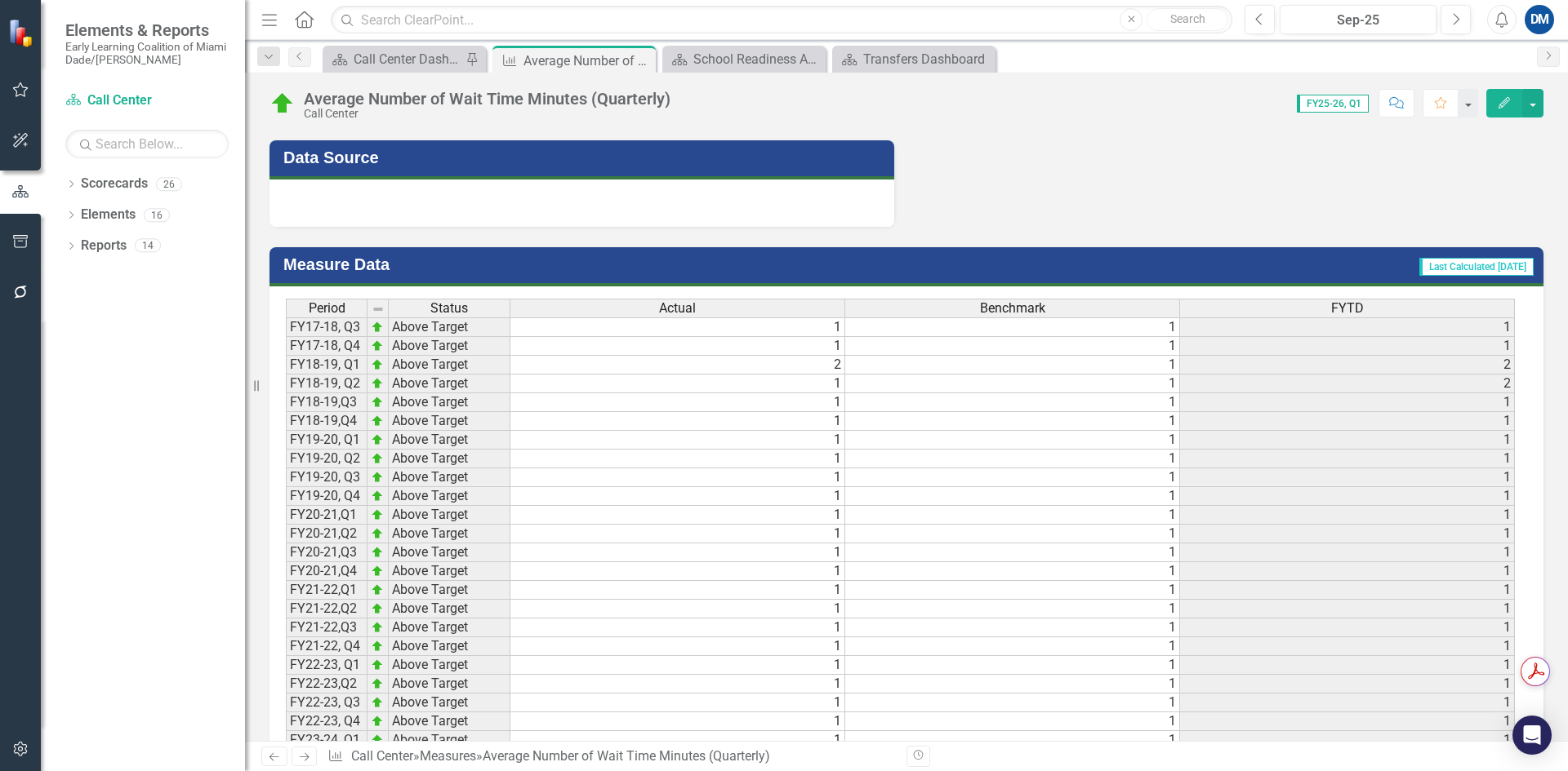
click at [460, 227] on div at bounding box center [582, 203] width 625 height 48
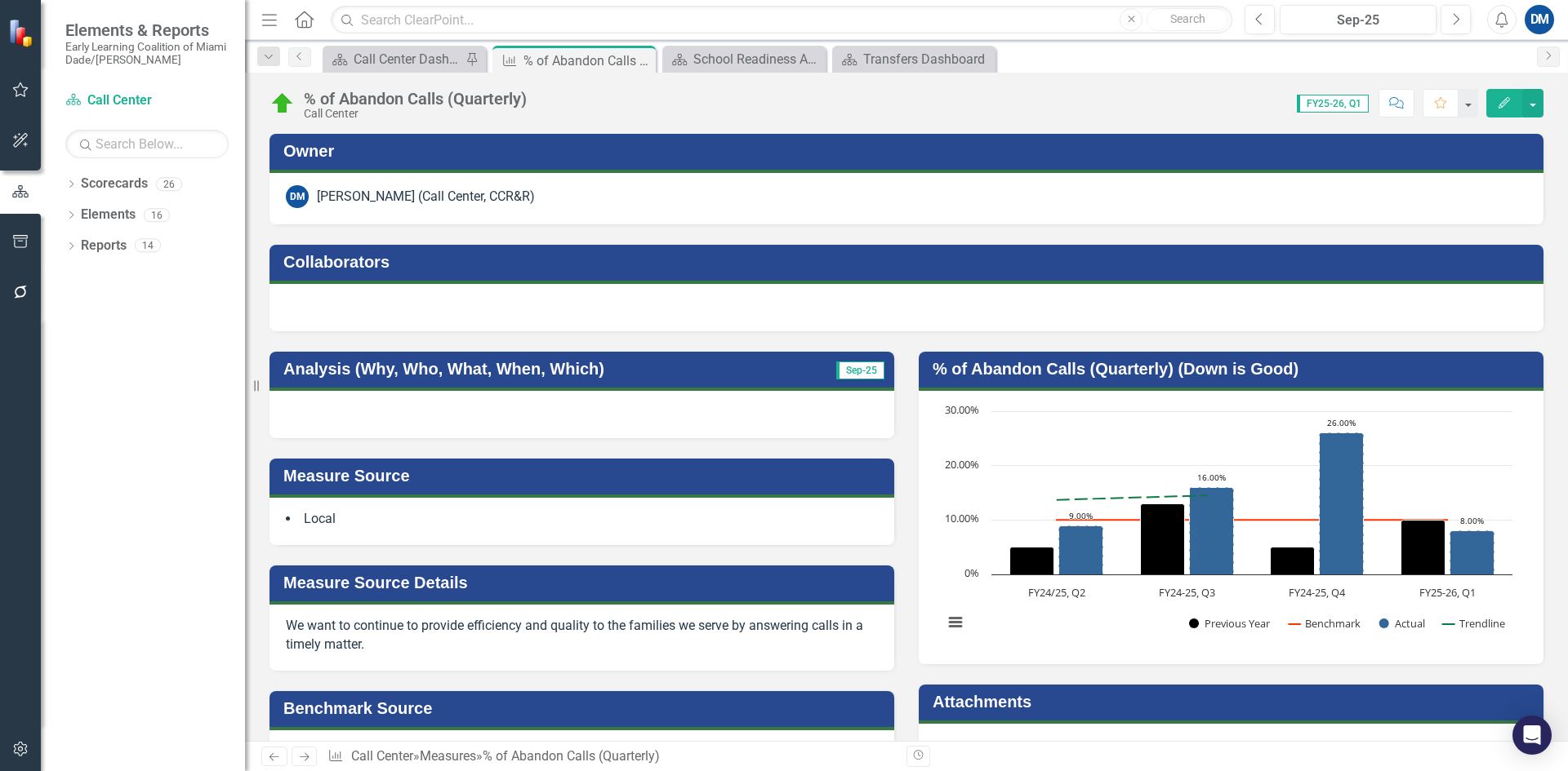
scroll to position [386, 0]
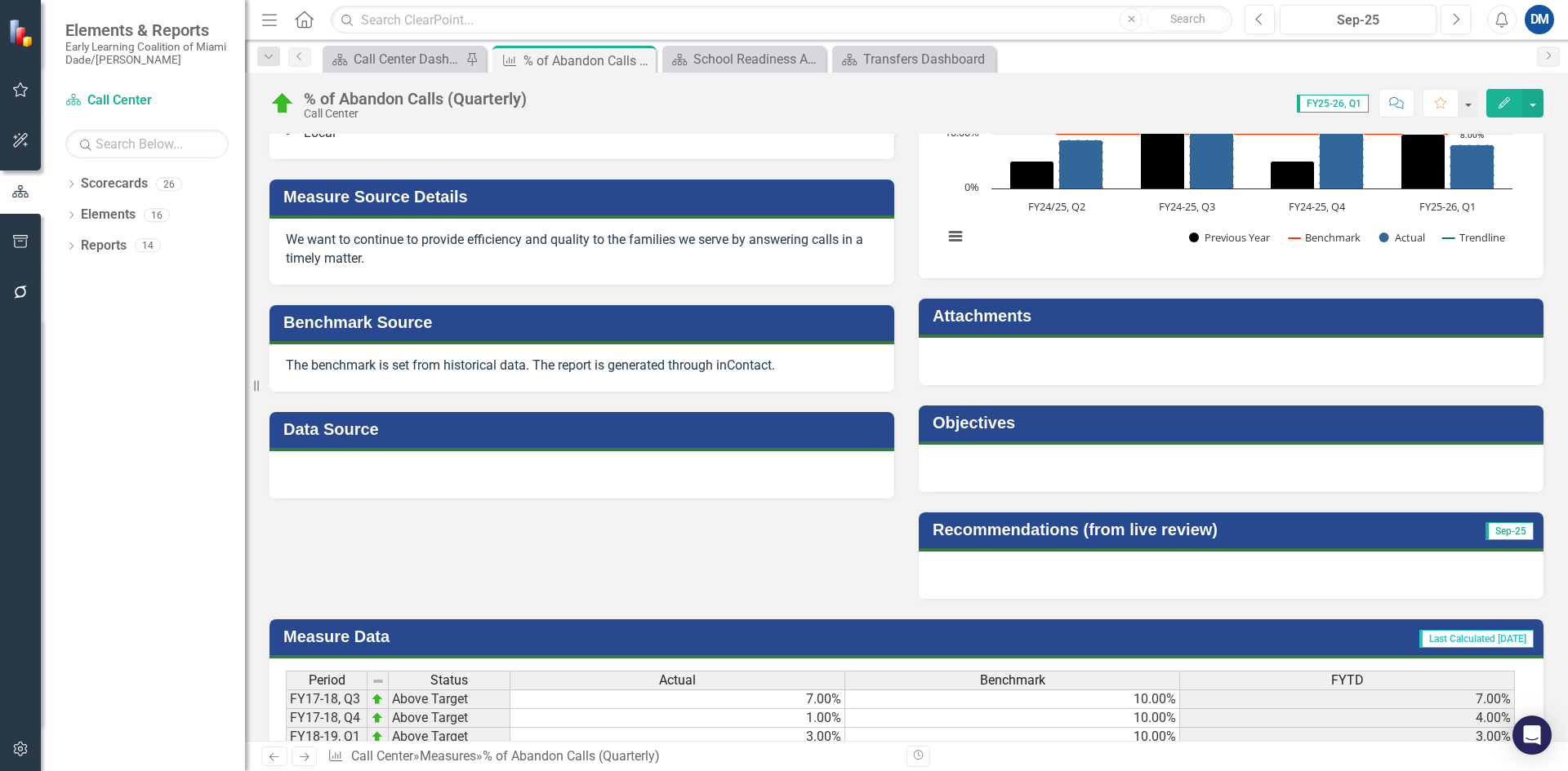
click at [428, 494] on div at bounding box center [582, 475] width 625 height 48
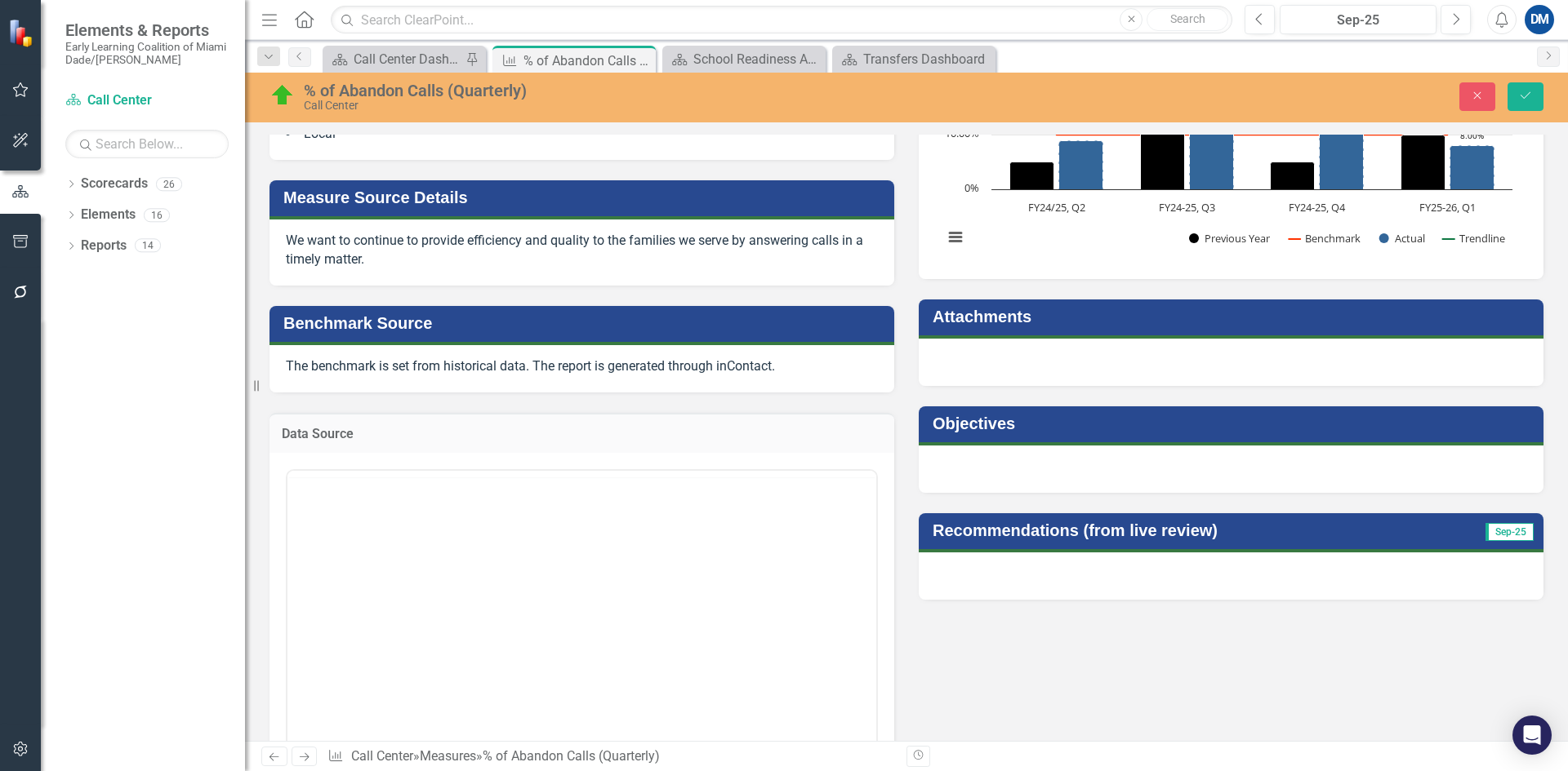
scroll to position [0, 0]
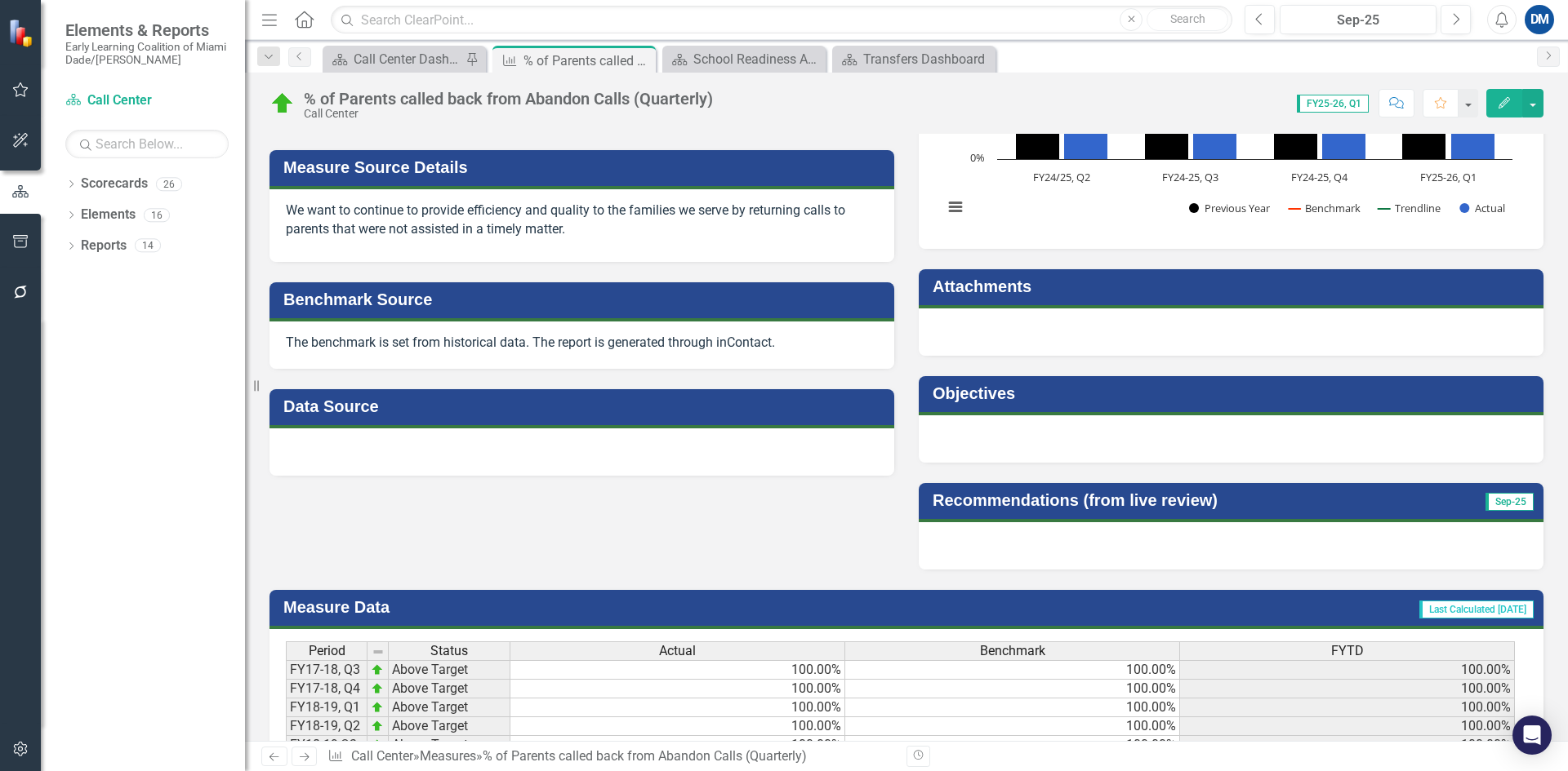
scroll to position [653, 0]
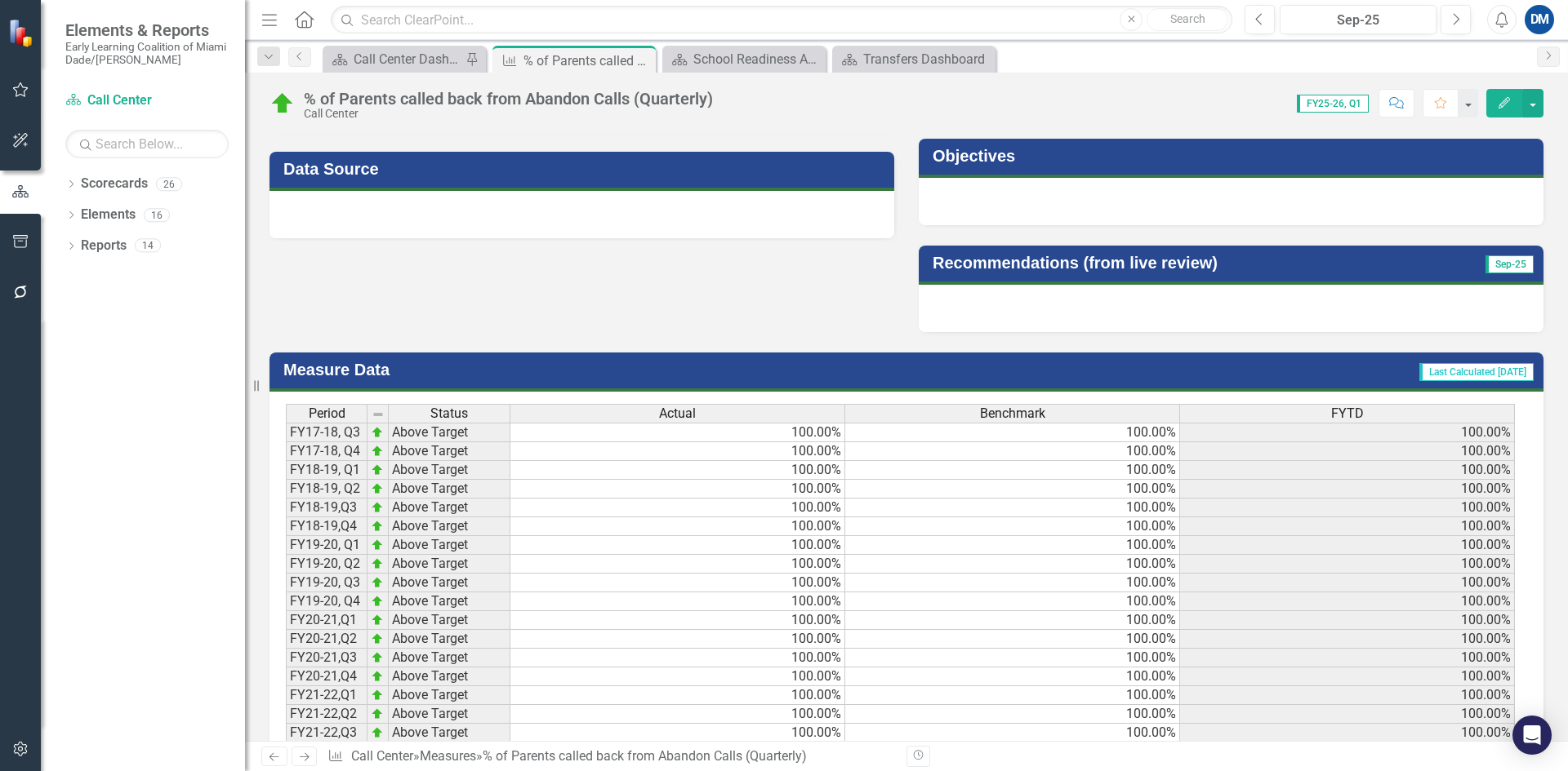
click at [408, 222] on div at bounding box center [582, 214] width 625 height 48
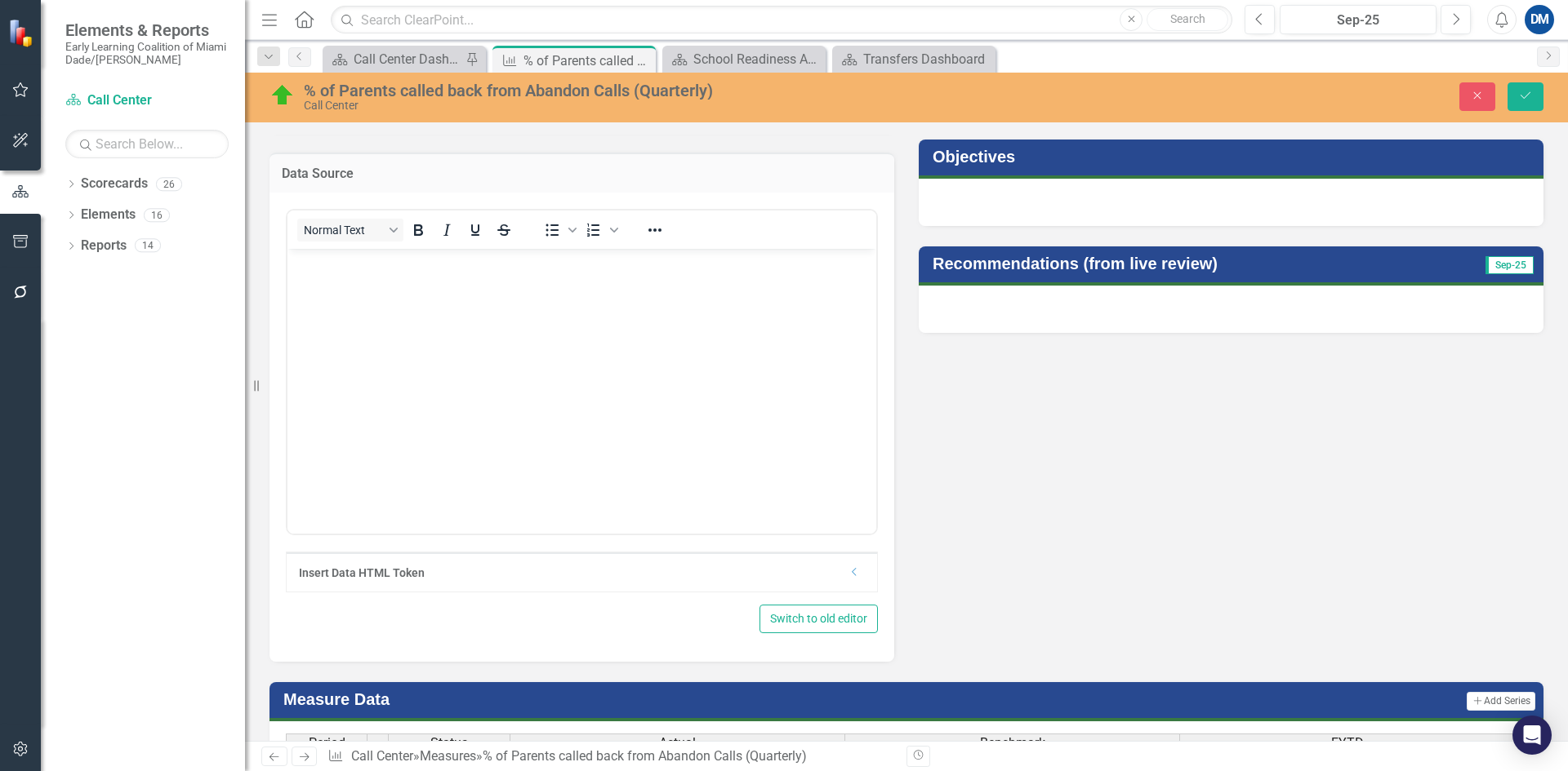
scroll to position [0, 0]
